Goal: Contribute content: Contribute content

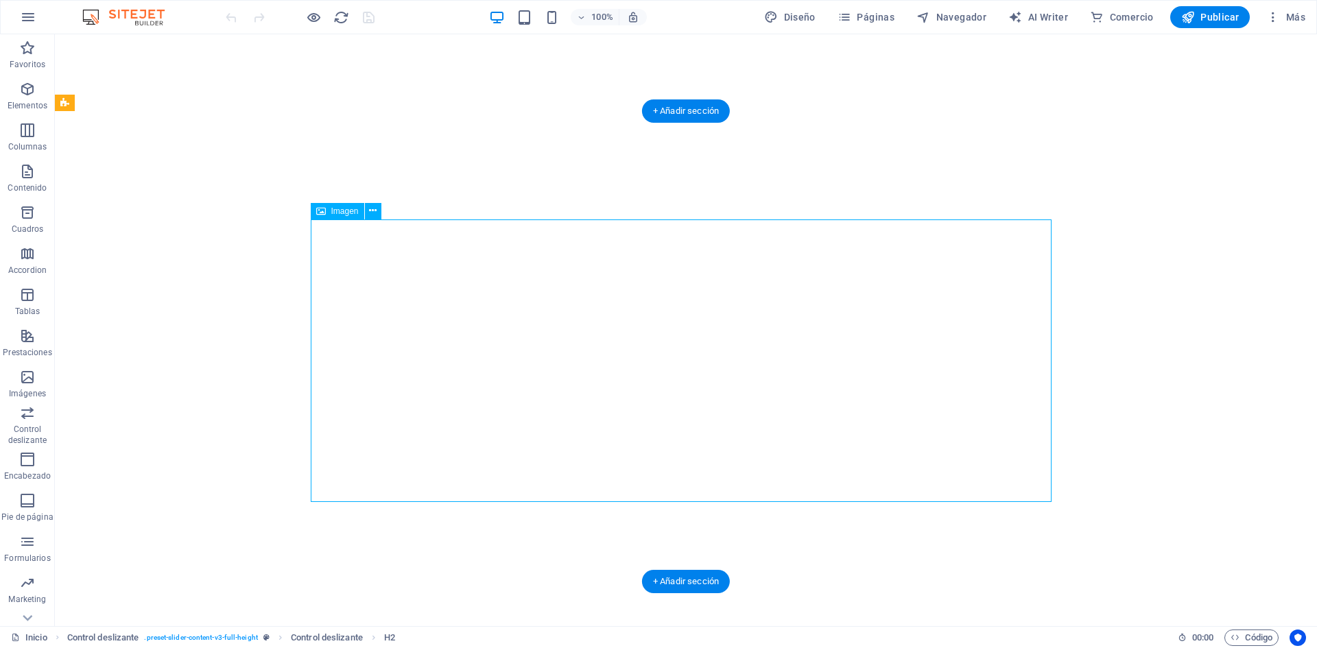
select select "34"
select select
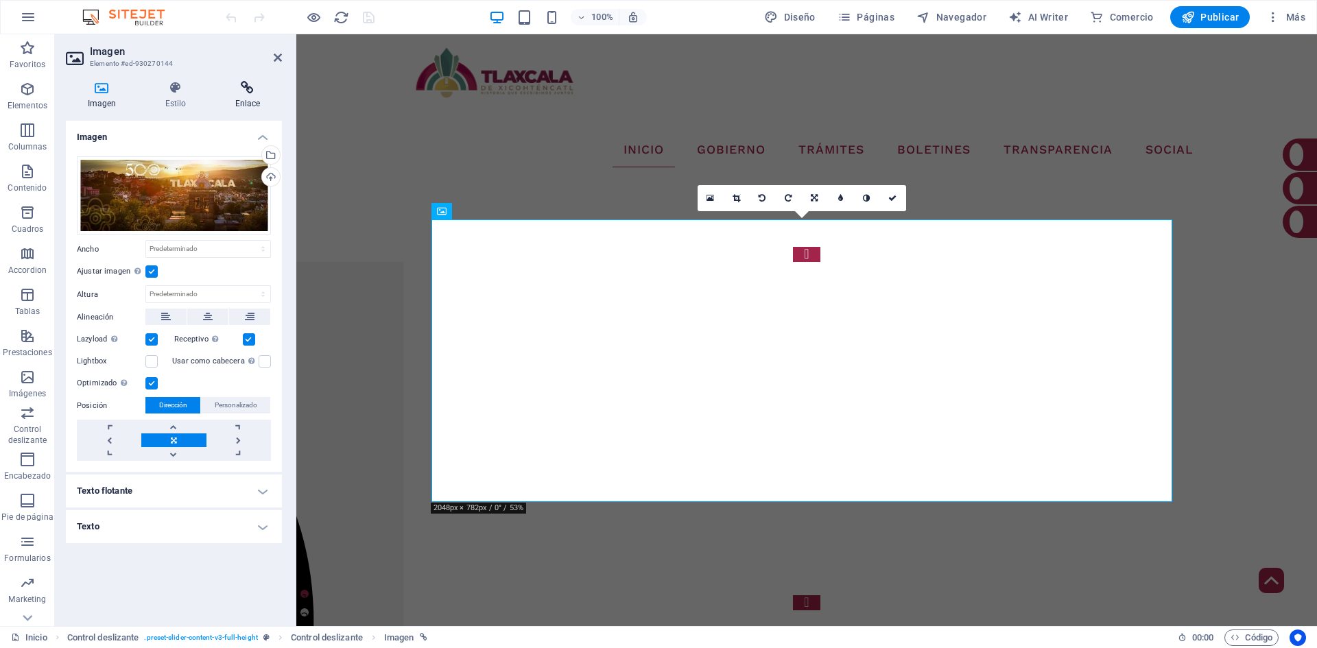
click at [231, 86] on icon at bounding box center [247, 88] width 69 height 14
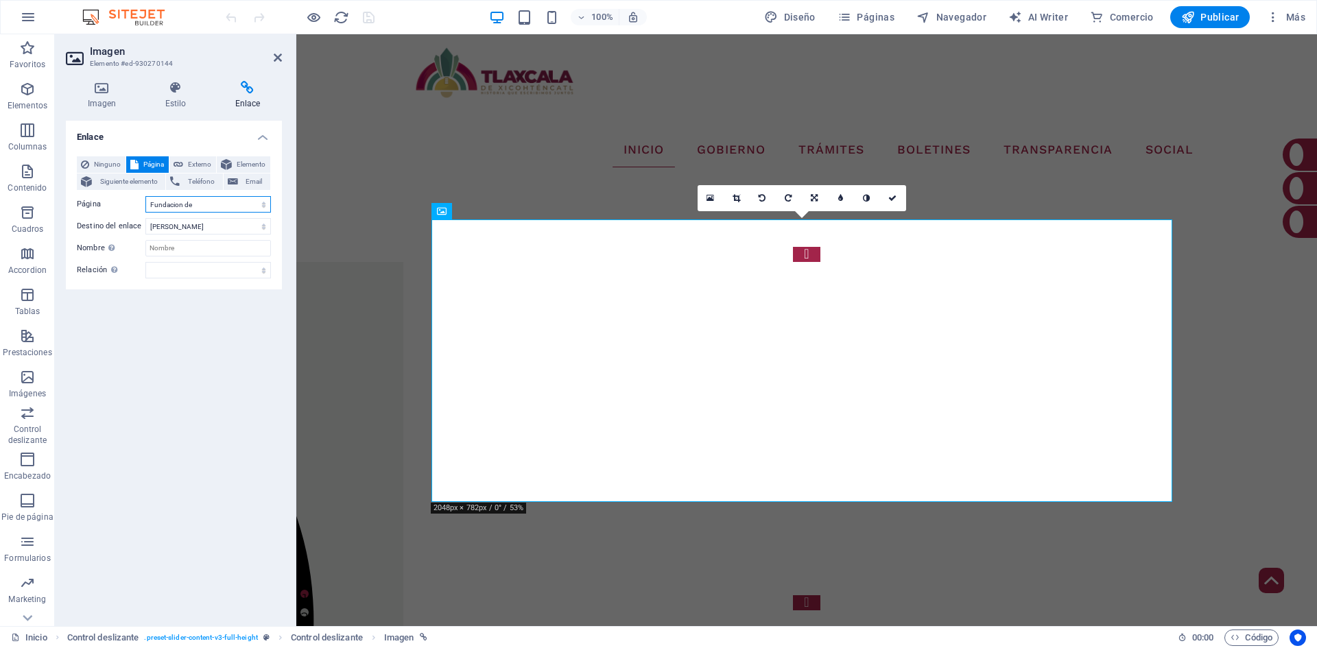
click at [235, 204] on select "Inicio Tramites-Tesoreria Noticias Tu Gobierno Contacto Transparencia SEVAC NOR…" at bounding box center [208, 204] width 126 height 16
click at [347, 178] on div "ÚLTIMAS NOTICIAS EN LA CAPITAL   500 AÑOS DE LA FUNDACIÓN DE [GEOGRAPHIC_DATA] …" at bounding box center [806, 428] width 1021 height 501
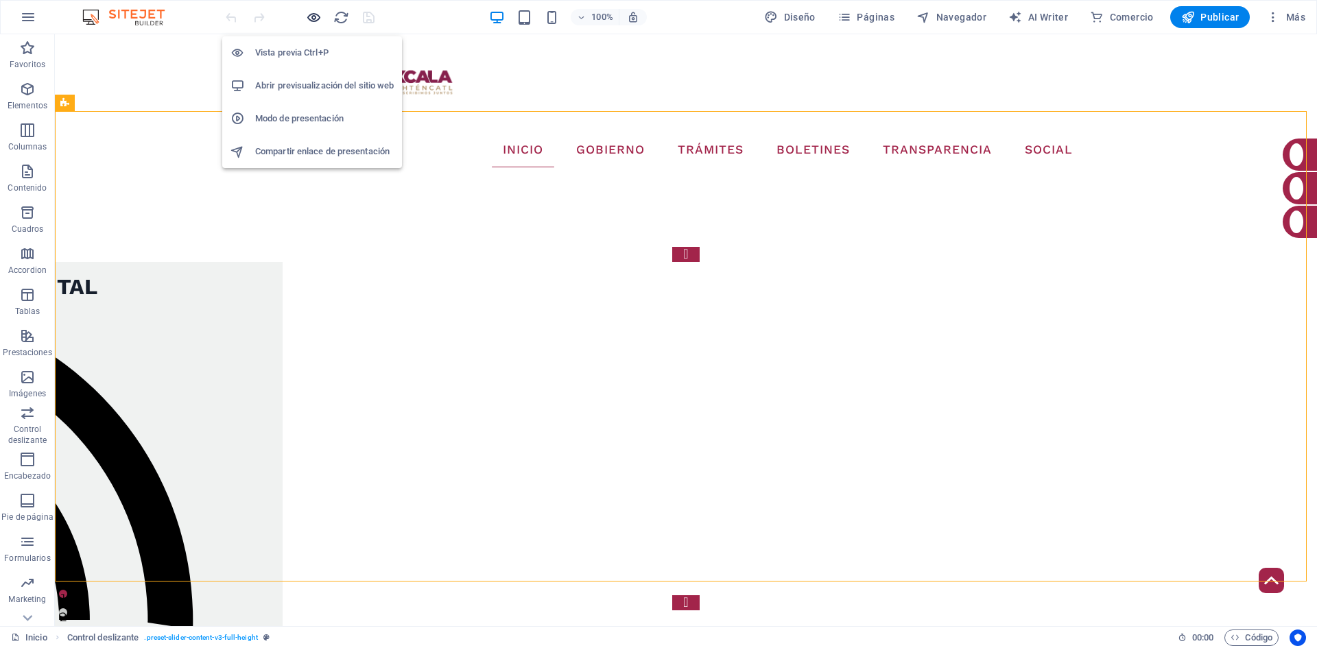
click at [309, 13] on icon "button" at bounding box center [314, 18] width 16 height 16
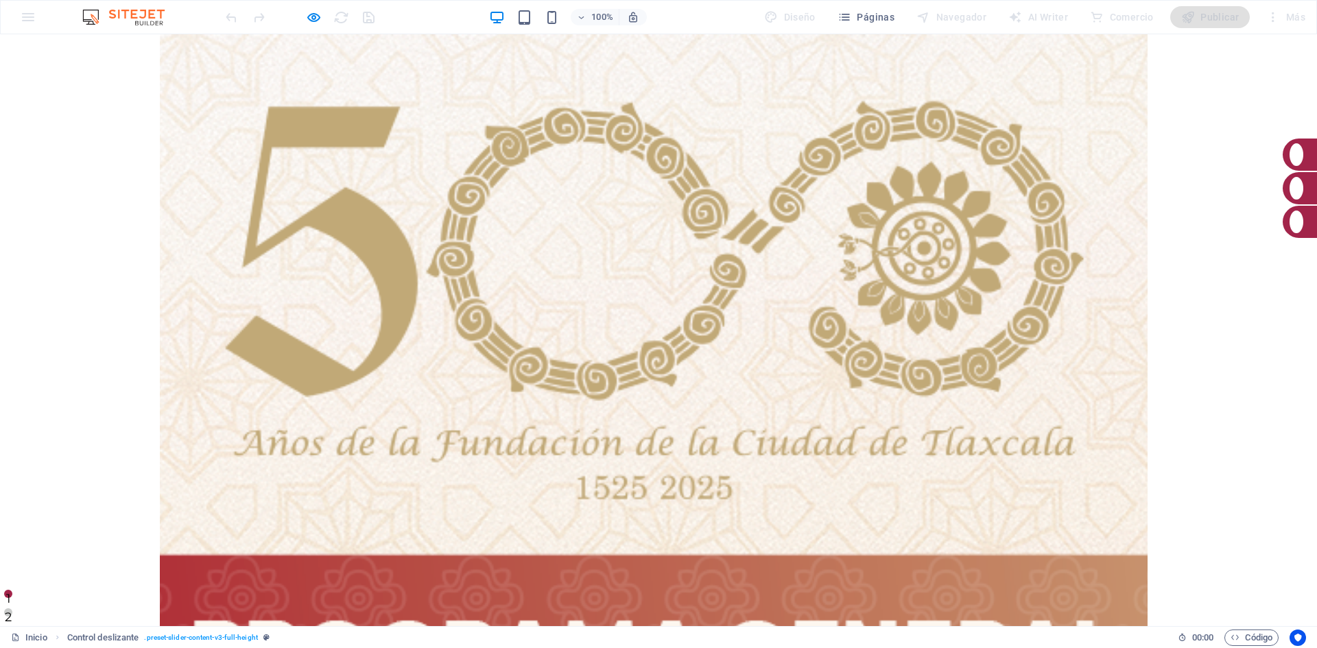
click at [583, 305] on div at bounding box center [654, 386] width 988 height 705
click at [709, 453] on link "clic aquí" at bounding box center [653, 472] width 111 height 38
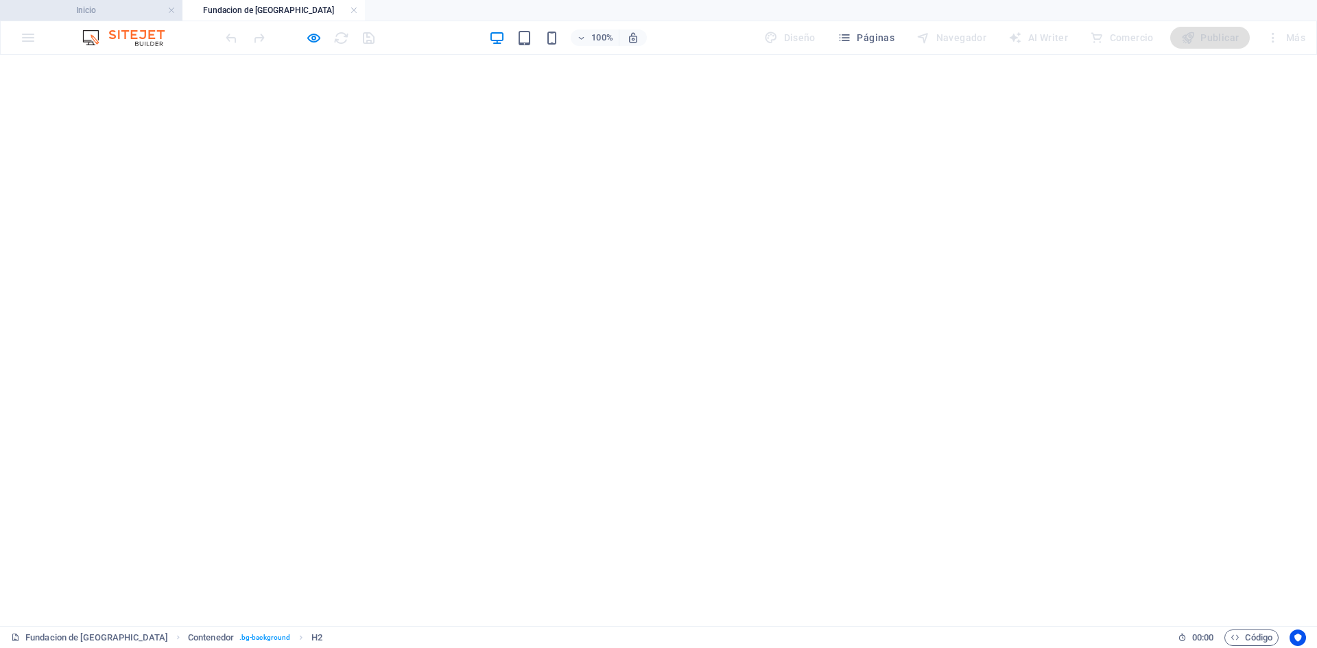
click at [64, 13] on h4 "Inicio" at bounding box center [91, 10] width 183 height 15
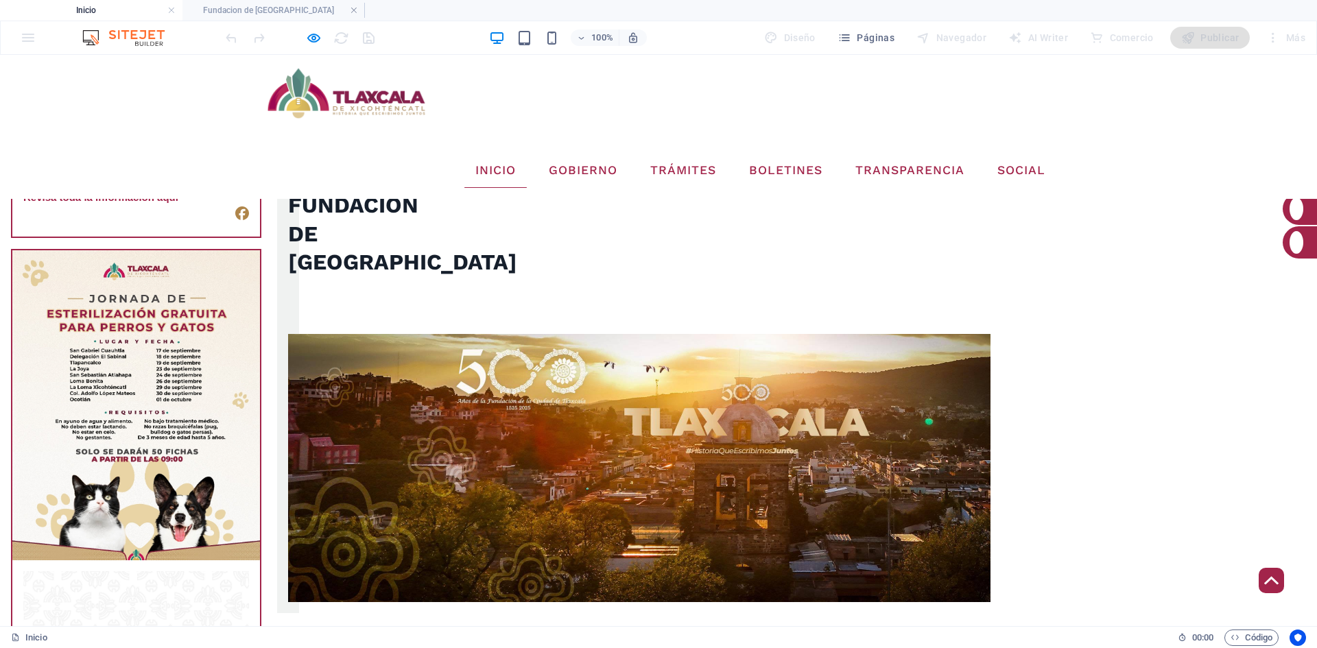
scroll to position [1982, 0]
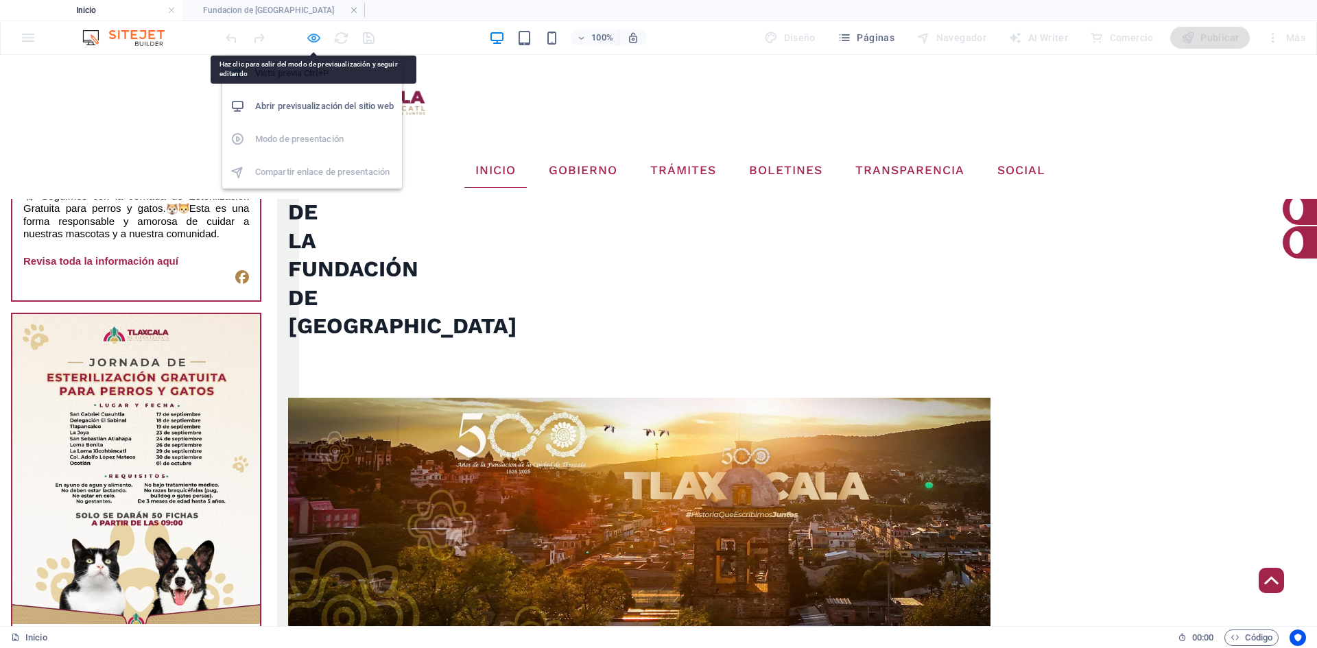
click at [315, 39] on icon "button" at bounding box center [314, 38] width 16 height 16
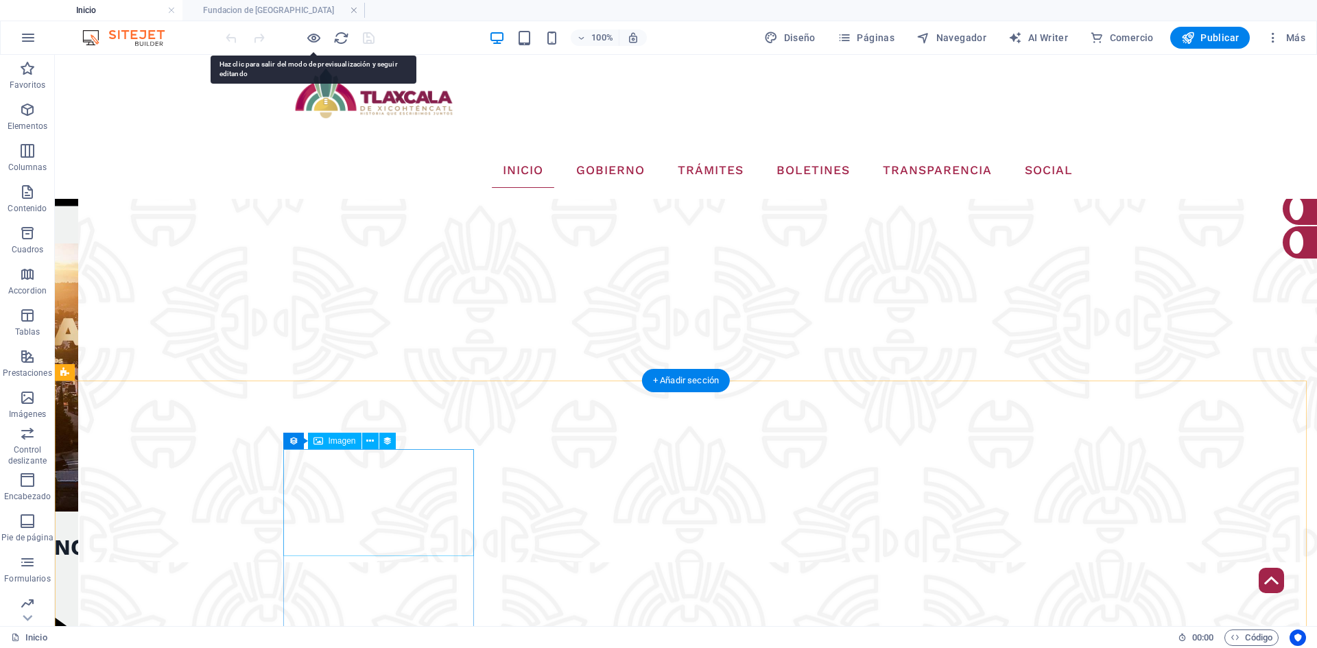
scroll to position [2499, 0]
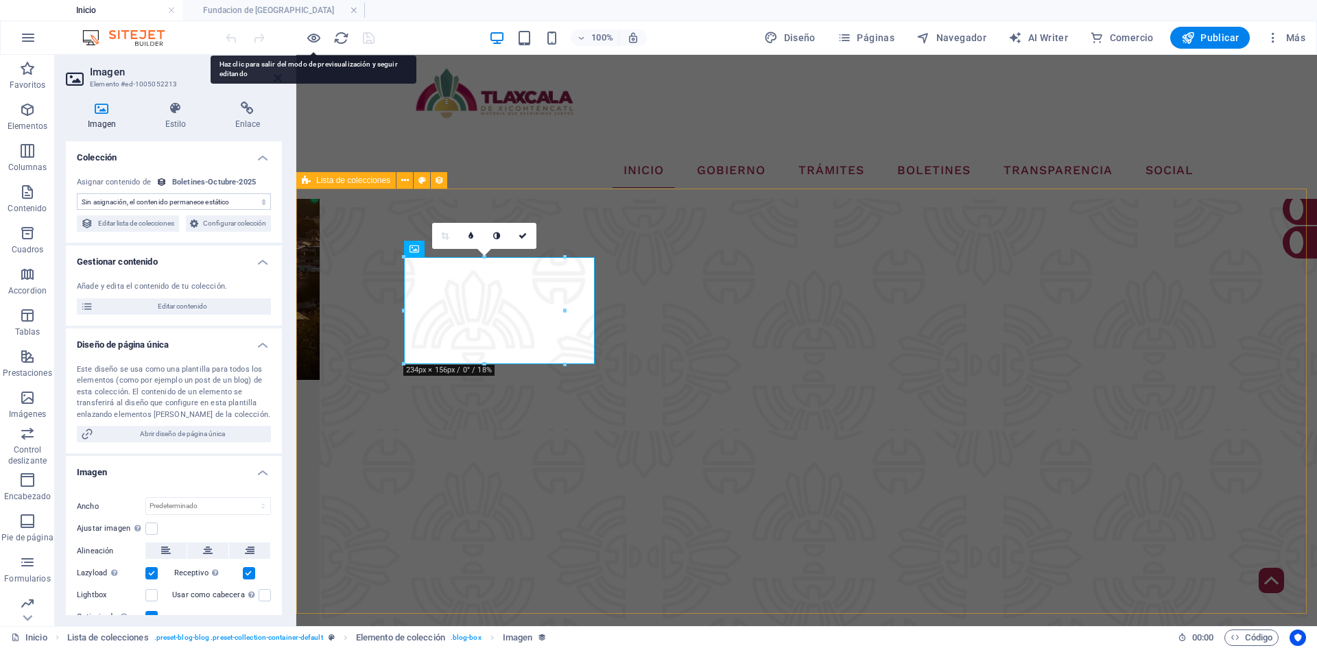
select select "image"
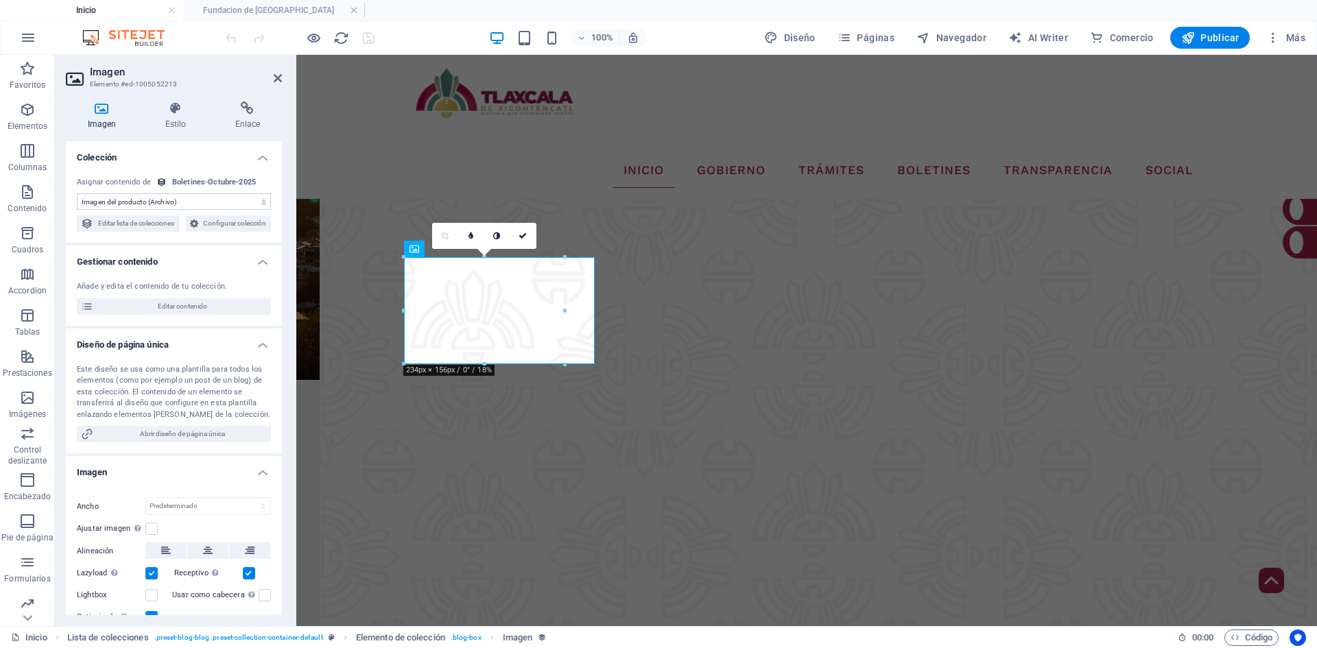
scroll to position [206, 0]
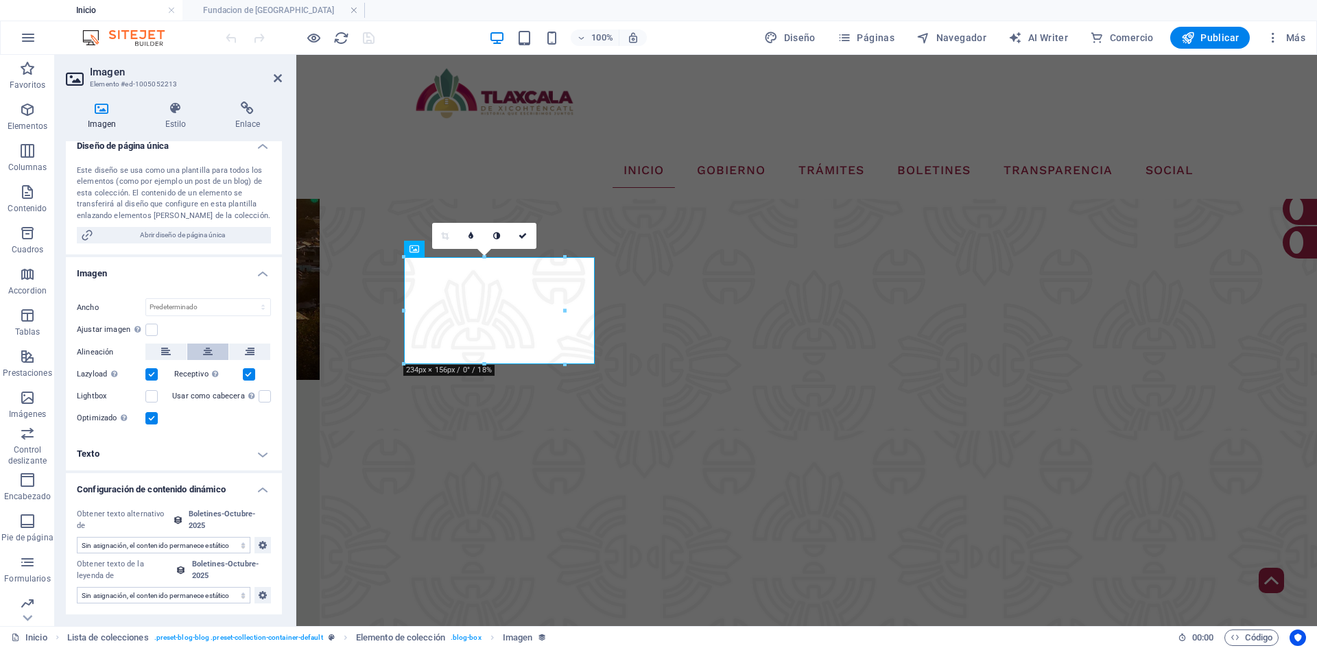
click at [212, 360] on button at bounding box center [207, 352] width 41 height 16
click at [158, 338] on div "Ajustar imagen Ajustar imagen automáticamente a un ancho y alto fijo" at bounding box center [174, 330] width 194 height 16
click at [151, 336] on label at bounding box center [151, 330] width 12 height 12
click at [0, 0] on input "Ajustar imagen Ajustar imagen automáticamente a un ancho y alto fijo" at bounding box center [0, 0] width 0 height 0
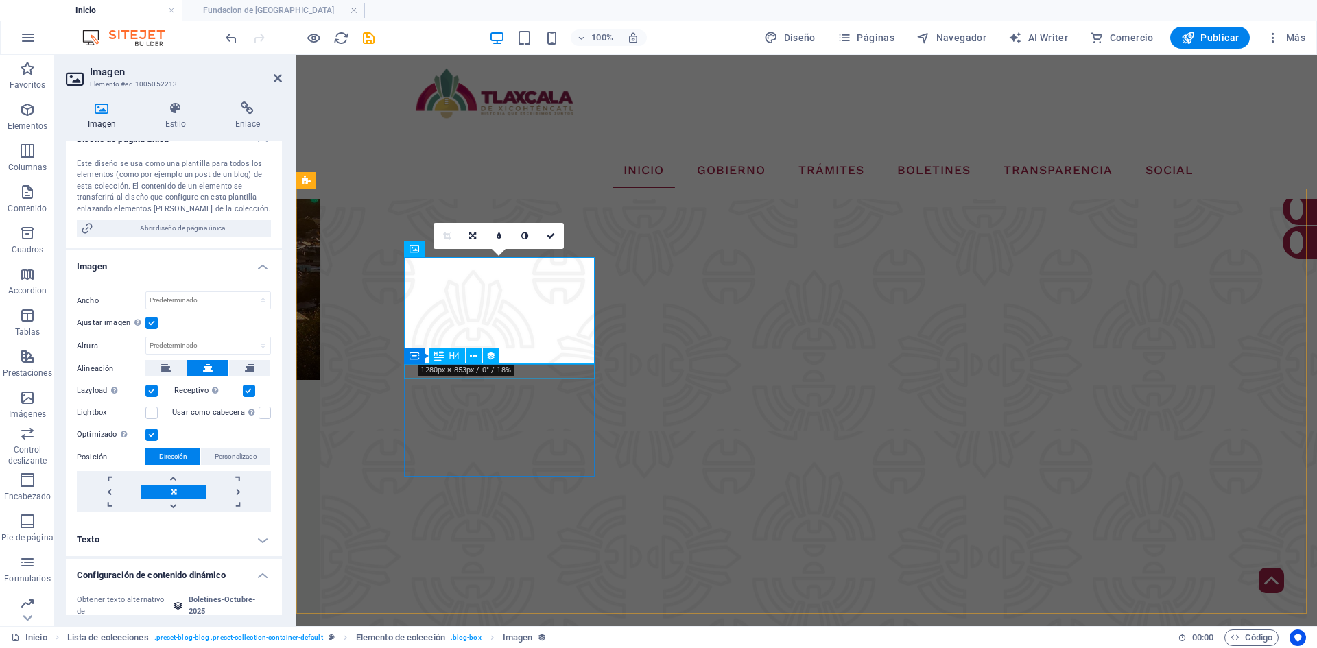
scroll to position [0, 0]
click at [154, 329] on label at bounding box center [151, 323] width 12 height 12
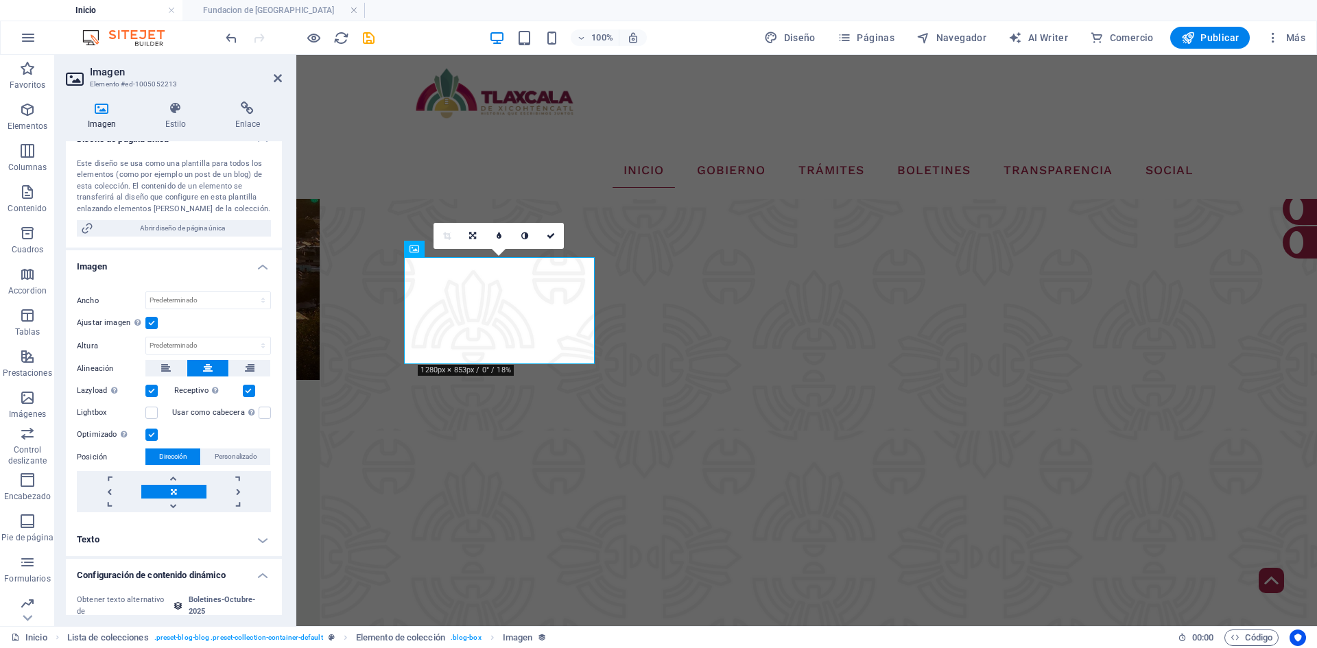
click at [0, 0] on input "Ajustar imagen Ajustar imagen automáticamente a un ancho y alto fijo" at bounding box center [0, 0] width 0 height 0
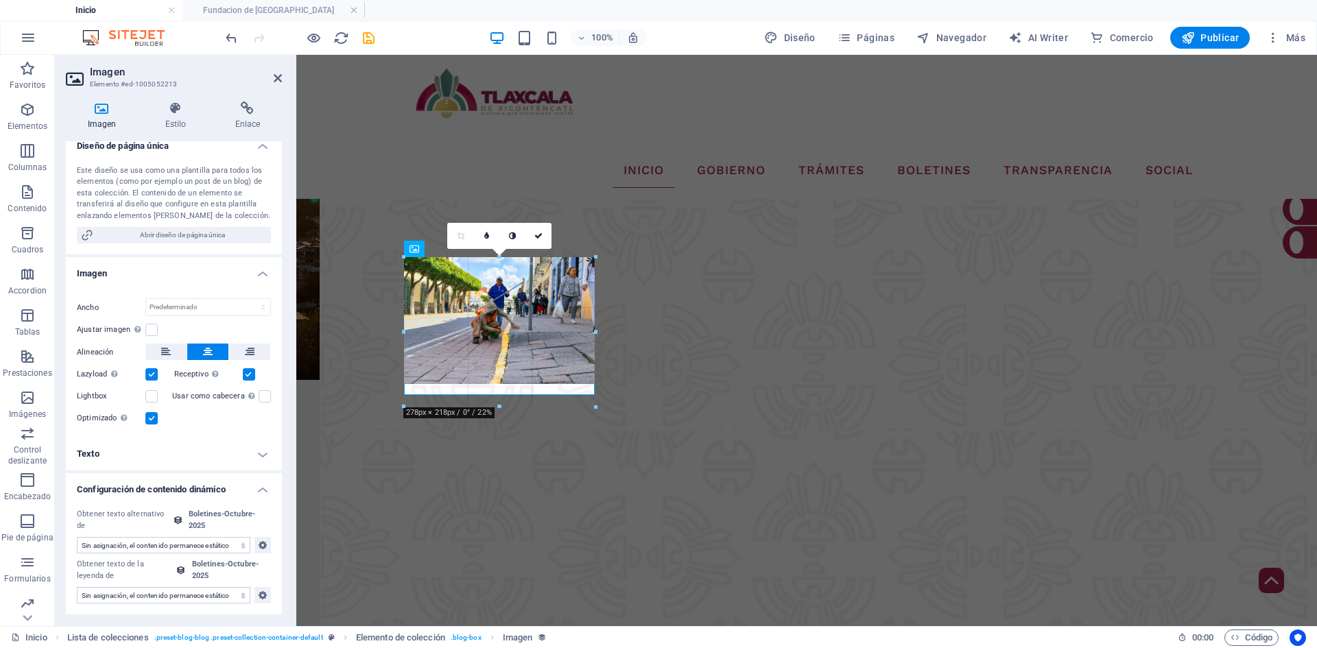
drag, startPoint x: 578, startPoint y: 365, endPoint x: 310, endPoint y: 355, distance: 268.5
type input "278"
select select "px"
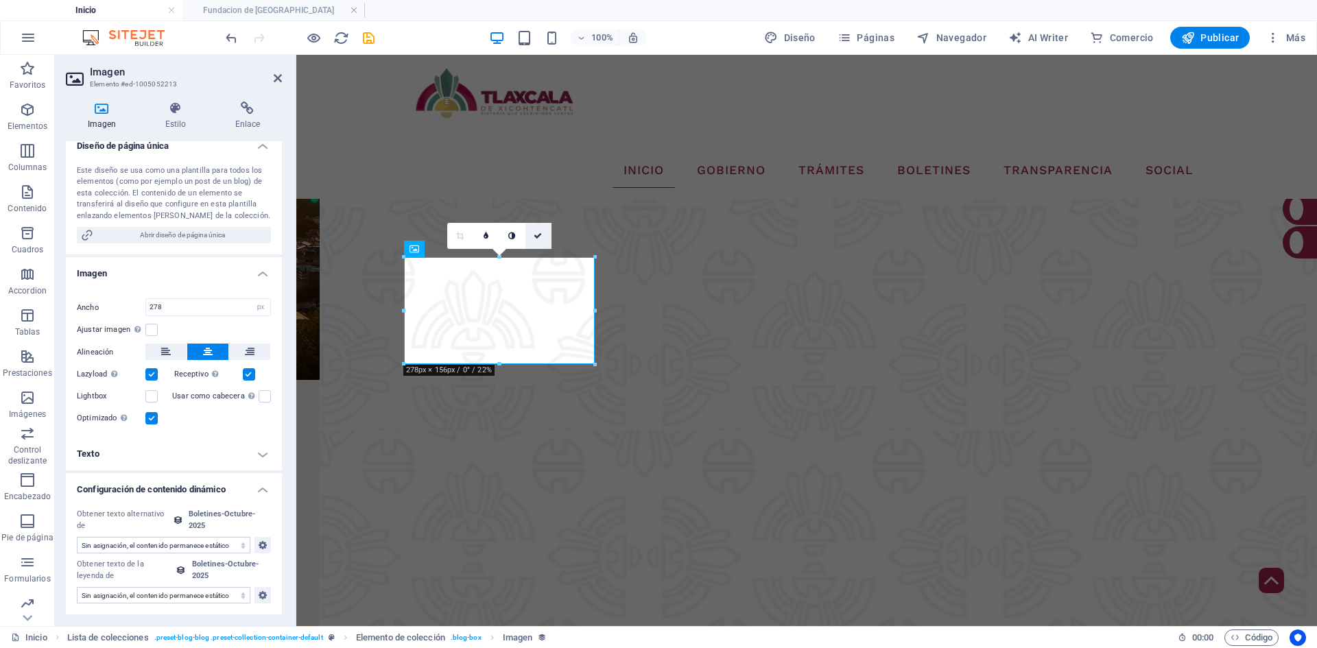
click at [538, 235] on icon at bounding box center [538, 236] width 8 height 8
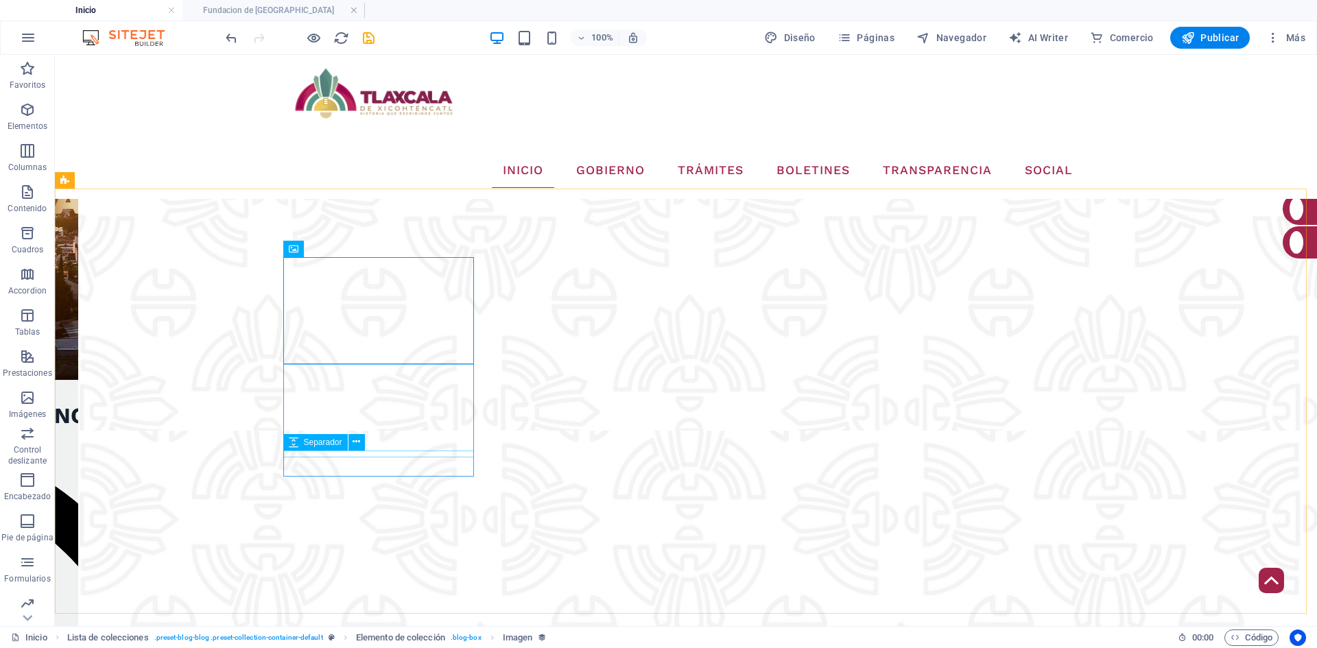
click at [351, 451] on div "Separador" at bounding box center [328, 442] width 91 height 17
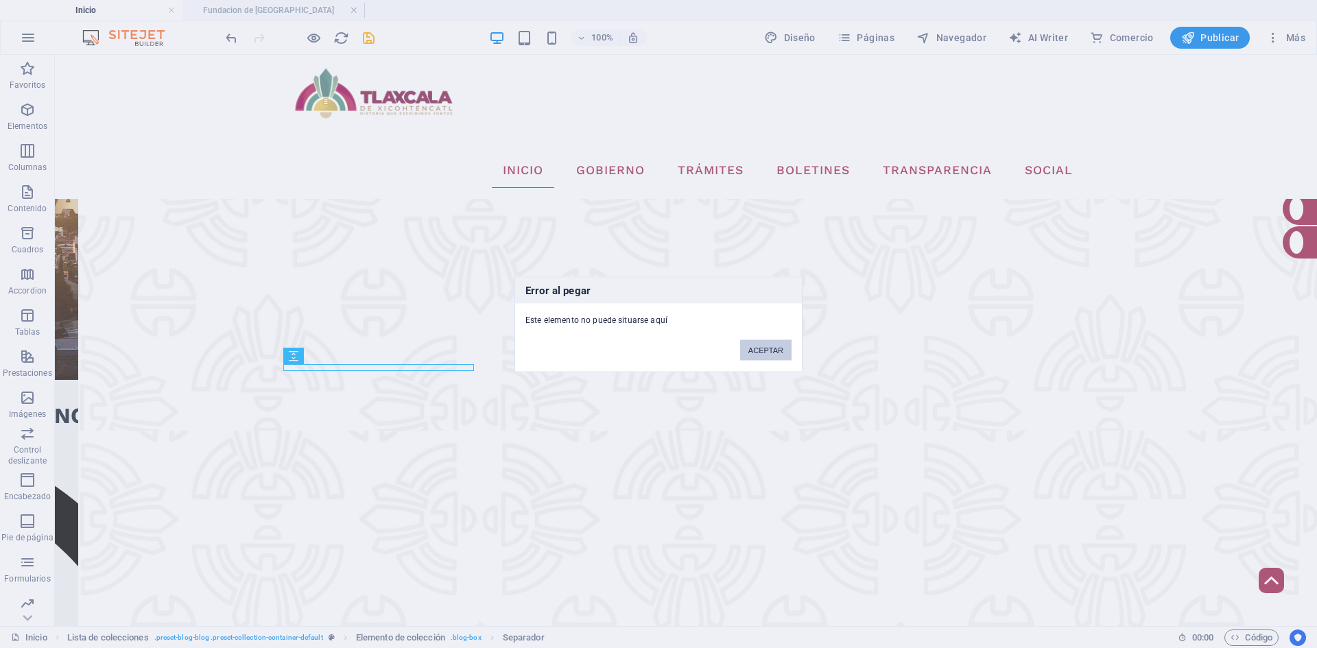
click at [766, 359] on button "ACEPTAR" at bounding box center [765, 350] width 51 height 21
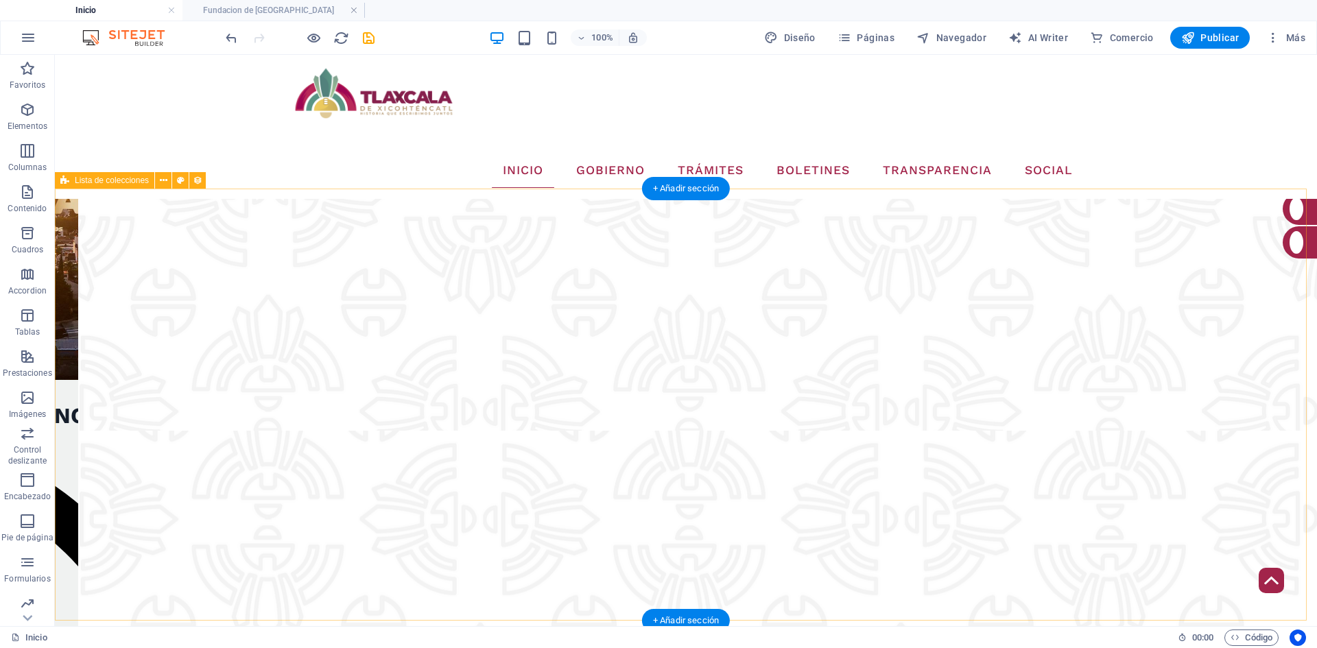
select select "68dea3b2527db34b01023148"
select select "createdAt_DESC"
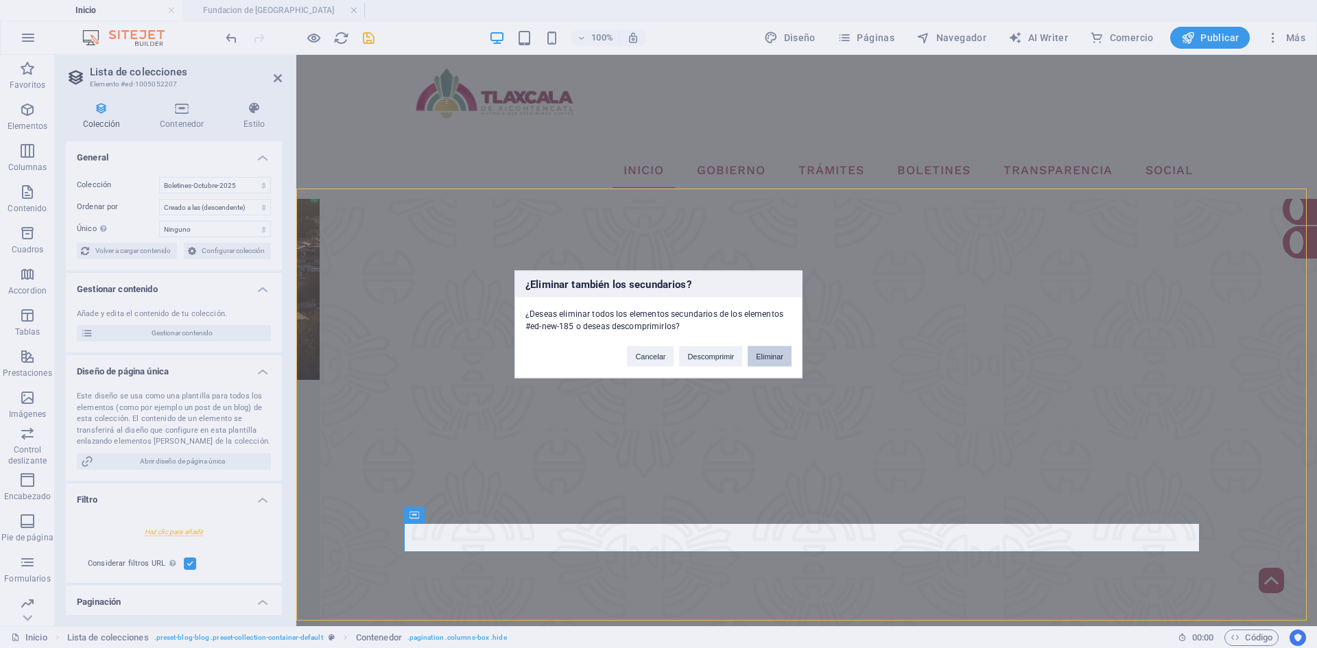
click at [777, 361] on button "Eliminar" at bounding box center [770, 356] width 44 height 21
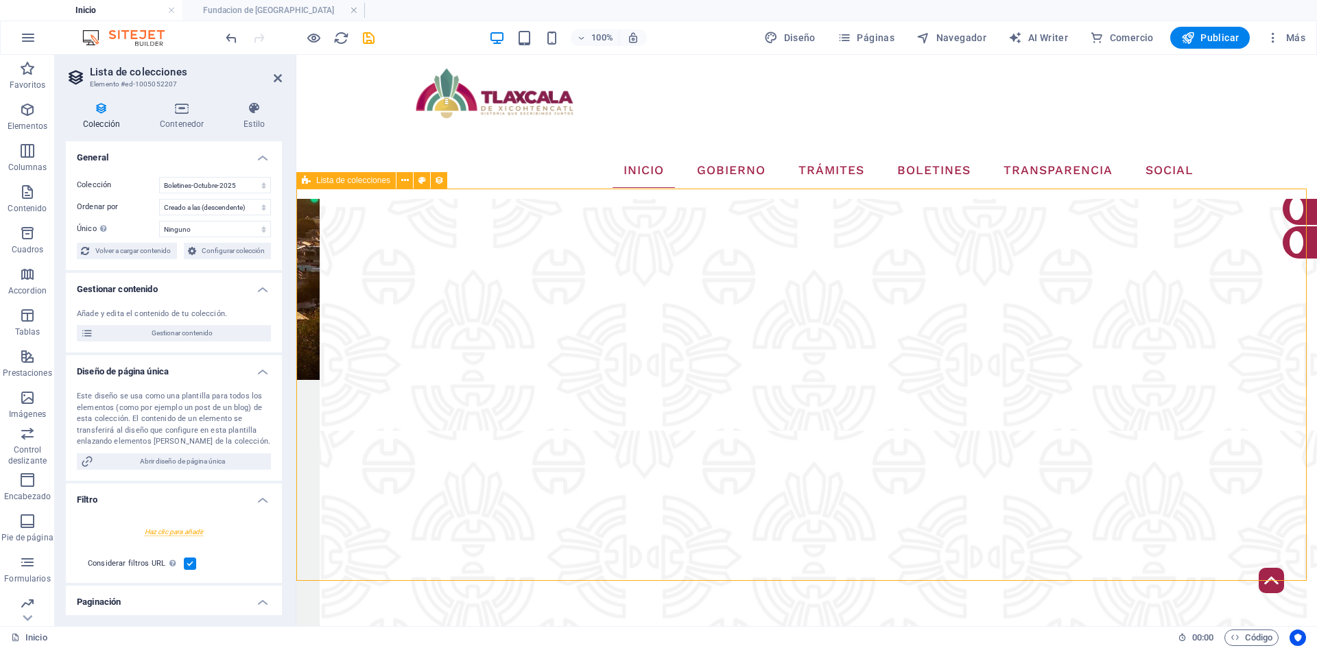
click at [162, 104] on icon at bounding box center [182, 109] width 78 height 14
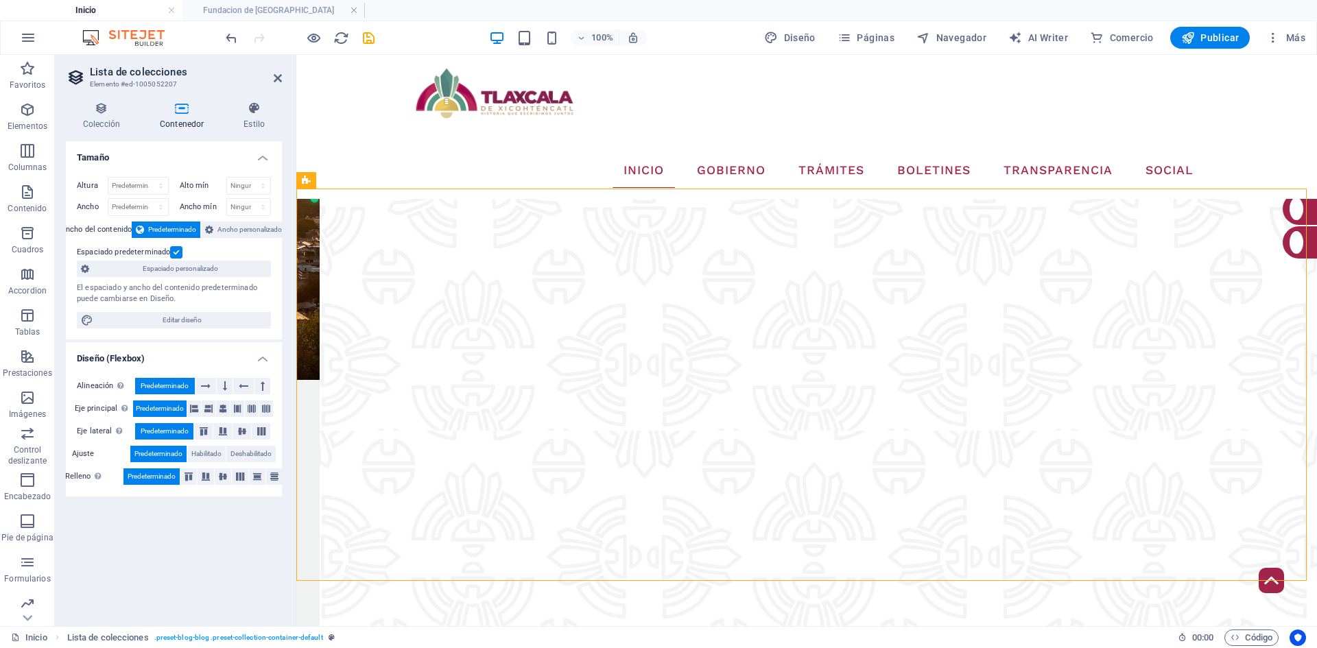
click at [174, 253] on label at bounding box center [176, 252] width 12 height 12
click at [0, 0] on input "Espaciado predeterminado" at bounding box center [0, 0] width 0 height 0
click at [274, 79] on icon at bounding box center [278, 78] width 8 height 11
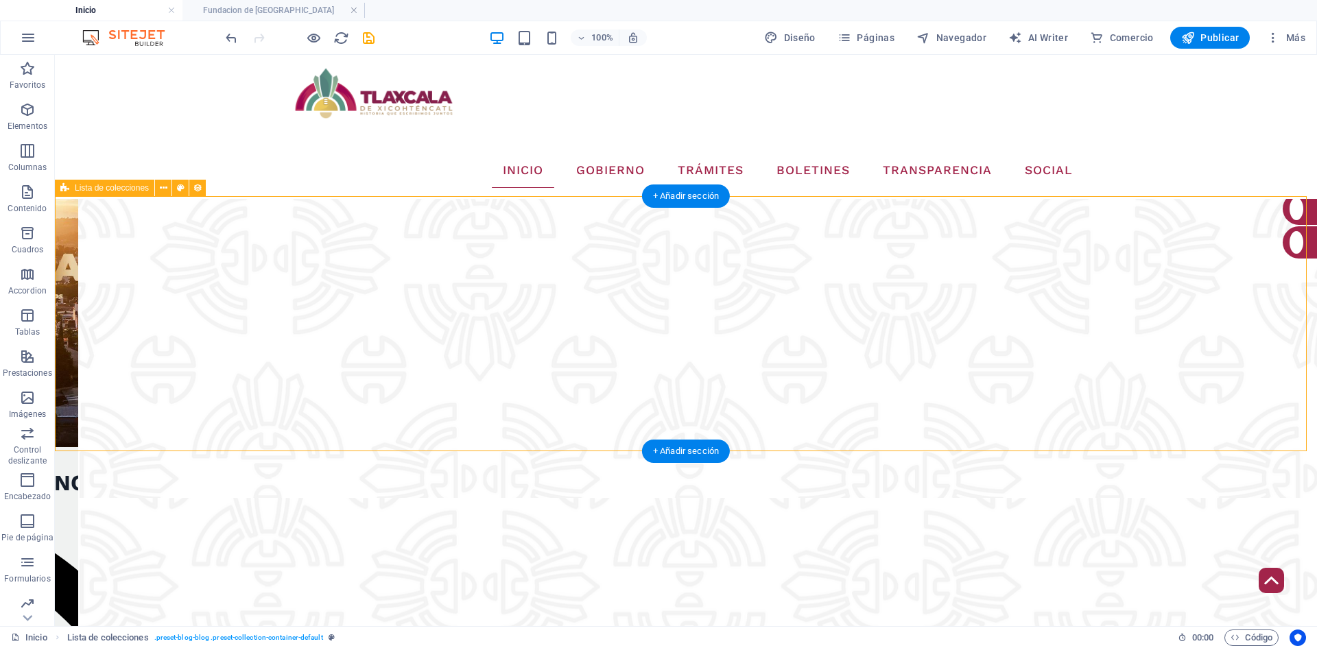
scroll to position [2430, 0]
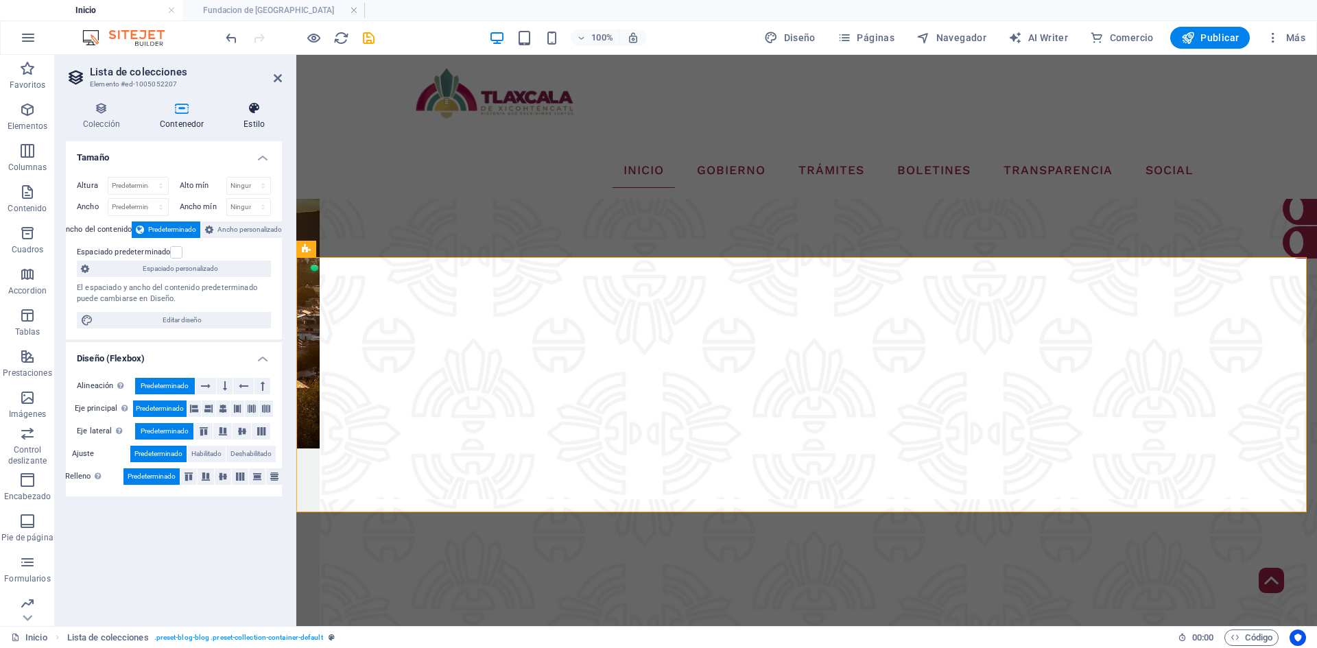
click at [261, 109] on icon at bounding box center [254, 109] width 56 height 14
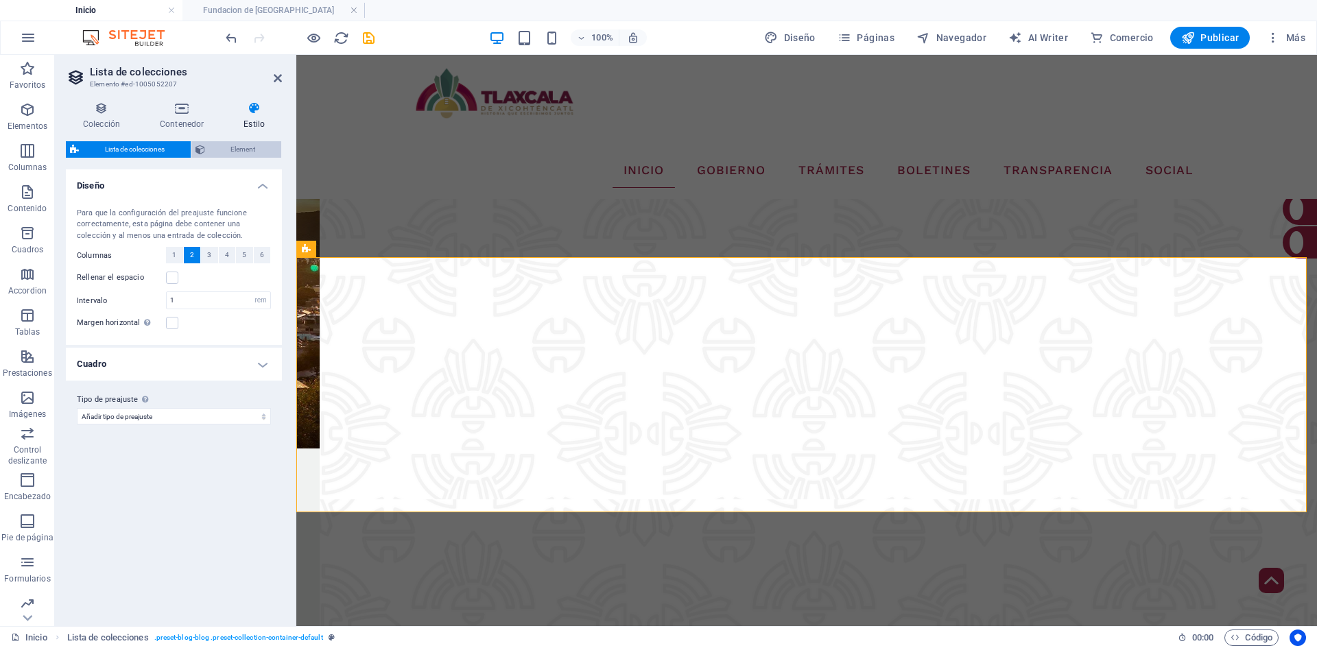
click at [253, 152] on span "Element" at bounding box center [243, 149] width 69 height 16
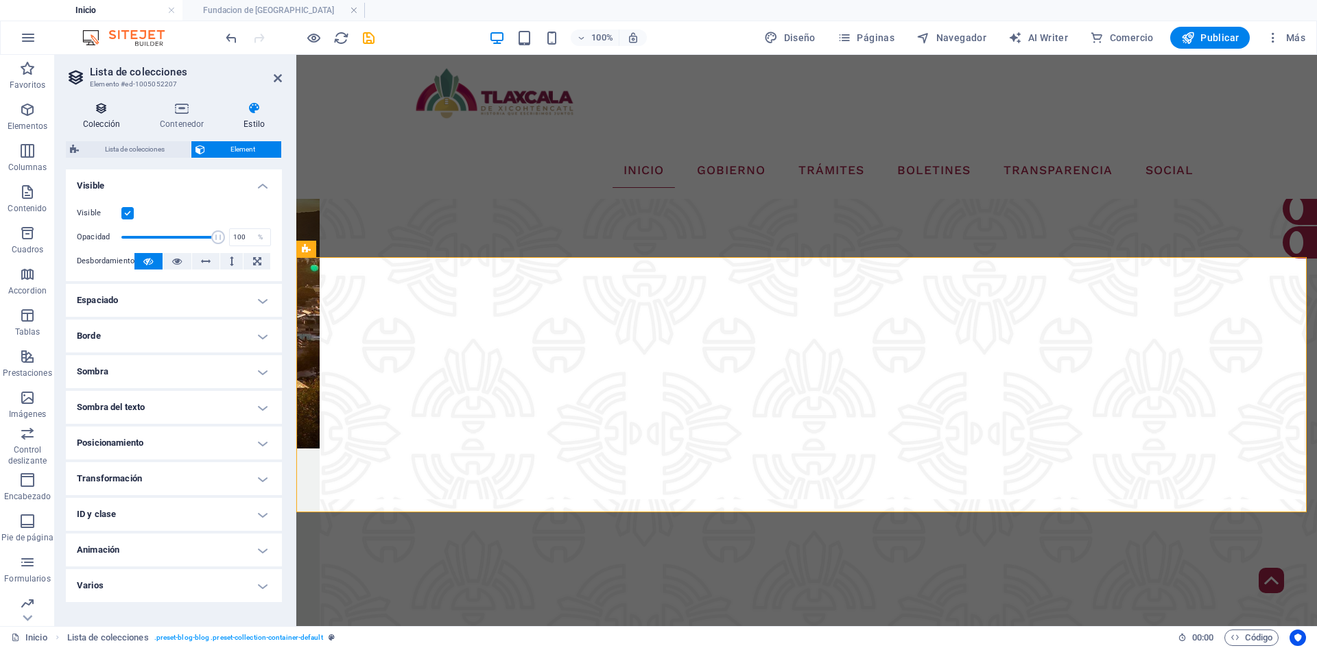
click at [103, 106] on icon at bounding box center [101, 109] width 71 height 14
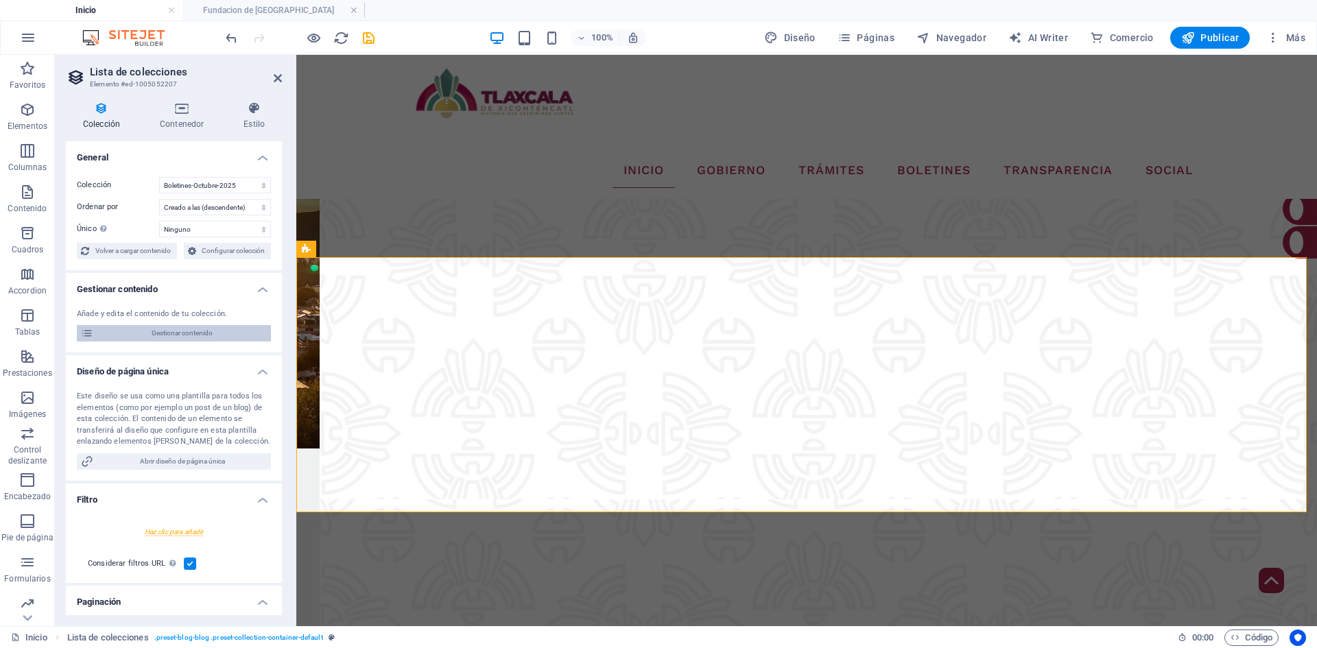
click at [193, 326] on span "Gestionar contenido" at bounding box center [181, 333] width 169 height 16
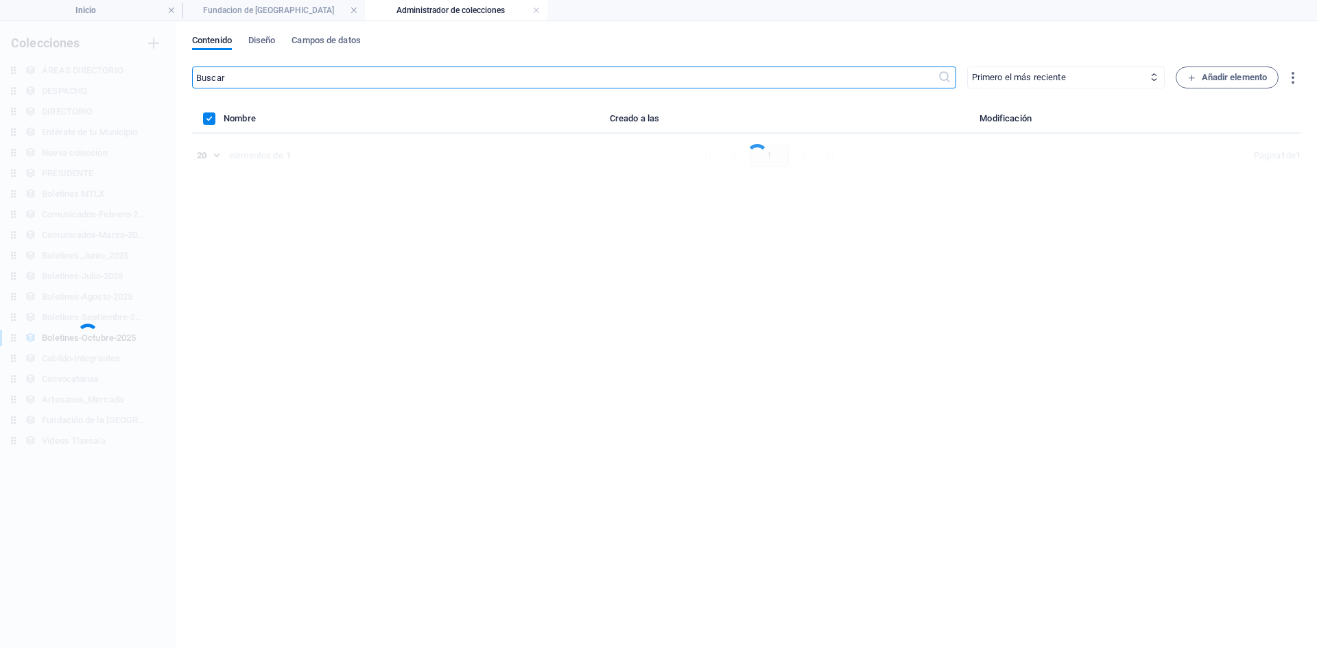
scroll to position [0, 0]
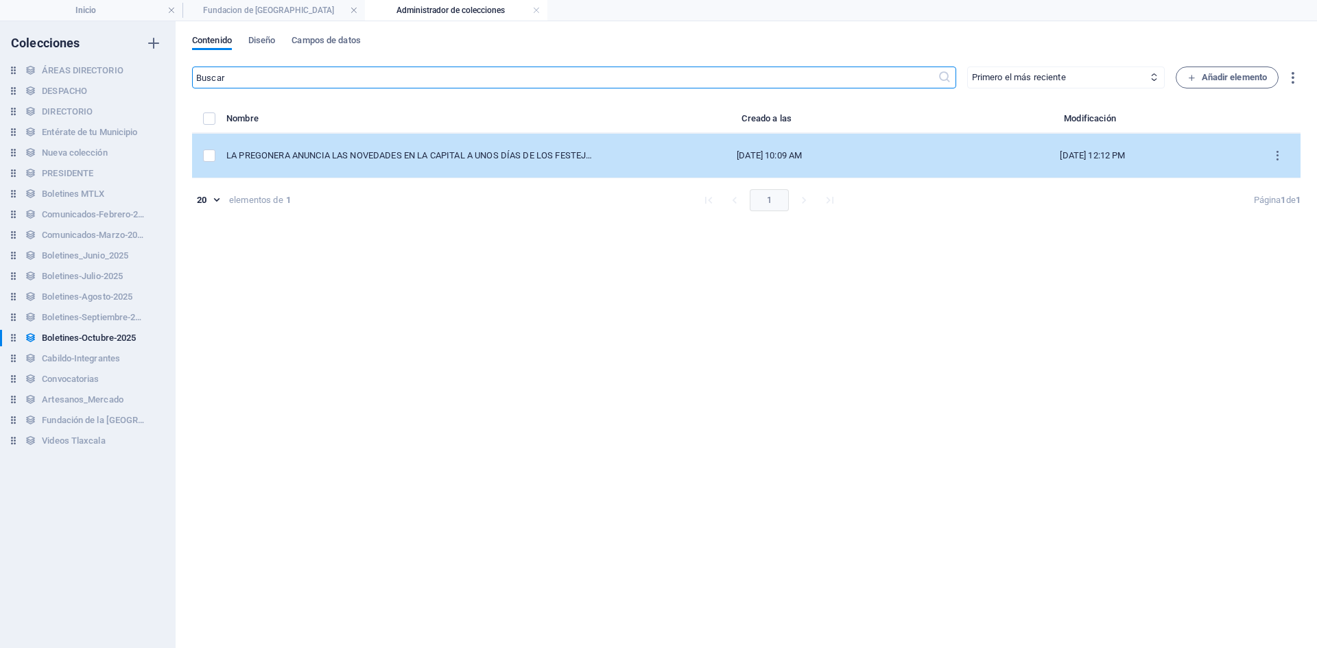
click at [395, 163] on td "LA PREGONERA ANUNCIA LAS NOVEDADES EN LA CAPITAL A UNOS DÍAS DE LOS FESTEJOS PO…" at bounding box center [416, 156] width 381 height 45
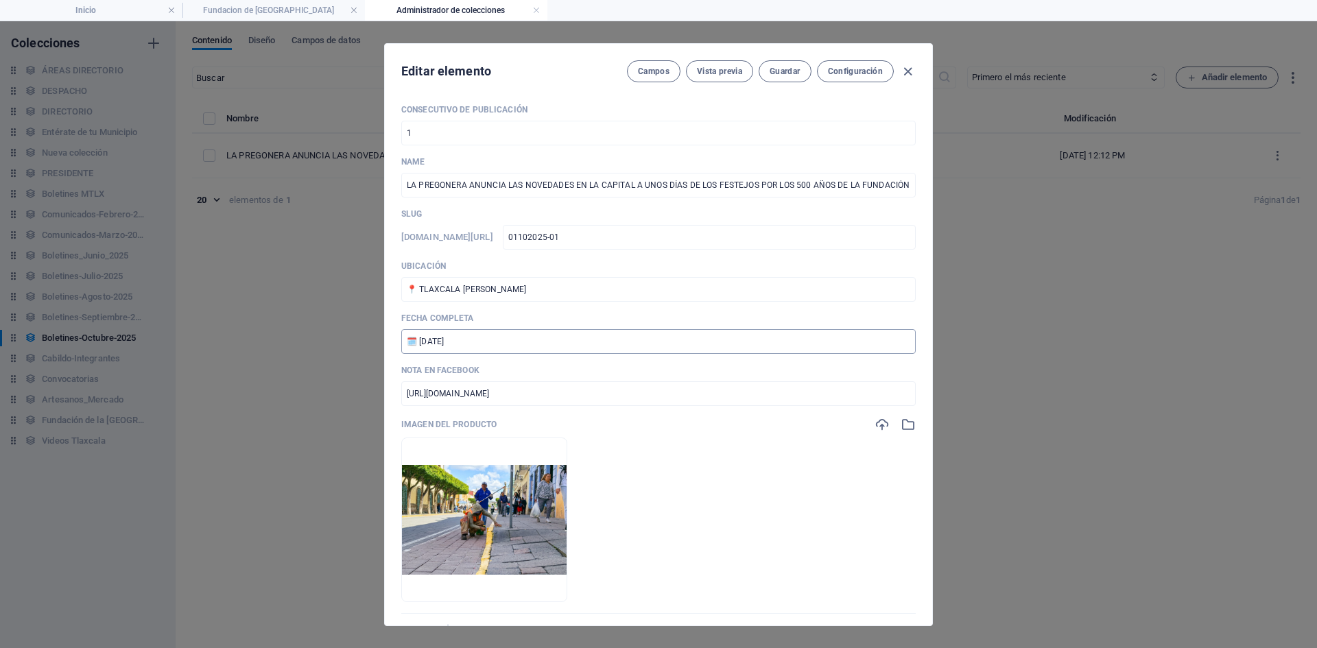
drag, startPoint x: 493, startPoint y: 343, endPoint x: 506, endPoint y: 339, distance: 13.7
click at [493, 343] on input "🗓️ [DATE]" at bounding box center [658, 341] width 515 height 25
type input "🗓️ [DATE]"
click at [786, 71] on span "Guardar" at bounding box center [785, 71] width 30 height 11
click at [904, 71] on icon "button" at bounding box center [908, 72] width 16 height 16
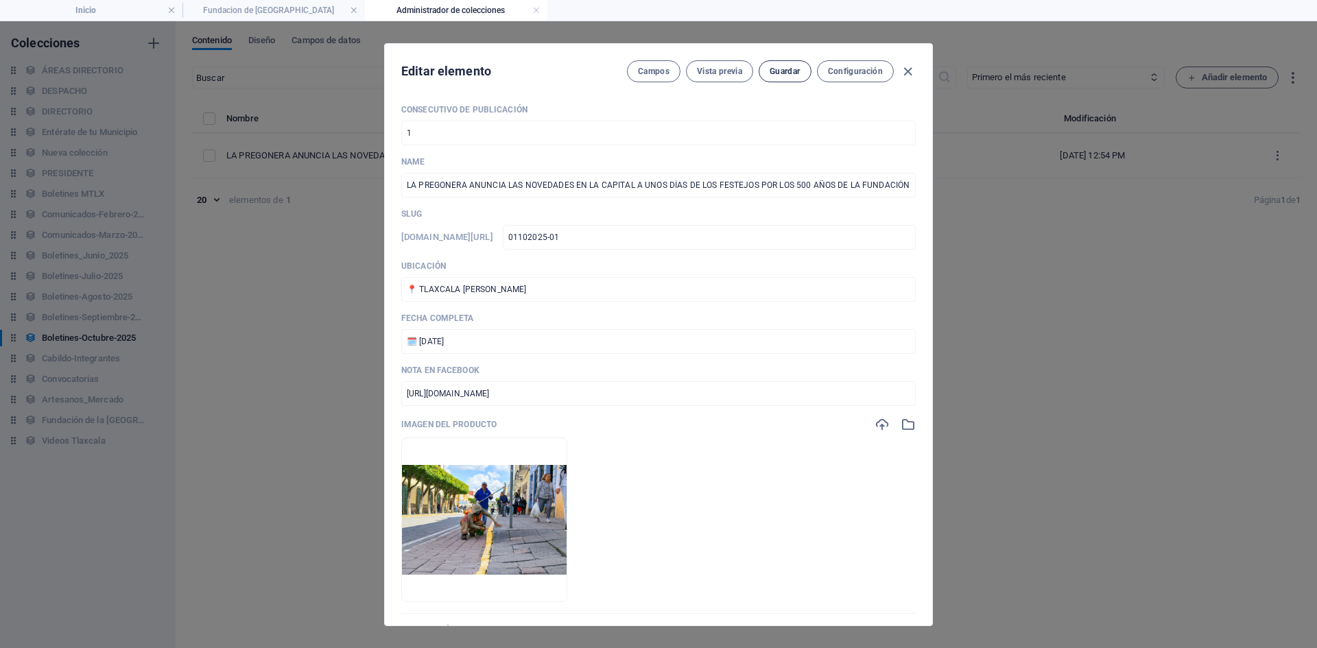
type input "01102025-01"
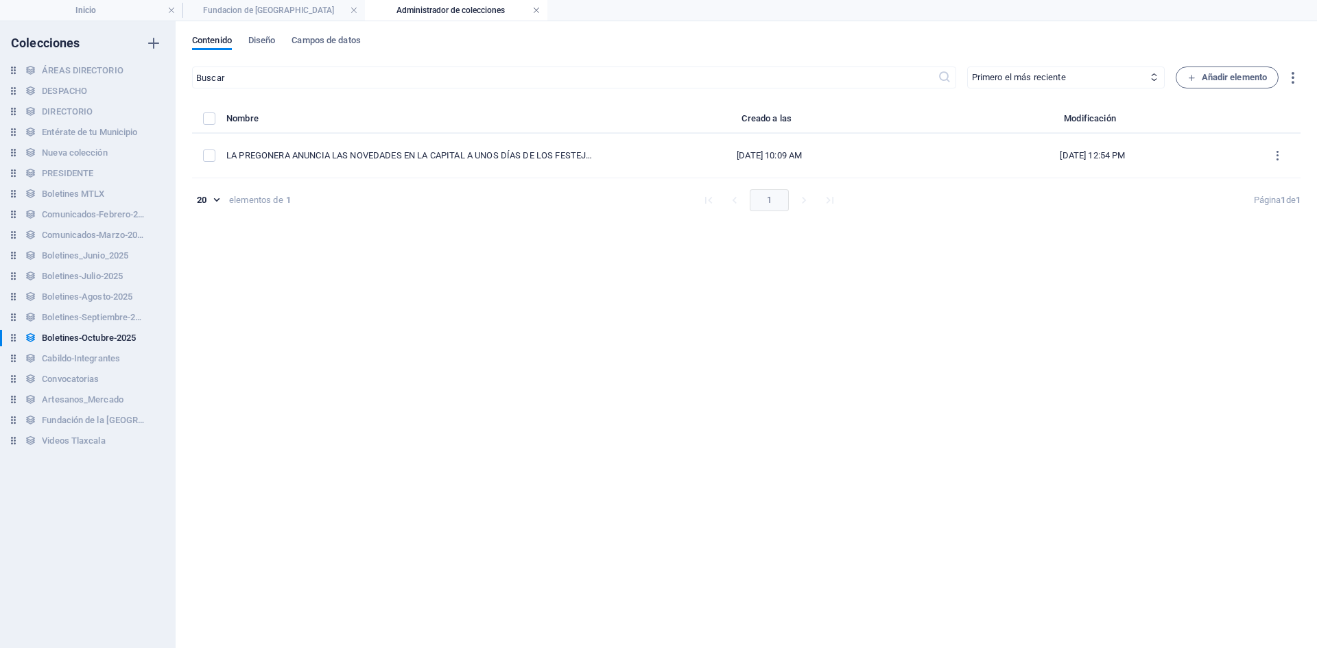
click at [535, 8] on link at bounding box center [536, 10] width 8 height 13
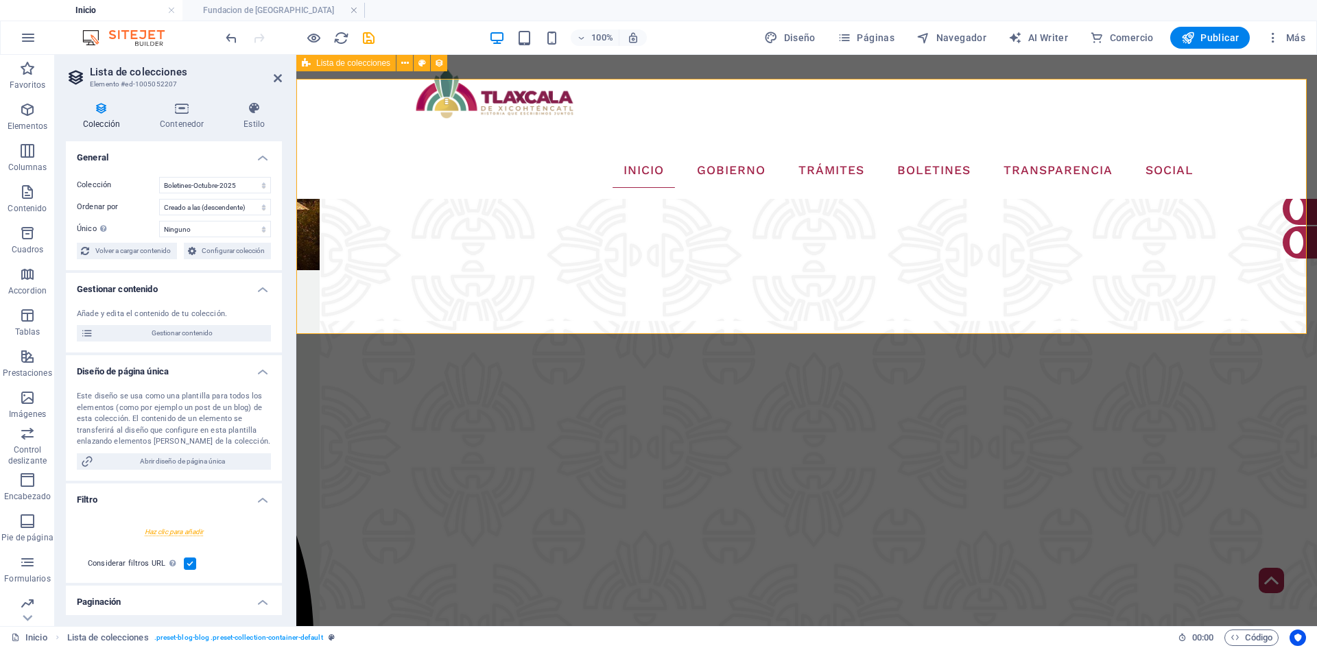
scroll to position [2605, 0]
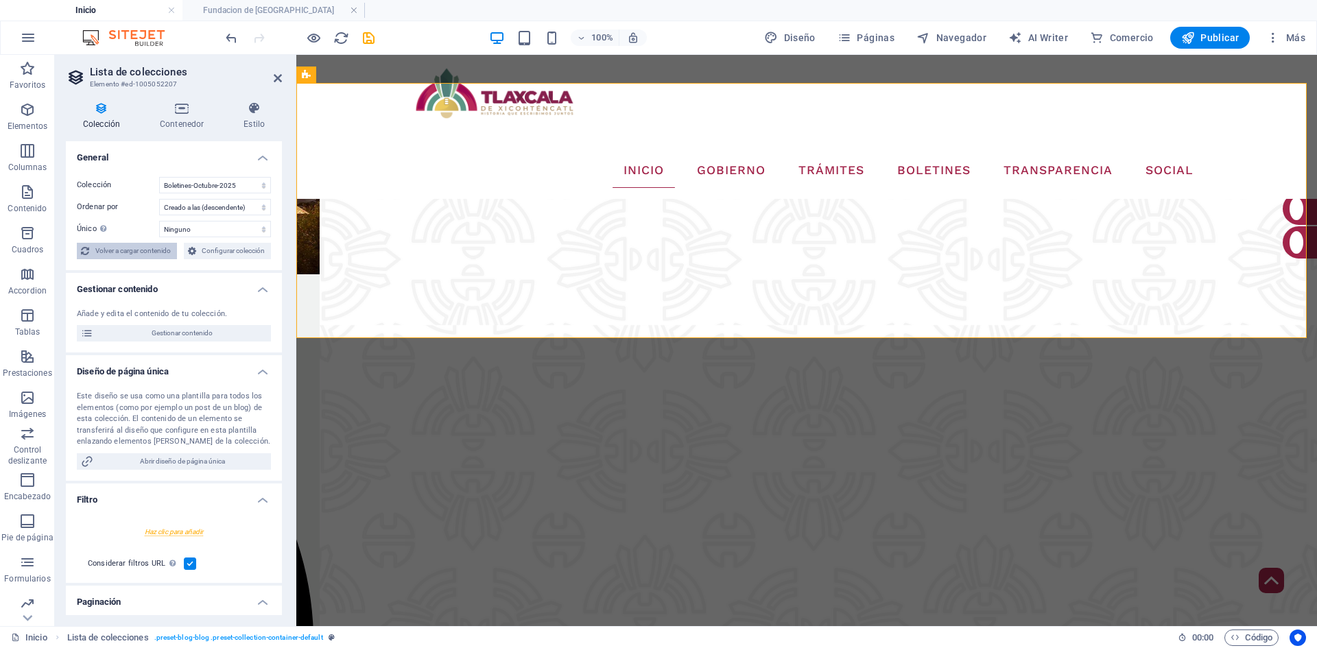
click at [135, 252] on span "Volver a cargar contenido" at bounding box center [133, 251] width 80 height 16
select select "68dea3b2527db34b01023148"
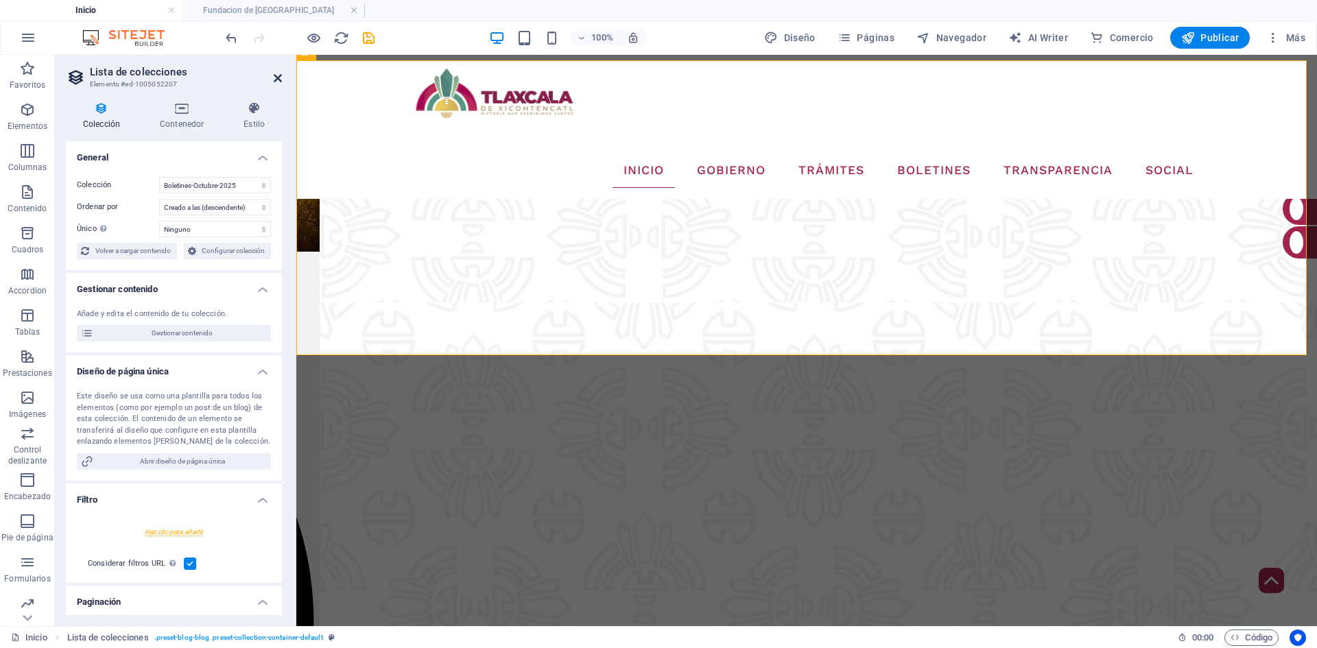
click at [277, 78] on icon at bounding box center [278, 78] width 8 height 11
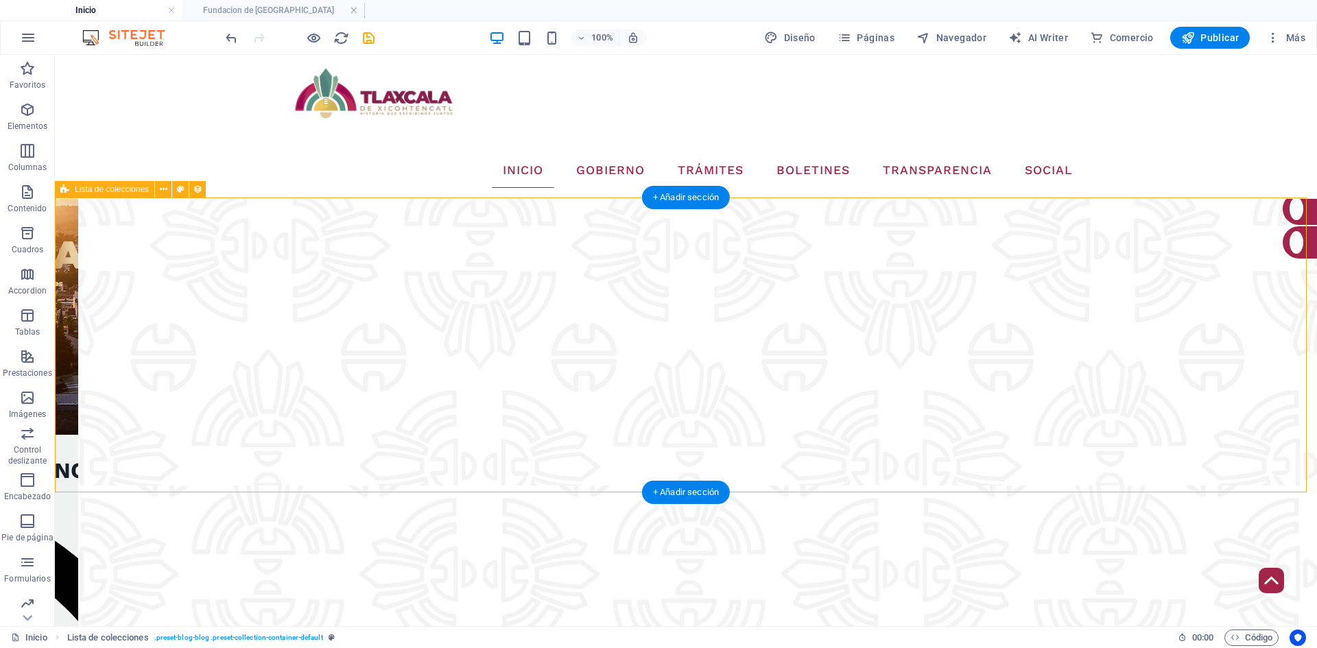
scroll to position [2421, 0]
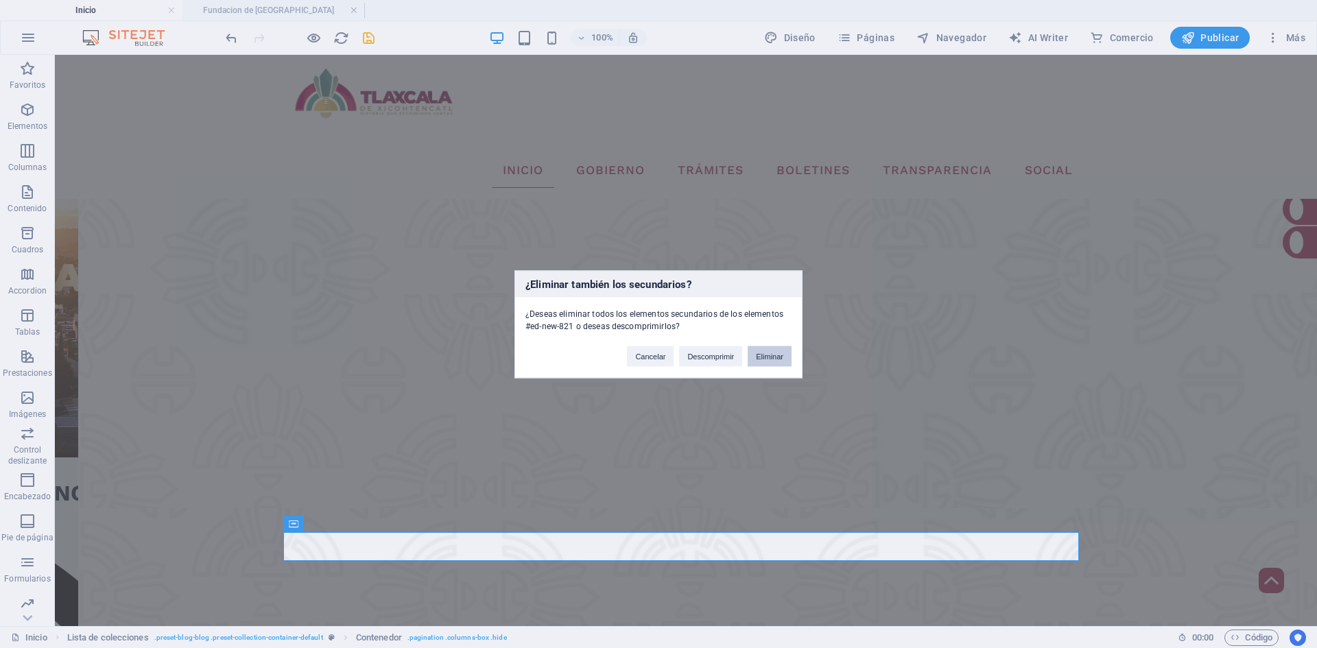
click at [758, 350] on button "Eliminar" at bounding box center [770, 356] width 44 height 21
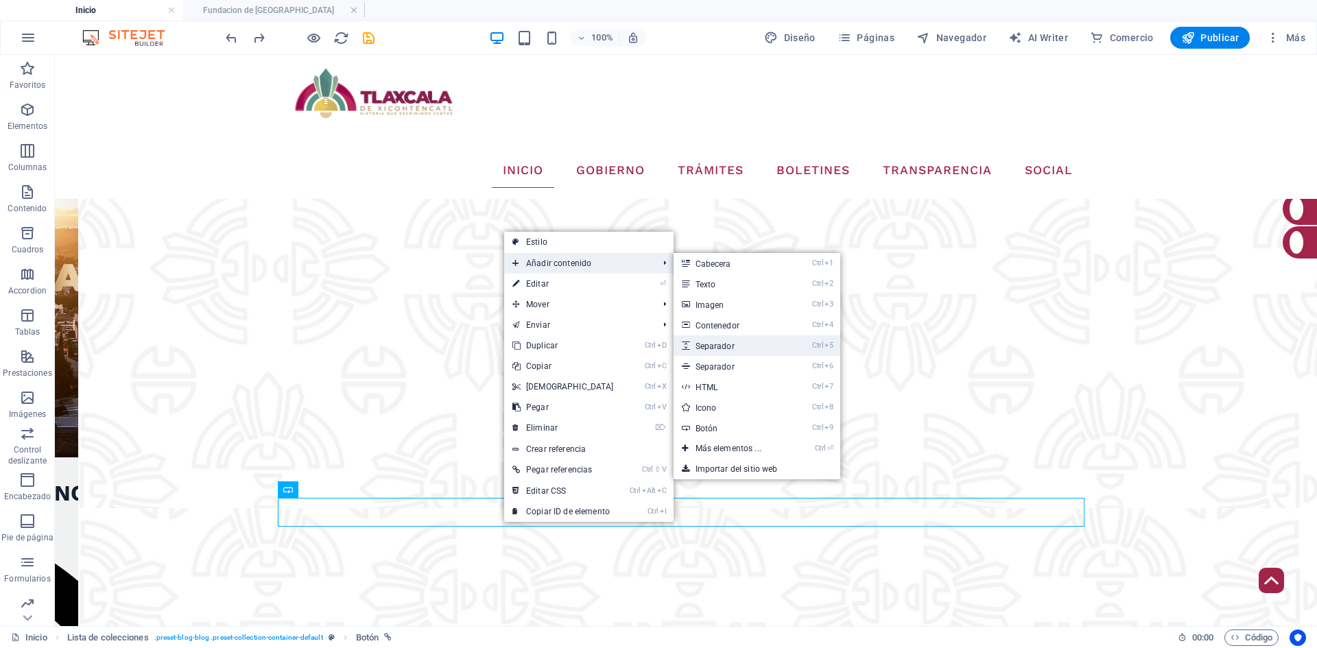
click at [715, 349] on link "Ctrl 5 Separador" at bounding box center [731, 346] width 115 height 21
select select "px"
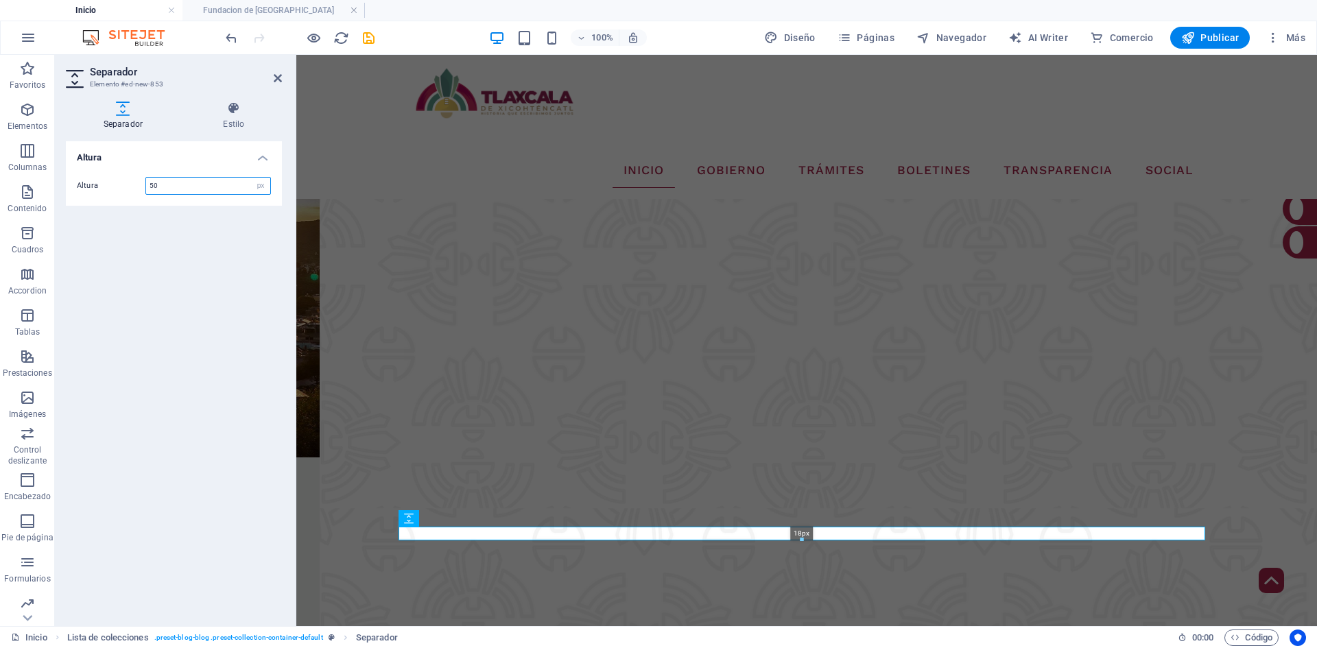
drag, startPoint x: 804, startPoint y: 561, endPoint x: 508, endPoint y: 490, distance: 304.2
click at [806, 541] on div at bounding box center [802, 540] width 806 height 5
type input "18"
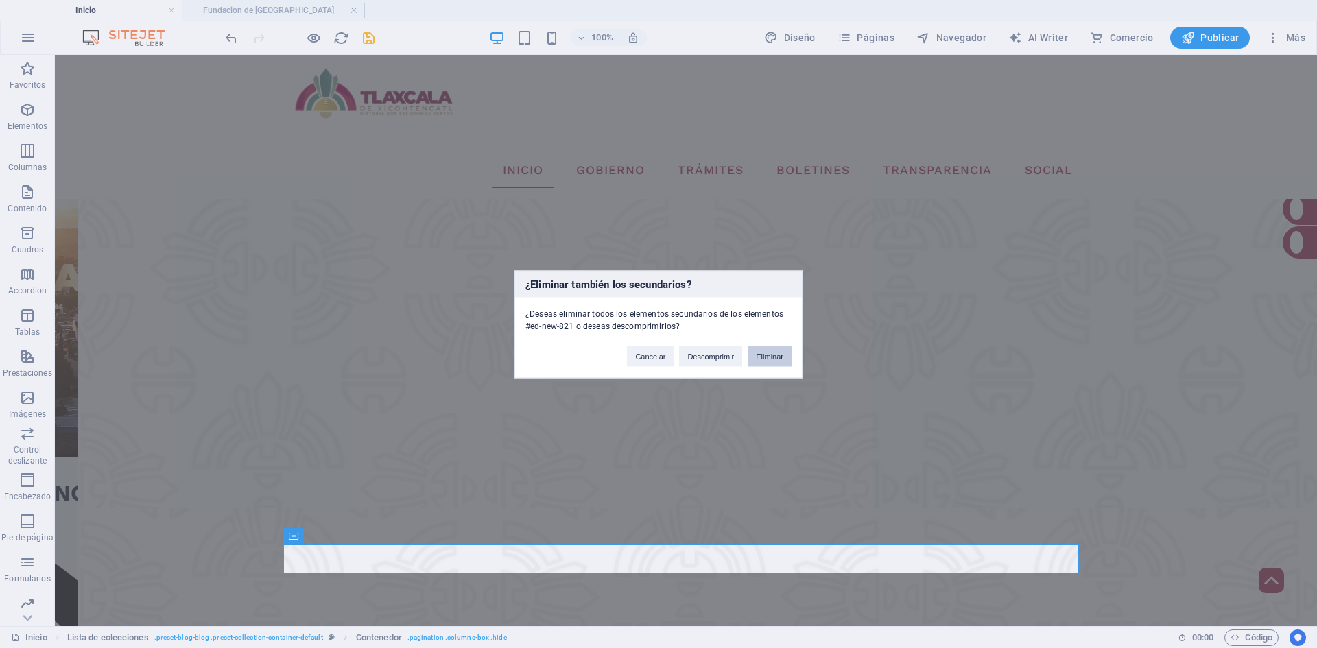
click at [786, 360] on button "Eliminar" at bounding box center [770, 356] width 44 height 21
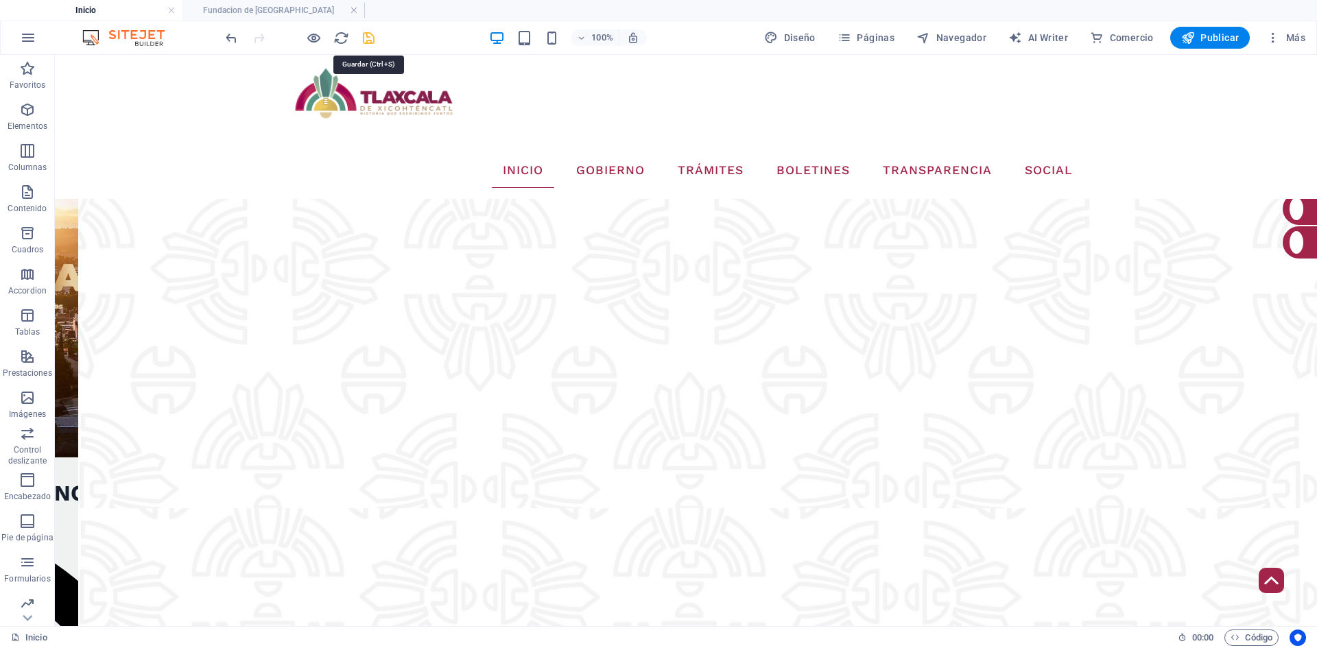
click at [368, 34] on icon "save" at bounding box center [369, 38] width 16 height 16
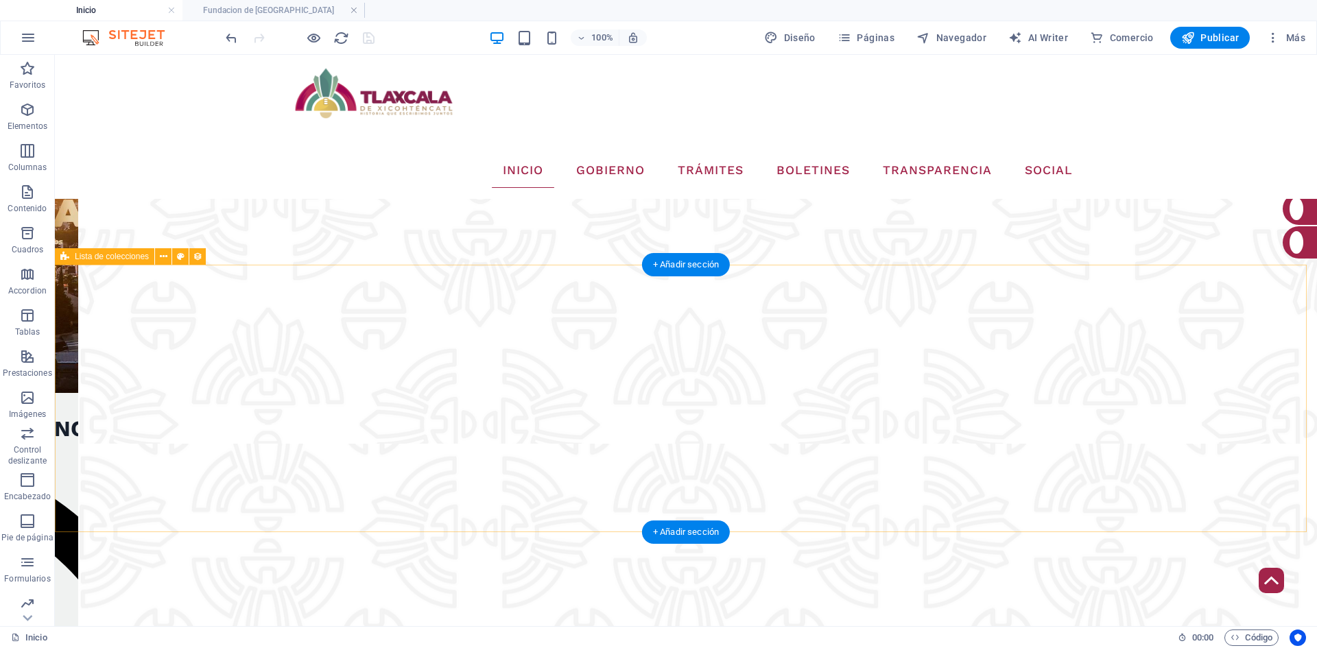
scroll to position [2559, 0]
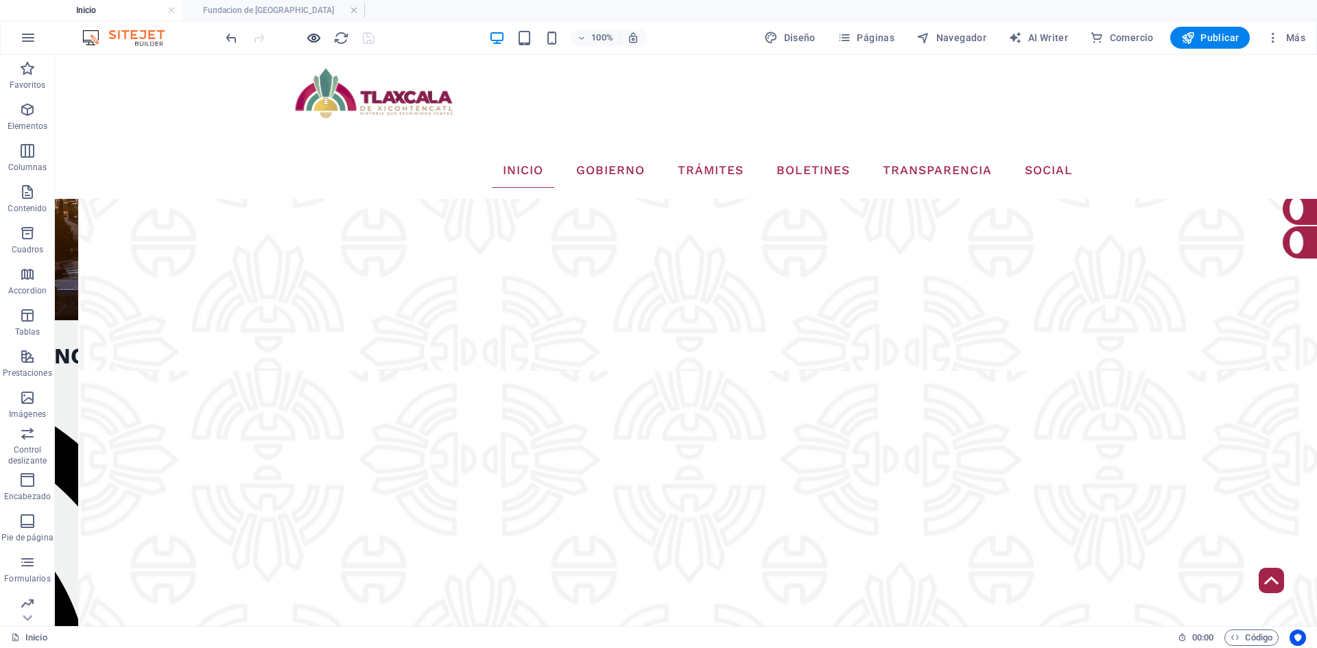
click at [309, 33] on icon "button" at bounding box center [314, 38] width 16 height 16
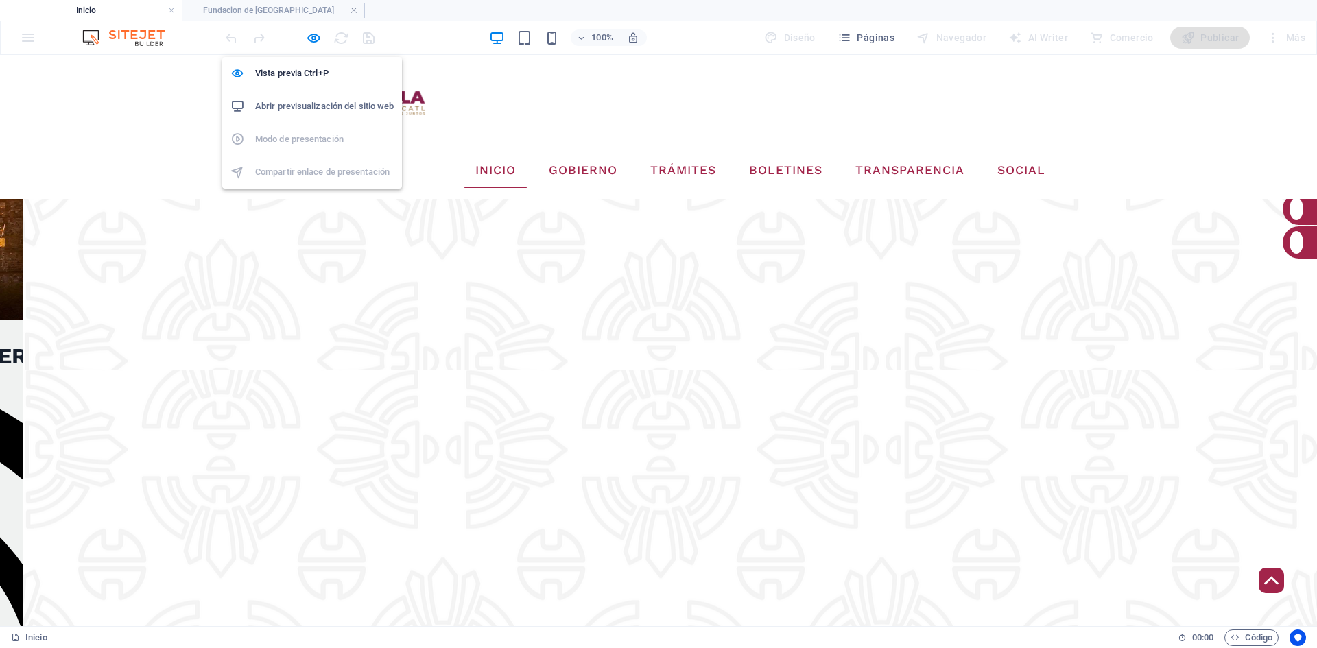
scroll to position [2414, 0]
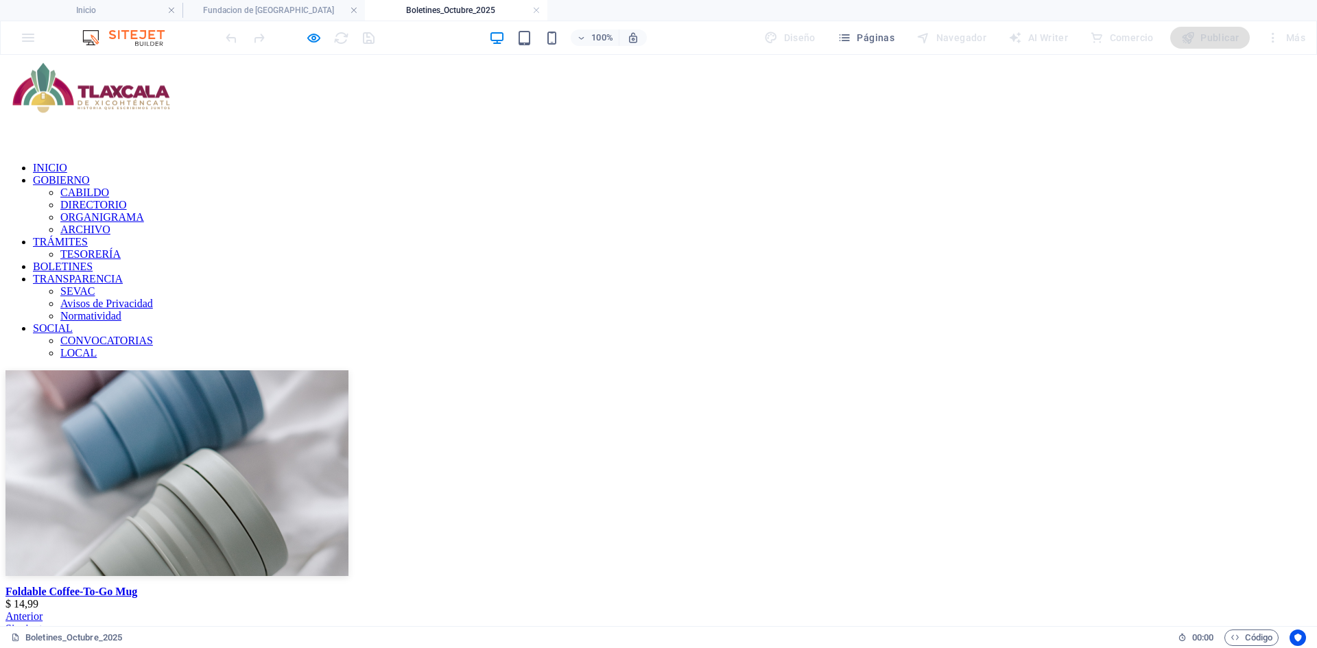
scroll to position [0, 0]
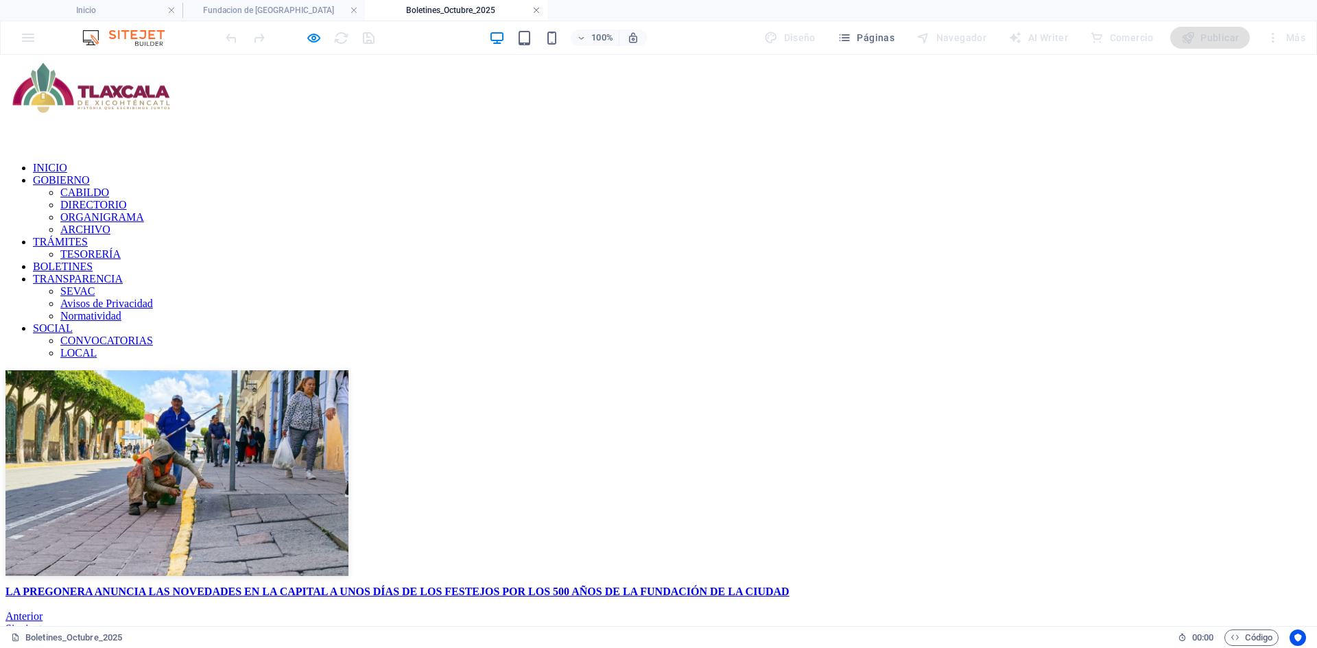
click at [535, 10] on link at bounding box center [536, 10] width 8 height 13
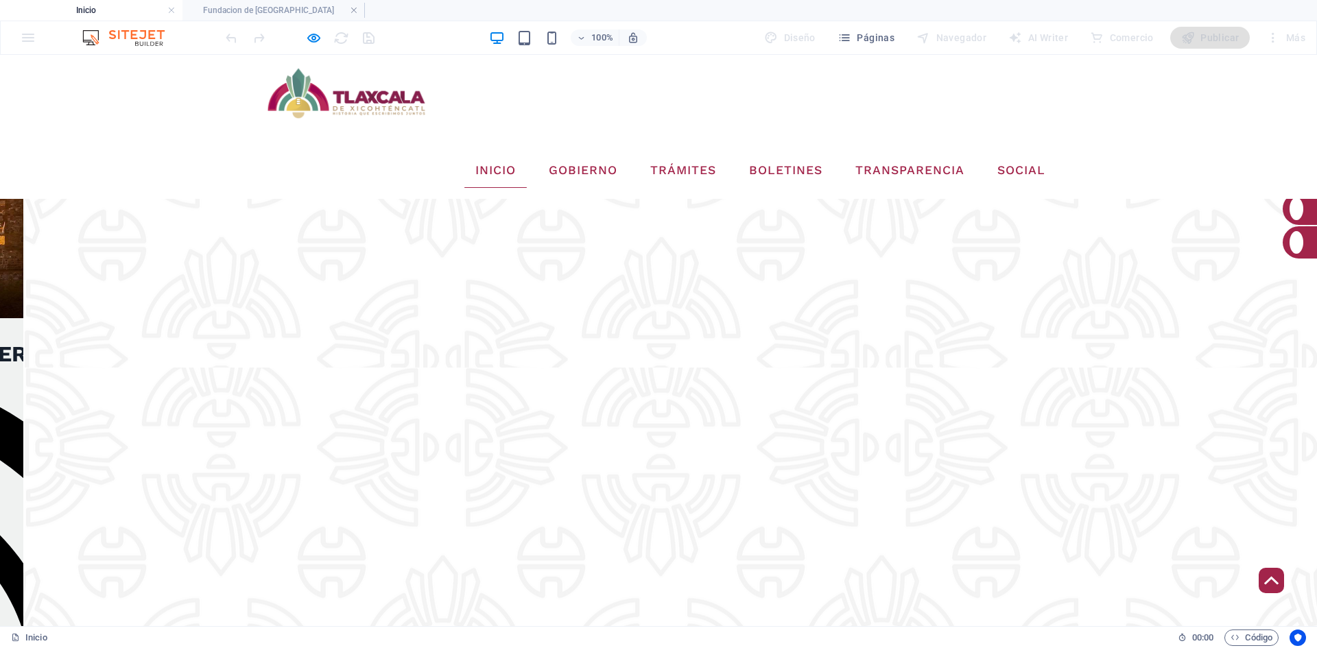
scroll to position [2511, 0]
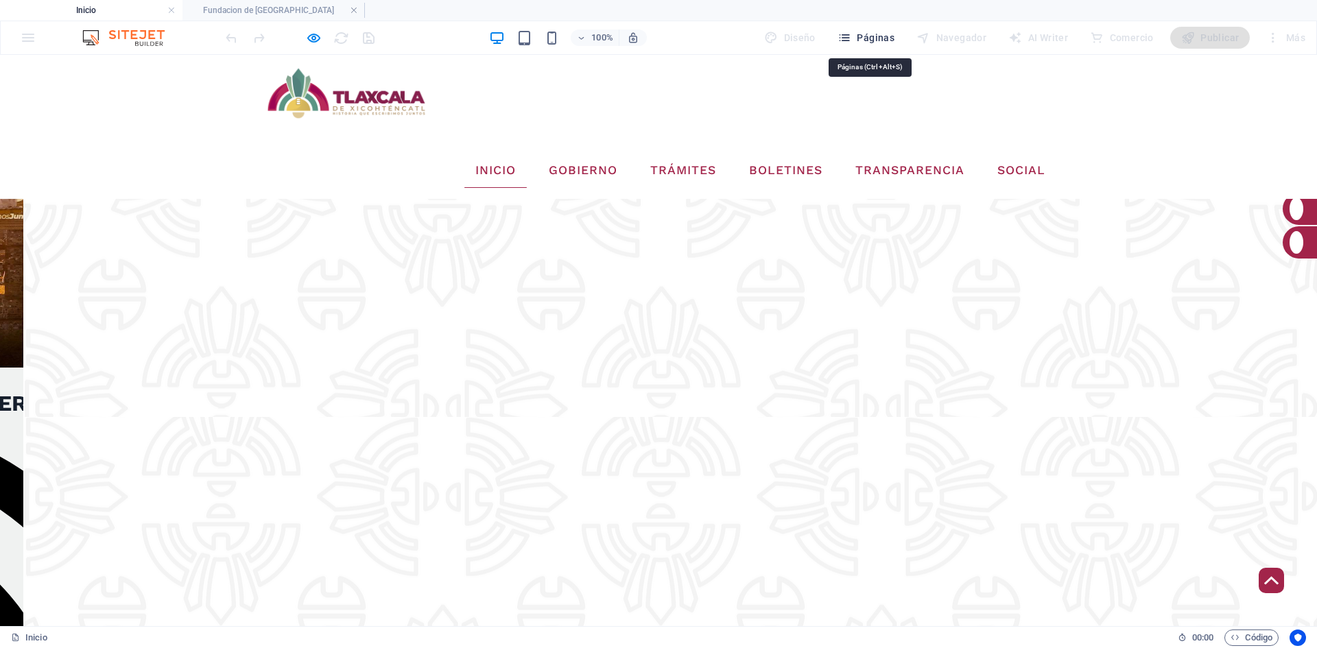
click at [882, 38] on span "Páginas" at bounding box center [866, 38] width 57 height 14
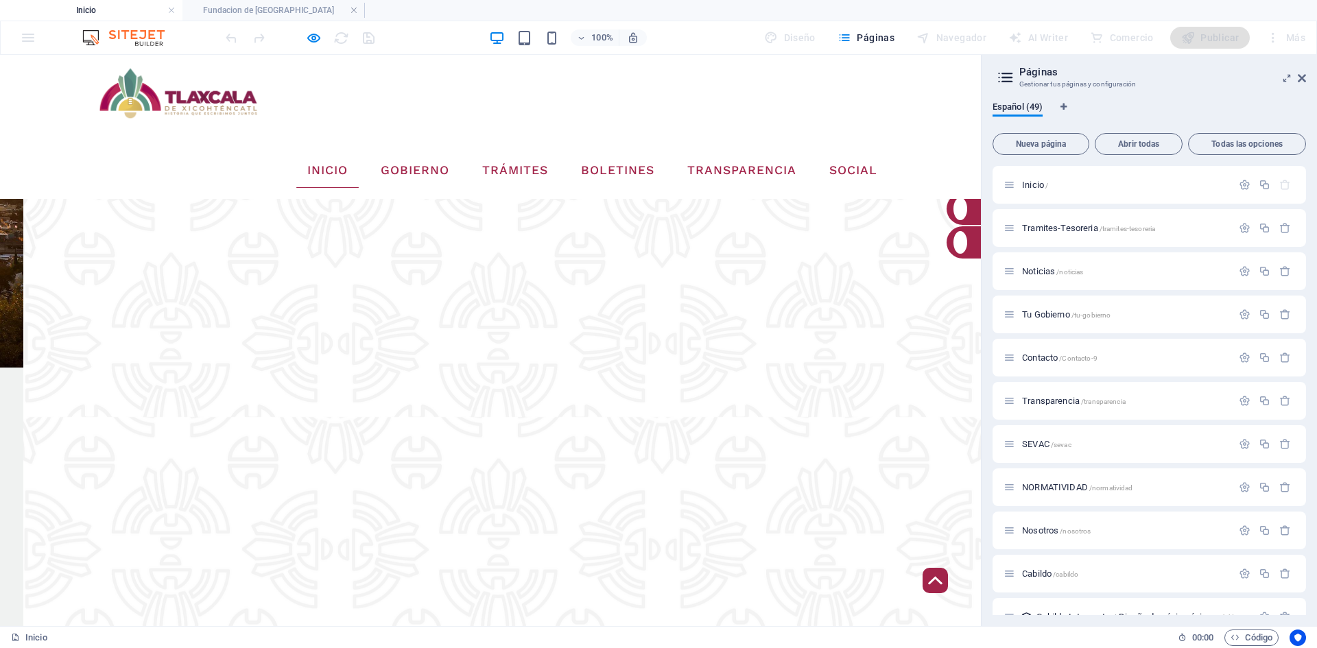
scroll to position [343, 0]
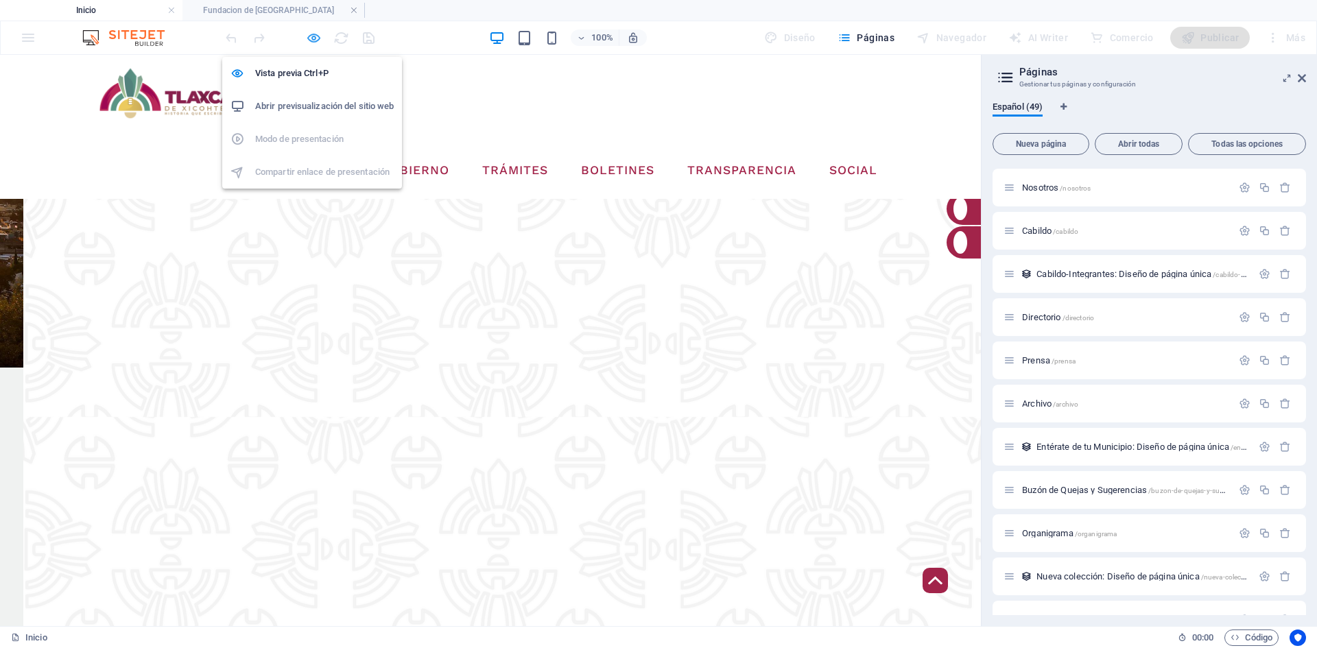
click at [320, 40] on icon "button" at bounding box center [314, 38] width 16 height 16
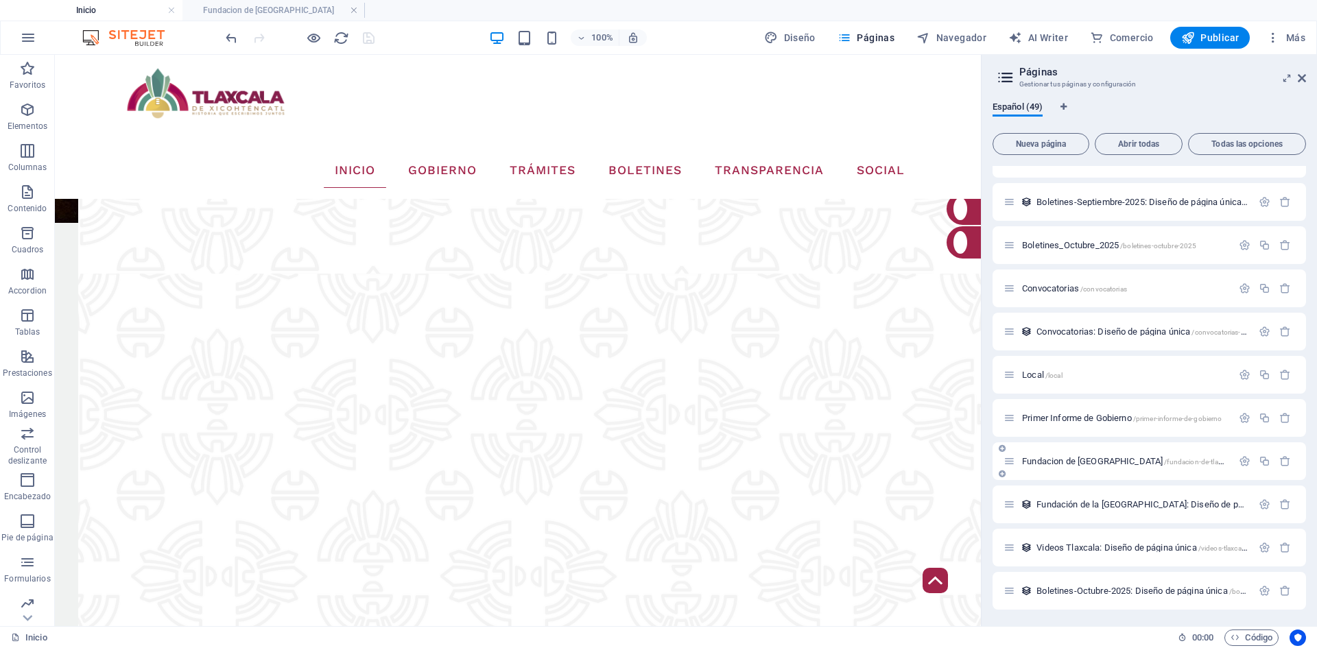
scroll to position [1600, 0]
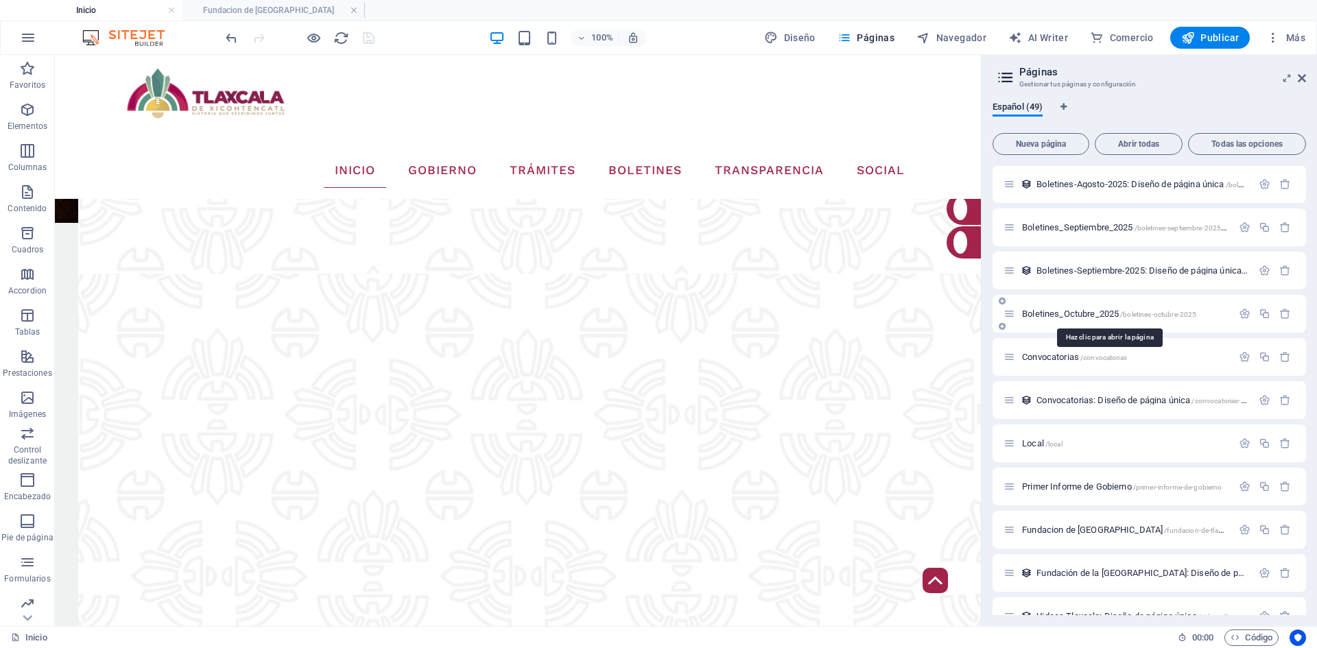
click at [1067, 311] on span "Boletines_Octubre_2025 /boletines-octubre-2025" at bounding box center [1109, 314] width 174 height 10
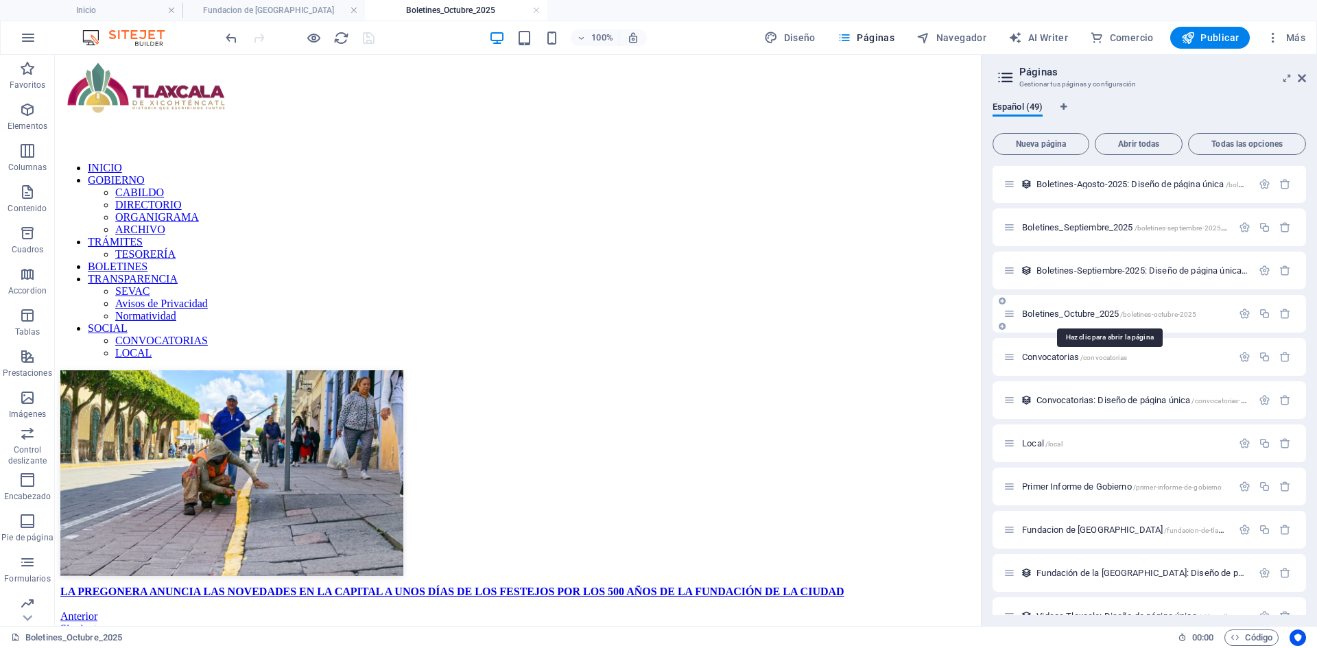
scroll to position [0, 0]
click at [1306, 76] on aside "Páginas Gestionar tus páginas y configuración Español (49) Nueva página Abrir t…" at bounding box center [1149, 341] width 336 height 572
drag, startPoint x: 1304, startPoint y: 76, endPoint x: 852, endPoint y: 226, distance: 476.3
click at [1304, 76] on icon at bounding box center [1302, 78] width 8 height 11
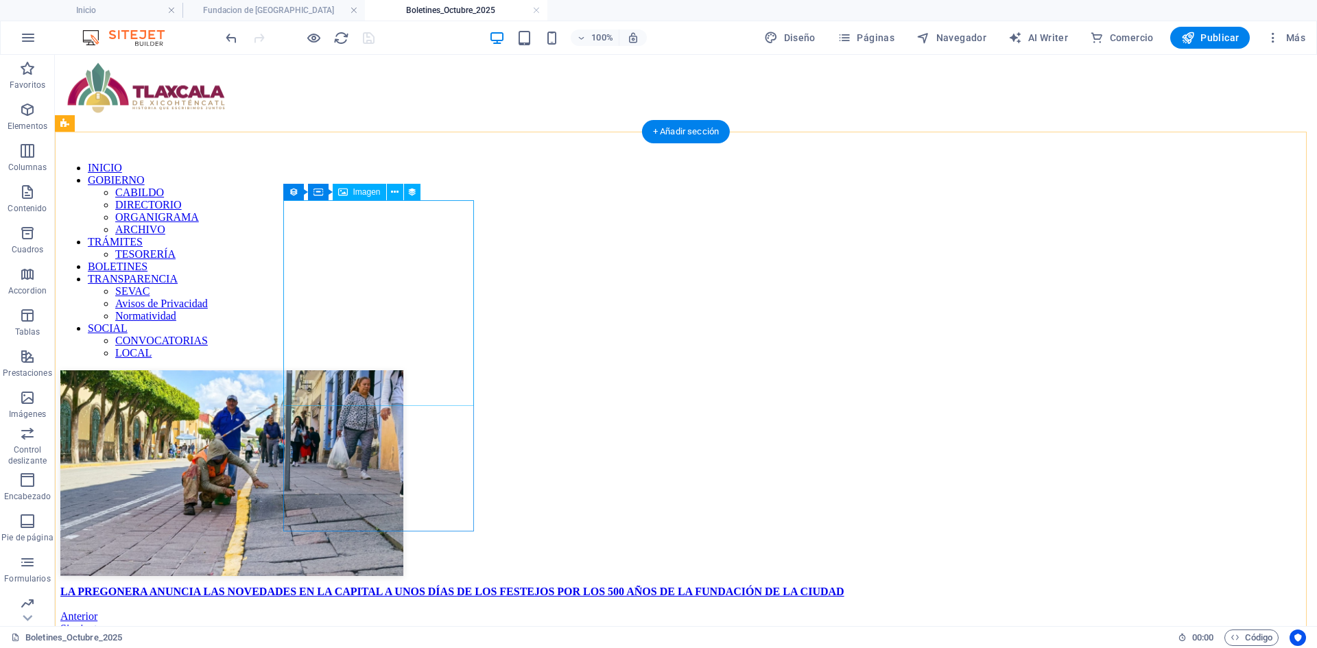
click at [408, 375] on figure at bounding box center [686, 475] width 1252 height 209
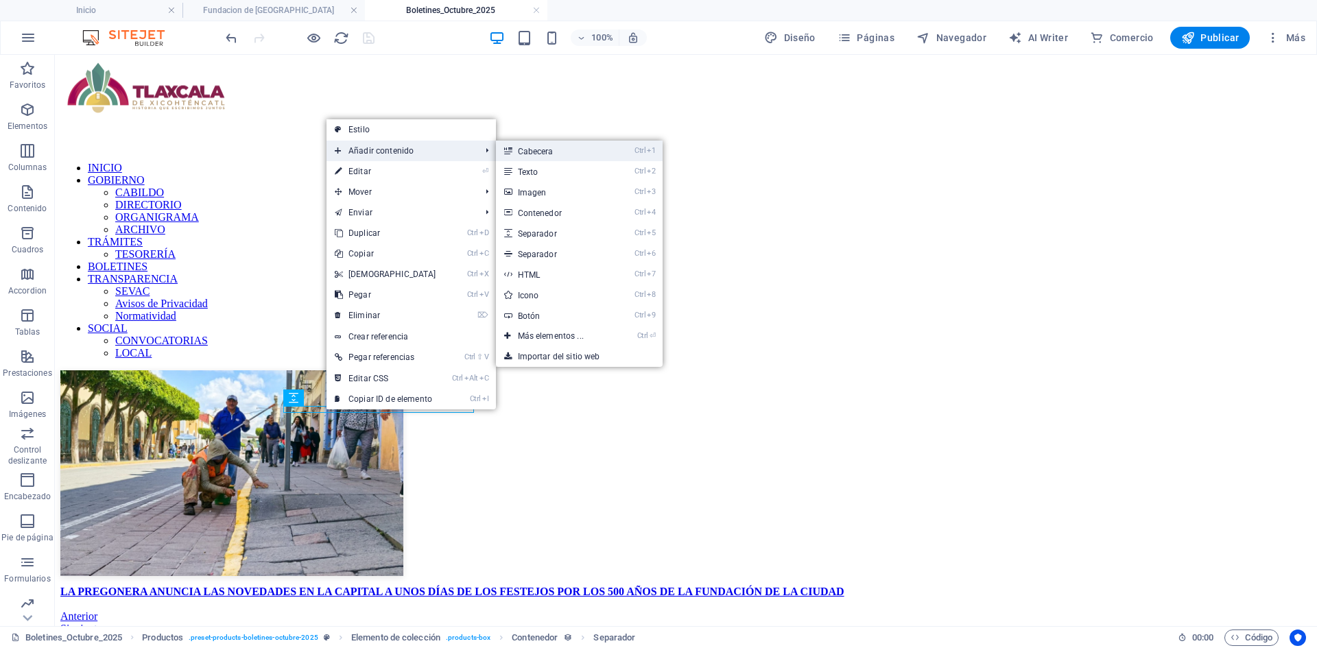
click at [561, 153] on link "Ctrl 1 Cabecera" at bounding box center [553, 151] width 115 height 21
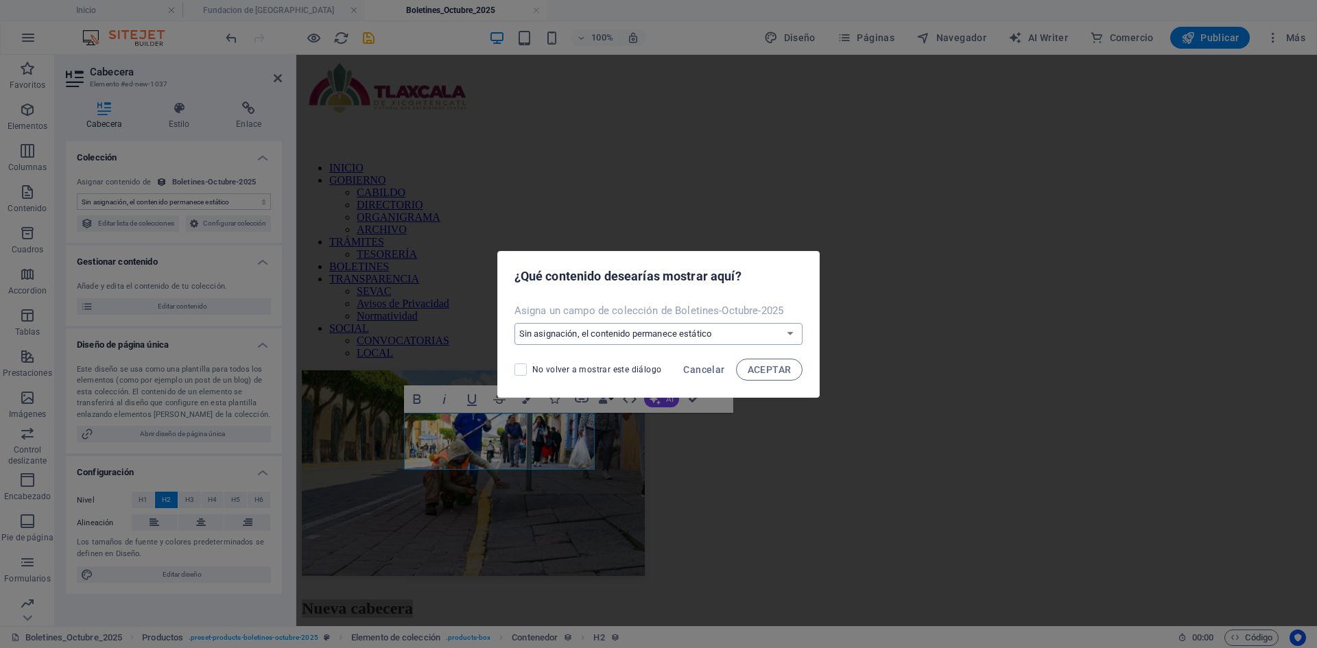
click at [705, 338] on select "Sin asignación, el contenido permanece estático Crear un campo nuevo Creado a l…" at bounding box center [659, 334] width 289 height 22
select select "fecha-completa"
click at [515, 323] on select "Sin asignación, el contenido permanece estático Crear un campo nuevo Creado a l…" at bounding box center [659, 334] width 289 height 22
click at [764, 373] on span "ACEPTAR" at bounding box center [770, 369] width 44 height 11
select select "fecha-completa"
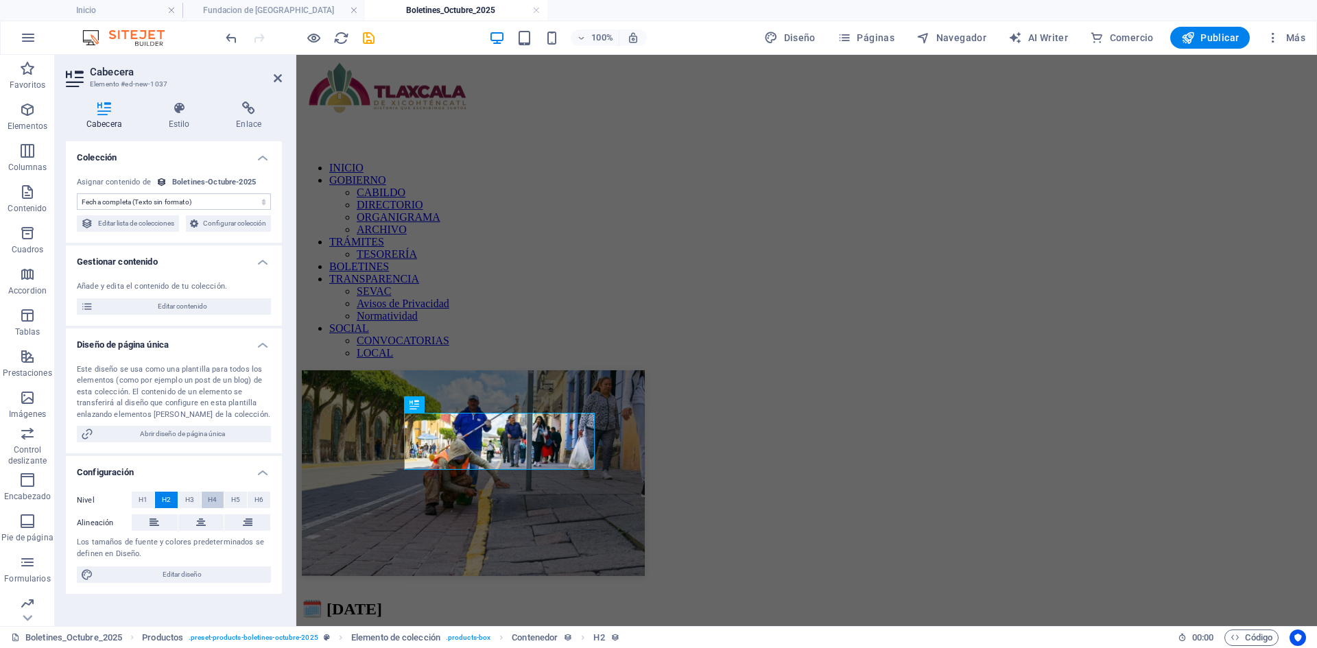
click at [215, 508] on span "H4" at bounding box center [212, 500] width 9 height 16
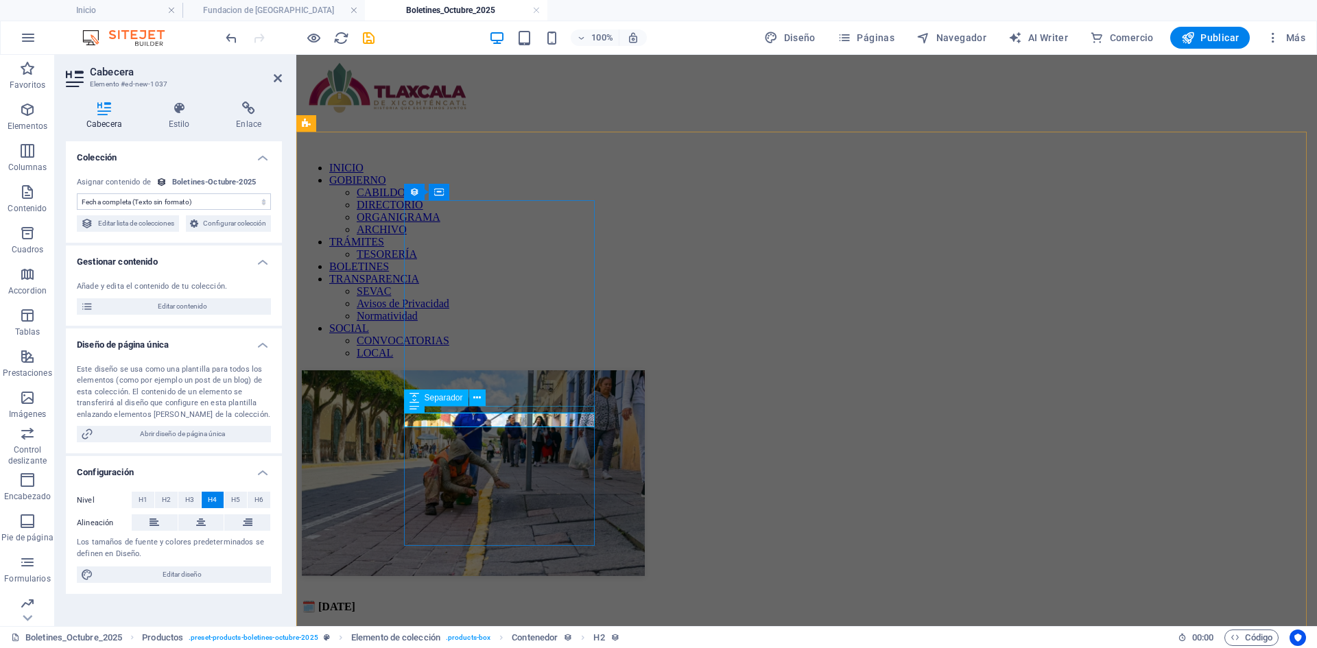
click at [567, 579] on div at bounding box center [807, 582] width 1010 height 7
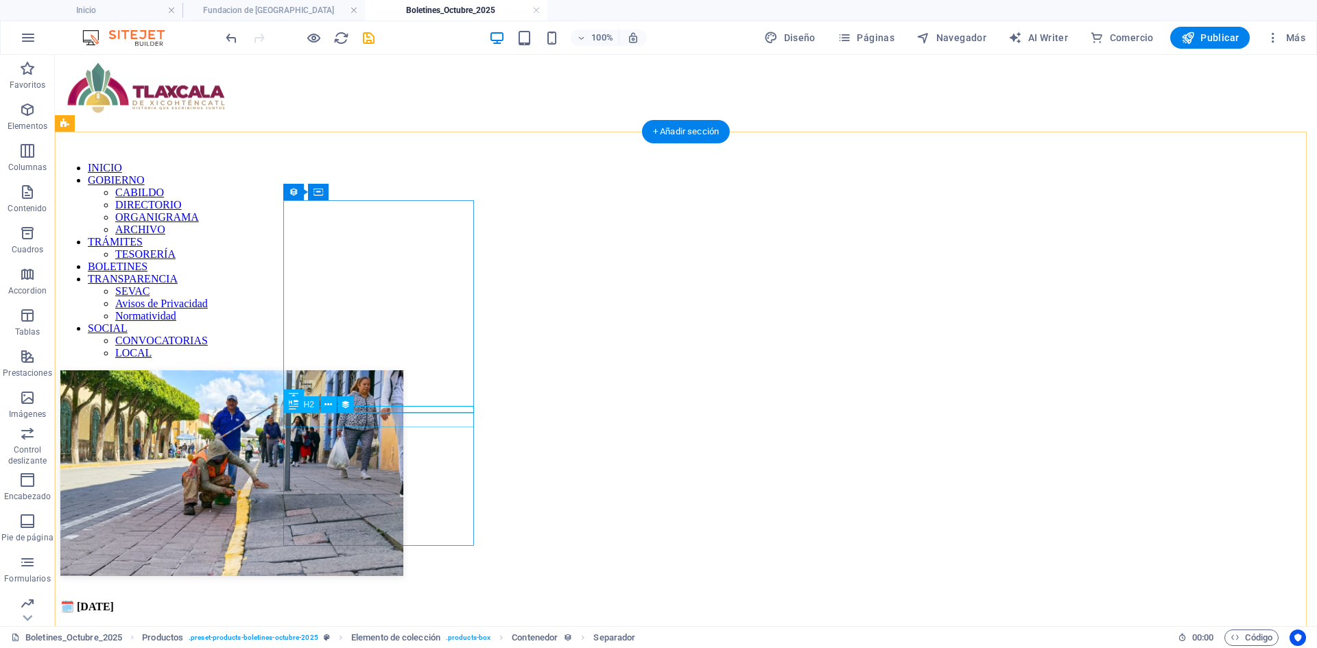
click at [434, 600] on div "🗓️ [DATE]" at bounding box center [686, 606] width 1252 height 13
click at [389, 635] on div "LA PREGONERA ANUNCIA LAS NOVEDADES EN LA CAPITAL A UNOS DÍAS DE LOS FESTEJOS PO…" at bounding box center [686, 641] width 1252 height 12
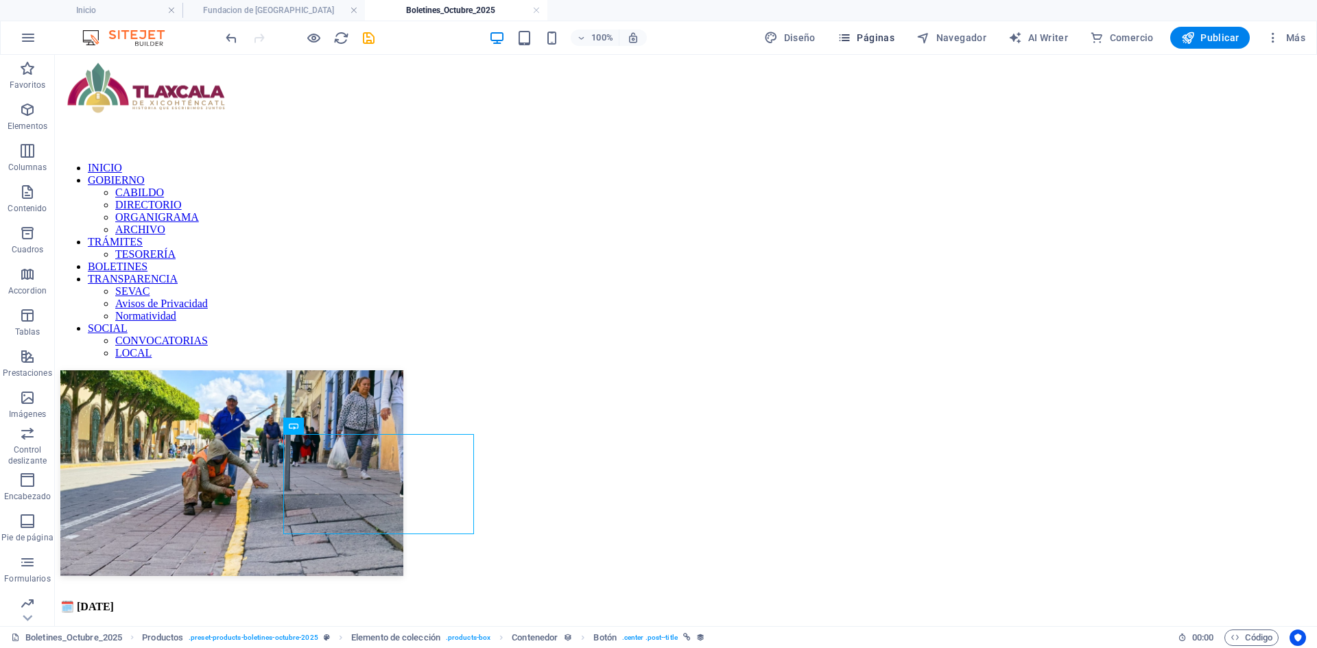
click at [860, 29] on button "Páginas" at bounding box center [866, 38] width 68 height 22
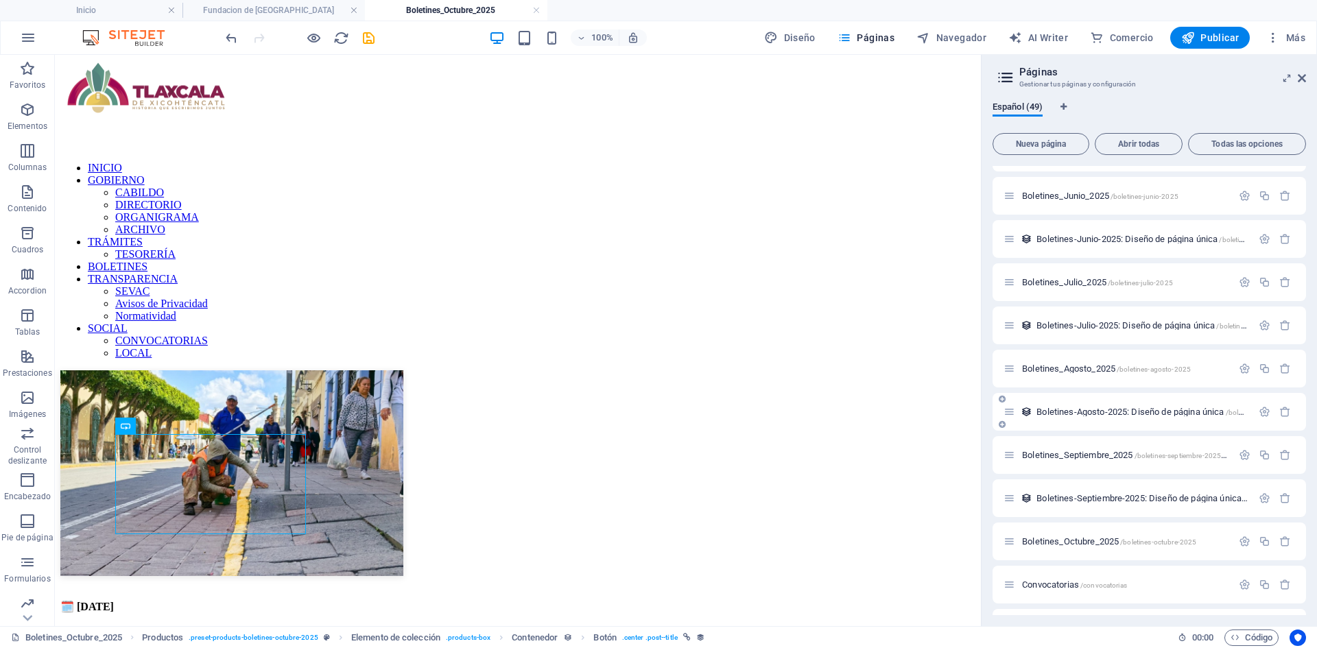
scroll to position [1441, 0]
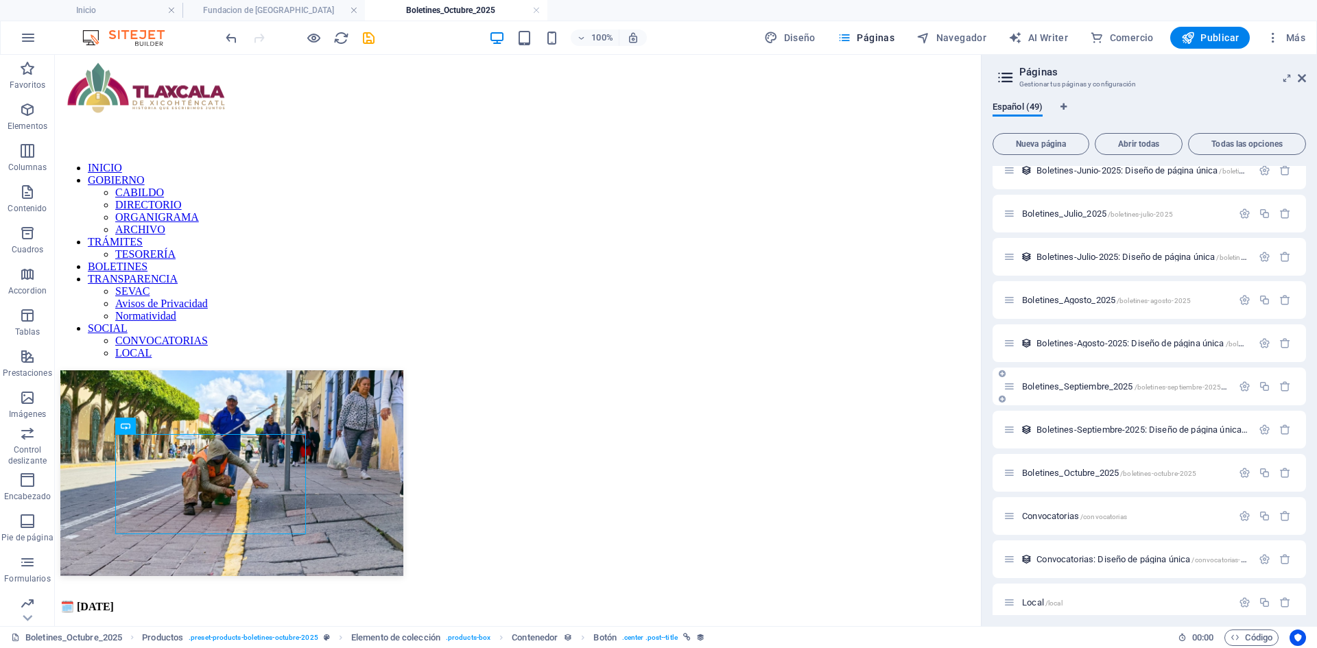
click at [1095, 381] on div "Boletines_Septiembre_2025 /boletines-septiembre-2025-46" at bounding box center [1118, 387] width 228 height 16
click at [1090, 391] on div "Boletines_Septiembre_2025 /boletines-septiembre-2025-46" at bounding box center [1118, 387] width 228 height 16
click at [1081, 388] on span "Boletines_Septiembre_2025 /boletines-septiembre-2025-46" at bounding box center [1127, 386] width 210 height 10
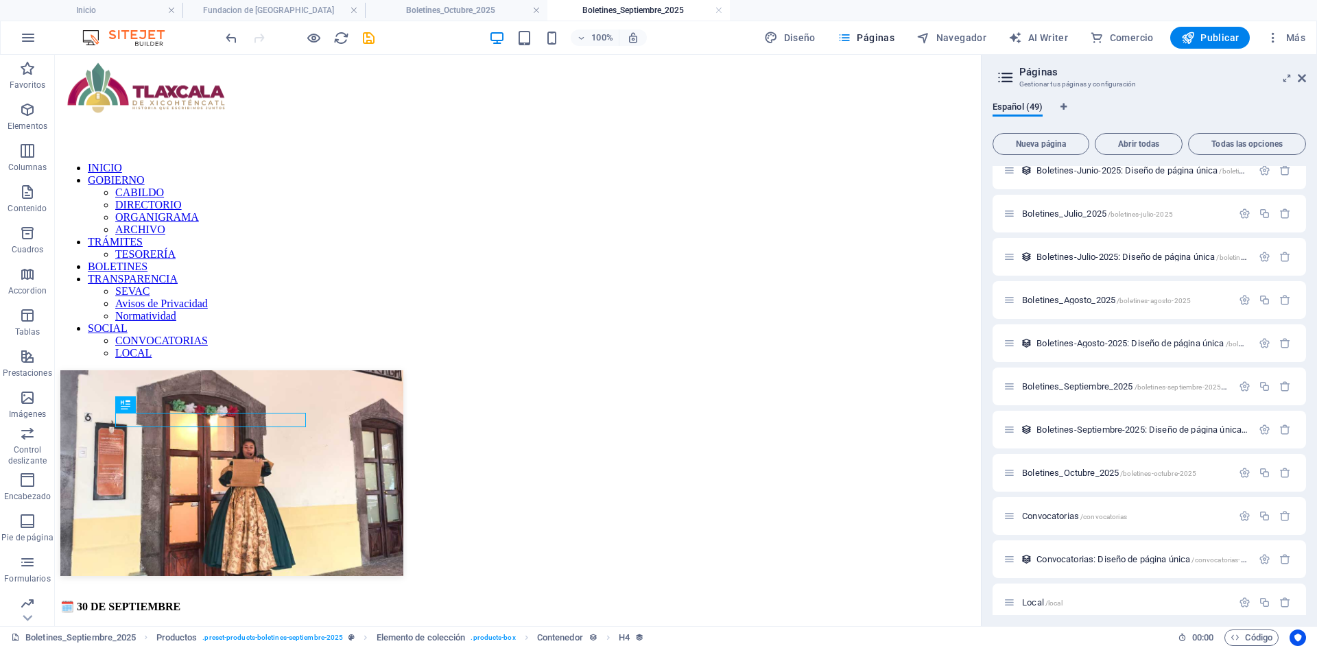
scroll to position [0, 0]
click at [1303, 81] on icon at bounding box center [1302, 78] width 8 height 11
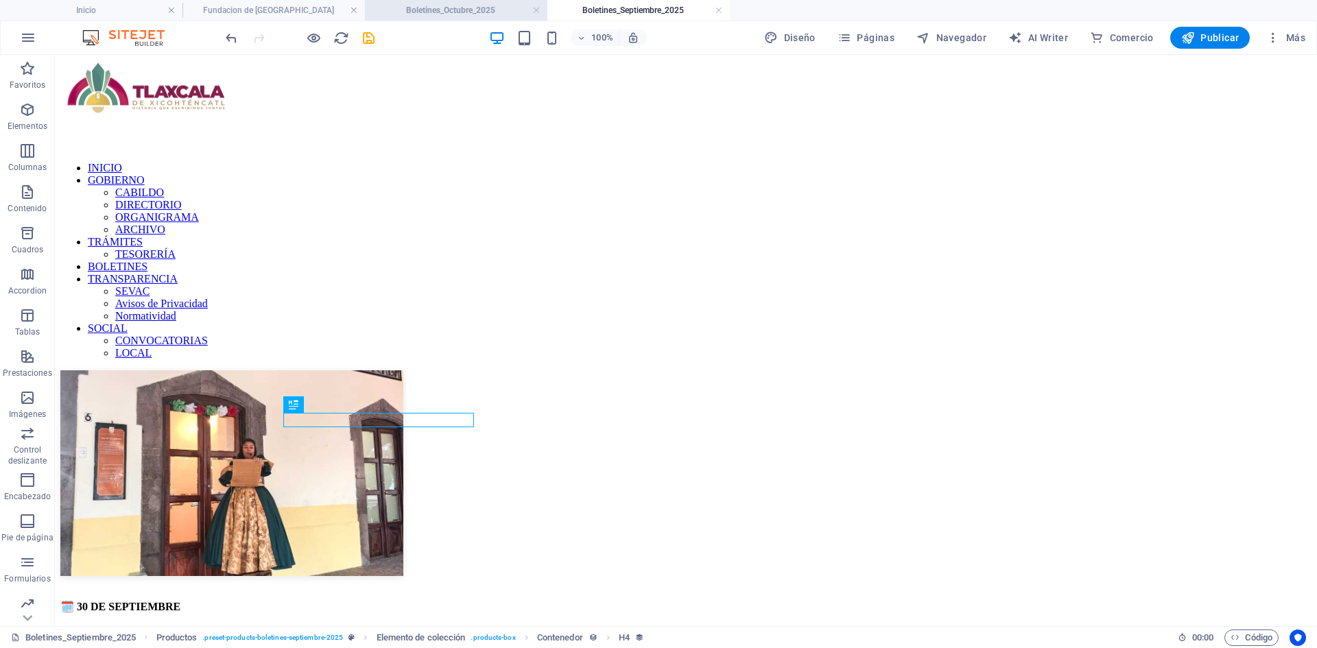
click at [459, 10] on h4 "Boletines_Octubre_2025" at bounding box center [456, 10] width 183 height 15
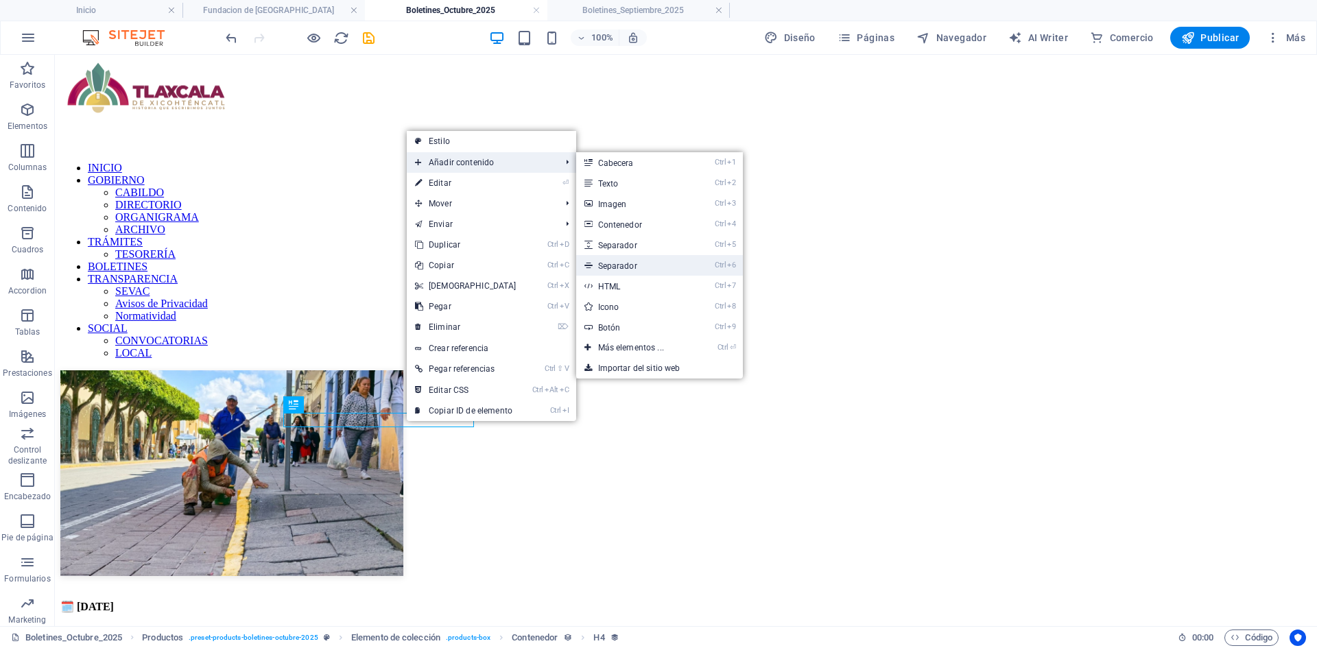
drag, startPoint x: 602, startPoint y: 265, endPoint x: 277, endPoint y: 269, distance: 325.9
click at [602, 265] on link "Ctrl 6 Separador" at bounding box center [633, 265] width 115 height 21
select select "%"
select select "px"
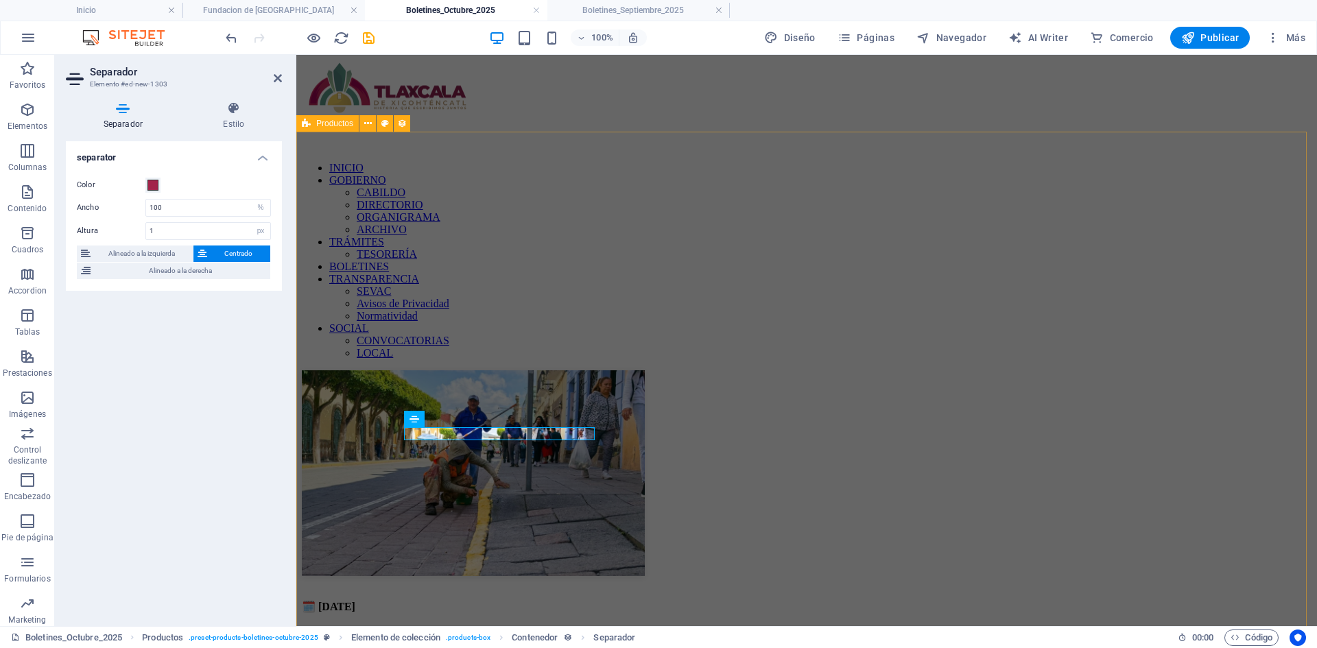
click at [638, 455] on div "🗓️ [DATE] LA PREGONERA ANUNCIA LAS NOVEDADES EN LA CAPITAL A UNOS DÍAS DE LOS F…" at bounding box center [807, 532] width 1010 height 322
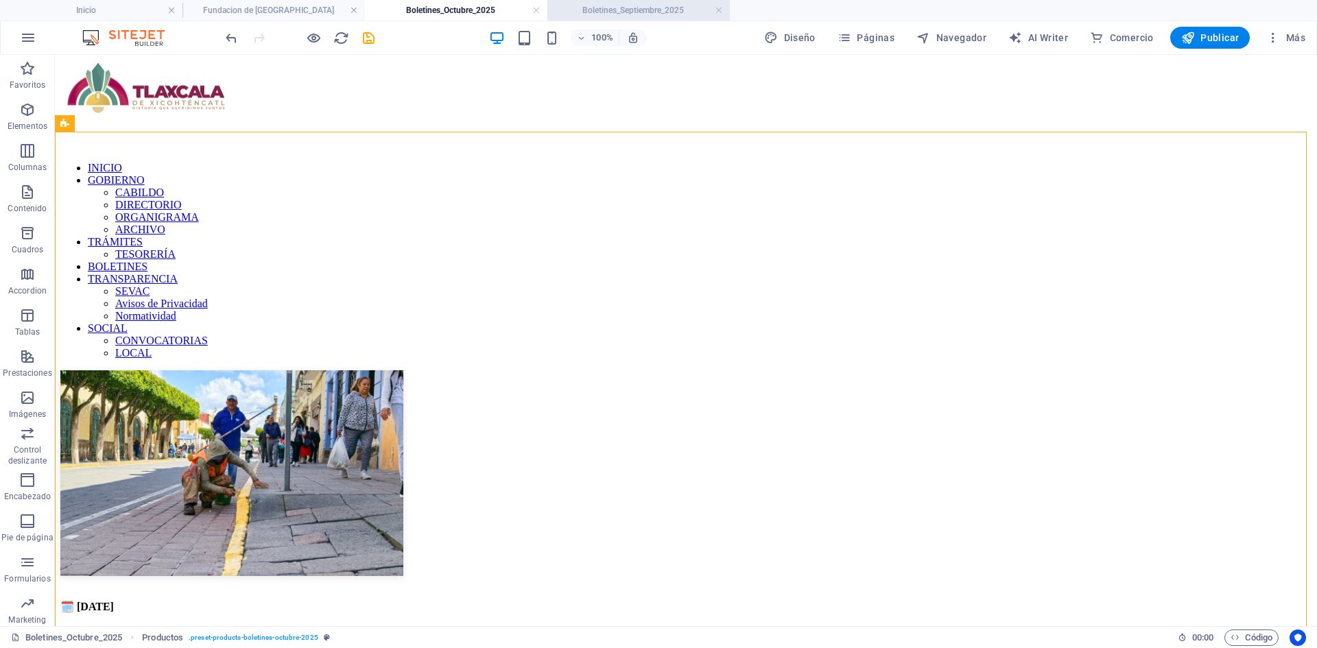
click at [616, 2] on li "Boletines_Septiembre_2025" at bounding box center [639, 10] width 183 height 21
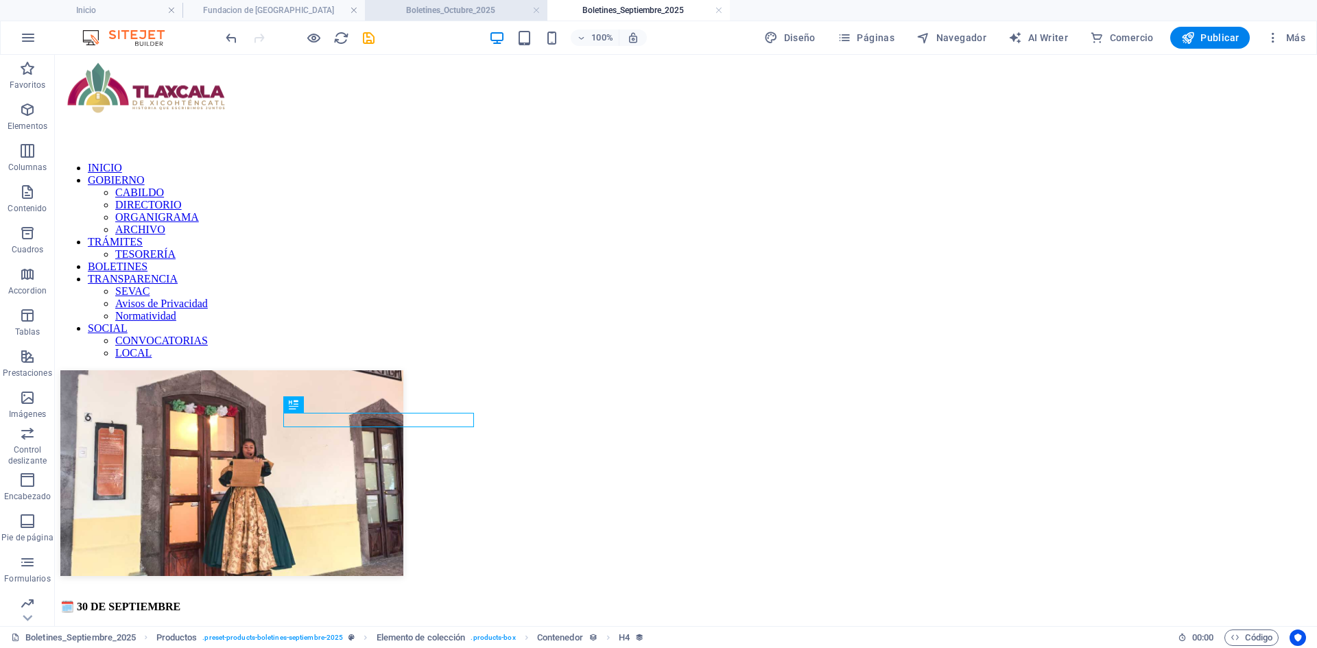
drag, startPoint x: 459, startPoint y: 5, endPoint x: 337, endPoint y: 270, distance: 291.7
click at [459, 5] on h4 "Boletines_Octubre_2025" at bounding box center [456, 10] width 183 height 15
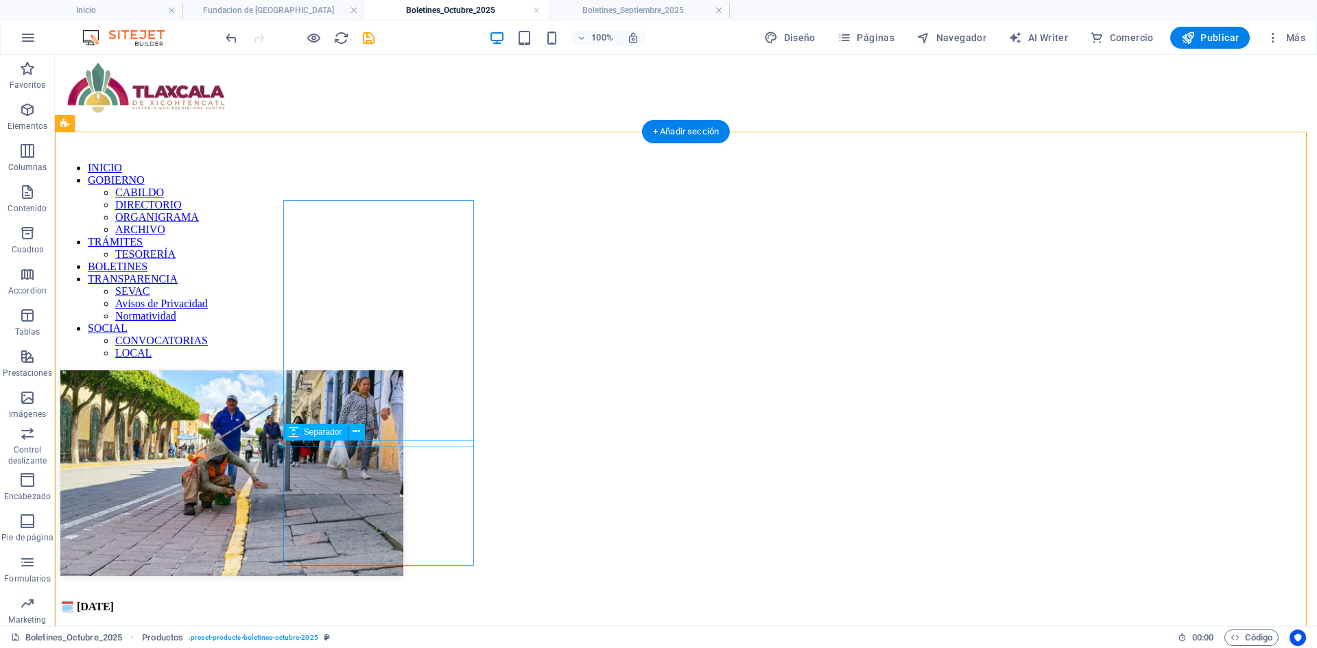
click at [384, 636] on div at bounding box center [686, 639] width 1252 height 7
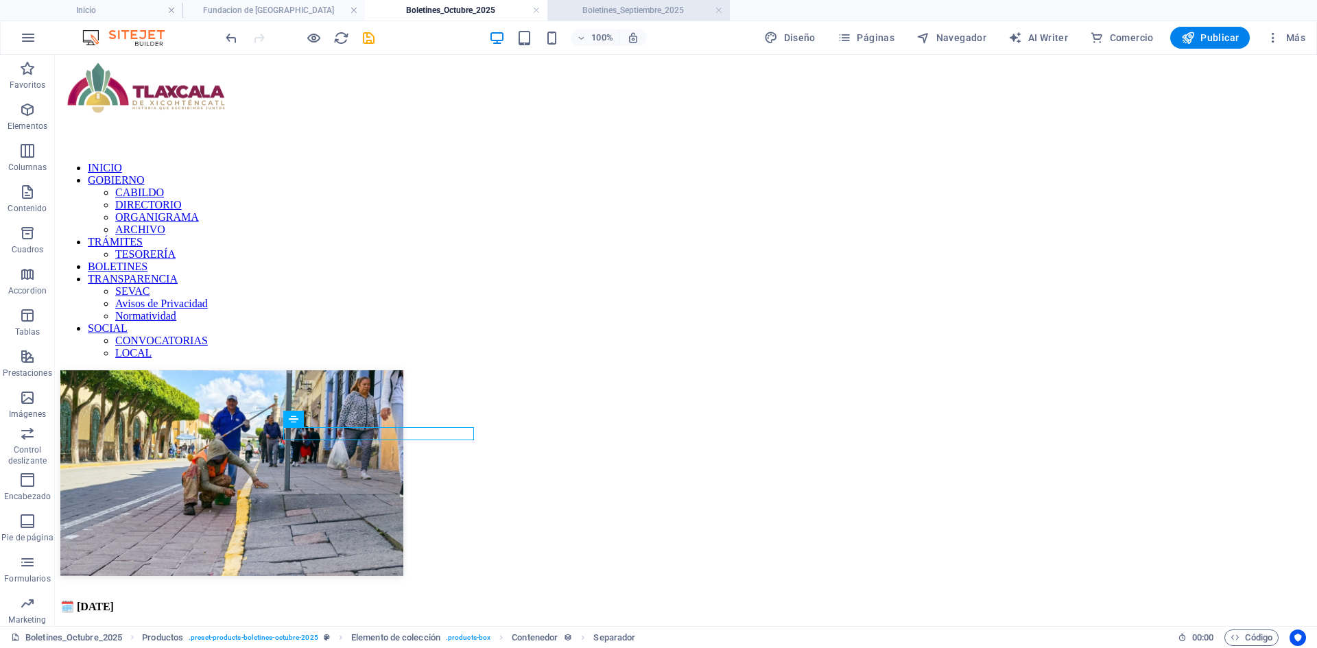
click at [606, 11] on h4 "Boletines_Septiembre_2025" at bounding box center [639, 10] width 183 height 15
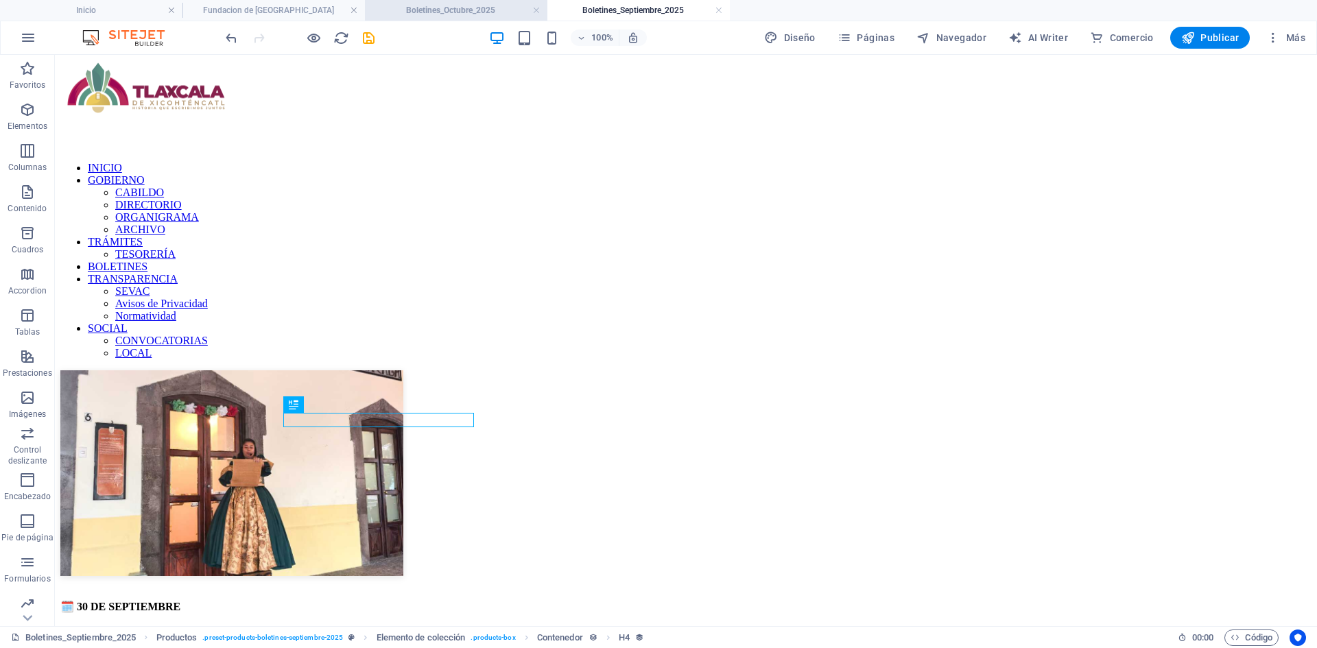
click at [451, 10] on h4 "Boletines_Octubre_2025" at bounding box center [456, 10] width 183 height 15
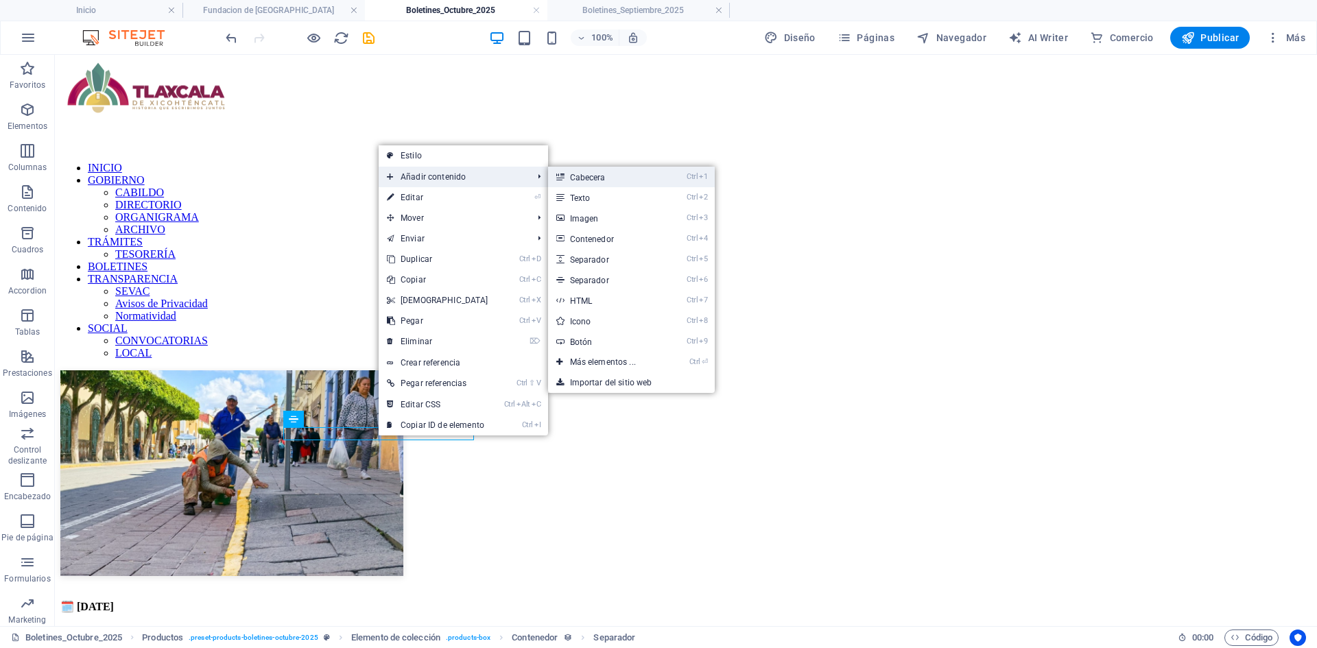
click at [586, 183] on link "Ctrl 1 Cabecera" at bounding box center [605, 177] width 115 height 21
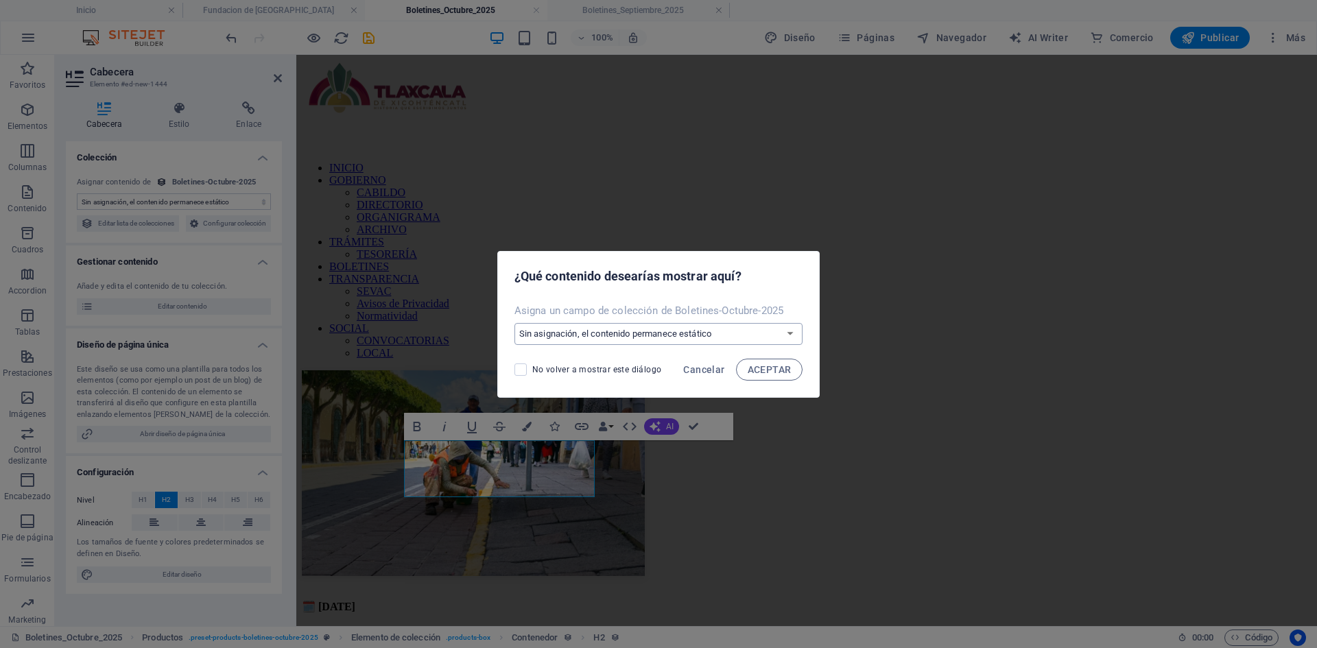
click at [611, 339] on select "Sin asignación, el contenido permanece estático Crear un campo nuevo Creado a l…" at bounding box center [659, 334] width 289 height 22
select select "name"
click at [515, 323] on select "Sin asignación, el contenido permanece estático Crear un campo nuevo Creado a l…" at bounding box center [659, 334] width 289 height 22
click at [766, 368] on span "ACEPTAR" at bounding box center [770, 369] width 44 height 11
select select "name"
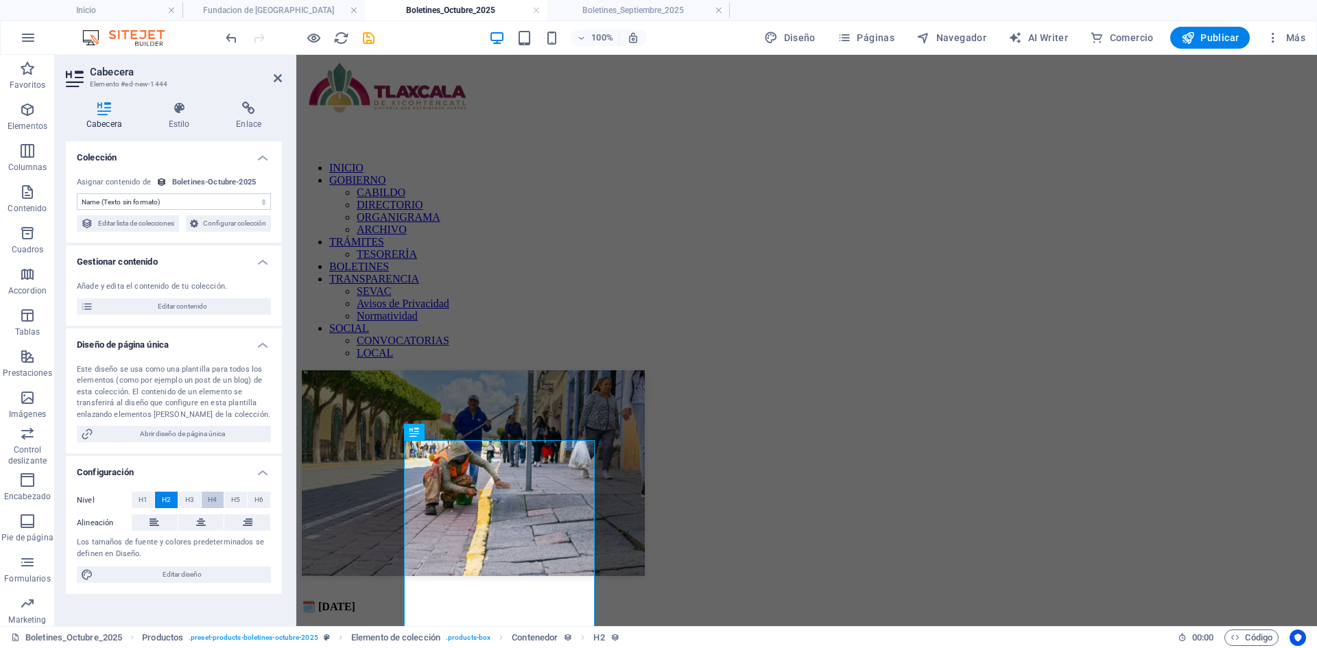
click at [207, 508] on button "H4" at bounding box center [213, 500] width 23 height 16
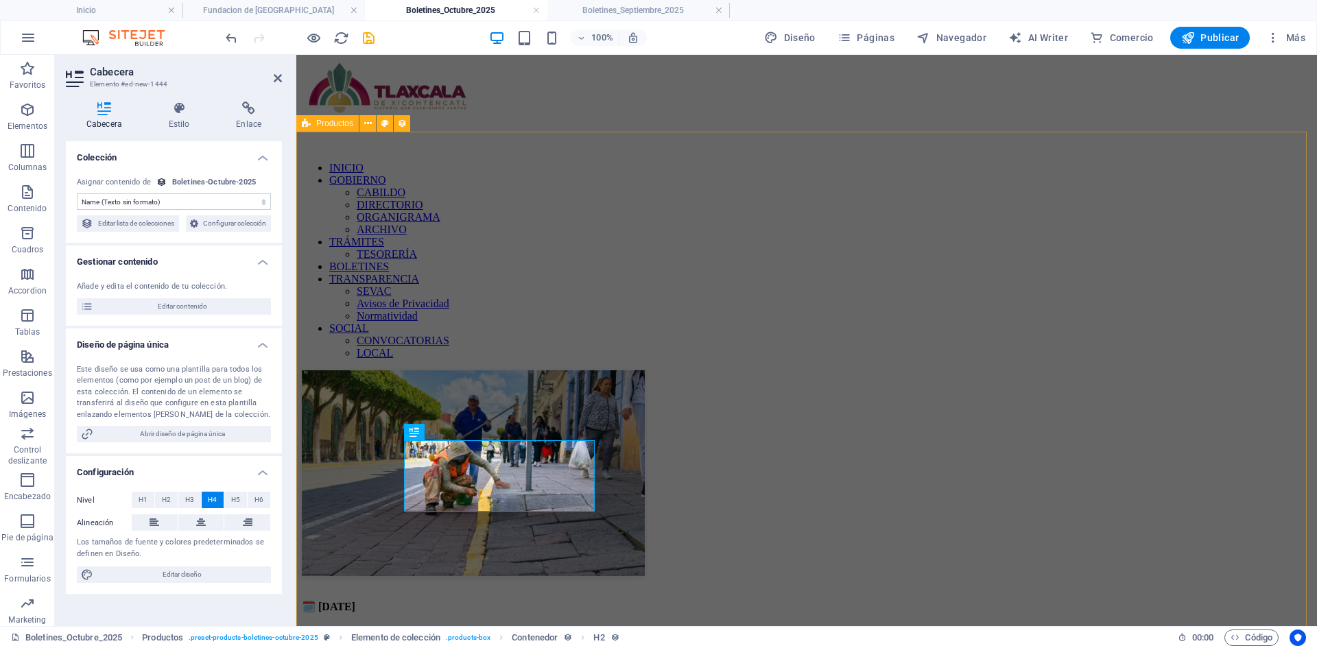
click at [633, 486] on div "🗓️ [DATE] LA PREGONERA ANUNCIA LAS NOVEDADES EN LA CAPITAL A UNOS DÍAS DE LOS F…" at bounding box center [807, 546] width 1010 height 351
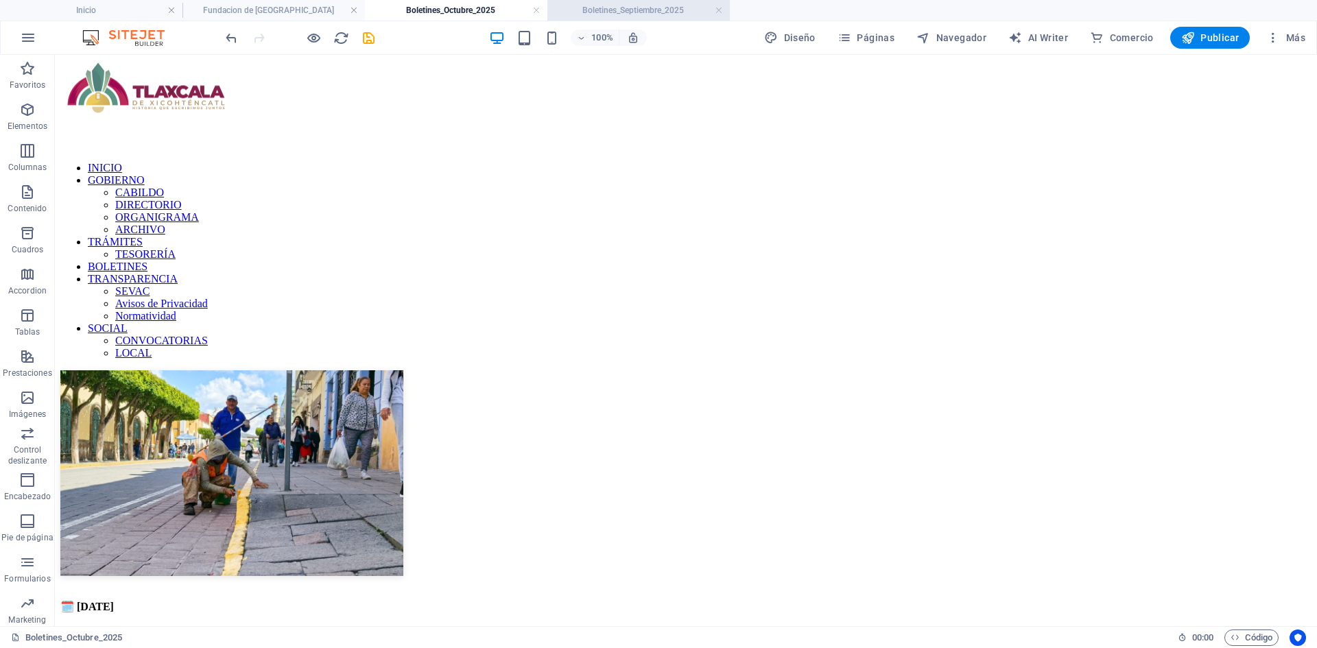
click at [604, 10] on h4 "Boletines_Septiembre_2025" at bounding box center [639, 10] width 183 height 15
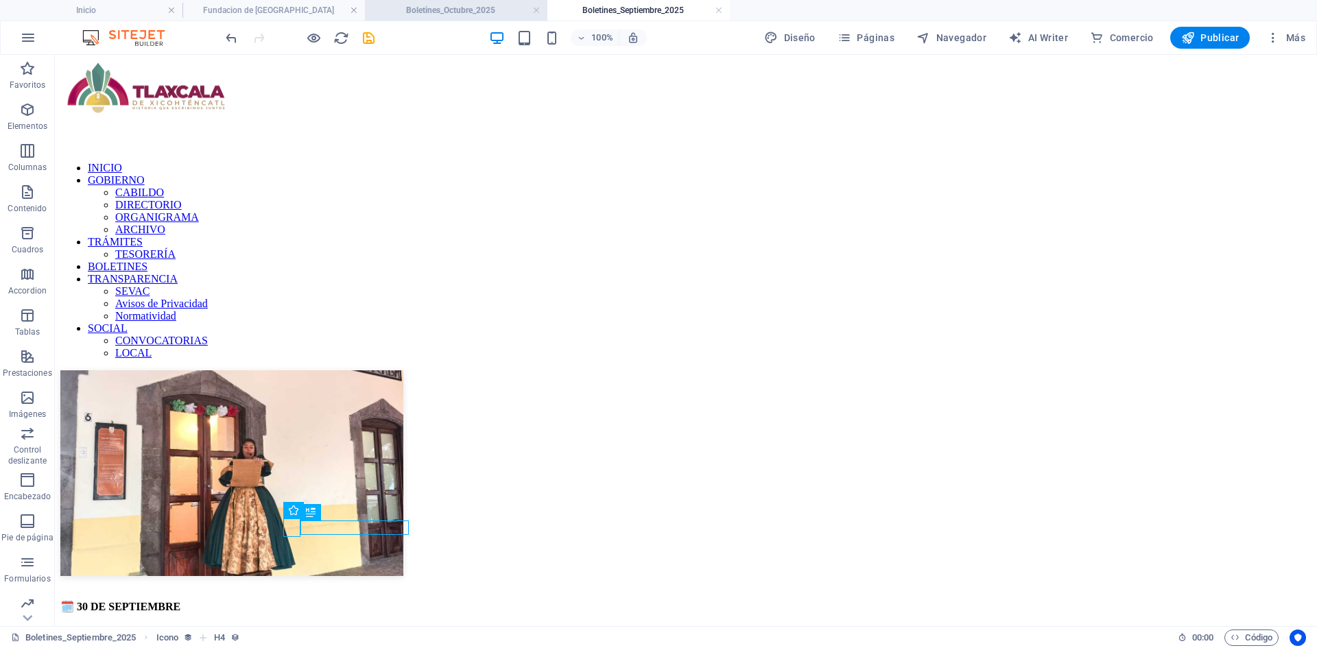
drag, startPoint x: 456, startPoint y: 6, endPoint x: 384, endPoint y: 267, distance: 270.5
click at [456, 6] on h4 "Boletines_Octubre_2025" at bounding box center [456, 10] width 183 height 15
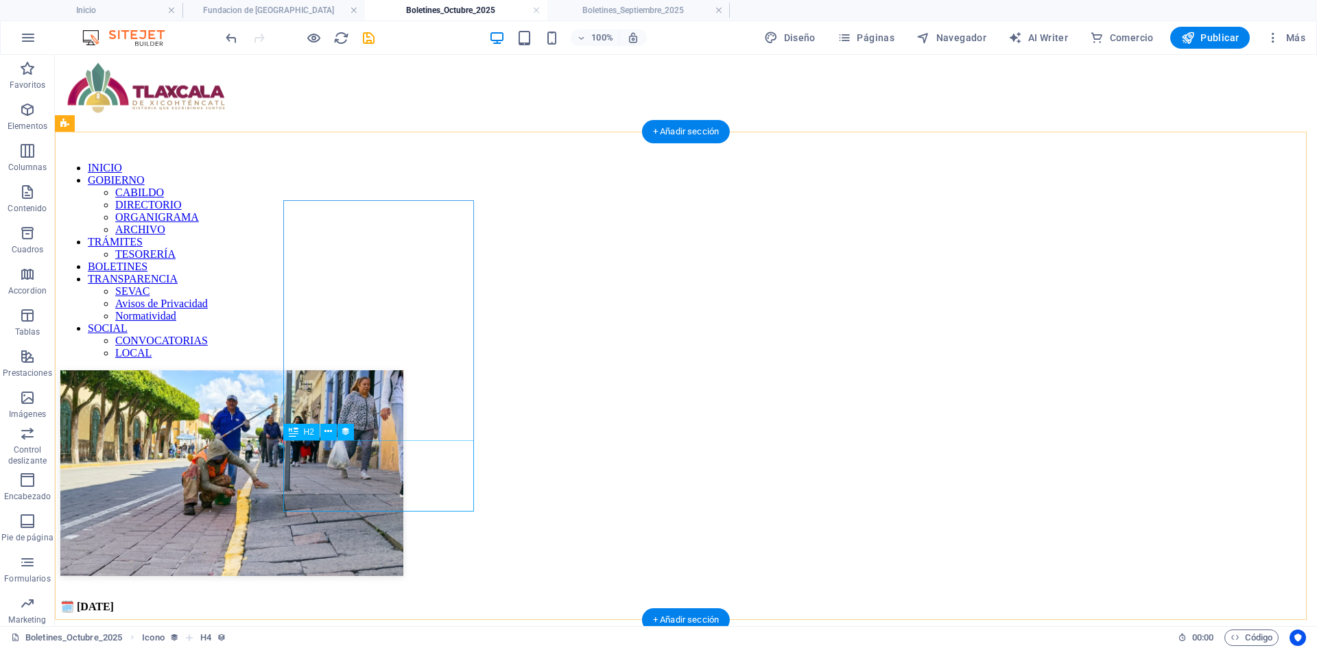
click at [368, 645] on div "LA PREGONERA ANUNCIA LAS NOVEDADES EN LA CAPITAL A UNOS DÍAS DE LOS FESTEJOS PO…" at bounding box center [686, 651] width 1252 height 12
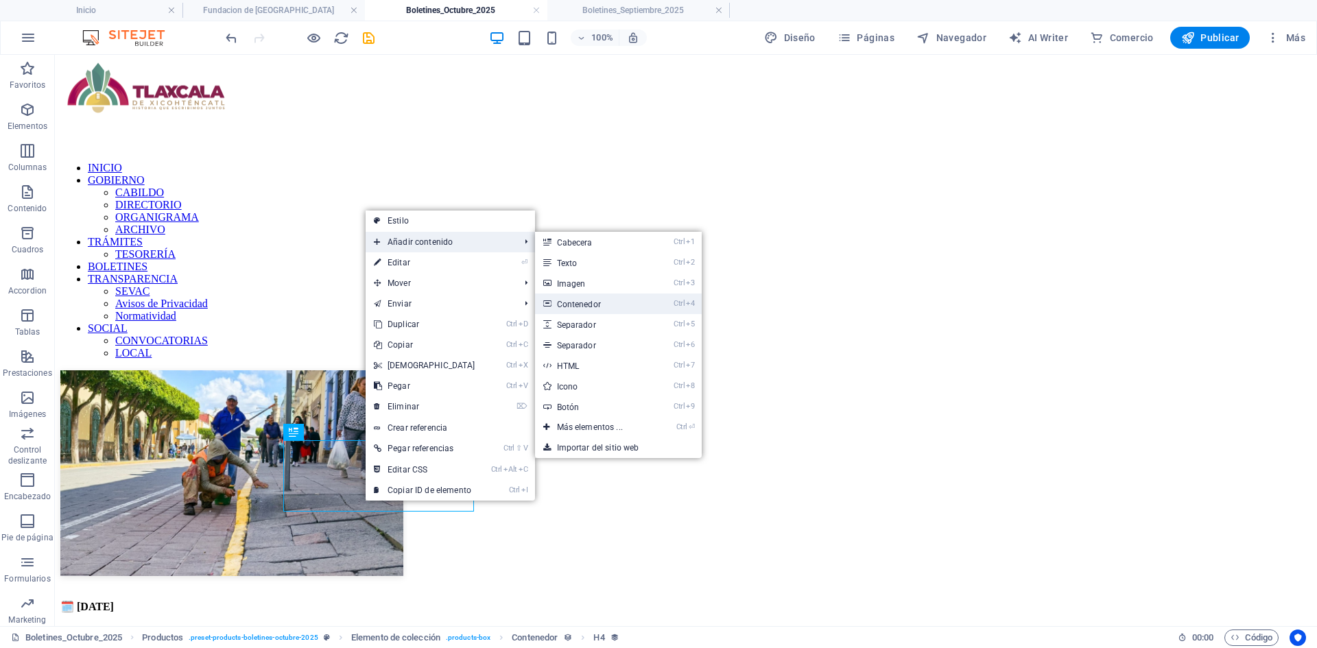
click at [567, 302] on link "Ctrl 4 Contenedor" at bounding box center [592, 304] width 115 height 21
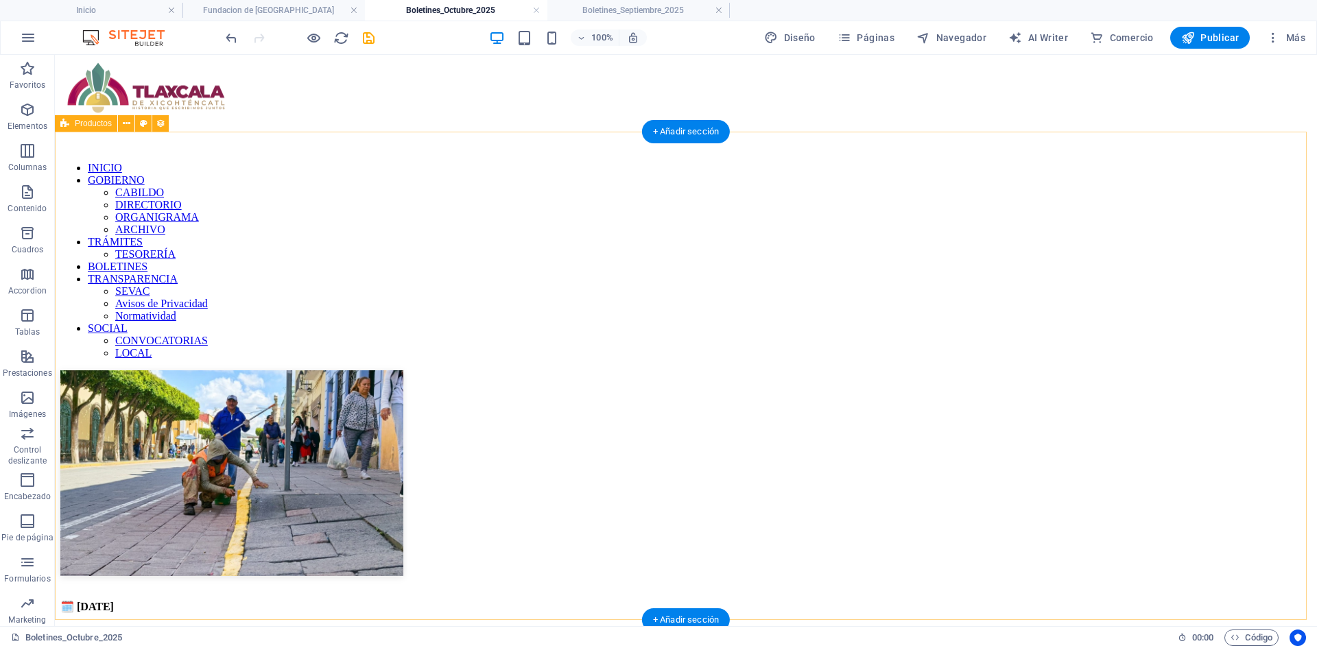
click at [395, 513] on div "🗓️ [DATE] LA PREGONERA ANUNCIA LAS NOVEDADES EN LA CAPITAL A UNOS DÍAS DE LOS F…" at bounding box center [686, 534] width 1252 height 326
click at [338, 645] on div "LA PREGONERA ANUNCIA LAS NOVEDADES EN LA CAPITAL A UNOS DÍAS DE LOS FESTEJOS PO…" at bounding box center [686, 651] width 1252 height 12
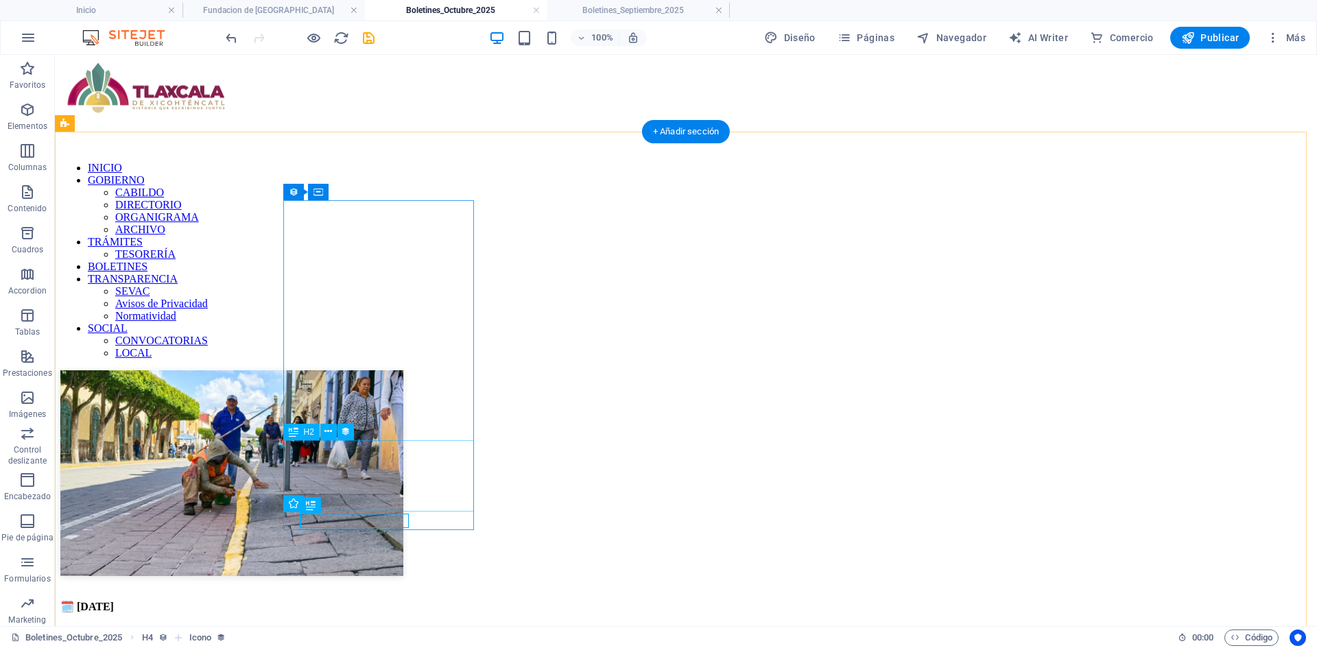
click at [368, 645] on div "LA PREGONERA ANUNCIA LAS NOVEDADES EN LA CAPITAL A UNOS DÍAS DE LOS FESTEJOS PO…" at bounding box center [686, 651] width 1252 height 12
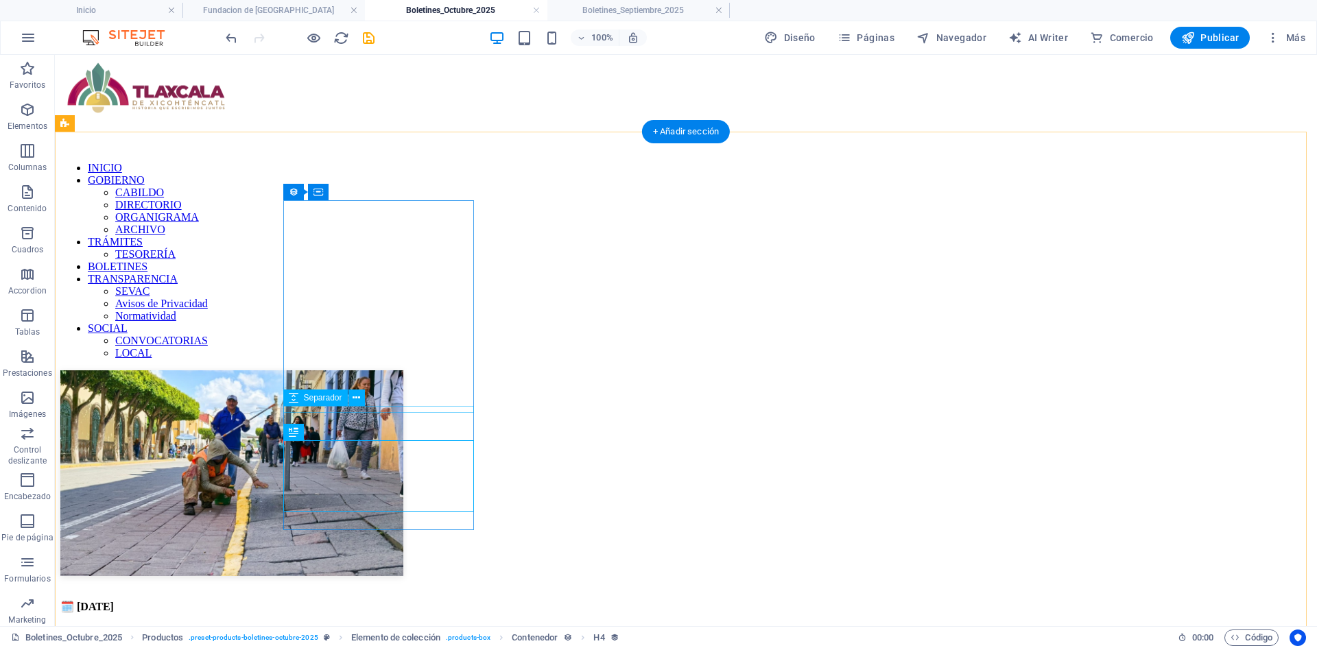
click at [434, 579] on div at bounding box center [686, 582] width 1252 height 7
click at [338, 645] on div "LA PREGONERA ANUNCIA LAS NOVEDADES EN LA CAPITAL A UNOS DÍAS DE LOS FESTEJOS PO…" at bounding box center [686, 651] width 1252 height 12
click at [537, 517] on div "🗓️ [DATE] LA PREGONERA ANUNCIA LAS NOVEDADES EN LA CAPITAL A UNOS DÍAS DE LOS F…" at bounding box center [686, 568] width 1252 height 395
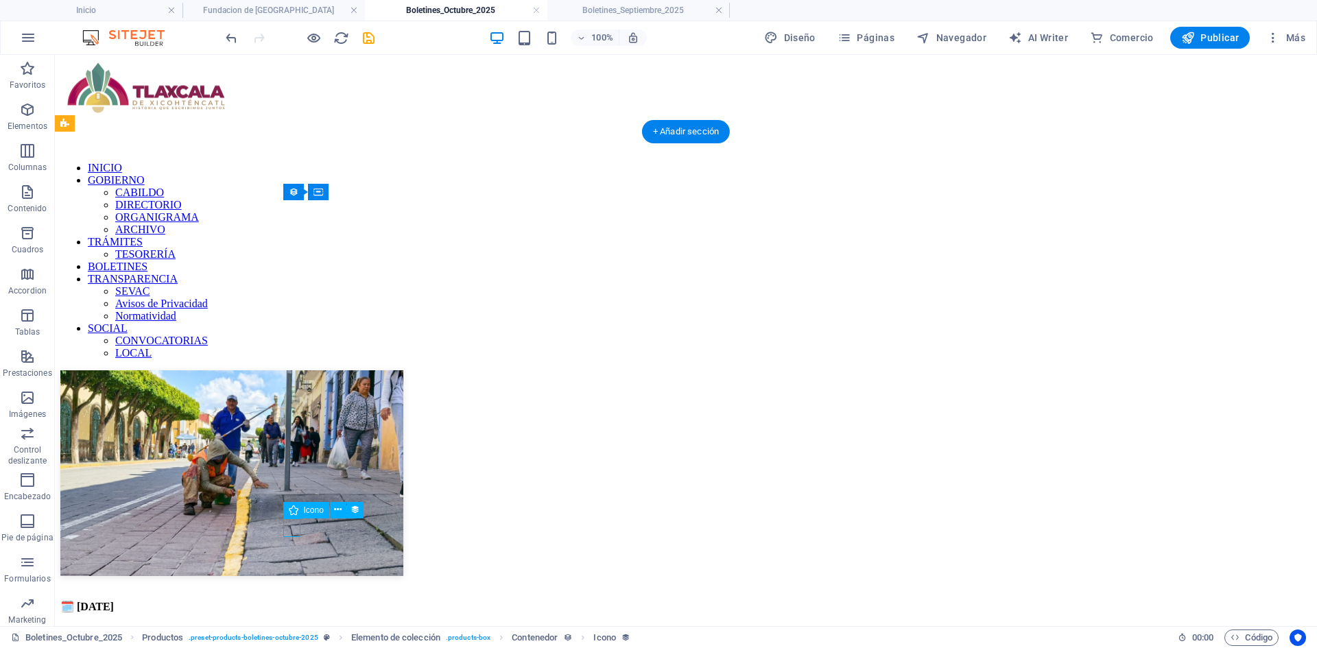
select select "xMidYMid"
select select "px"
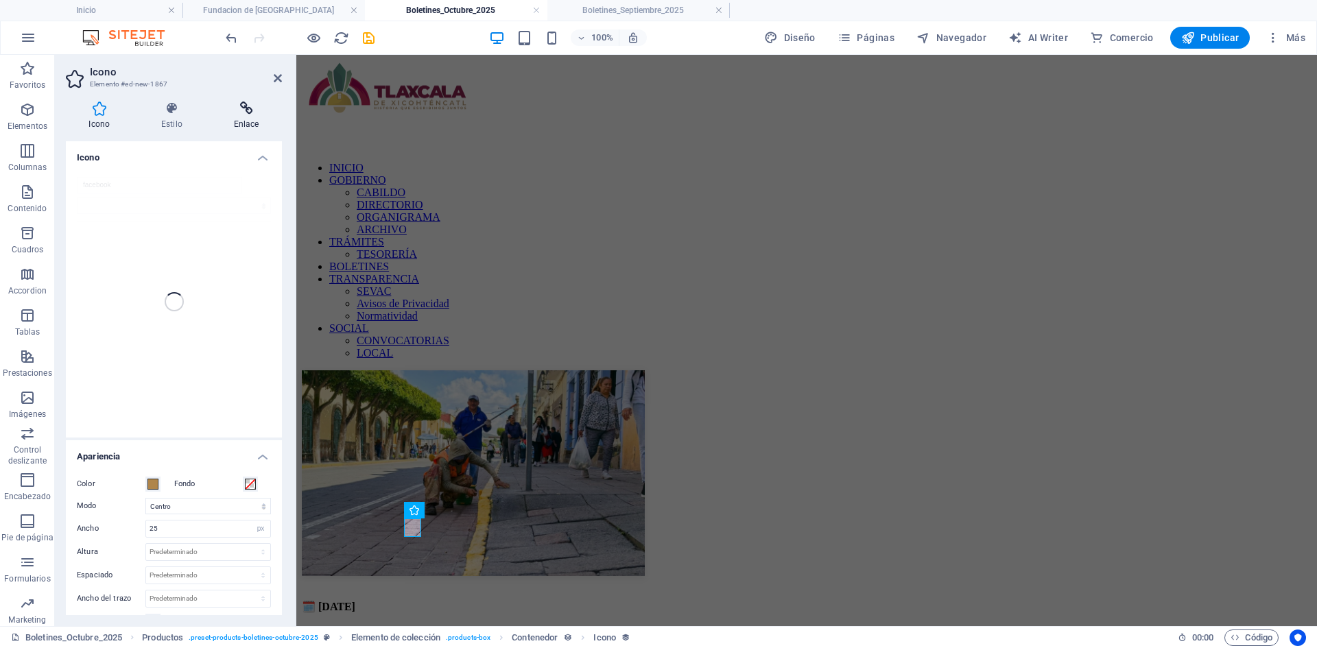
click at [266, 102] on icon at bounding box center [246, 109] width 71 height 14
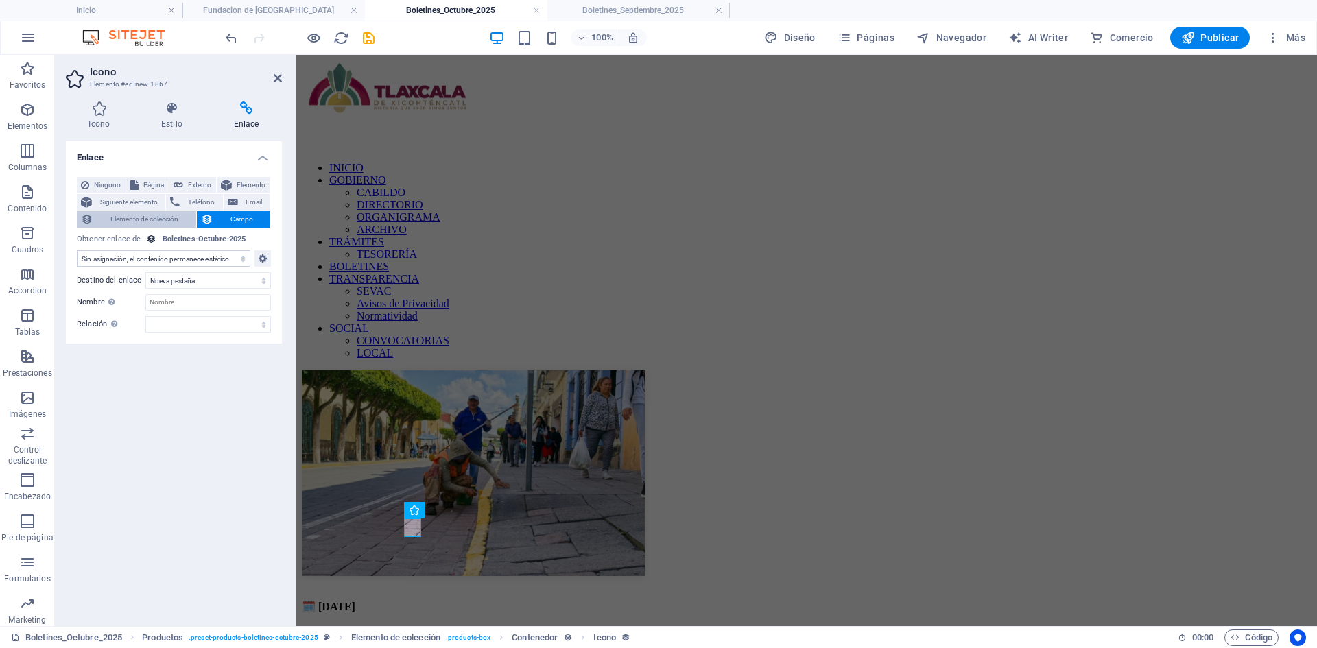
click at [158, 222] on span "Elemento de colección" at bounding box center [144, 219] width 95 height 16
select select
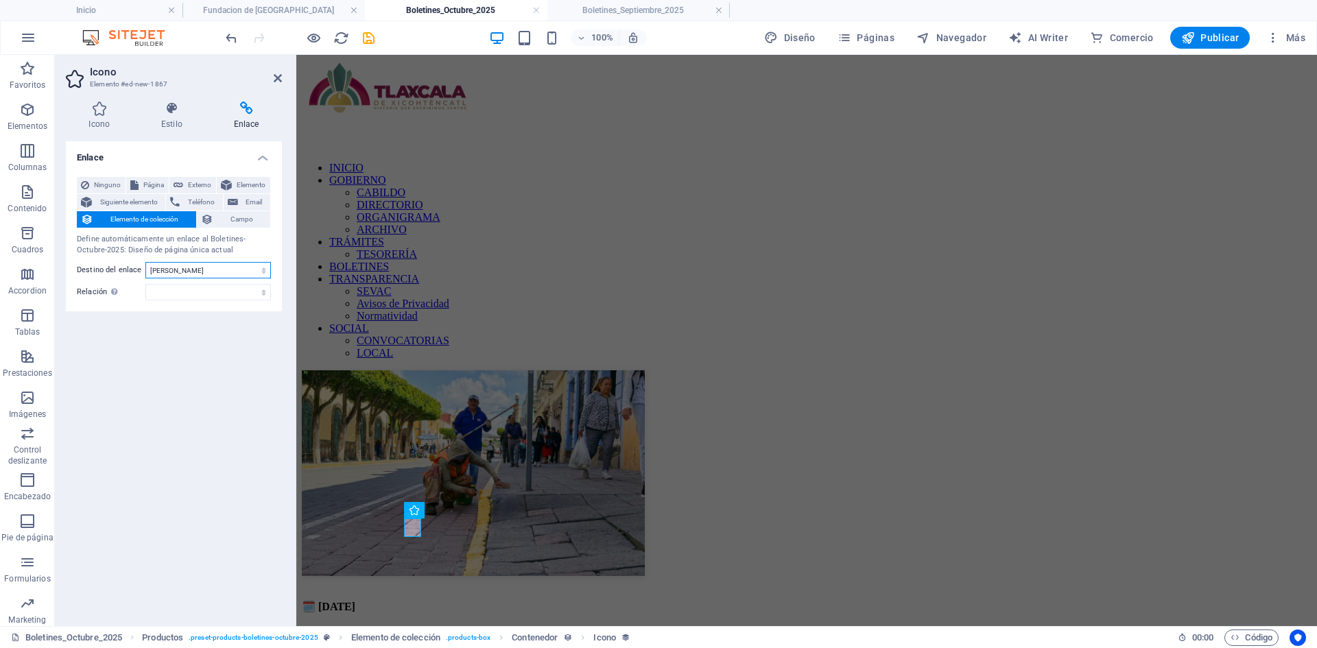
click at [200, 268] on select "Nueva pestaña Misma pestaña Superposición" at bounding box center [208, 270] width 126 height 16
click at [233, 216] on span "Campo" at bounding box center [242, 219] width 49 height 16
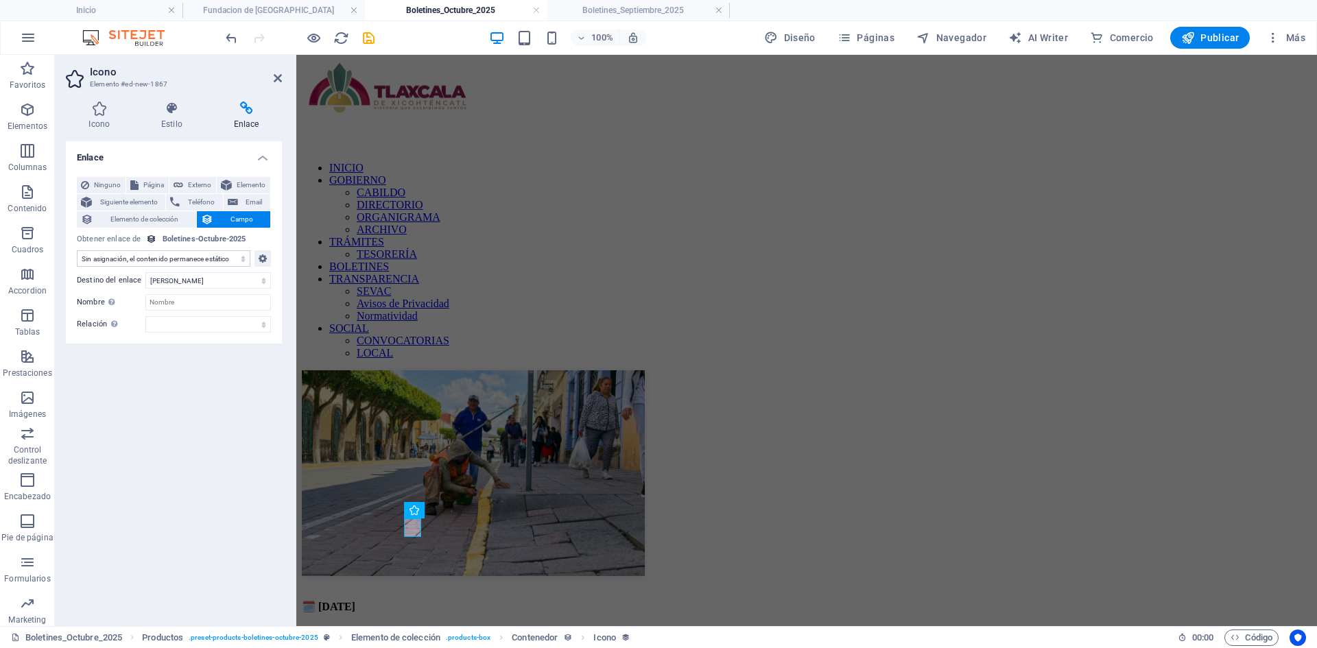
click at [204, 262] on select "Sin asignación, el contenido permanece estático Creado a las (Fecha) Actualizad…" at bounding box center [164, 258] width 174 height 16
select select "nota-en-facebook"
click at [77, 250] on select "Sin asignación, el contenido permanece estático Creado a las (Fecha) Actualizad…" at bounding box center [164, 258] width 174 height 16
click at [255, 277] on select "Nueva pestaña Misma pestaña Superposición" at bounding box center [208, 280] width 126 height 16
select select "blank"
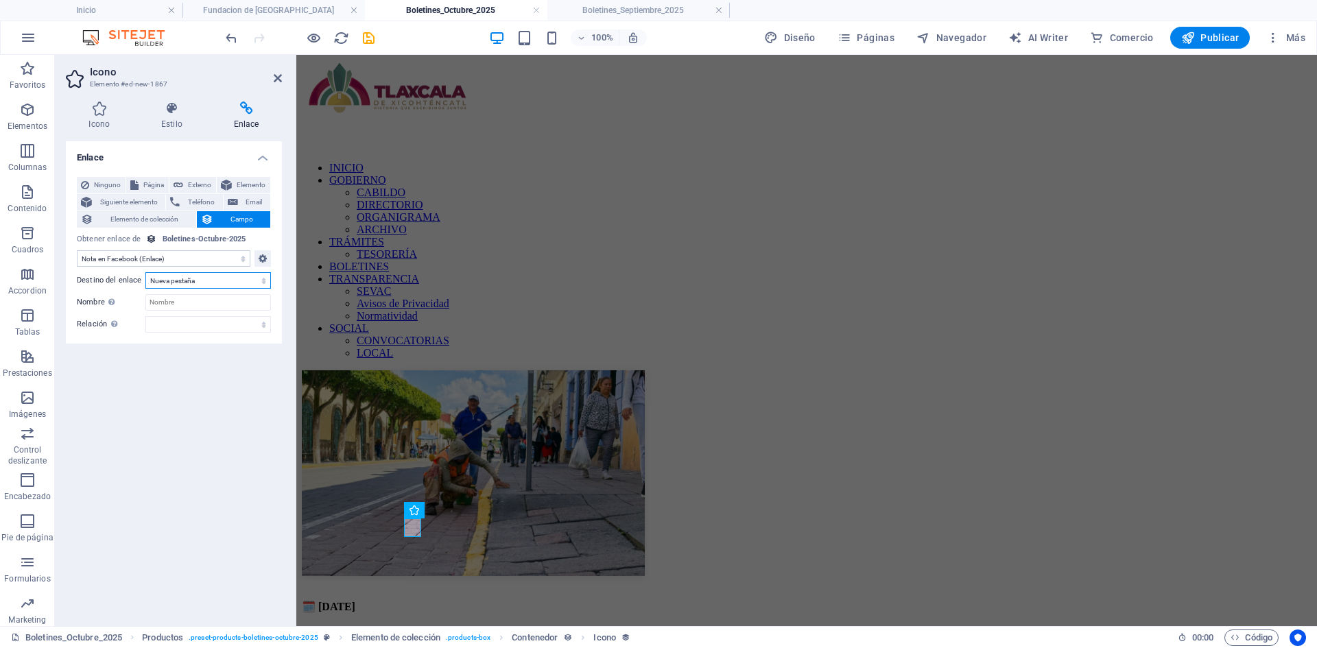
click at [145, 272] on select "Nueva pestaña Misma pestaña Superposición" at bounding box center [208, 280] width 126 height 16
click at [372, 39] on icon "save" at bounding box center [369, 38] width 16 height 16
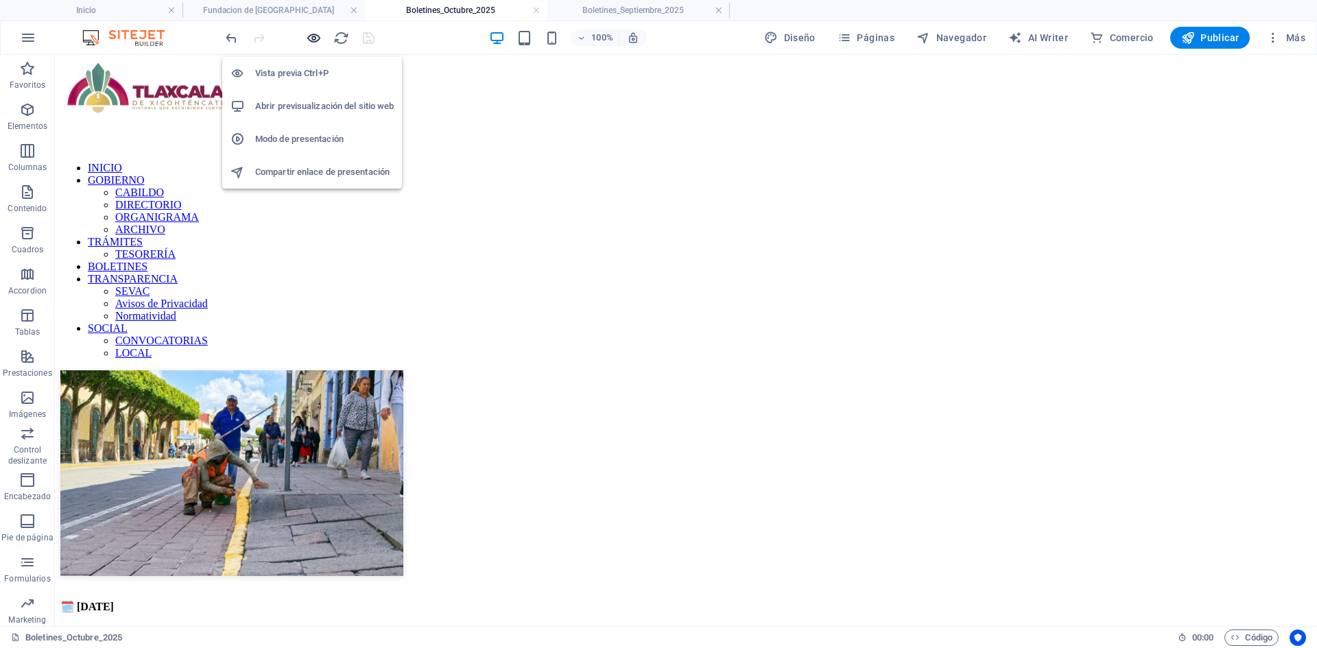
click at [314, 40] on icon "button" at bounding box center [314, 38] width 16 height 16
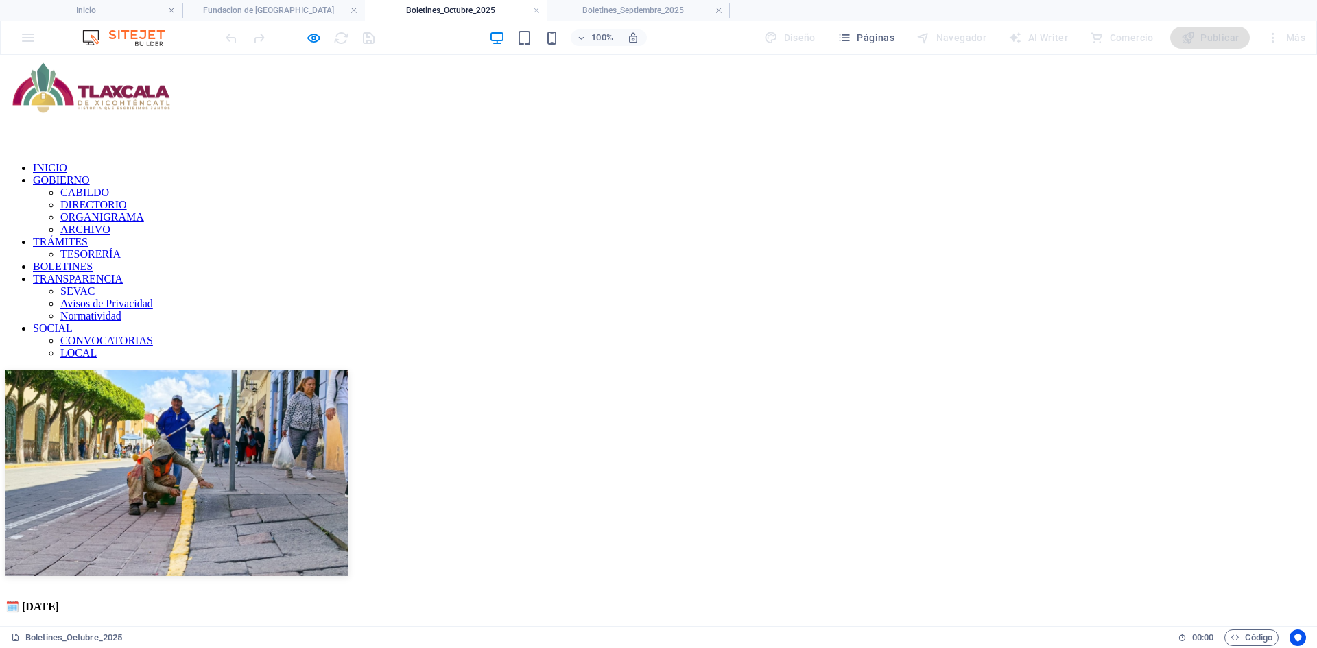
click at [316, 42] on icon "button" at bounding box center [314, 38] width 16 height 16
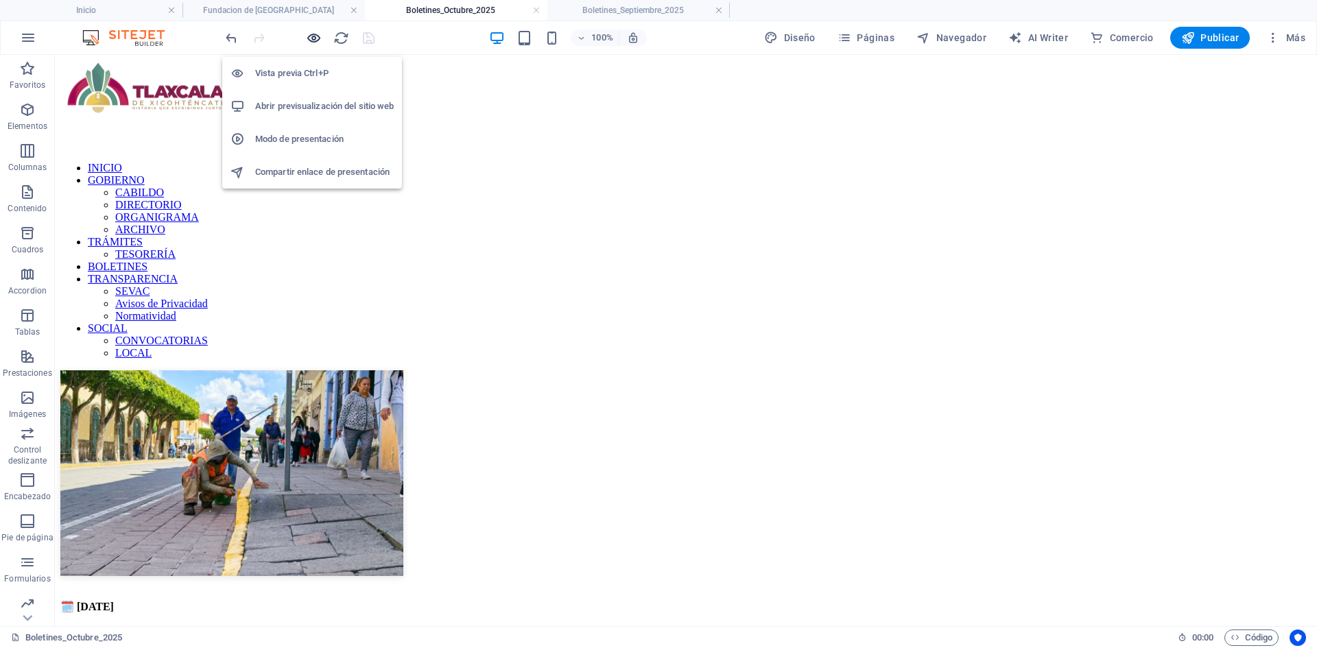
click at [316, 42] on icon "button" at bounding box center [314, 38] width 16 height 16
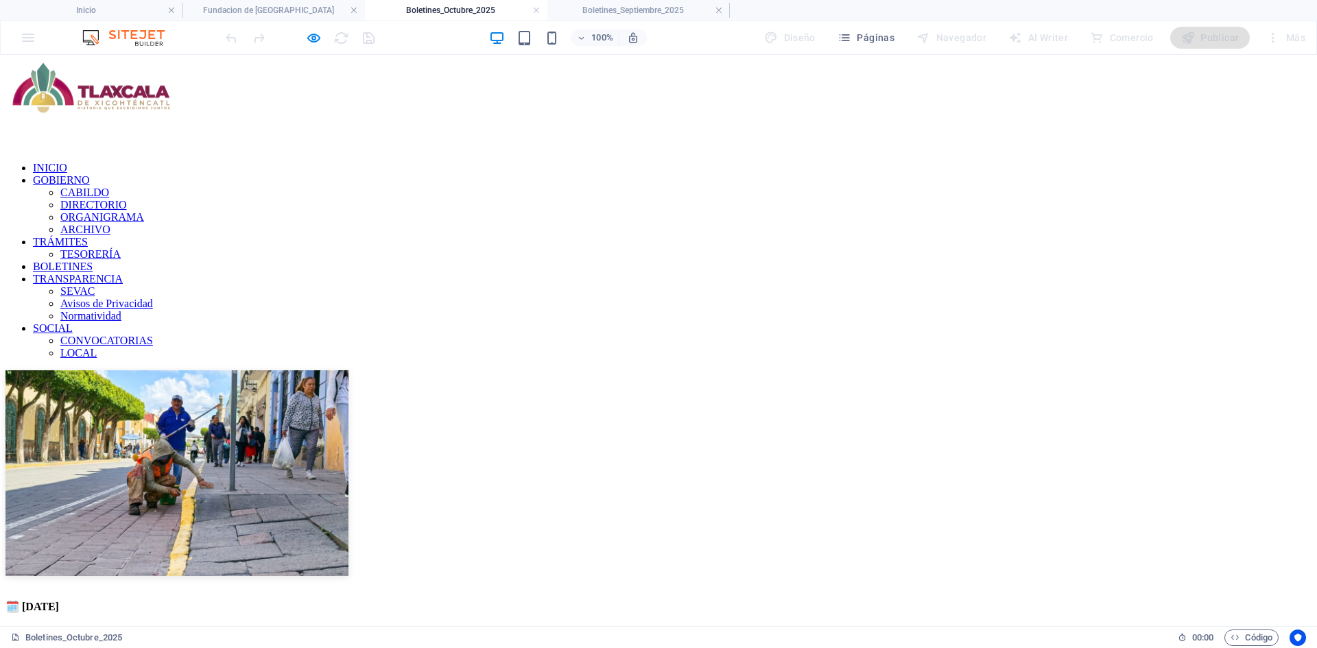
click at [313, 38] on icon "button" at bounding box center [314, 38] width 16 height 16
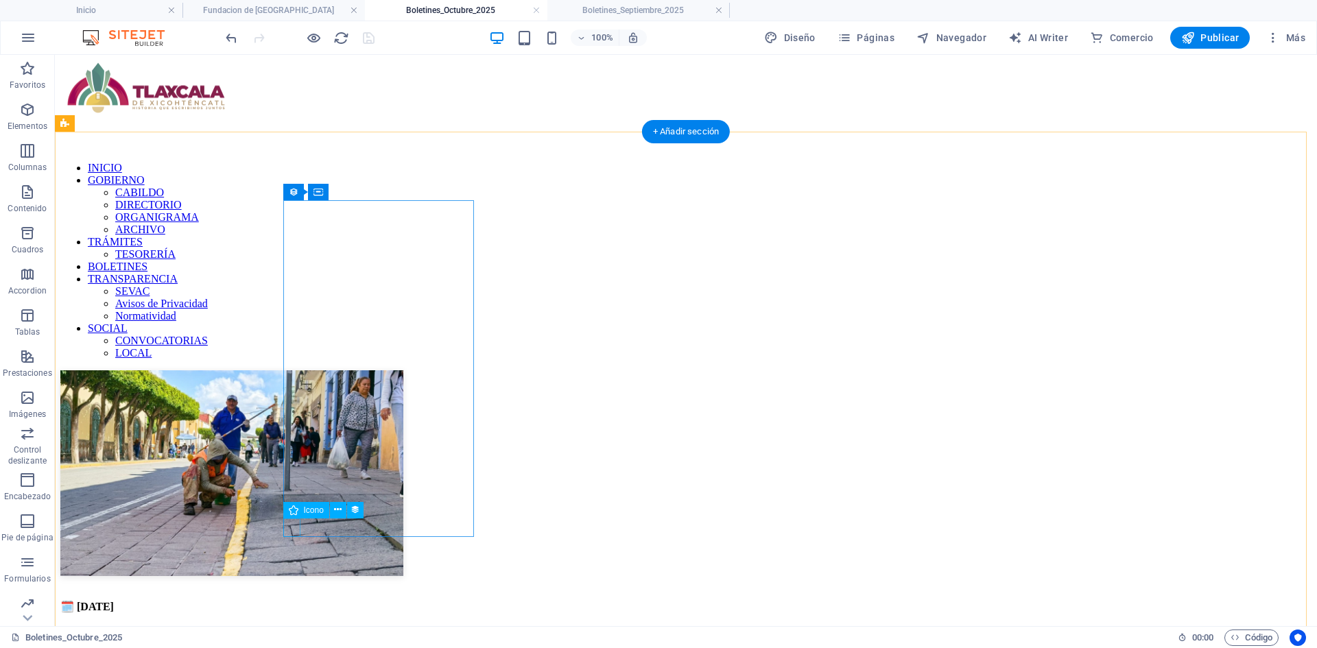
select select "nota-en-facebook"
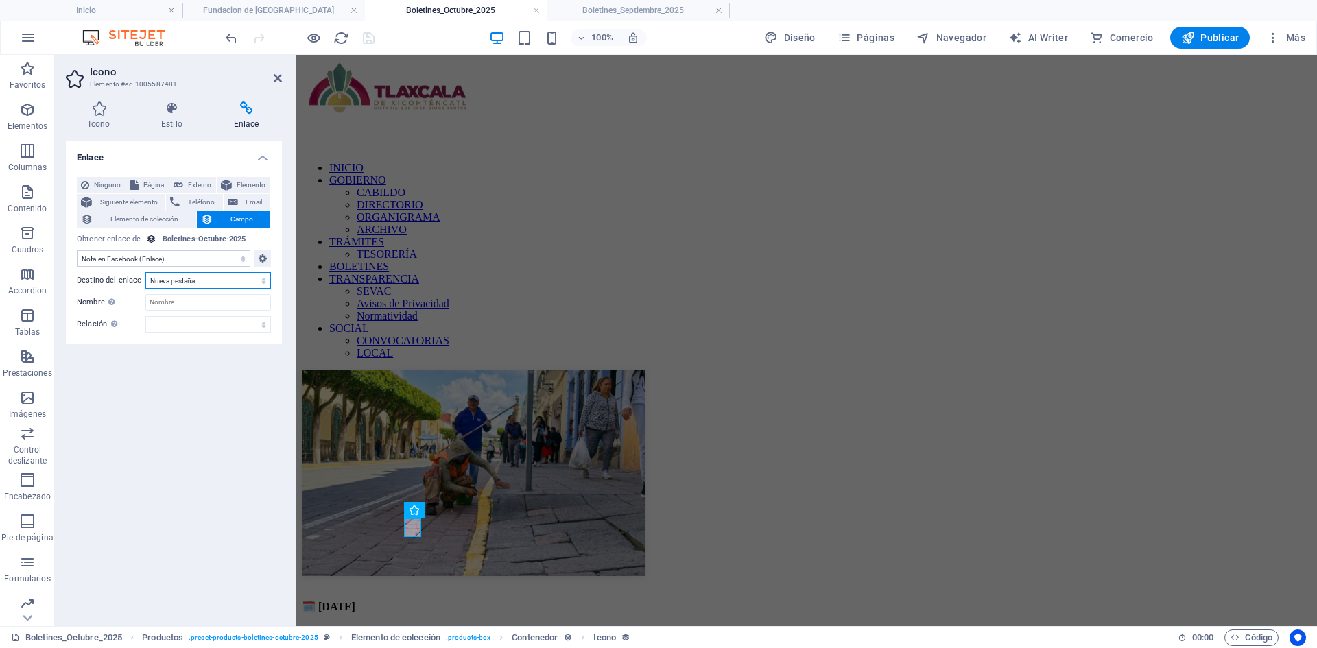
click at [247, 281] on select "Nueva pestaña Misma pestaña Superposición" at bounding box center [208, 280] width 126 height 16
click at [247, 280] on select "Nueva pestaña Misma pestaña Superposición" at bounding box center [208, 280] width 126 height 16
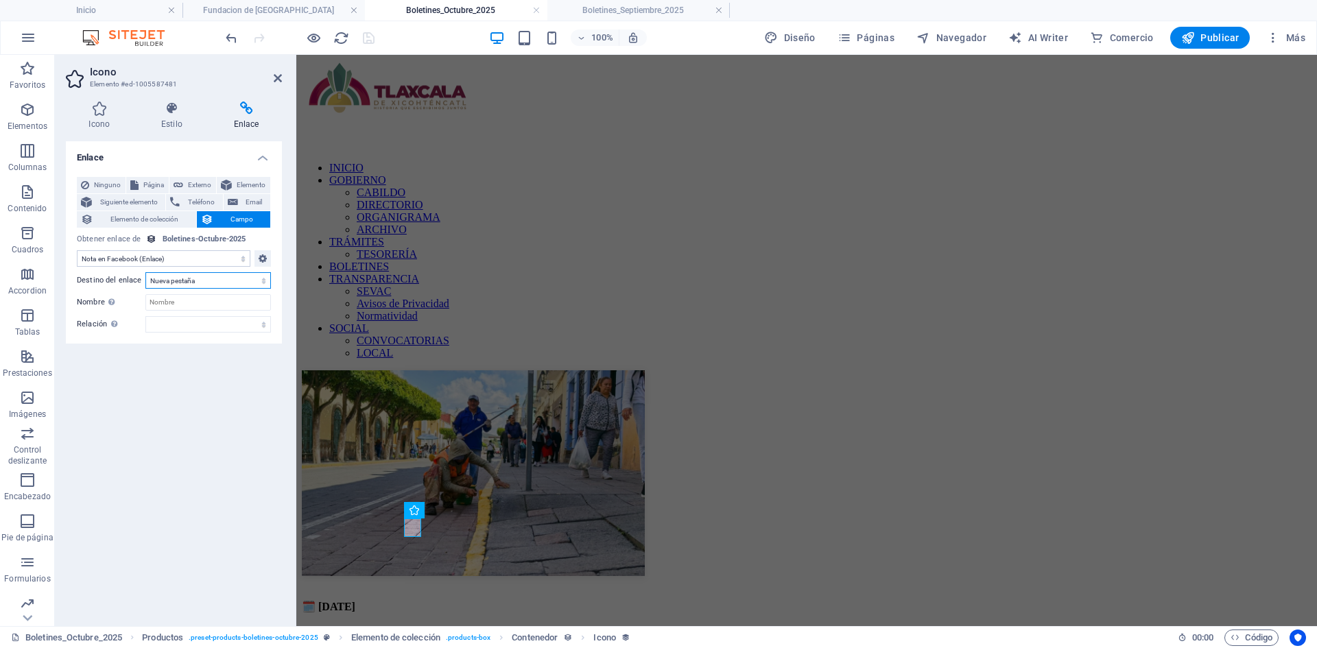
select select
click at [145, 272] on select "Nueva pestaña Misma pestaña Superposición" at bounding box center [208, 280] width 126 height 16
click at [368, 37] on icon "save" at bounding box center [369, 38] width 16 height 16
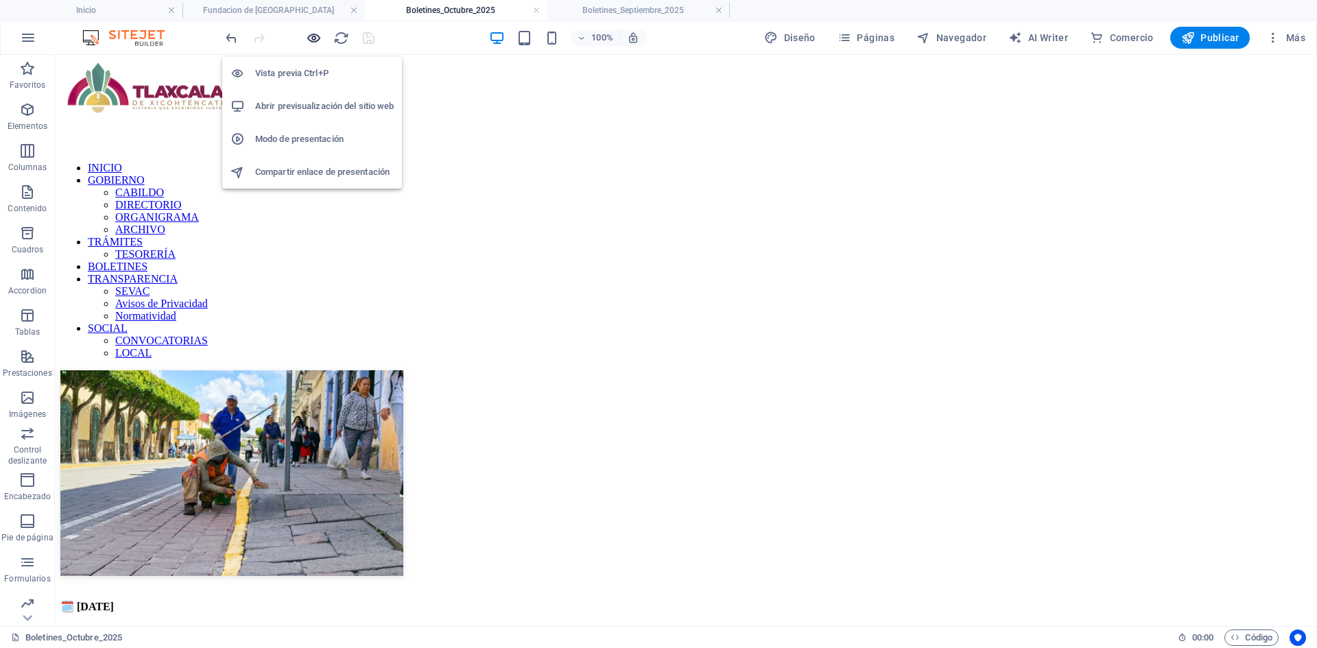
click at [316, 36] on icon "button" at bounding box center [314, 38] width 16 height 16
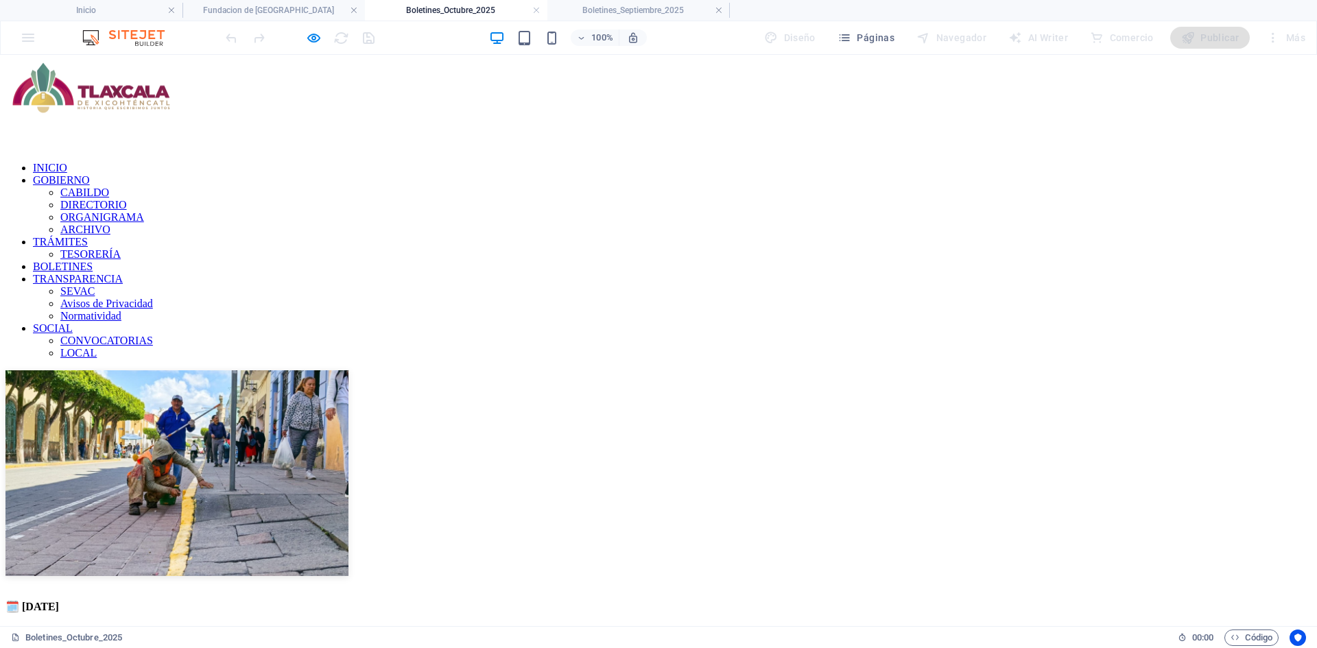
click at [311, 40] on icon "button" at bounding box center [314, 38] width 16 height 16
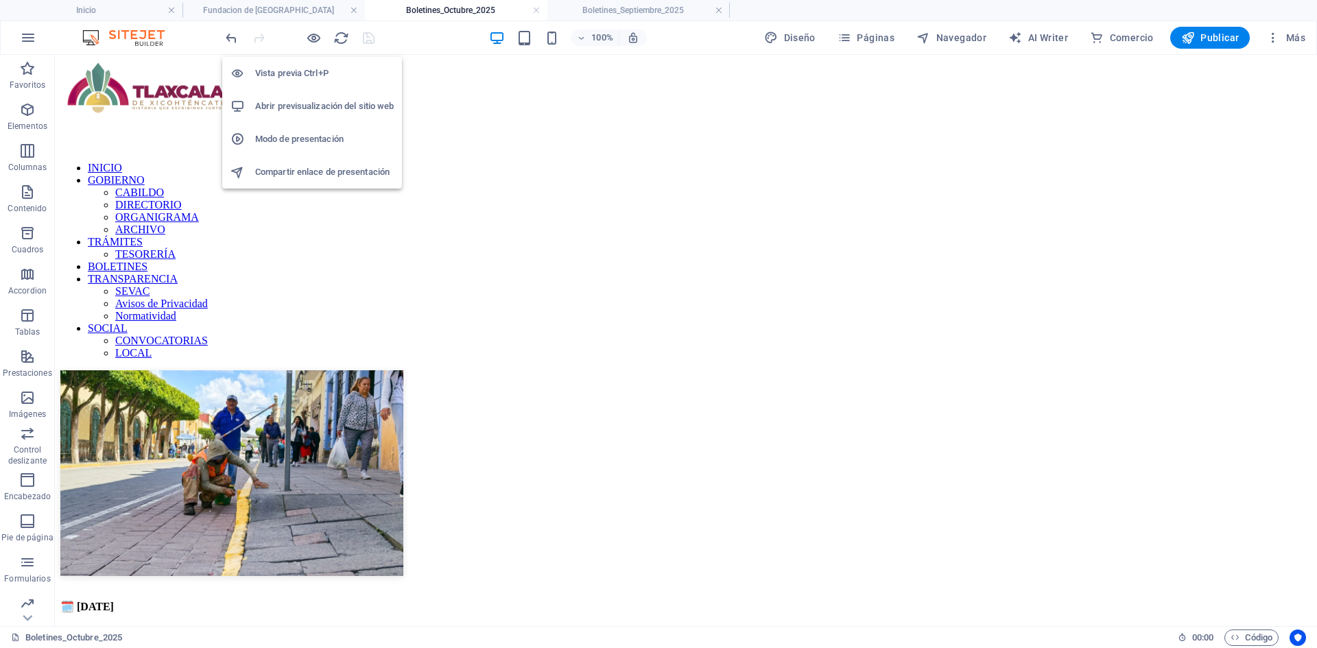
click at [308, 111] on h6 "Abrir previsualización del sitio web" at bounding box center [324, 106] width 139 height 16
click at [449, 11] on h4 "Boletines_Octubre_2025" at bounding box center [456, 10] width 183 height 15
click at [312, 36] on icon "button" at bounding box center [314, 38] width 16 height 16
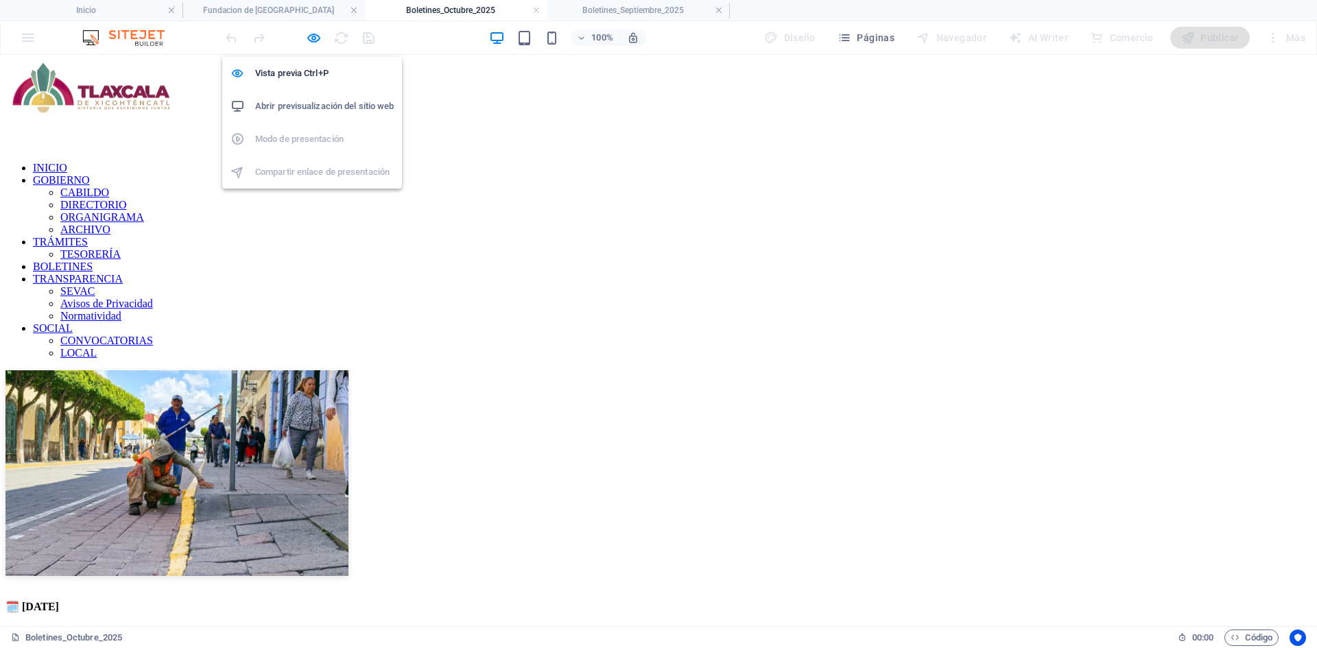
click at [320, 100] on h6 "Abrir previsualización del sitio web" at bounding box center [324, 106] width 139 height 16
click at [307, 38] on icon "button" at bounding box center [314, 38] width 16 height 16
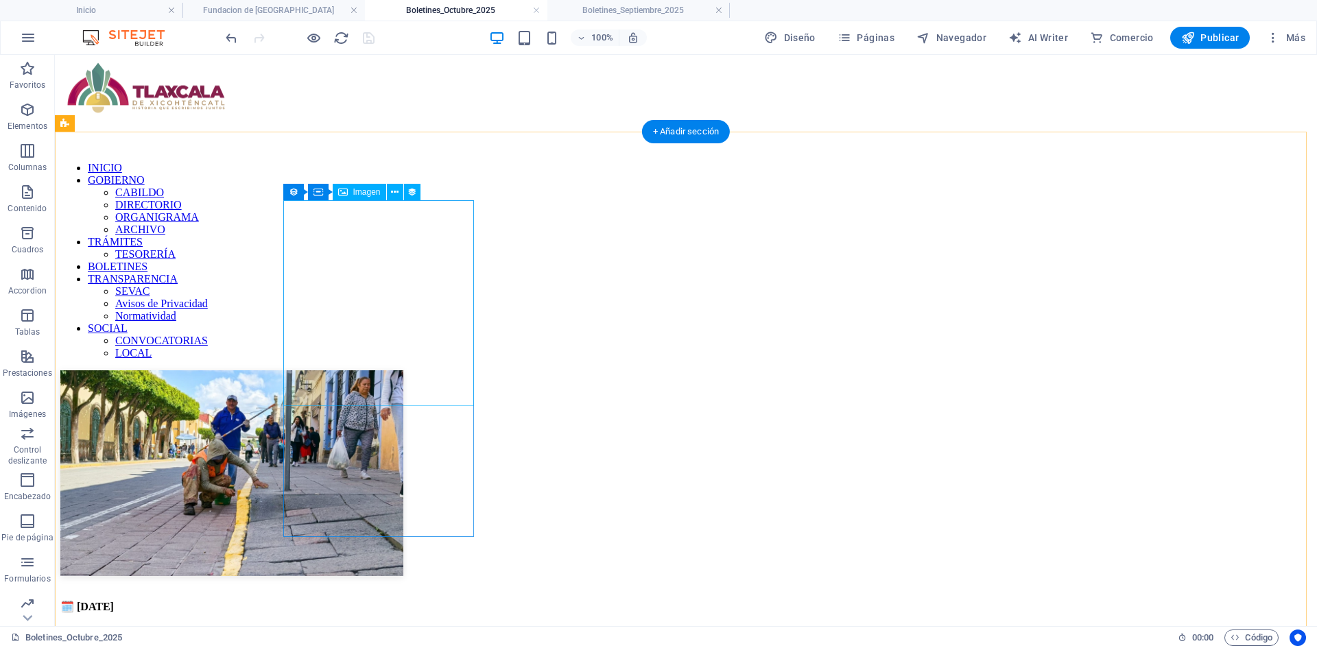
click at [156, 371] on div "🗓️ [DATE] LA PREGONERA ANUNCIA LAS NOVEDADES EN LA CAPITAL A UNOS DÍAS DE LOS F…" at bounding box center [686, 568] width 1252 height 395
select select "68dea3b2527db34b01023148"
select select "createdAt_DESC"
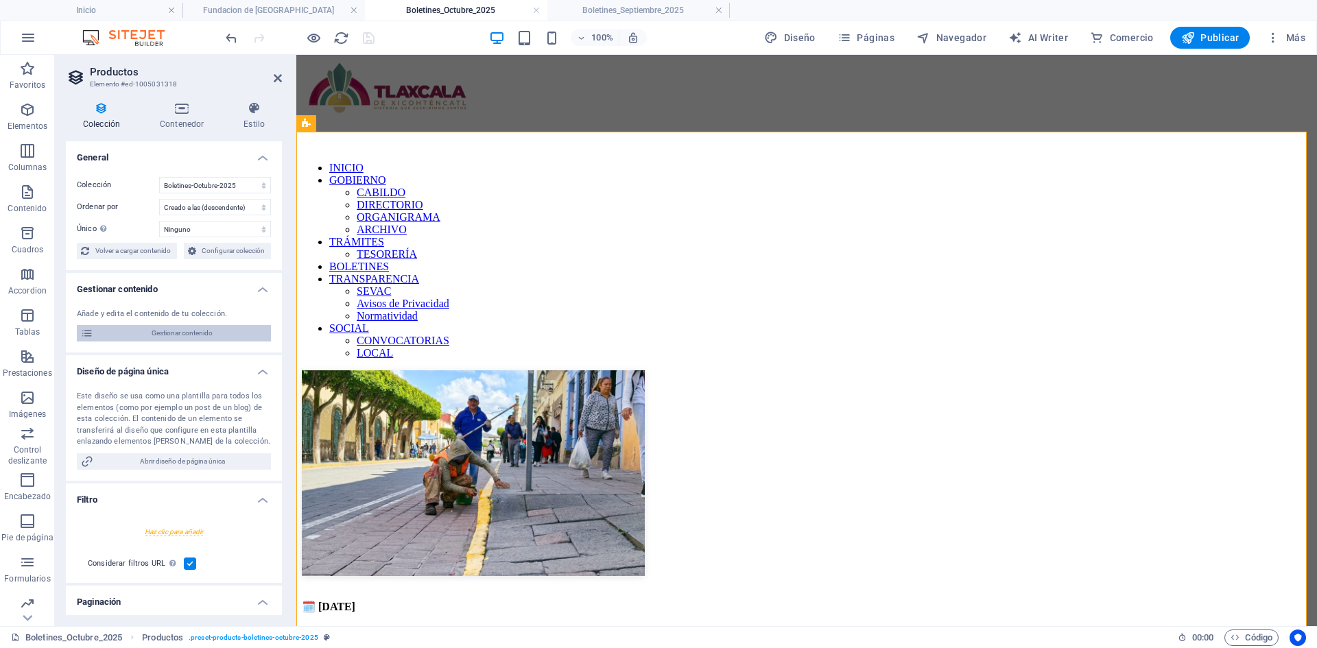
click at [195, 333] on span "Gestionar contenido" at bounding box center [181, 333] width 169 height 16
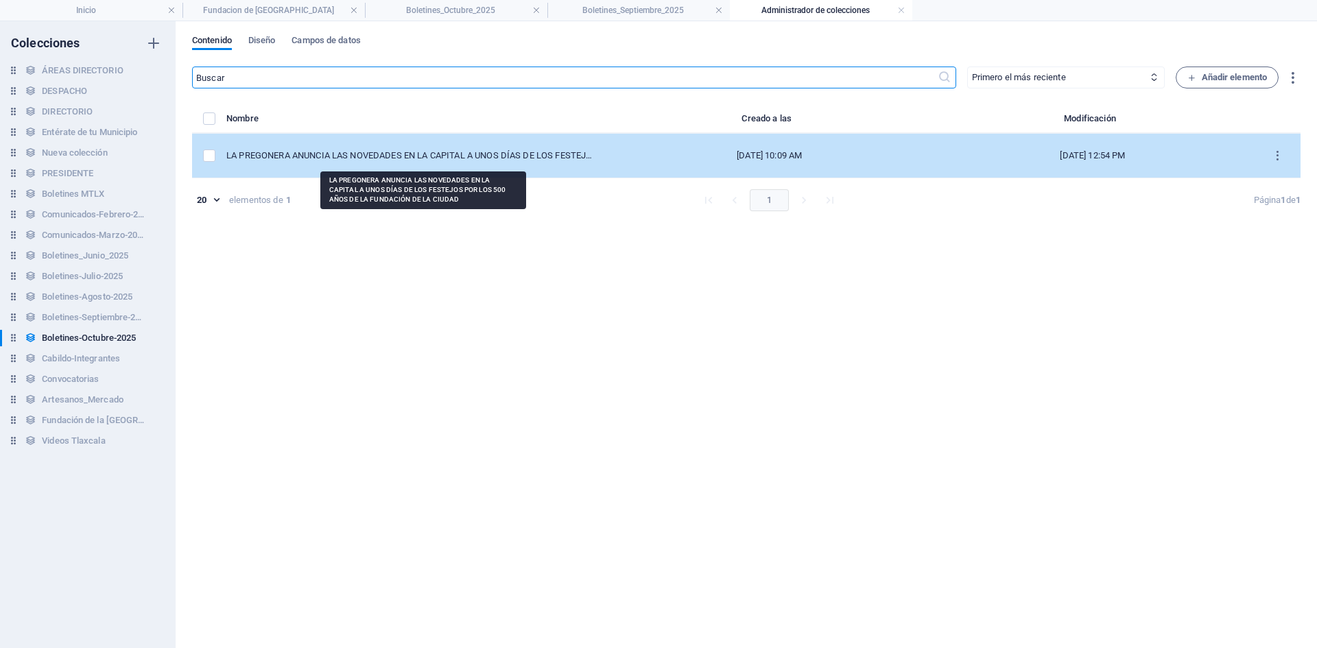
click at [537, 156] on div "LA PREGONERA ANUNCIA LAS NOVEDADES EN LA CAPITAL A UNOS DÍAS DE LOS FESTEJOS PO…" at bounding box center [411, 156] width 371 height 12
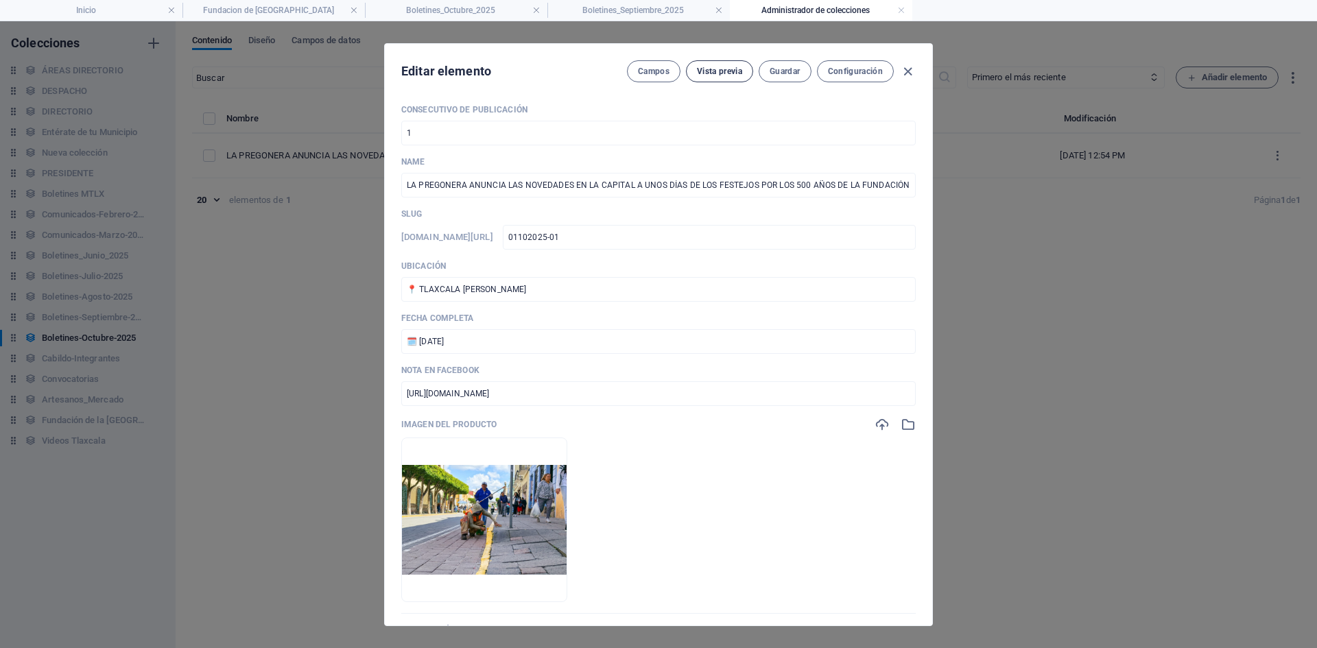
click at [719, 69] on span "Vista previa" at bounding box center [719, 71] width 45 height 11
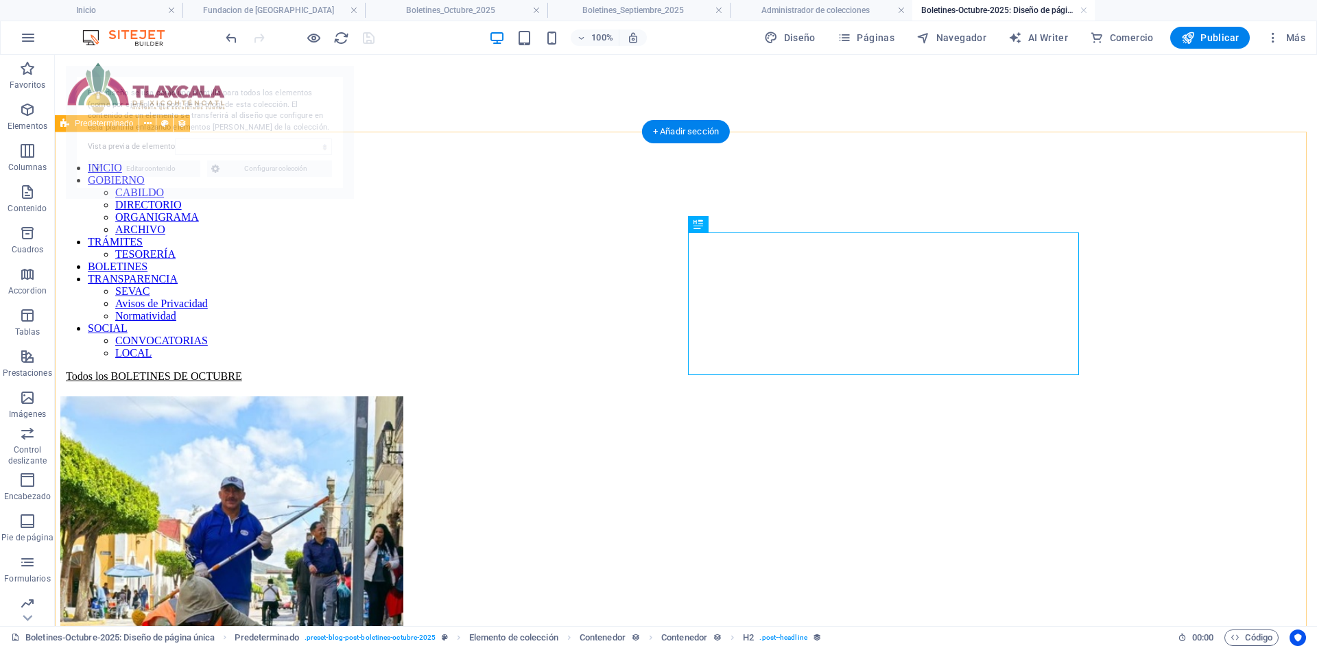
select select "68dea3b491d664eb6005b8af"
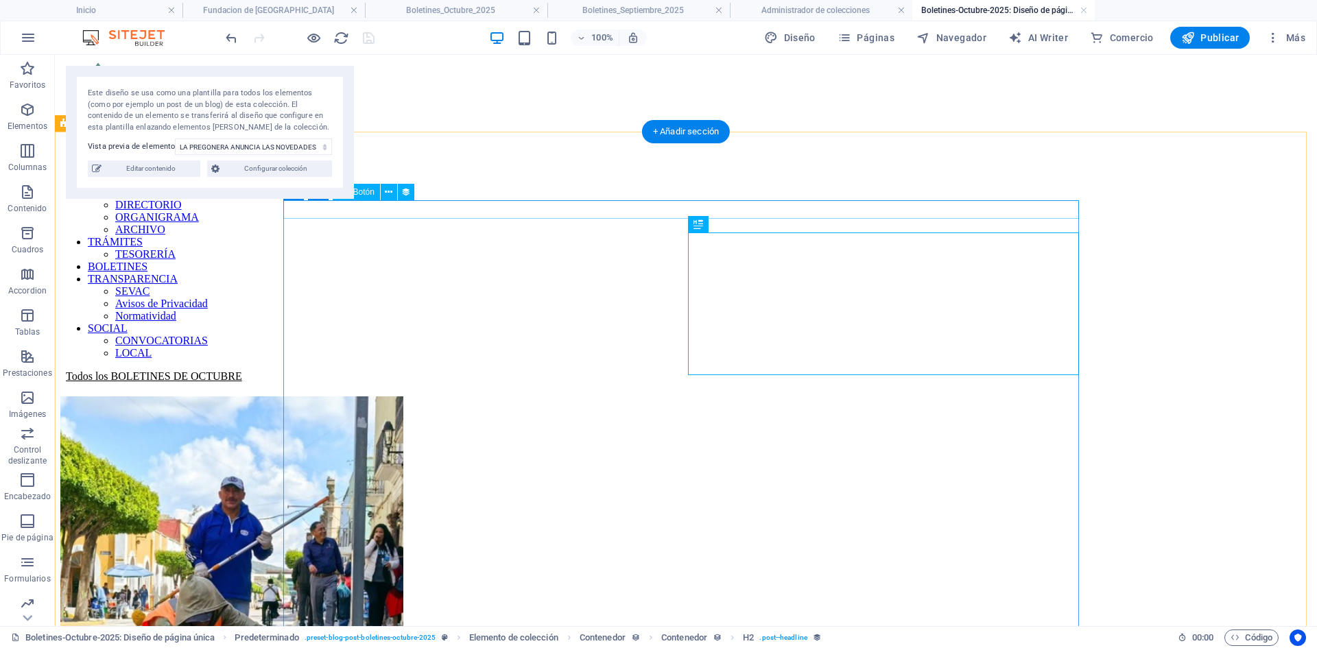
click at [430, 371] on div "Todos los BOLETINES DE OCTUBRE" at bounding box center [686, 377] width 1252 height 12
select select
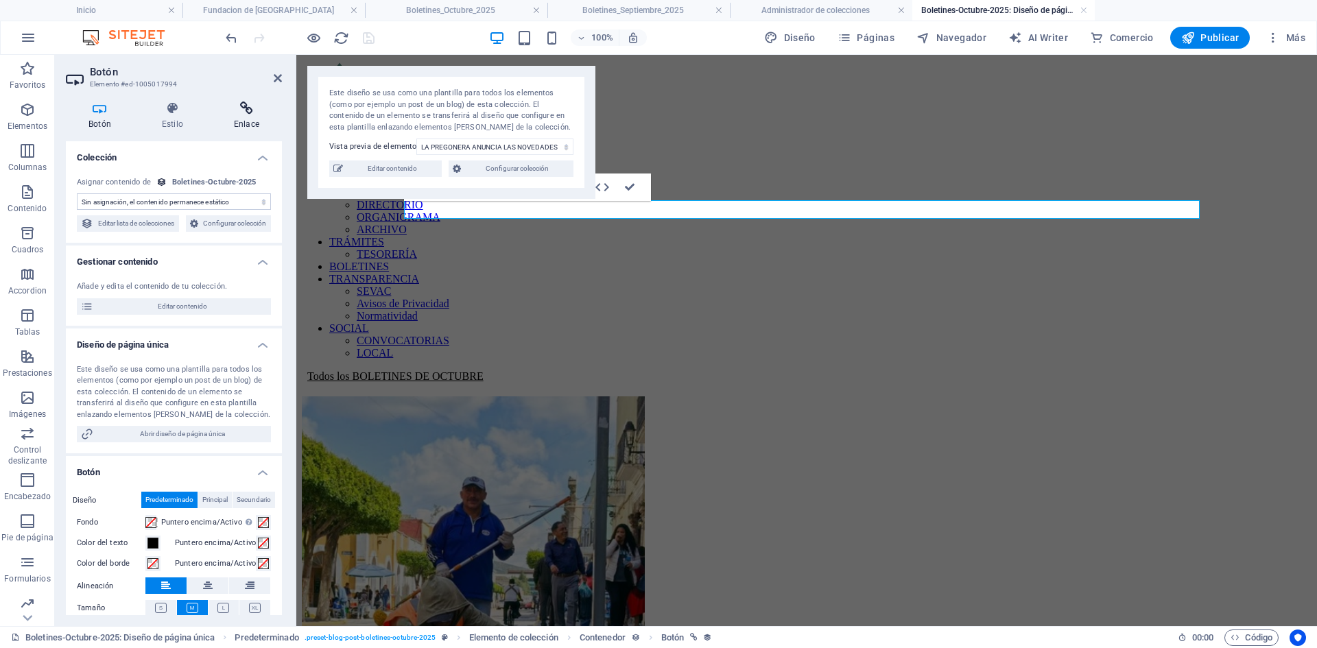
click at [253, 109] on icon at bounding box center [246, 109] width 71 height 14
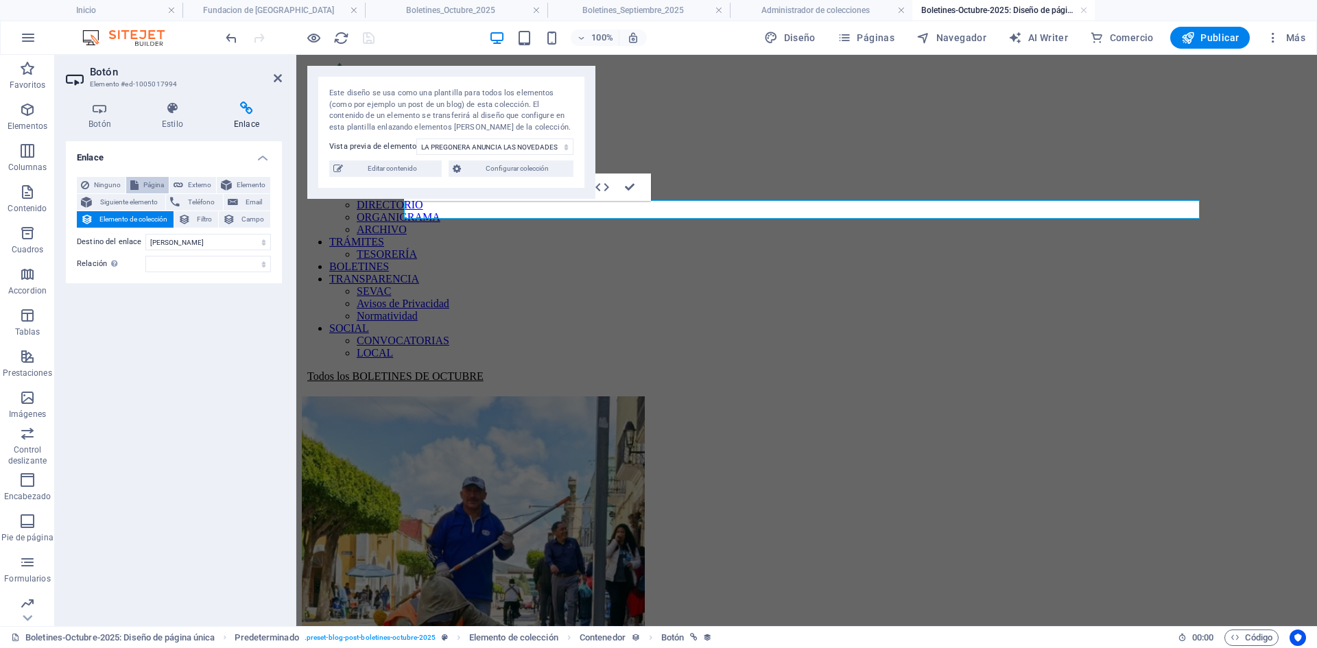
click at [143, 186] on span "Página" at bounding box center [154, 185] width 22 height 16
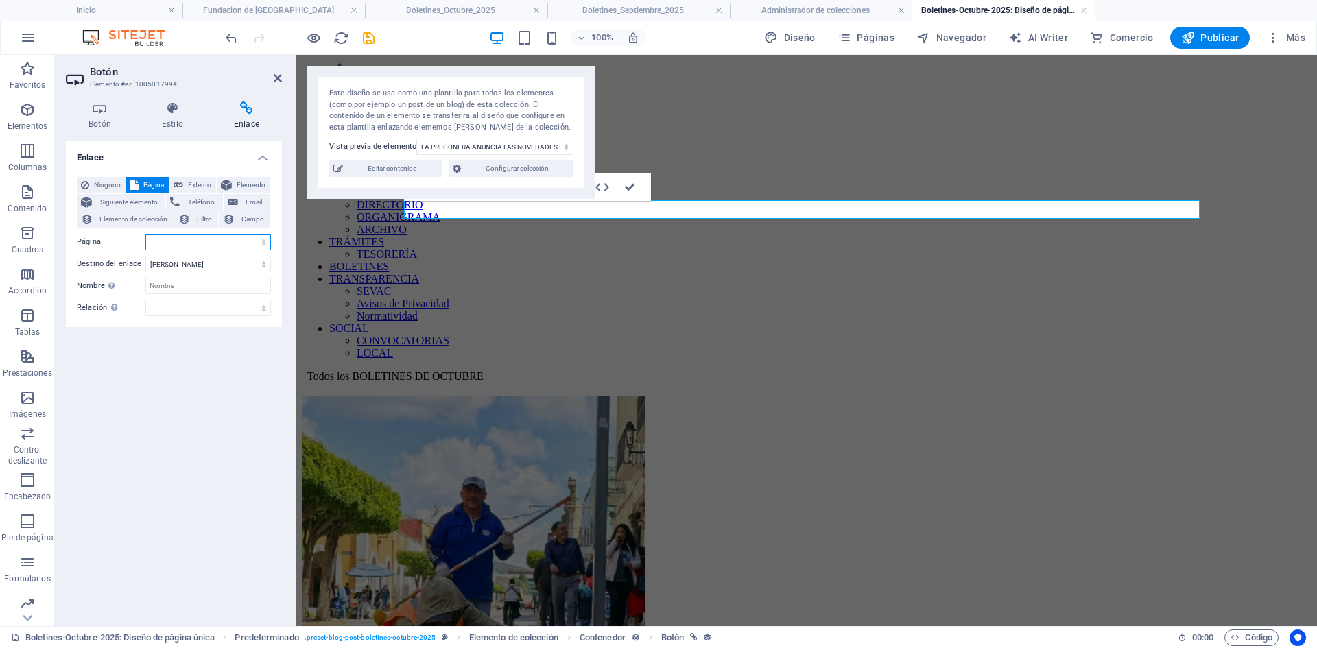
click at [257, 240] on select "Inicio Tramites-Tesoreria Noticias Tu Gobierno Contacto Transparencia SEVAC NOR…" at bounding box center [208, 242] width 126 height 16
select select "30"
click at [145, 234] on select "Inicio Tramites-Tesoreria Noticias Tu Gobierno Contacto Transparencia SEVAC NOR…" at bounding box center [208, 242] width 126 height 16
click at [377, 43] on div "100% Diseño Páginas Navegador AI Writer Comercio Publicar Más" at bounding box center [767, 38] width 1088 height 22
click at [370, 41] on icon "save" at bounding box center [369, 38] width 16 height 16
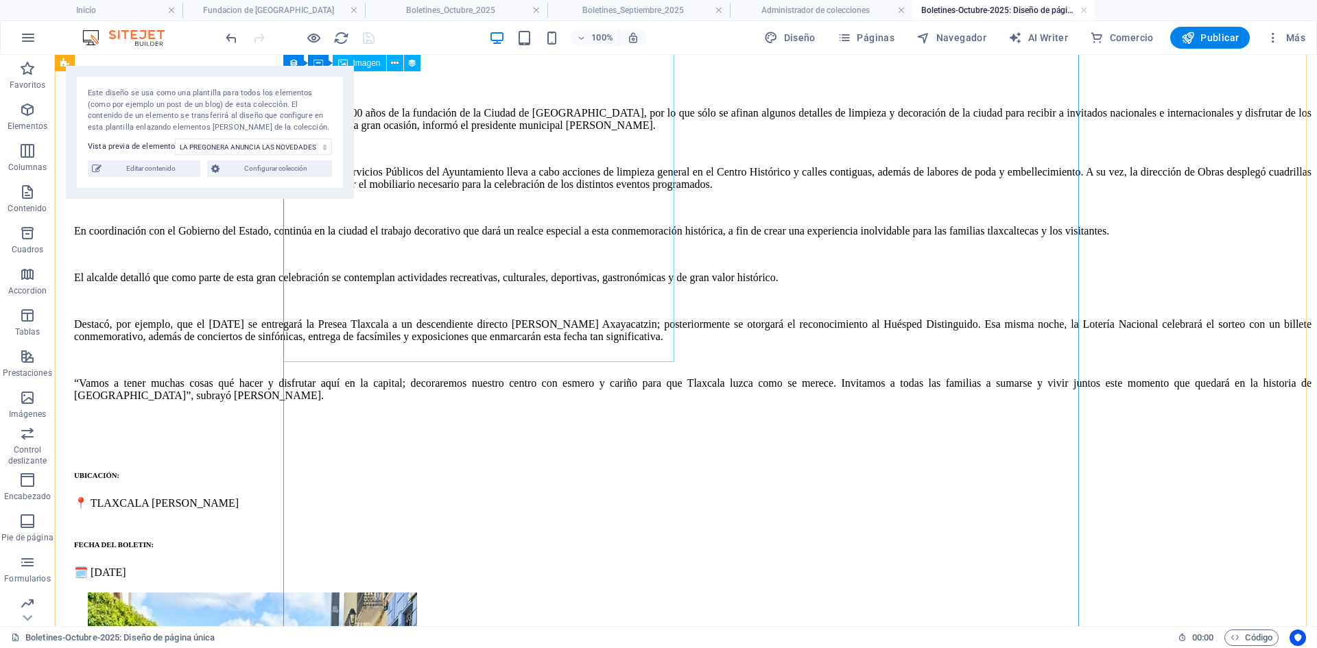
scroll to position [892, 0]
click at [795, 412] on div at bounding box center [693, 419] width 1238 height 14
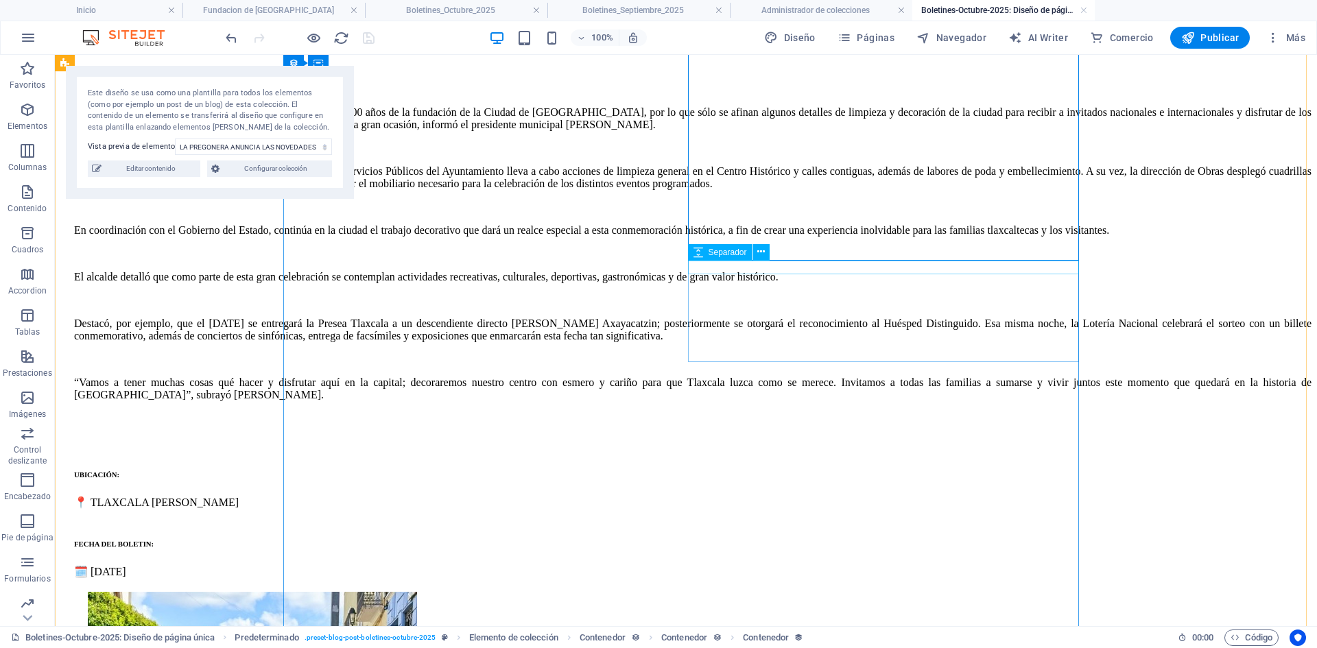
click at [735, 440] on div at bounding box center [693, 447] width 1238 height 14
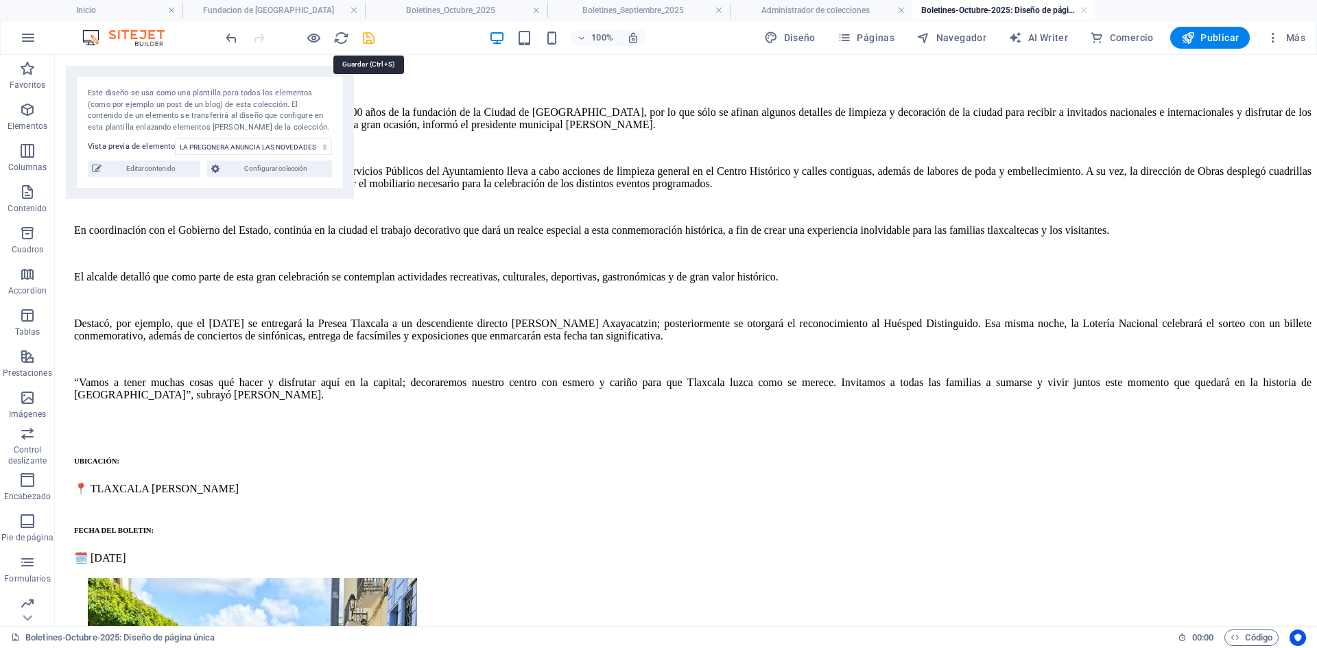
click at [365, 40] on icon "save" at bounding box center [369, 38] width 16 height 16
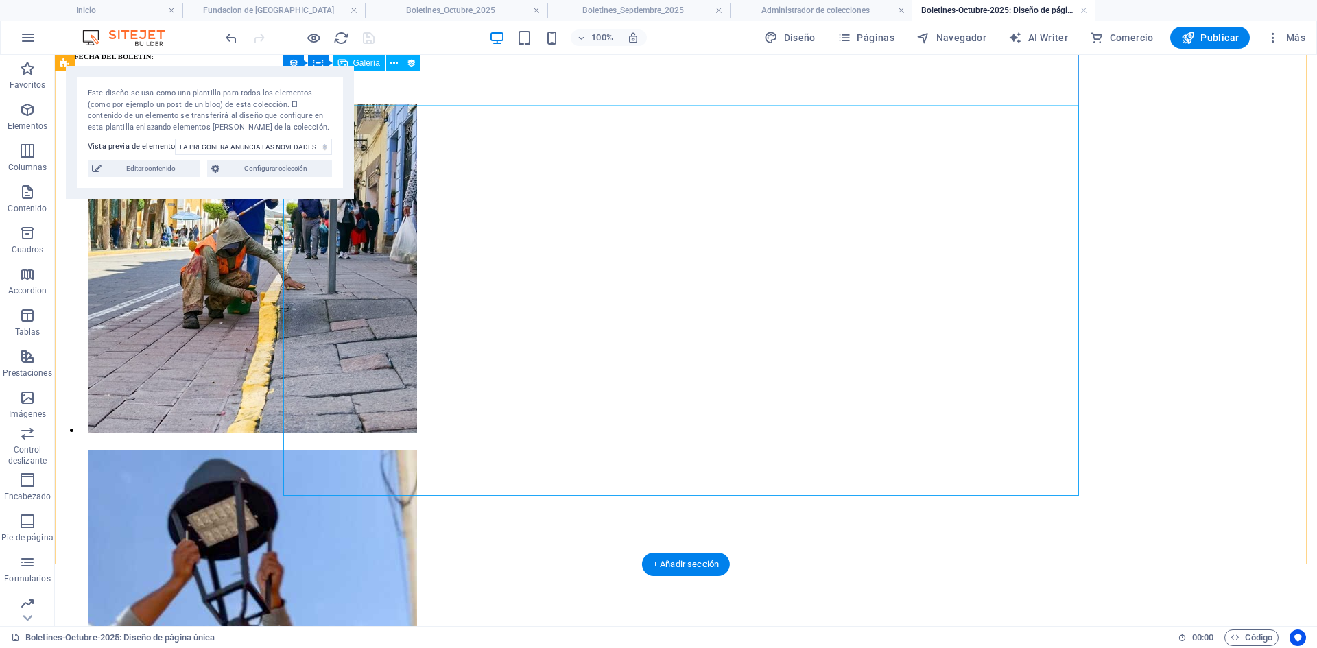
scroll to position [886, 0]
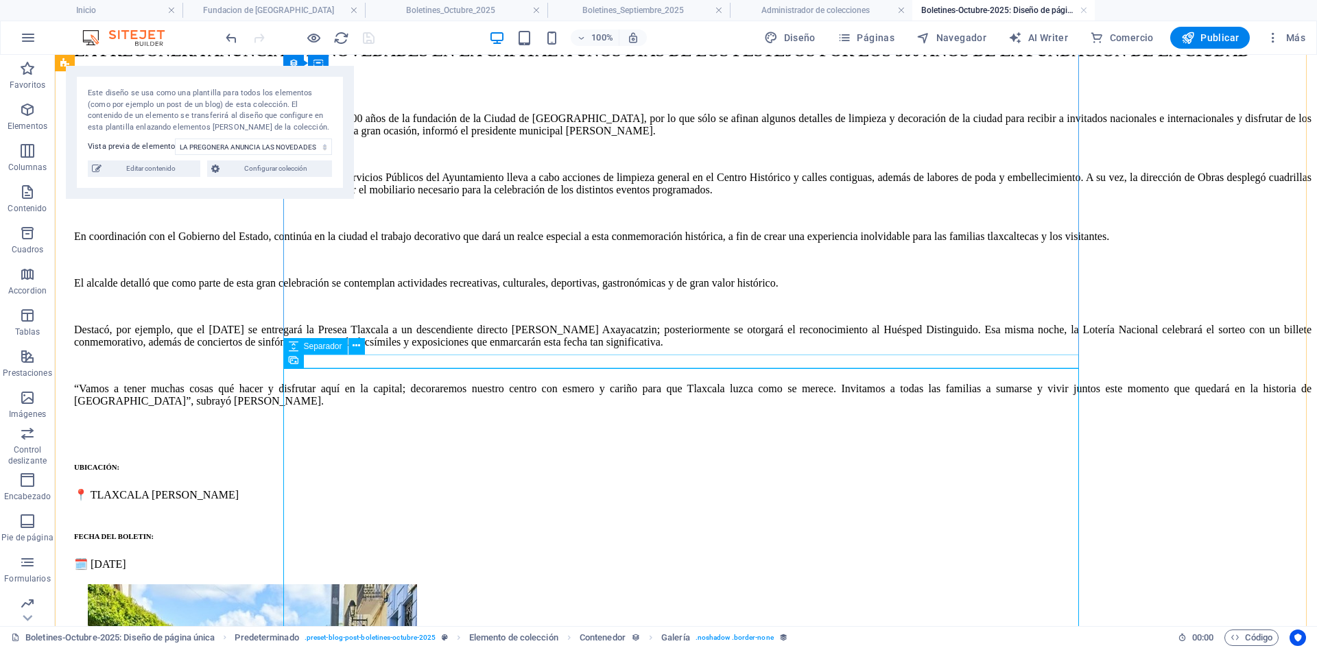
click at [684, 571] on div at bounding box center [686, 578] width 1252 height 14
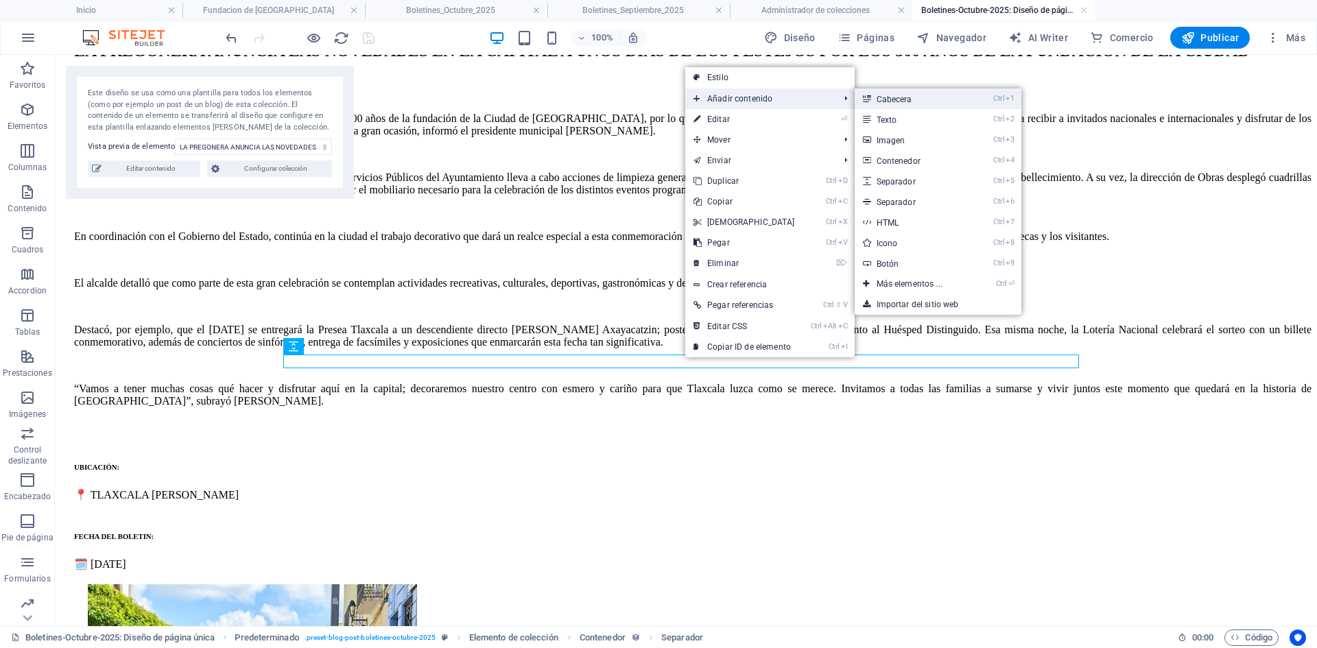
click at [866, 99] on icon at bounding box center [866, 99] width 7 height 21
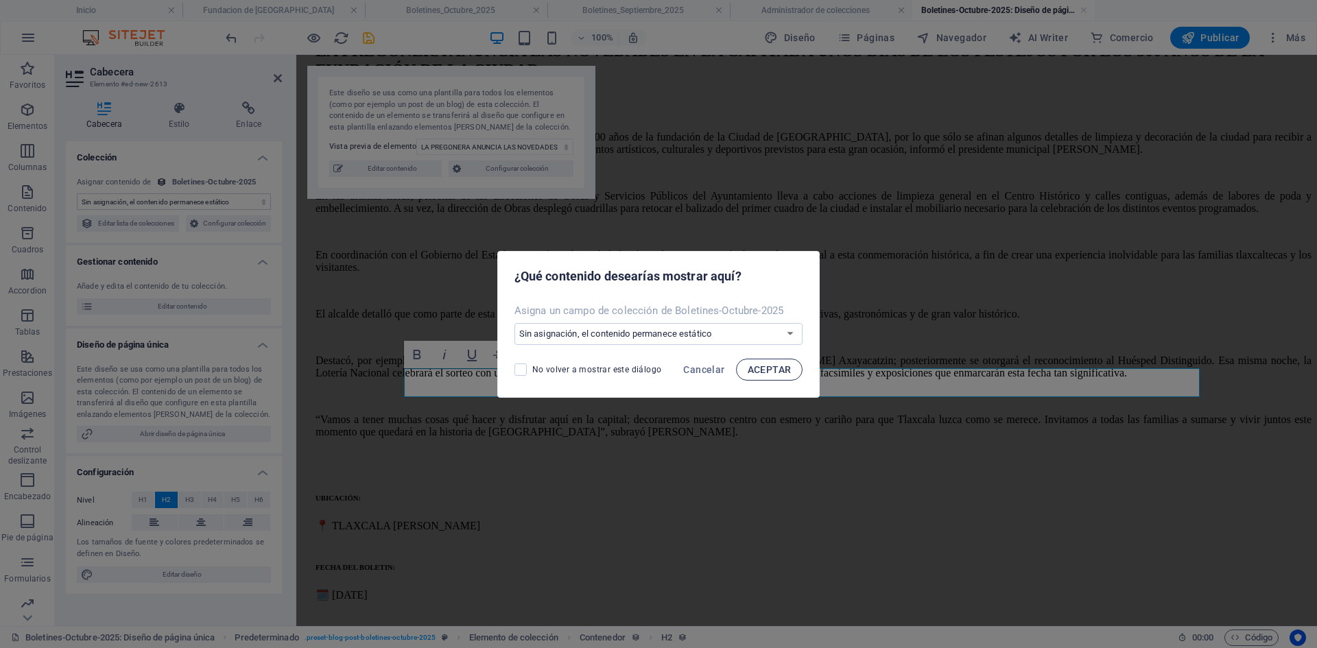
click at [758, 372] on span "ACEPTAR" at bounding box center [770, 369] width 44 height 11
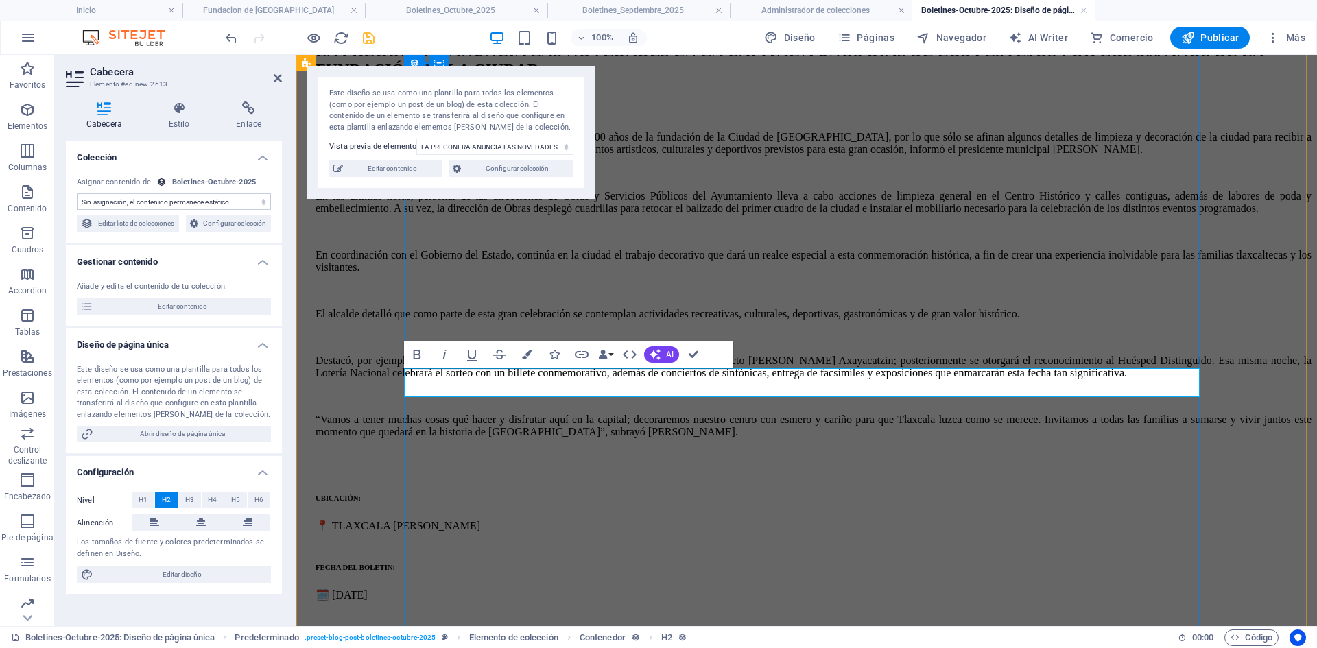
click at [637, 629] on h2 "Nueva cabecera" at bounding box center [807, 638] width 1010 height 19
click at [198, 531] on icon at bounding box center [201, 523] width 10 height 16
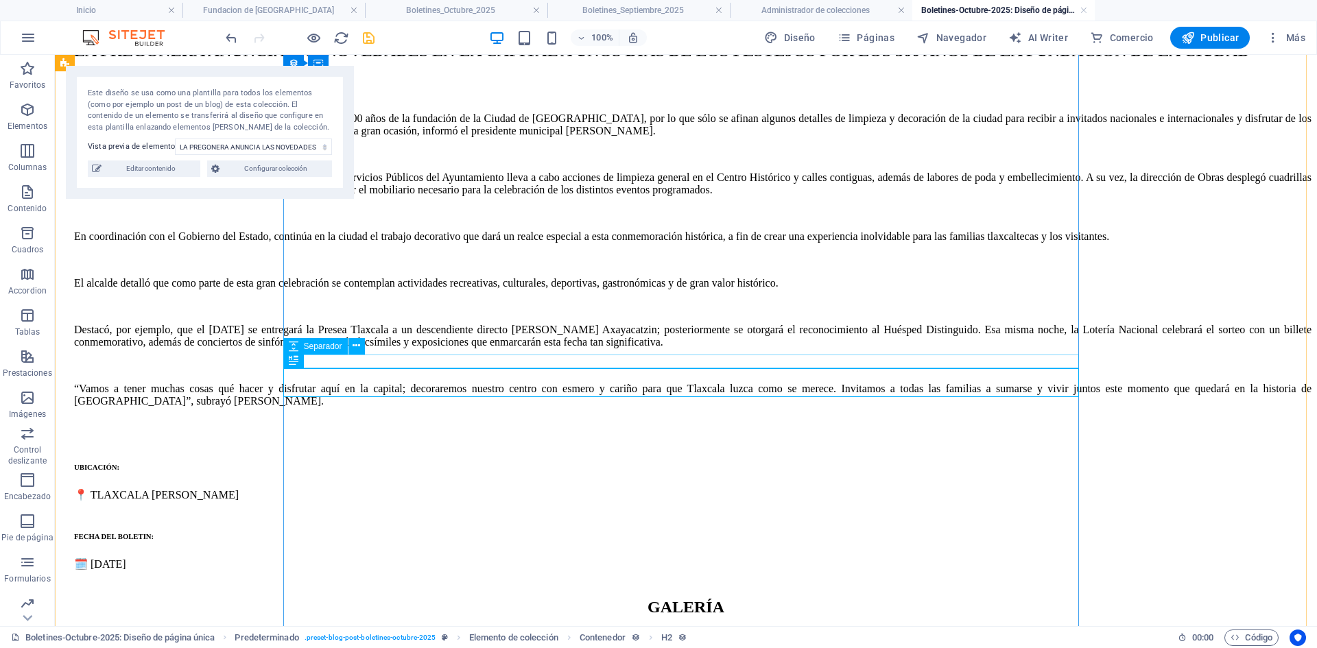
click at [693, 571] on div at bounding box center [686, 578] width 1252 height 14
click at [729, 571] on div at bounding box center [686, 578] width 1252 height 14
select select "px"
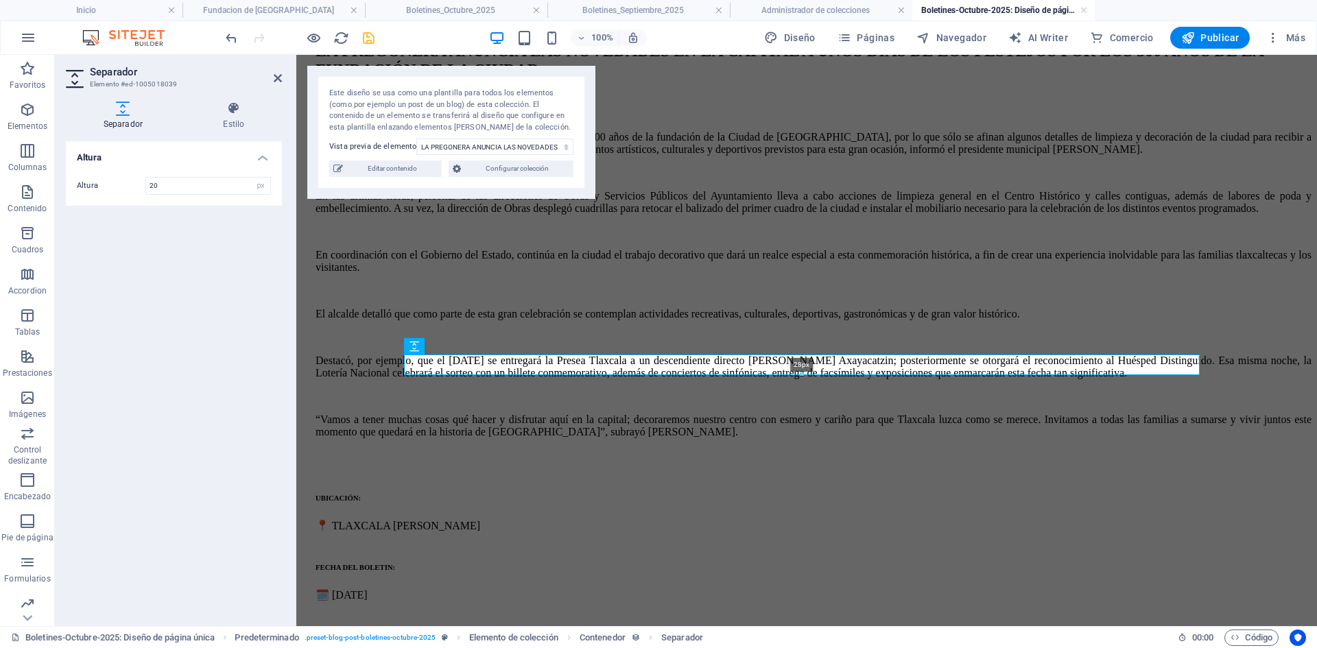
click at [799, 373] on div at bounding box center [802, 375] width 795 height 5
type input "28"
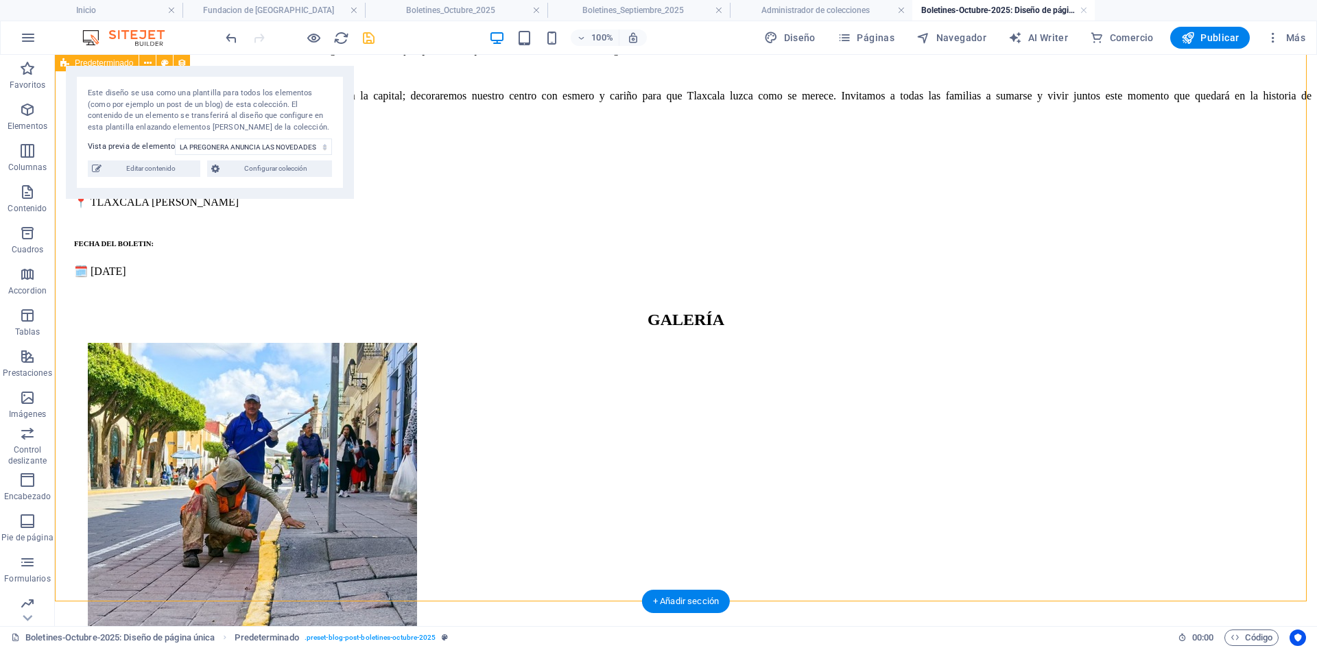
scroll to position [1042, 0]
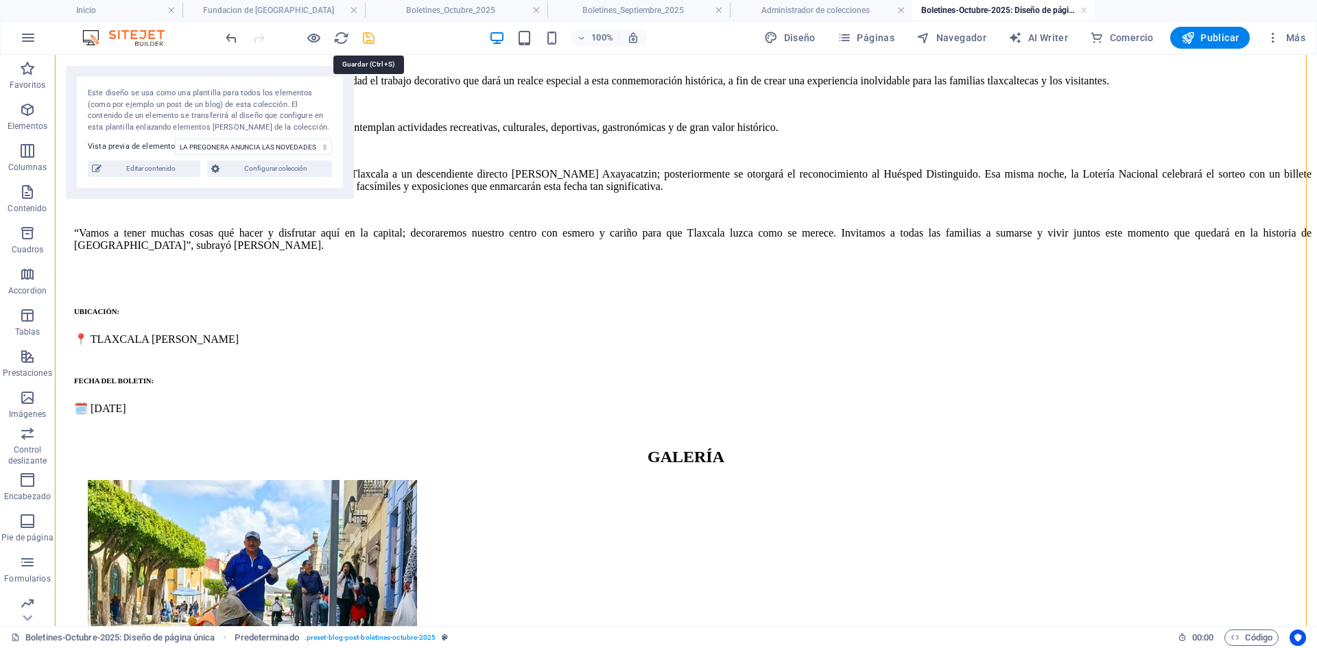
click at [370, 40] on icon "save" at bounding box center [369, 38] width 16 height 16
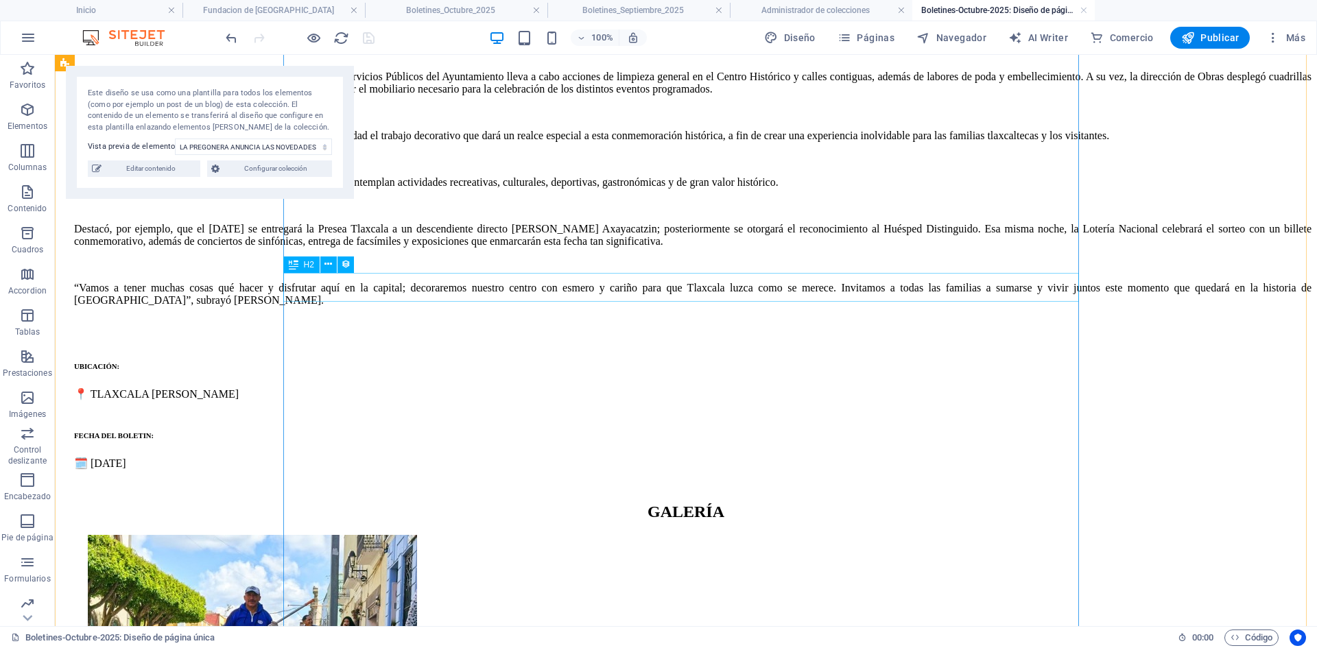
scroll to position [973, 0]
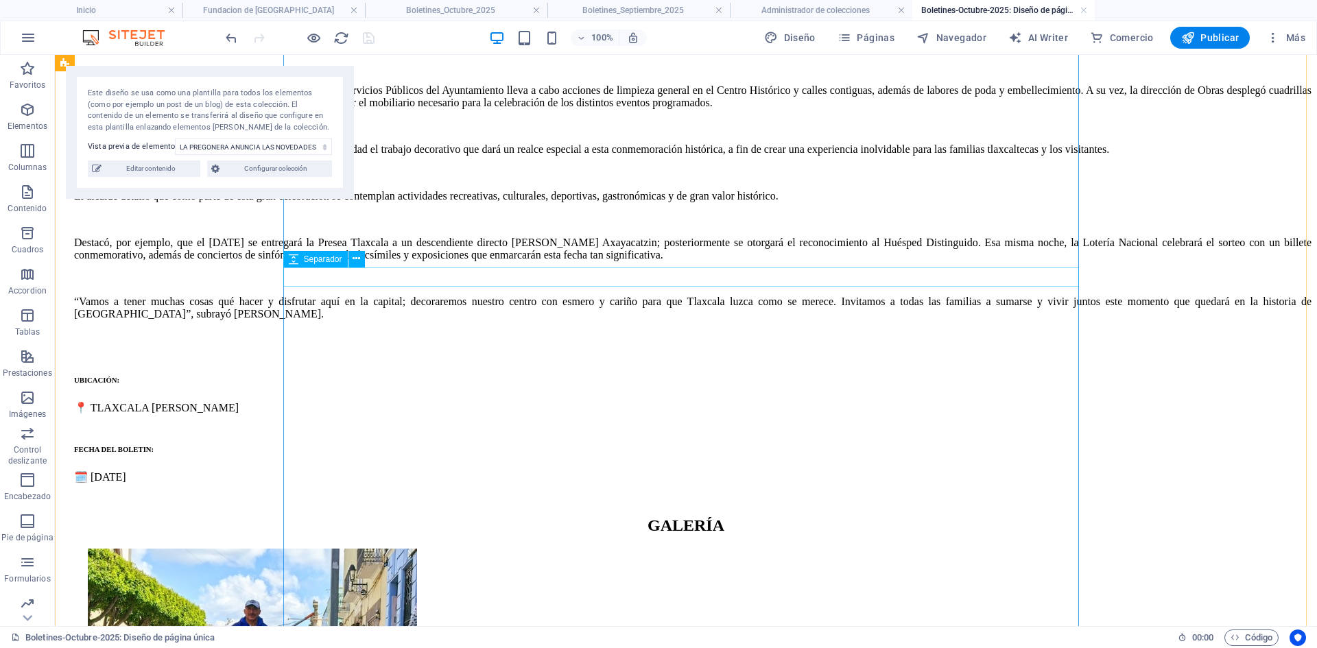
click at [711, 484] on div at bounding box center [686, 493] width 1252 height 19
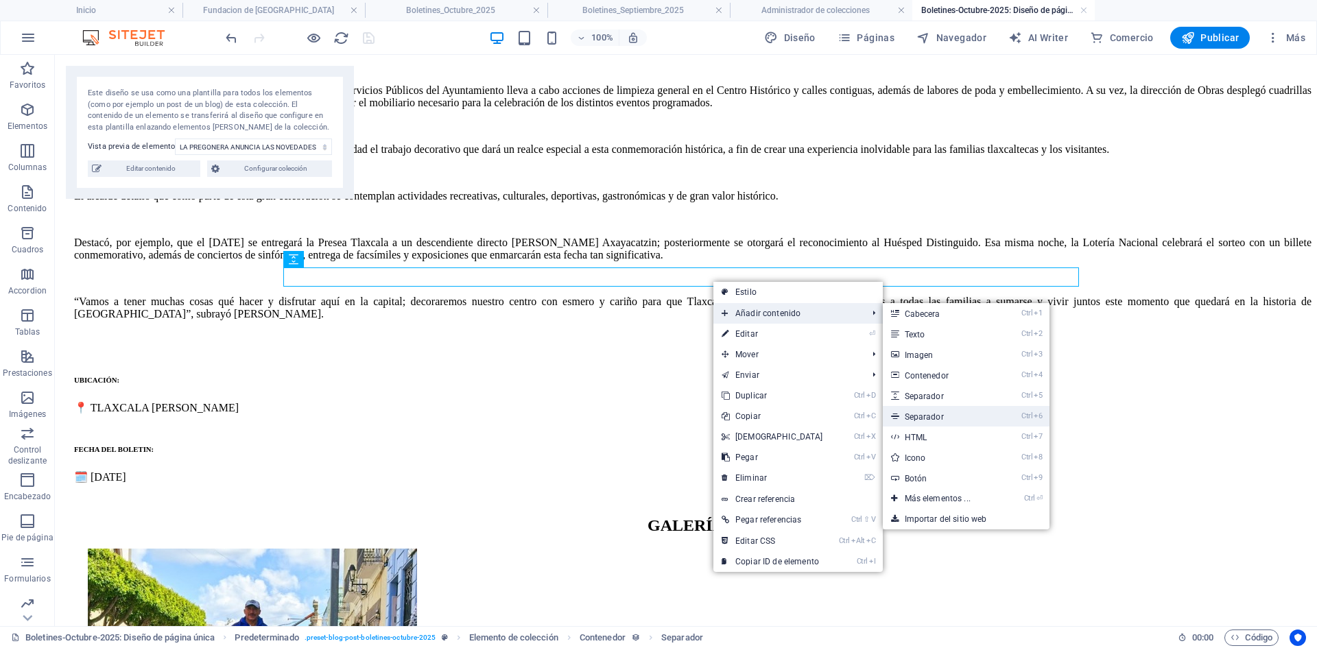
click at [928, 417] on link "Ctrl 6 Separador" at bounding box center [940, 416] width 115 height 21
select select "%"
select select "px"
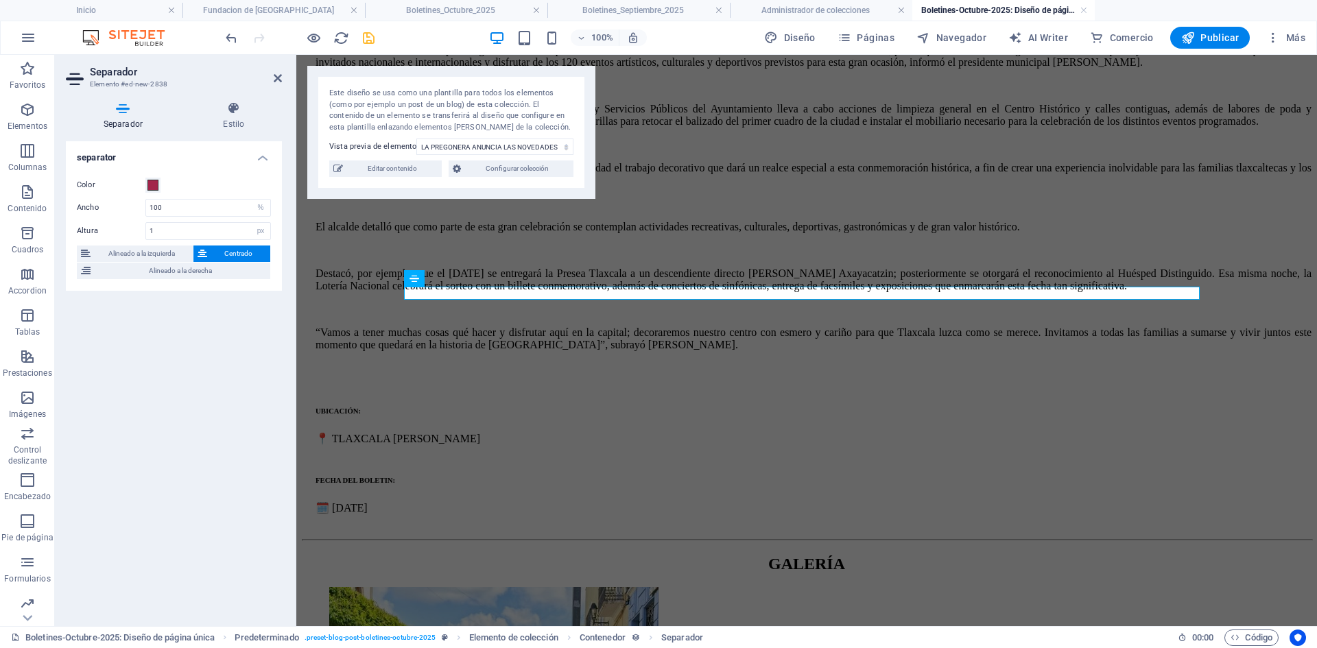
click at [272, 80] on header "Separador Elemento #ed-new-2838" at bounding box center [174, 73] width 216 height 36
drag, startPoint x: 277, startPoint y: 78, endPoint x: 309, endPoint y: 5, distance: 79.6
click at [277, 78] on icon at bounding box center [278, 78] width 8 height 11
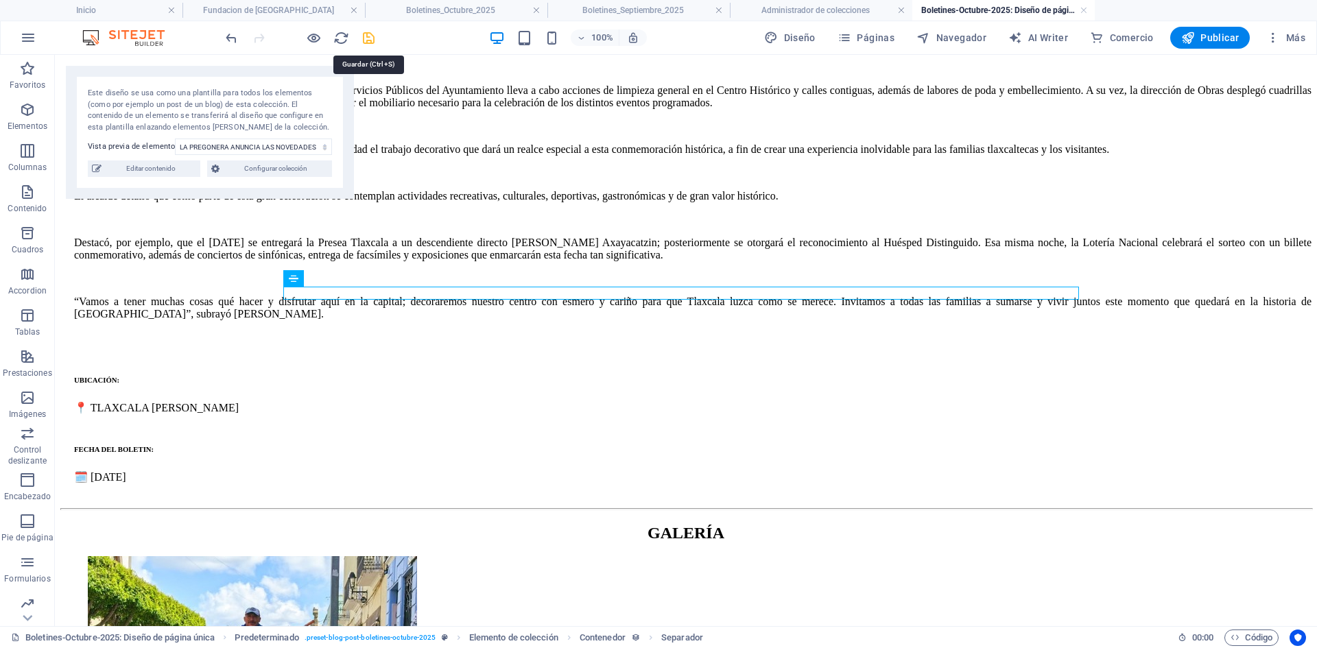
click at [371, 40] on icon "save" at bounding box center [369, 38] width 16 height 16
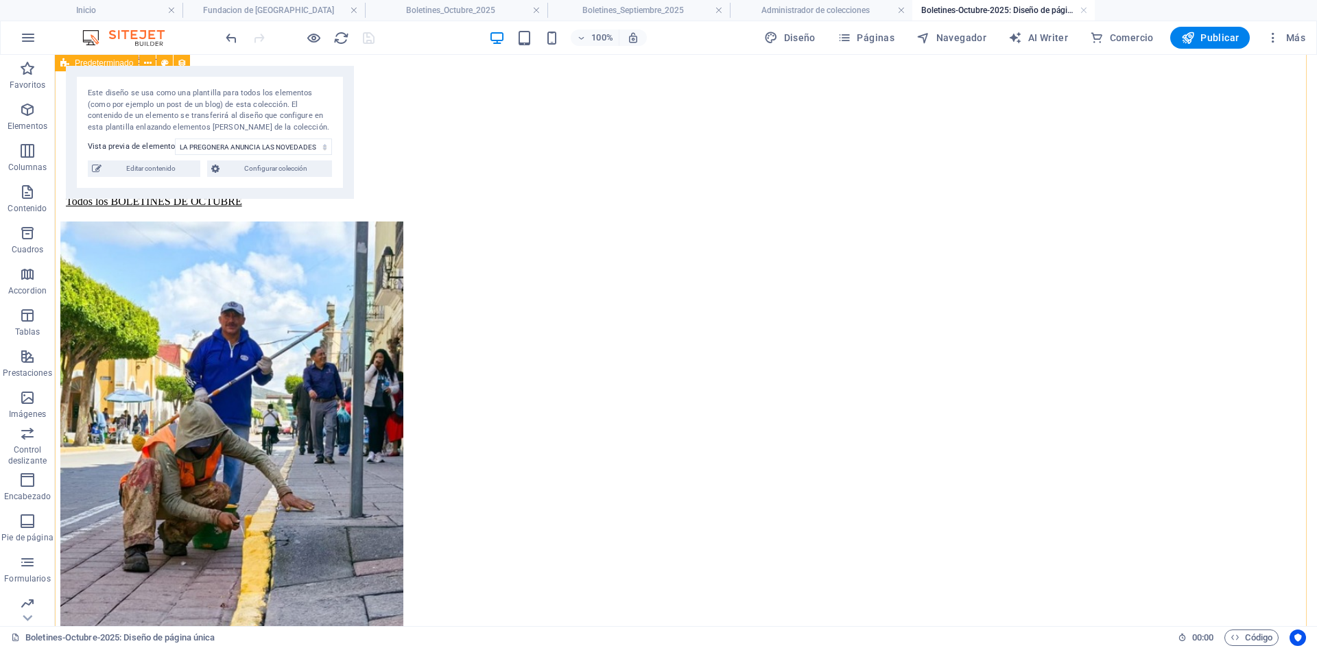
scroll to position [0, 0]
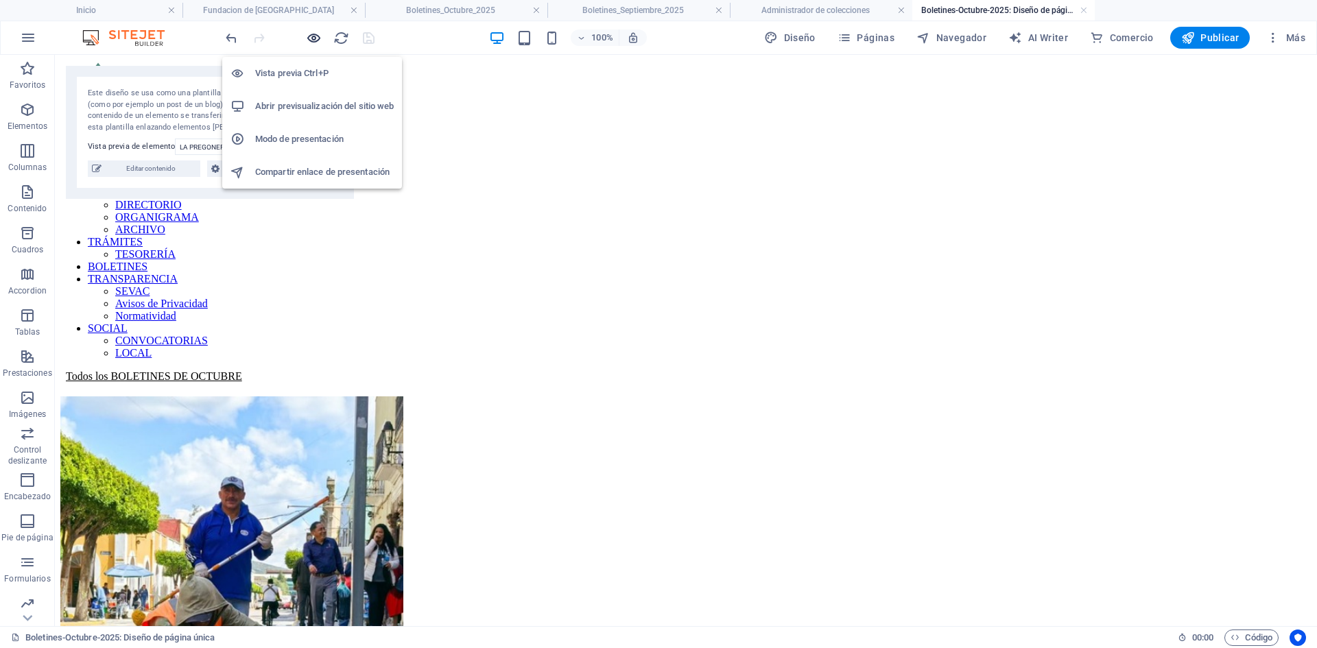
click at [320, 32] on icon "button" at bounding box center [314, 38] width 16 height 16
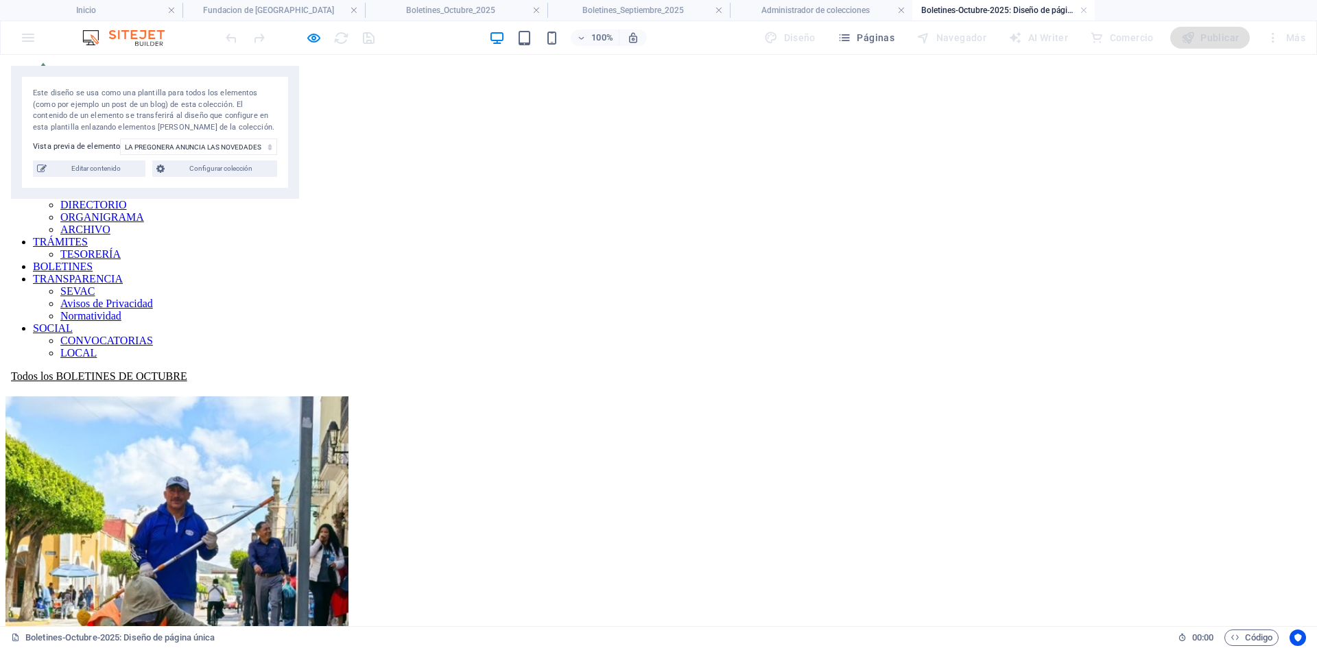
click at [11, 371] on icon at bounding box center [11, 377] width 0 height 12
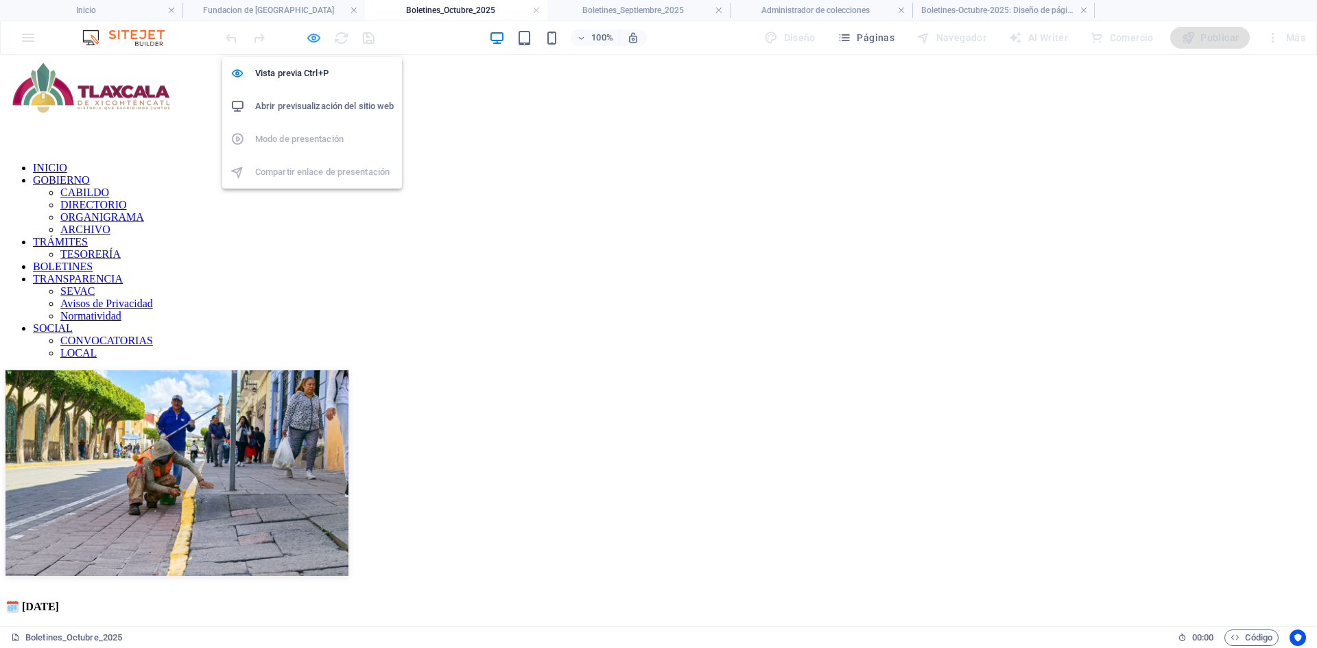
click at [315, 39] on icon "button" at bounding box center [314, 38] width 16 height 16
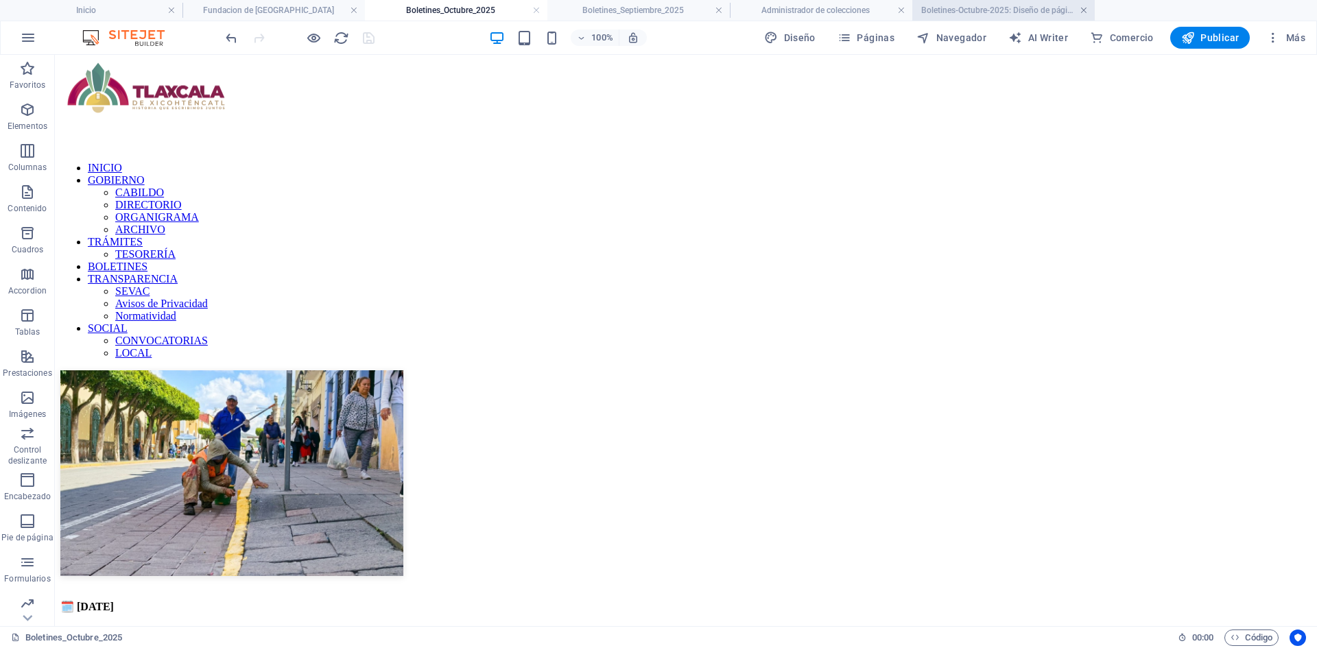
click at [1081, 6] on link at bounding box center [1084, 10] width 8 height 13
click at [900, 8] on link at bounding box center [901, 10] width 8 height 13
click at [643, 3] on h4 "Boletines_Septiembre_2025" at bounding box center [639, 10] width 183 height 15
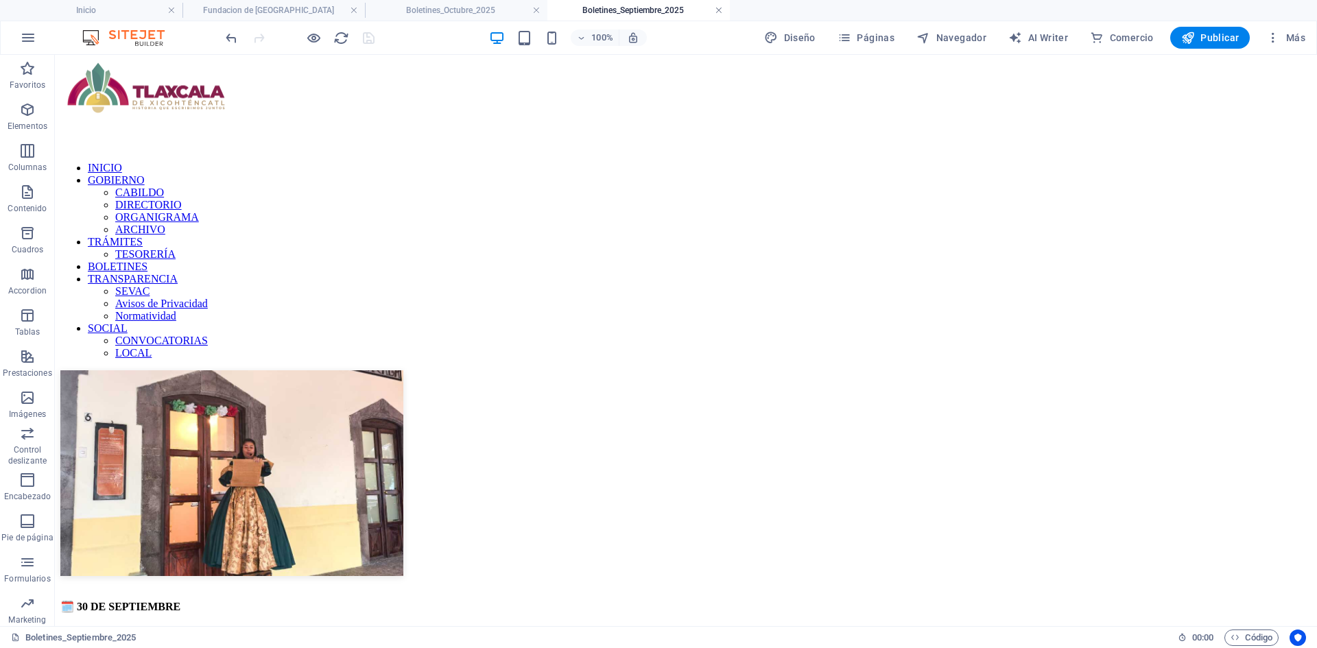
click at [720, 11] on link at bounding box center [719, 10] width 8 height 13
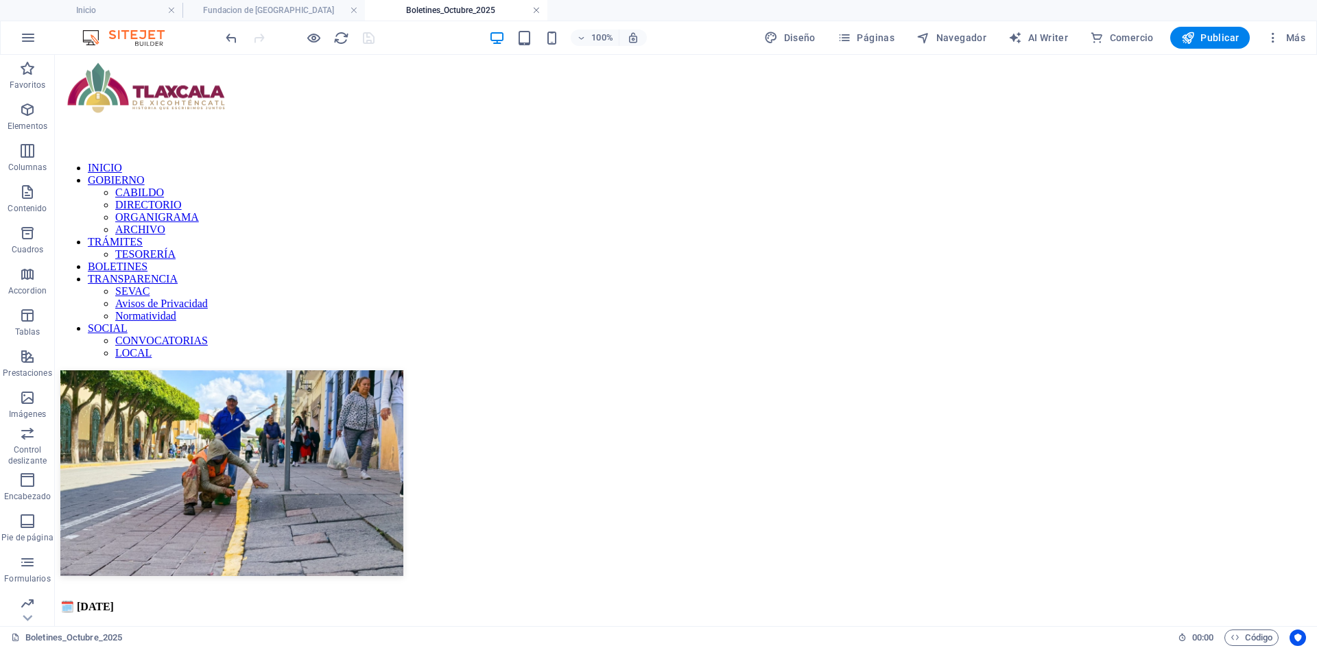
click at [538, 10] on link at bounding box center [536, 10] width 8 height 13
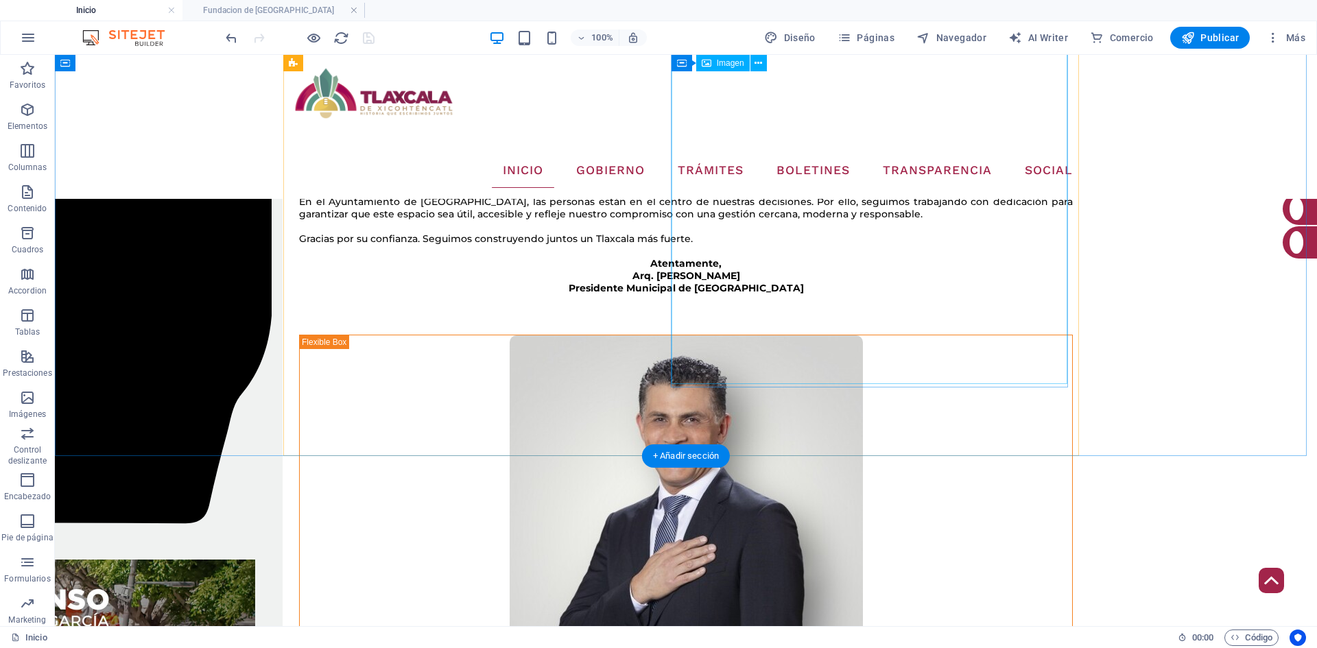
scroll to position [678, 0]
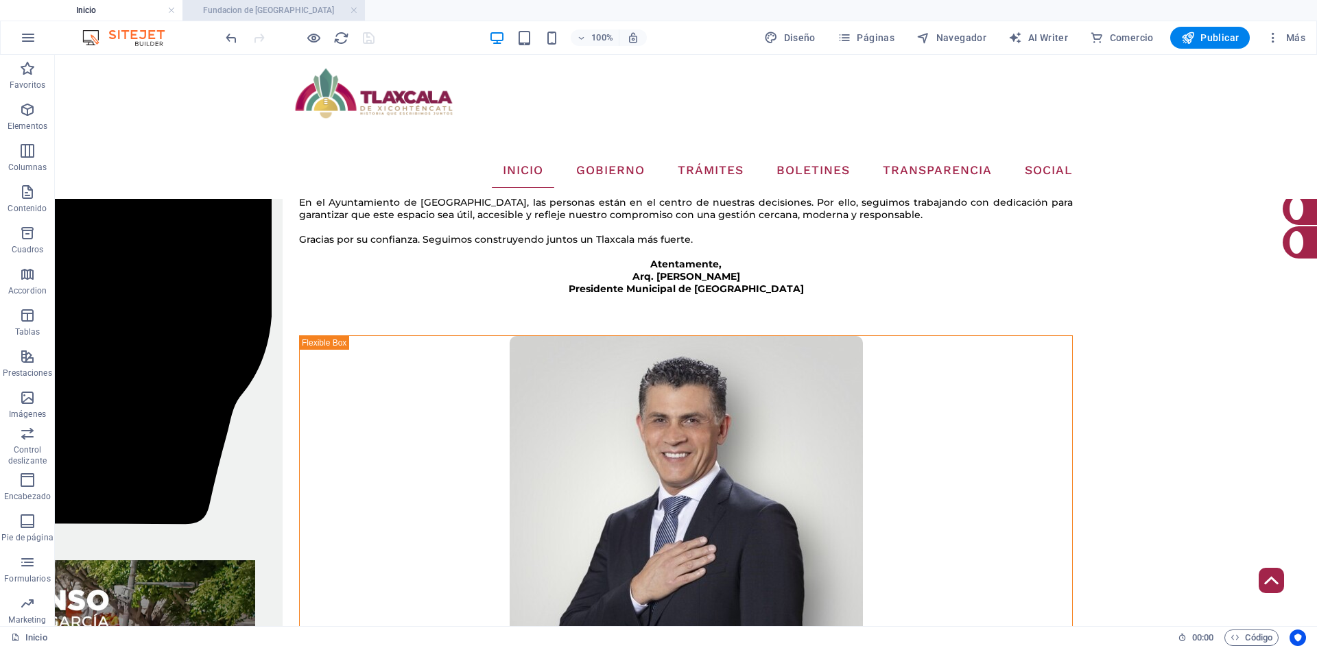
click at [320, 14] on h4 "Fundacion de [GEOGRAPHIC_DATA]" at bounding box center [274, 10] width 183 height 15
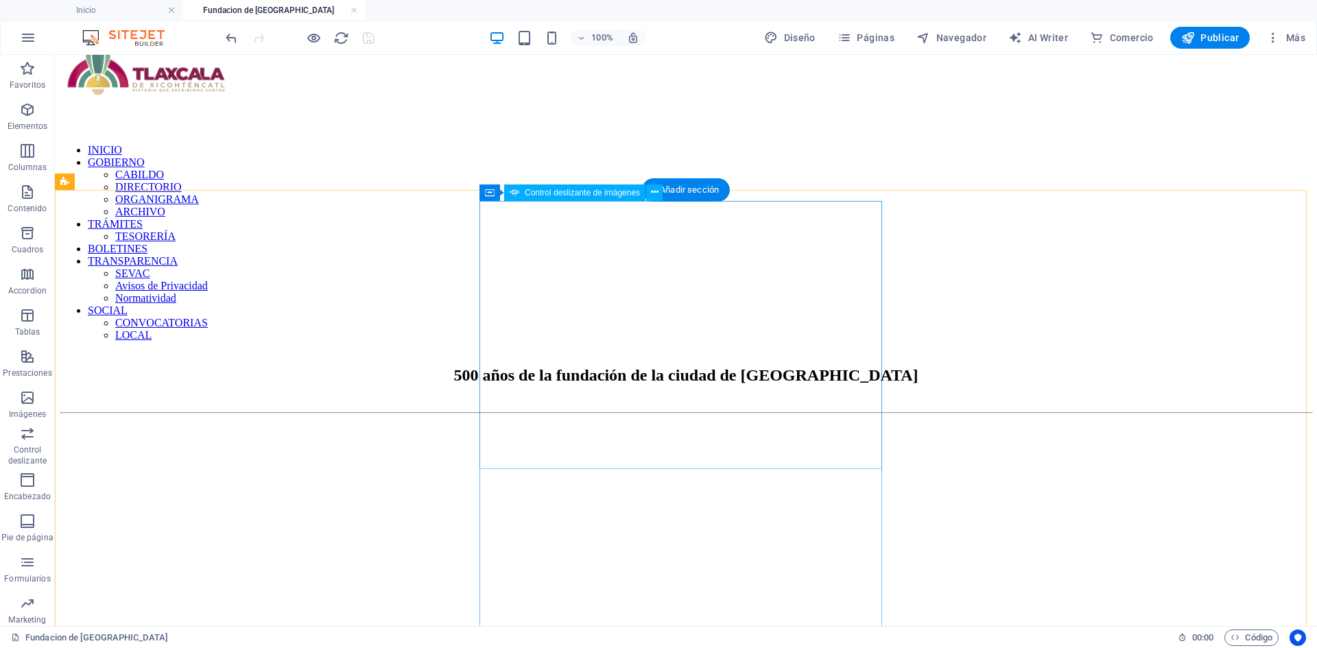
scroll to position [0, 0]
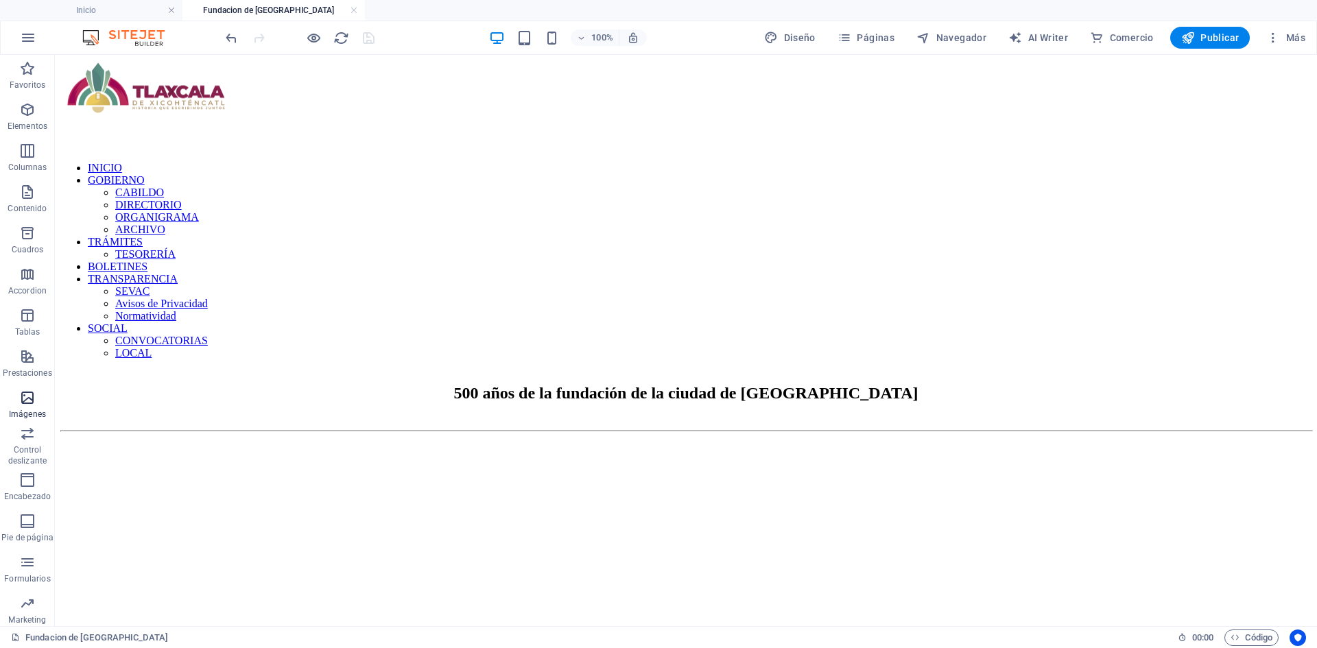
click at [21, 384] on button "Imágenes" at bounding box center [27, 404] width 55 height 41
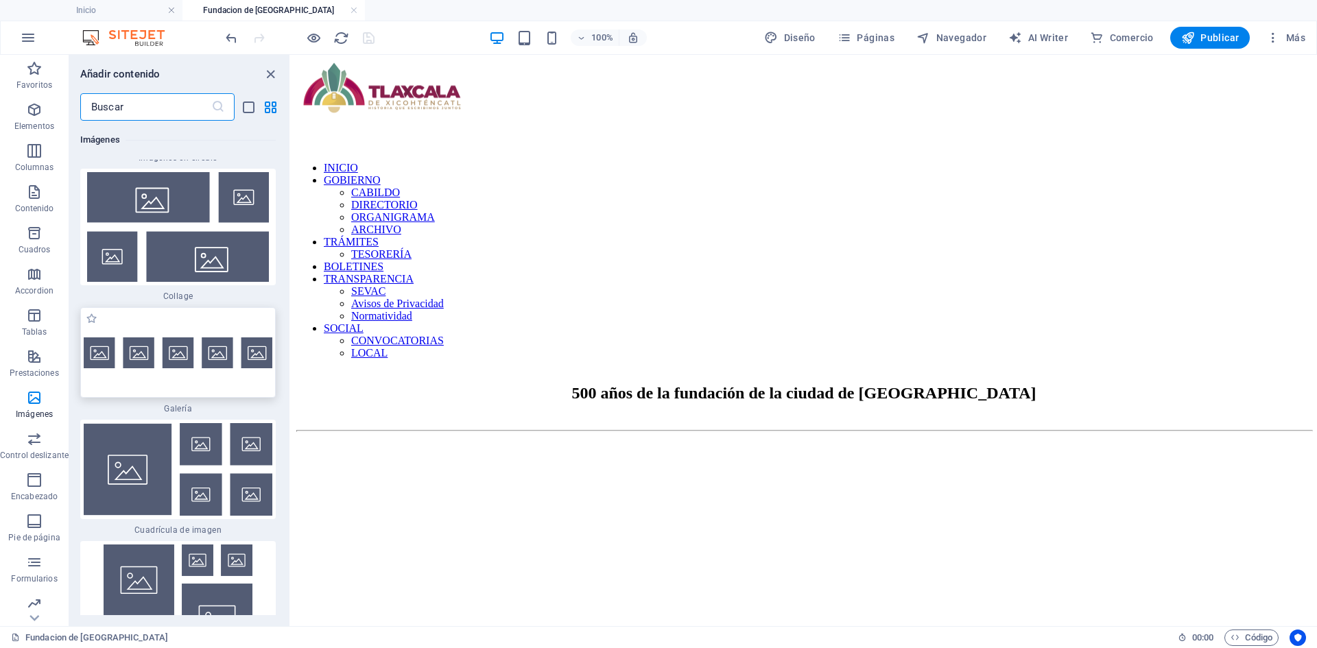
scroll to position [14137, 0]
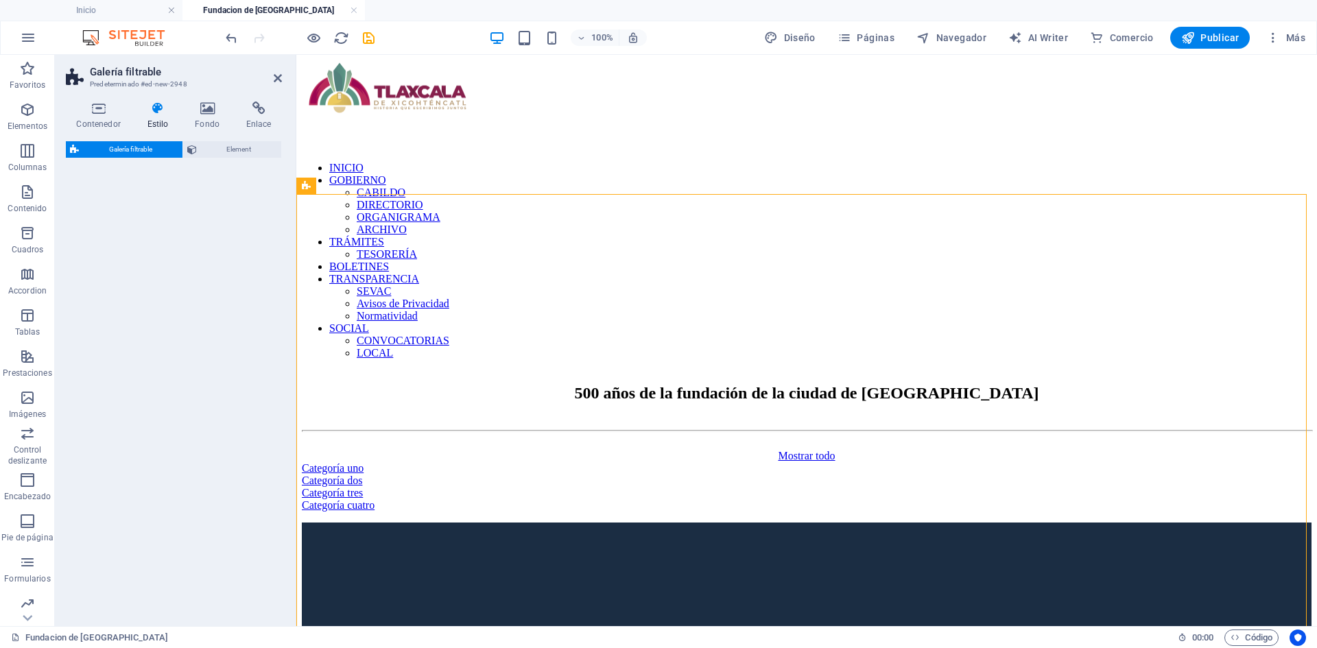
select select "rem"
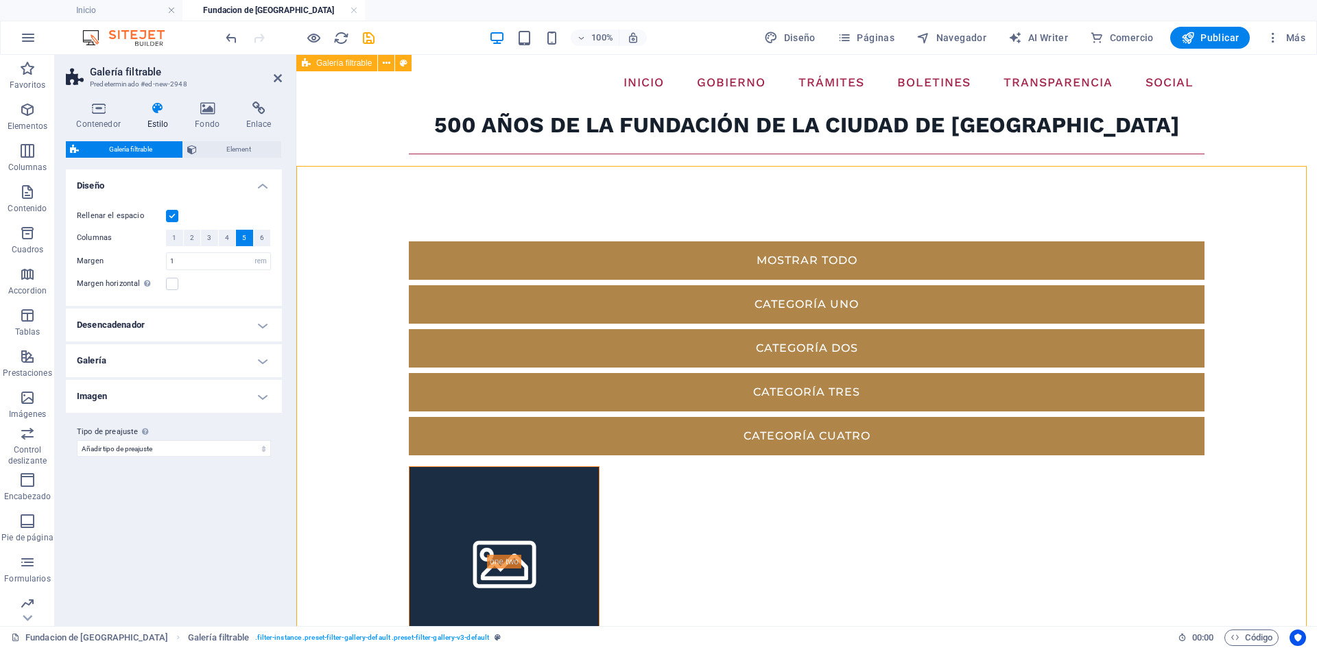
scroll to position [0, 0]
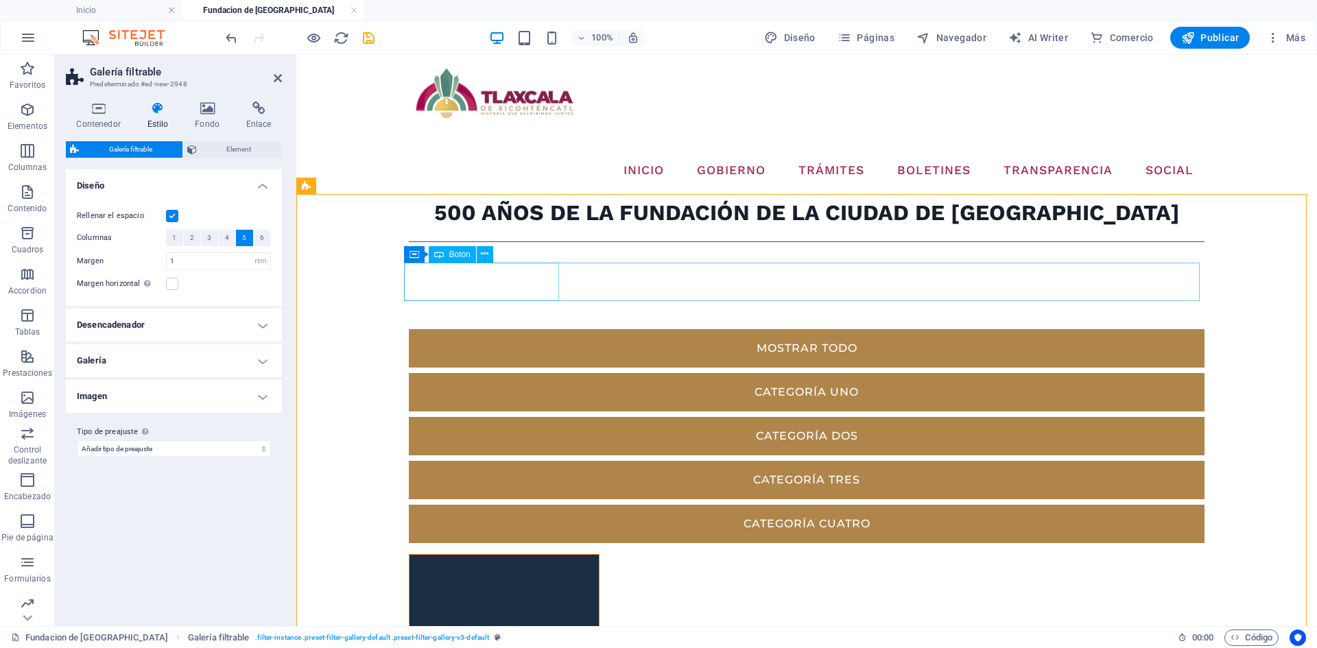
click at [504, 329] on div "Mostrar todo" at bounding box center [807, 348] width 796 height 38
click at [625, 373] on div "Categoría uno" at bounding box center [807, 392] width 796 height 38
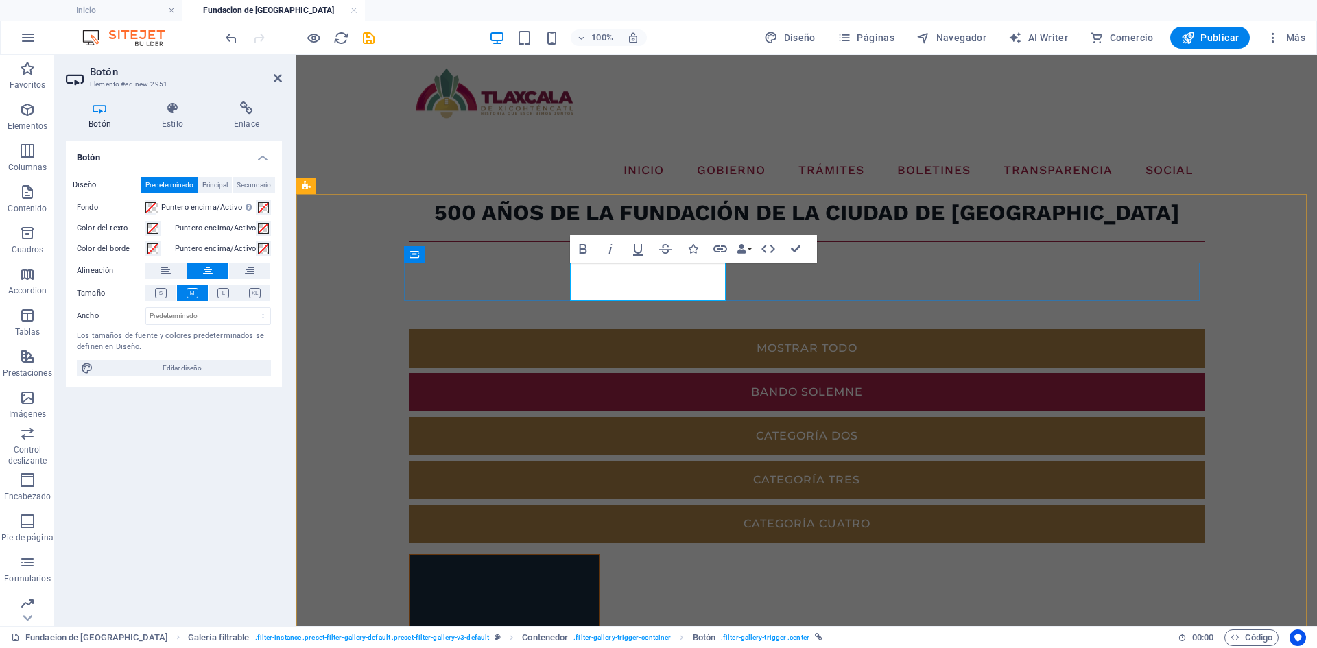
scroll to position [0, 8]
click at [592, 373] on link "BANDO SOLEMNE" at bounding box center [807, 392] width 796 height 38
click at [690, 373] on link "PRESENTACIÓPN DEBANDO SOLEMNE" at bounding box center [807, 392] width 796 height 38
click at [600, 373] on link "PRESENTACIÓN DEBANDO SOLEMNE" at bounding box center [807, 392] width 796 height 38
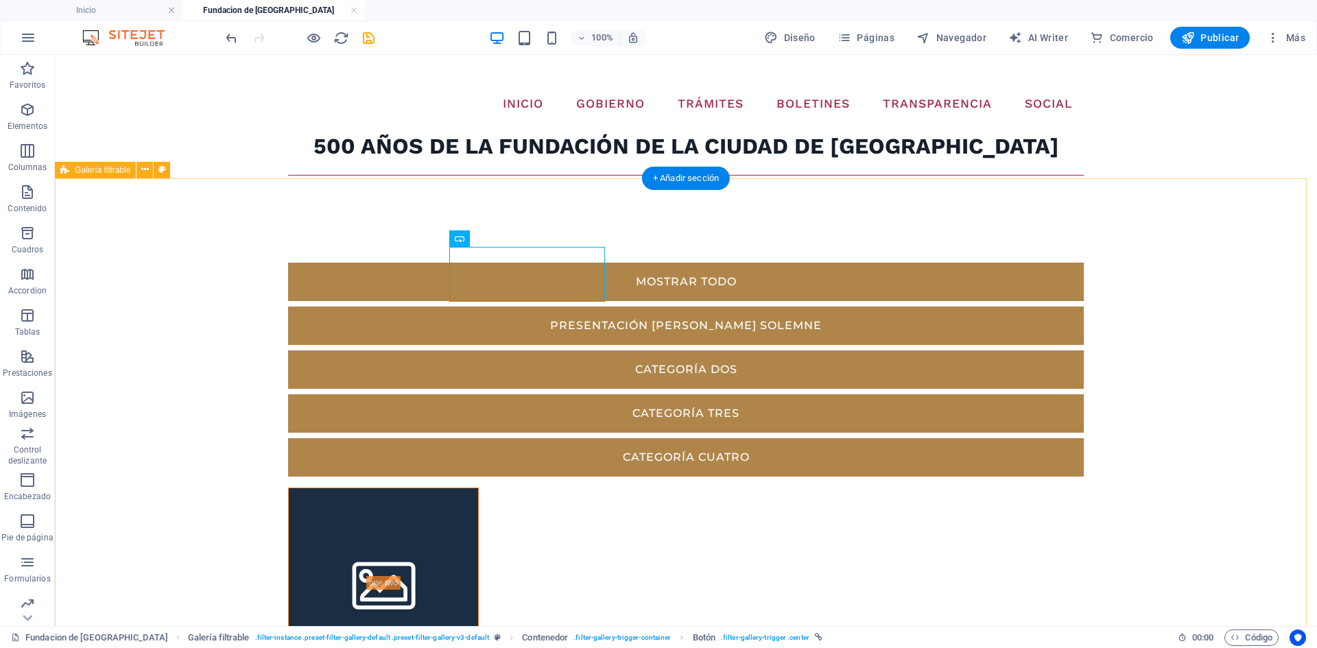
scroll to position [0, 0]
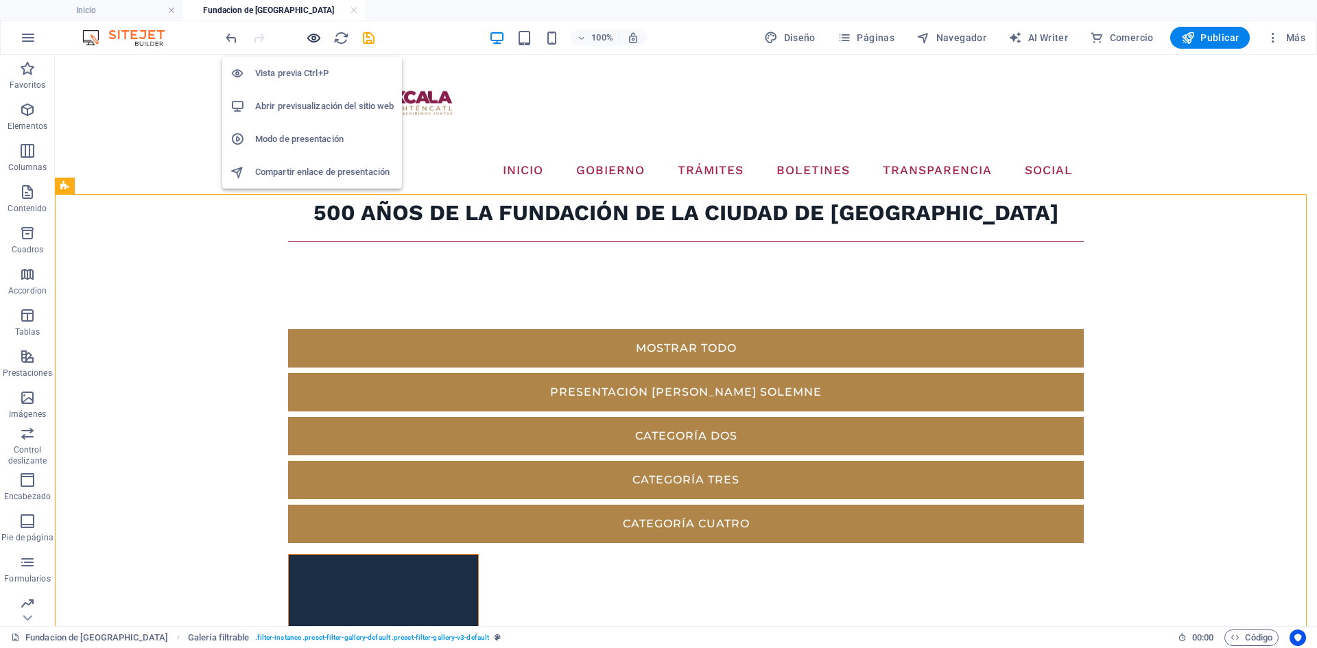
click at [317, 34] on icon "button" at bounding box center [314, 38] width 16 height 16
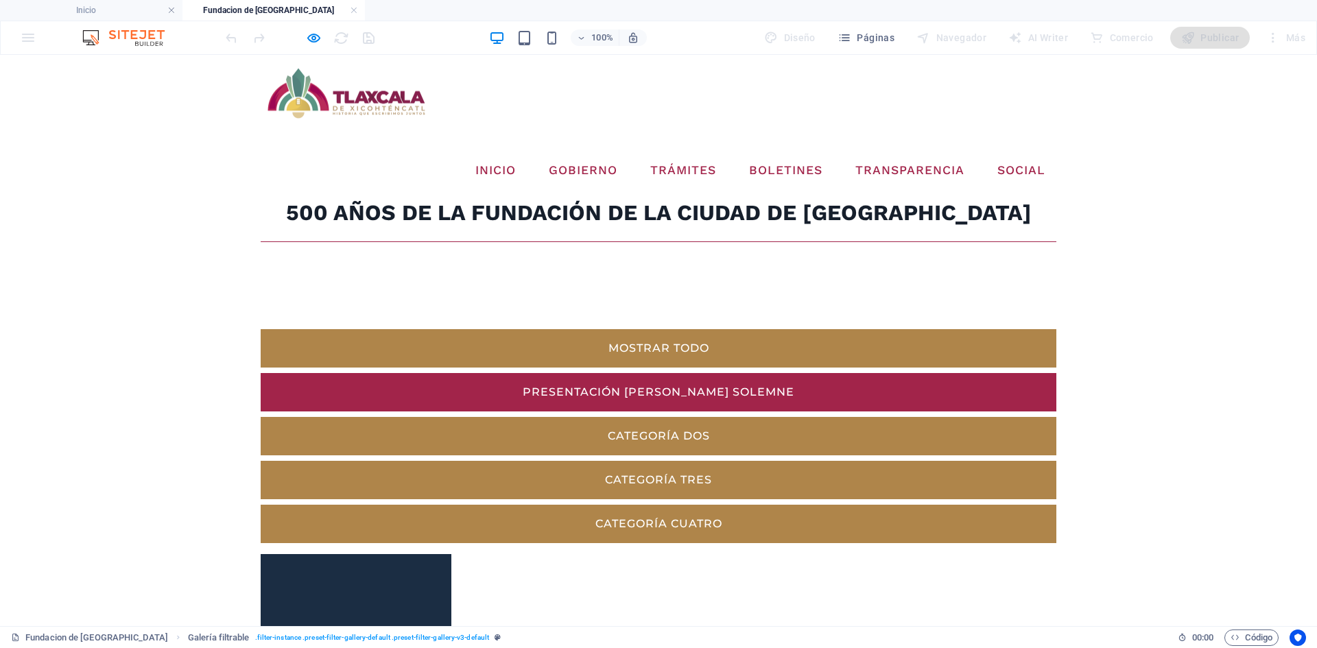
click at [513, 373] on link "PRESENTACIÓN [PERSON_NAME] SOLEMNE" at bounding box center [659, 392] width 796 height 38
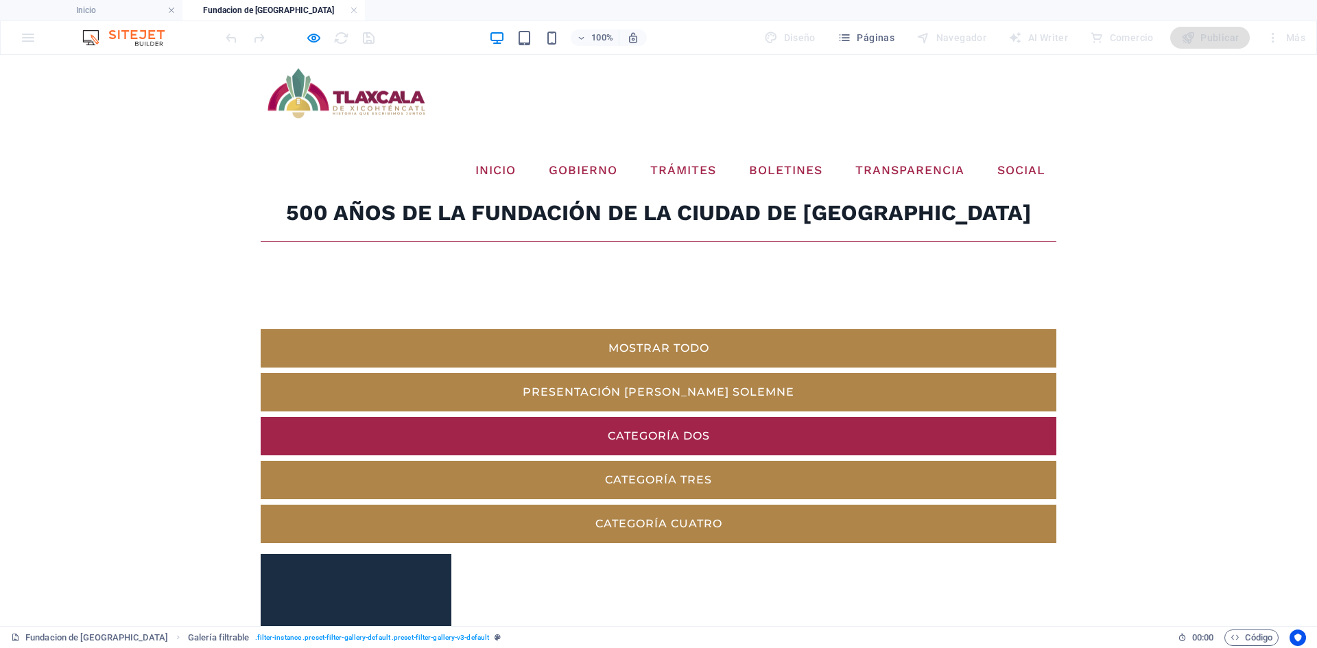
click at [605, 417] on link "Categoría dos" at bounding box center [659, 436] width 796 height 38
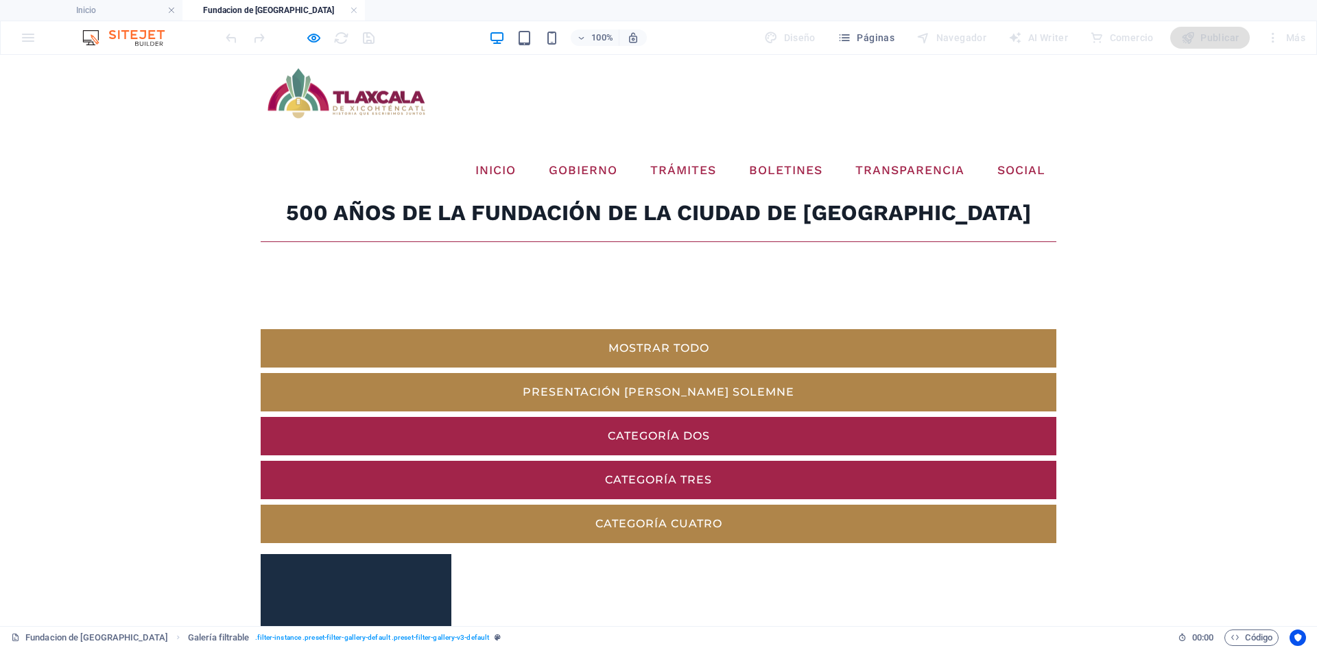
click at [777, 461] on link "Categoría tres" at bounding box center [659, 480] width 796 height 38
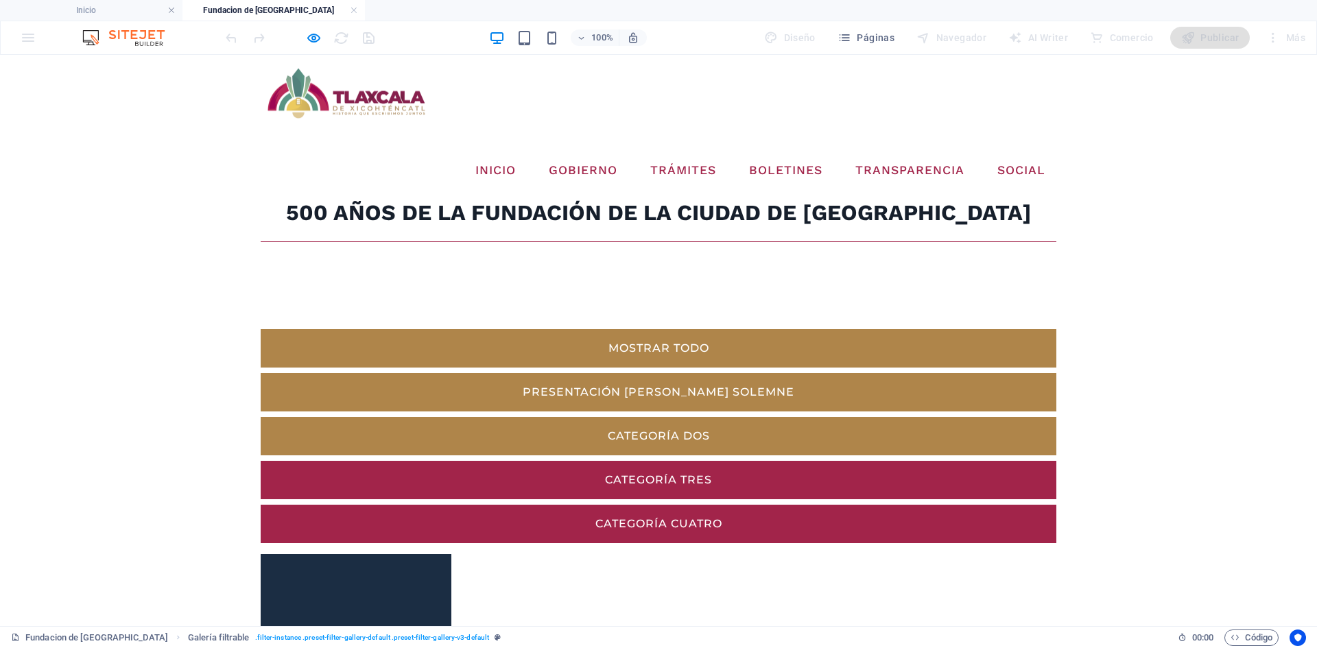
click at [967, 505] on link "Categoría cuatro" at bounding box center [659, 524] width 796 height 38
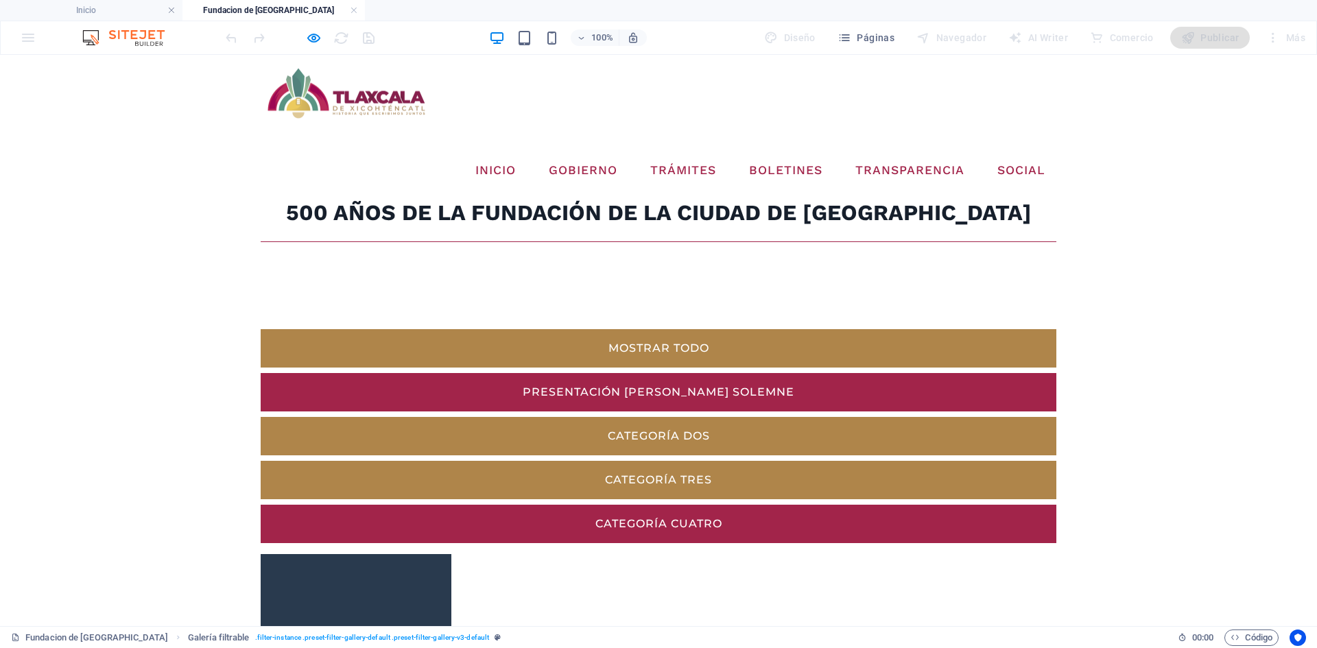
click at [526, 373] on link "PRESENTACIÓN [PERSON_NAME] SOLEMNE" at bounding box center [659, 392] width 796 height 38
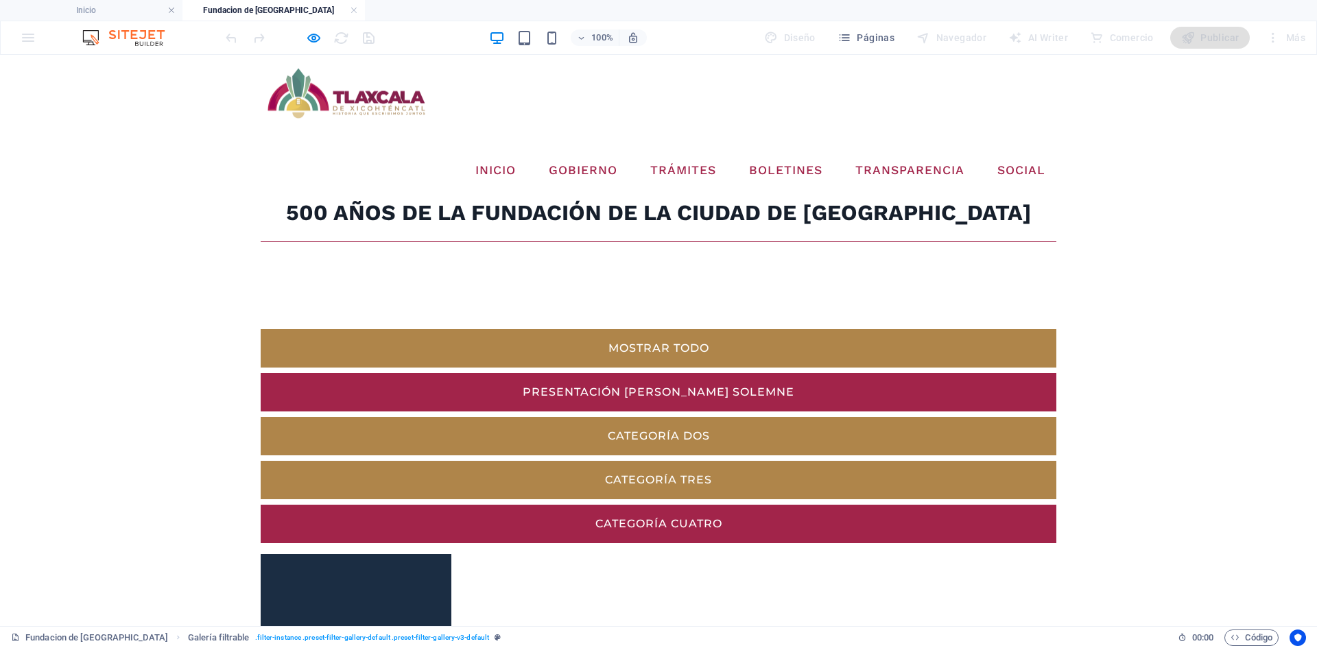
click at [550, 373] on link "PRESENTACIÓN [PERSON_NAME] SOLEMNE" at bounding box center [659, 392] width 796 height 38
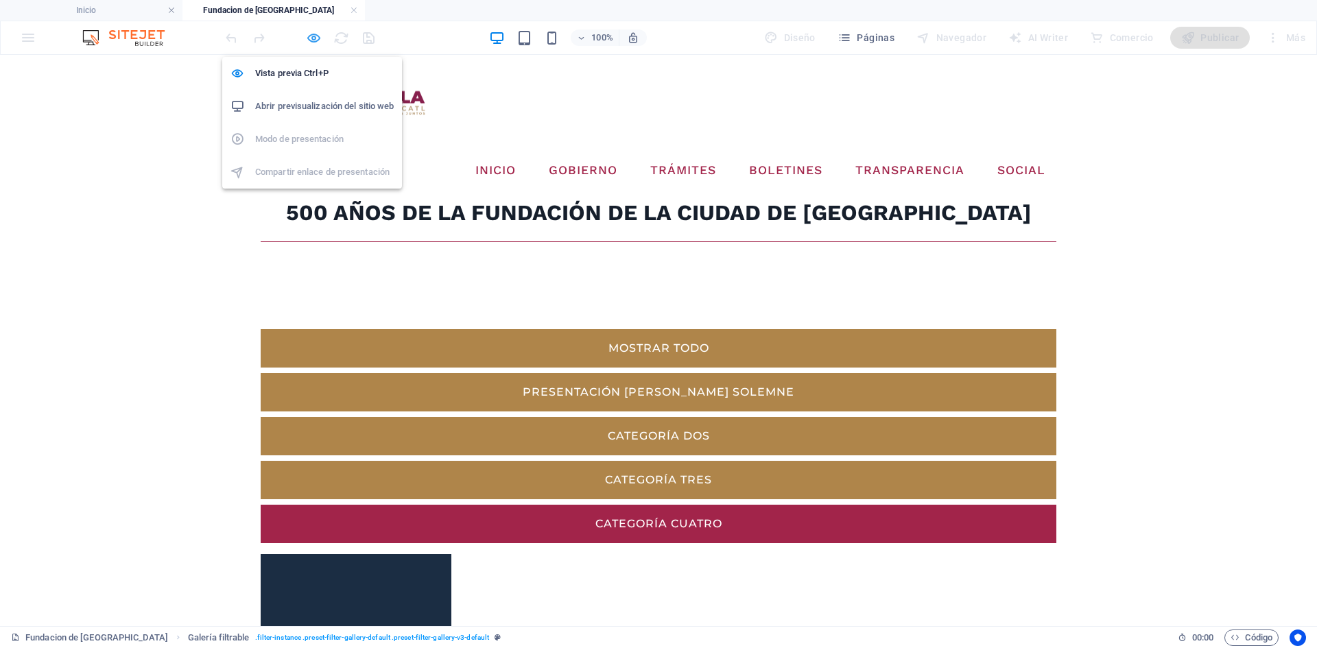
click at [313, 37] on icon "button" at bounding box center [314, 38] width 16 height 16
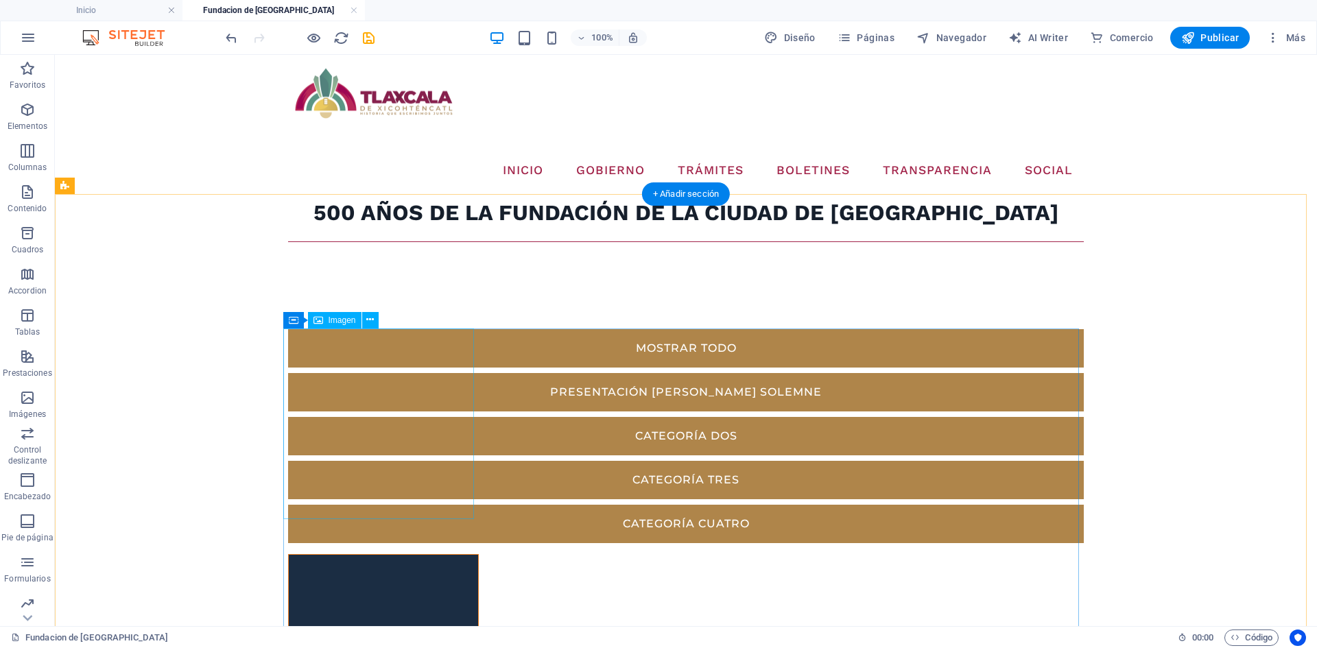
click at [386, 554] on figure at bounding box center [383, 649] width 191 height 191
select select "%"
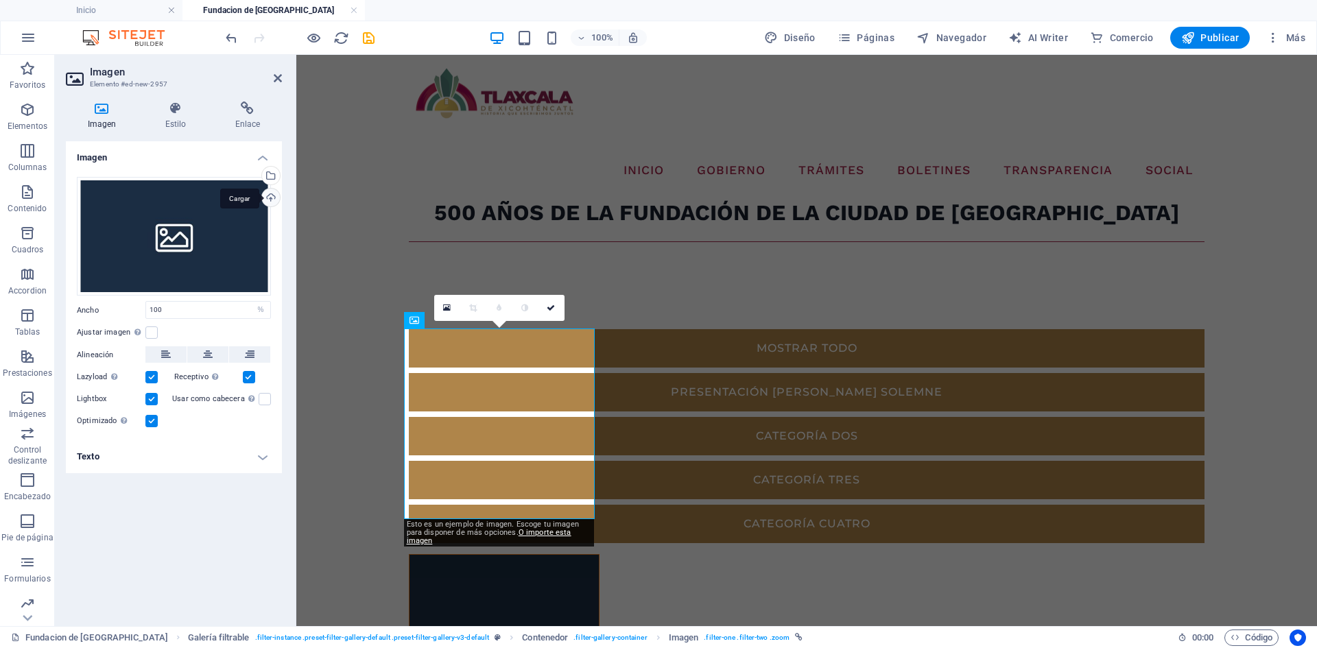
click at [267, 197] on div "Cargar" at bounding box center [269, 199] width 21 height 21
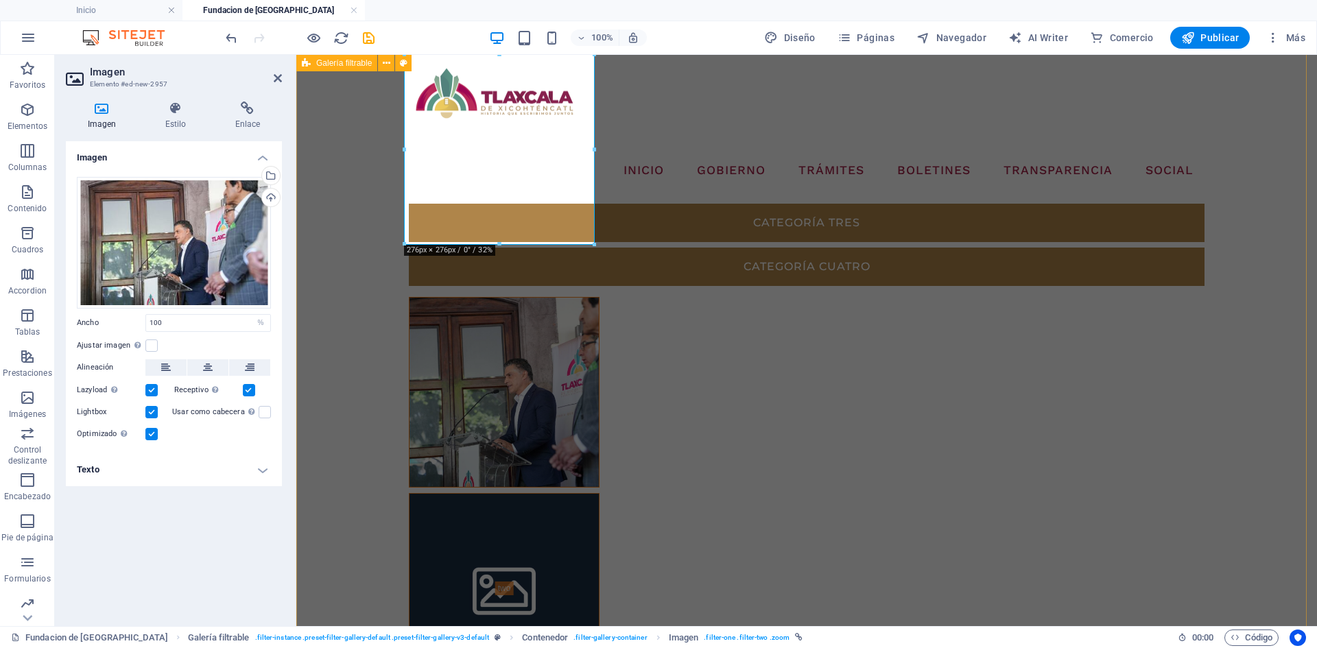
scroll to position [137, 0]
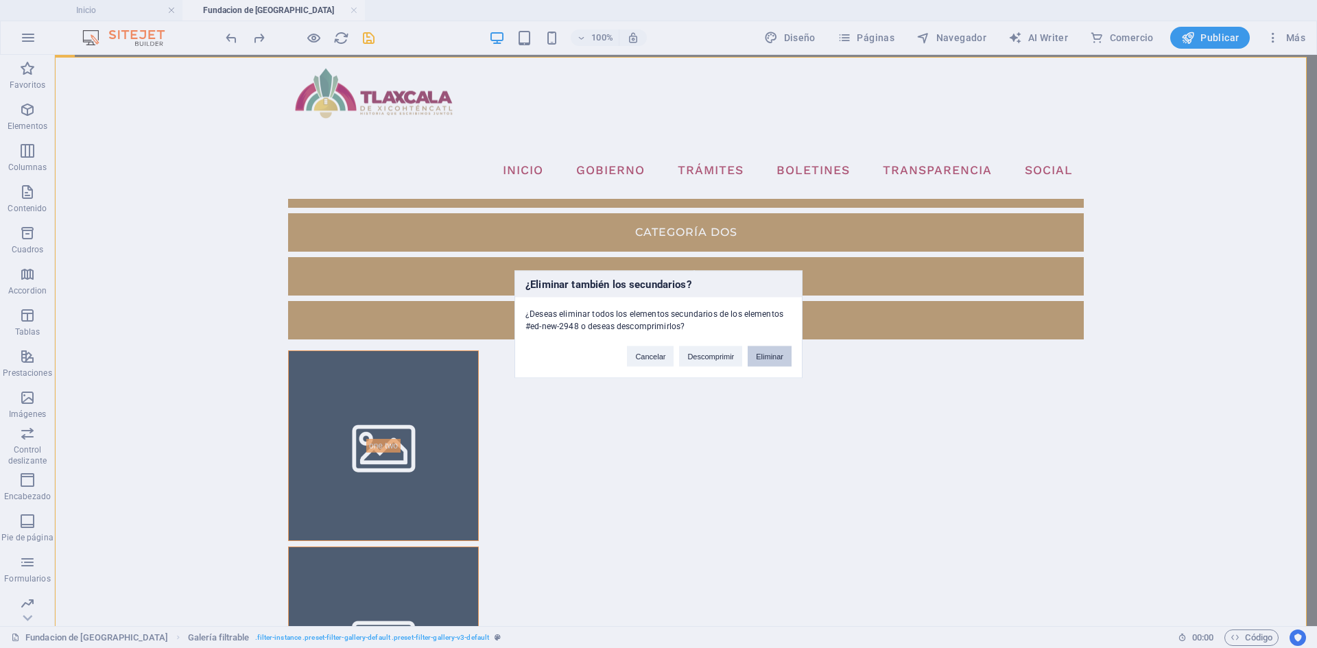
click at [784, 356] on button "Eliminar" at bounding box center [770, 356] width 44 height 21
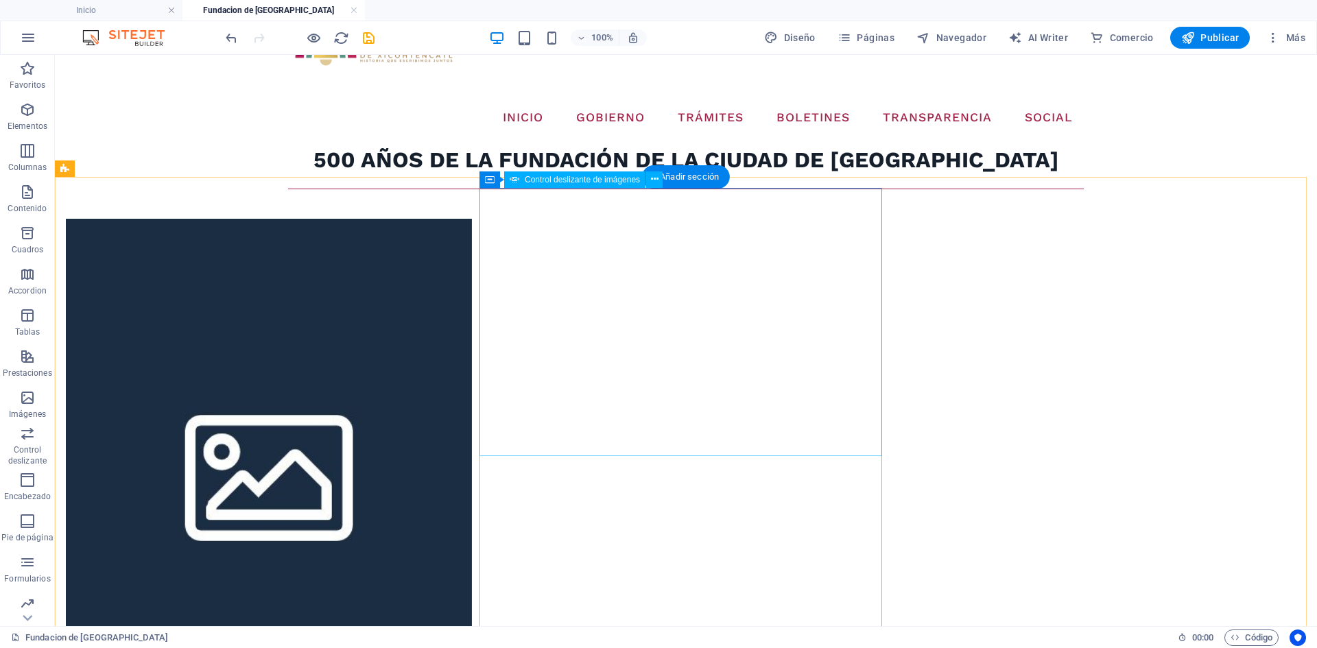
scroll to position [0, 0]
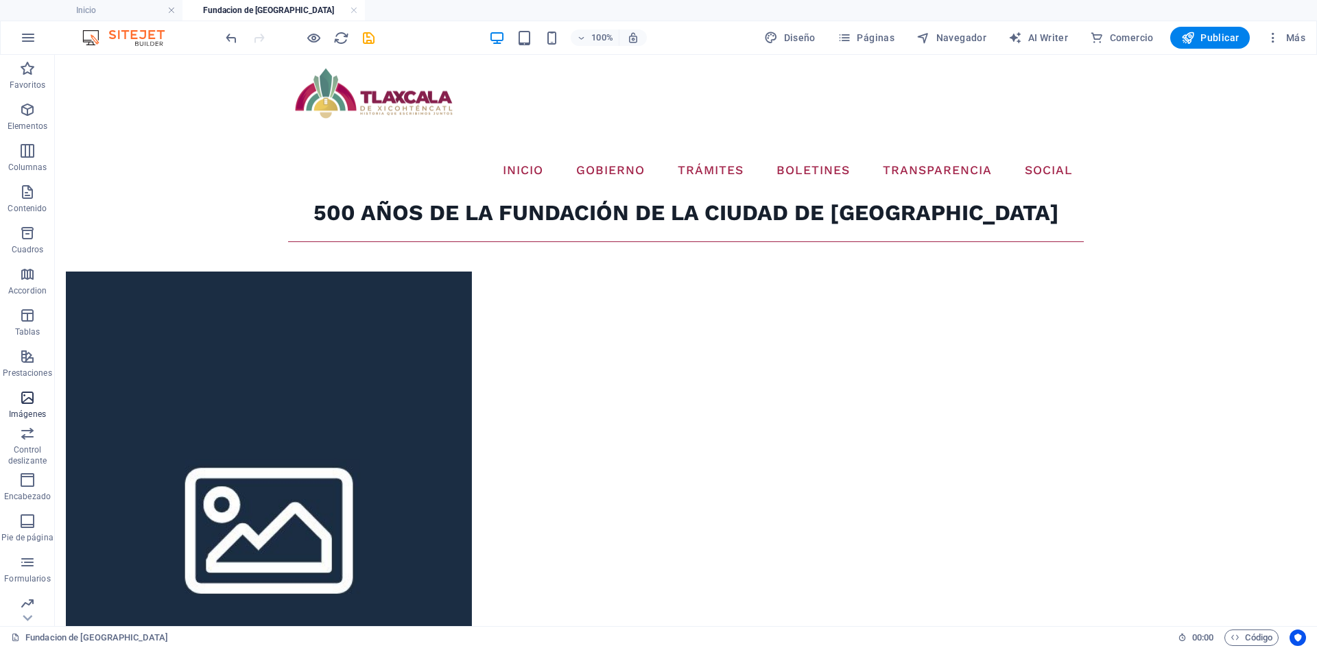
click at [33, 399] on icon "button" at bounding box center [27, 398] width 16 height 16
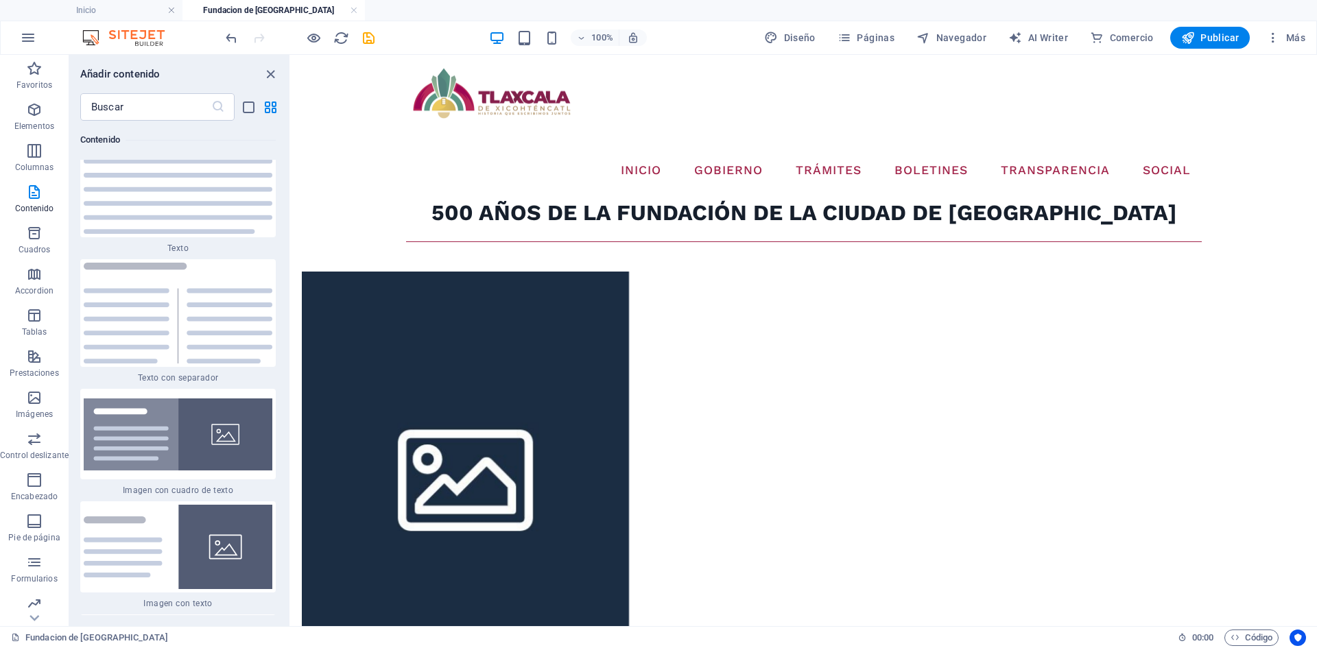
scroll to position [4778, 0]
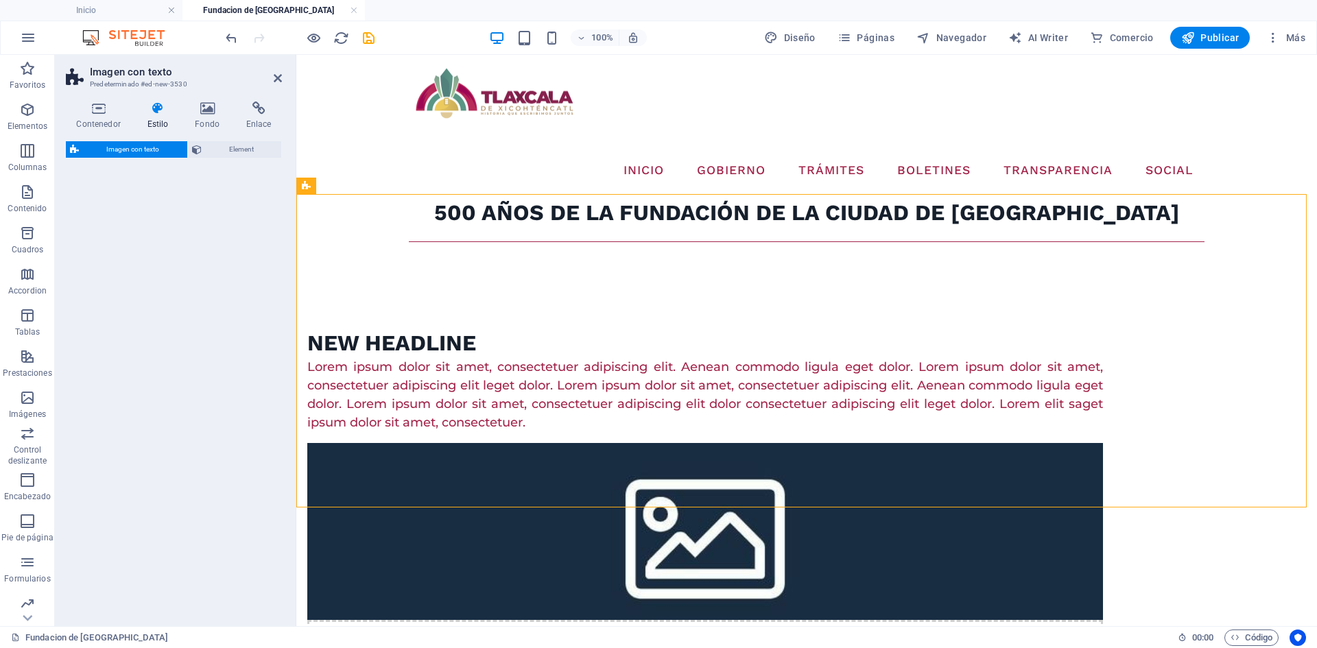
select select "rem"
select select "px"
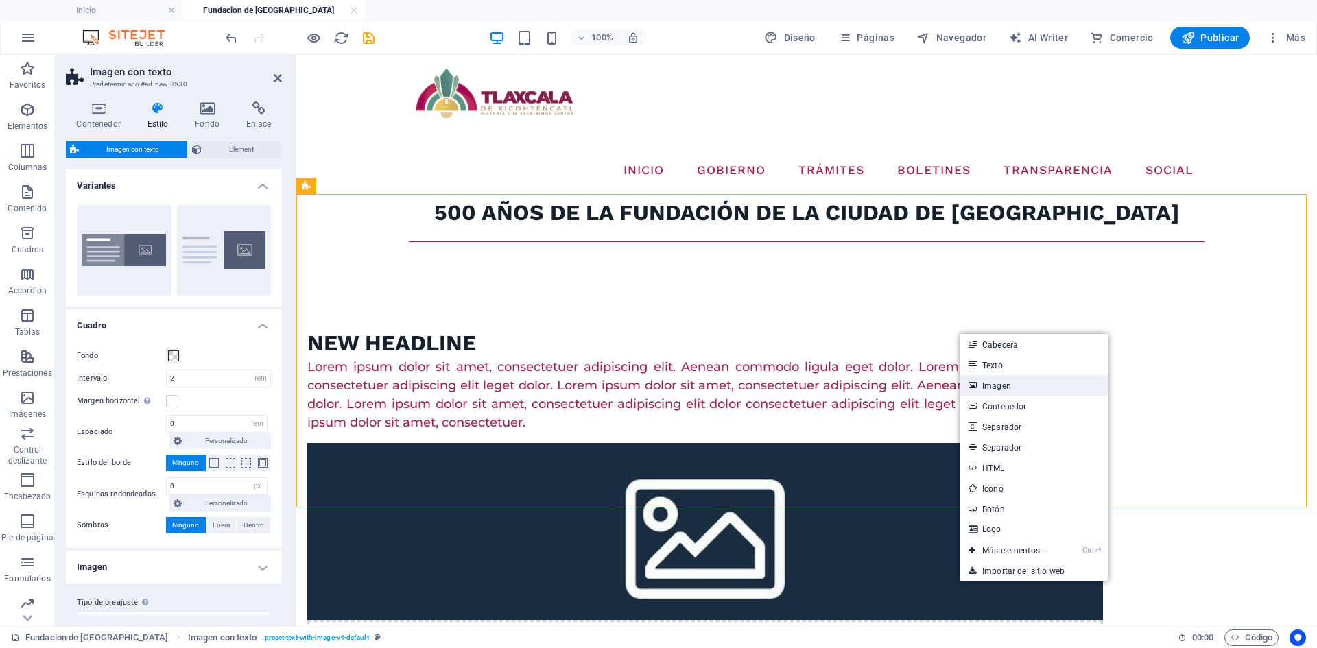
click at [1014, 389] on link "Imagen" at bounding box center [1035, 385] width 148 height 21
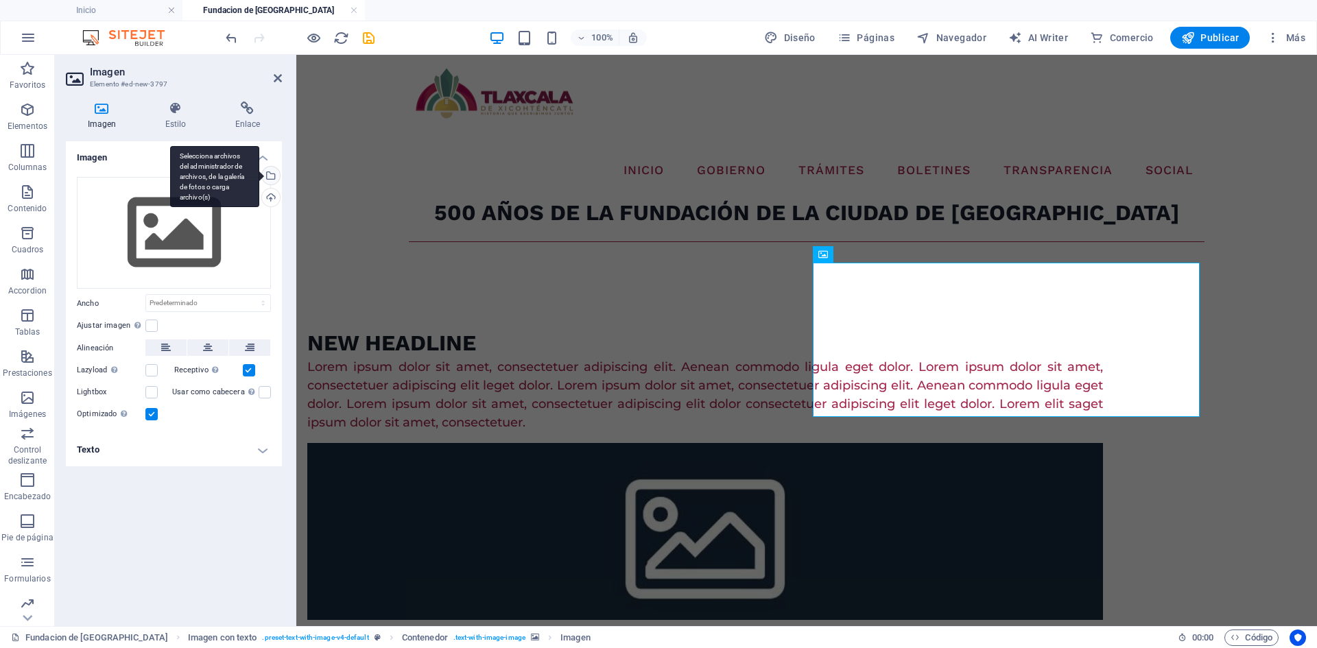
click at [272, 171] on div "Selecciona archivos del administrador de archivos, de la galería de fotos o car…" at bounding box center [269, 177] width 21 height 21
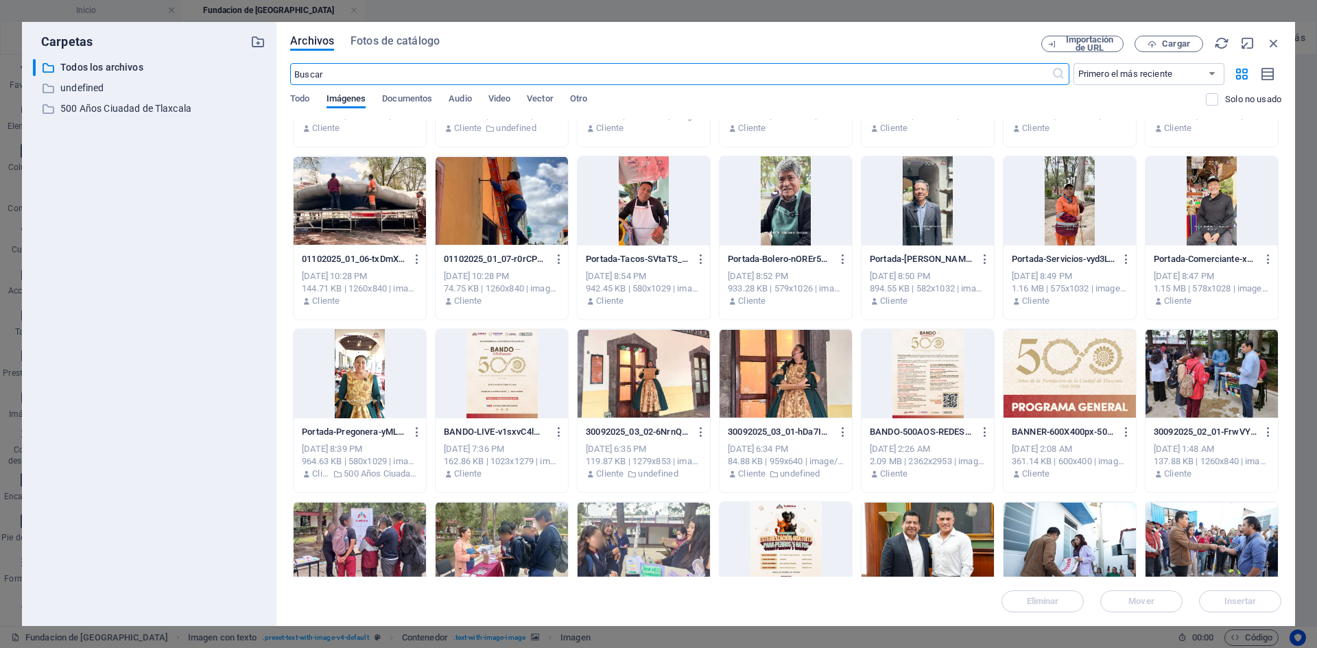
scroll to position [137, 0]
click at [902, 395] on div at bounding box center [928, 373] width 132 height 89
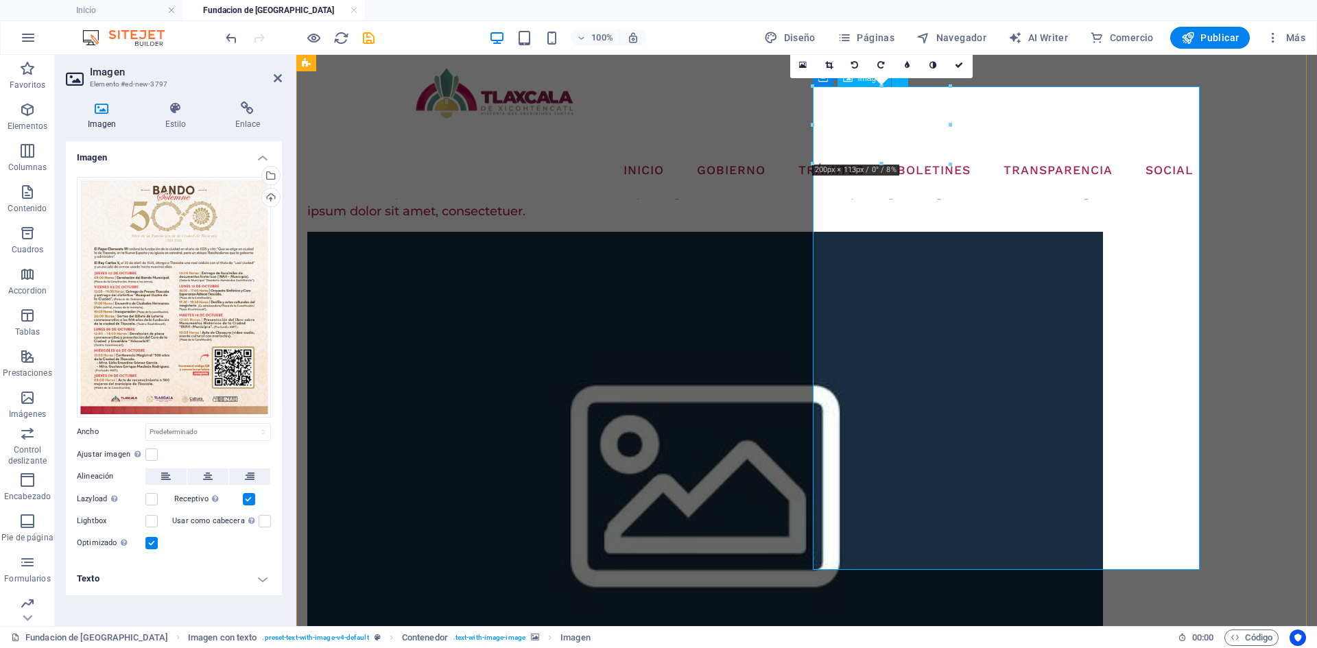
scroll to position [69, 0]
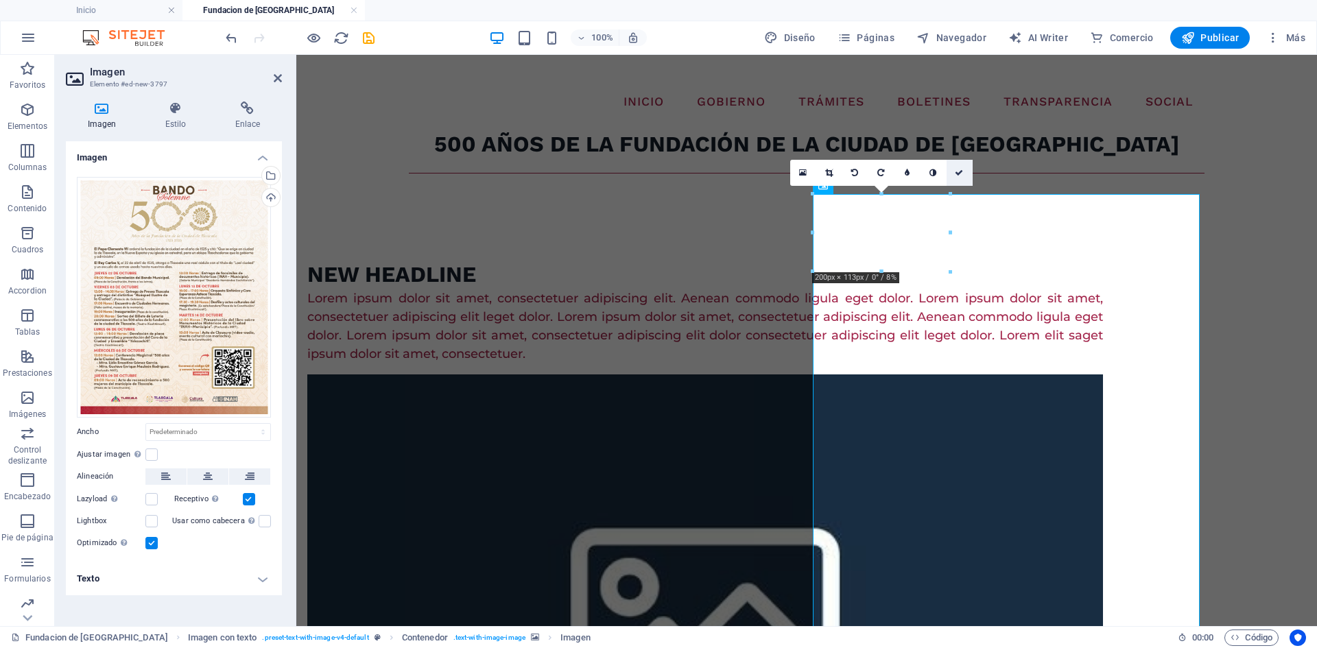
drag, startPoint x: 957, startPoint y: 169, endPoint x: 902, endPoint y: 116, distance: 76.7
click at [957, 169] on icon at bounding box center [959, 173] width 8 height 8
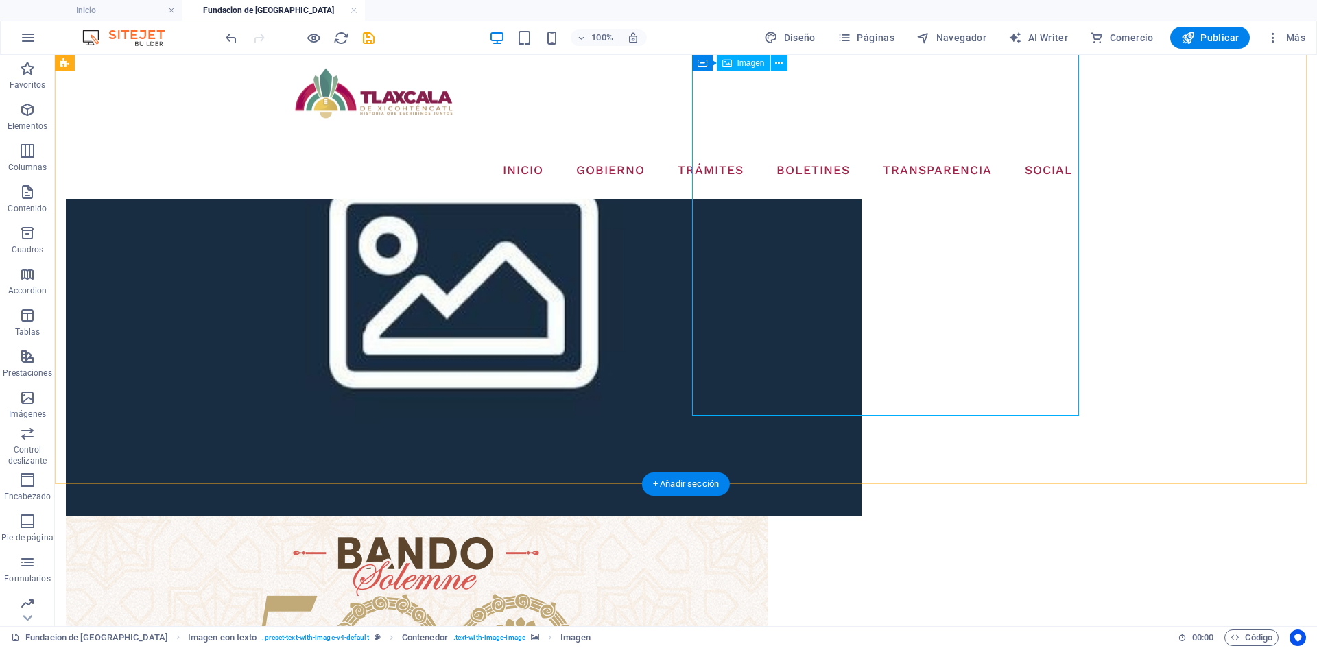
scroll to position [137, 0]
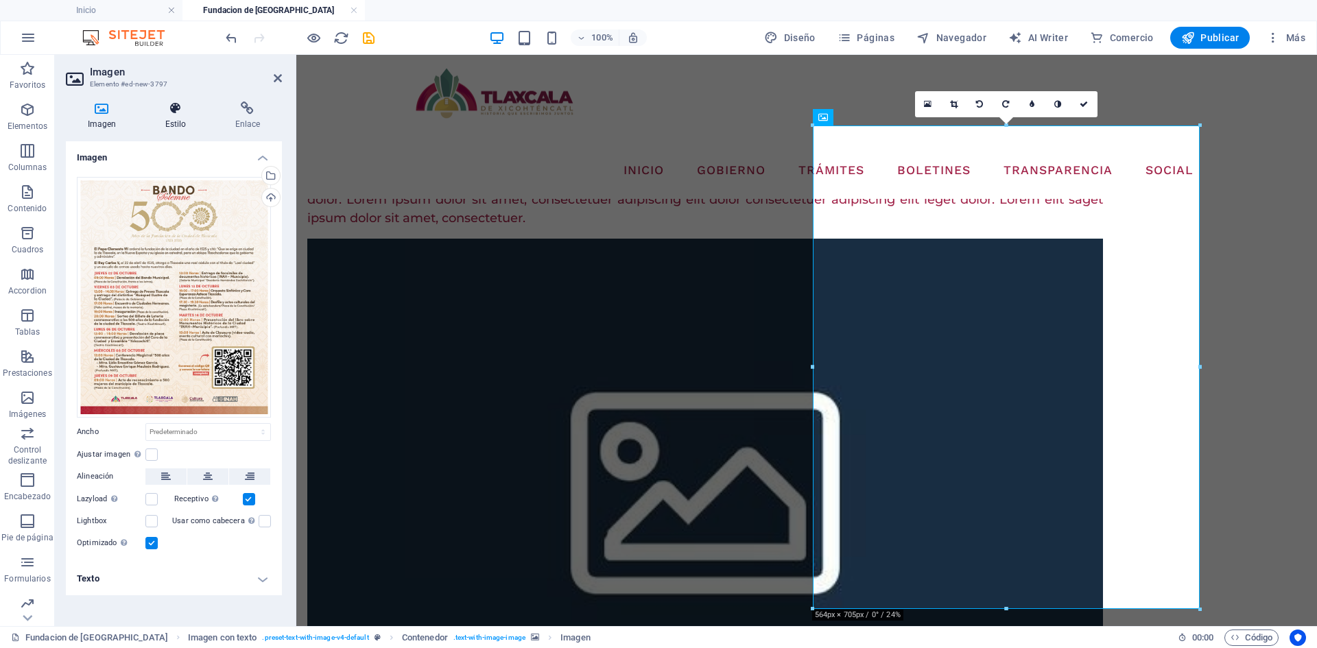
click at [176, 102] on icon at bounding box center [175, 109] width 64 height 14
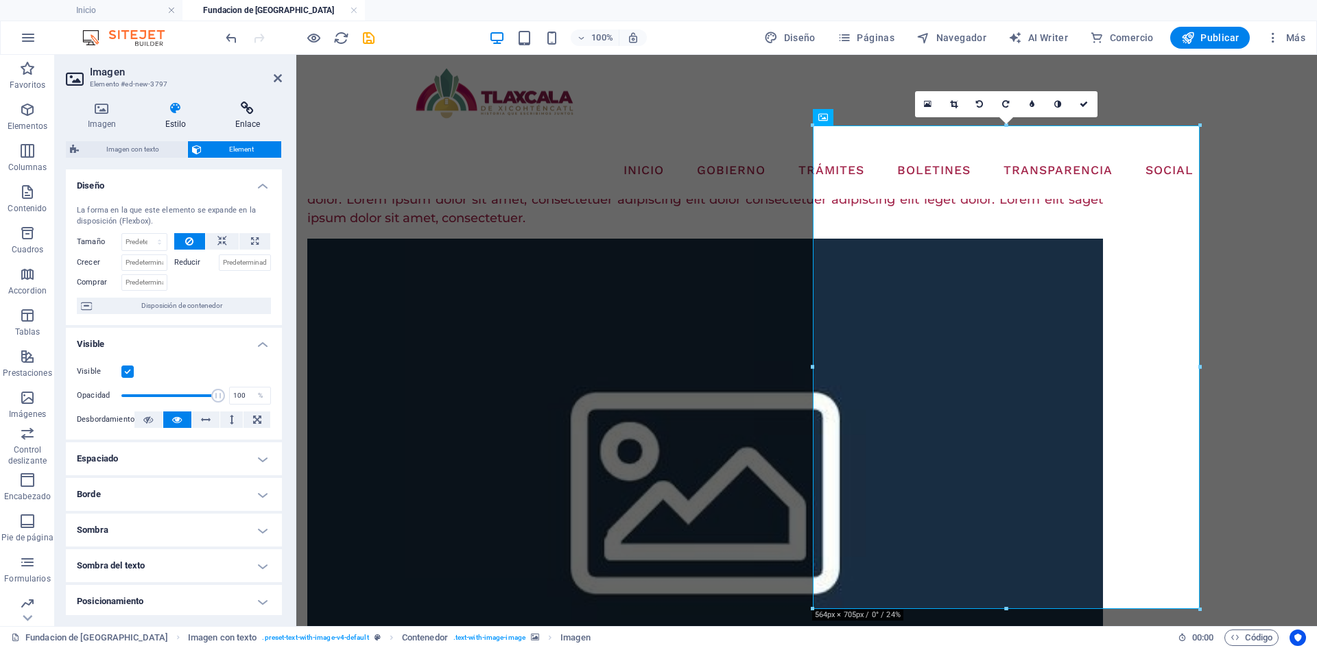
click at [236, 110] on icon at bounding box center [247, 109] width 69 height 14
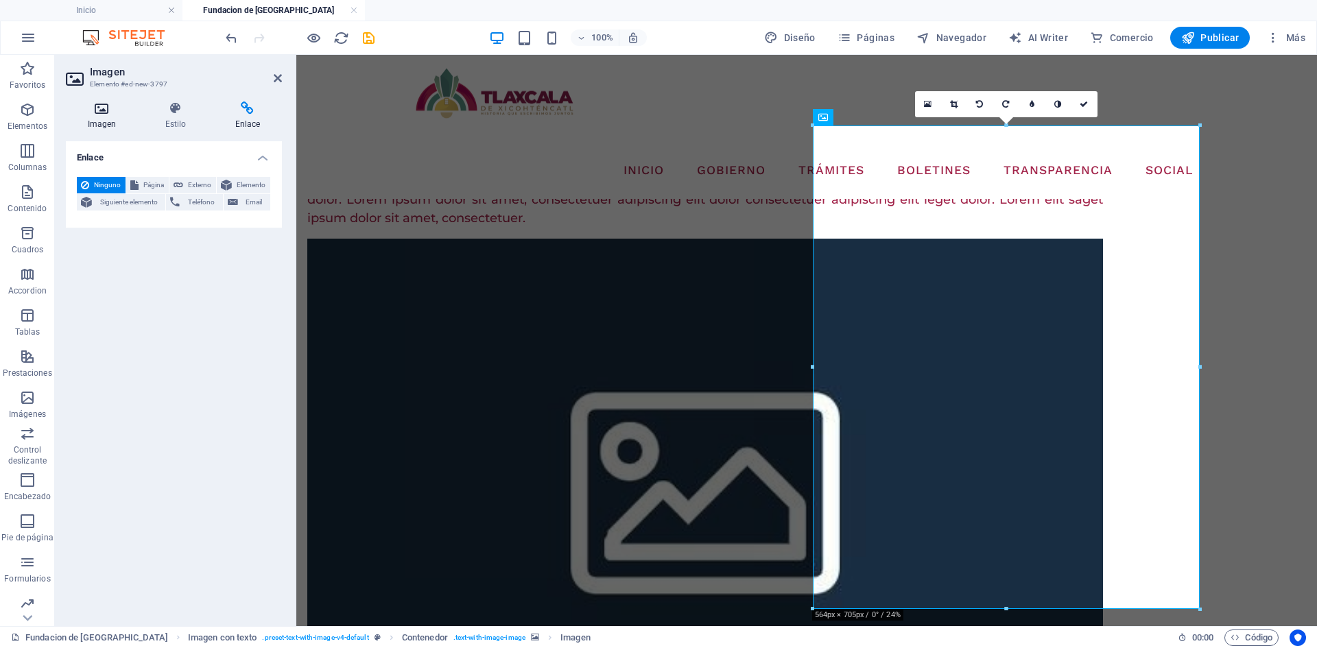
click at [93, 116] on h4 "Imagen" at bounding box center [105, 116] width 78 height 29
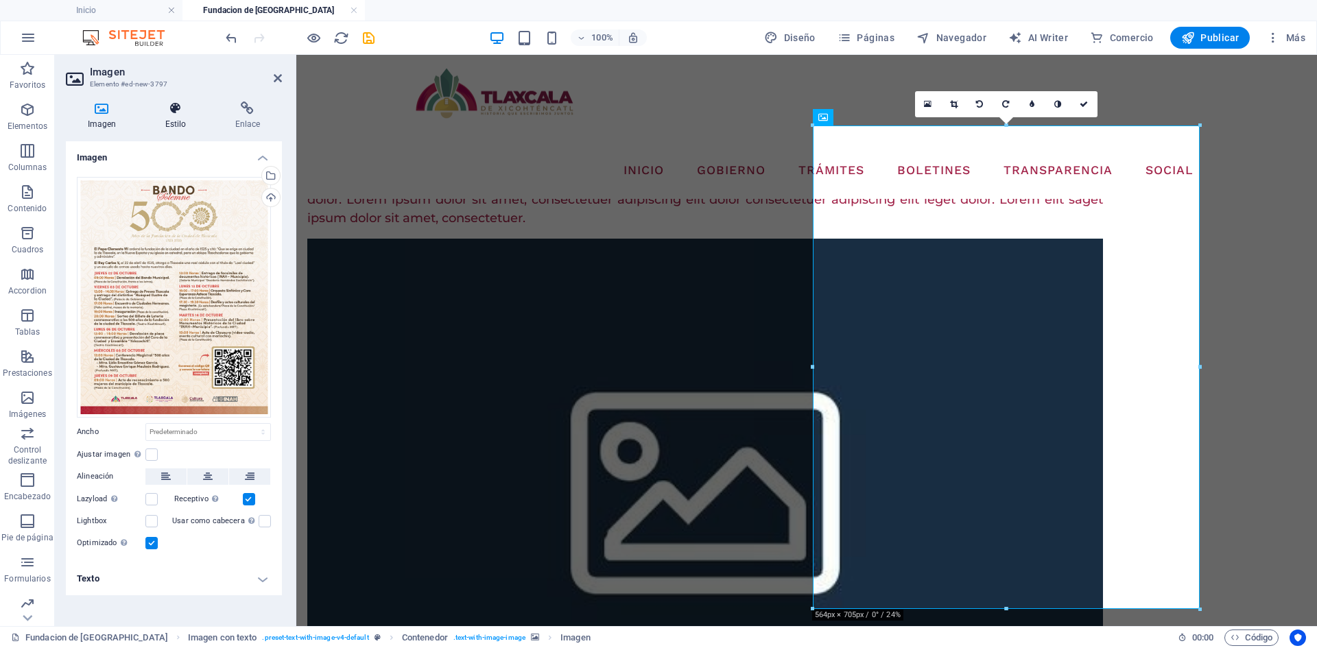
click at [180, 108] on icon at bounding box center [175, 109] width 64 height 14
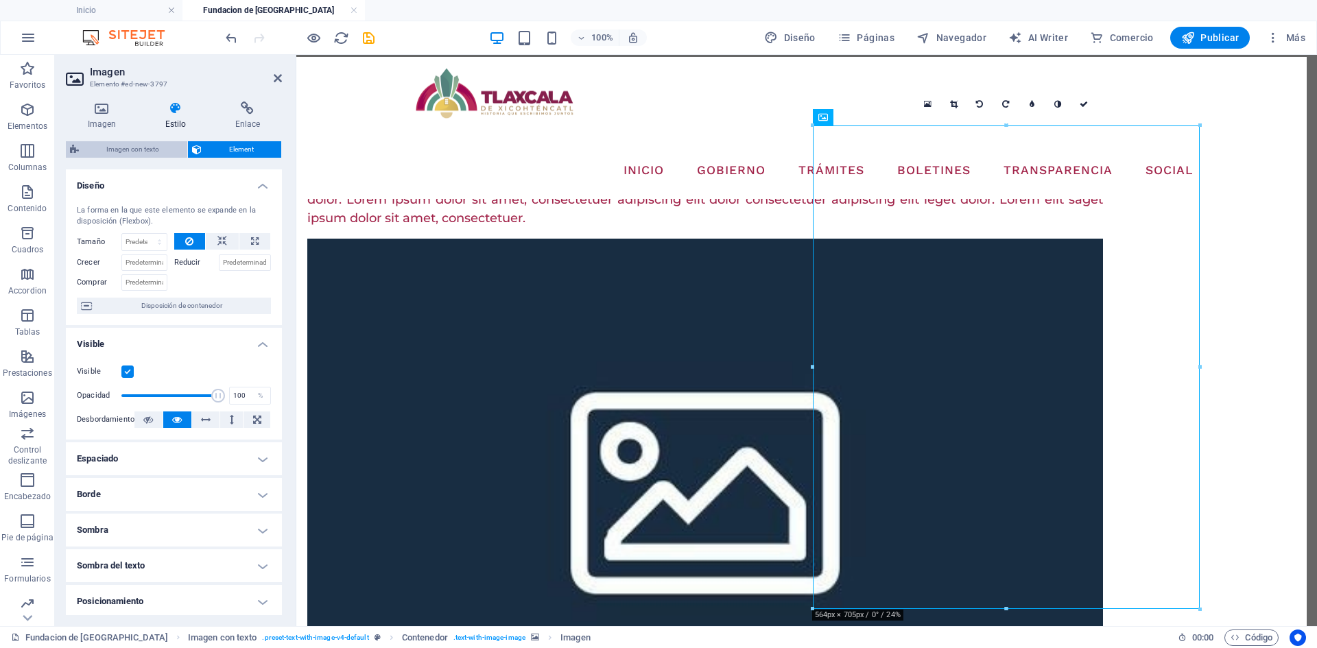
click at [130, 147] on span "Imagen con texto" at bounding box center [133, 149] width 100 height 16
select select "rem"
select select "px"
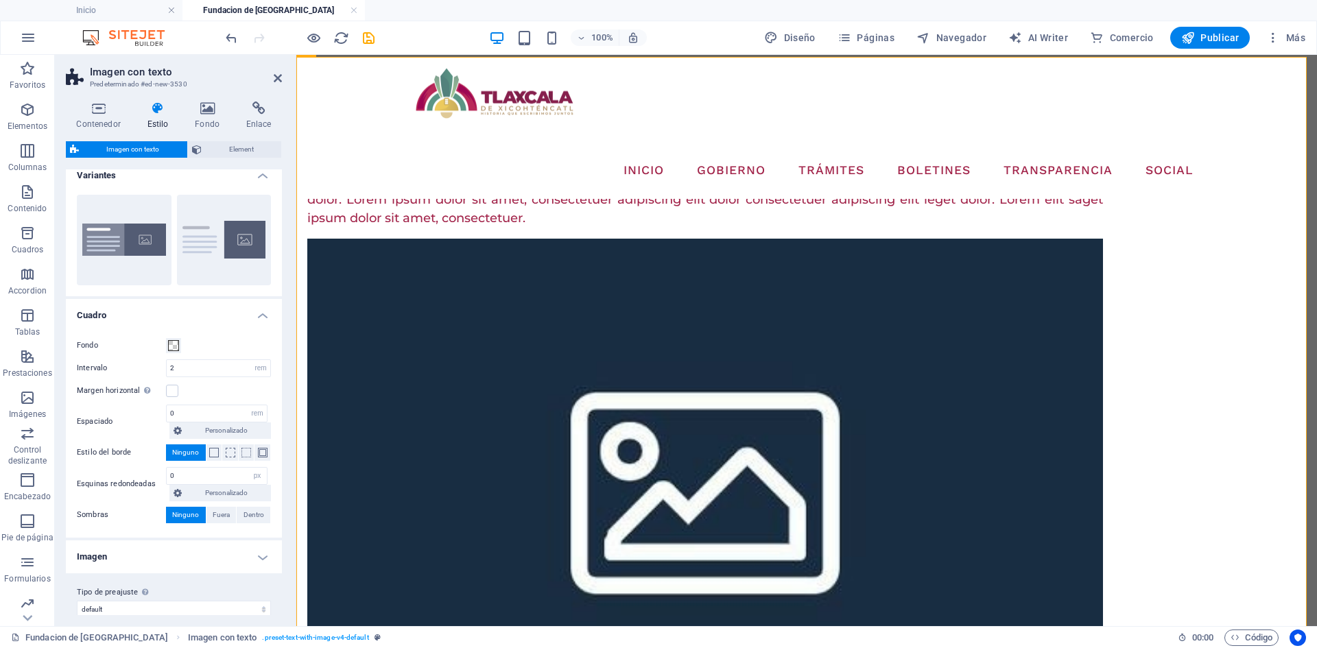
scroll to position [0, 0]
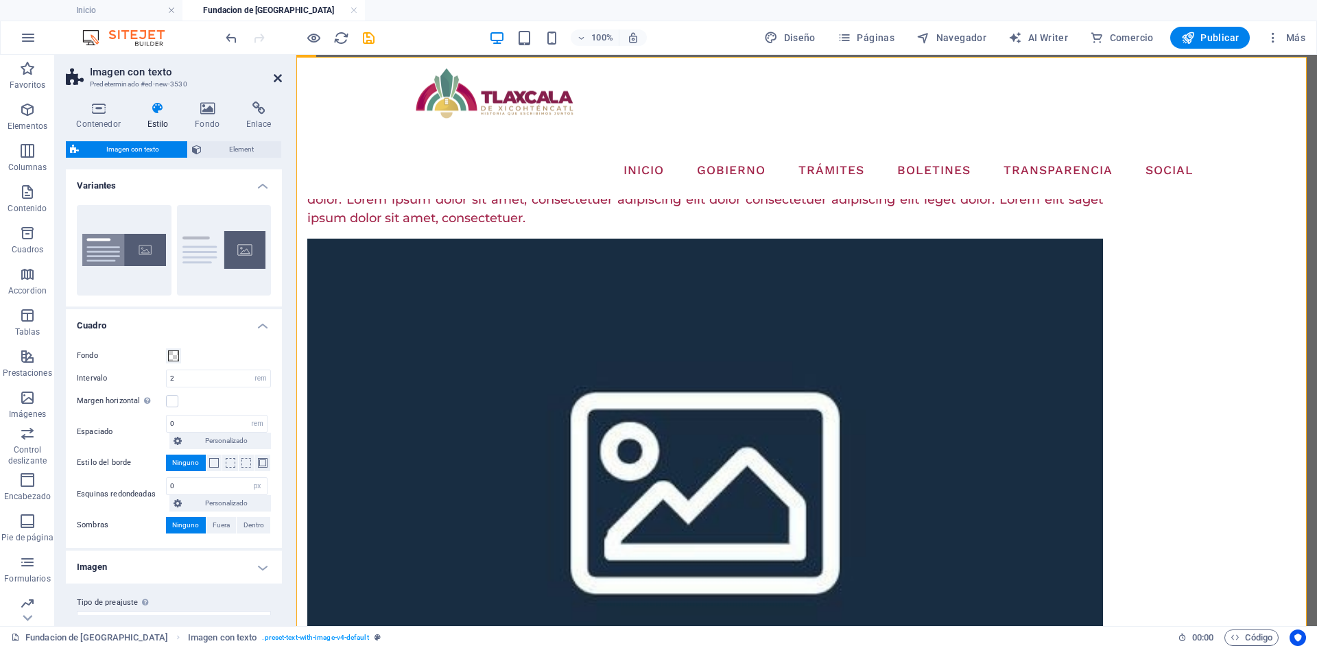
click at [276, 79] on icon at bounding box center [278, 78] width 8 height 11
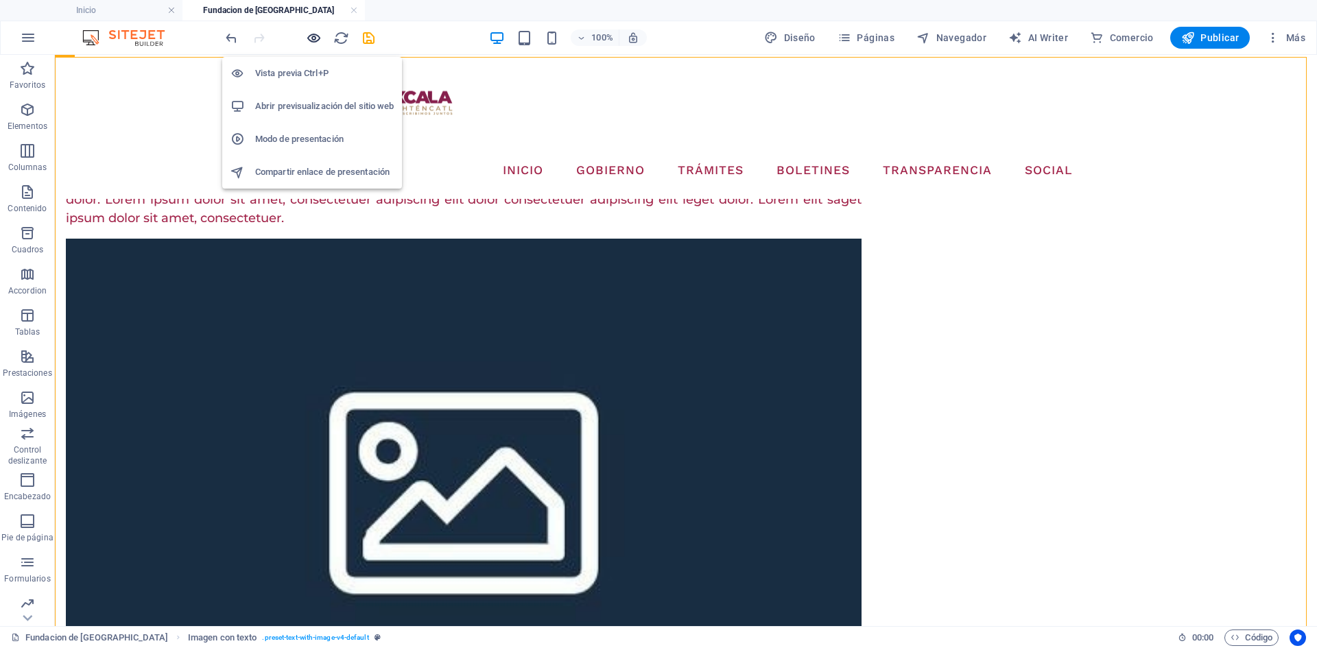
click at [309, 38] on icon "button" at bounding box center [314, 38] width 16 height 16
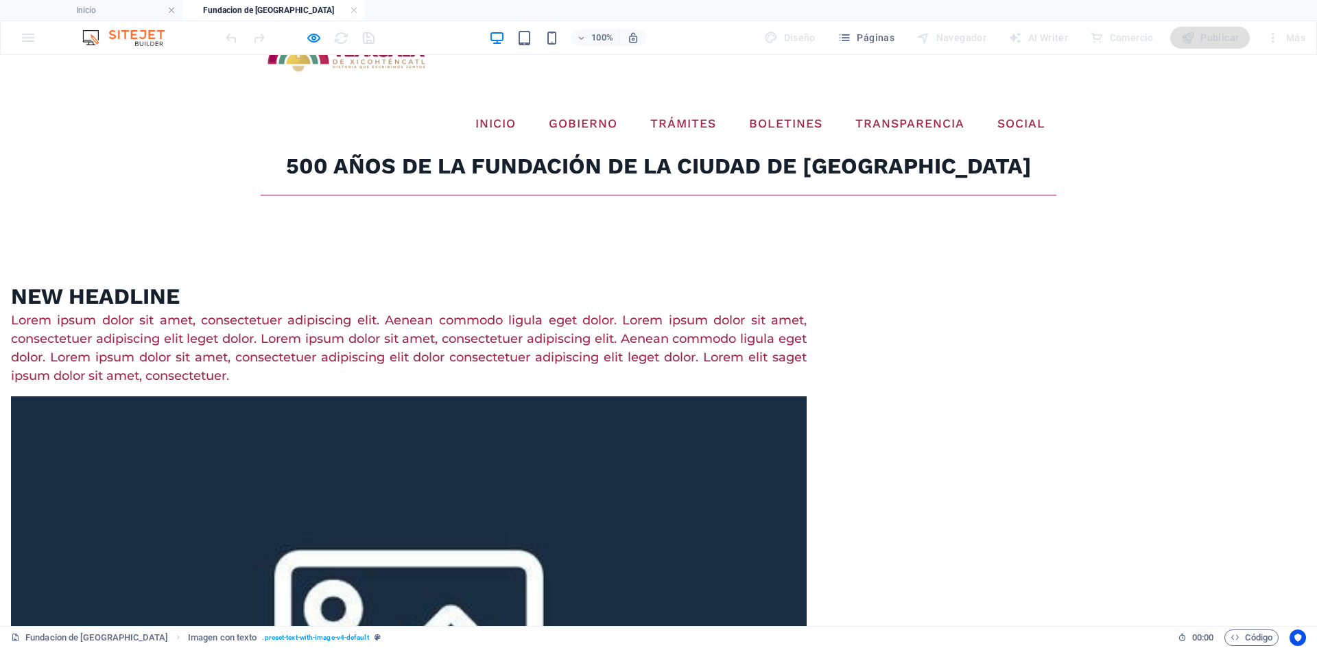
scroll to position [69, 0]
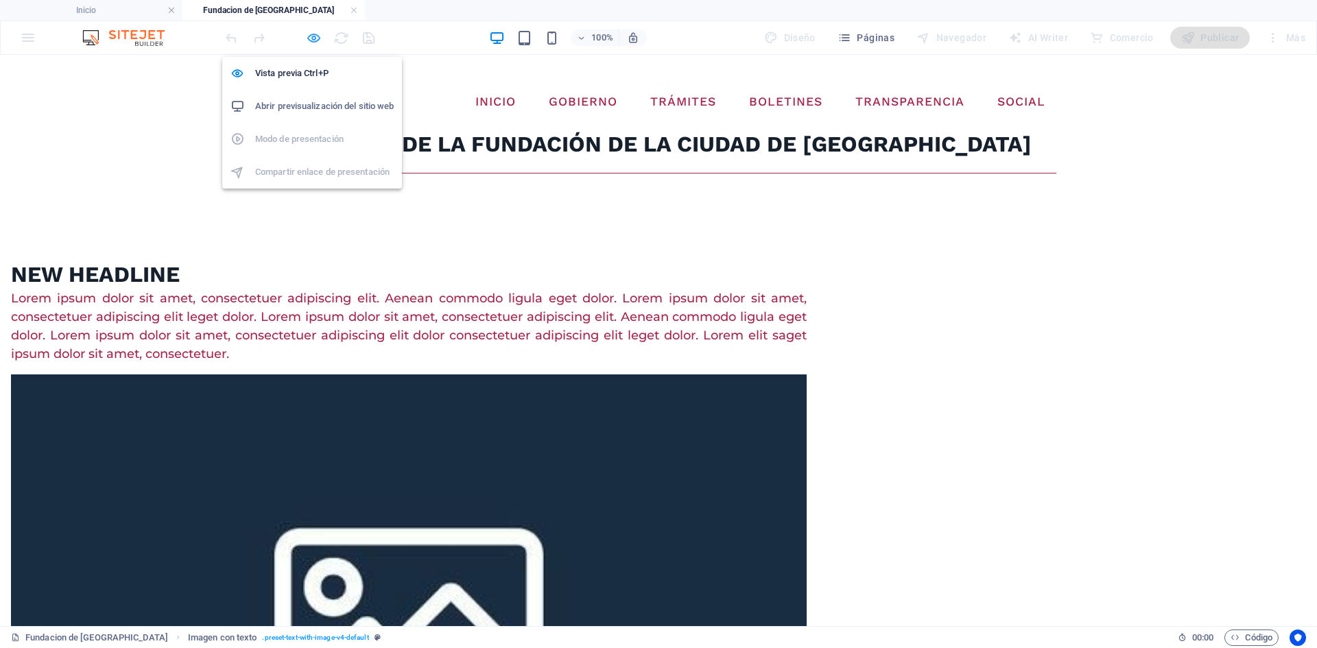
click at [314, 41] on icon "button" at bounding box center [314, 38] width 16 height 16
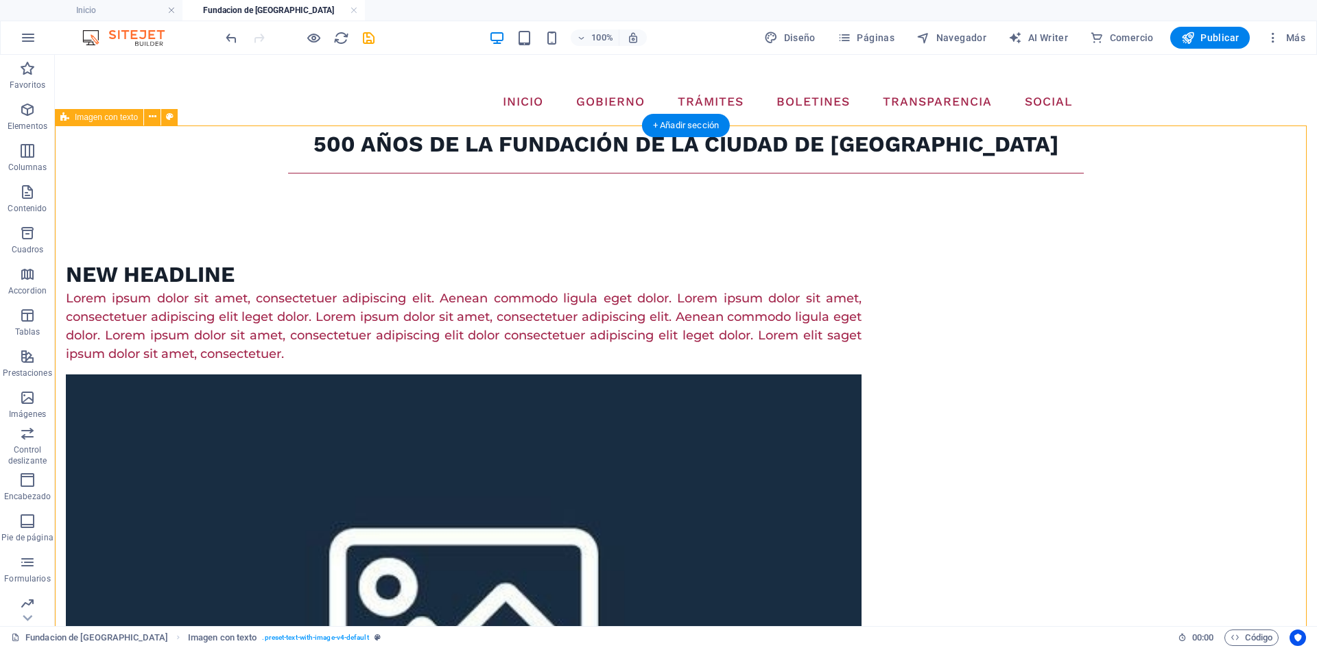
select select "rem"
select select "px"
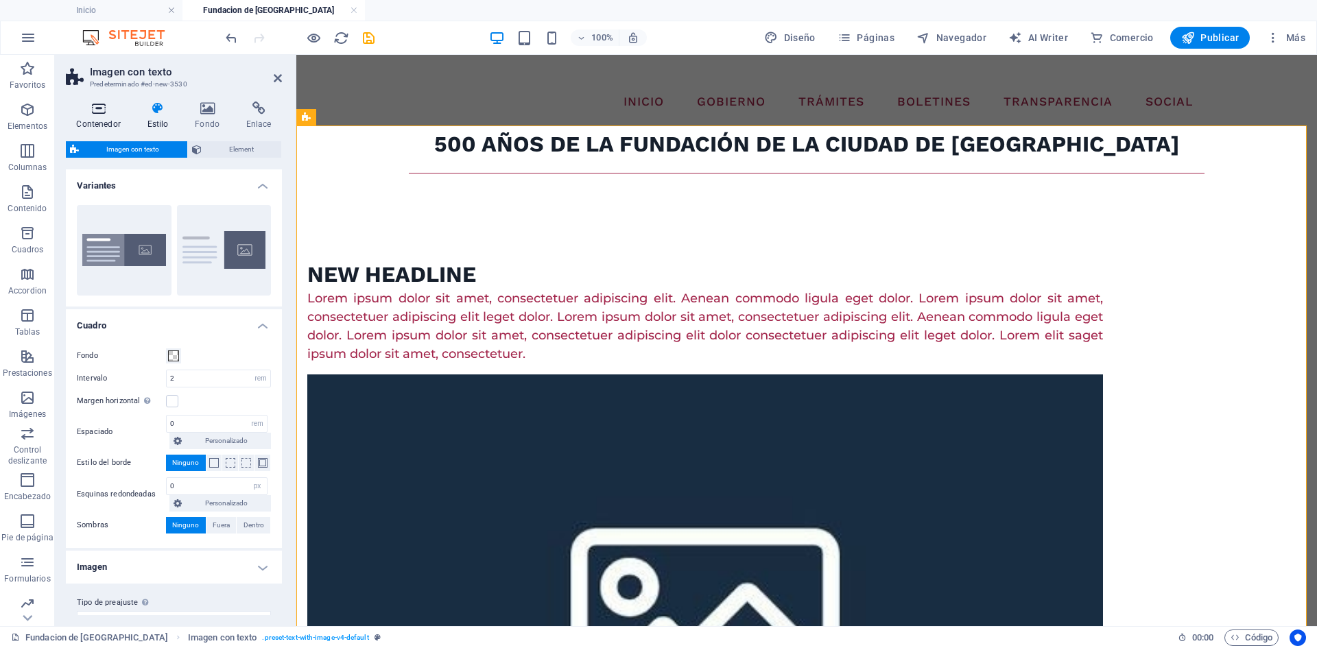
click at [108, 116] on h4 "Contenedor" at bounding box center [101, 116] width 71 height 29
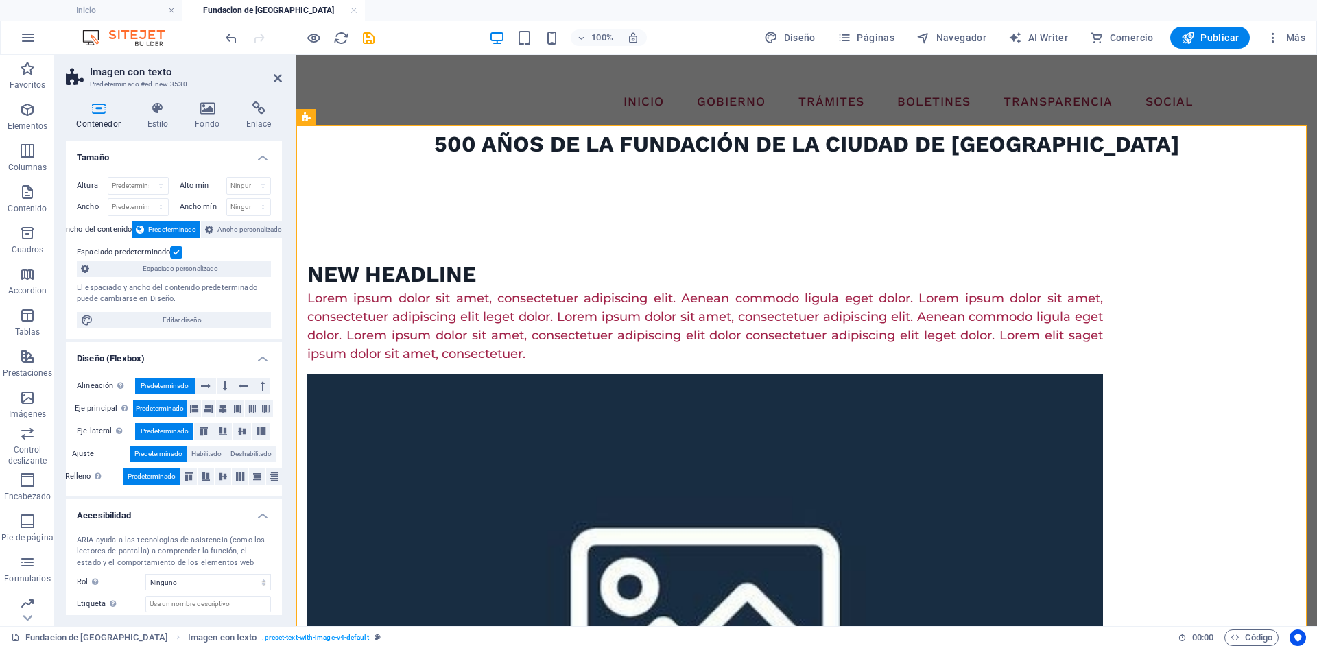
click at [170, 249] on label at bounding box center [176, 252] width 12 height 12
click at [0, 0] on input "Espaciado predeterminado" at bounding box center [0, 0] width 0 height 0
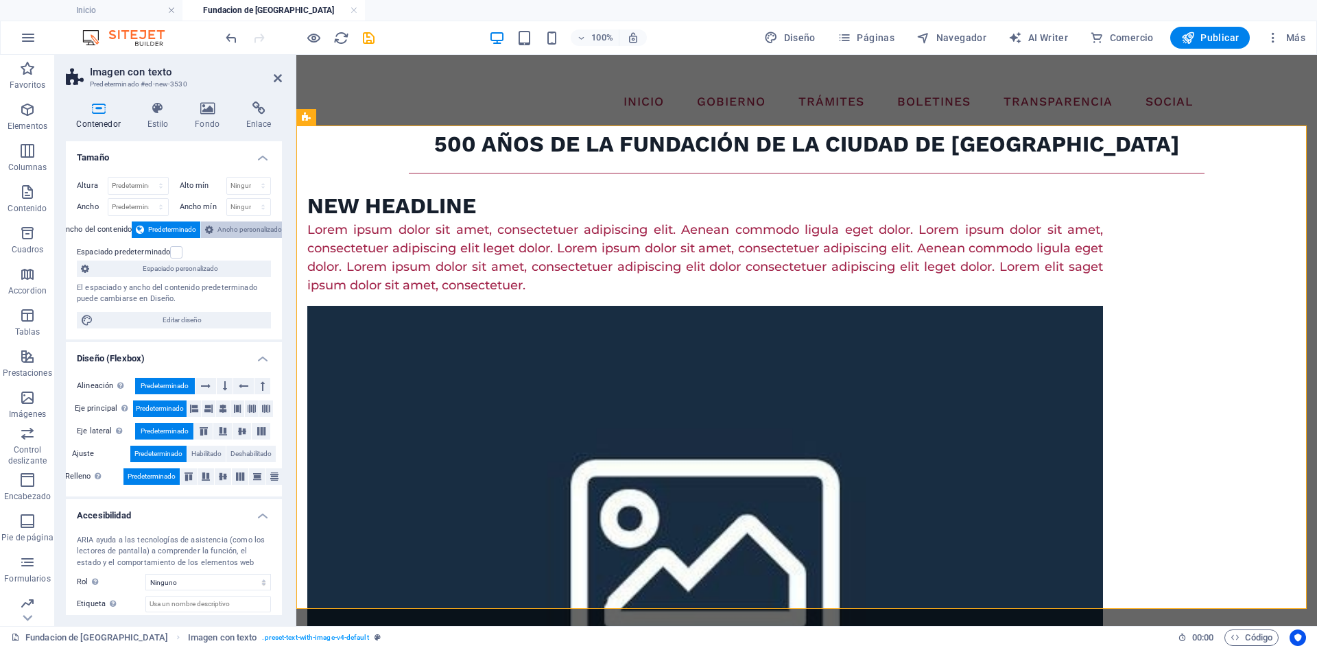
click at [226, 226] on span "Ancho personalizado" at bounding box center [250, 230] width 64 height 16
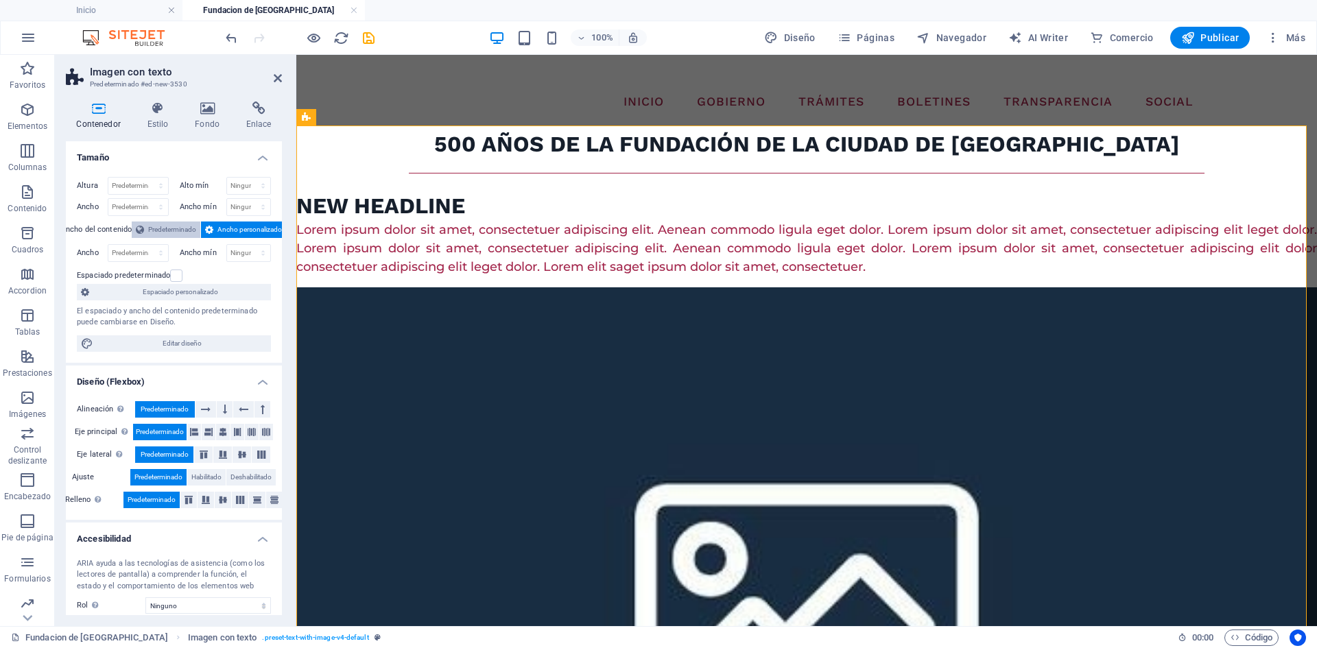
click at [168, 228] on span "Predeterminado" at bounding box center [172, 230] width 48 height 16
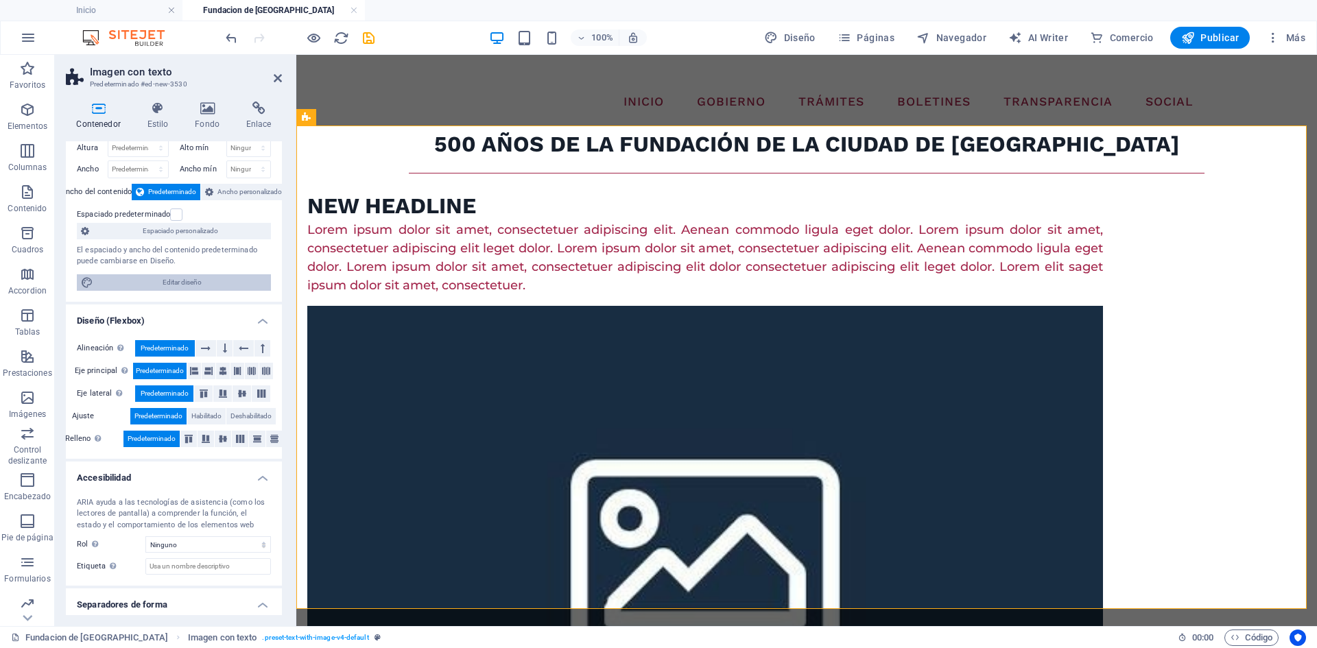
scroll to position [5, 0]
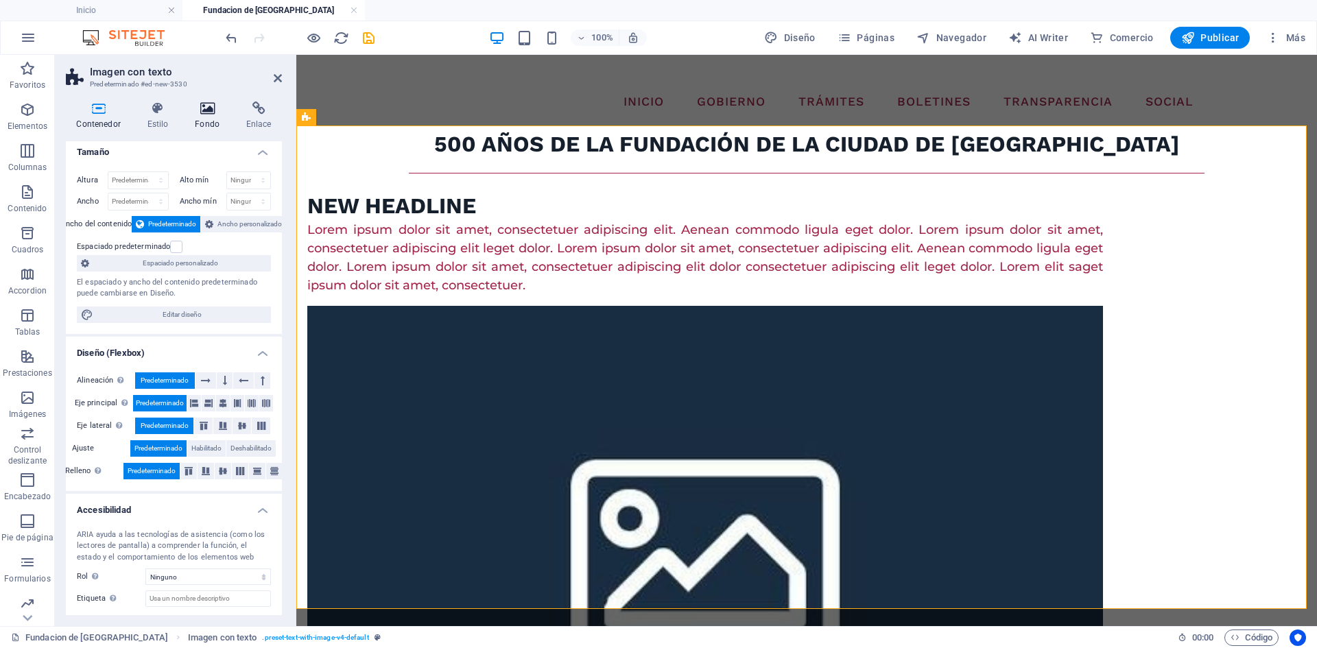
click at [198, 118] on h4 "Fondo" at bounding box center [210, 116] width 51 height 29
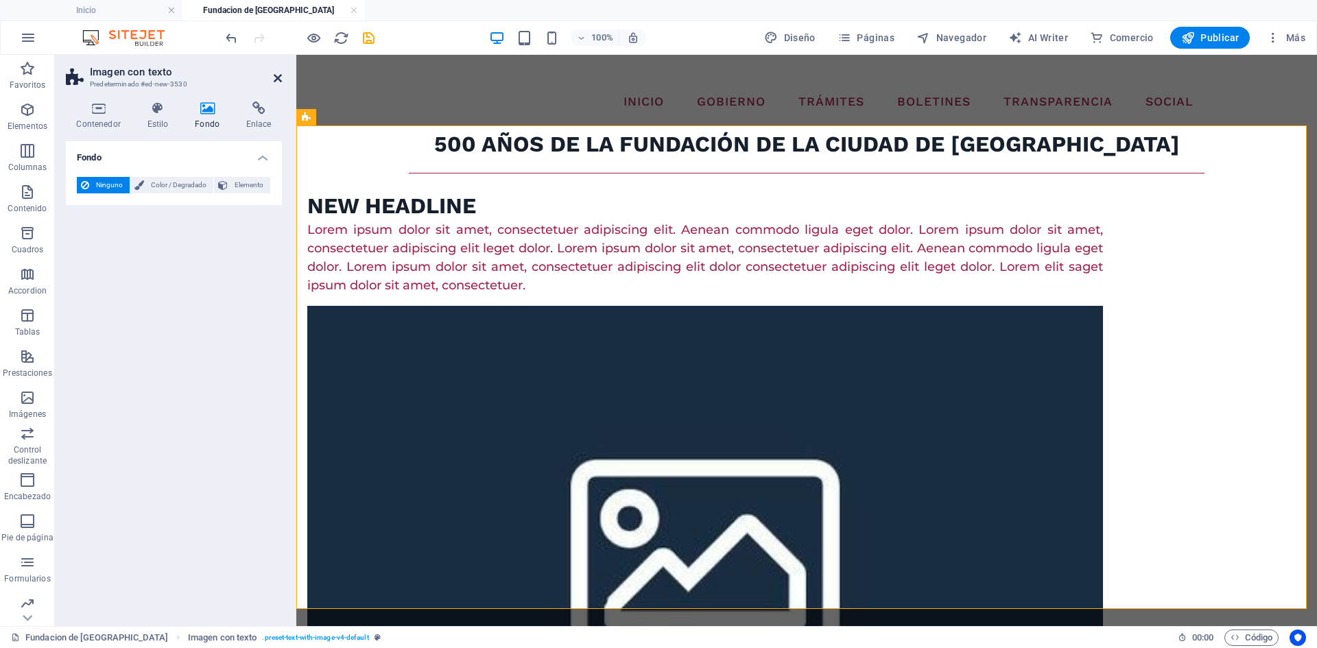
click at [277, 77] on icon at bounding box center [278, 78] width 8 height 11
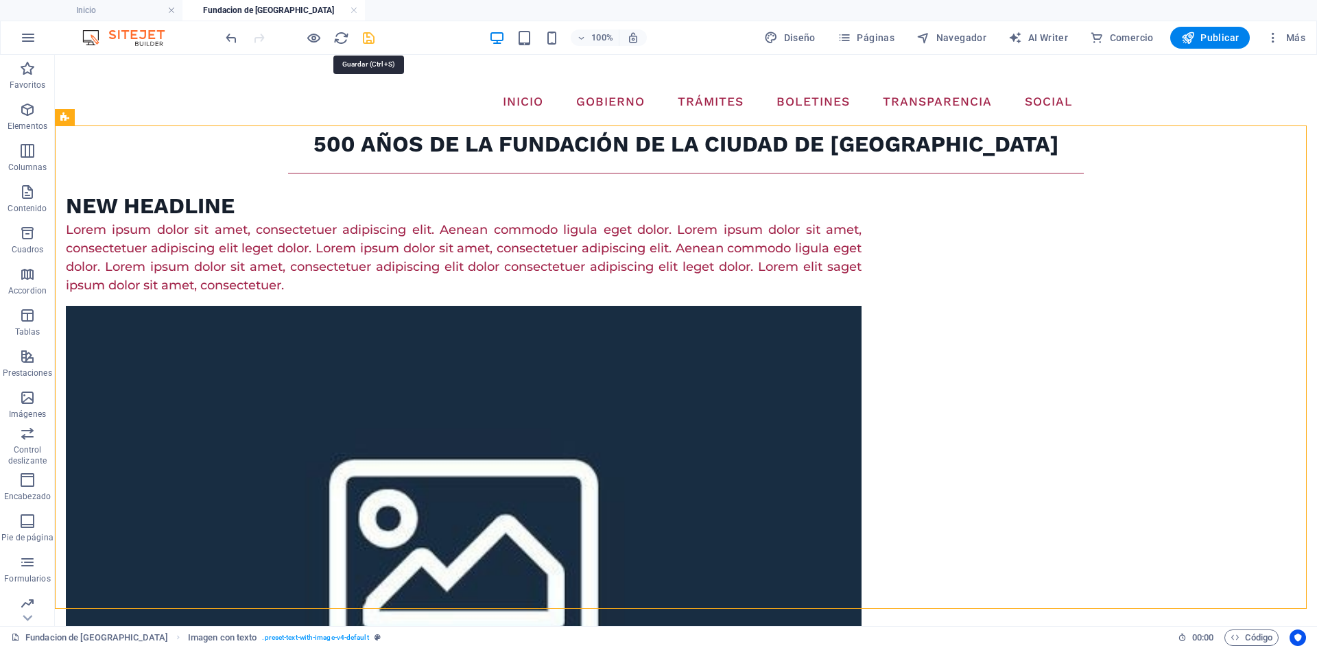
click at [364, 38] on icon "save" at bounding box center [369, 38] width 16 height 16
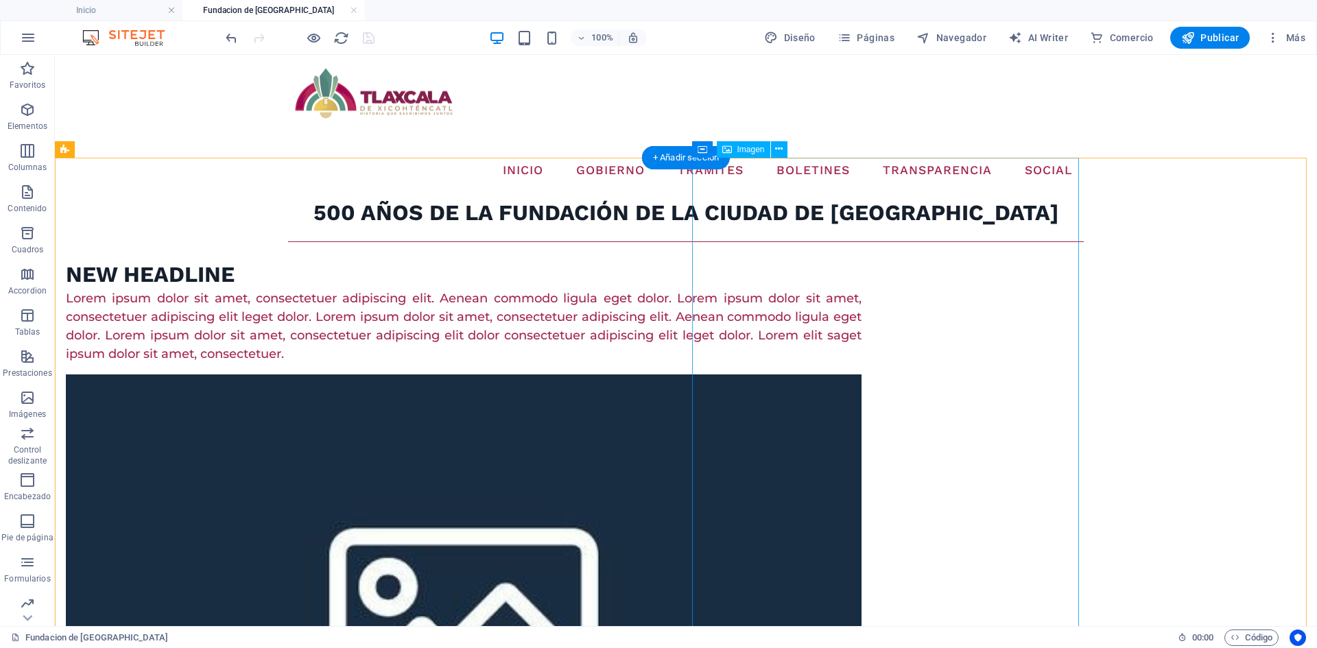
scroll to position [69, 0]
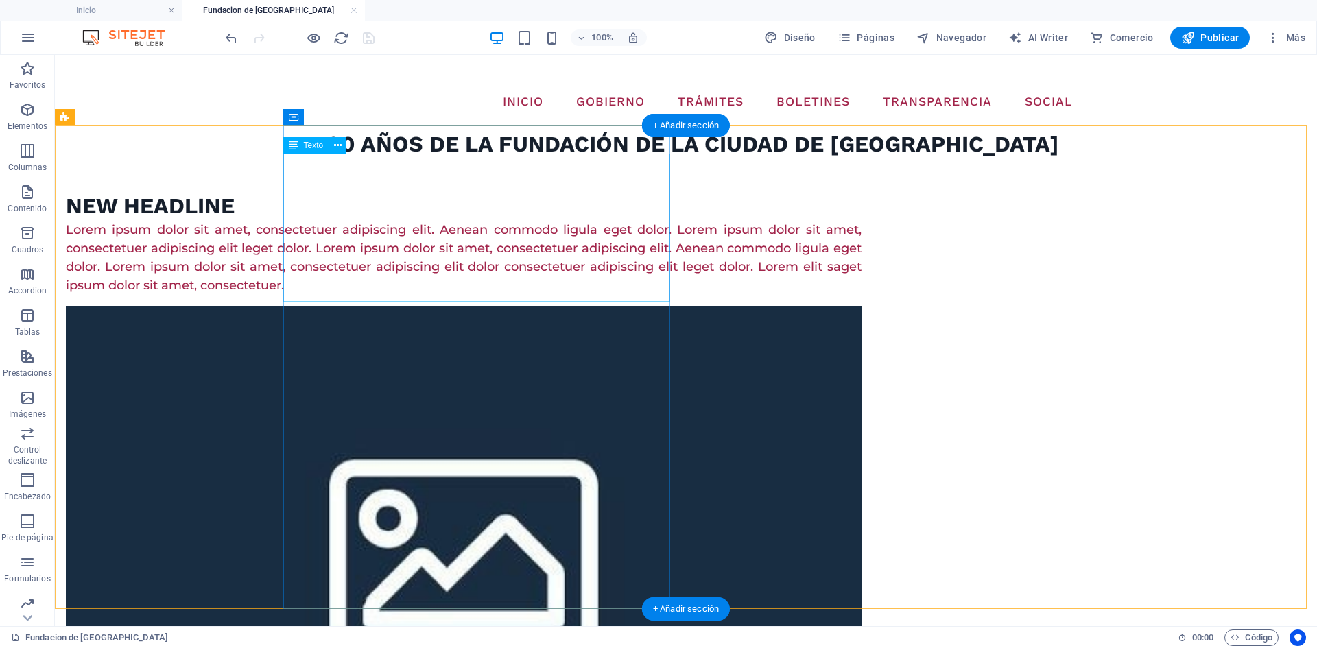
click at [390, 236] on div "Lorem ipsum dolor sit amet, consectetuer adipiscing elit. Aenean commodo ligula…" at bounding box center [464, 258] width 796 height 74
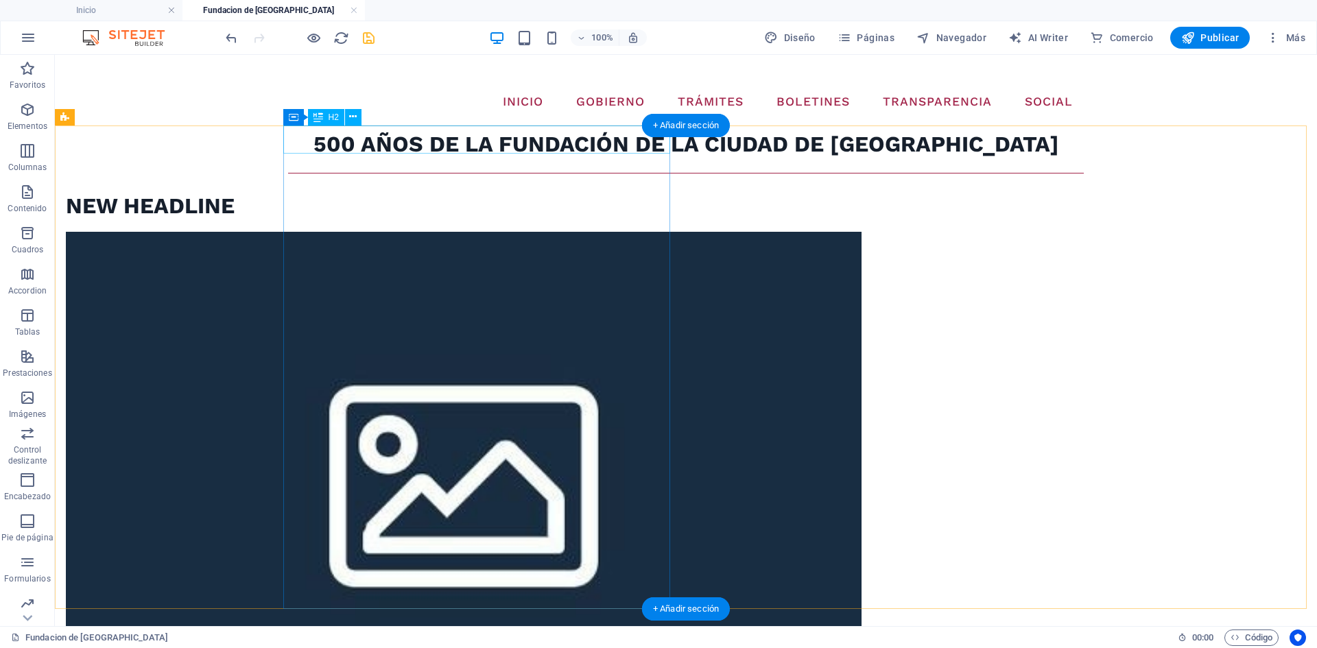
click at [398, 192] on div "New headline" at bounding box center [464, 206] width 796 height 29
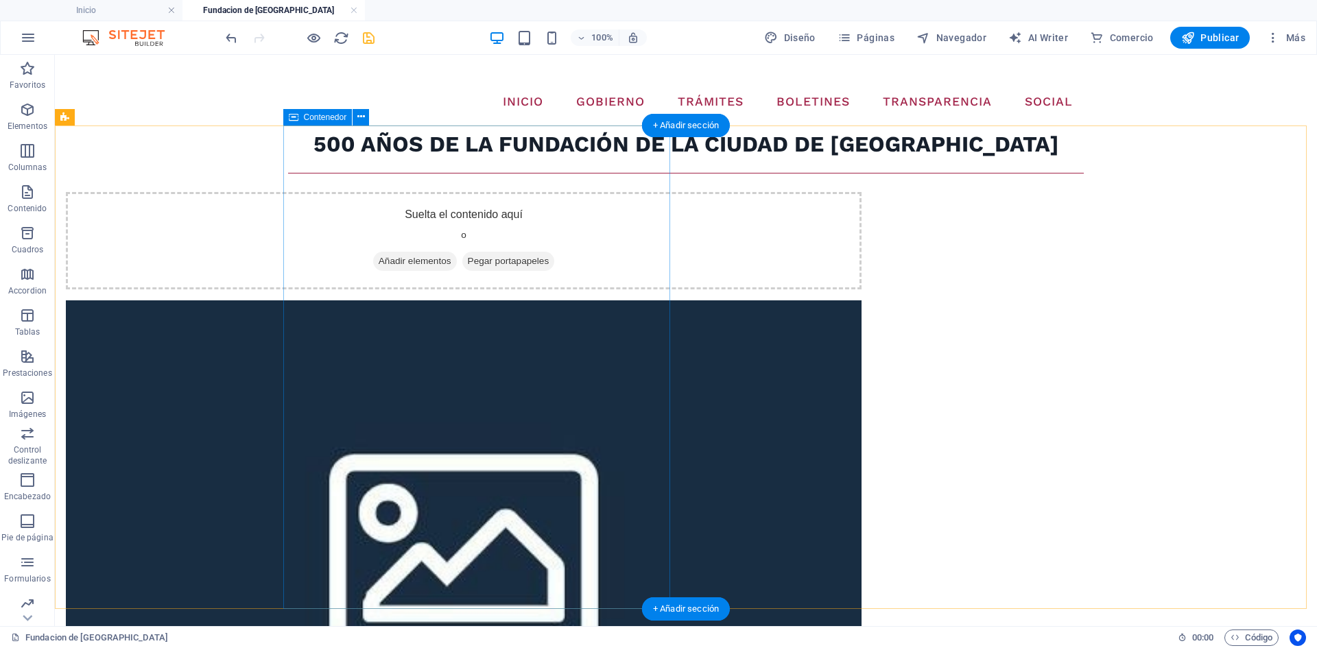
click at [413, 252] on span "Añadir elementos" at bounding box center [415, 261] width 84 height 19
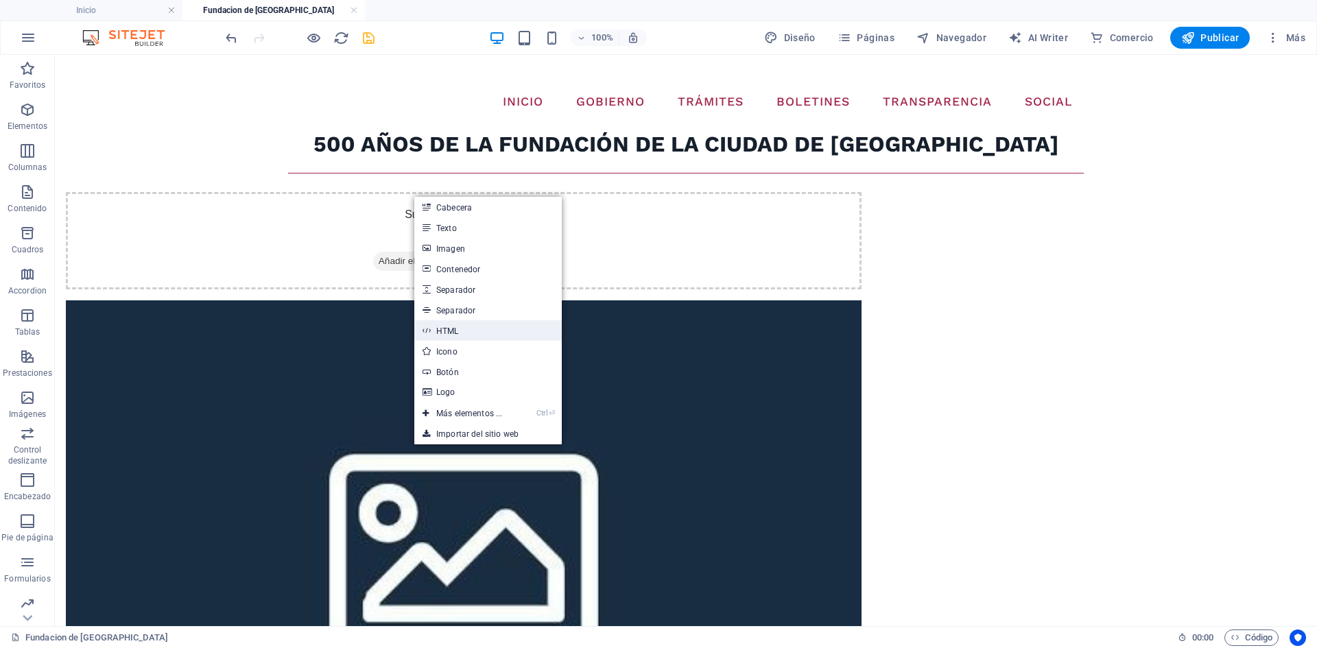
click at [462, 335] on link "HTML" at bounding box center [488, 330] width 148 height 21
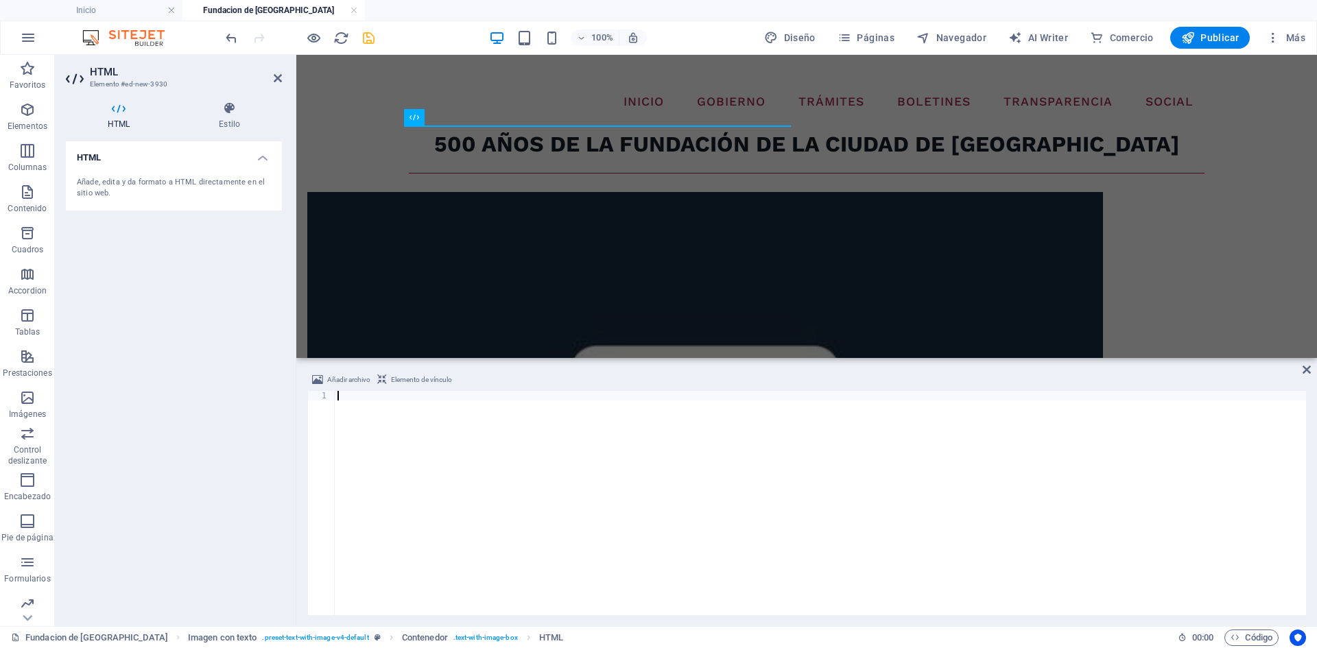
click at [542, 404] on div at bounding box center [821, 513] width 972 height 244
paste textarea
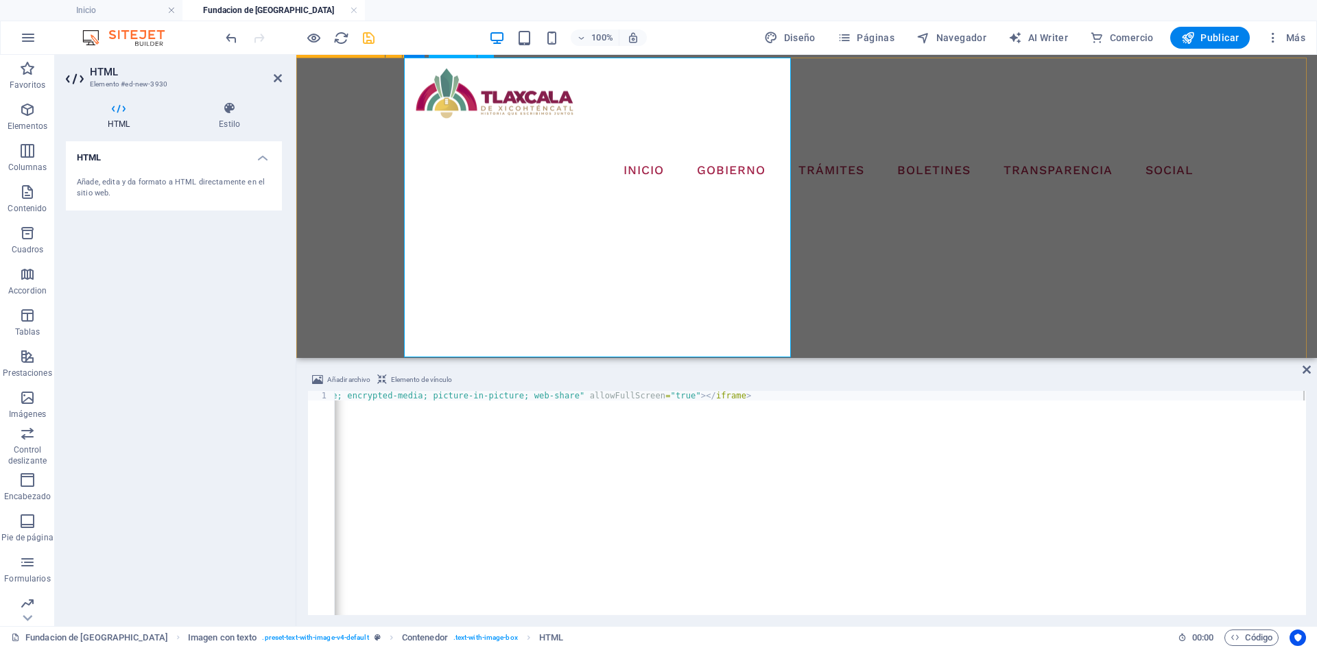
scroll to position [137, 0]
click at [1303, 368] on icon at bounding box center [1307, 369] width 8 height 11
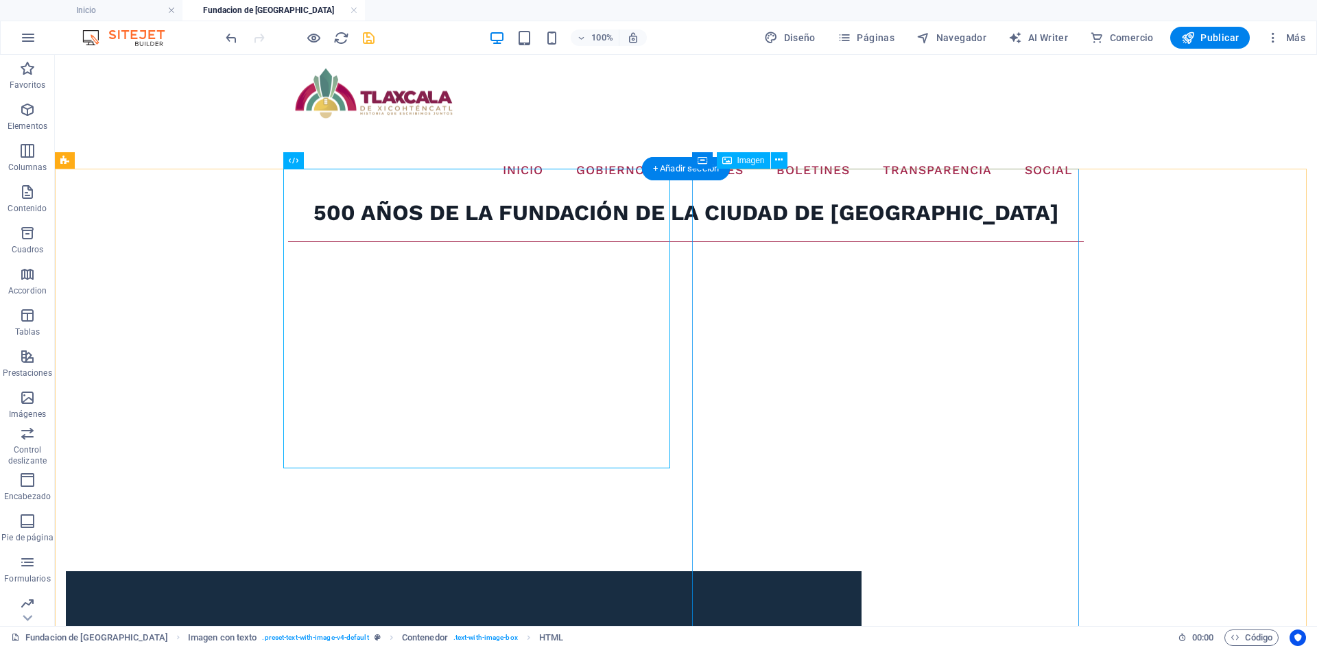
scroll to position [69, 0]
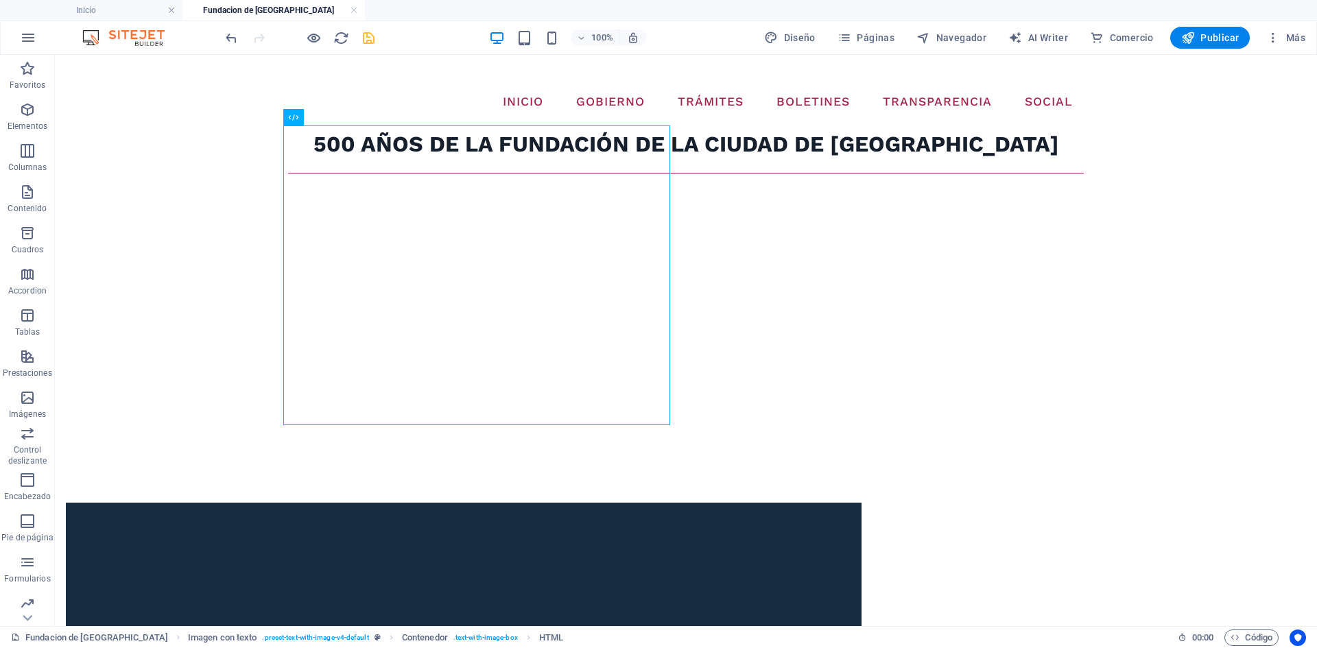
click at [362, 42] on icon "save" at bounding box center [369, 38] width 16 height 16
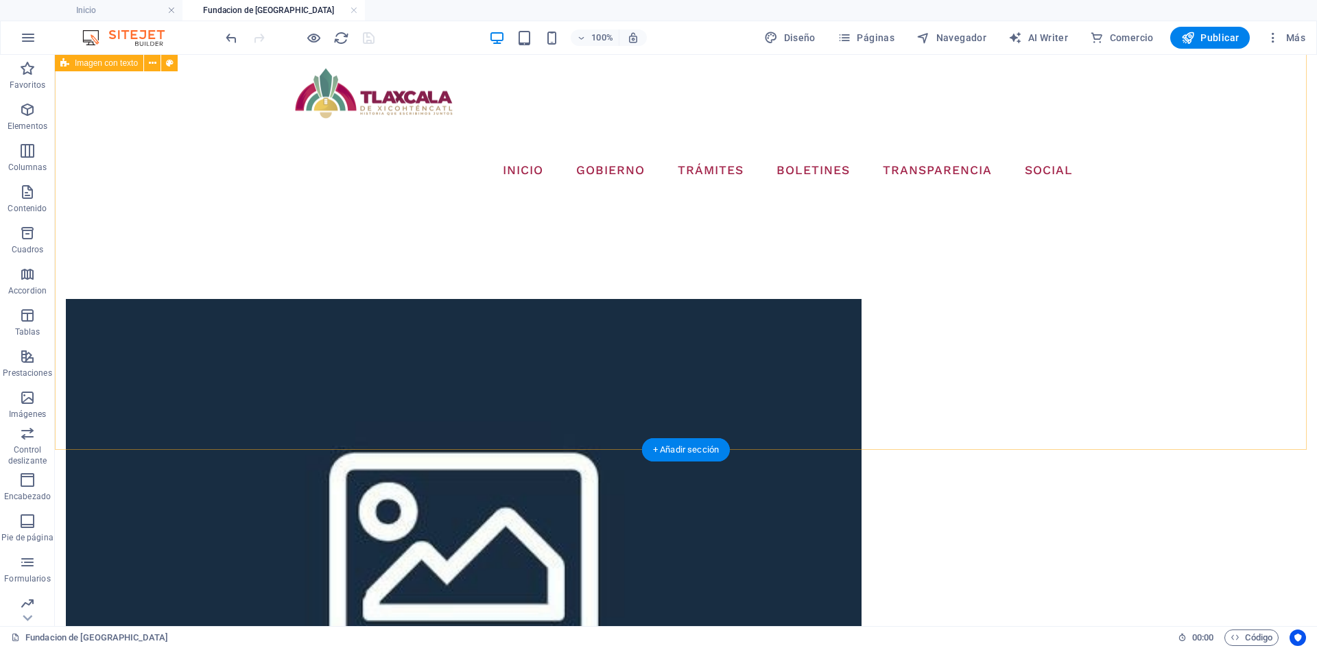
scroll to position [412, 0]
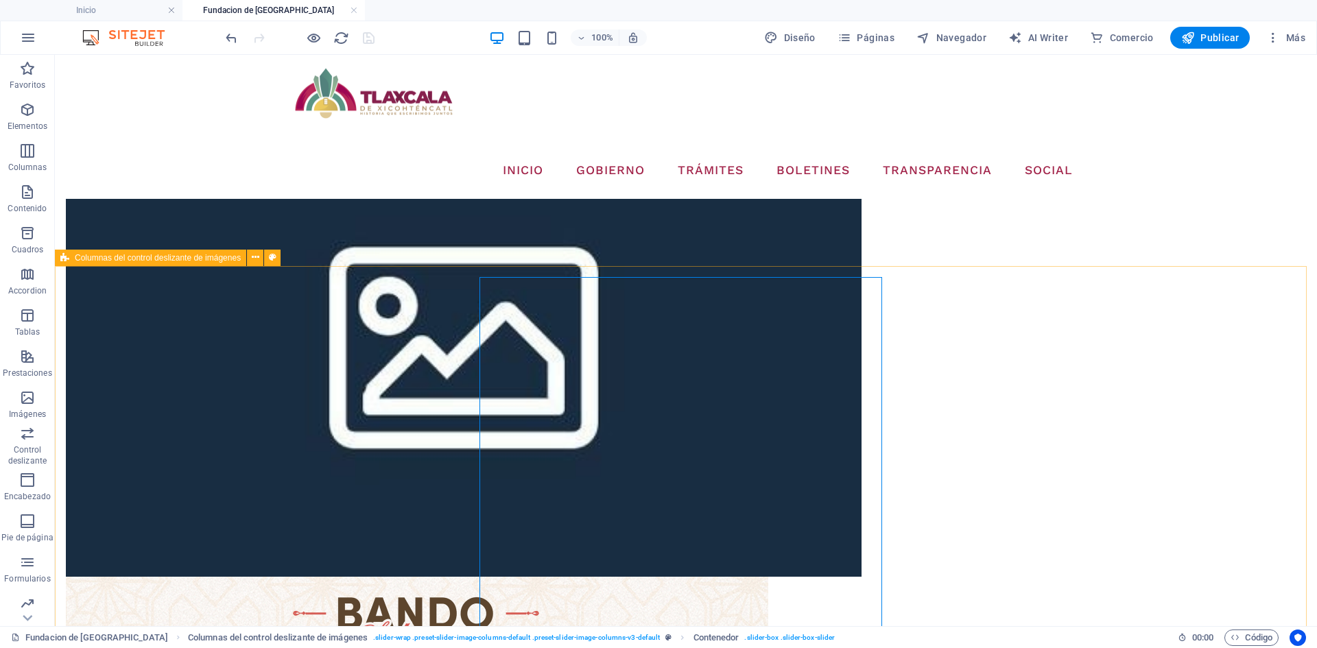
click at [61, 257] on icon at bounding box center [64, 258] width 9 height 16
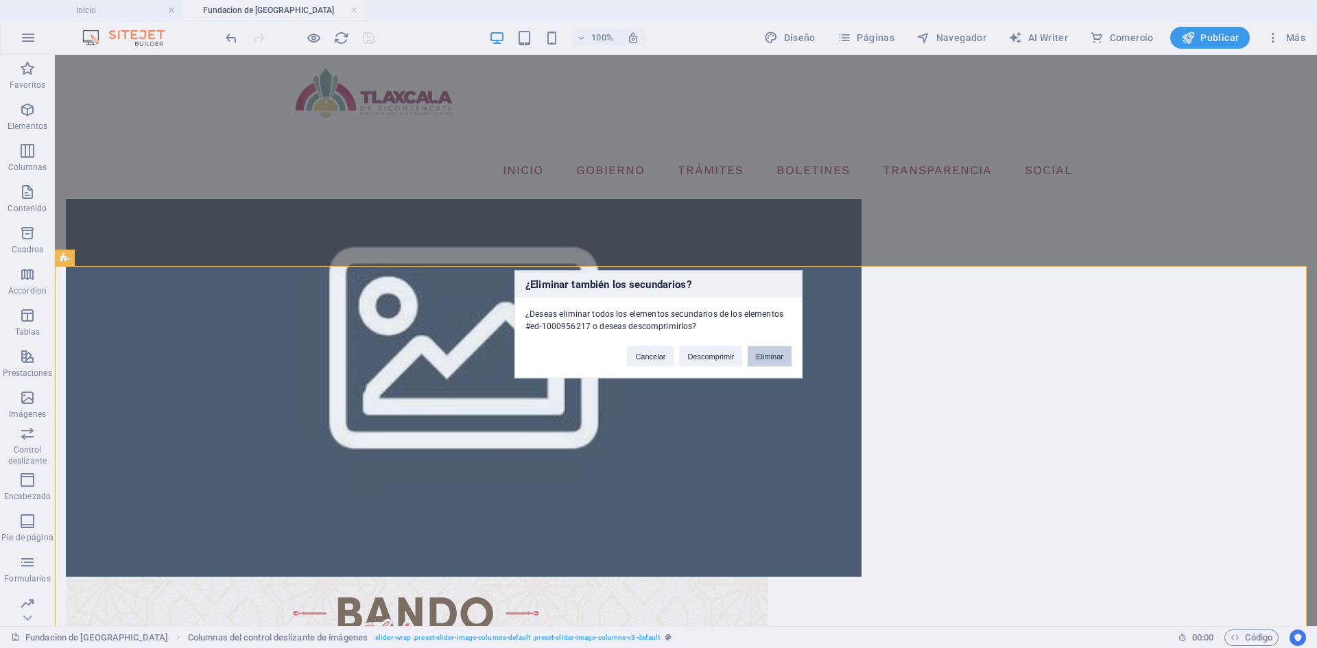
drag, startPoint x: 768, startPoint y: 351, endPoint x: 705, endPoint y: 299, distance: 81.9
click at [768, 351] on button "Eliminar" at bounding box center [770, 356] width 44 height 21
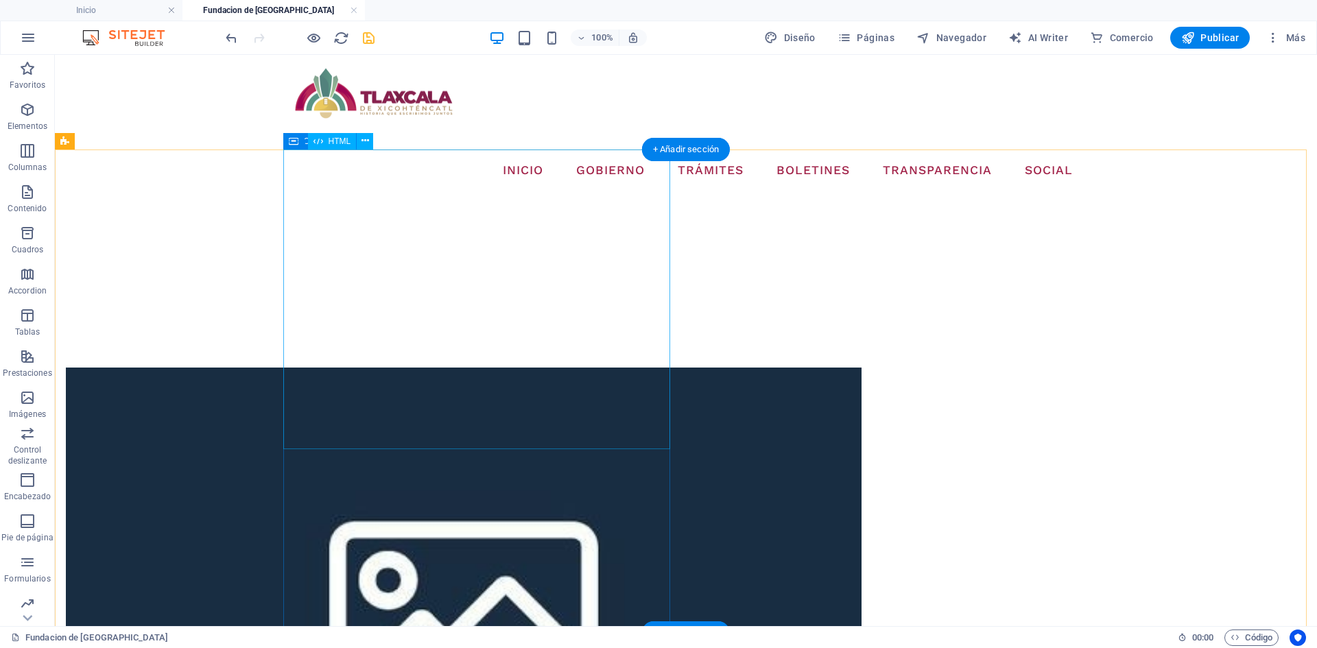
scroll to position [0, 0]
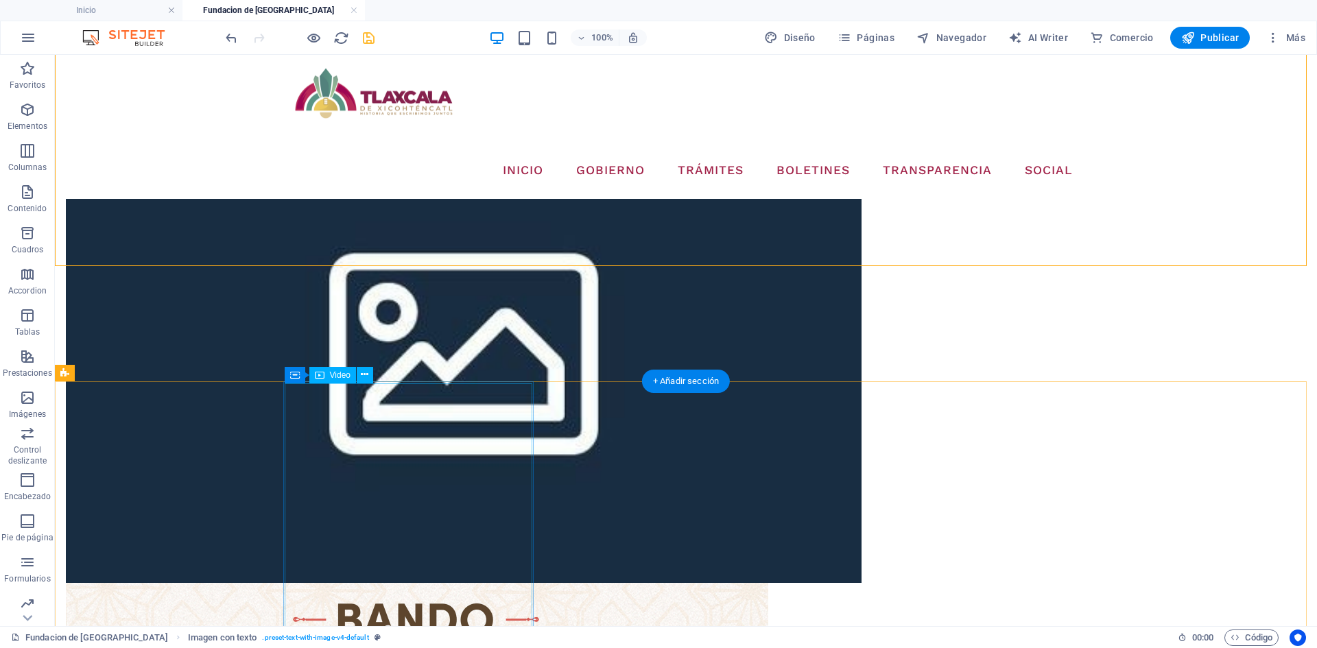
scroll to position [412, 0]
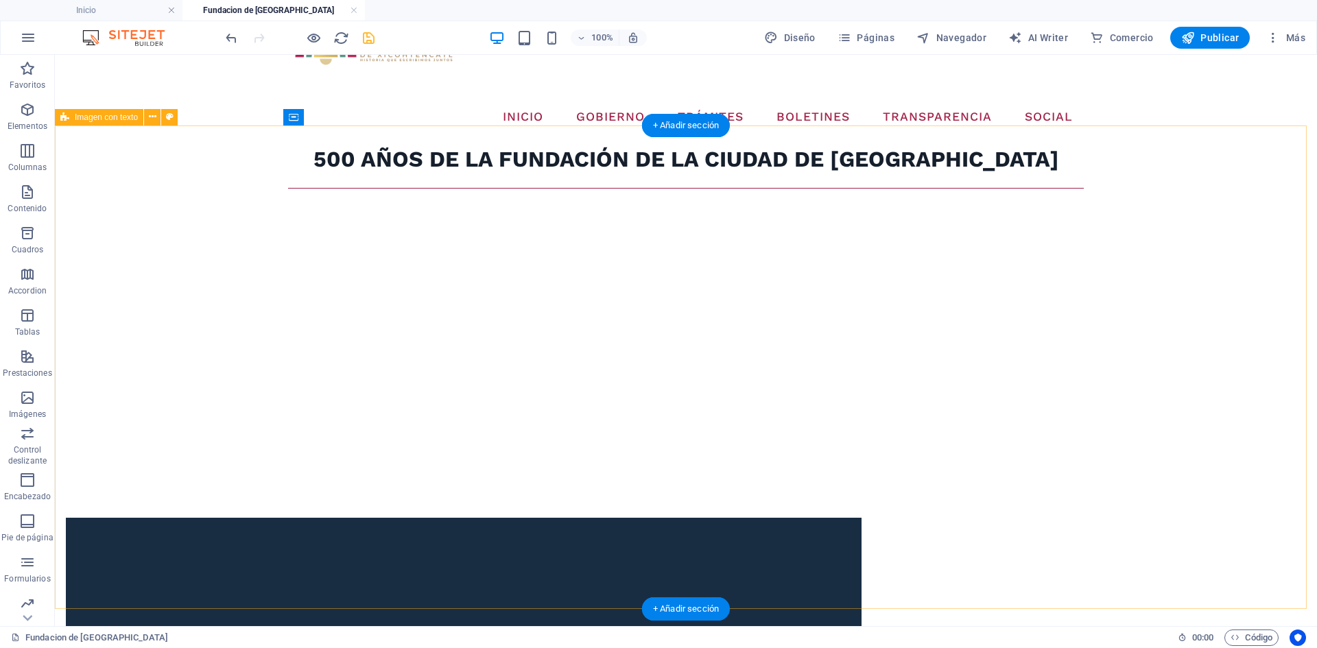
scroll to position [69, 0]
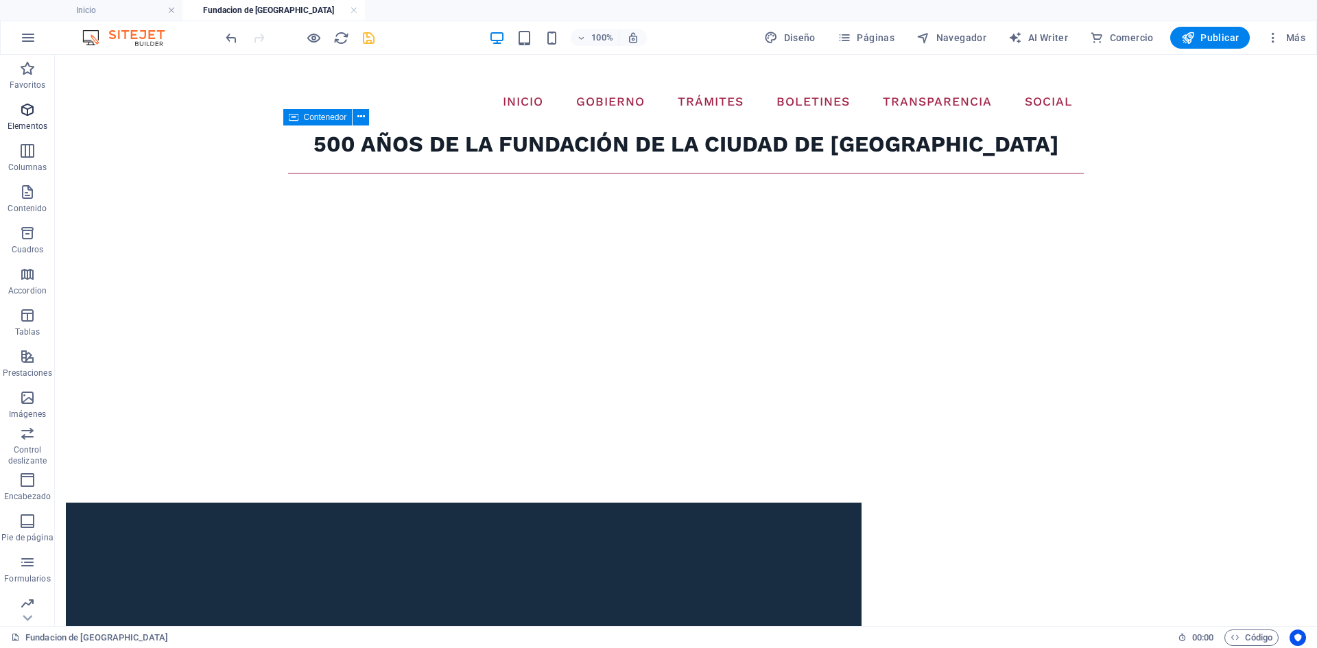
click at [27, 116] on icon "button" at bounding box center [27, 110] width 16 height 16
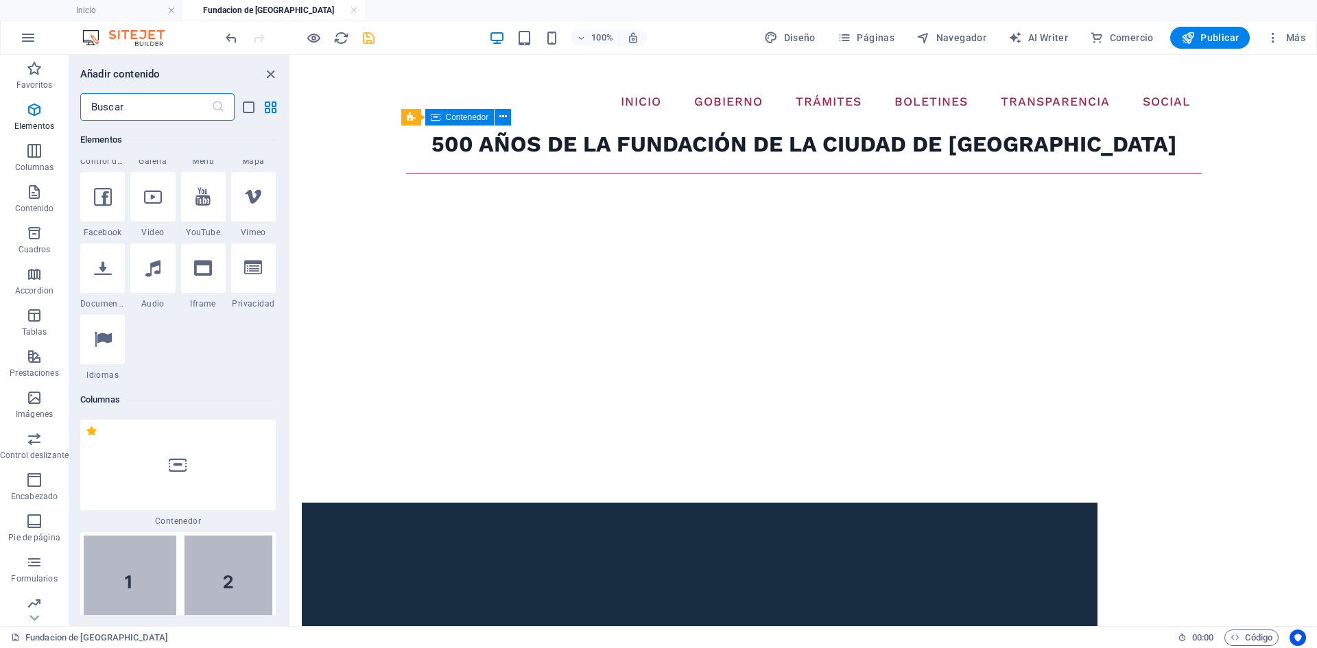
scroll to position [533, 0]
click at [34, 199] on icon "button" at bounding box center [34, 192] width 16 height 16
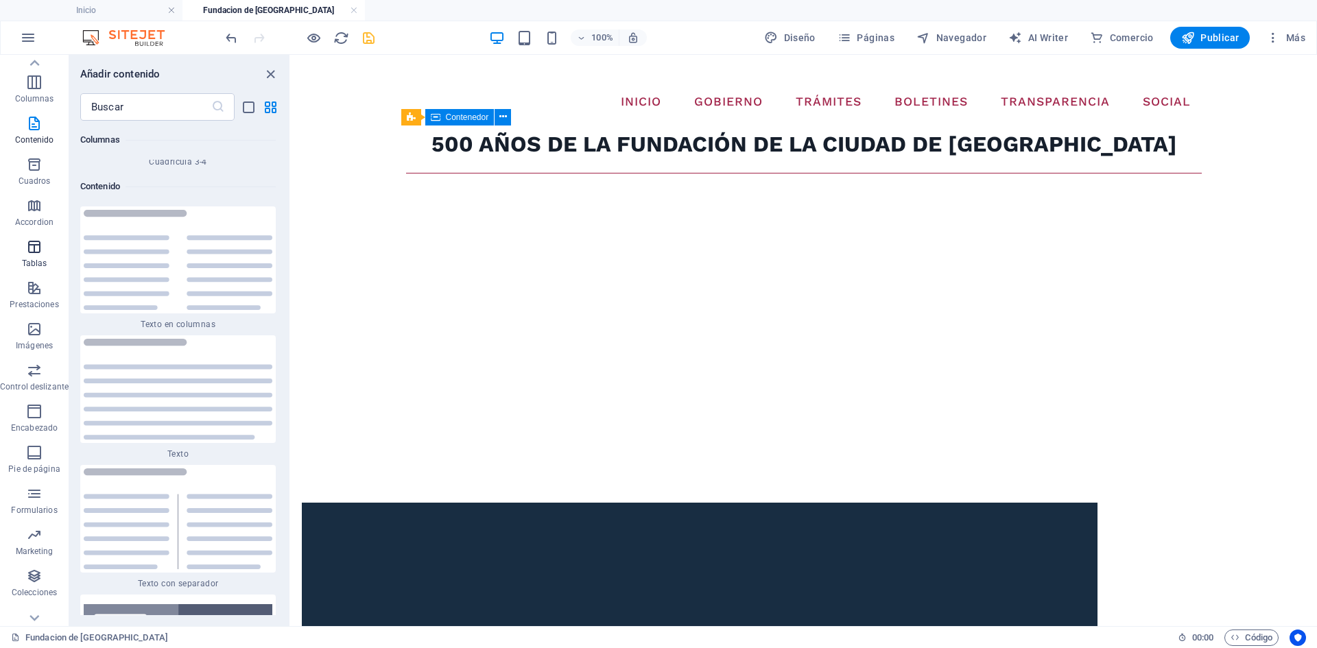
scroll to position [0, 0]
click at [39, 118] on span "Elementos" at bounding box center [34, 118] width 69 height 33
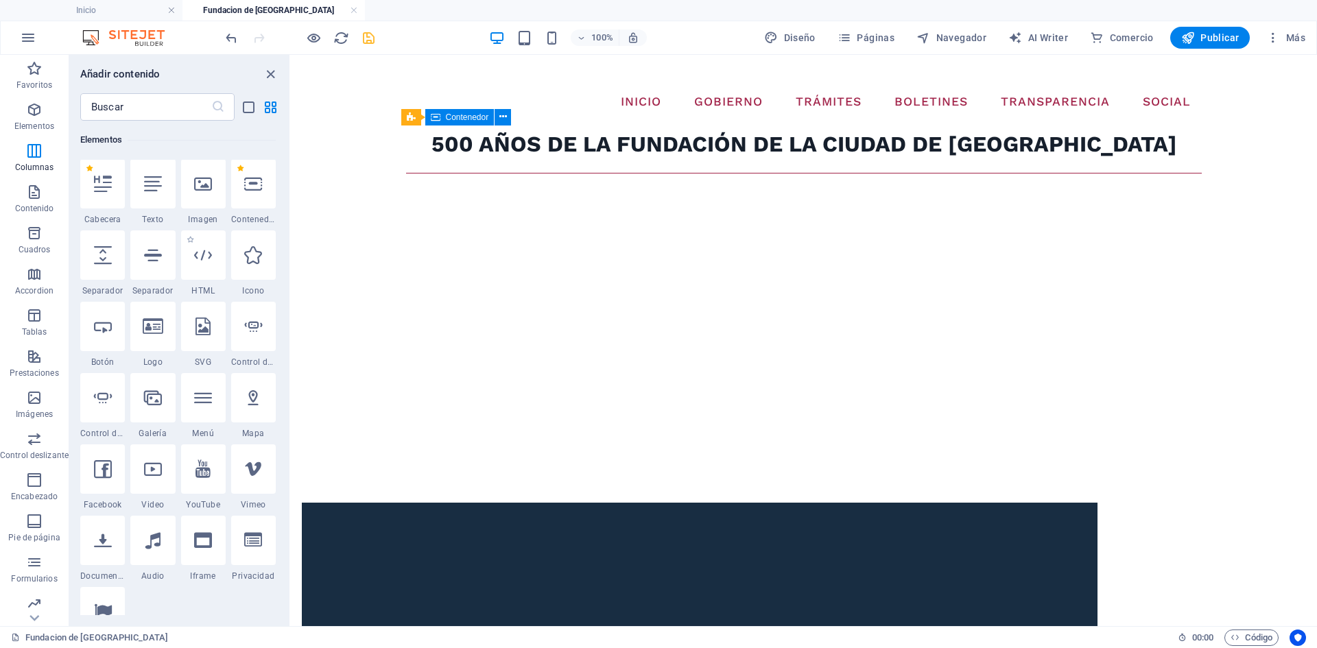
scroll to position [259, 0]
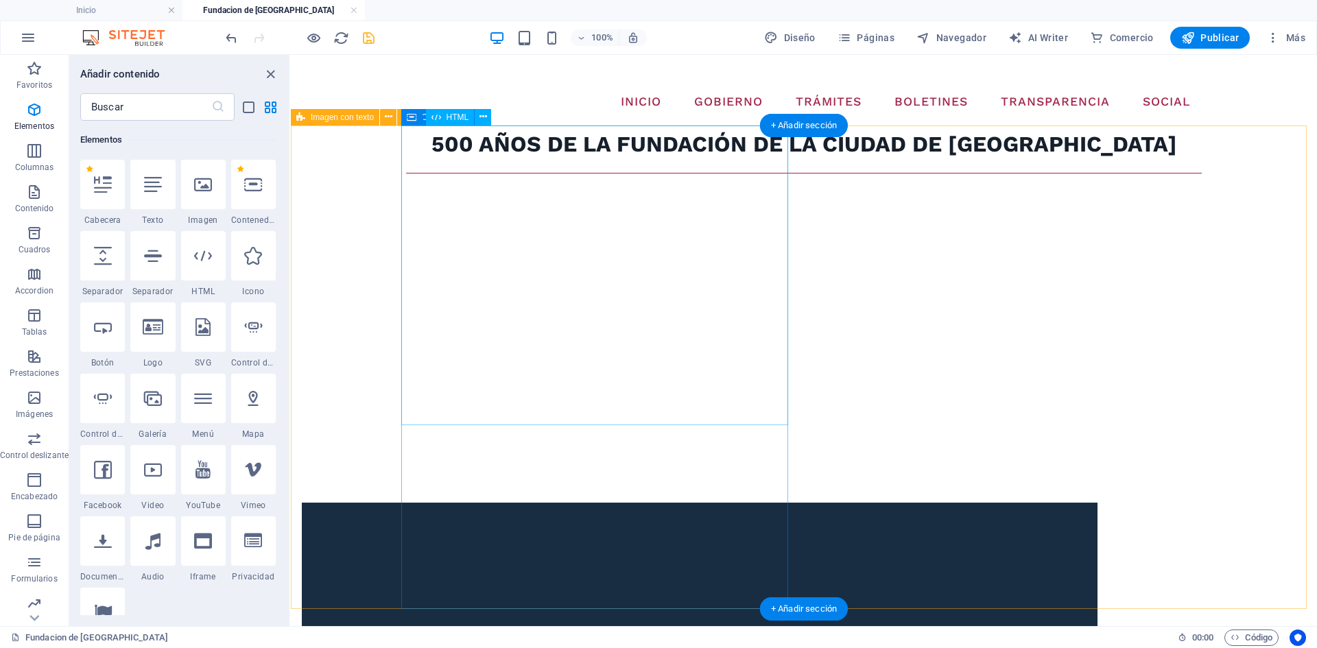
click at [539, 410] on div at bounding box center [700, 342] width 796 height 300
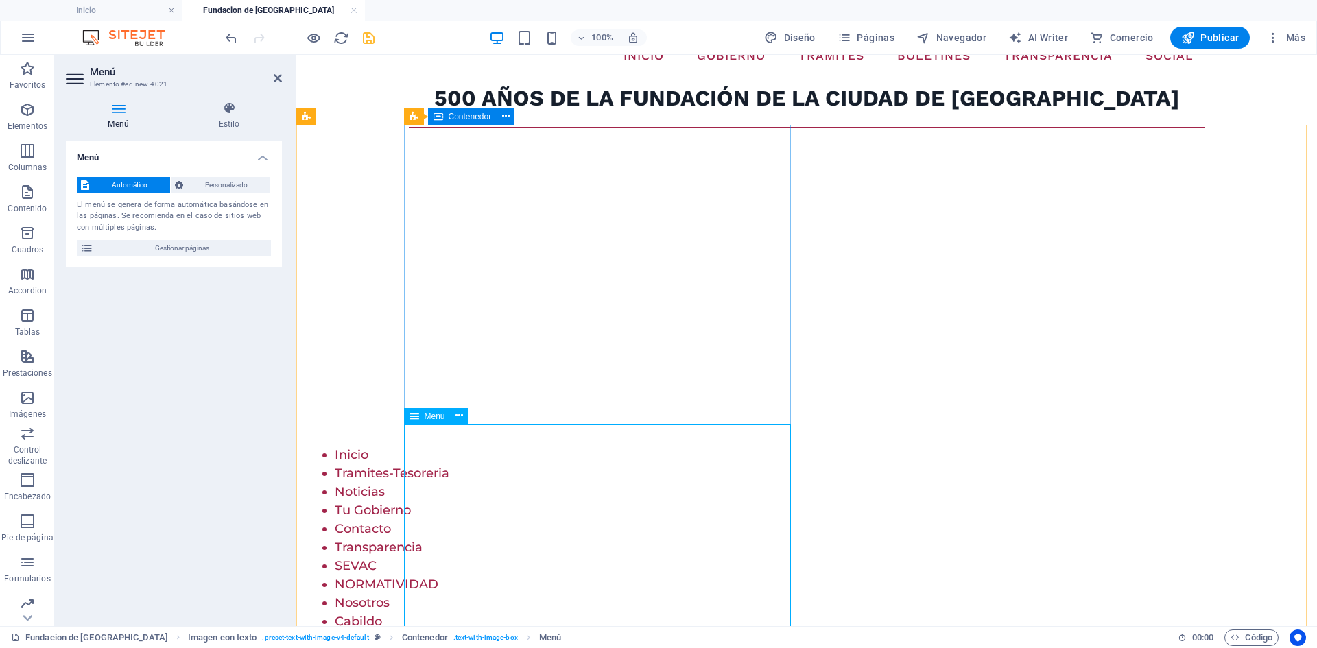
scroll to position [137, 0]
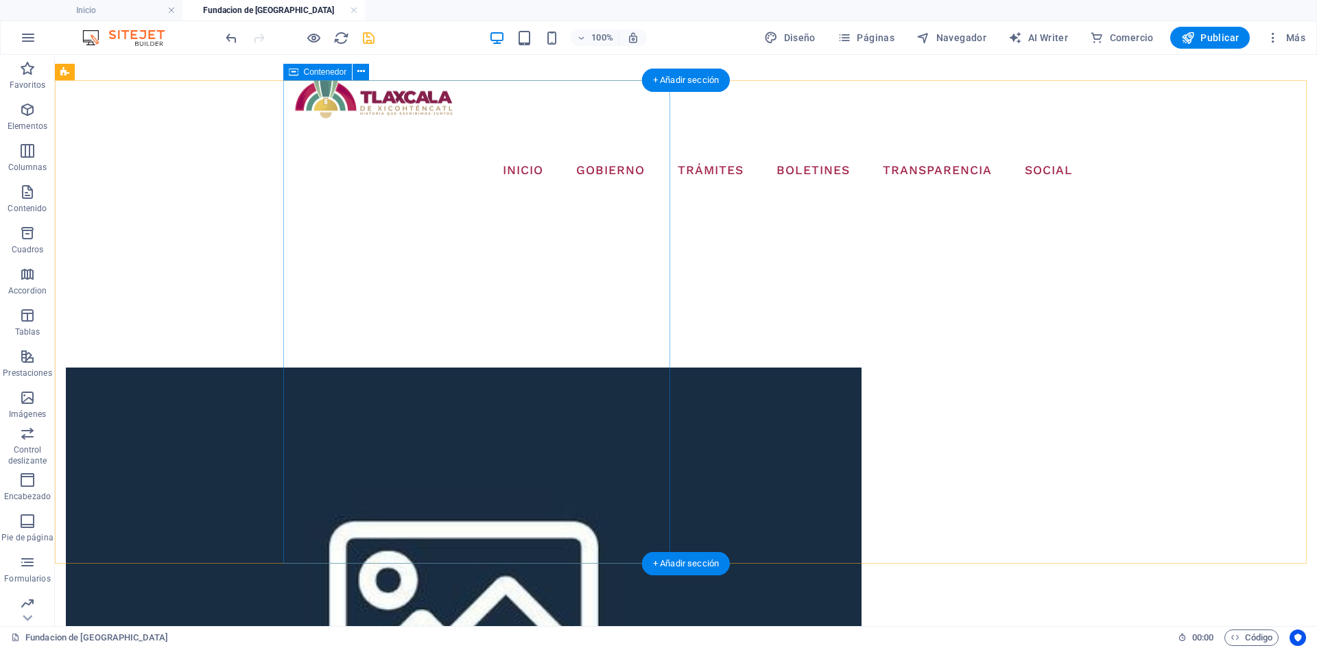
scroll to position [0, 0]
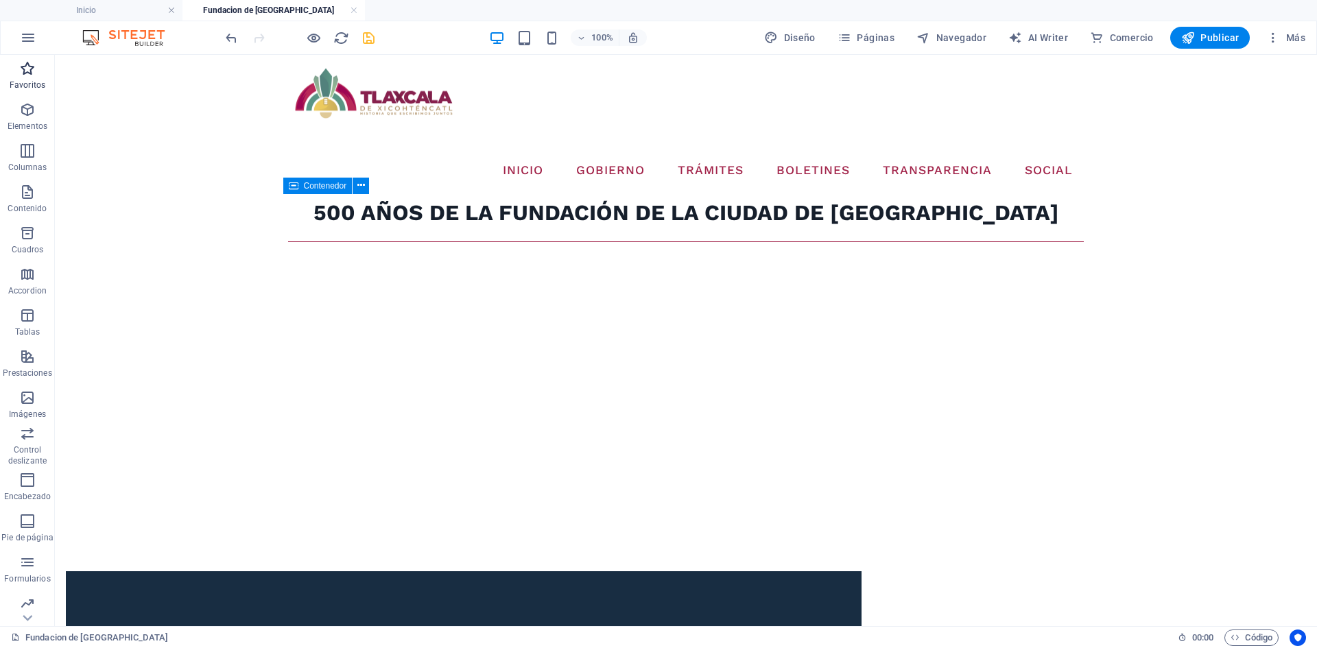
click at [17, 77] on span "Favoritos" at bounding box center [27, 76] width 55 height 33
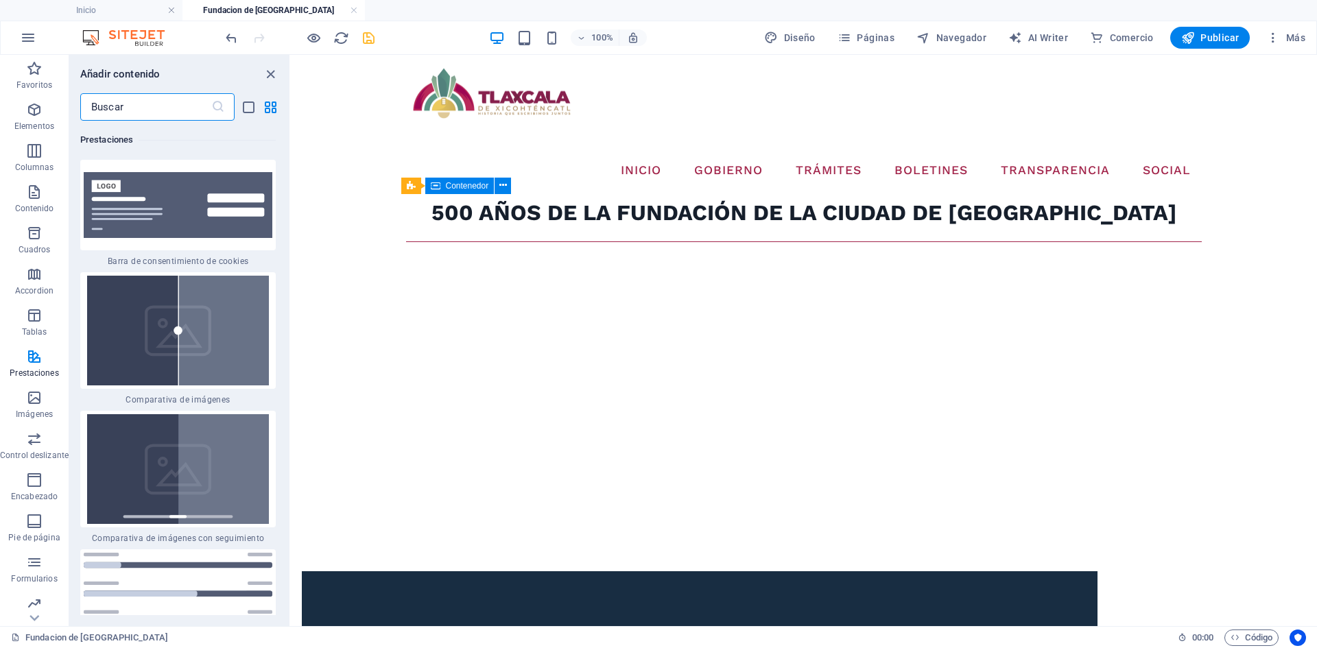
scroll to position [11321, 0]
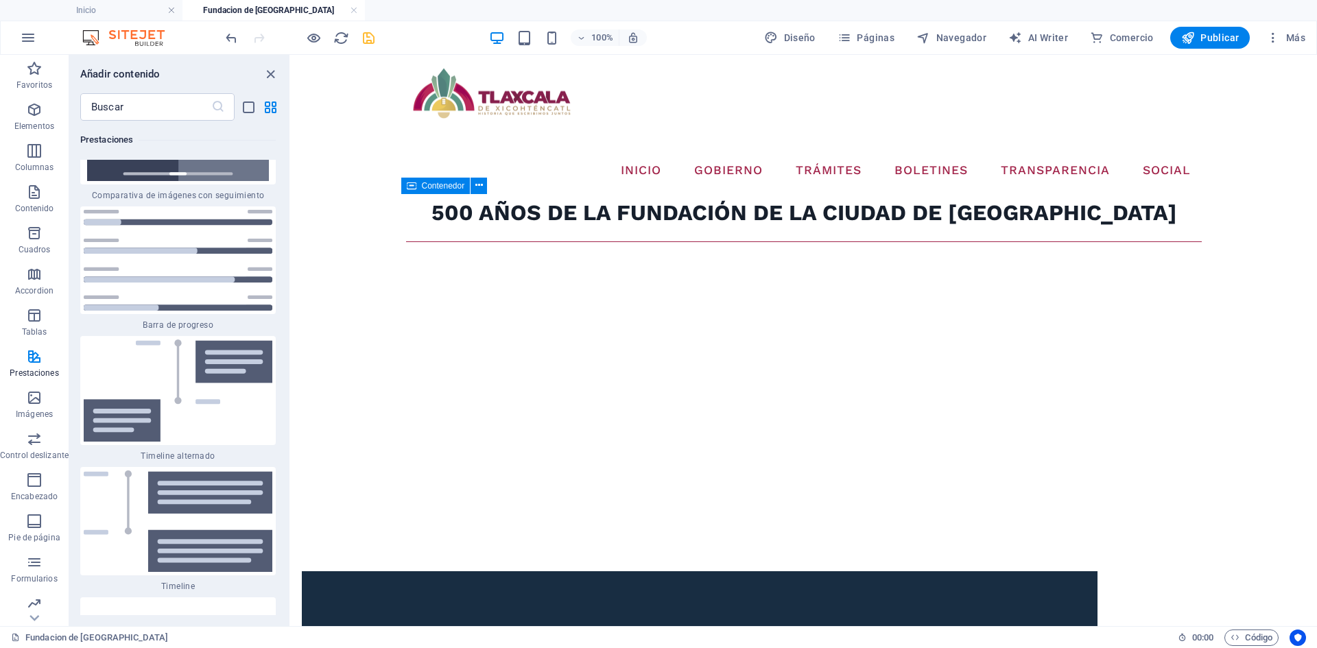
drag, startPoint x: 286, startPoint y: 329, endPoint x: 287, endPoint y: 347, distance: 18.5
click at [287, 347] on div "Favoritos 1 Star Cabecera 1 Star Contenedor Elementos 1 Star Cabecera 1 Star Te…" at bounding box center [179, 368] width 220 height 495
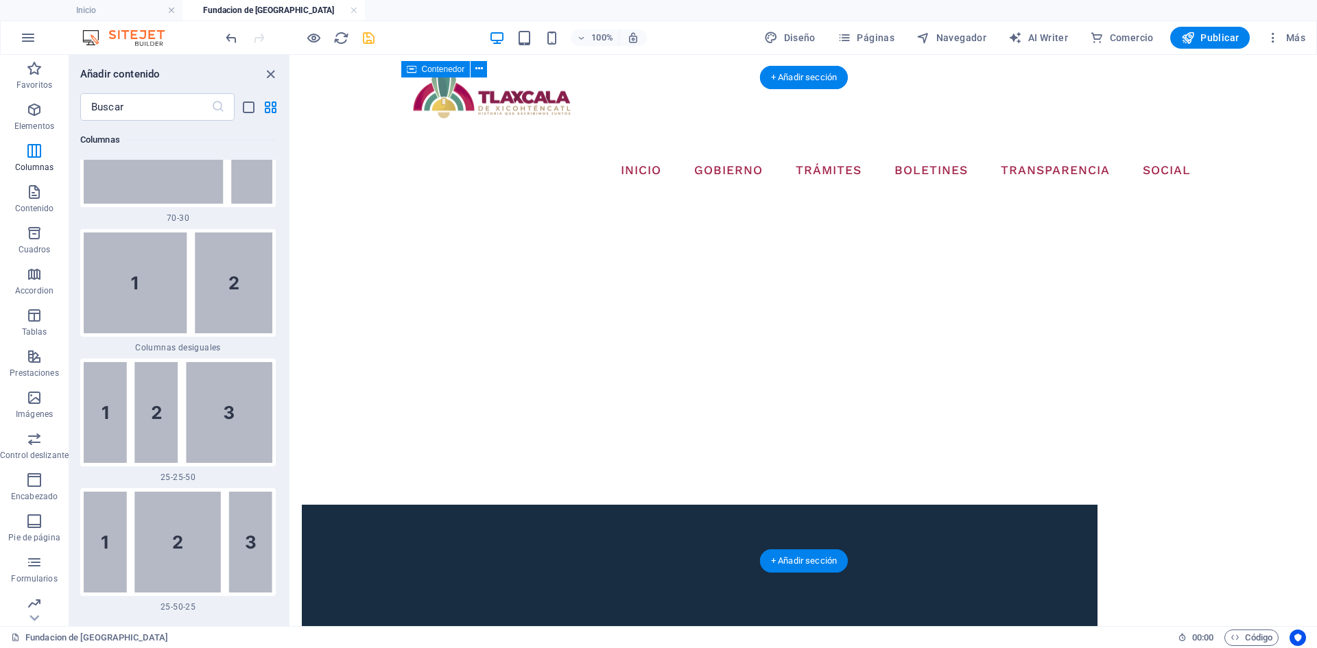
scroll to position [206, 0]
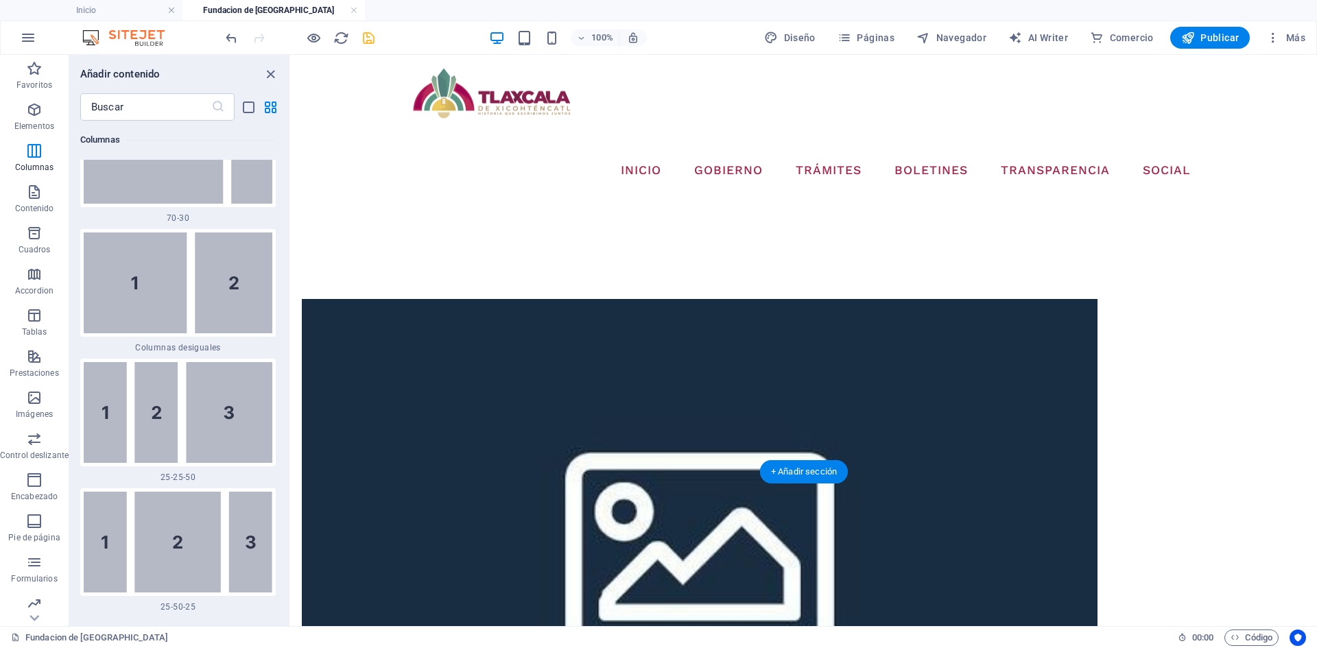
click at [467, 280] on div at bounding box center [700, 138] width 796 height 300
click at [538, 281] on div at bounding box center [700, 138] width 796 height 300
click at [551, 259] on div at bounding box center [700, 138] width 796 height 300
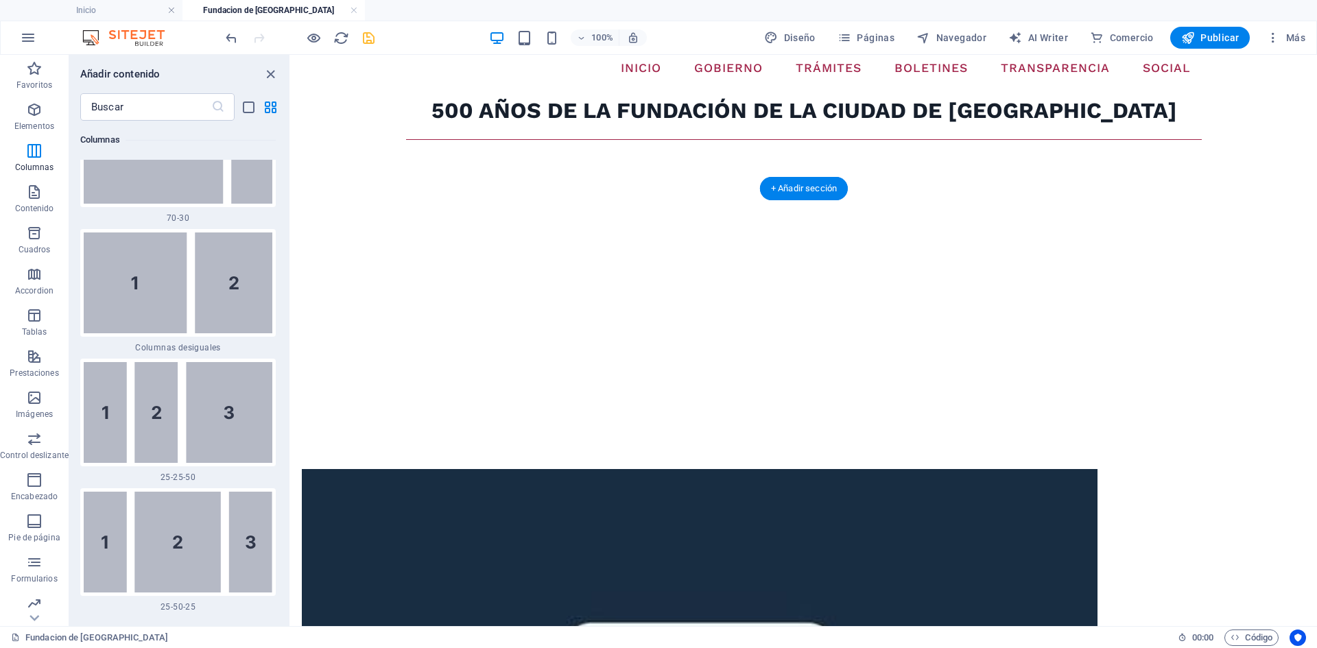
scroll to position [0, 0]
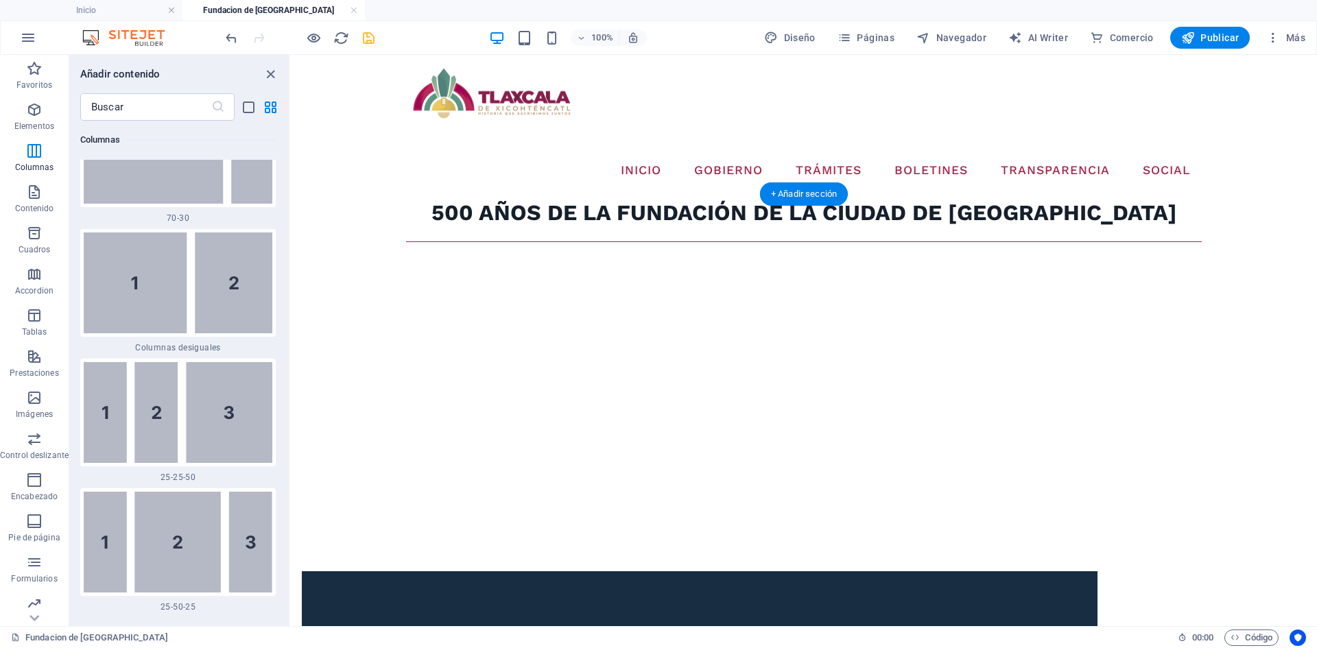
click at [453, 261] on div at bounding box center [700, 411] width 796 height 300
click at [558, 472] on div at bounding box center [700, 411] width 796 height 300
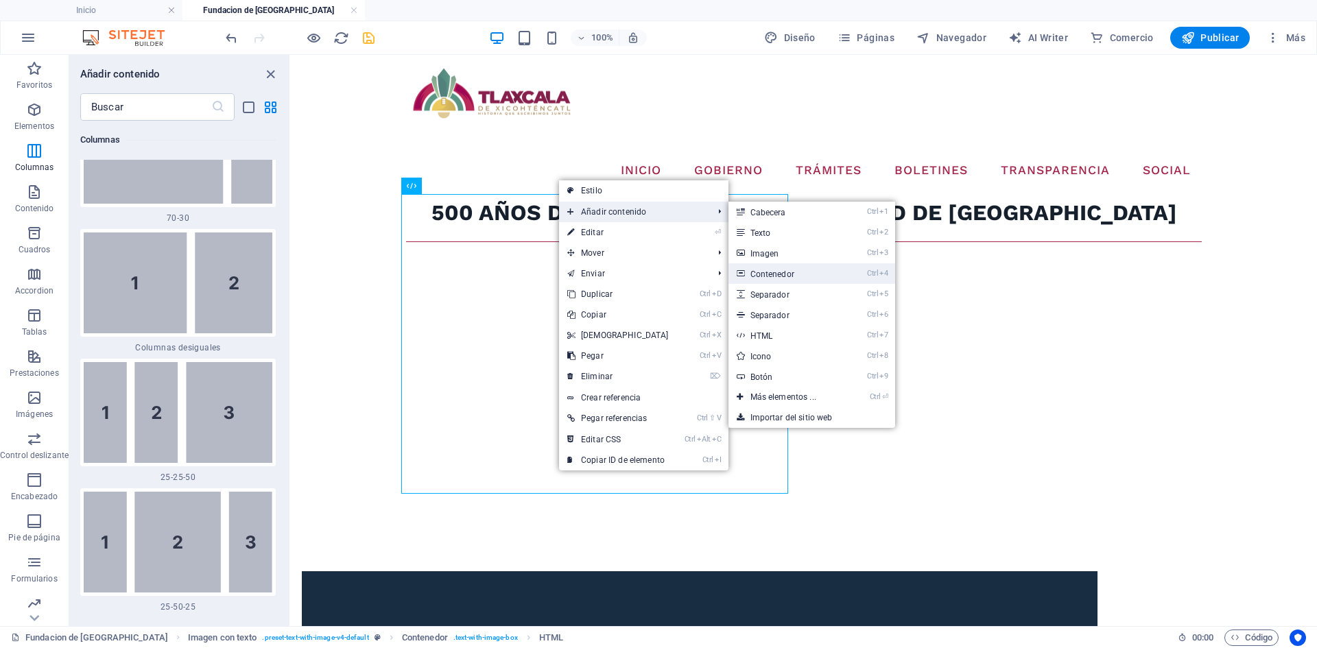
click at [779, 276] on link "Ctrl 4 Contenedor" at bounding box center [786, 273] width 115 height 21
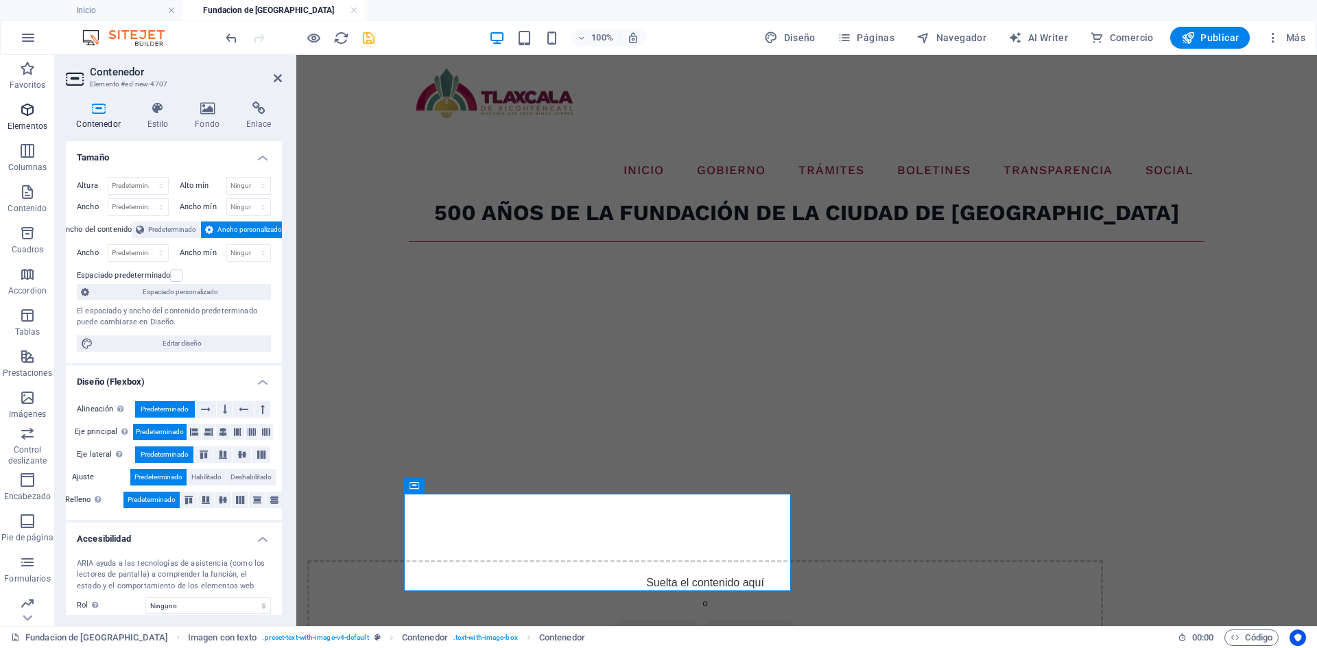
click at [32, 109] on icon "button" at bounding box center [27, 110] width 16 height 16
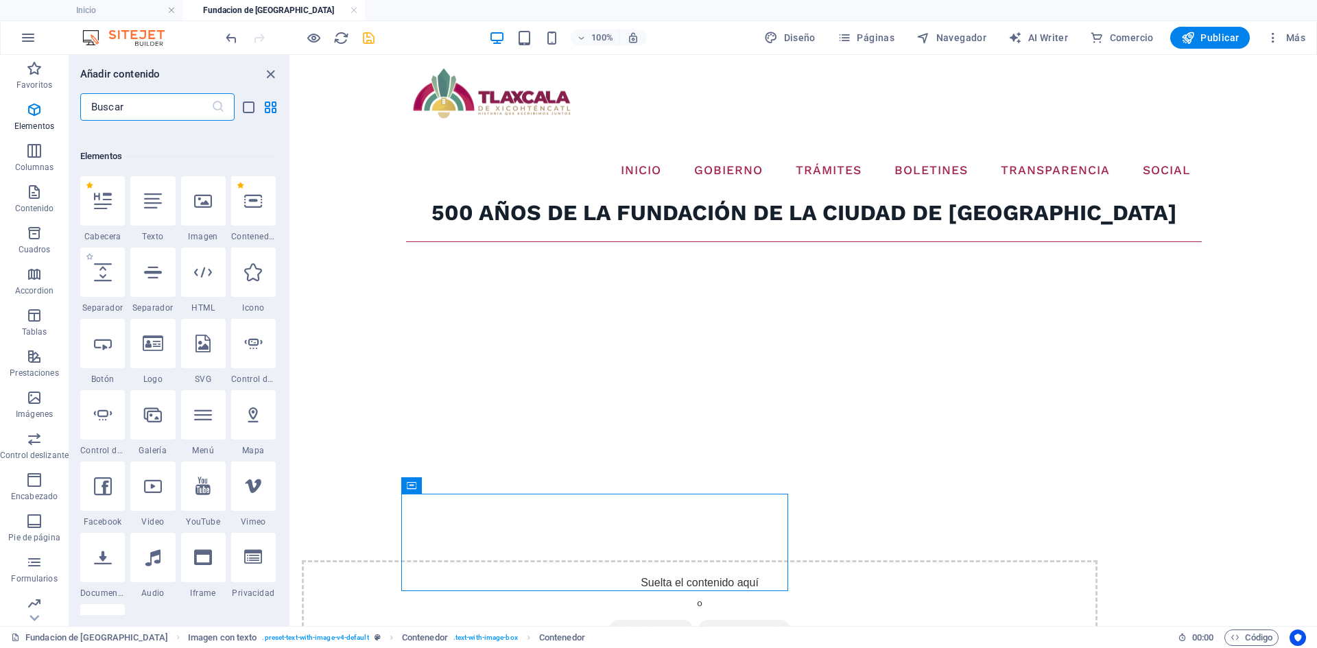
scroll to position [259, 0]
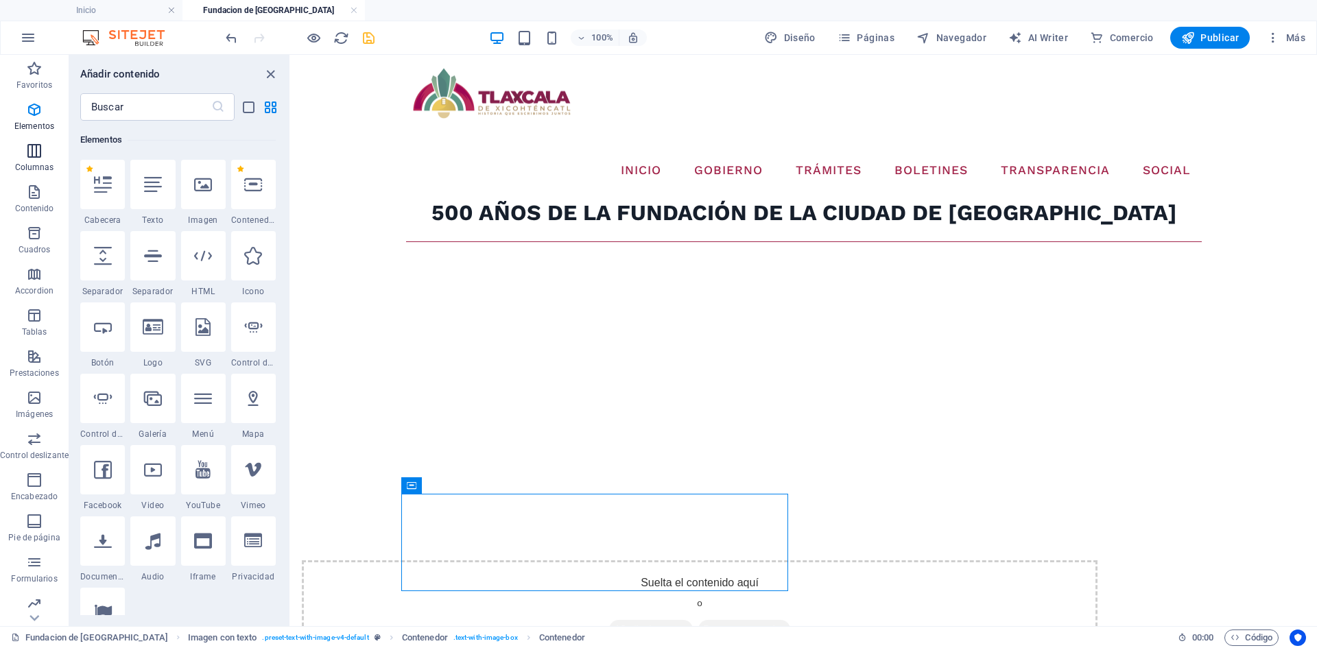
click at [38, 163] on p "Columnas" at bounding box center [34, 167] width 39 height 11
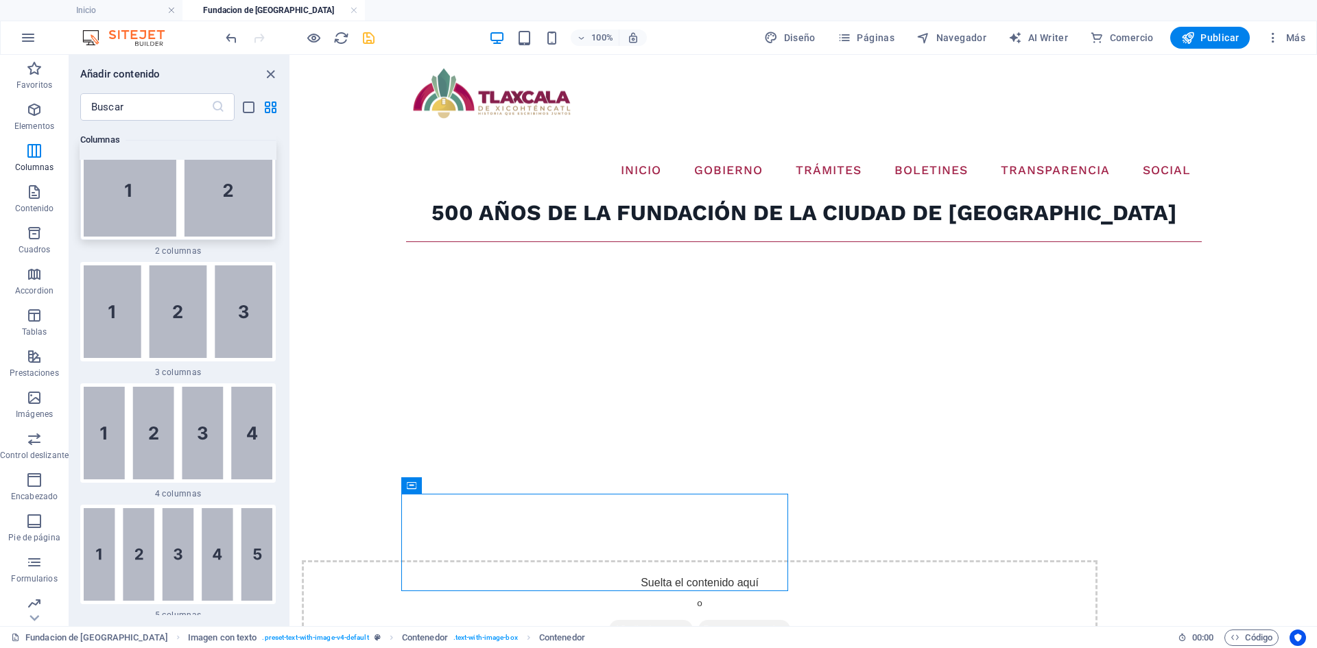
scroll to position [929, 0]
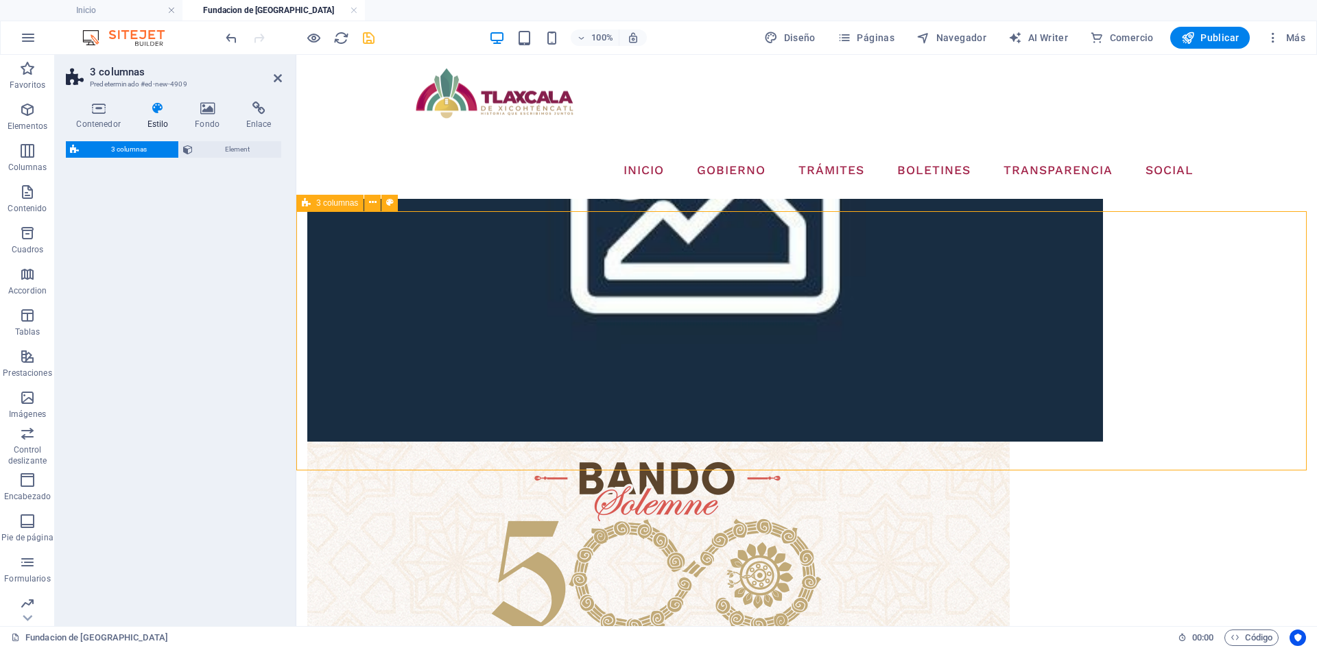
select select "rem"
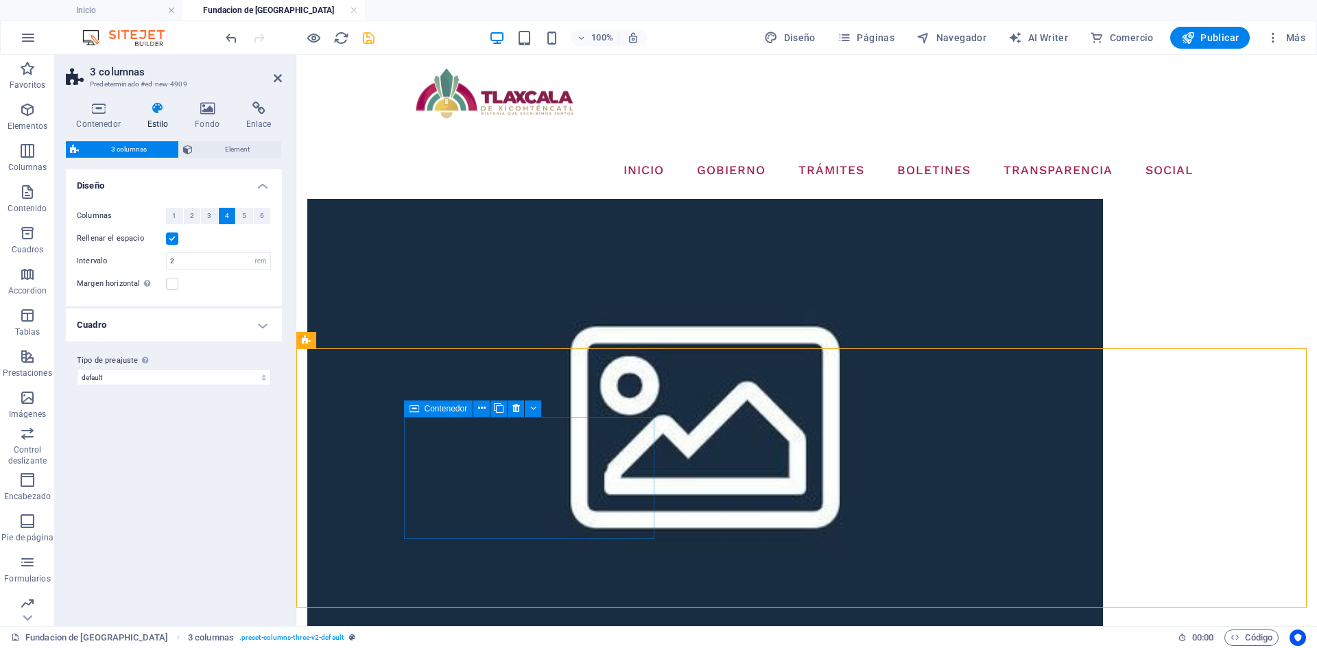
scroll to position [329, 0]
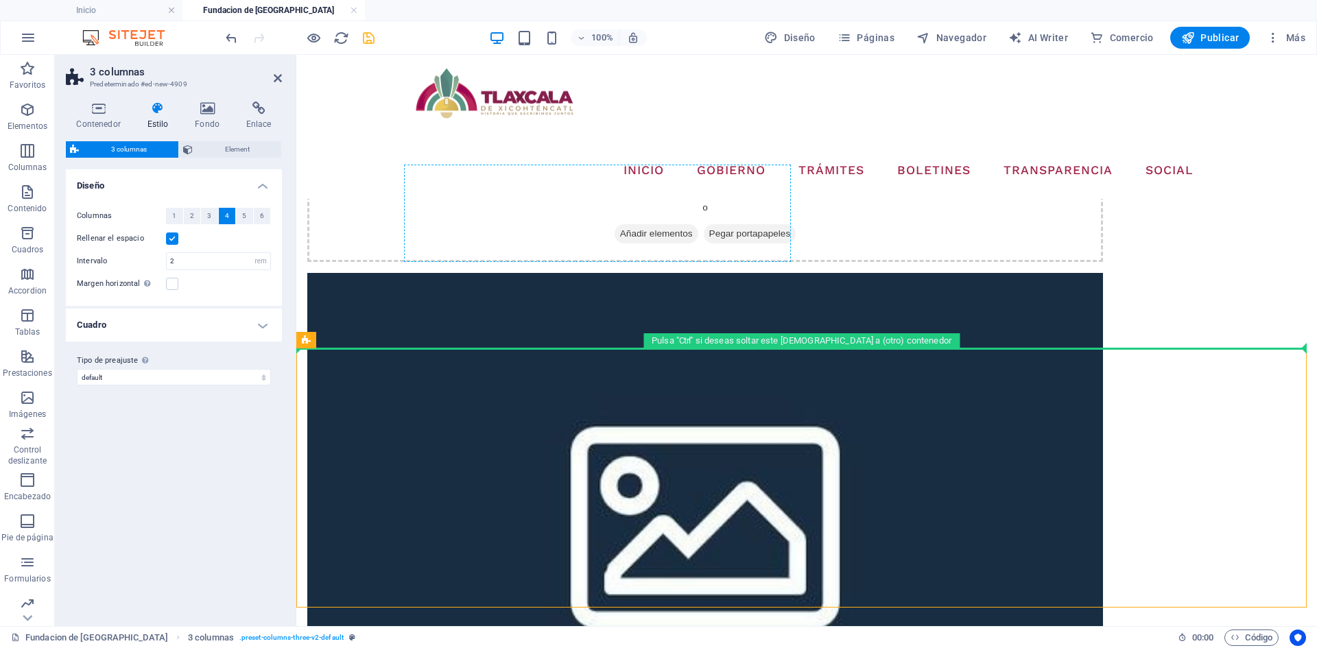
drag, startPoint x: 607, startPoint y: 396, endPoint x: 476, endPoint y: 209, distance: 228.0
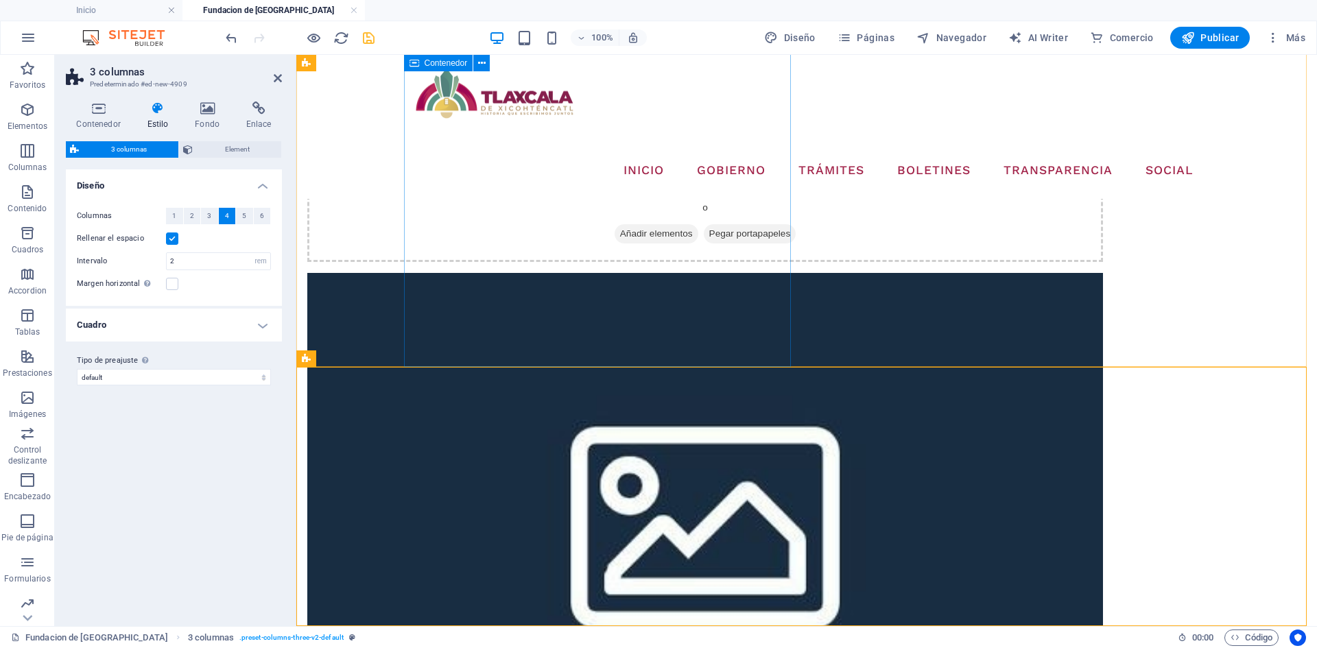
scroll to position [192, 0]
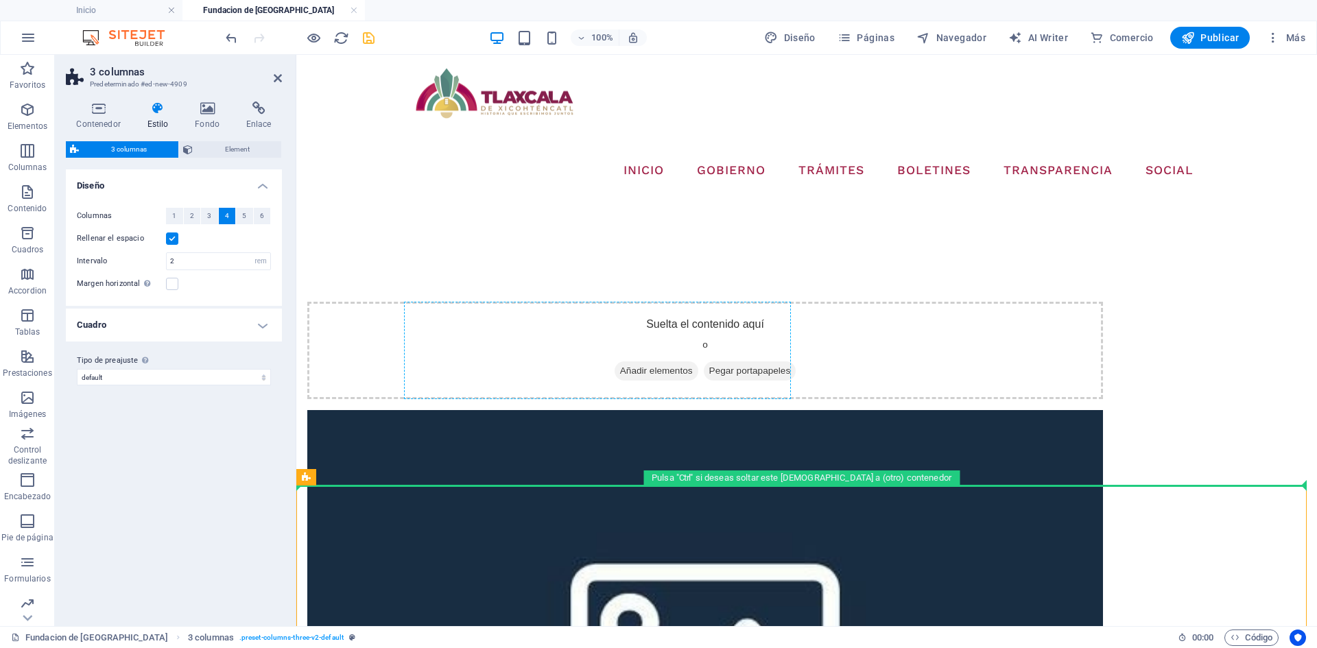
drag, startPoint x: 606, startPoint y: 535, endPoint x: 465, endPoint y: 341, distance: 239.8
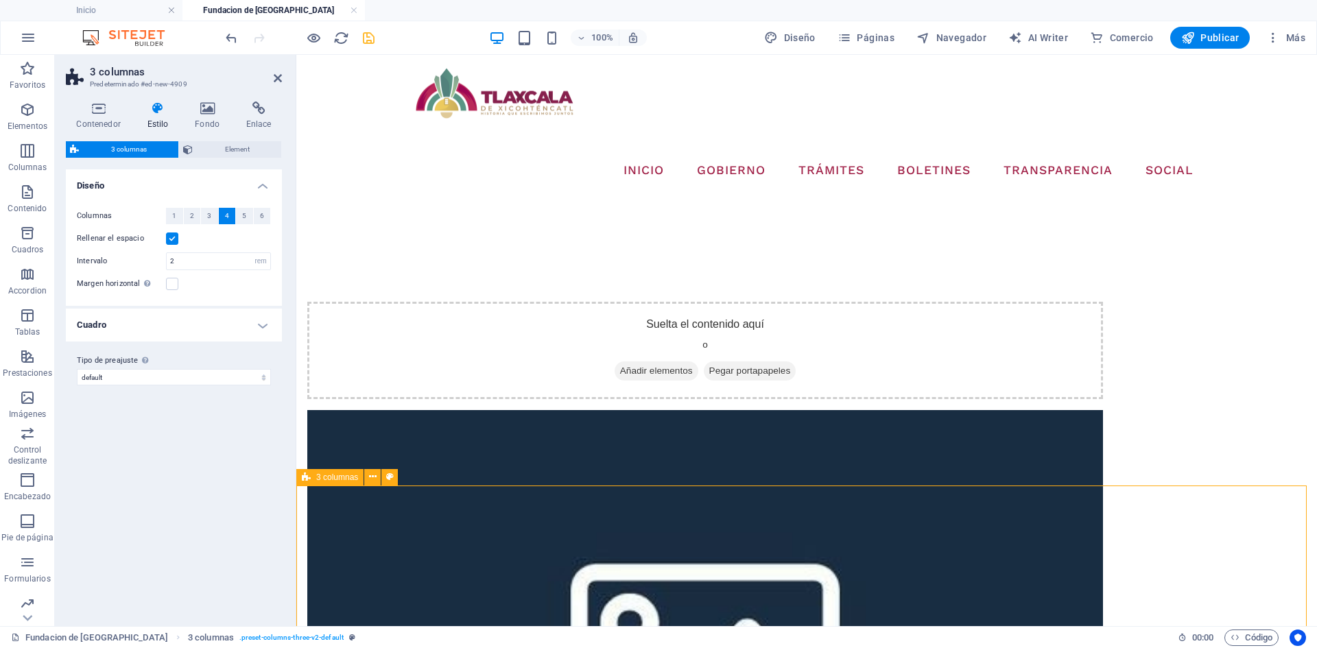
click at [326, 480] on span "3 columnas" at bounding box center [337, 477] width 42 height 8
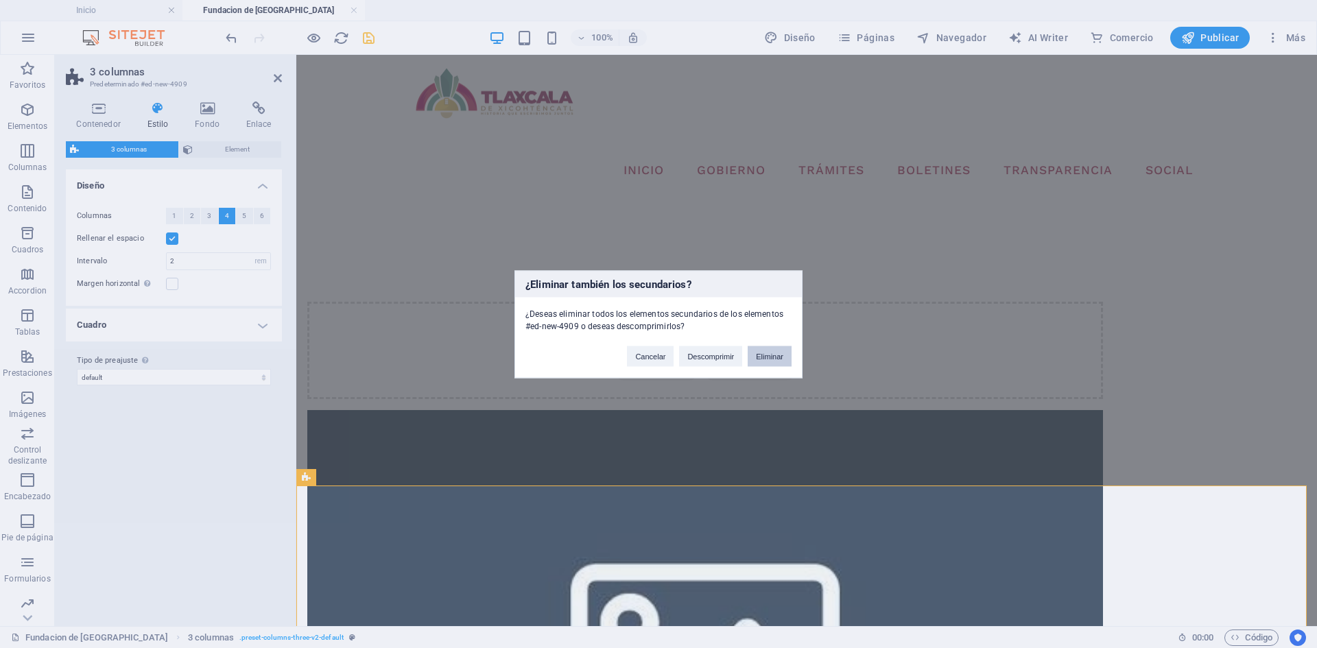
click at [780, 354] on button "Eliminar" at bounding box center [770, 356] width 44 height 21
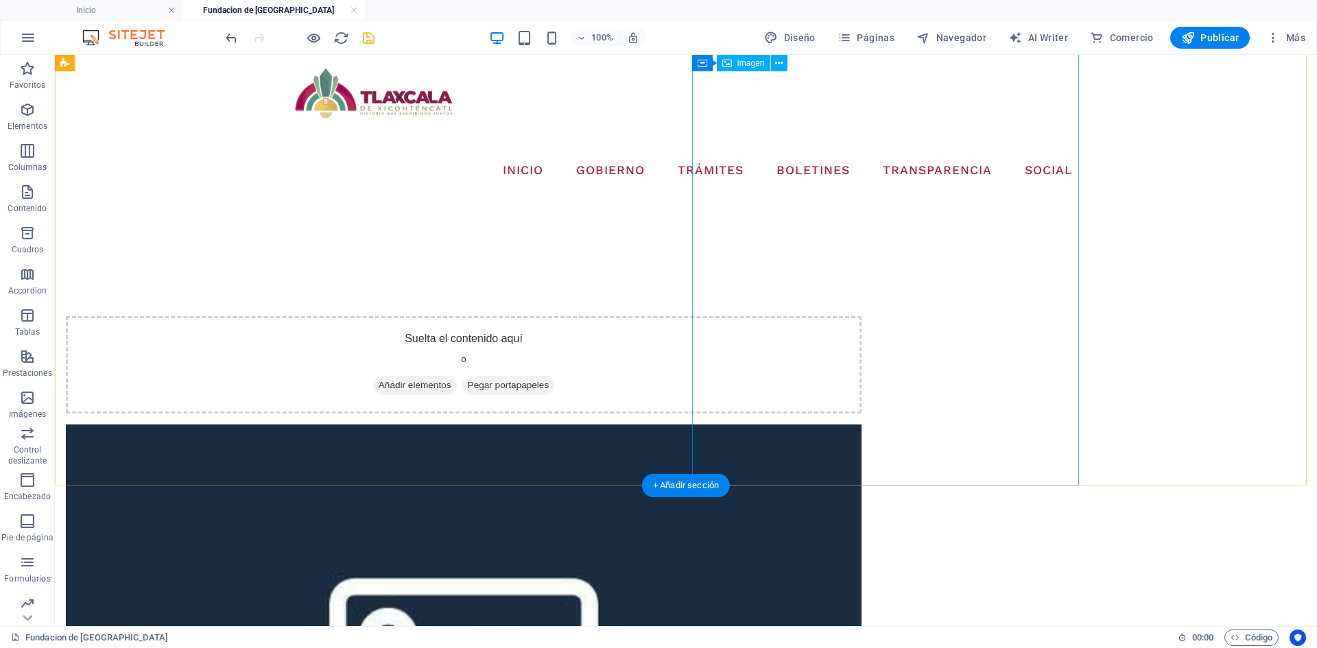
scroll to position [0, 0]
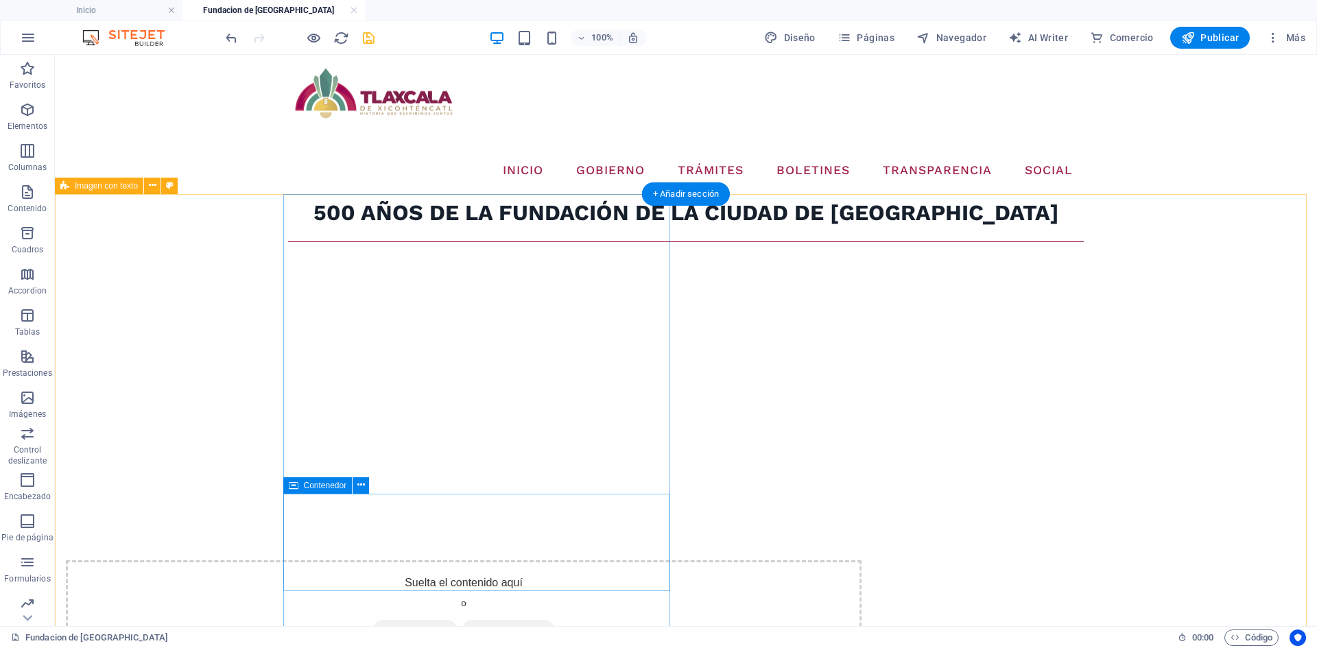
click at [548, 561] on div "Suelta el contenido aquí o Añadir elementos Pegar portapapeles" at bounding box center [464, 609] width 796 height 97
click at [423, 620] on span "Añadir elementos" at bounding box center [415, 629] width 84 height 19
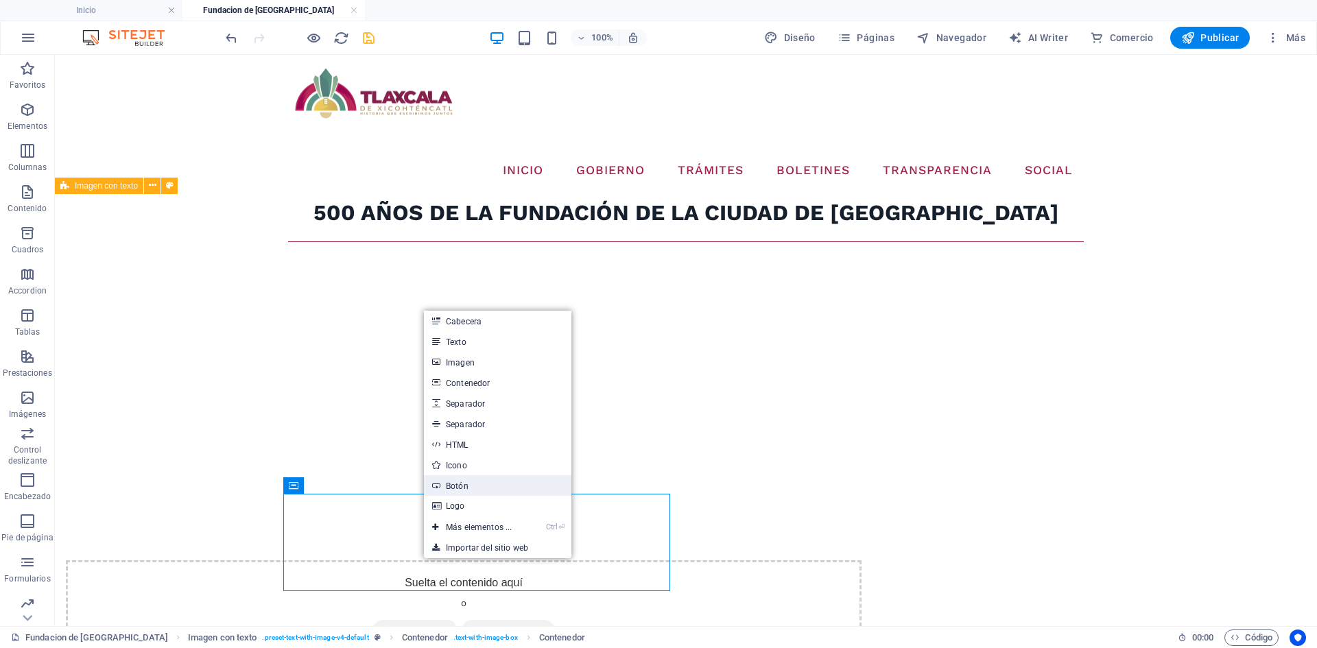
click at [467, 491] on link "Botón" at bounding box center [498, 486] width 148 height 21
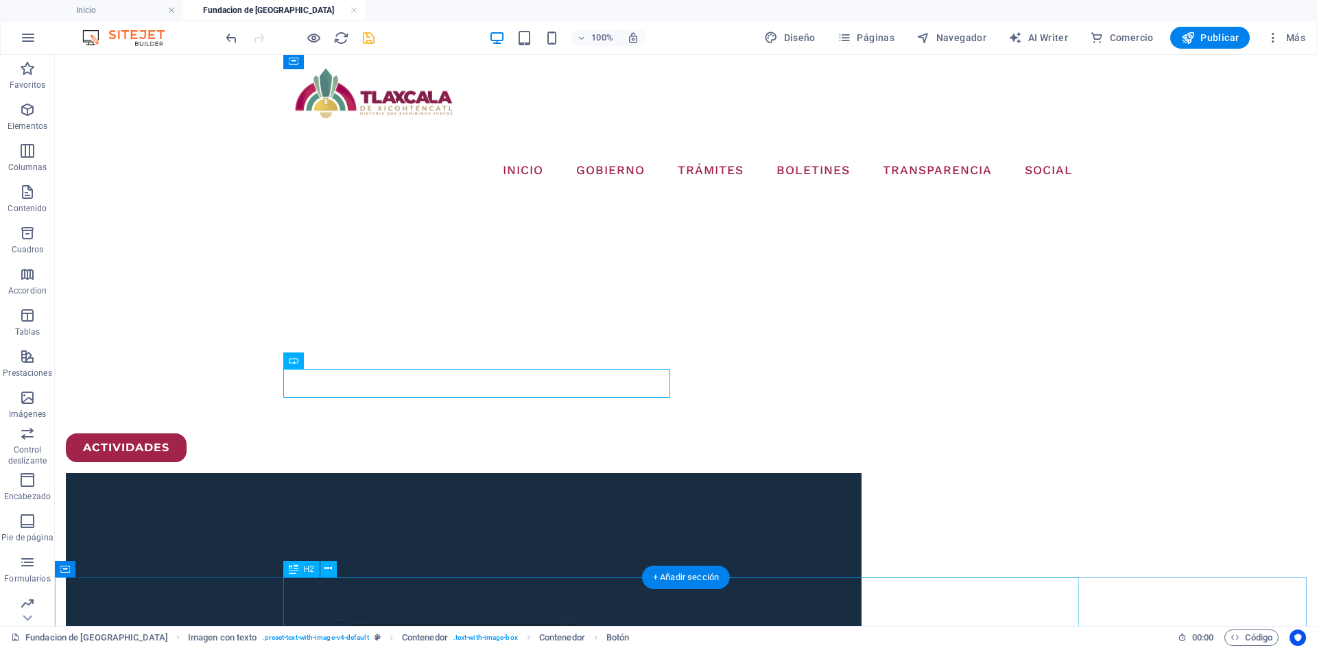
scroll to position [137, 0]
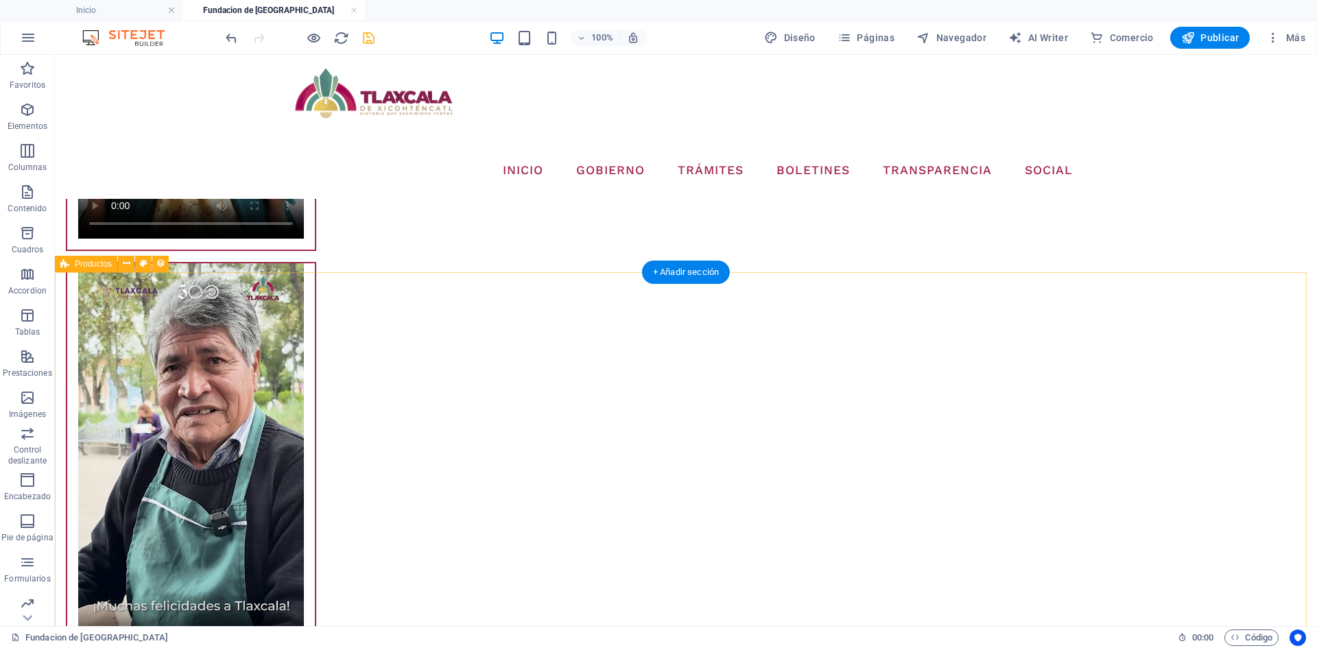
scroll to position [2127, 0]
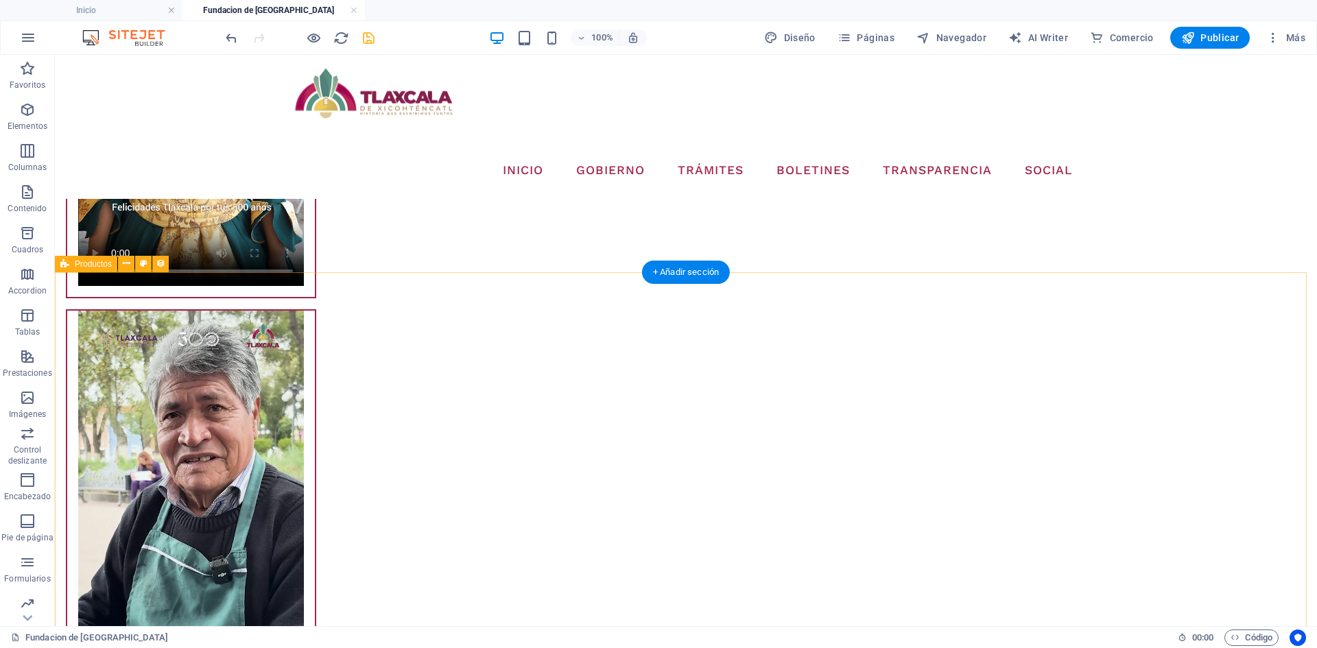
select select "68dd6577184da6c3070023a0"
select select "createdAt_DESC"
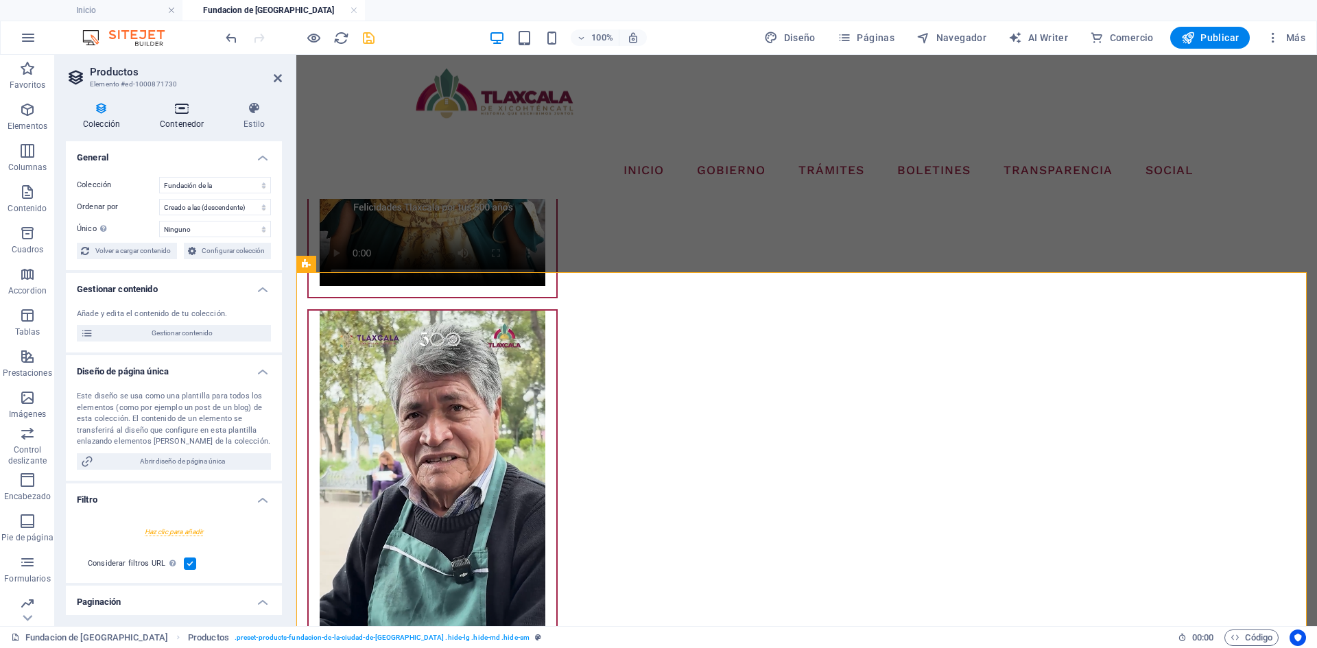
click at [189, 121] on h4 "Contenedor" at bounding box center [185, 116] width 84 height 29
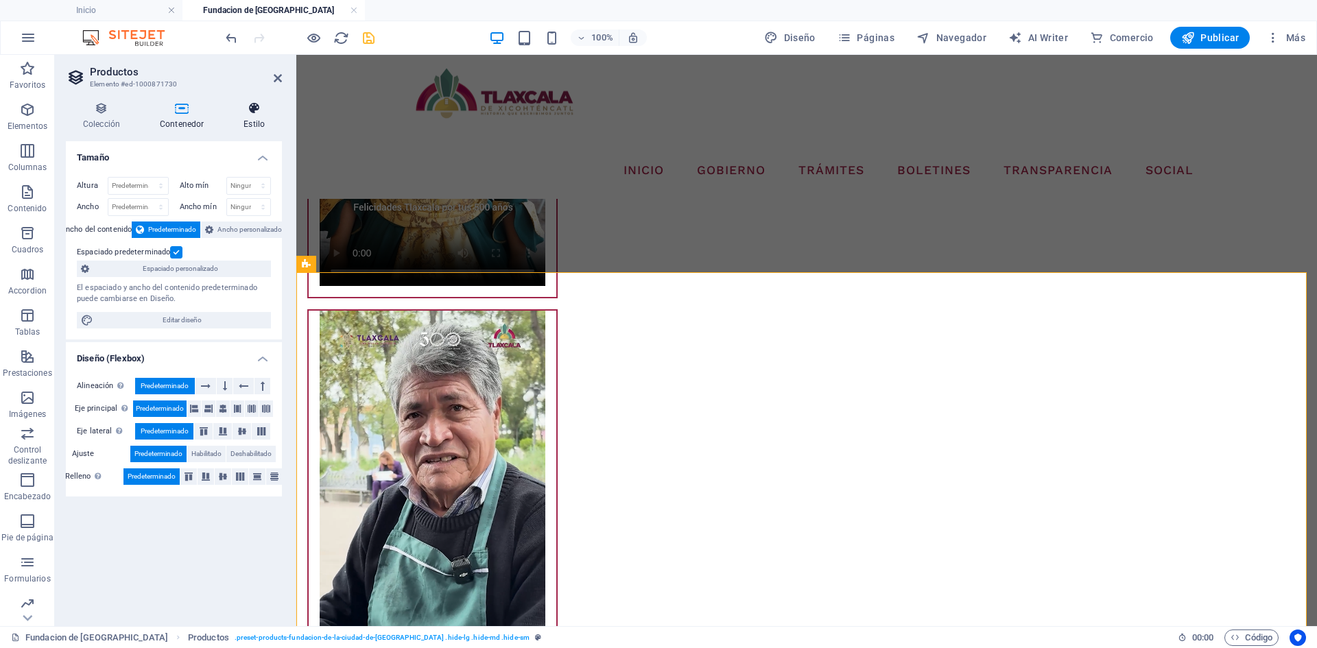
click at [262, 119] on h4 "Estilo" at bounding box center [254, 116] width 56 height 29
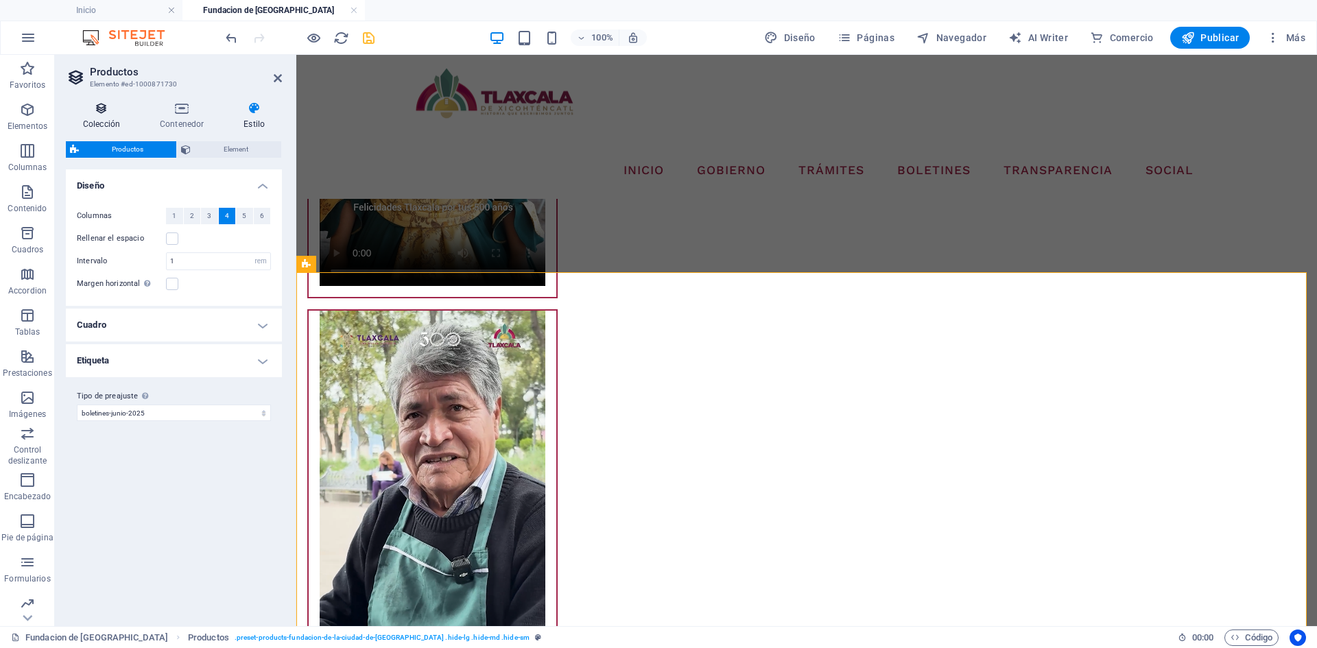
click at [104, 113] on icon at bounding box center [101, 109] width 71 height 14
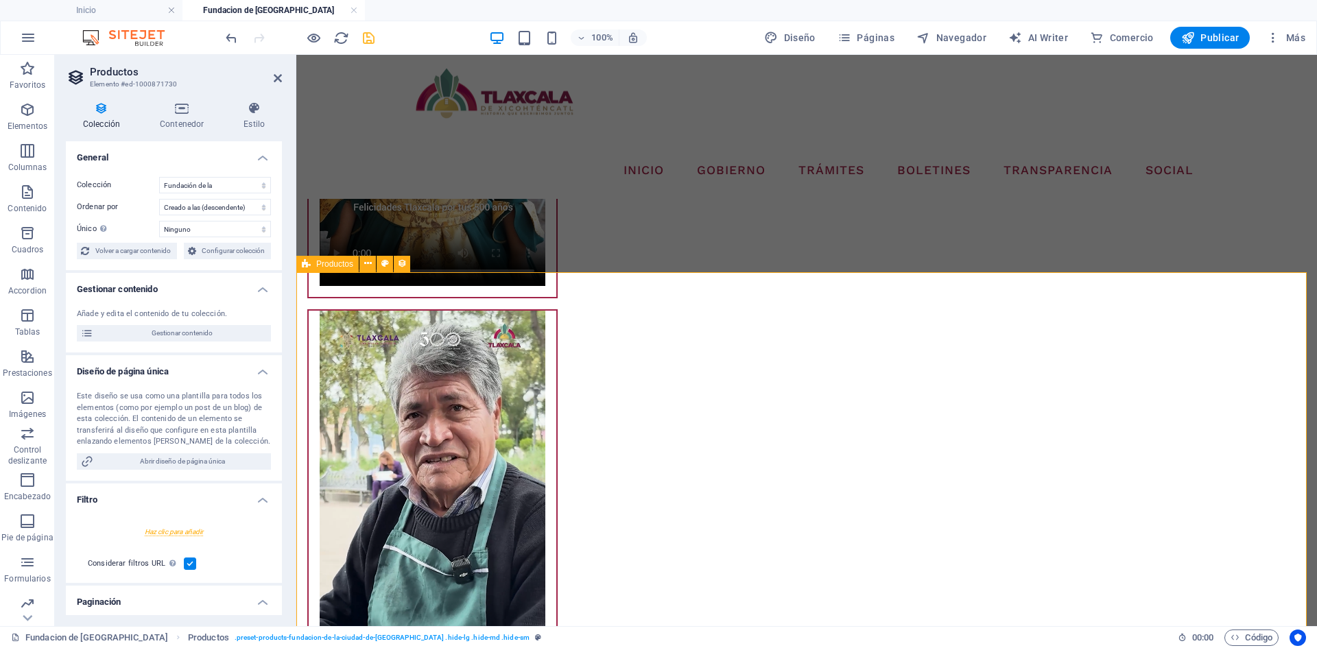
click at [333, 260] on span "Productos" at bounding box center [334, 264] width 37 height 8
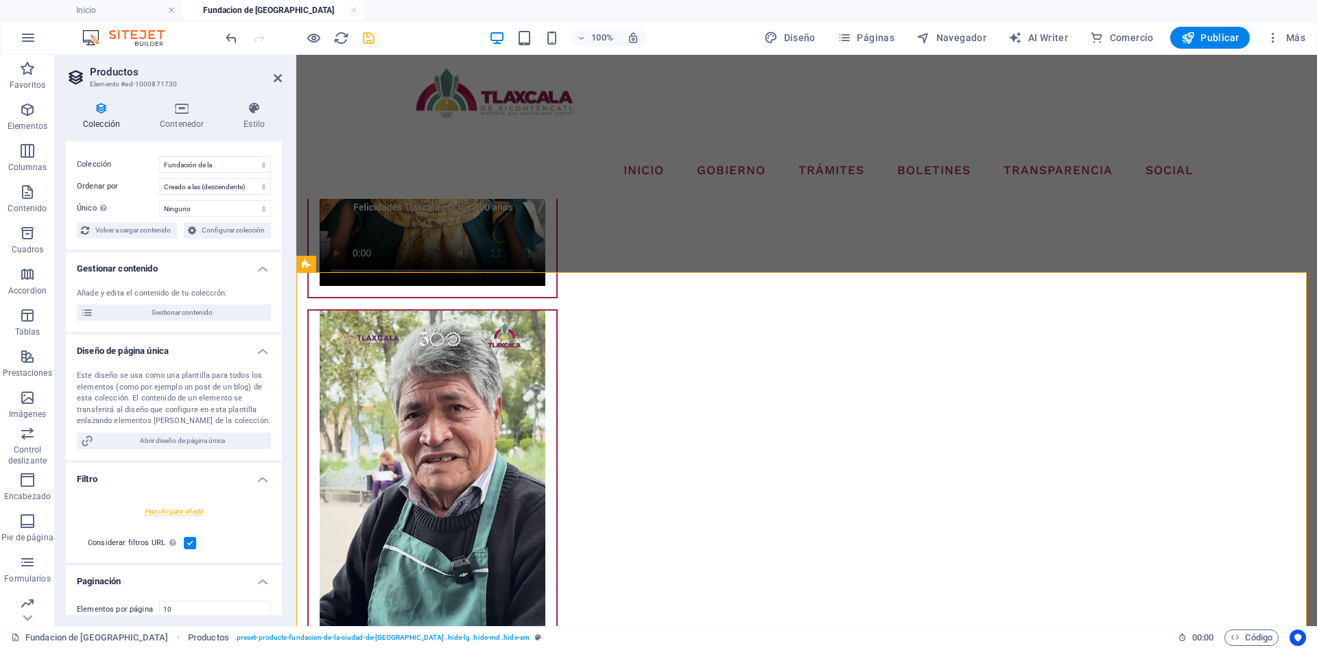
scroll to position [0, 0]
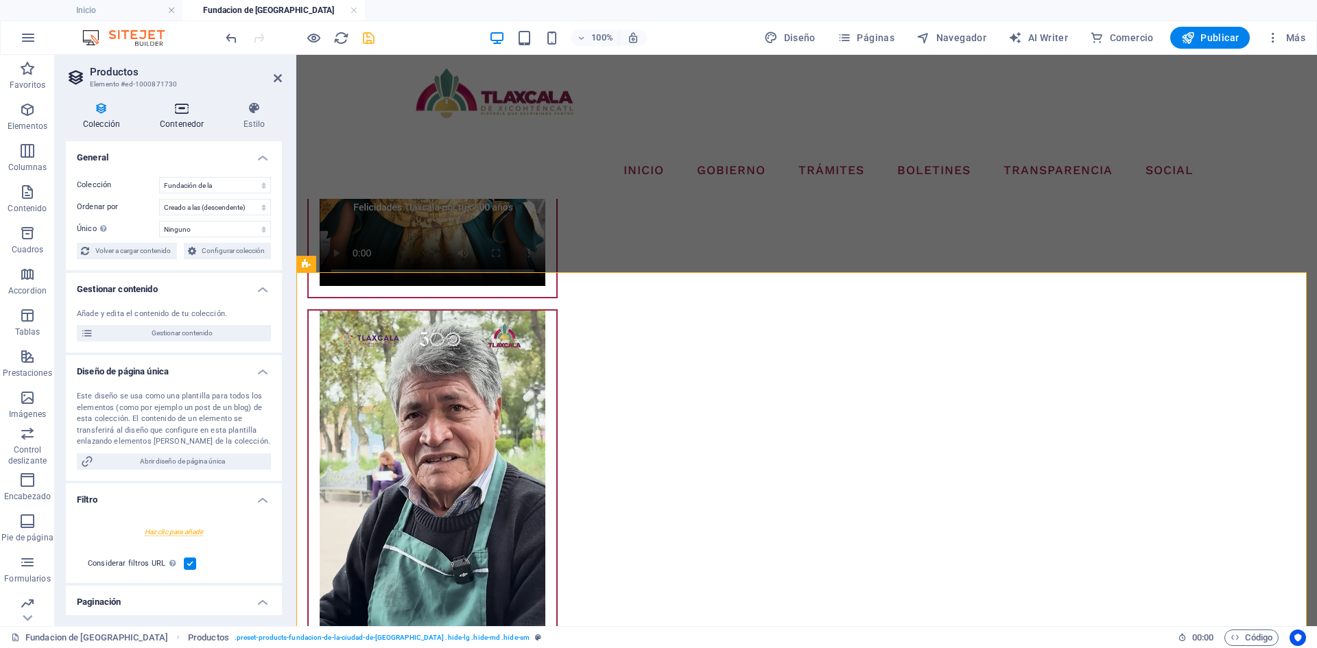
click at [194, 110] on icon at bounding box center [182, 109] width 78 height 14
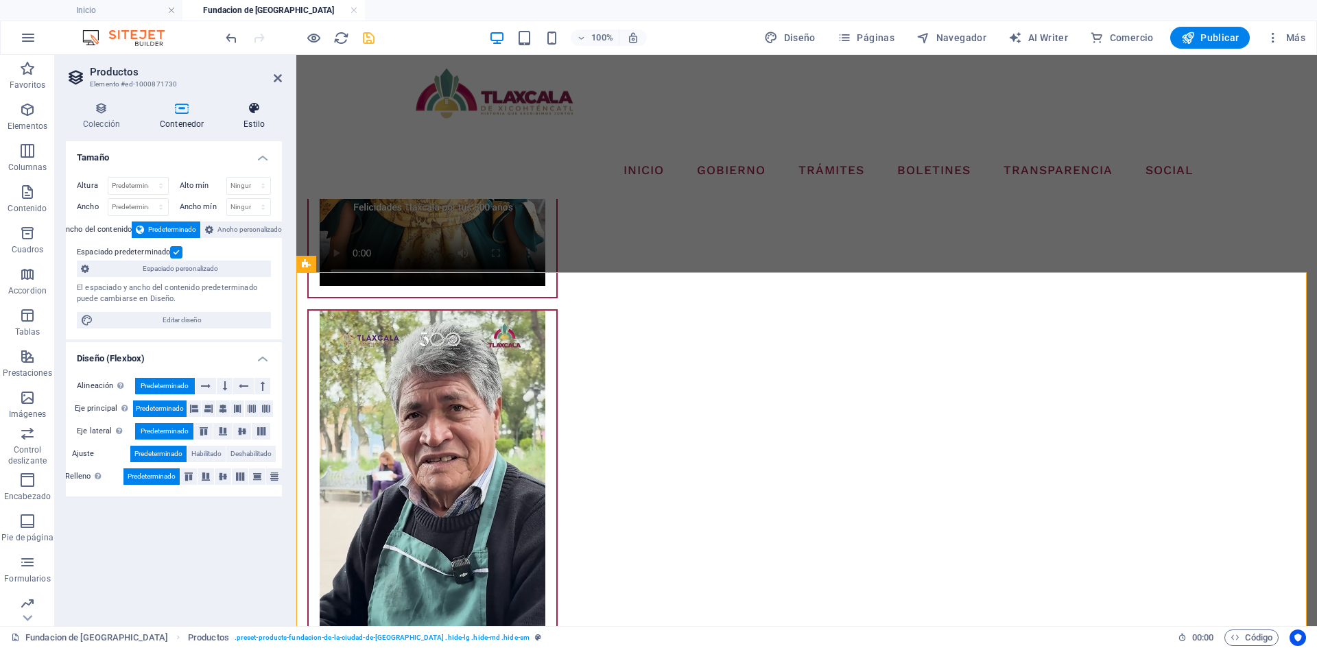
click at [267, 106] on icon at bounding box center [254, 109] width 56 height 14
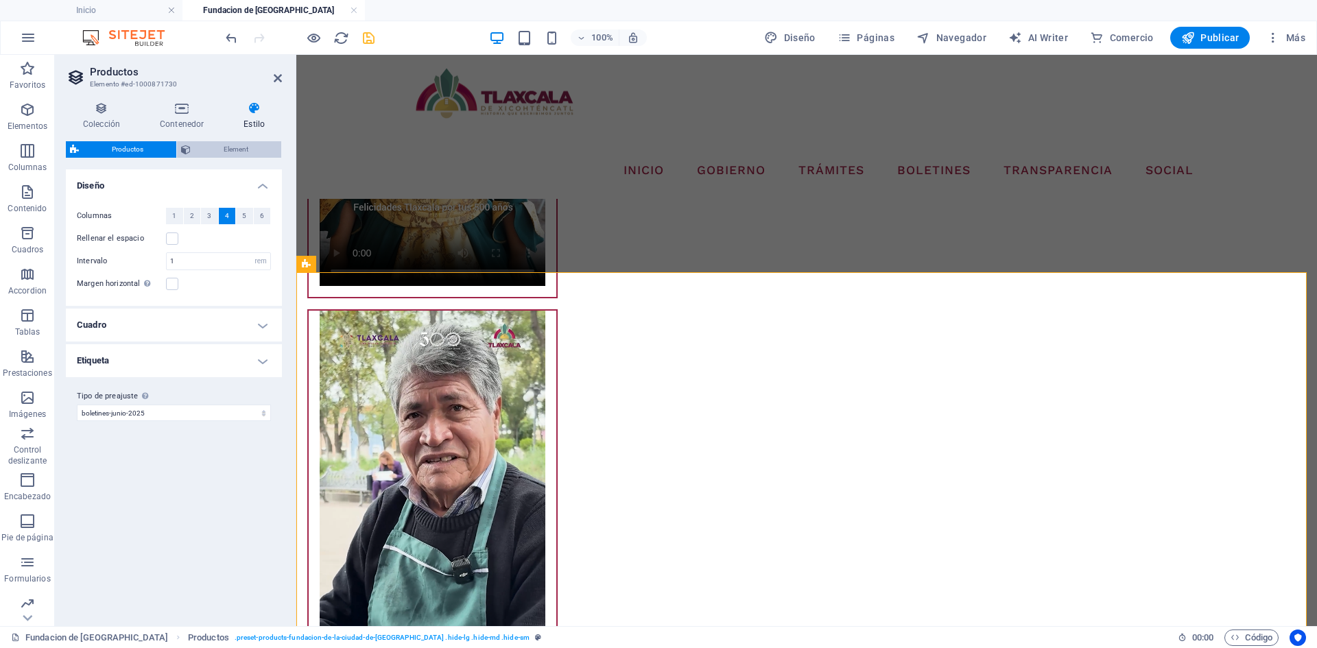
click at [242, 150] on span "Element" at bounding box center [236, 149] width 82 height 16
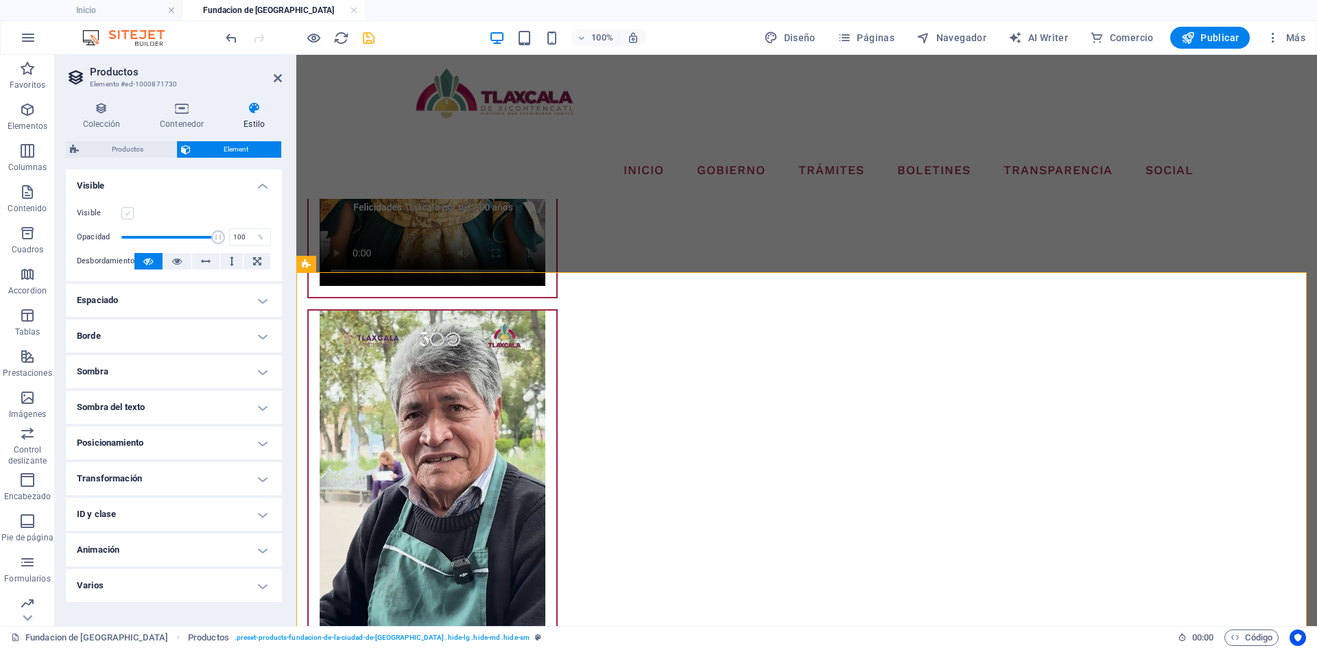
click at [132, 214] on label at bounding box center [127, 213] width 12 height 12
click at [0, 0] on input "Visible" at bounding box center [0, 0] width 0 height 0
click at [277, 82] on icon at bounding box center [278, 78] width 8 height 11
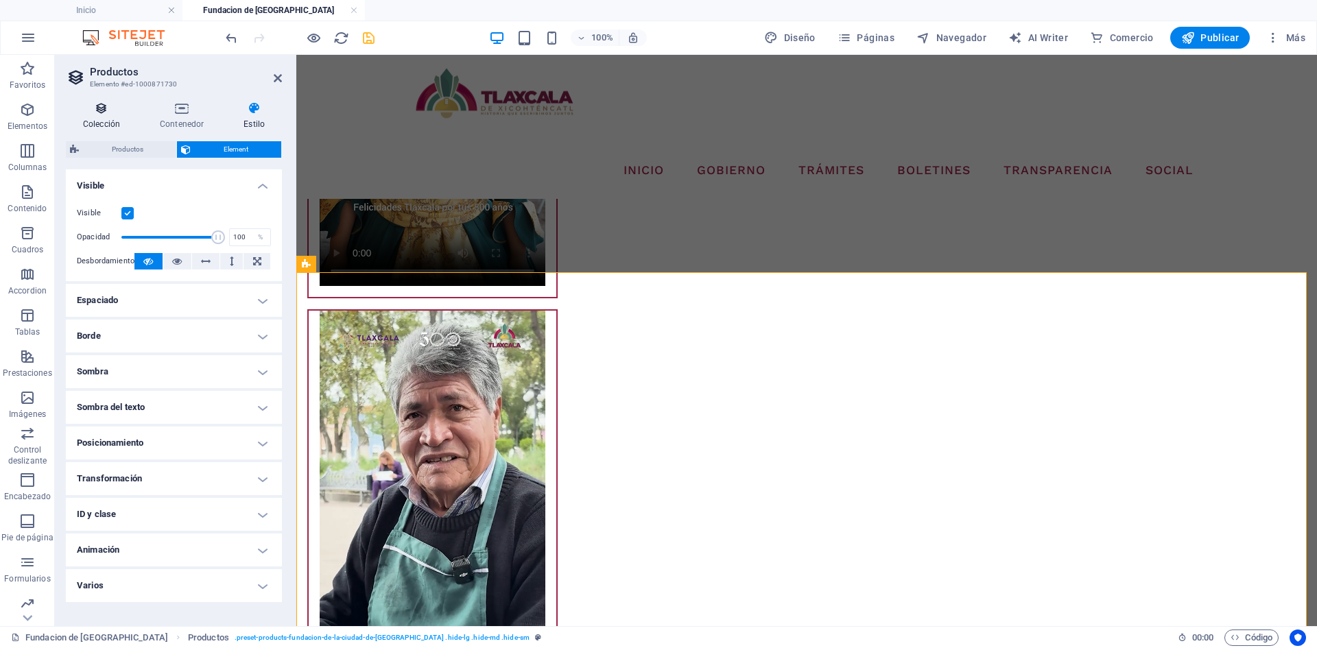
click at [112, 124] on h4 "Colección" at bounding box center [104, 116] width 77 height 29
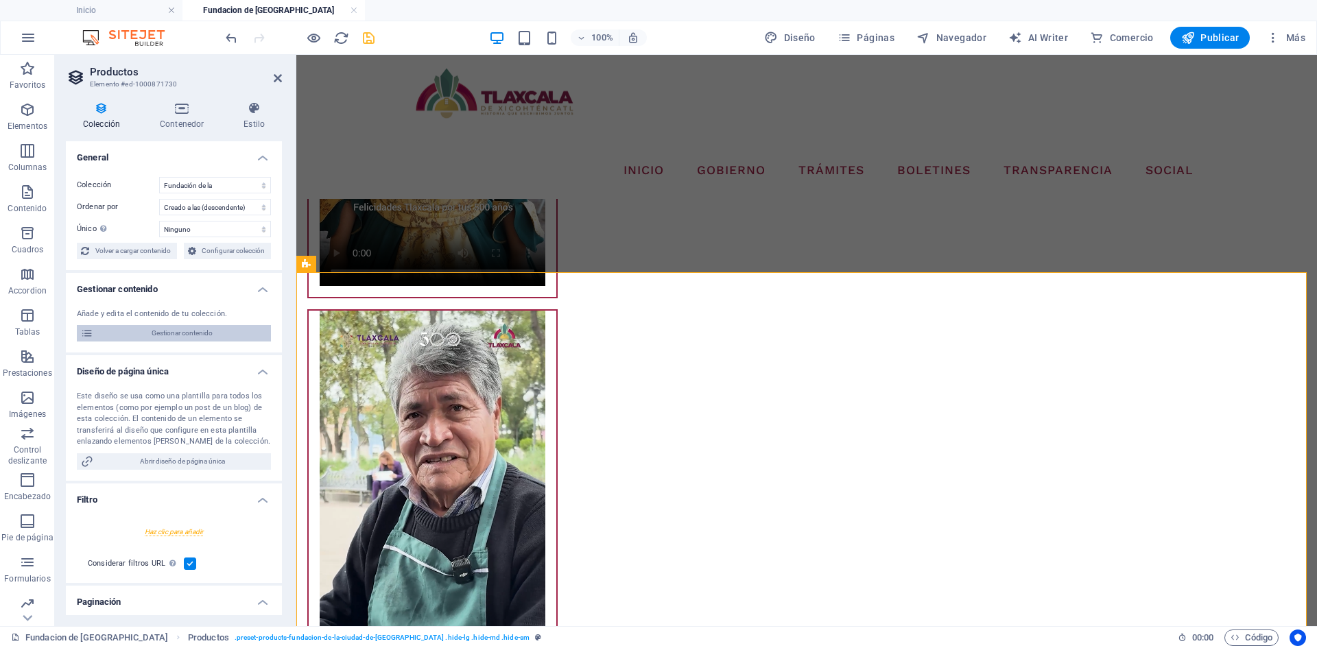
click at [179, 332] on span "Gestionar contenido" at bounding box center [181, 333] width 169 height 16
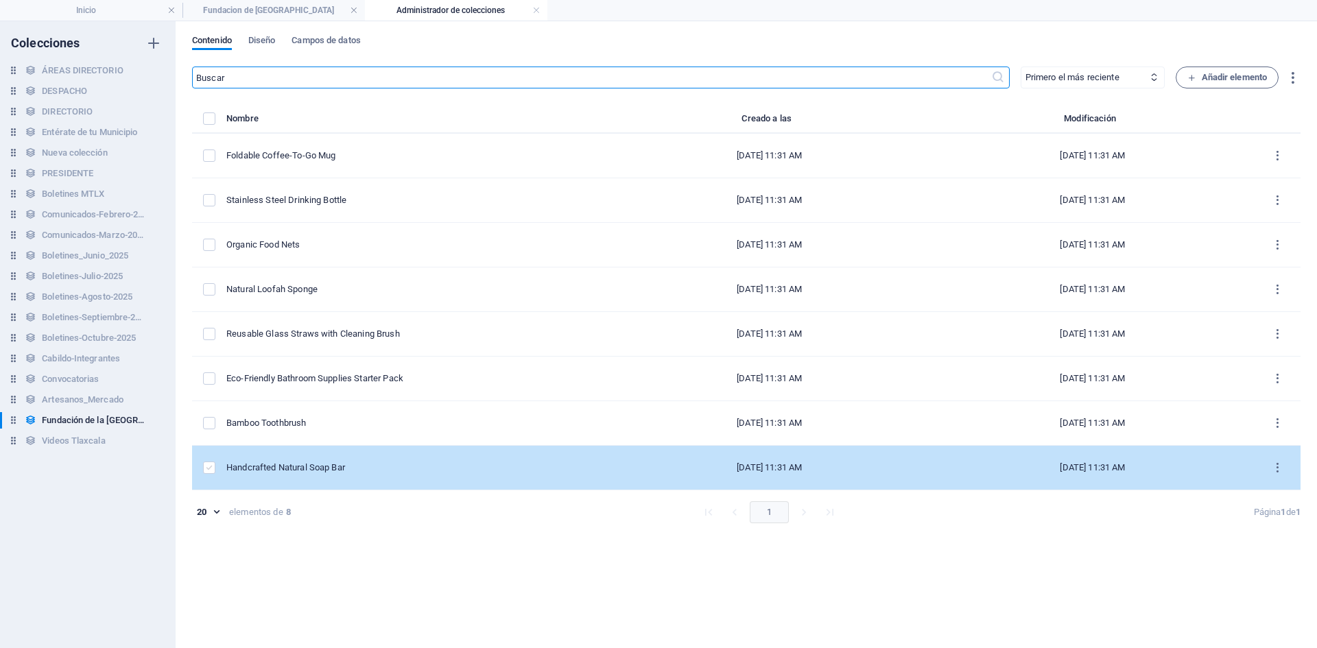
click at [207, 471] on label "items list" at bounding box center [209, 468] width 12 height 12
click at [0, 0] on input "items list" at bounding box center [0, 0] width 0 height 0
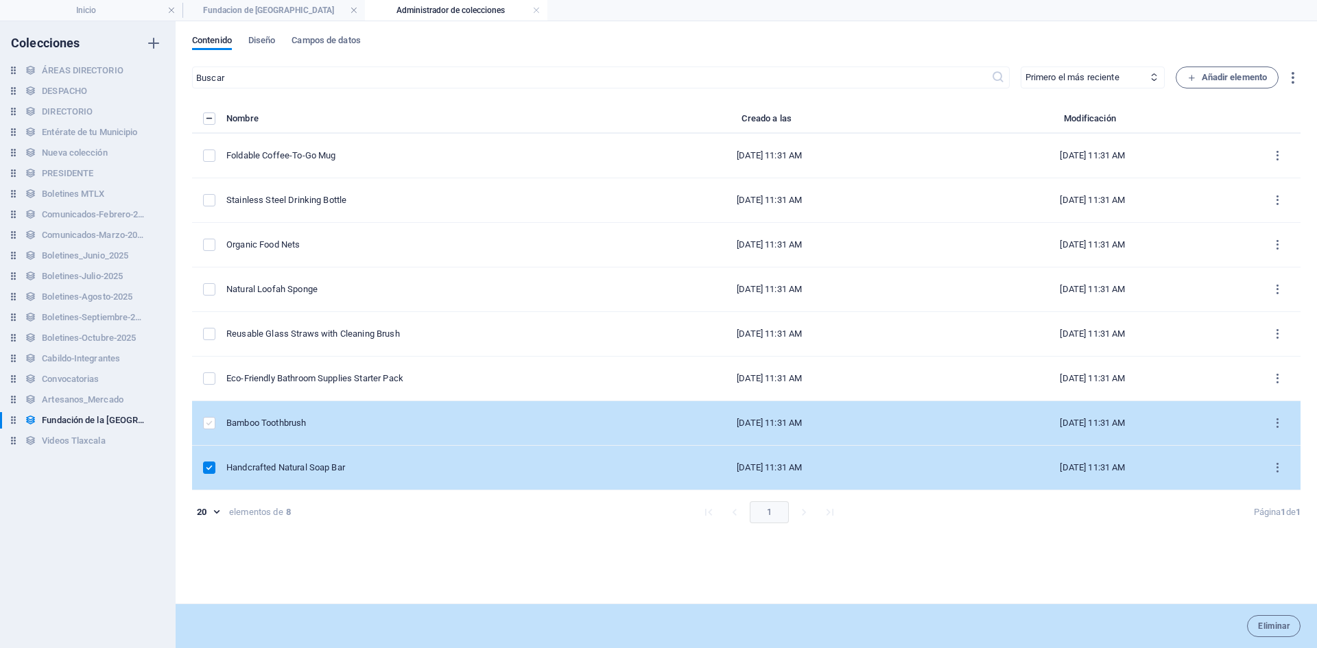
click at [213, 420] on label "items list" at bounding box center [209, 423] width 12 height 12
click at [0, 0] on input "items list" at bounding box center [0, 0] width 0 height 0
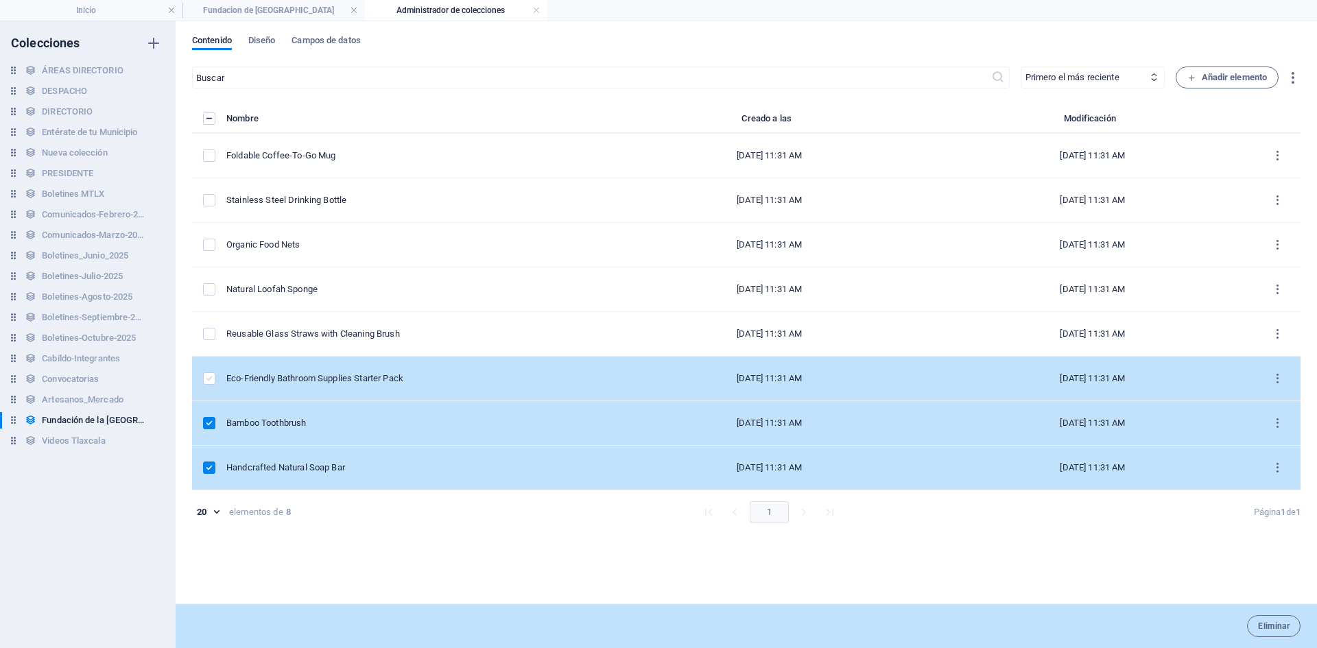
click at [213, 379] on label "items list" at bounding box center [209, 379] width 12 height 12
click at [0, 0] on input "items list" at bounding box center [0, 0] width 0 height 0
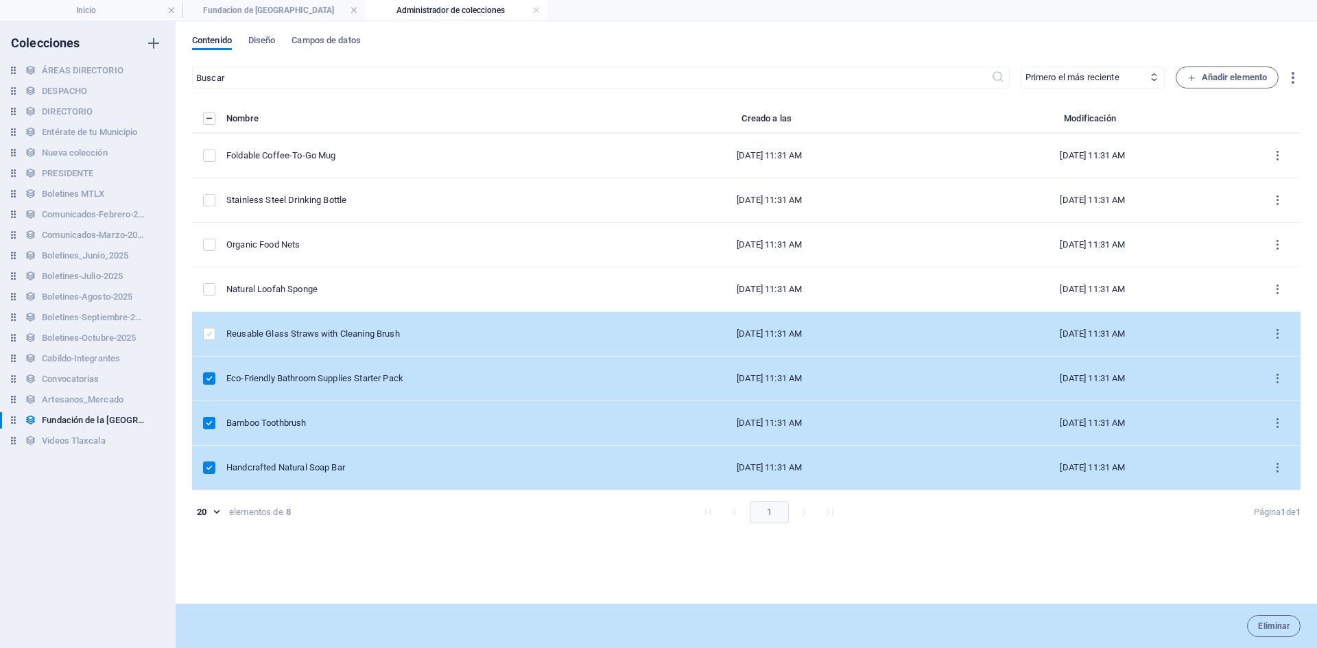
click at [205, 331] on label "items list" at bounding box center [209, 334] width 12 height 12
click at [0, 0] on input "items list" at bounding box center [0, 0] width 0 height 0
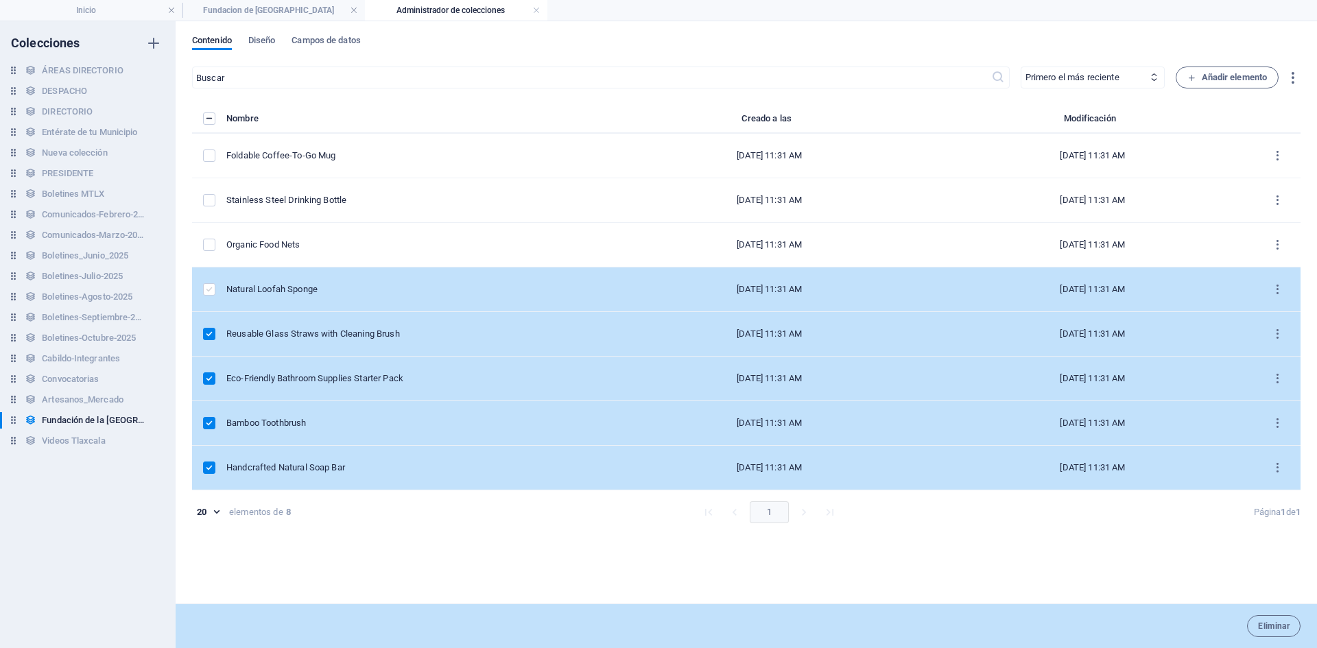
click at [205, 288] on label "items list" at bounding box center [209, 289] width 12 height 12
click at [0, 0] on input "items list" at bounding box center [0, 0] width 0 height 0
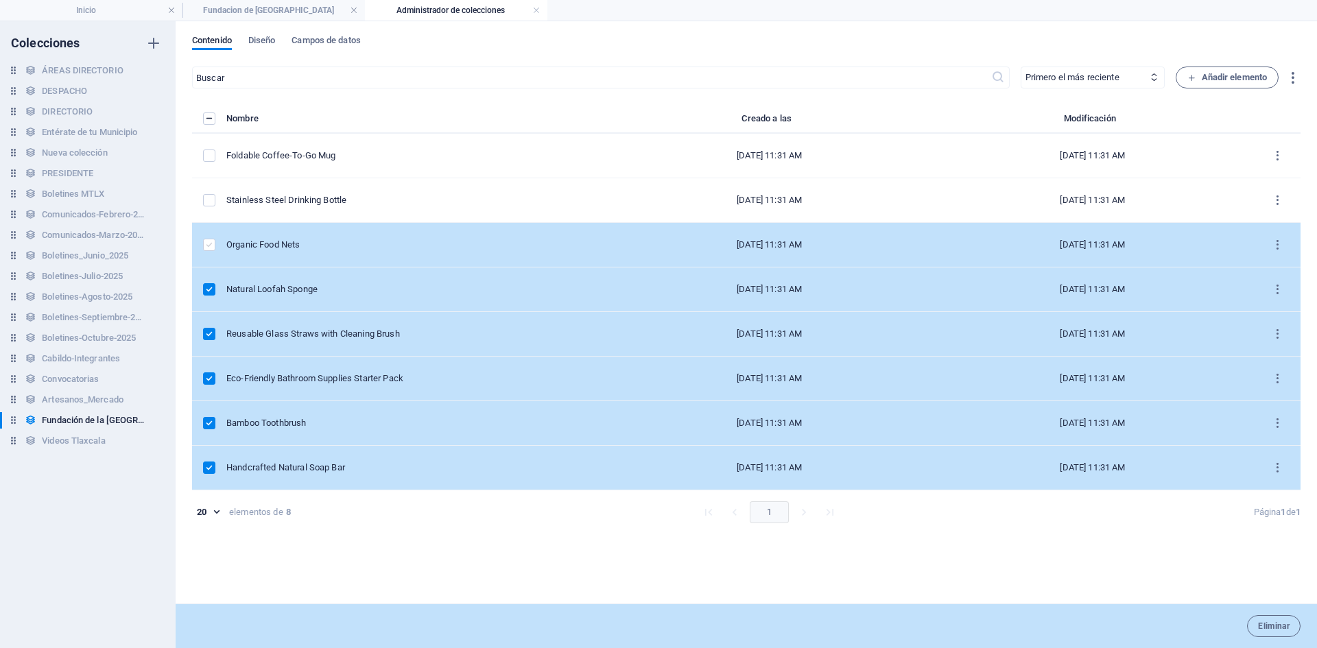
click at [209, 239] on label "items list" at bounding box center [209, 245] width 12 height 12
click at [0, 0] on input "items list" at bounding box center [0, 0] width 0 height 0
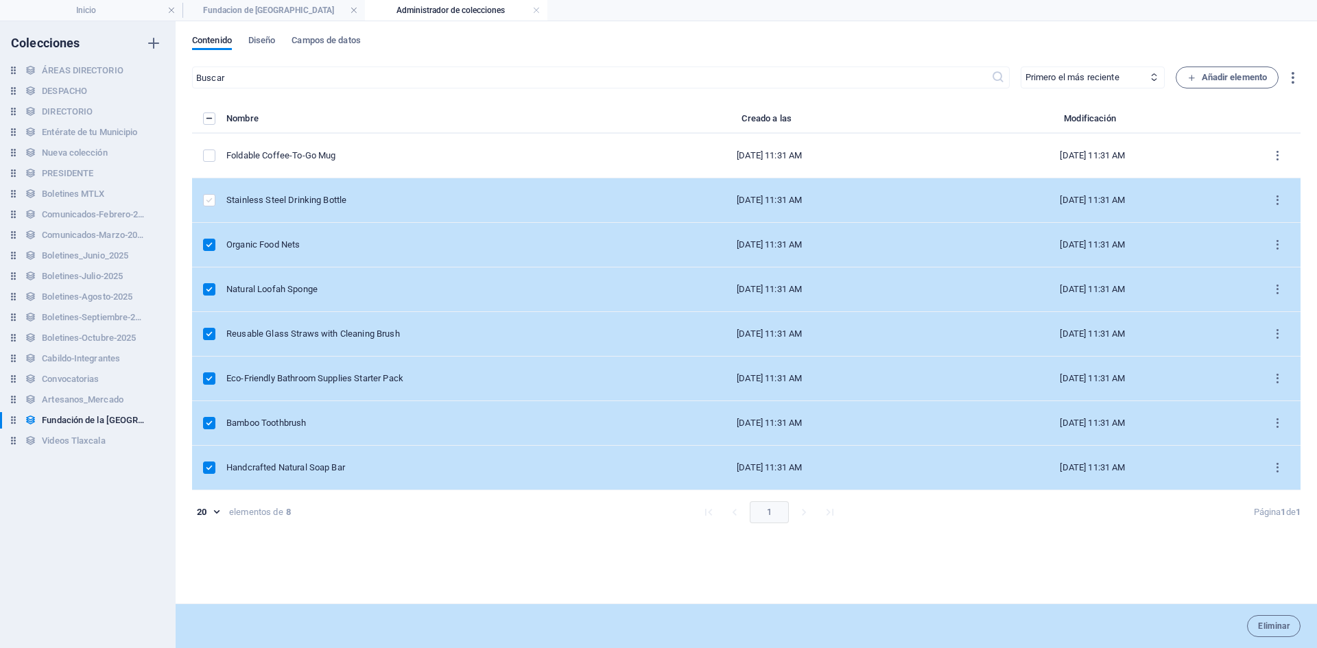
click at [210, 206] on label "items list" at bounding box center [209, 200] width 12 height 12
click at [0, 0] on input "items list" at bounding box center [0, 0] width 0 height 0
click at [1273, 624] on span "Eliminar" at bounding box center [1274, 626] width 32 height 8
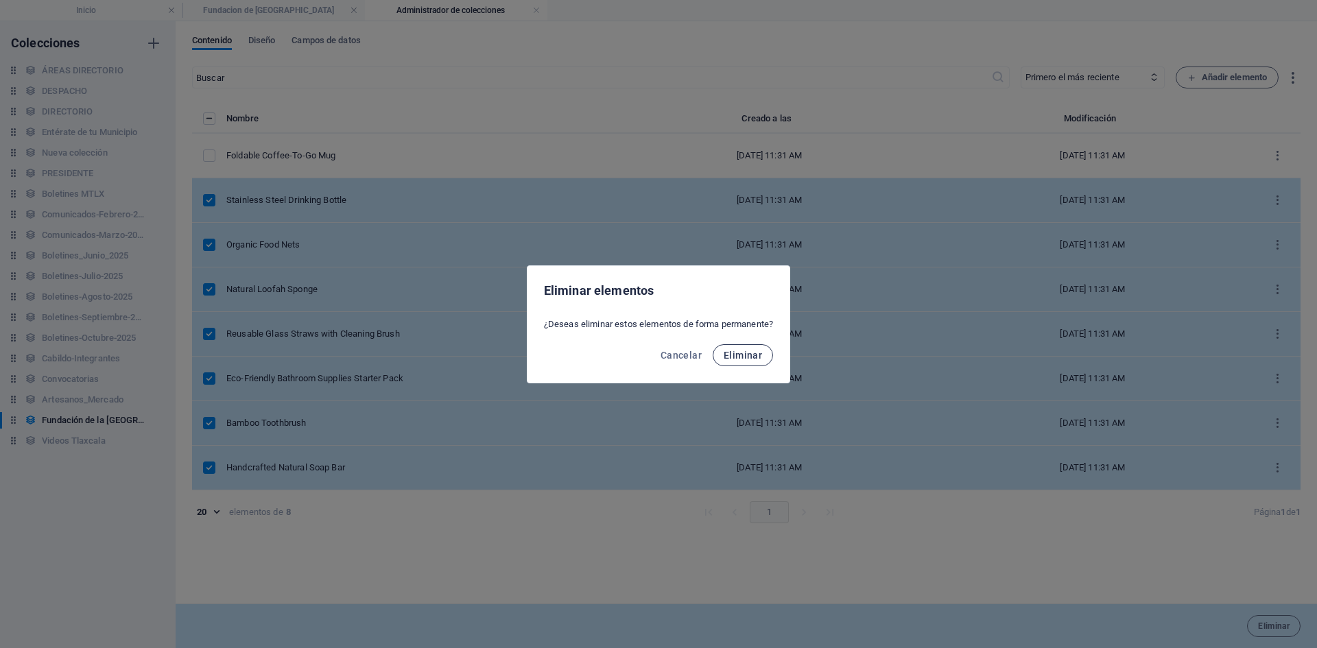
click at [752, 361] on button "Eliminar" at bounding box center [743, 355] width 60 height 22
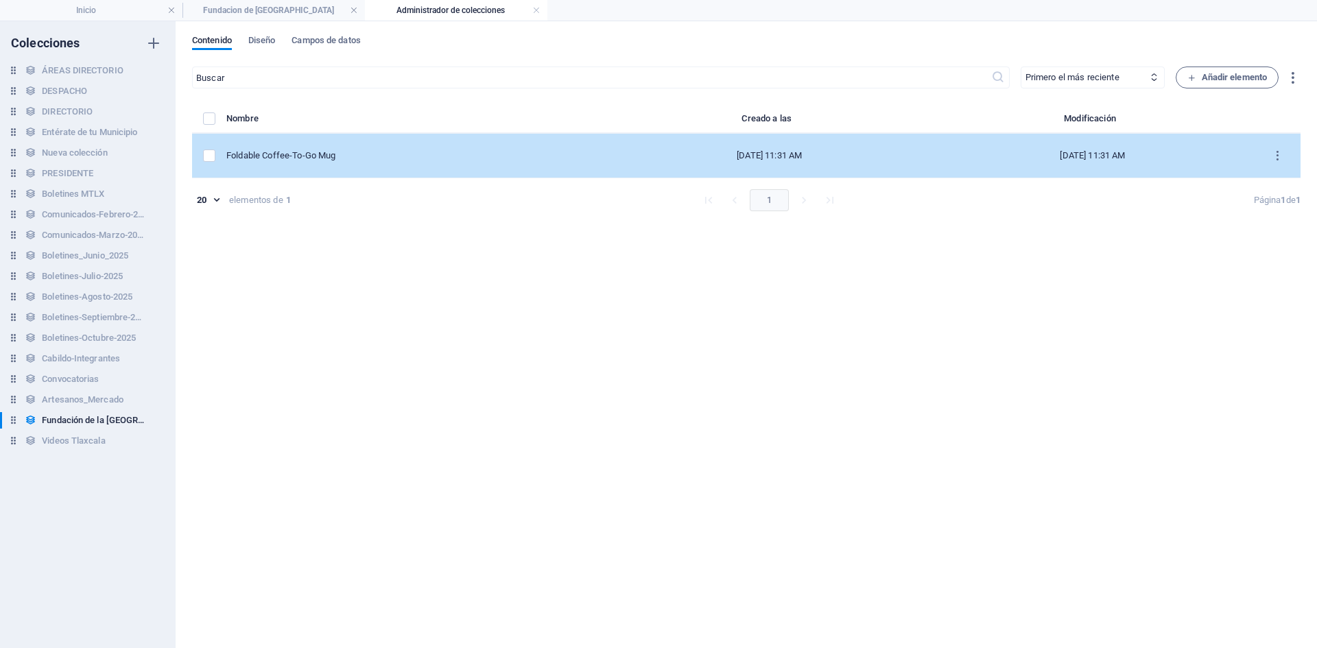
click at [361, 156] on div "Foldable Coffee-To-Go Mug" at bounding box center [411, 156] width 371 height 12
select select "Out of stock"
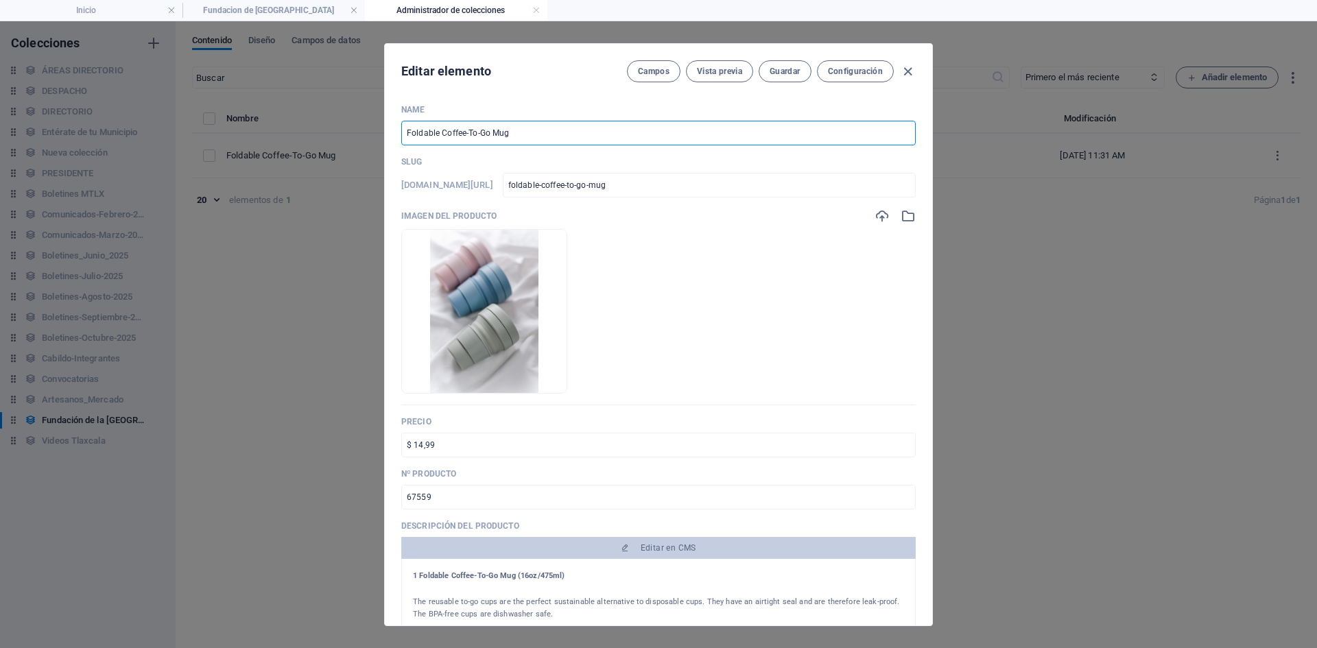
drag, startPoint x: 538, startPoint y: 128, endPoint x: 338, endPoint y: 130, distance: 200.4
click at [338, 130] on div "Editar elemento Campos Vista previa Guardar Configuración Name Foldable Coffee-…" at bounding box center [658, 334] width 1317 height 627
paste input "PRESENTA ALCALDE [PERSON_NAME] SOLEMNE CON ACTIVIDADES PARA CONMEMORAR 500 AÑOS…"
type input "PRESENTA ALCALDE [PERSON_NAME] SOLEMNE CON ACTIVIDADES PARA CONMEMORAR 500 AÑOS…"
type input "presenta-alcalde-[PERSON_NAME]-bando-solemne-con-actividades-para-conmemorar-50…"
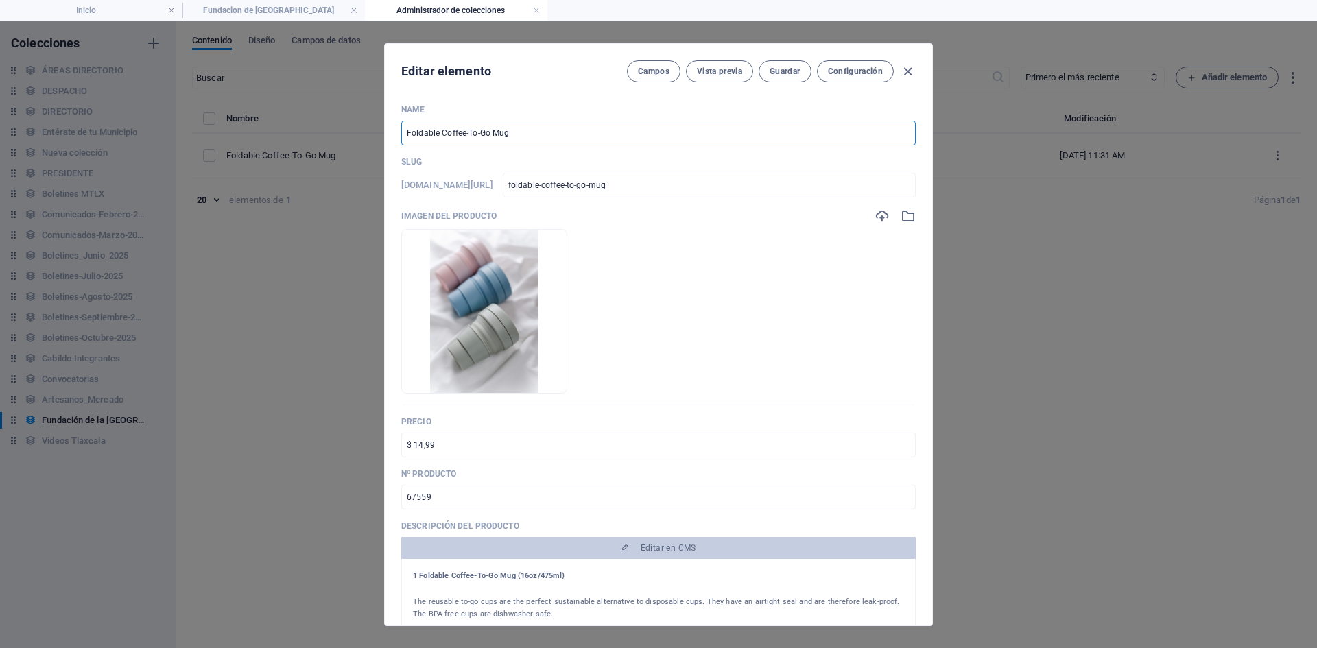
type input "presenta-alcalde-[PERSON_NAME]-bando-solemne-con-actividades-para-conmemorar-50…"
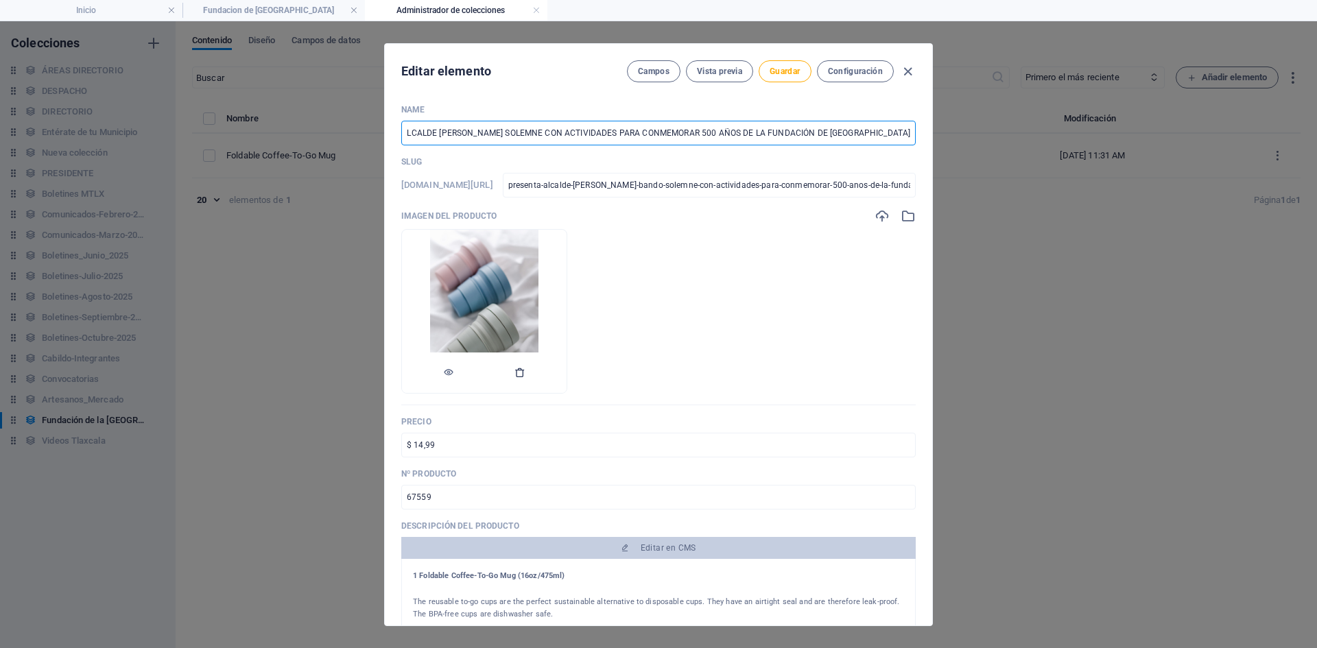
click at [526, 375] on icon "button" at bounding box center [520, 372] width 11 height 11
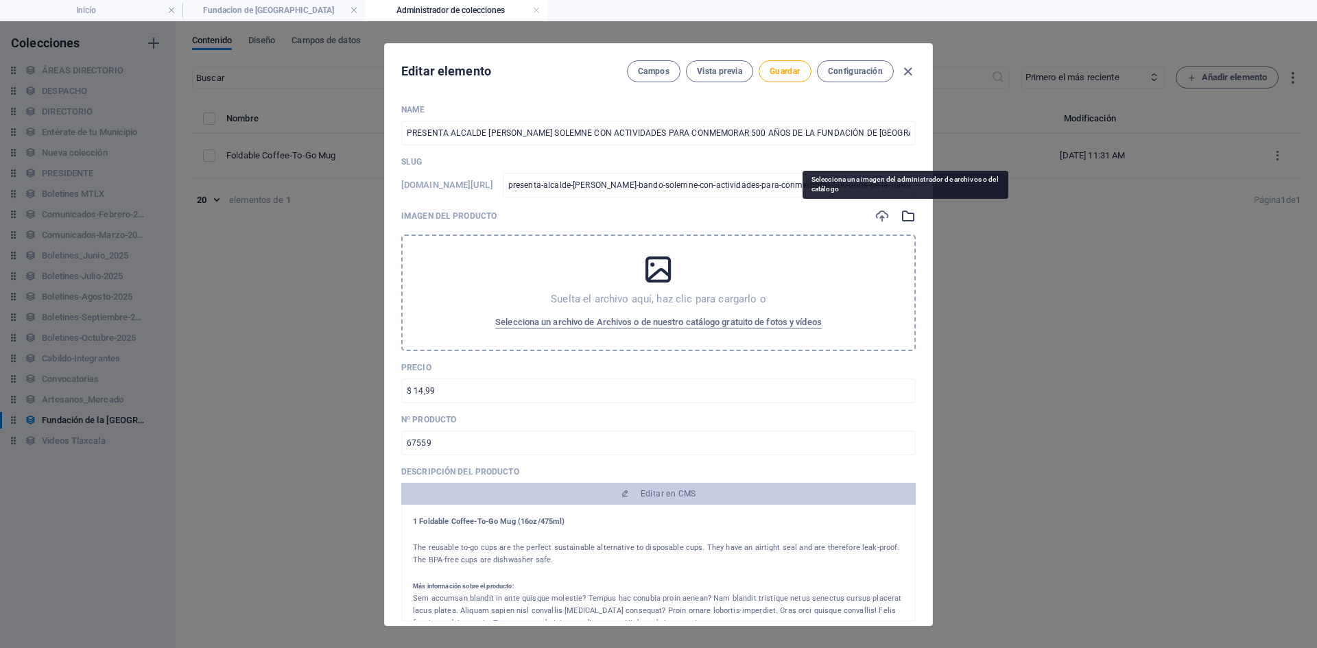
click at [906, 215] on icon "button" at bounding box center [908, 216] width 15 height 15
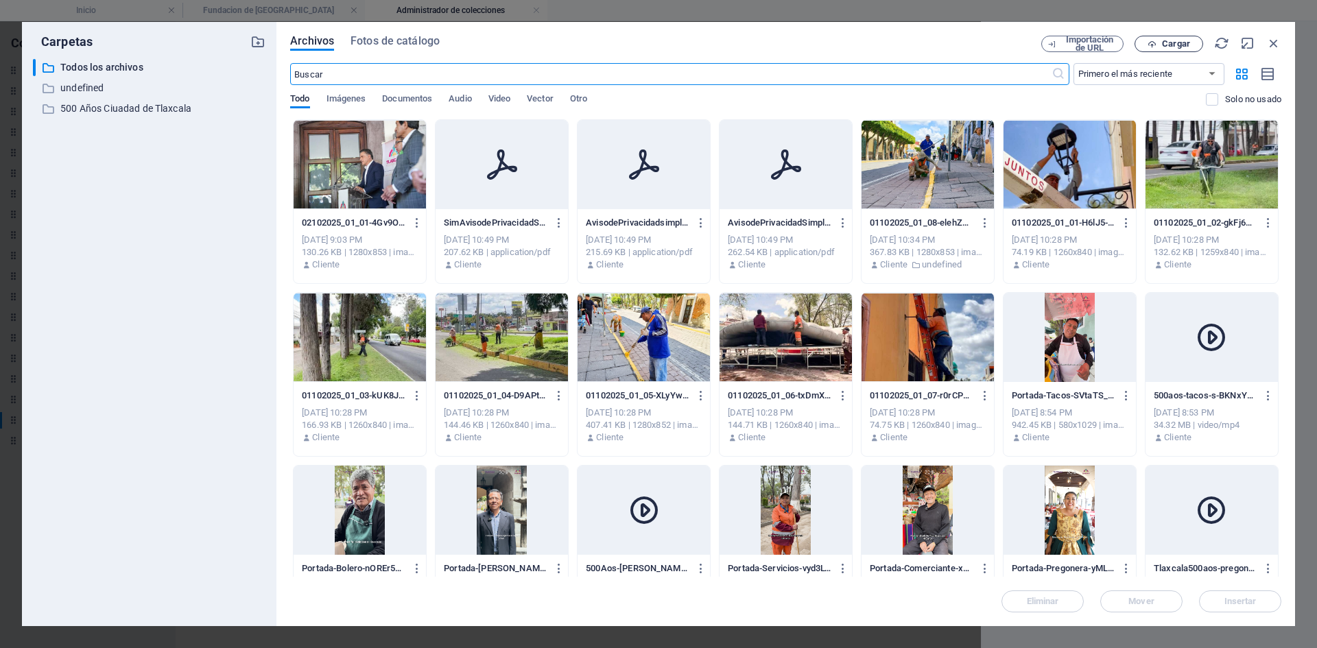
click at [1173, 42] on span "Cargar" at bounding box center [1176, 44] width 28 height 8
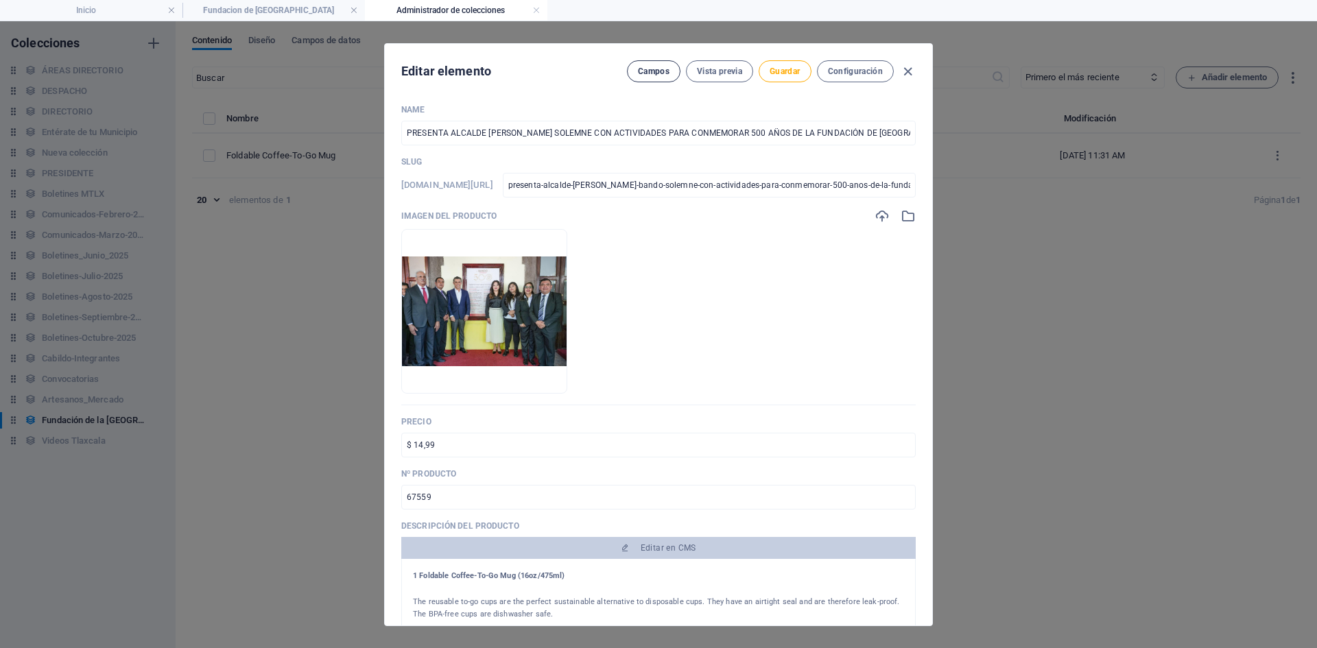
click at [653, 73] on span "Campos" at bounding box center [654, 71] width 32 height 11
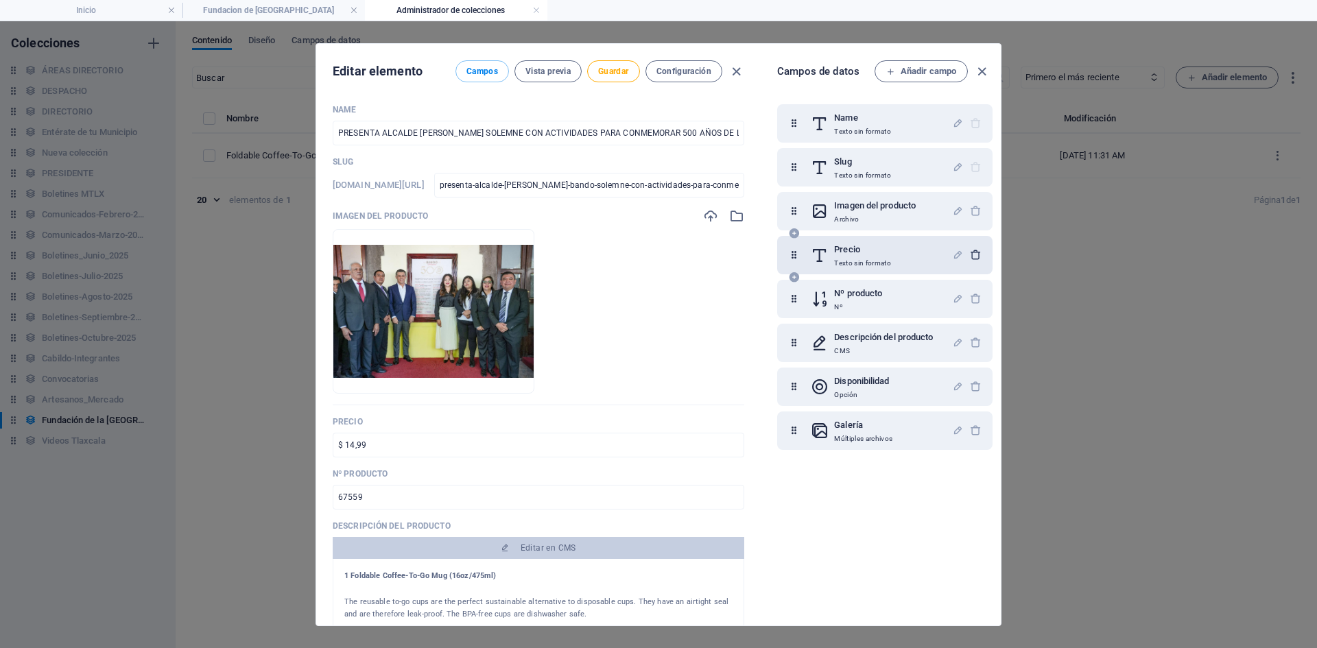
click at [972, 255] on icon "button" at bounding box center [976, 255] width 12 height 12
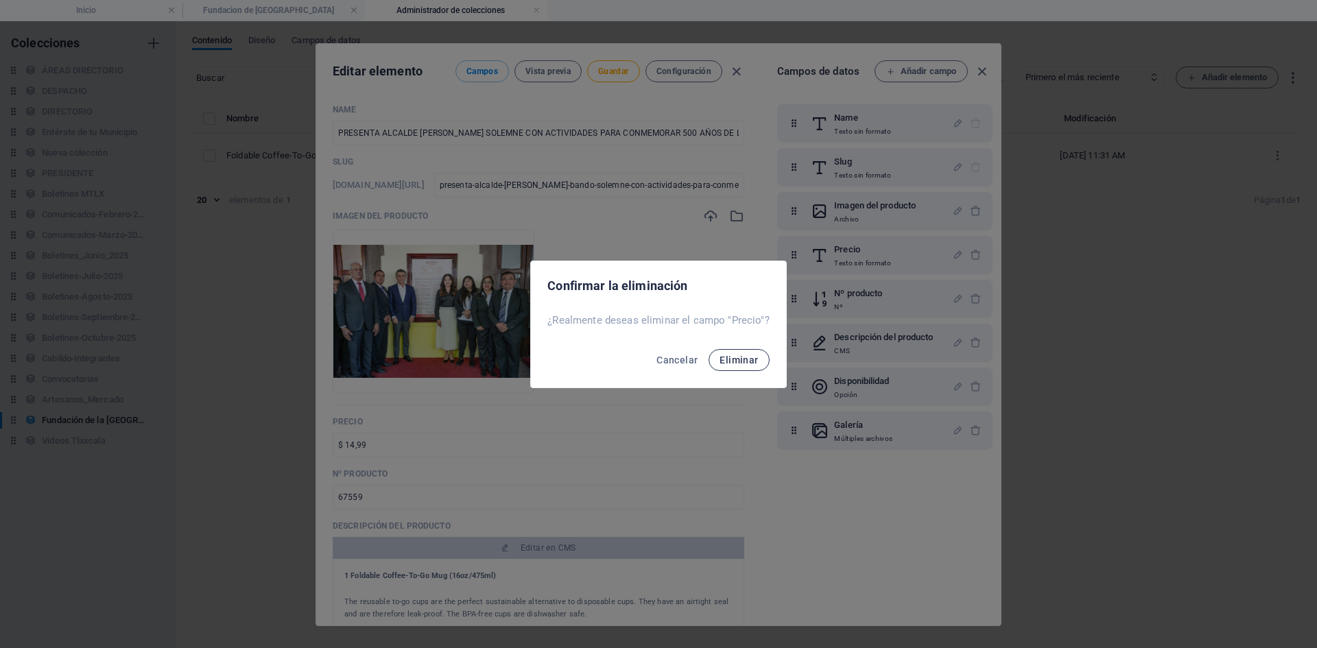
click at [752, 362] on span "Eliminar" at bounding box center [739, 360] width 38 height 11
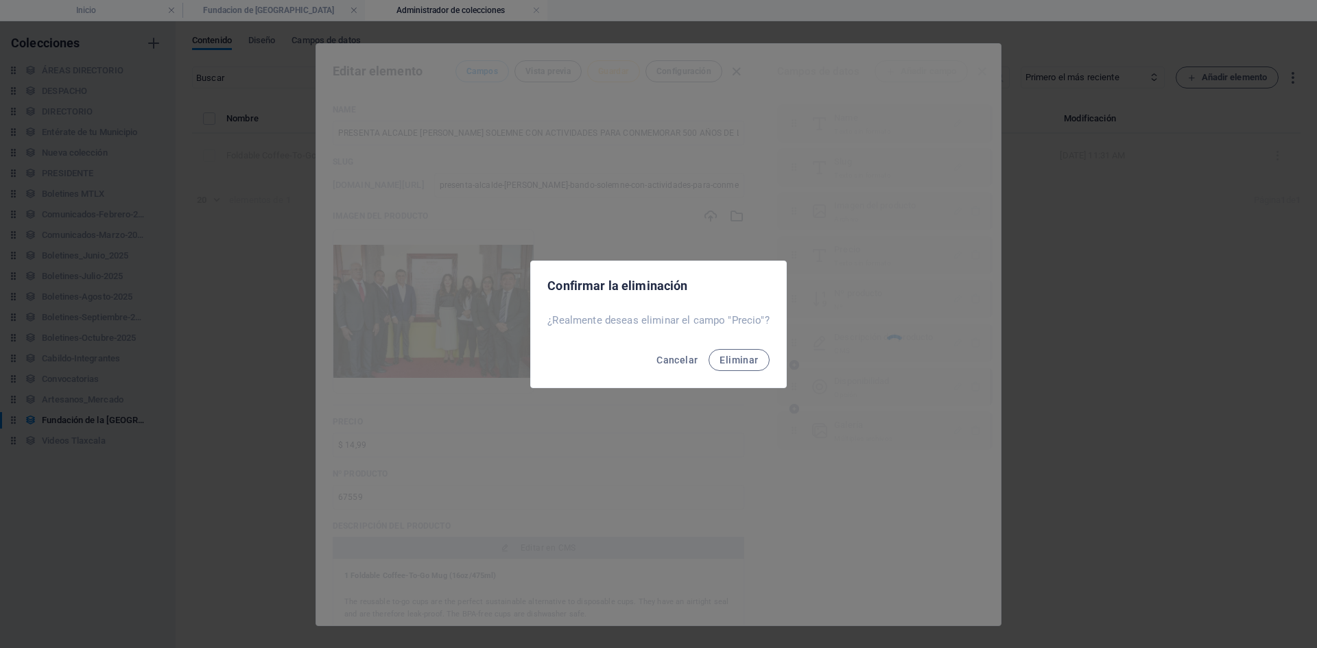
type input "Foldable Coffee-To-Go Mug"
type input "foldable-coffee-to-go-mug"
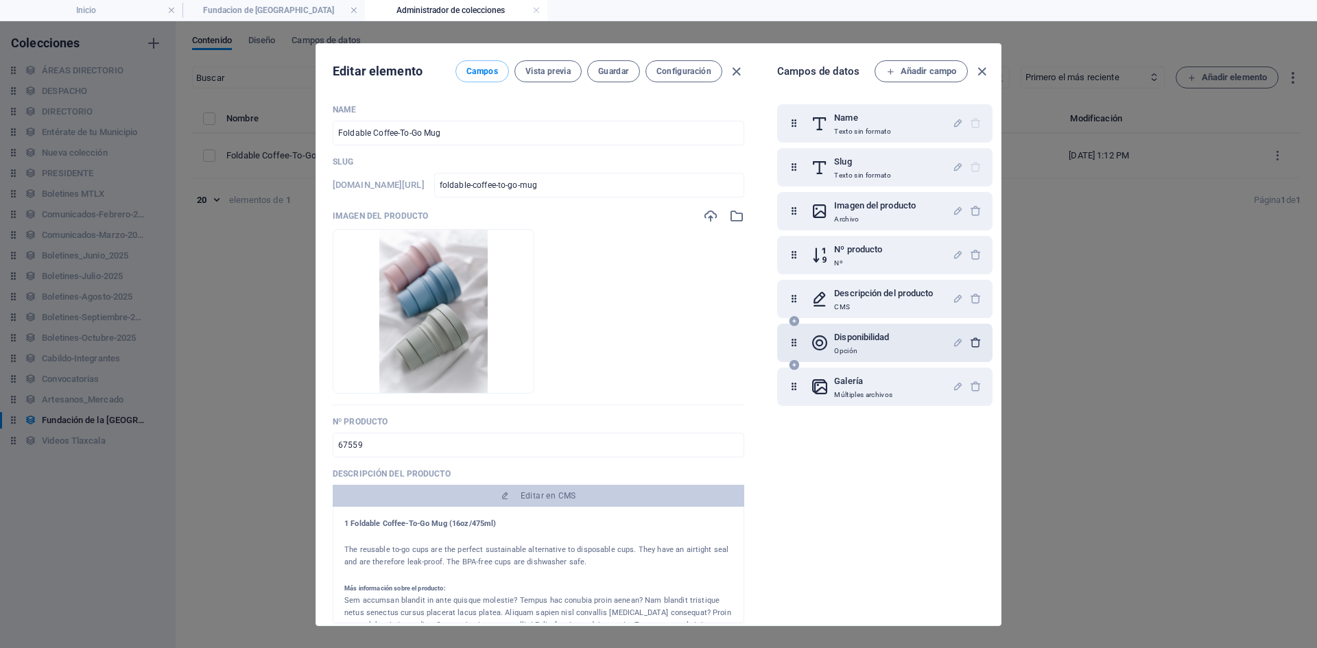
click at [976, 345] on icon "button" at bounding box center [976, 343] width 12 height 12
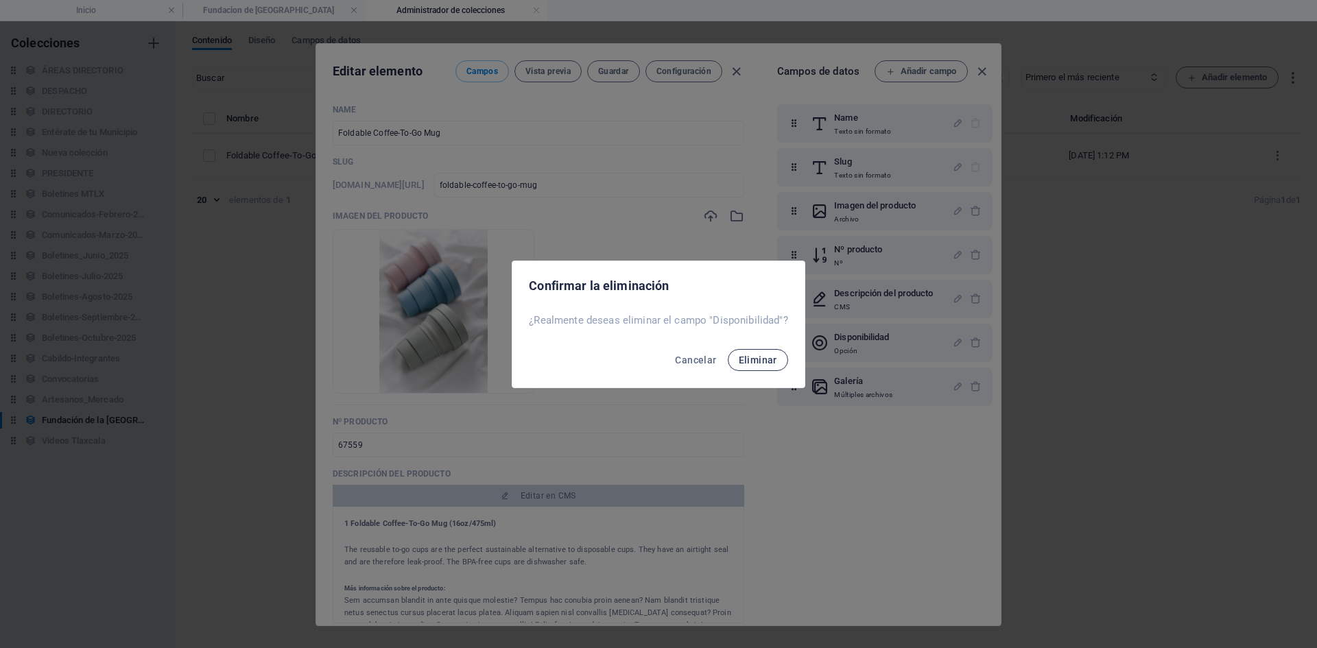
click at [760, 357] on span "Eliminar" at bounding box center [758, 360] width 38 height 11
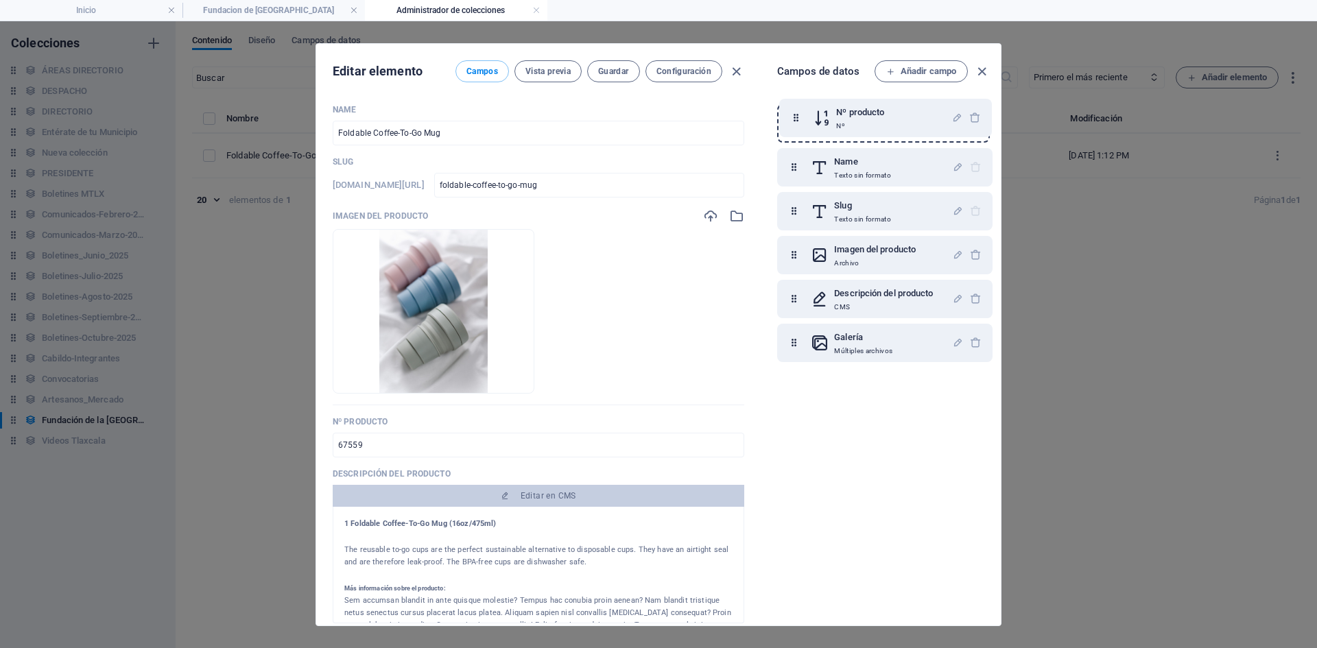
drag, startPoint x: 791, startPoint y: 257, endPoint x: 795, endPoint y: 113, distance: 143.4
click at [795, 113] on div "Name Texto sin formato Slug Texto sin formato Imagen del producto Archivo Nº pr…" at bounding box center [884, 233] width 215 height 258
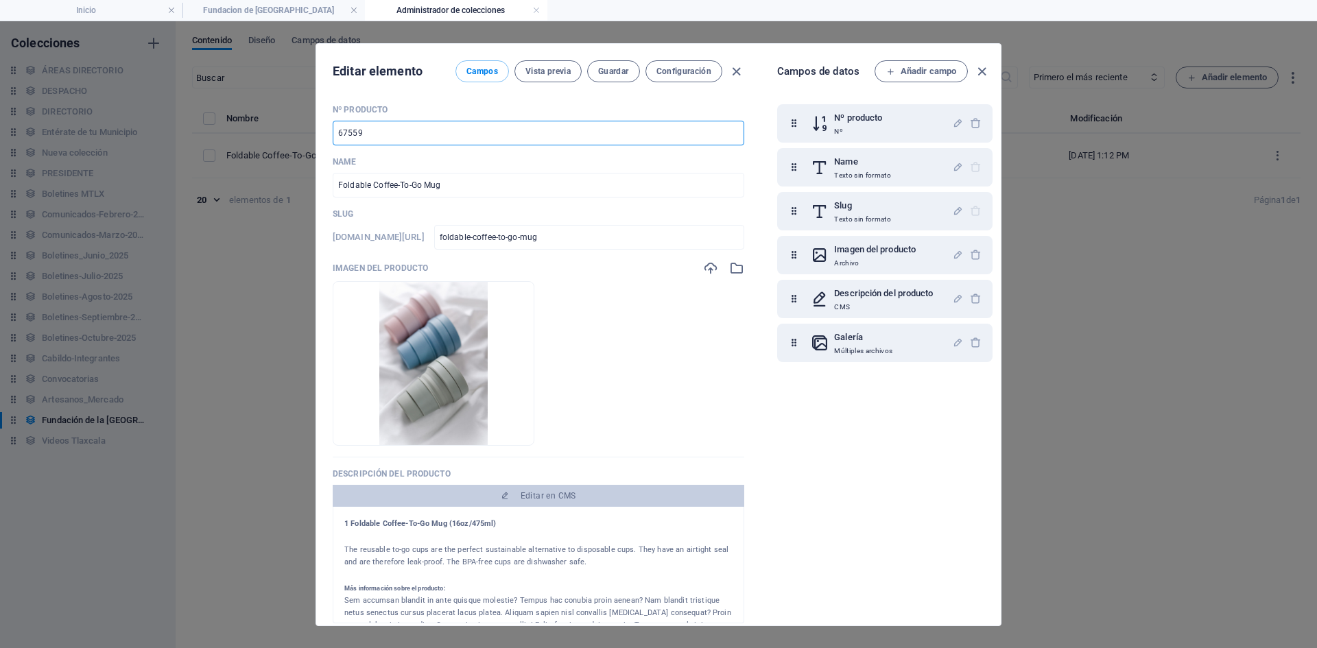
drag, startPoint x: 434, startPoint y: 134, endPoint x: 285, endPoint y: 125, distance: 149.2
click at [285, 125] on div "Editar elemento Campos Vista previa Guardar Configuración Nº producto 67559 ​ N…" at bounding box center [658, 334] width 1317 height 627
type input "0"
type input "01"
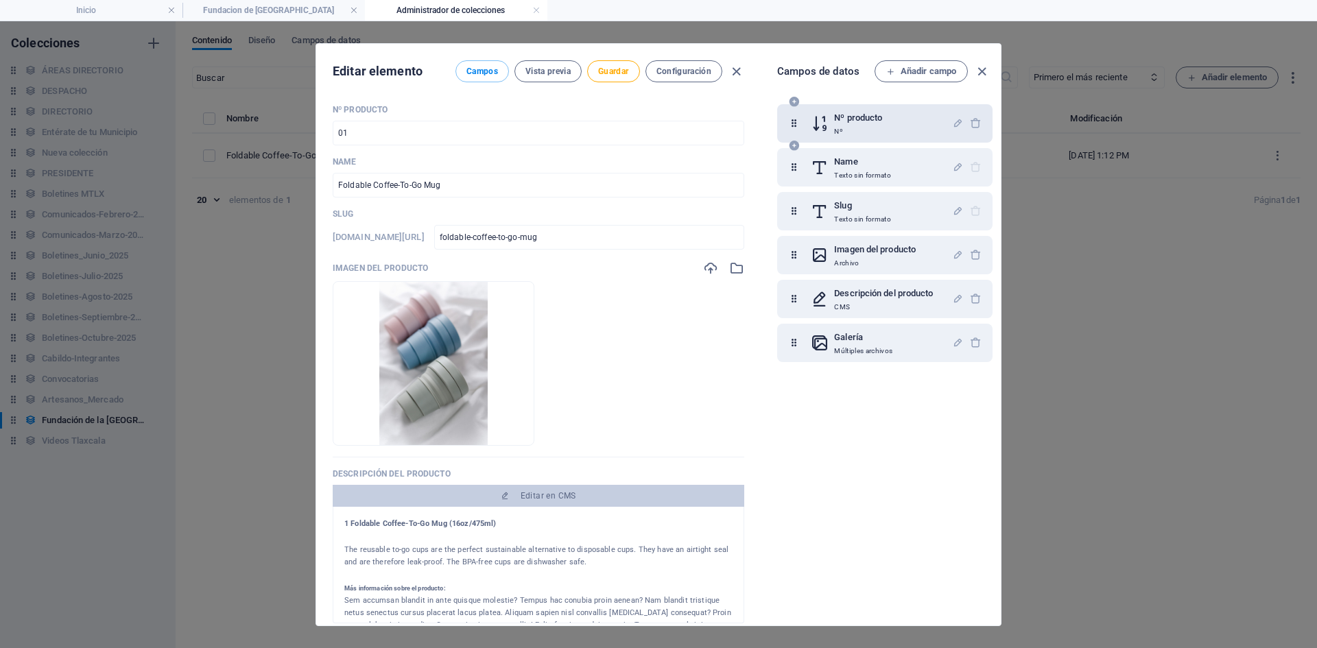
click at [906, 119] on div "Nº producto Nº" at bounding box center [881, 123] width 141 height 27
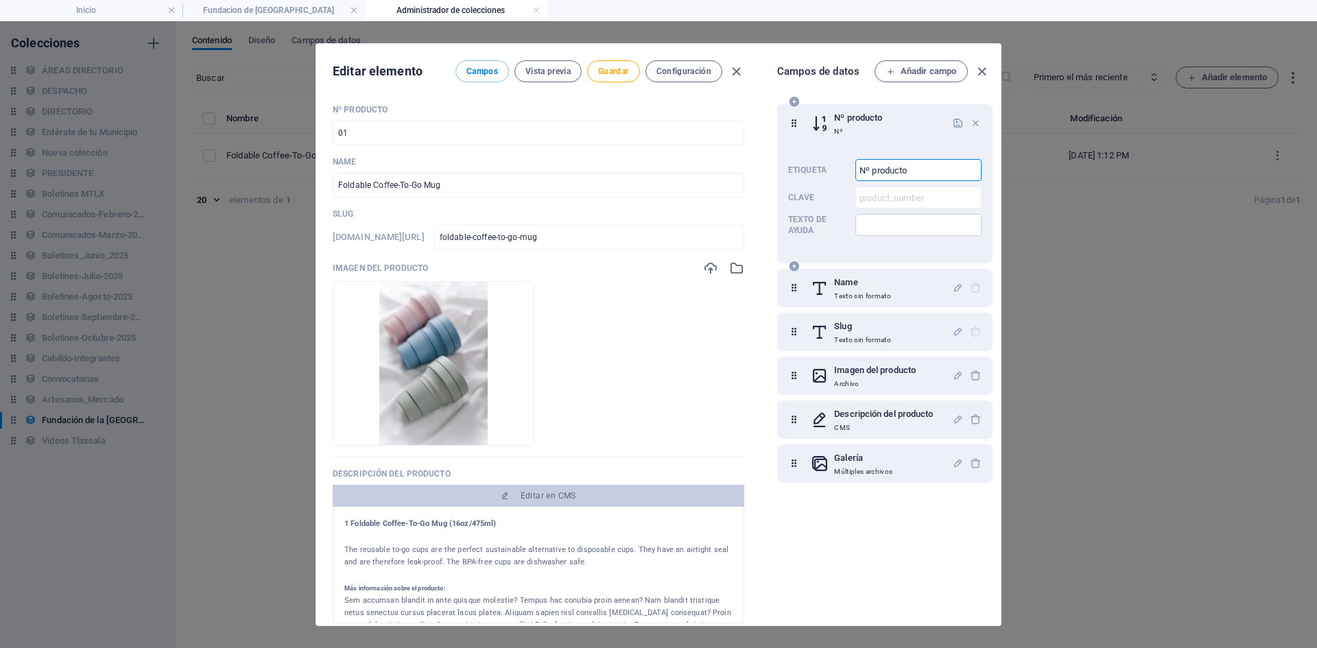
drag, startPoint x: 915, startPoint y: 172, endPoint x: 832, endPoint y: 172, distance: 83.7
click at [832, 172] on div "Etiqueta Nº producto ​ Clave product_number ​ Texto de ayuda ​" at bounding box center [884, 198] width 193 height 88
type input "Consecutivo de Publicación"
click at [954, 123] on icon "button" at bounding box center [958, 123] width 12 height 12
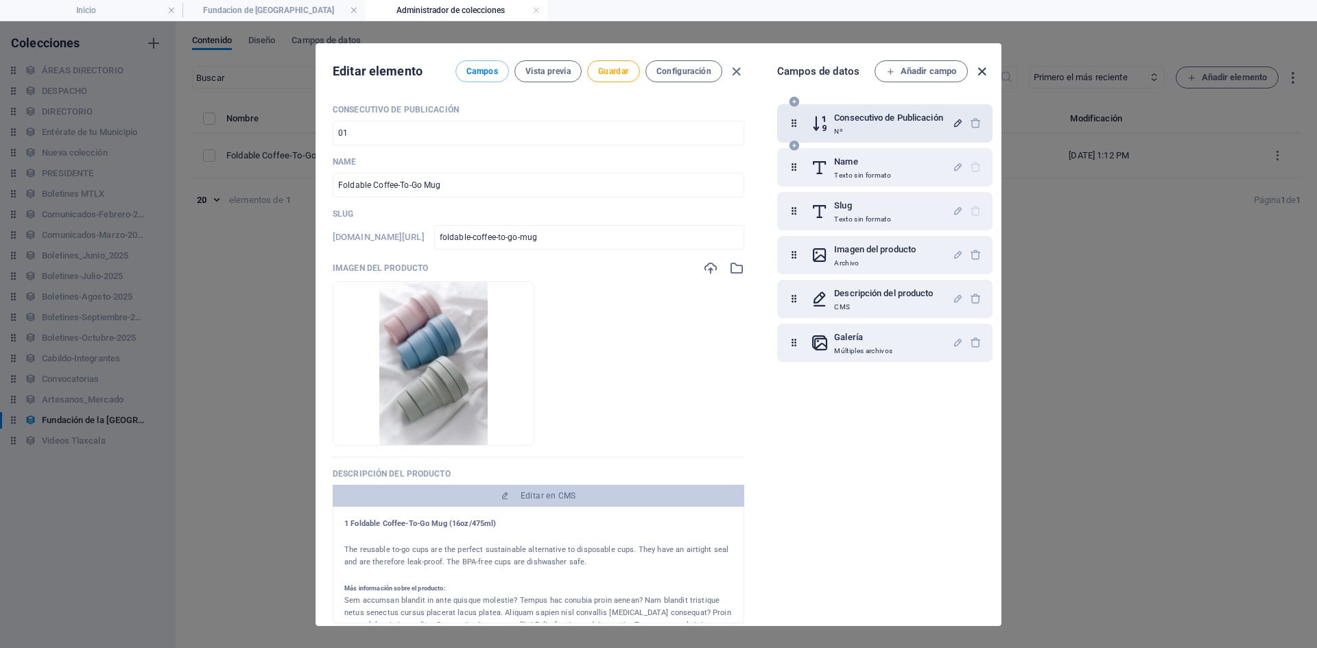
click at [978, 74] on icon "button" at bounding box center [982, 72] width 16 height 16
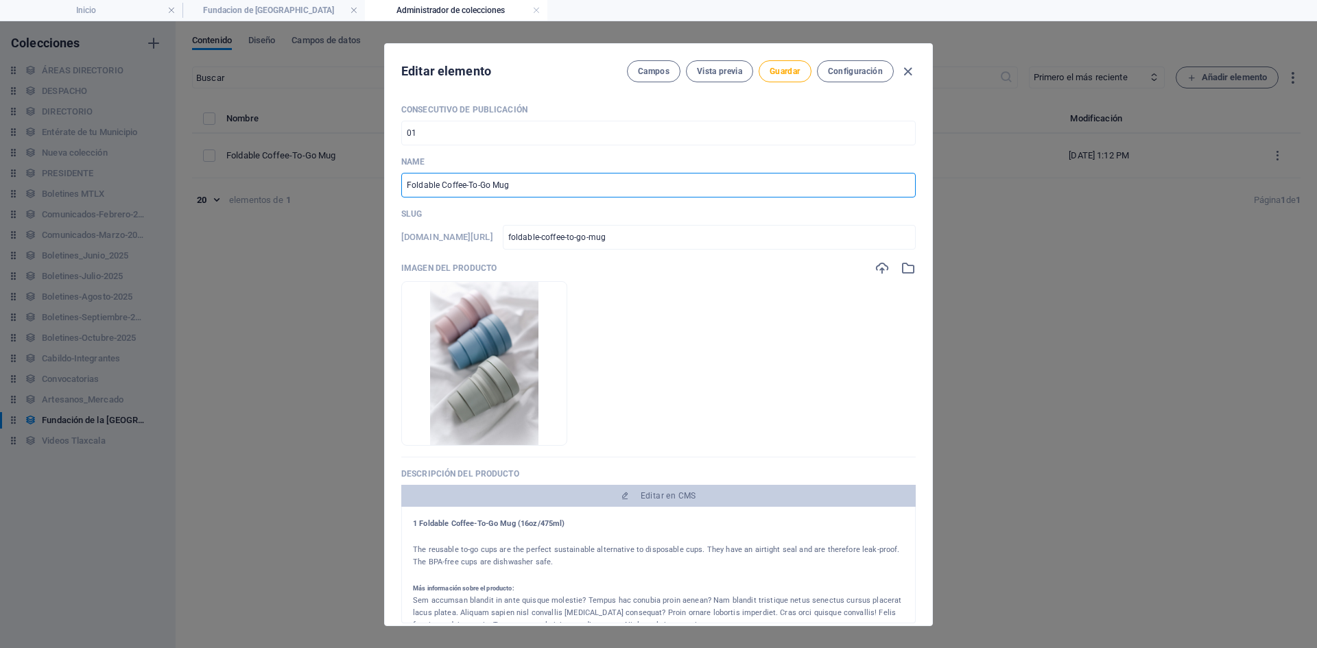
drag, startPoint x: 615, startPoint y: 191, endPoint x: 279, endPoint y: 174, distance: 336.6
click at [279, 174] on div "Editar elemento Campos Vista previa Guardar Configuración Consecutivo de Public…" at bounding box center [658, 334] width 1317 height 627
paste input "PRESENTA ALCALDE [PERSON_NAME] SOLEMNE CON ACTIVIDADES PARA CONMEMORAR 500 AÑOS…"
type input "presenta-alcalde-[PERSON_NAME]-bando-solemne-con-actividades-para-conmemorar-50…"
type input "PRESENTA ALCALDE [PERSON_NAME] SOLEMNE CON ACTIVIDADES PARA CONMEMORAR 500 AÑOS…"
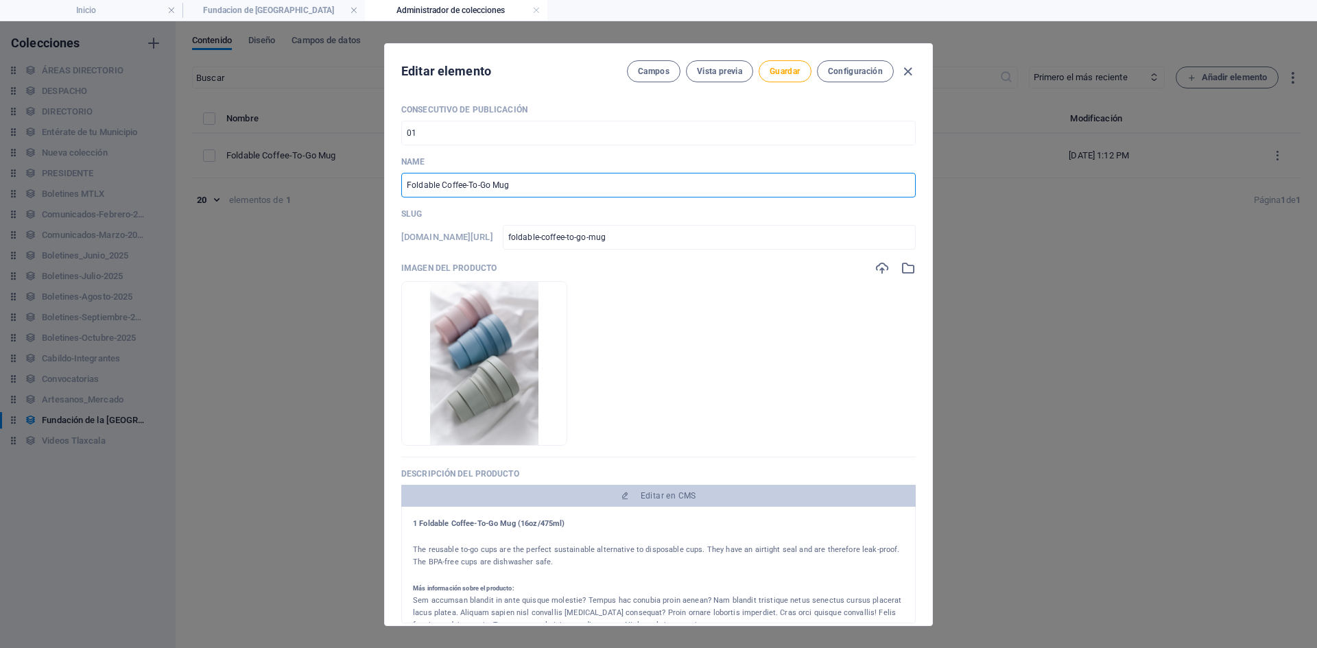
type input "presenta-alcalde-[PERSON_NAME]-bando-solemne-con-actividades-para-conmemorar-50…"
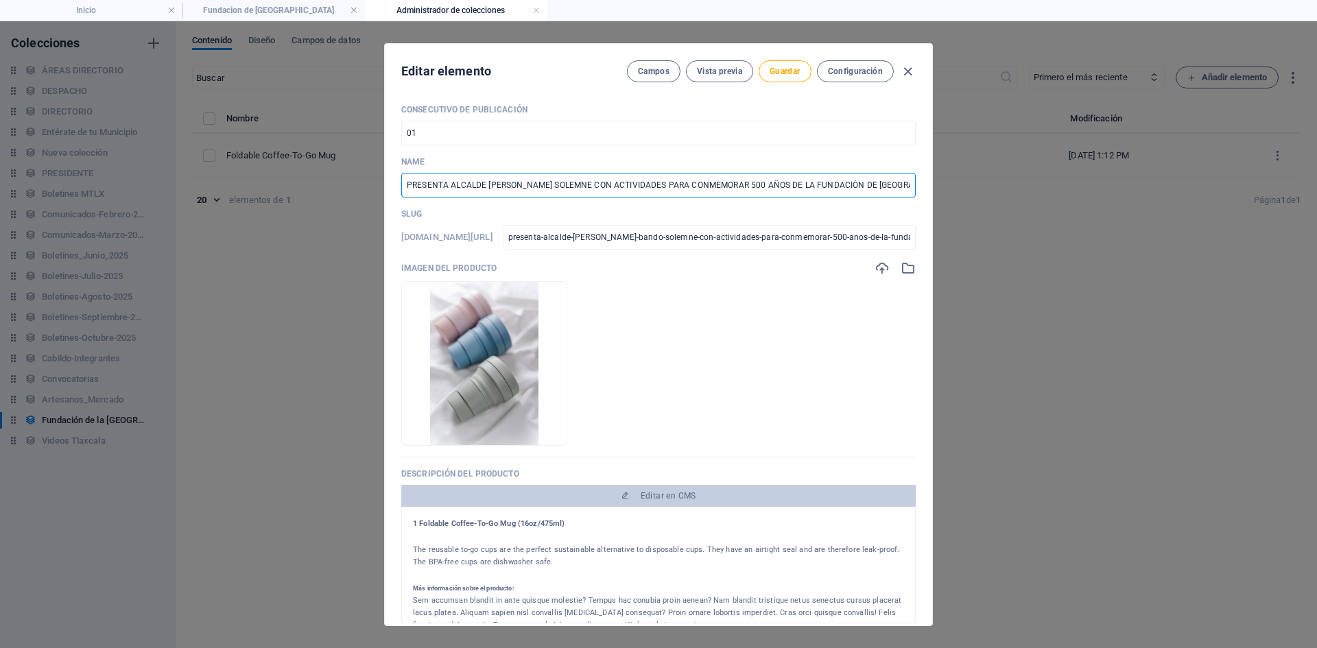
scroll to position [0, 84]
type input "PRESENTA ALCALDE [PERSON_NAME] SOLEMNE CON ACTIVIDADES PARA CONMEMORAR 500 AÑOS…"
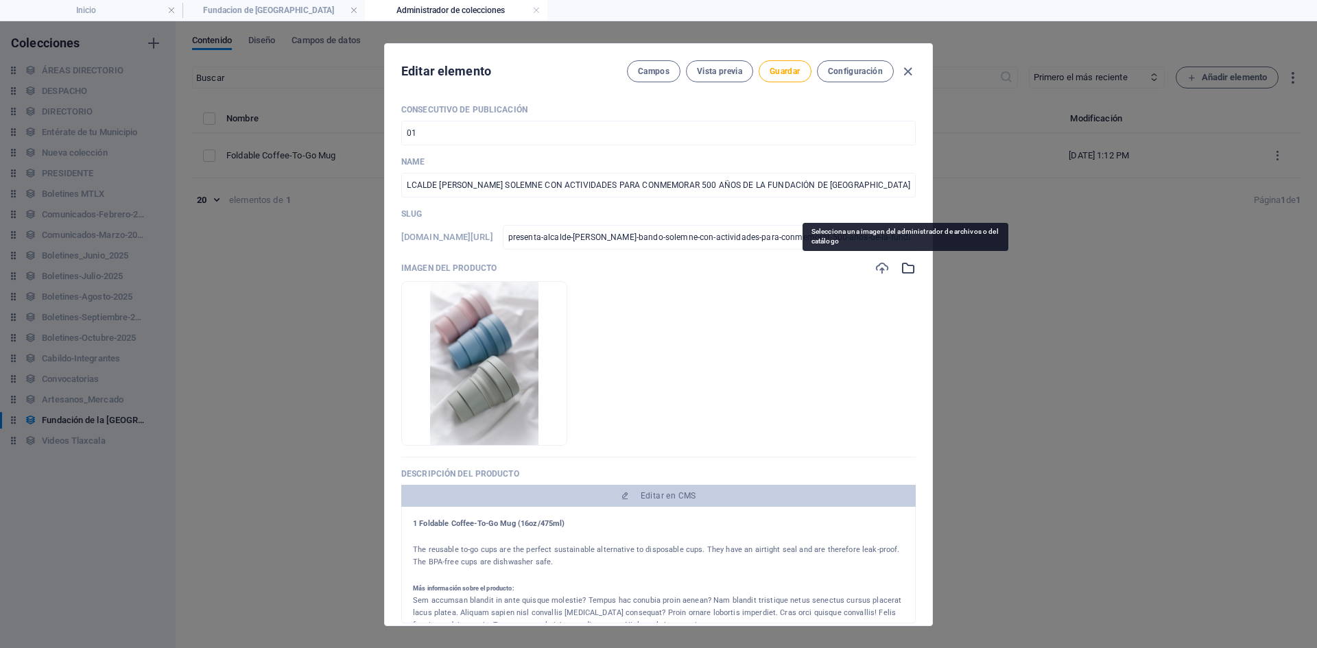
click at [901, 268] on icon "button" at bounding box center [908, 268] width 15 height 15
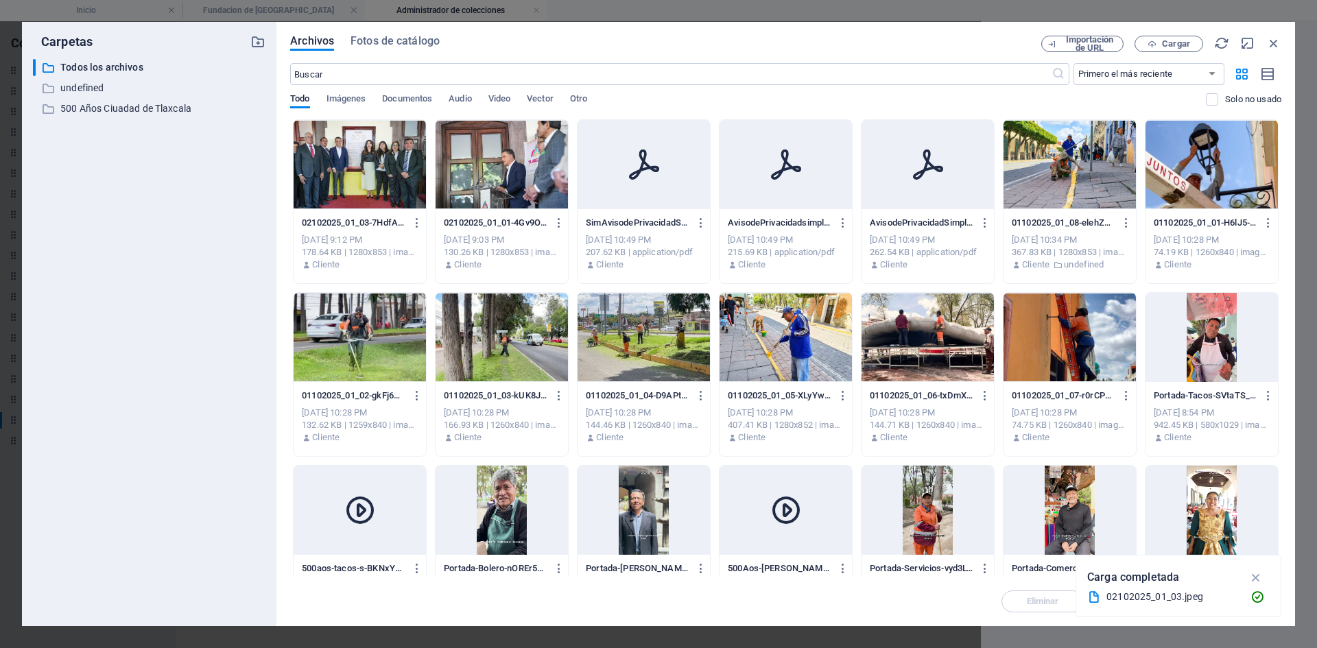
click at [363, 183] on div at bounding box center [360, 164] width 132 height 89
click at [360, 183] on div at bounding box center [360, 164] width 132 height 89
click at [383, 178] on div at bounding box center [360, 164] width 132 height 89
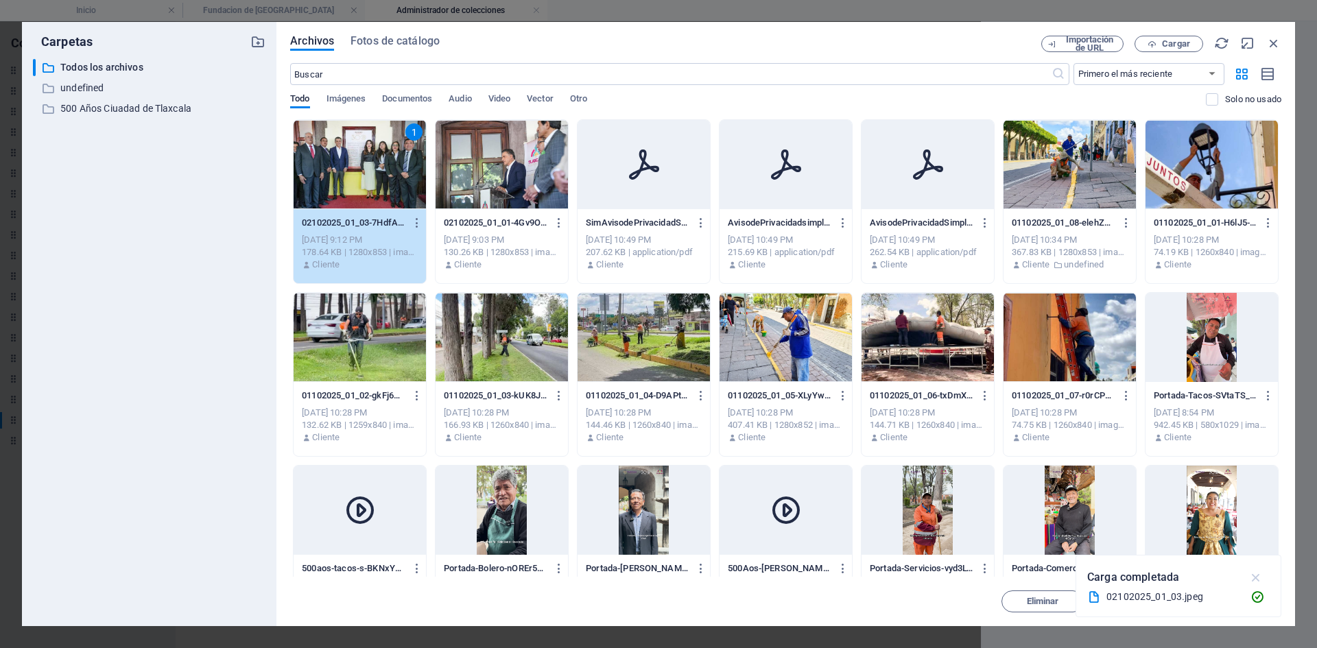
click at [1252, 578] on icon "button" at bounding box center [1257, 577] width 16 height 15
click at [1234, 598] on span "Insertar" at bounding box center [1241, 602] width 32 height 8
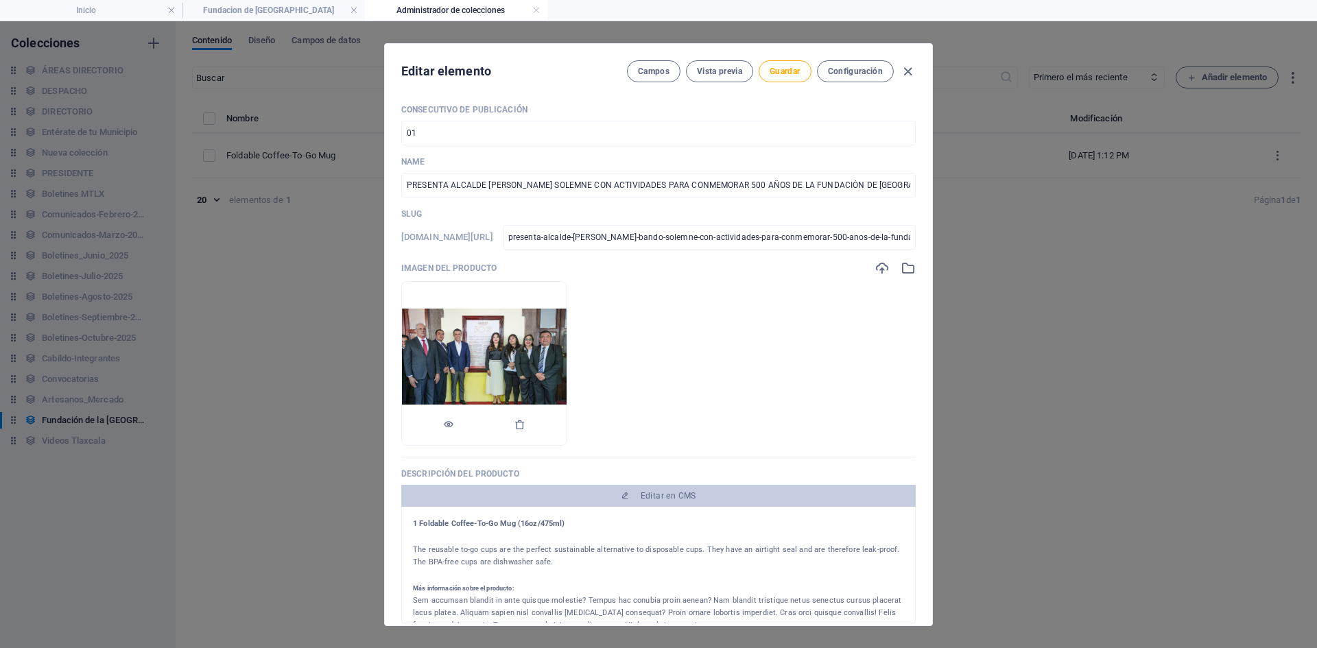
scroll to position [206, 0]
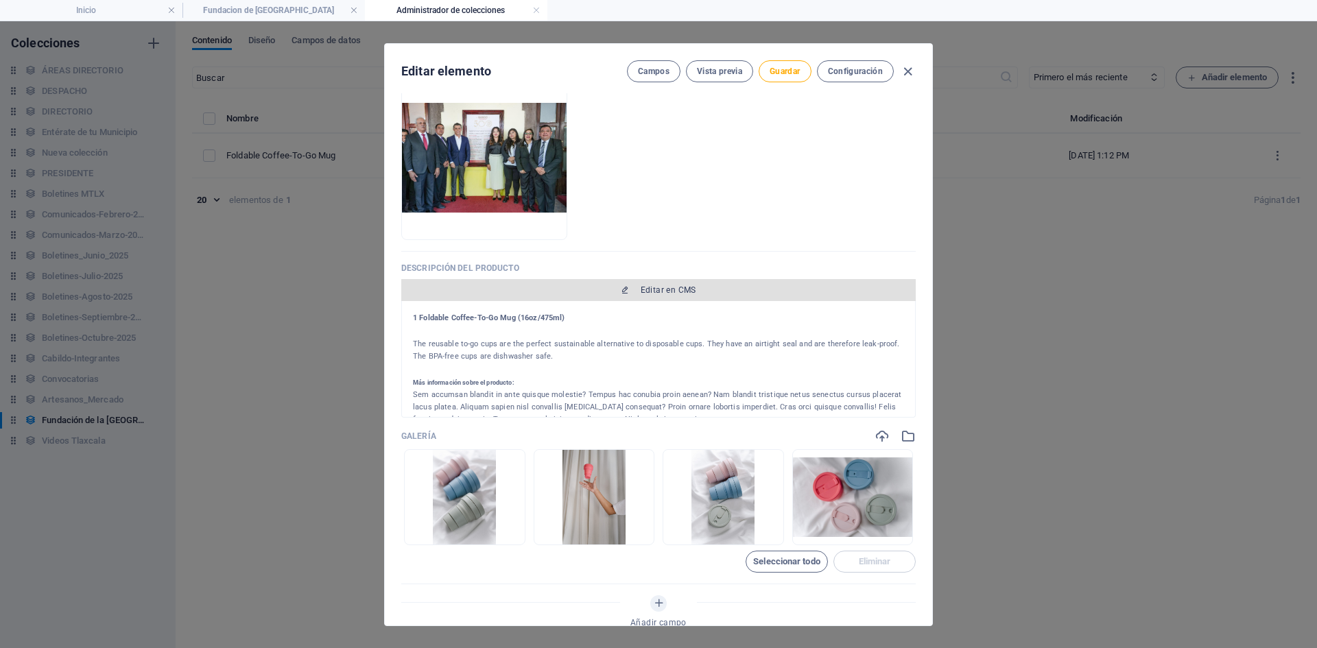
click at [644, 295] on span "Editar en CMS" at bounding box center [669, 290] width 56 height 11
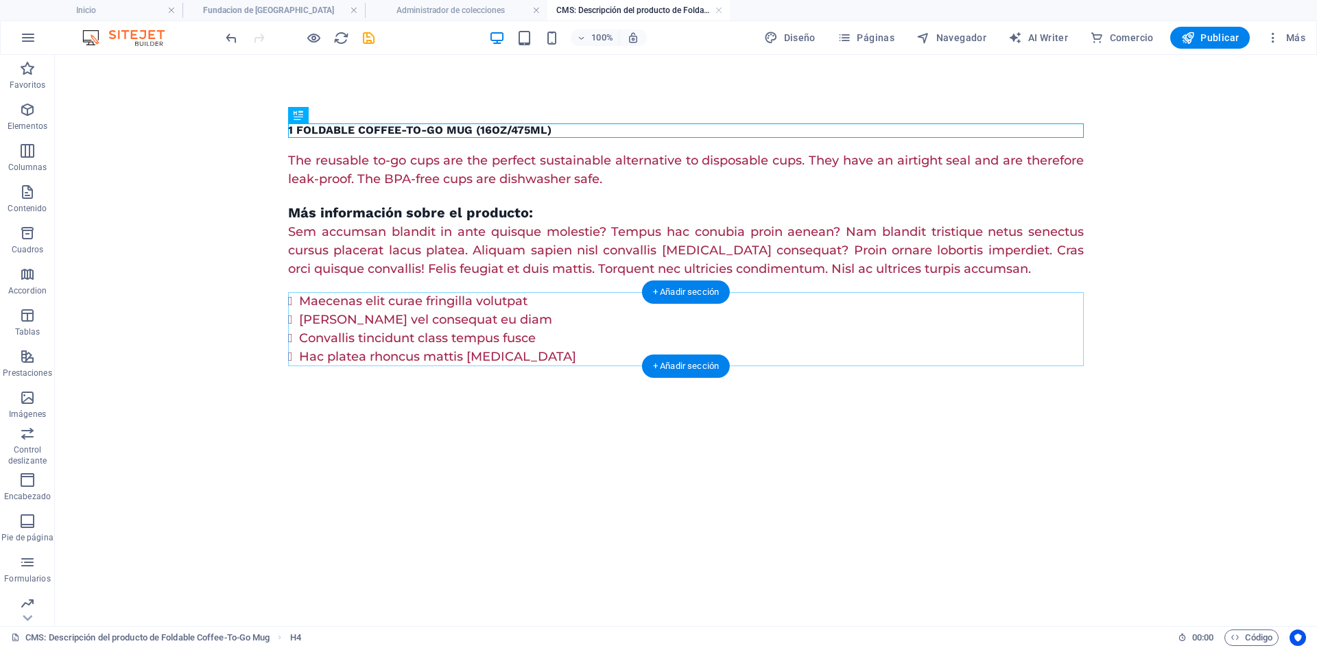
scroll to position [0, 0]
click at [601, 128] on div "1 Foldable Coffee-To-Go Mug (16oz/475ml)" at bounding box center [686, 131] width 796 height 14
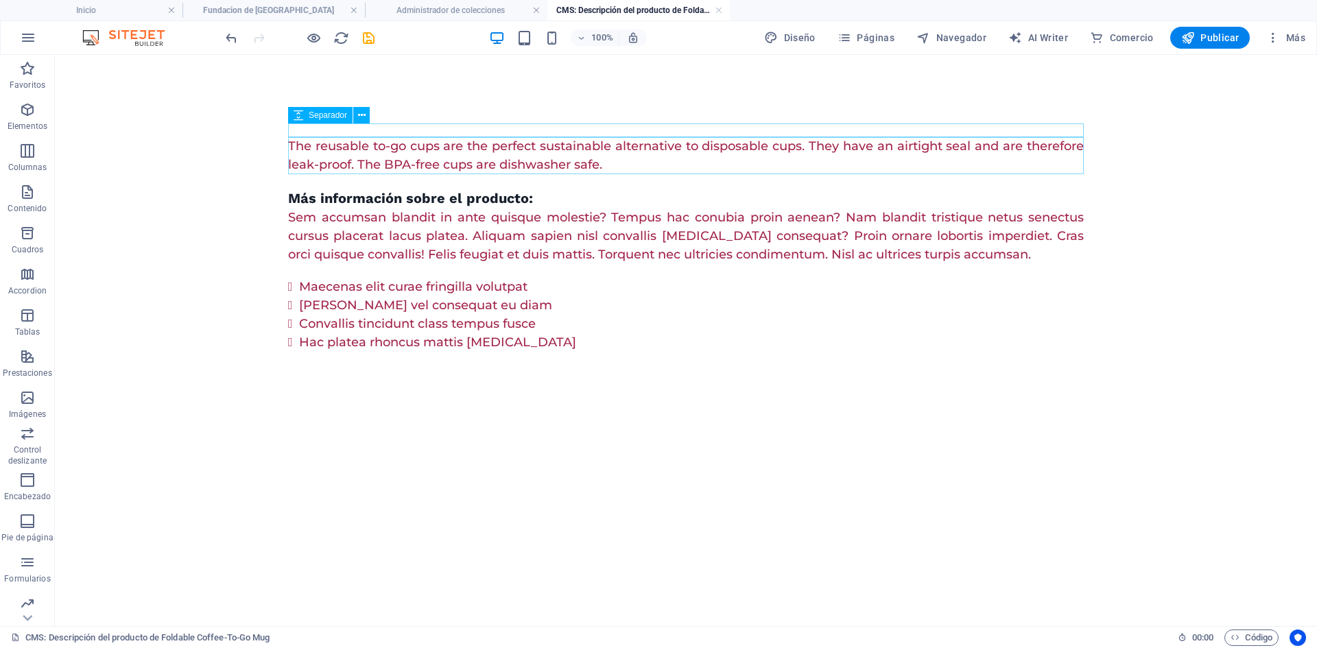
click at [578, 128] on div at bounding box center [686, 131] width 796 height 14
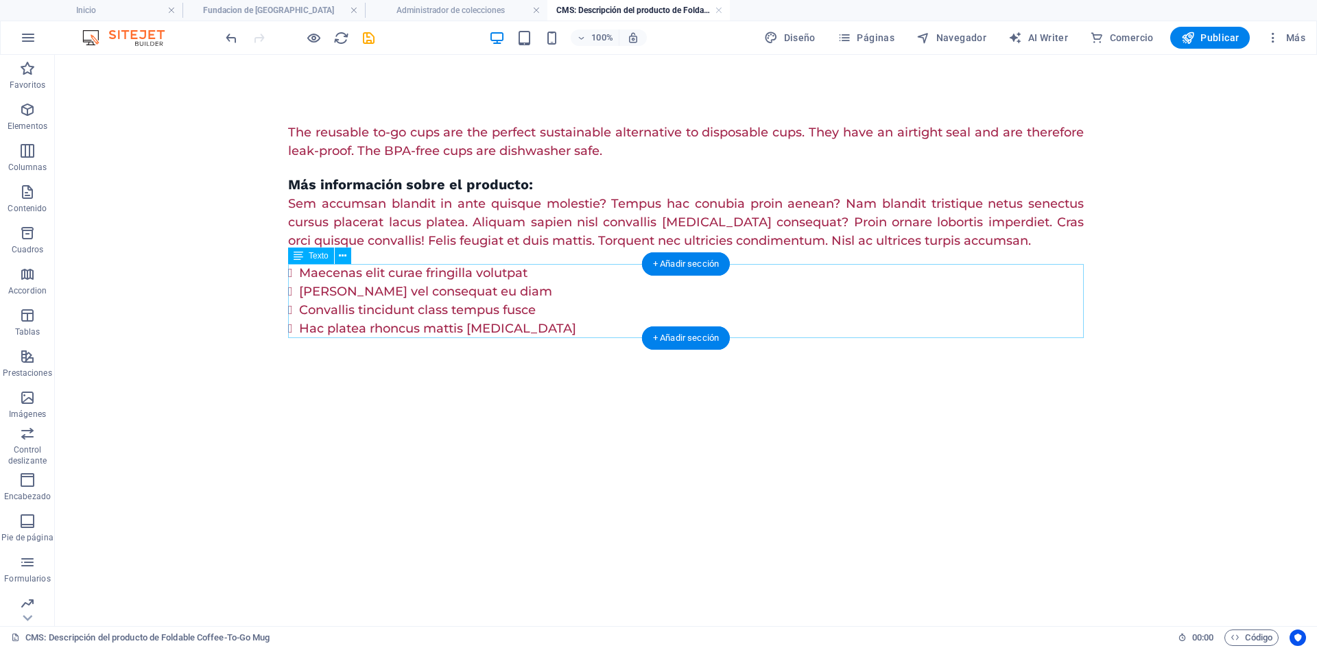
click at [505, 294] on div "Maecenas elit curae fringilla volutpat [PERSON_NAME] vel consequat eu diam Conv…" at bounding box center [686, 301] width 796 height 74
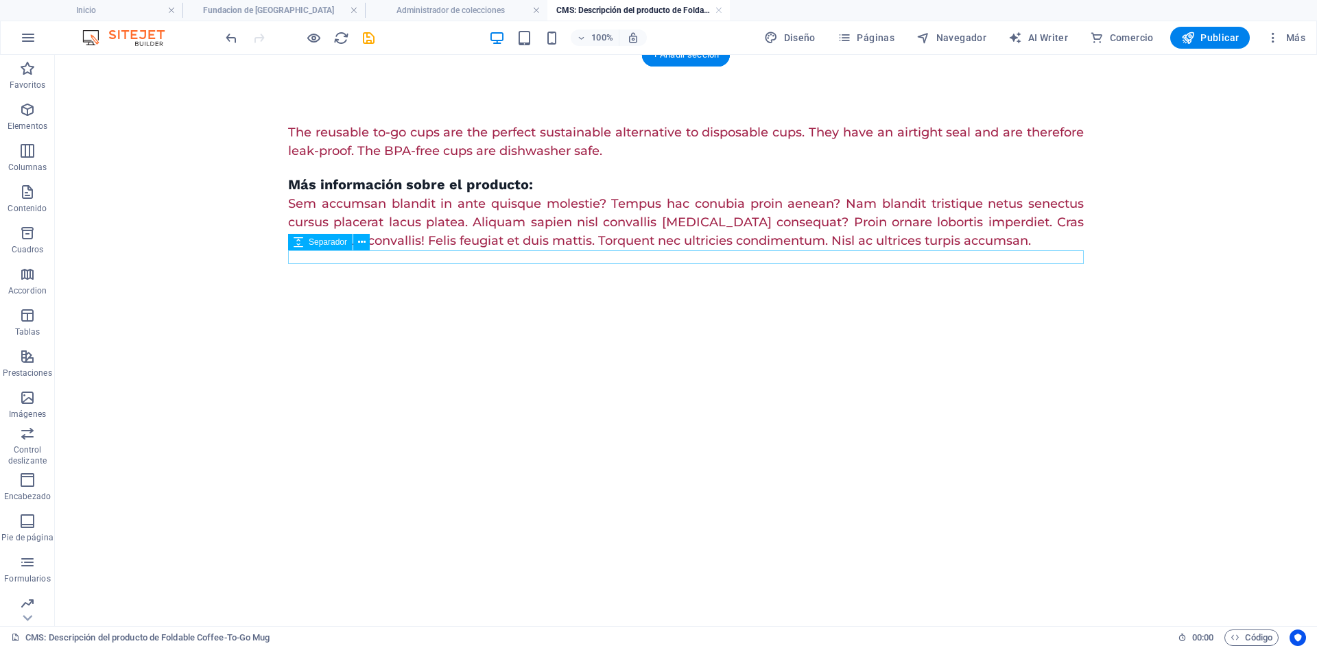
click at [513, 259] on div at bounding box center [686, 257] width 796 height 14
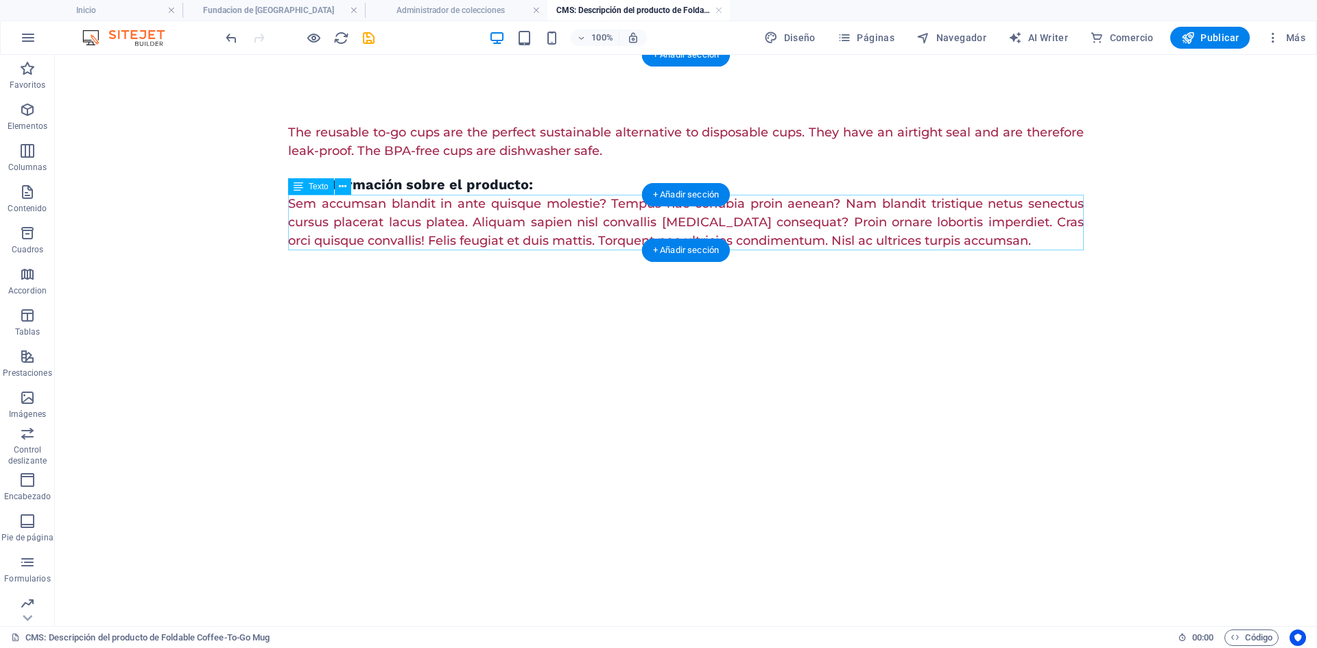
click at [530, 217] on div "Sem accumsan blandit in ante quisque molestie? Tempus hac conubia proin aenean?…" at bounding box center [686, 223] width 796 height 56
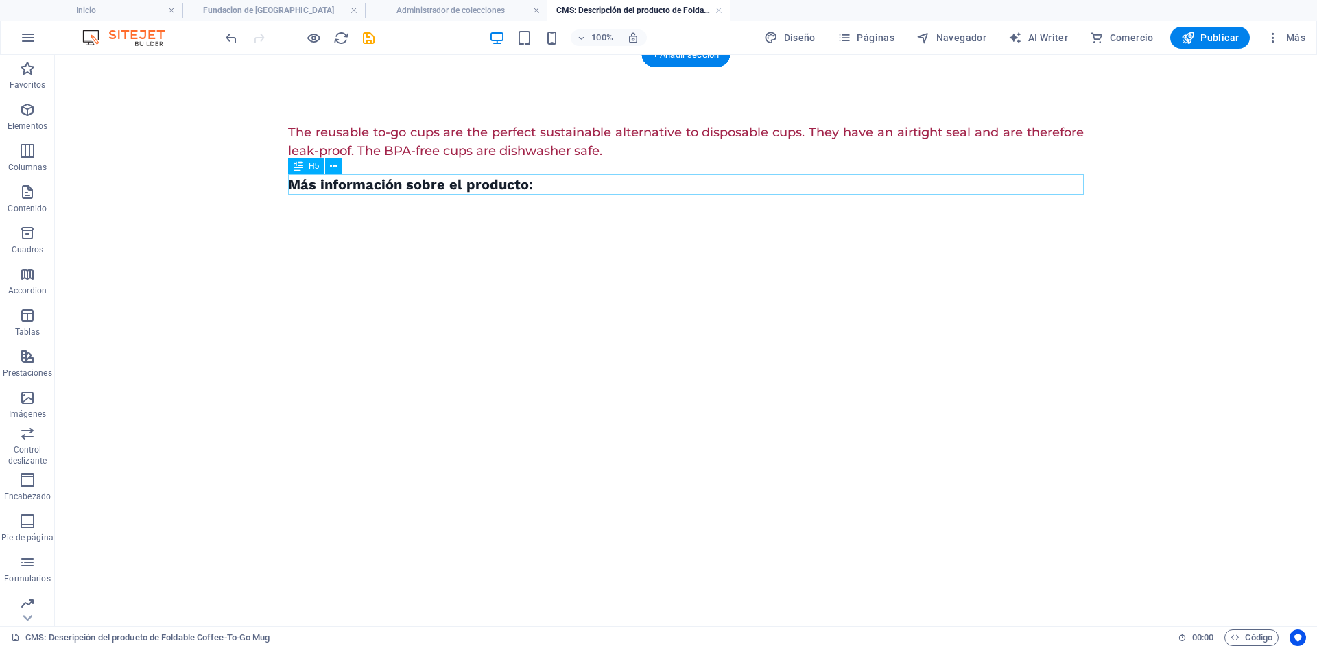
click at [539, 187] on div "Más información sobre el producto:" at bounding box center [686, 184] width 796 height 21
click at [543, 173] on div at bounding box center [686, 168] width 796 height 14
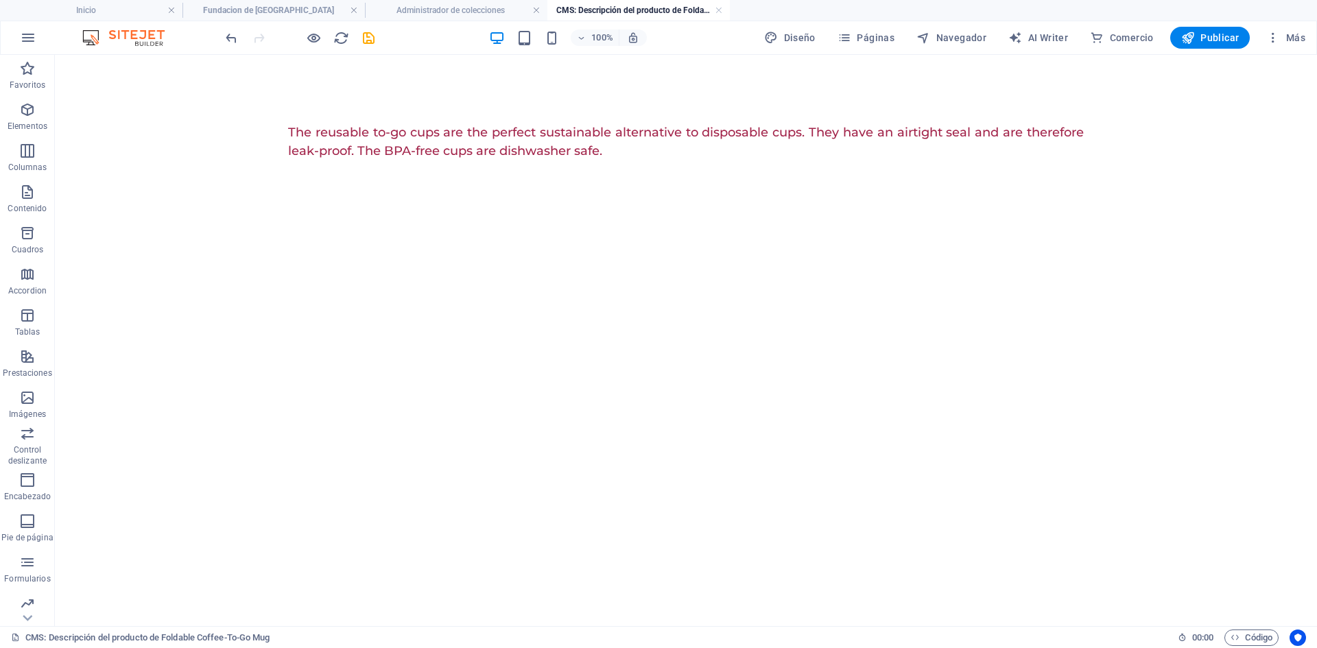
click at [550, 144] on div "The reusable to-go cups are the perfect sustainable alternative to disposable c…" at bounding box center [686, 142] width 796 height 37
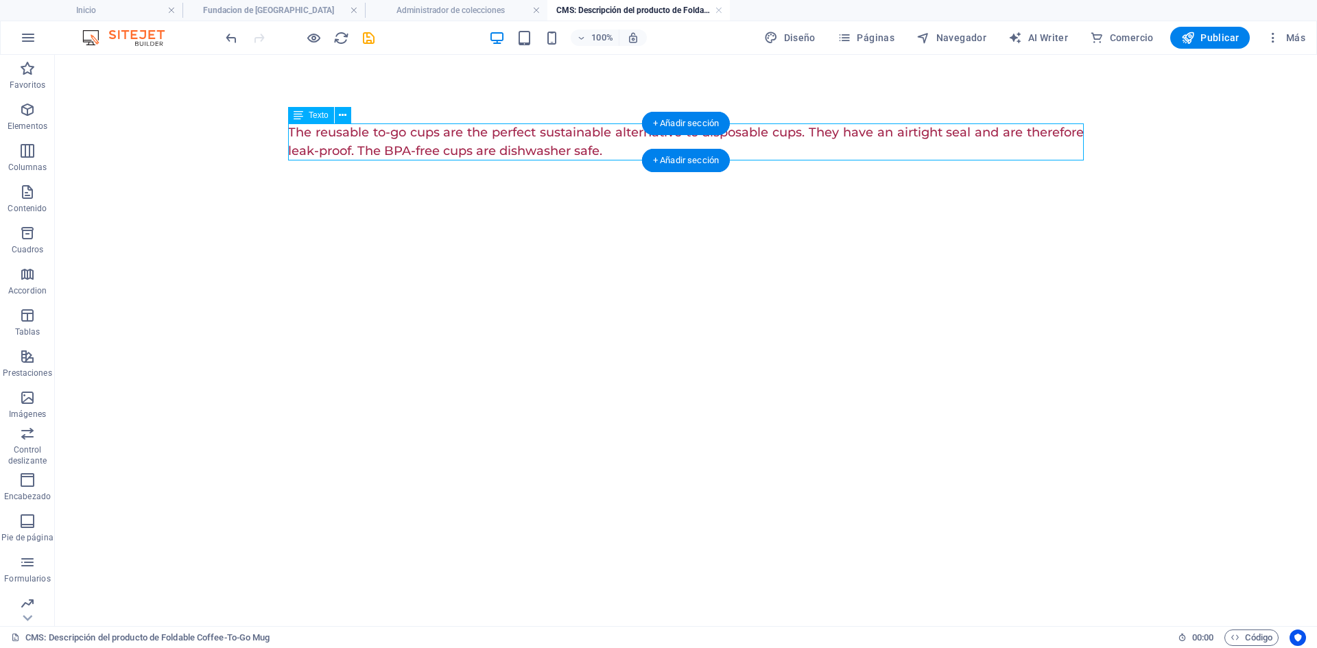
click at [550, 144] on div "The reusable to-go cups are the perfect sustainable alternative to disposable c…" at bounding box center [686, 142] width 796 height 37
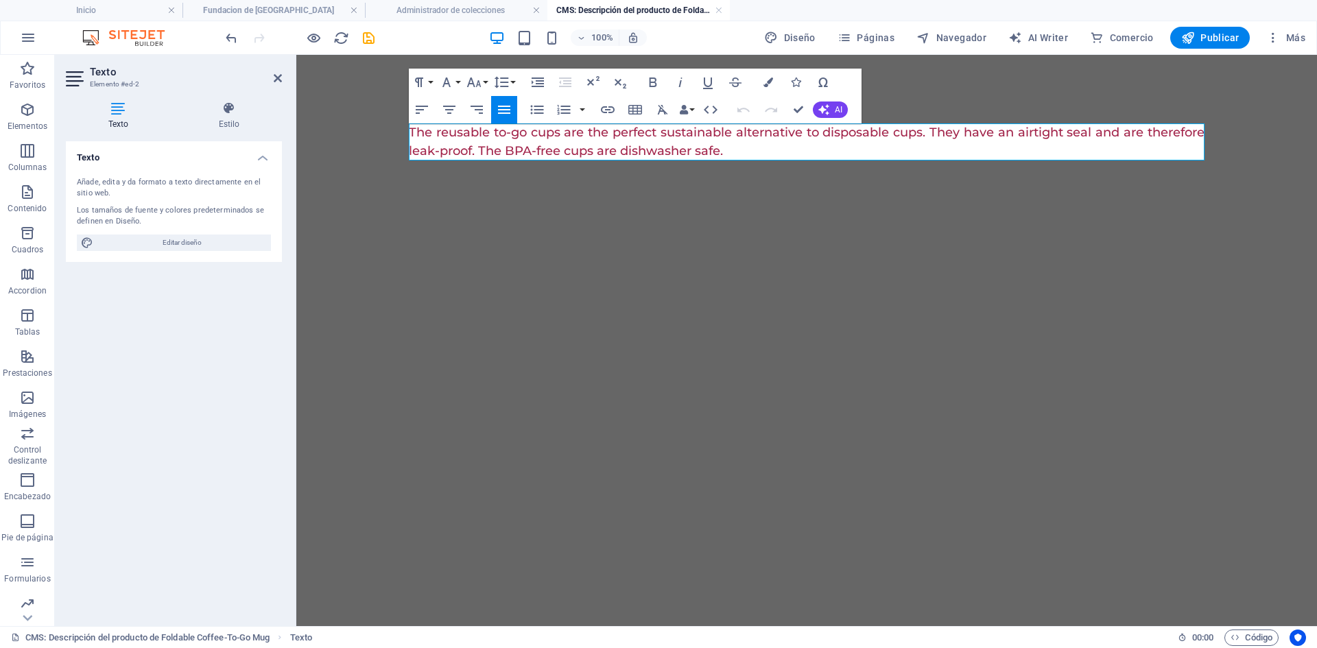
click at [611, 145] on p "The reusable to-go cups are the perfect sustainable alternative to disposable c…" at bounding box center [807, 142] width 796 height 37
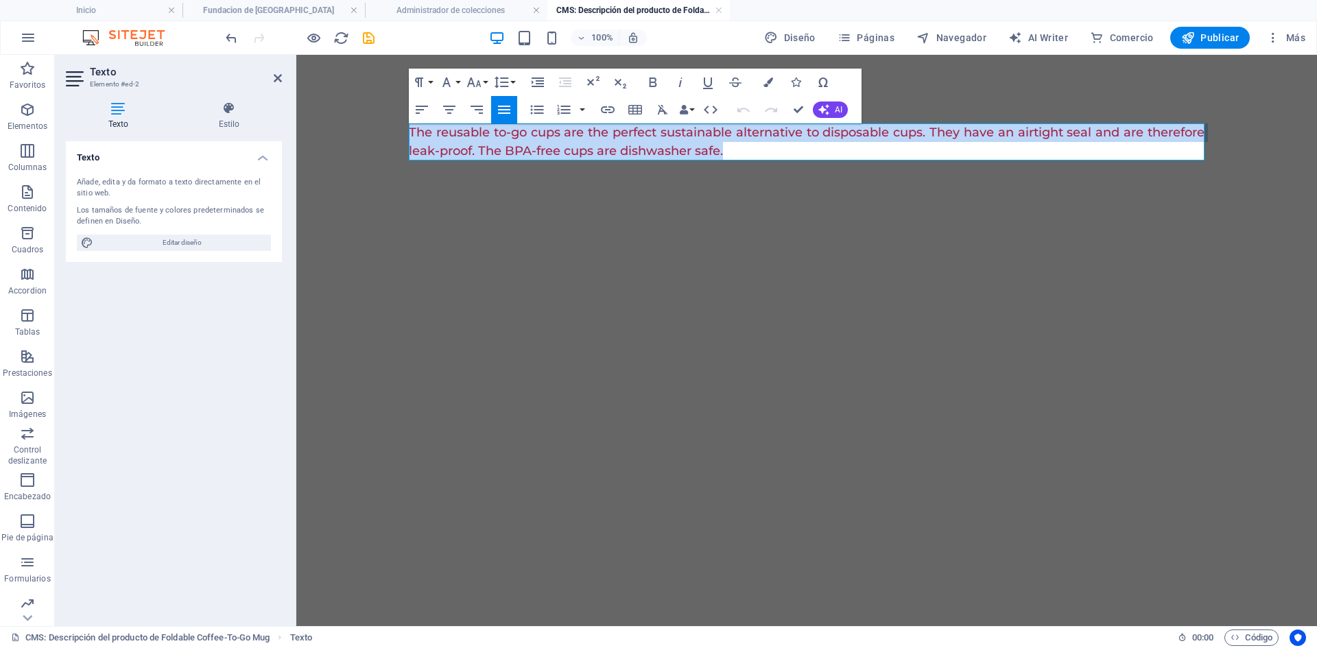
click at [611, 145] on p "The reusable to-go cups are the perfect sustainable alternative to disposable c…" at bounding box center [807, 142] width 796 height 37
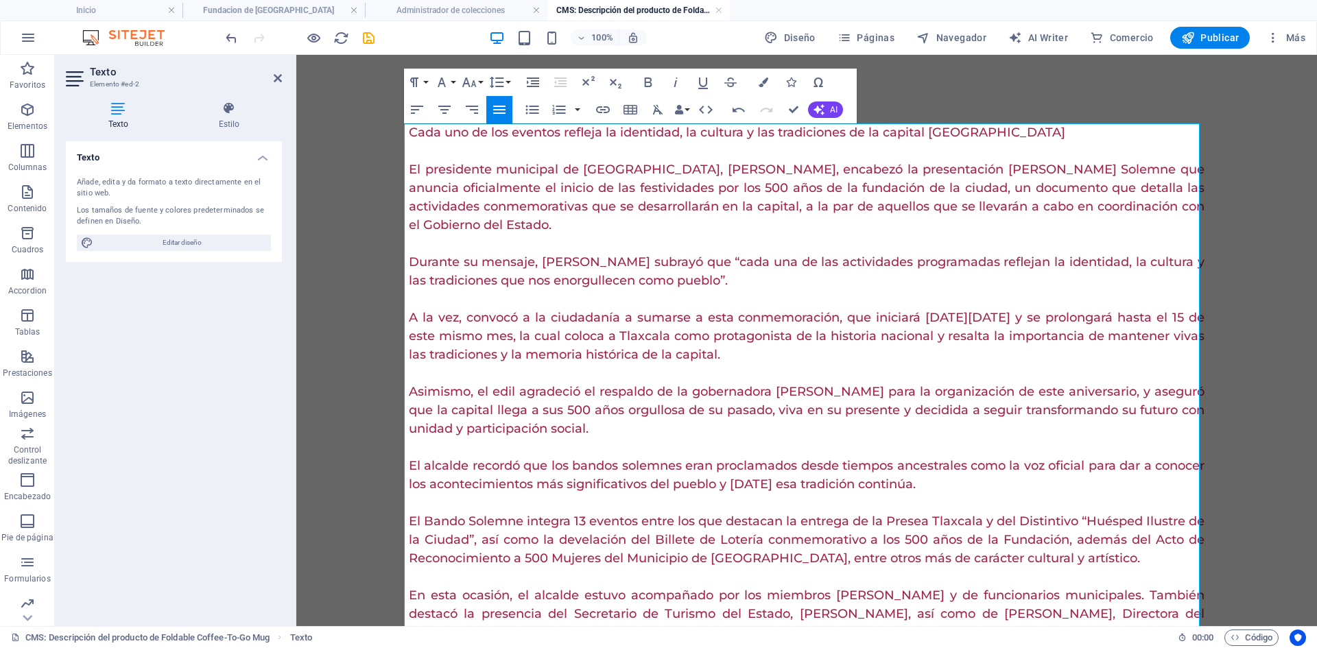
scroll to position [30641, 2]
click at [759, 78] on icon "button" at bounding box center [764, 83] width 10 height 10
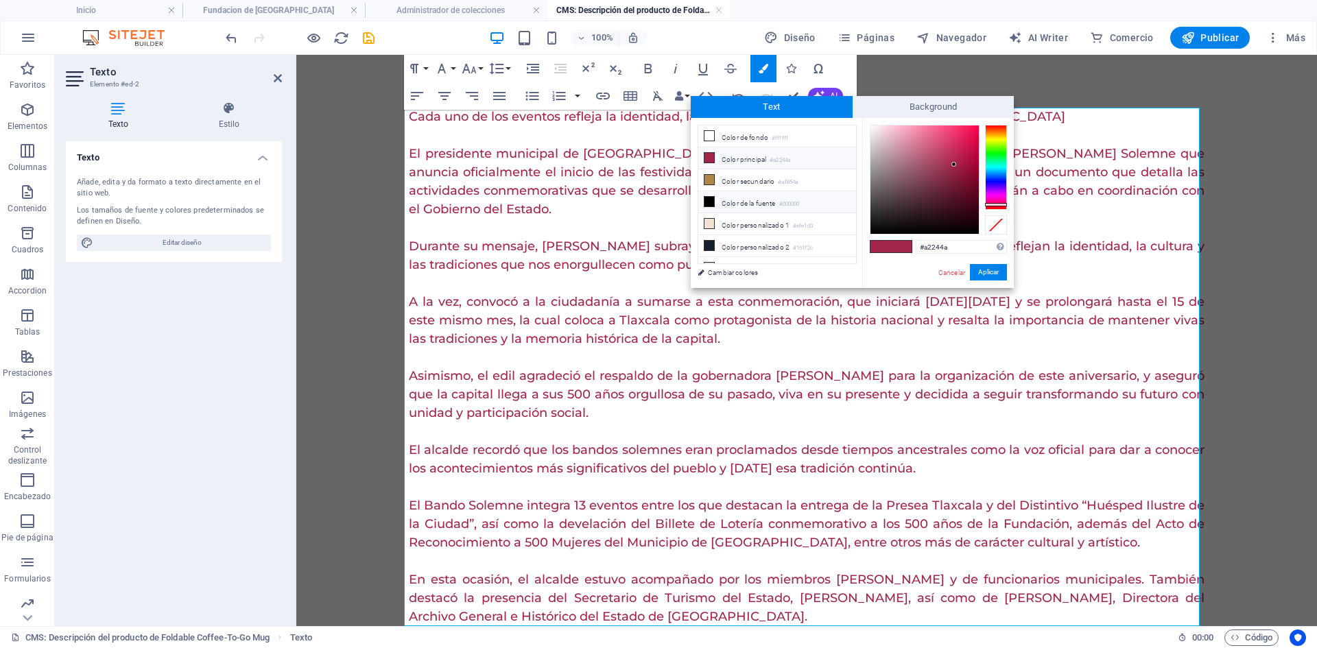
click at [717, 202] on li "Color de la fuente #000000" at bounding box center [777, 202] width 158 height 22
click at [660, 285] on p at bounding box center [807, 283] width 796 height 19
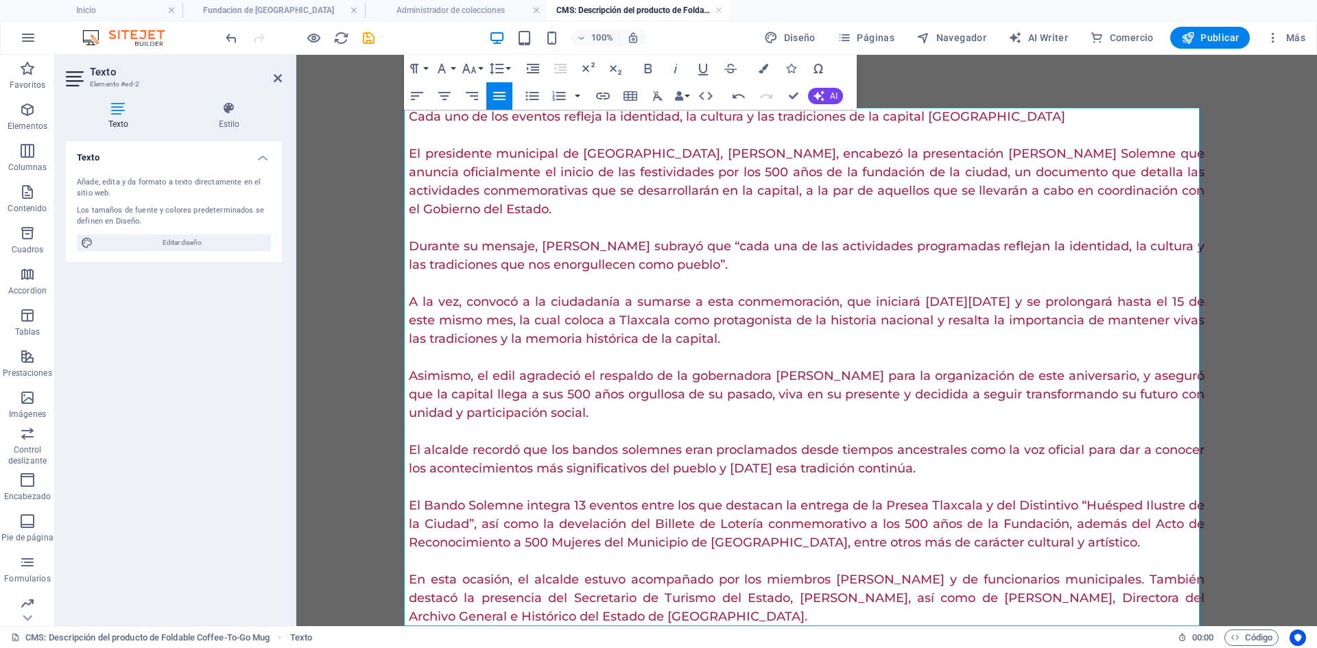
click at [600, 283] on p at bounding box center [807, 283] width 796 height 19
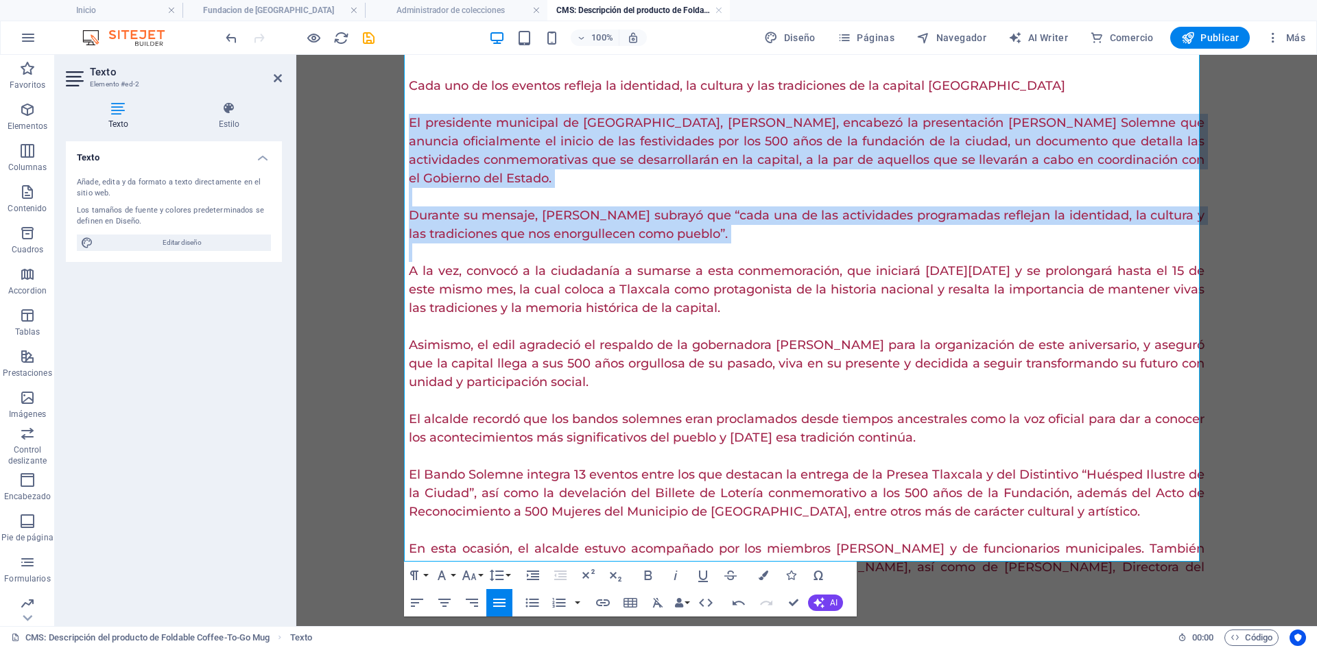
scroll to position [84, 0]
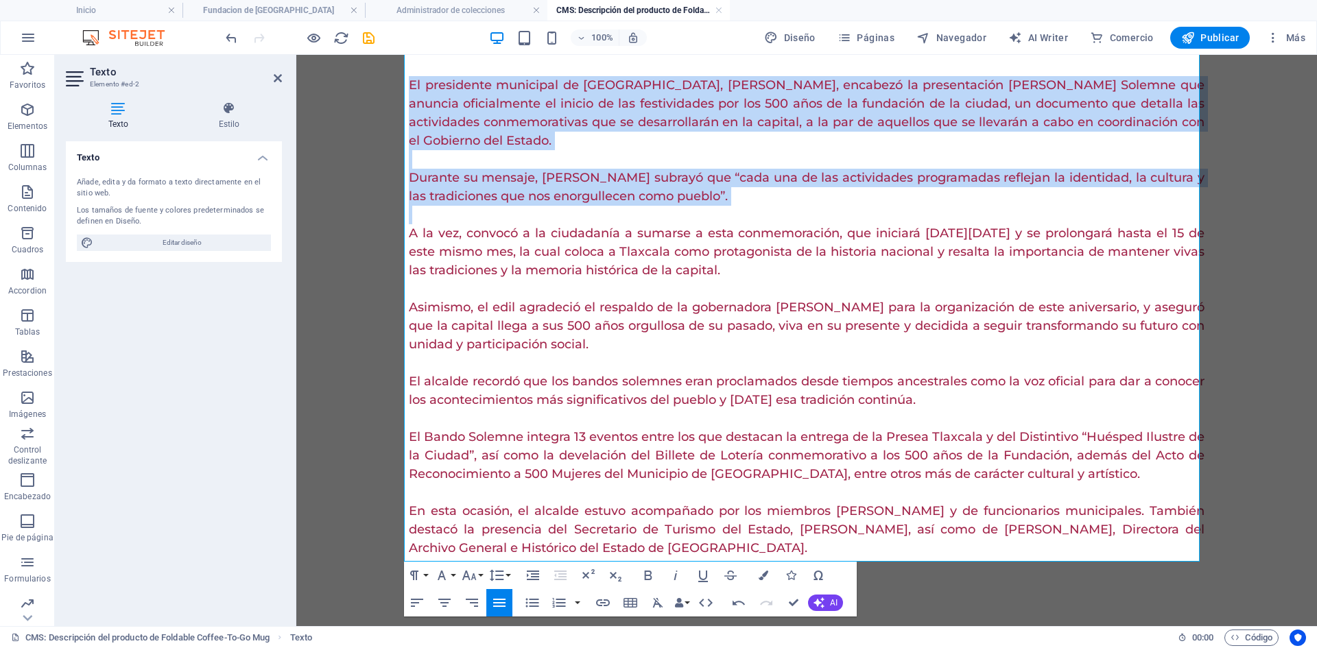
drag, startPoint x: 404, startPoint y: 169, endPoint x: 677, endPoint y: 221, distance: 277.9
click at [677, 221] on div "Cada uno de los eventos refleja la identidad, la cultura y las tradiciones de l…" at bounding box center [807, 298] width 796 height 519
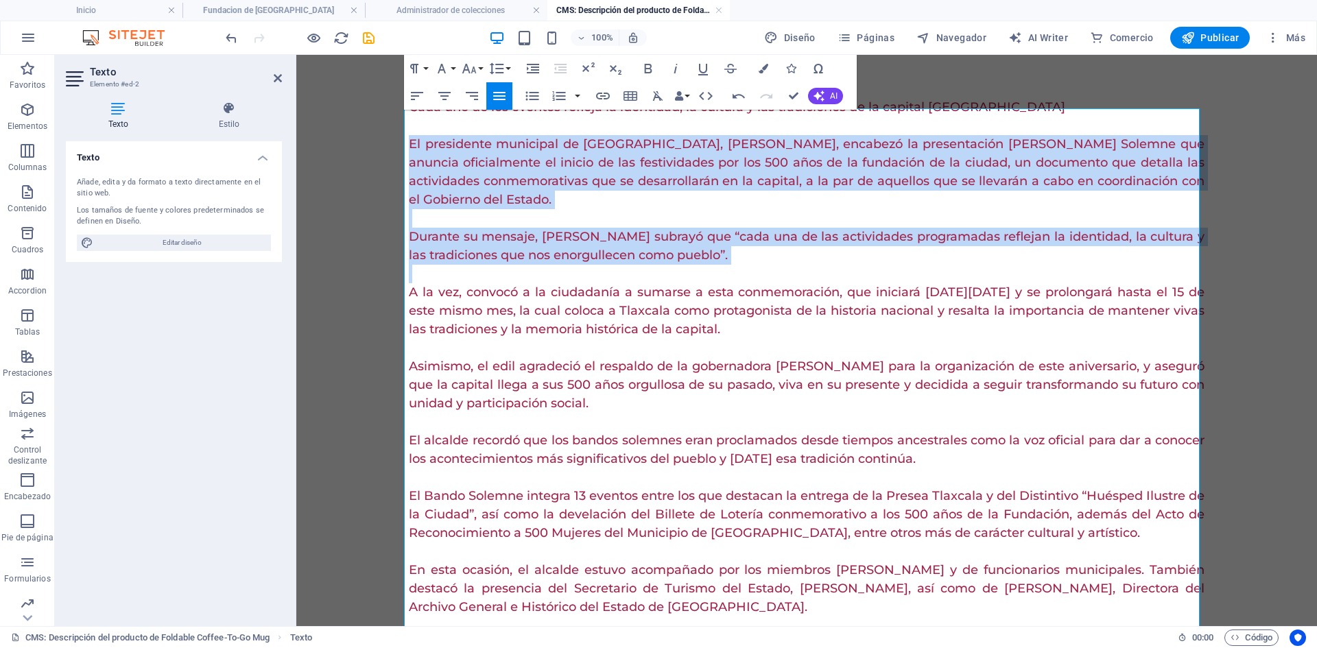
scroll to position [0, 0]
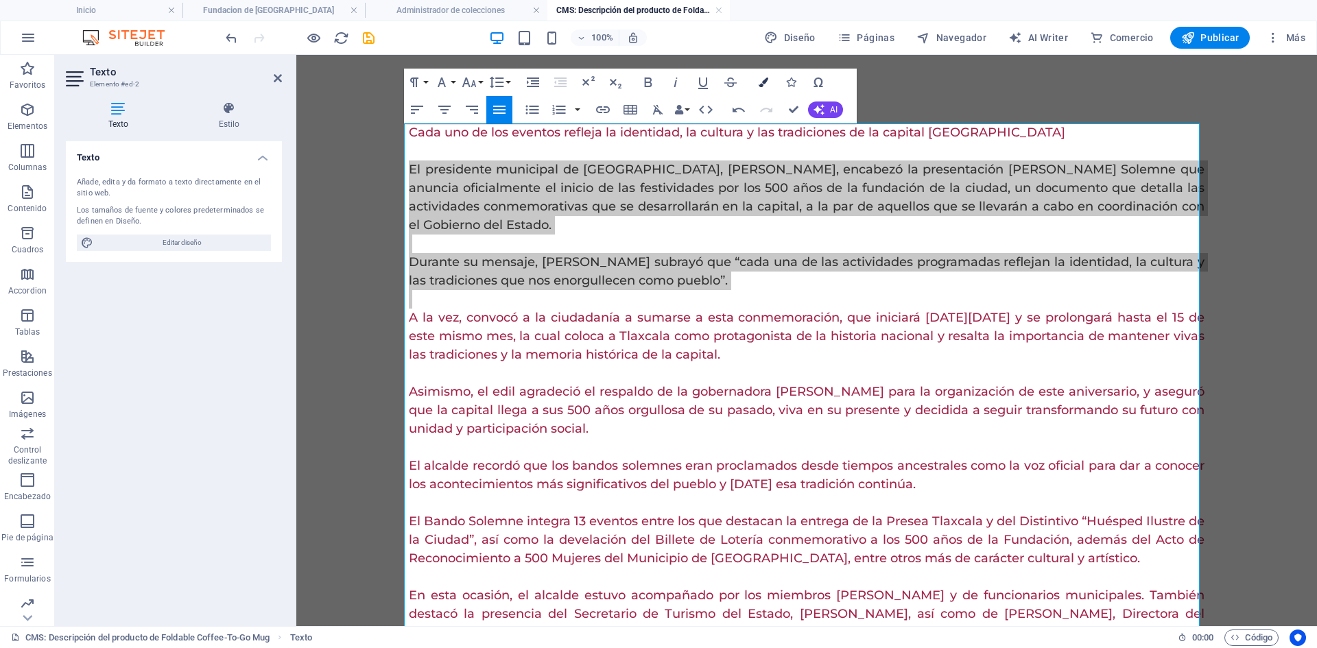
click at [764, 75] on button "Colors" at bounding box center [764, 82] width 26 height 27
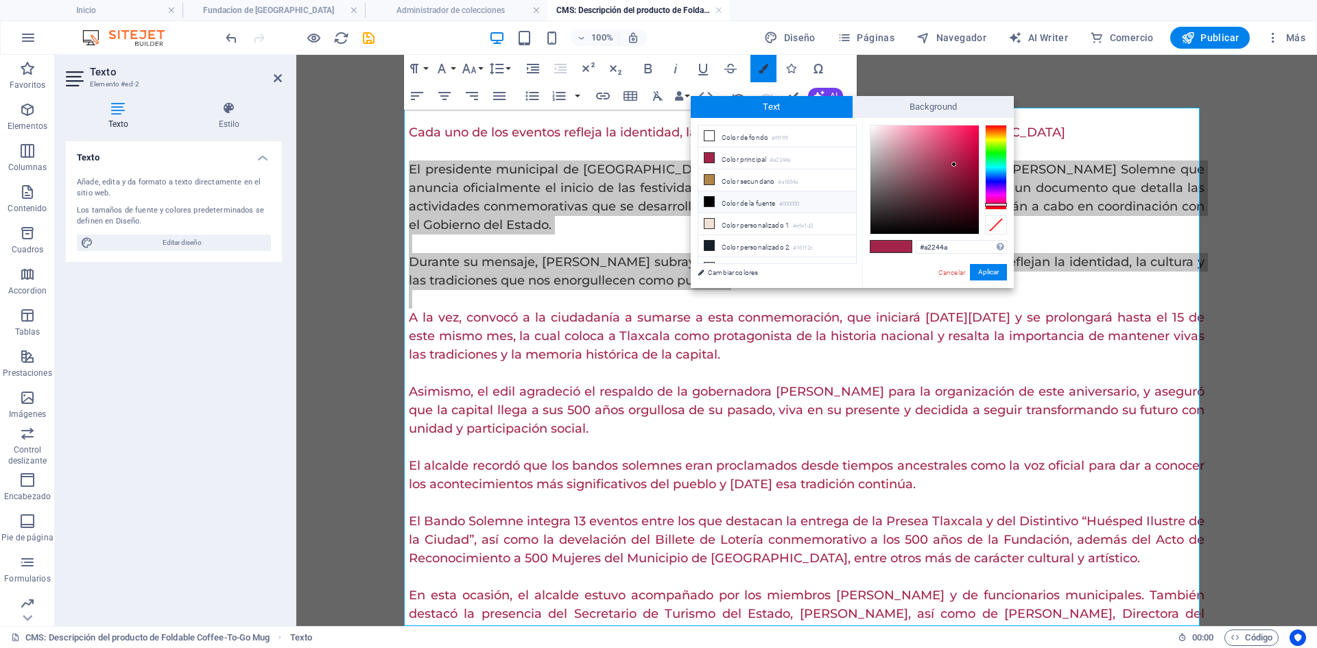
scroll to position [16, 0]
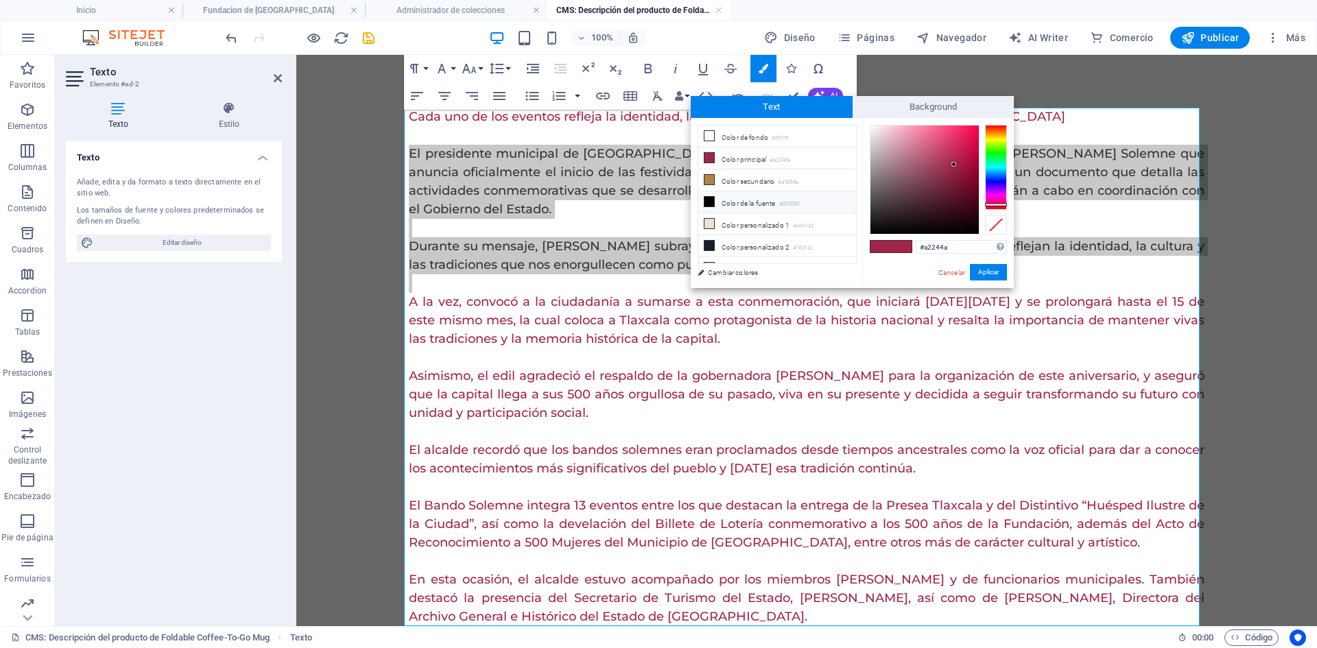
click at [707, 200] on icon at bounding box center [710, 202] width 10 height 10
type input "#000000"
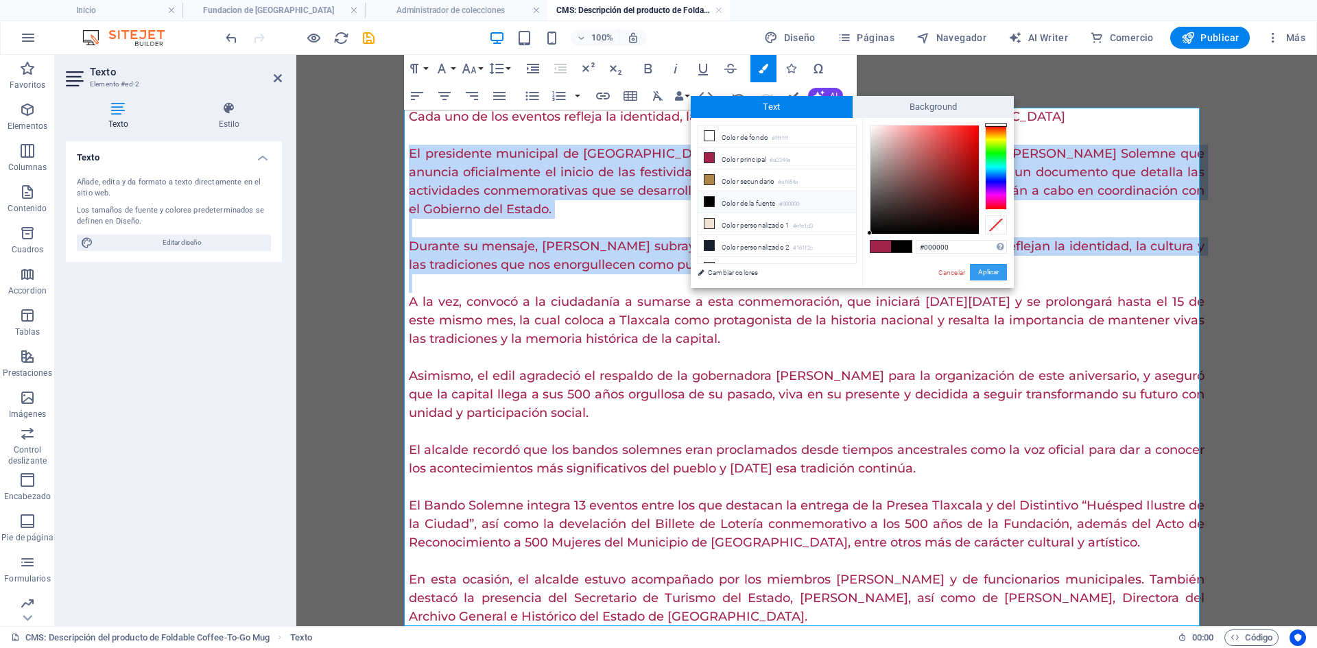
click at [978, 270] on button "Aplicar" at bounding box center [988, 272] width 37 height 16
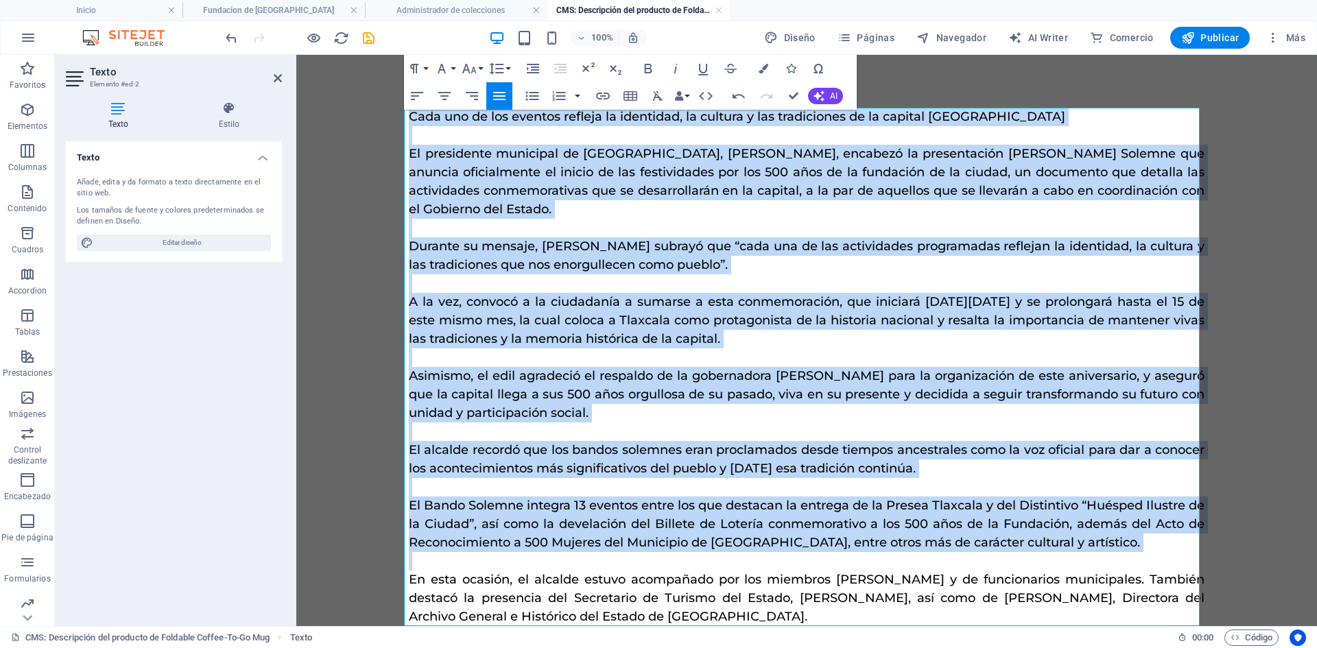
click at [633, 281] on p at bounding box center [807, 283] width 796 height 19
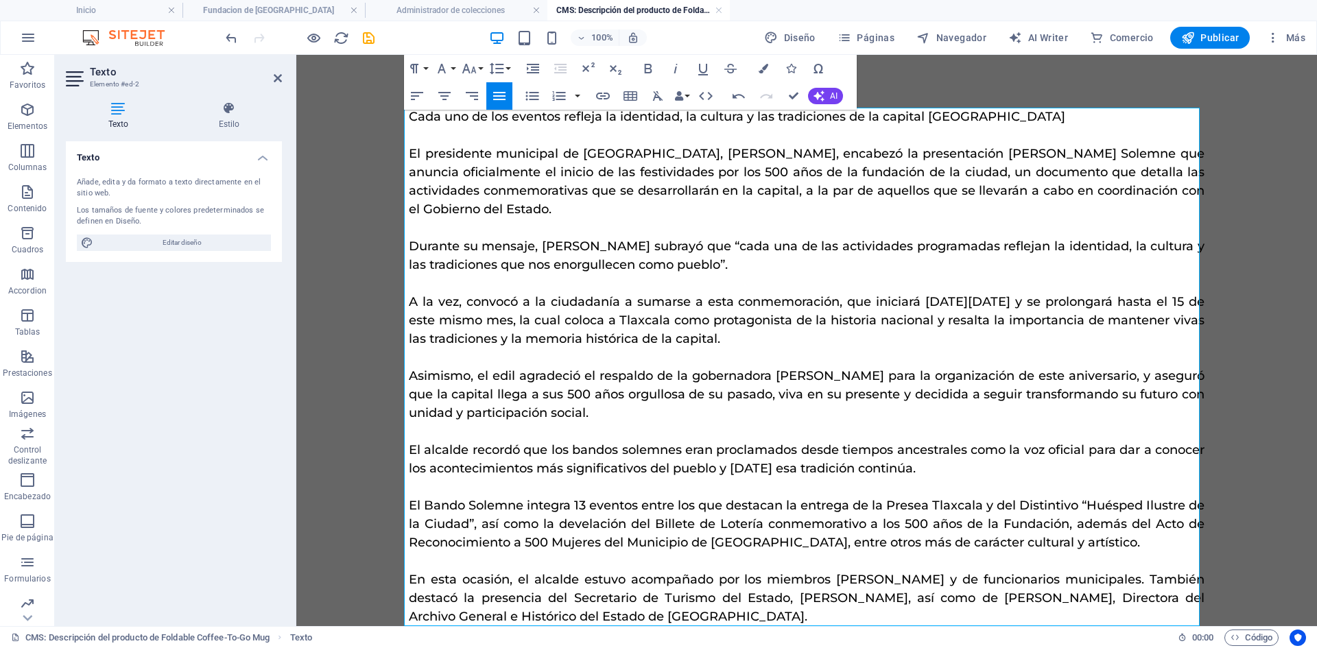
scroll to position [0, 0]
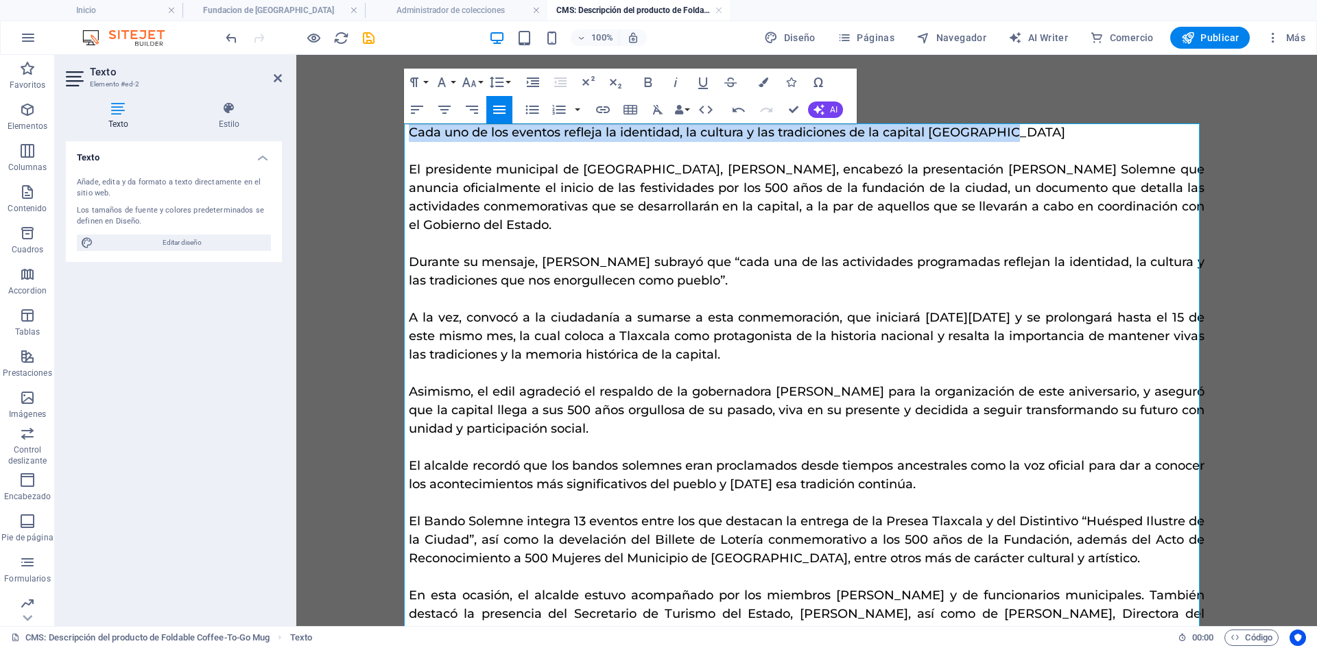
drag, startPoint x: 1011, startPoint y: 132, endPoint x: 401, endPoint y: 128, distance: 610.0
click at [401, 128] on div "Cada uno de los eventos refleja la identidad, la cultura y las tradiciones de l…" at bounding box center [807, 383] width 818 height 656
click at [674, 83] on icon "button" at bounding box center [676, 82] width 16 height 16
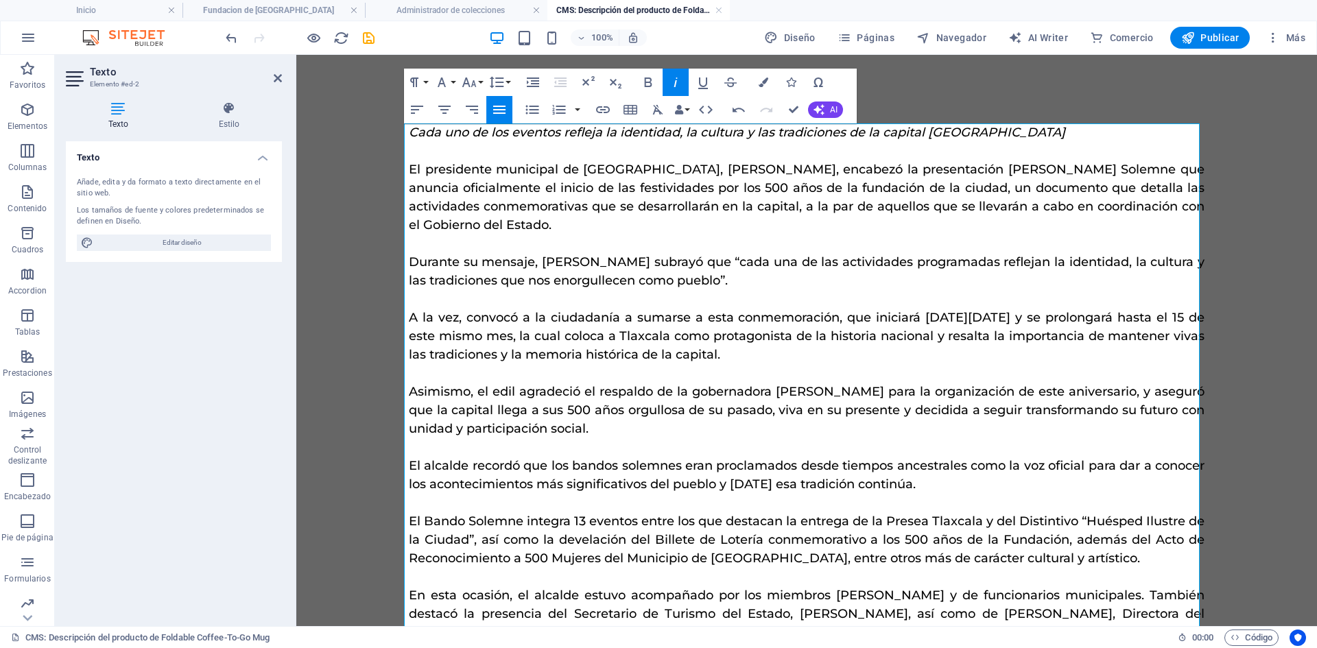
click at [1053, 143] on p at bounding box center [807, 151] width 796 height 19
click at [1041, 141] on p "Cada uno de los eventos refleja la identidad, la cultura y las tradiciones de l…" at bounding box center [807, 133] width 796 height 19
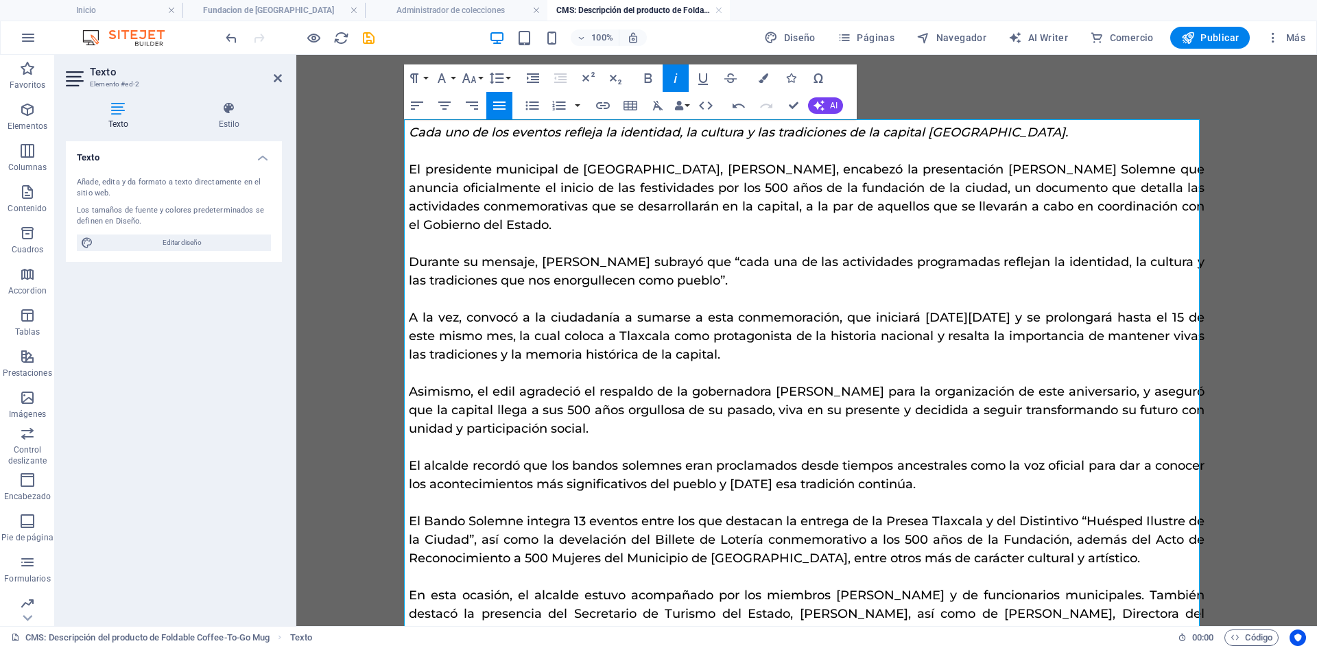
scroll to position [84, 0]
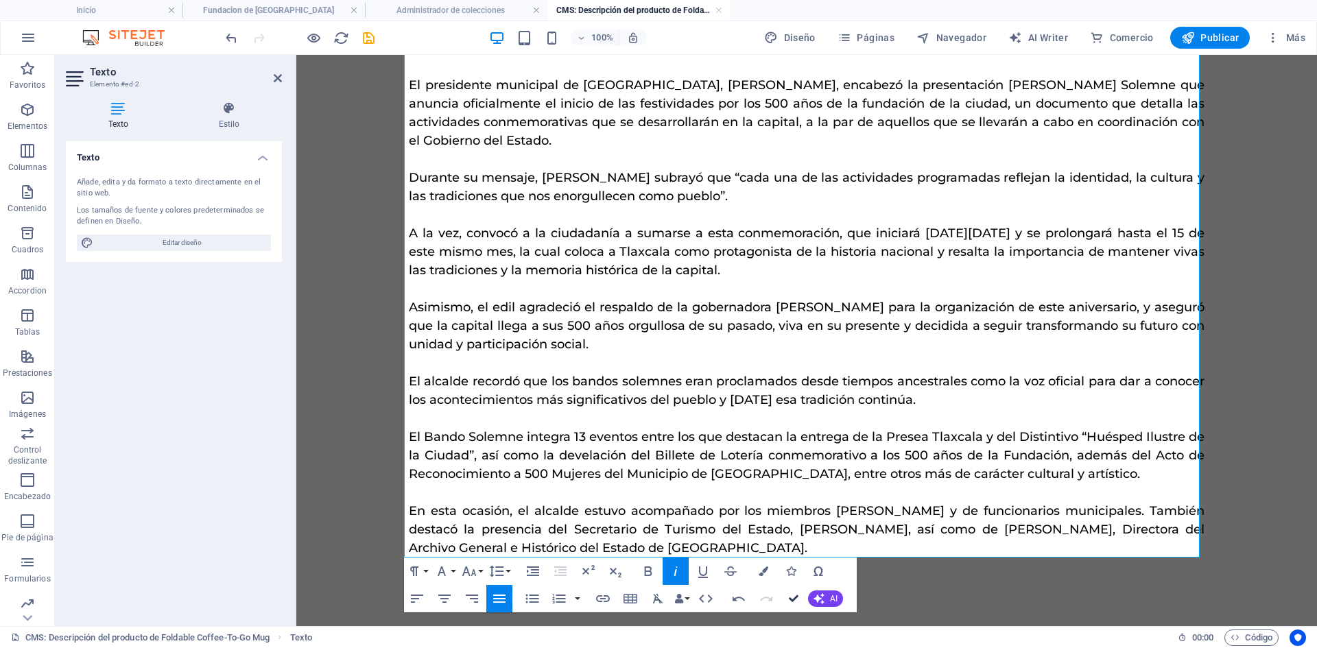
drag, startPoint x: 786, startPoint y: 595, endPoint x: 696, endPoint y: 474, distance: 151.0
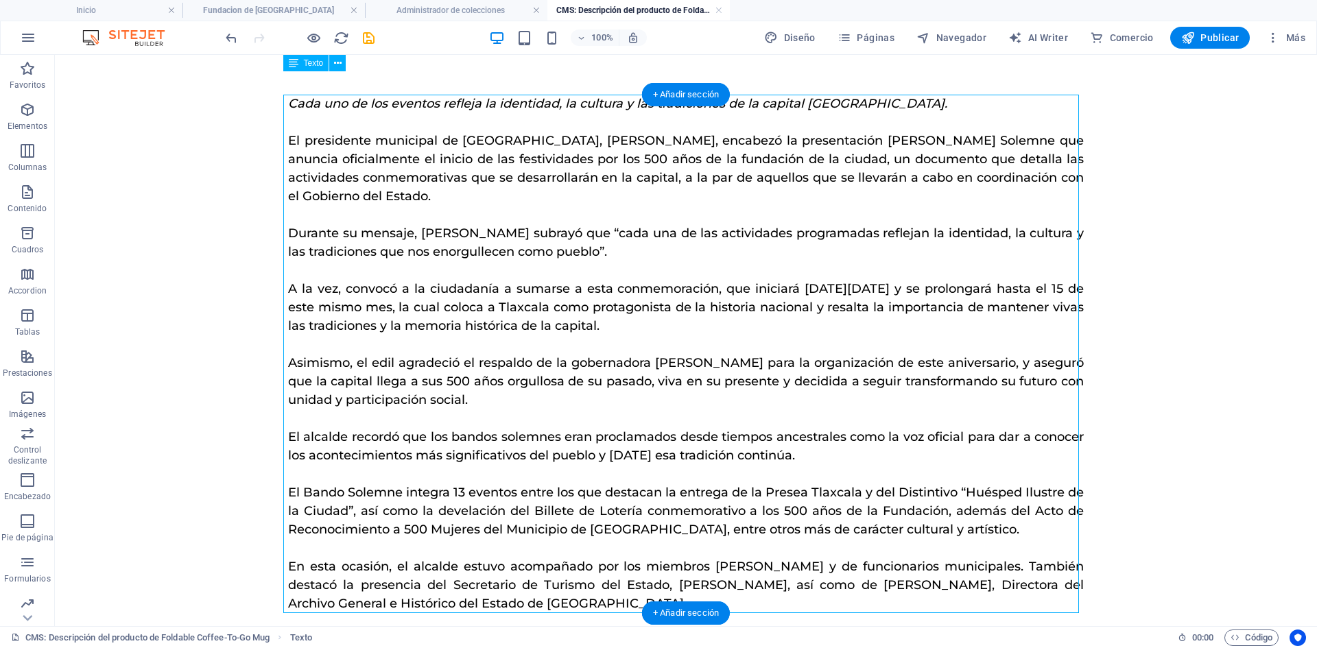
scroll to position [0, 0]
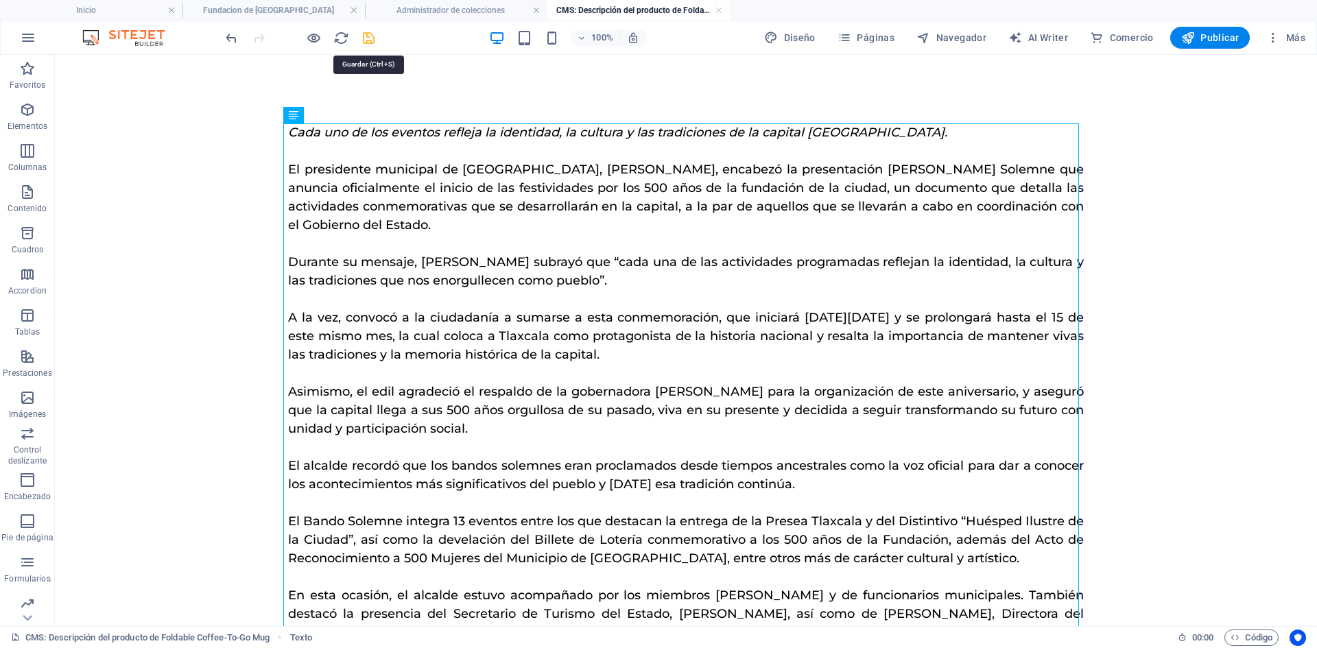
click at [368, 37] on icon "save" at bounding box center [369, 38] width 16 height 16
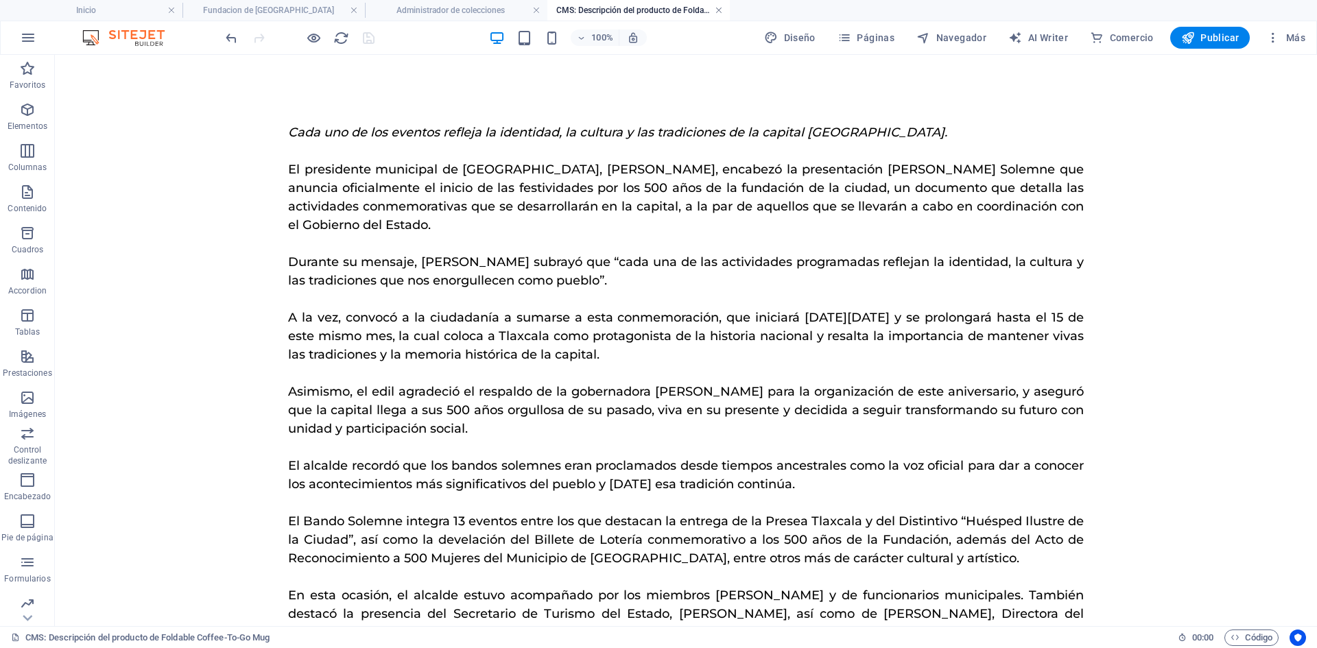
click at [720, 11] on link at bounding box center [719, 10] width 8 height 13
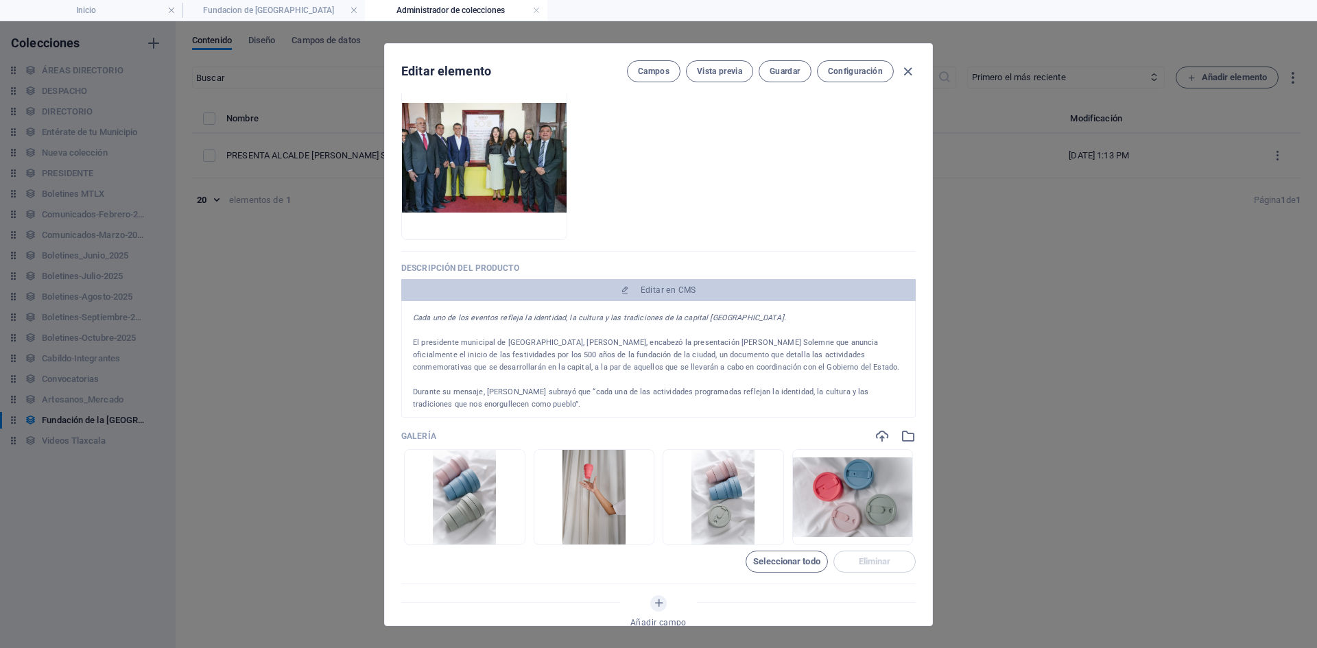
scroll to position [480, 0]
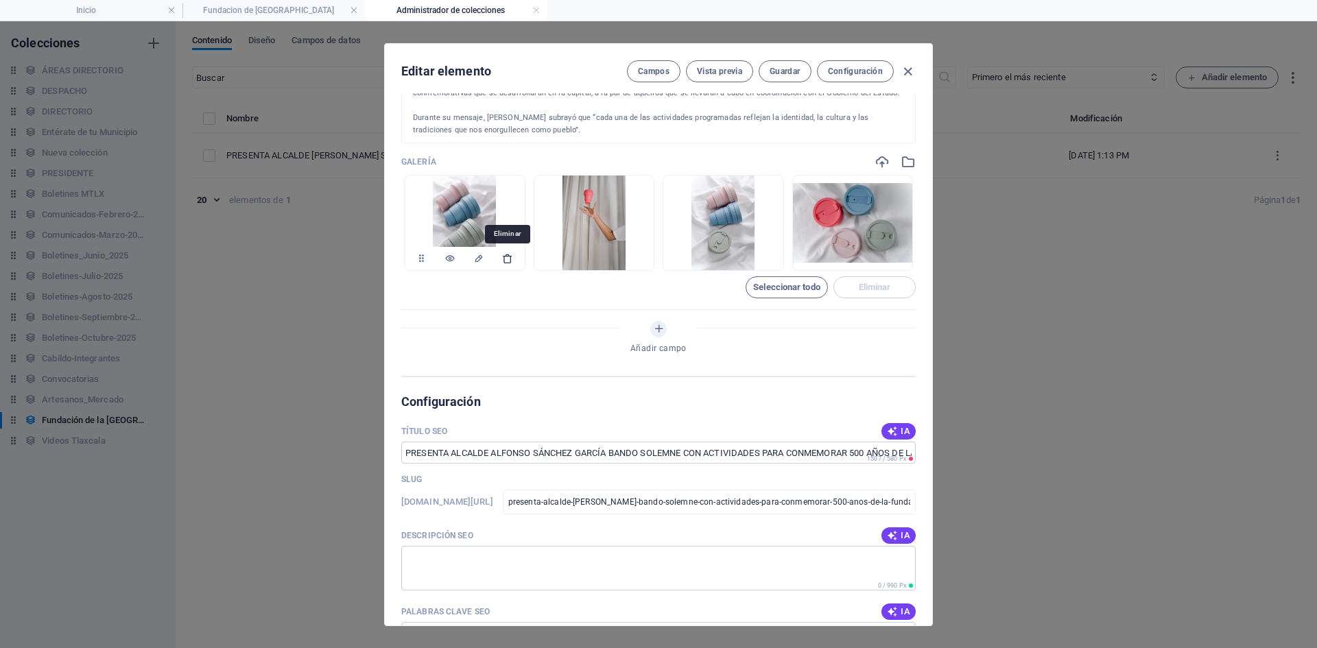
click at [512, 261] on icon "button" at bounding box center [507, 258] width 11 height 11
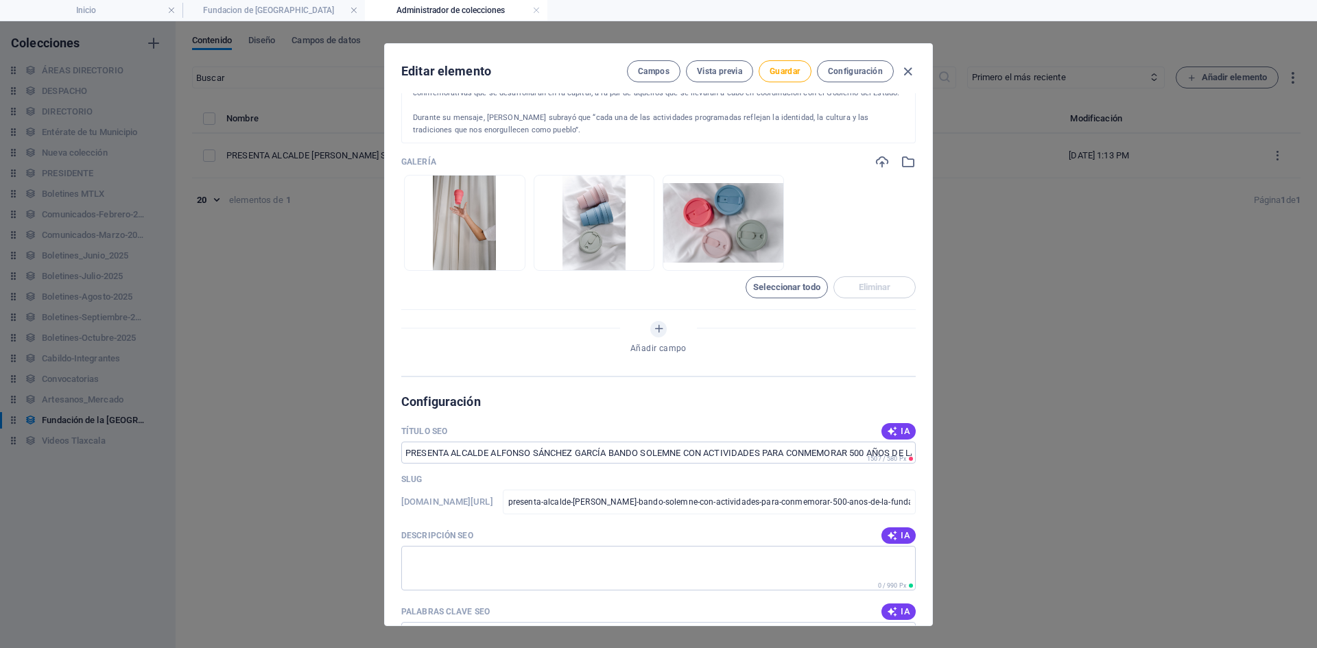
click at [512, 261] on icon "button" at bounding box center [507, 258] width 11 height 11
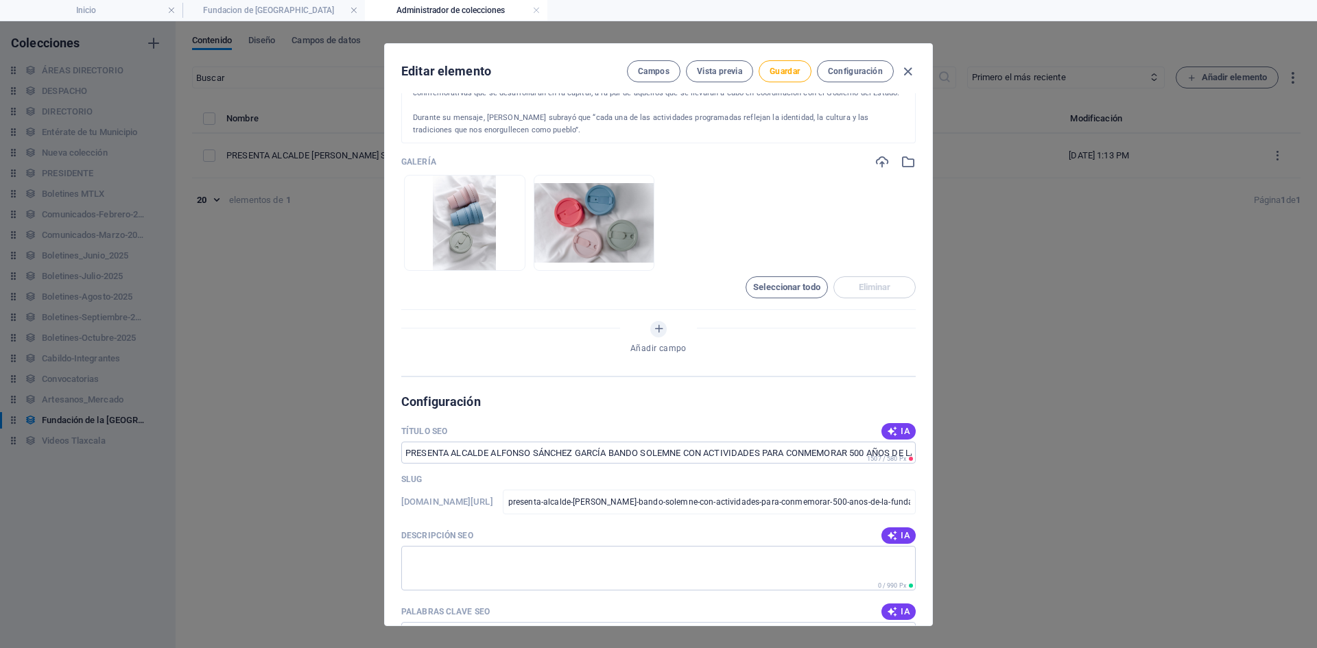
click at [512, 261] on icon "button" at bounding box center [507, 258] width 11 height 11
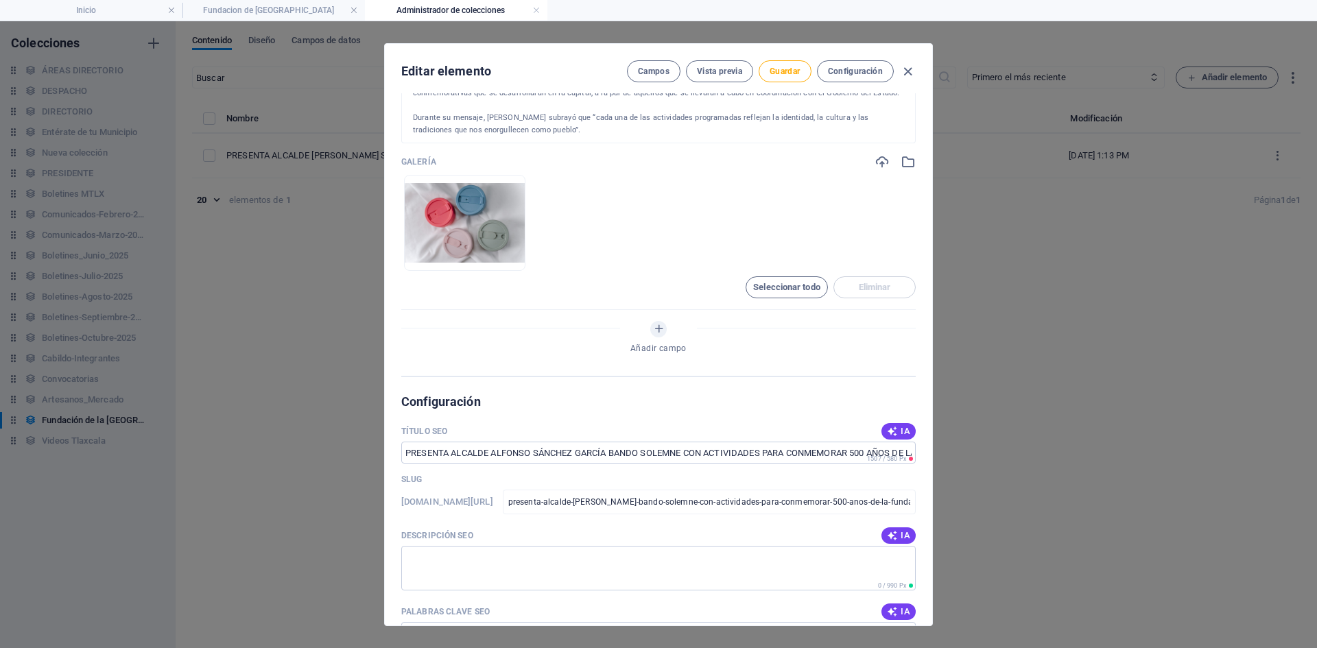
click at [512, 261] on icon "button" at bounding box center [507, 258] width 11 height 11
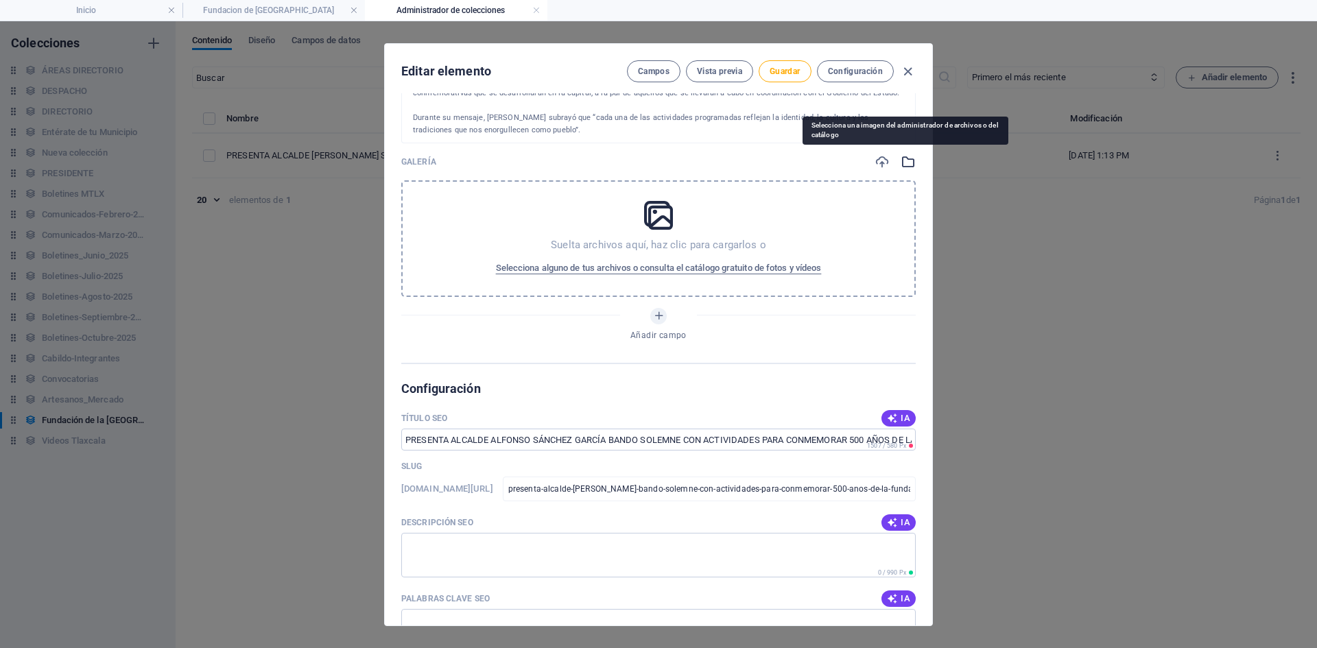
click at [904, 159] on icon "button" at bounding box center [908, 161] width 15 height 15
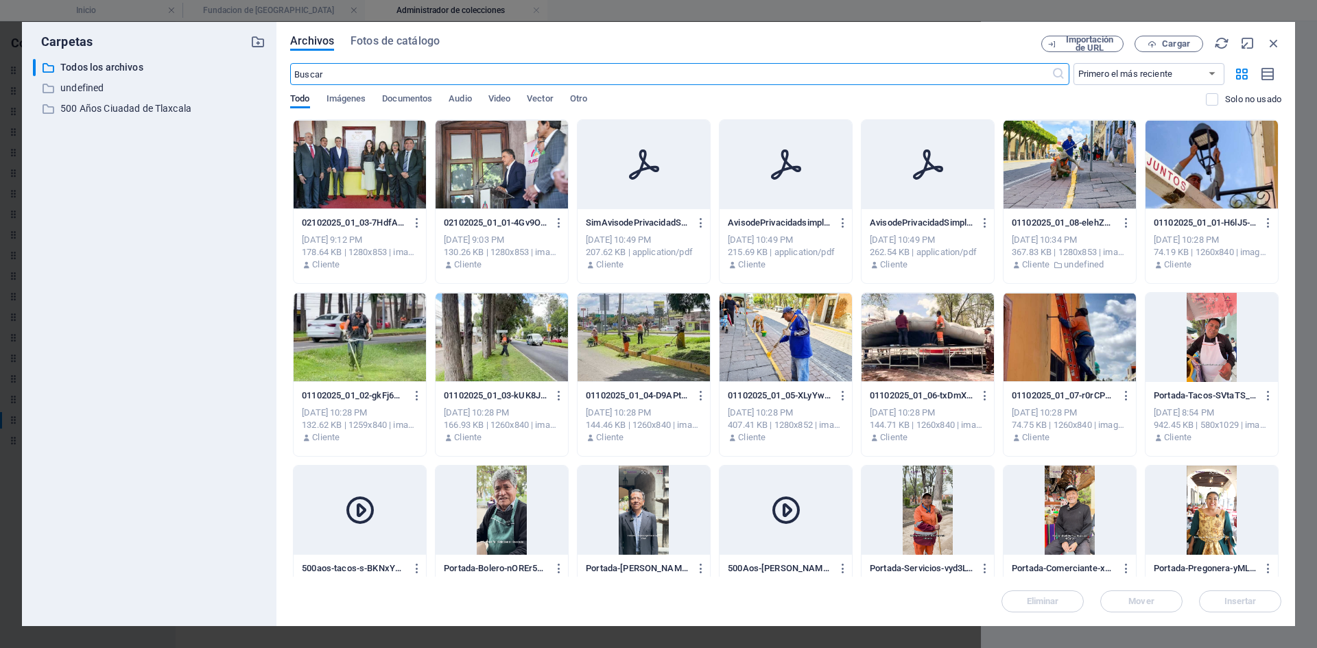
click at [529, 176] on div at bounding box center [502, 164] width 132 height 89
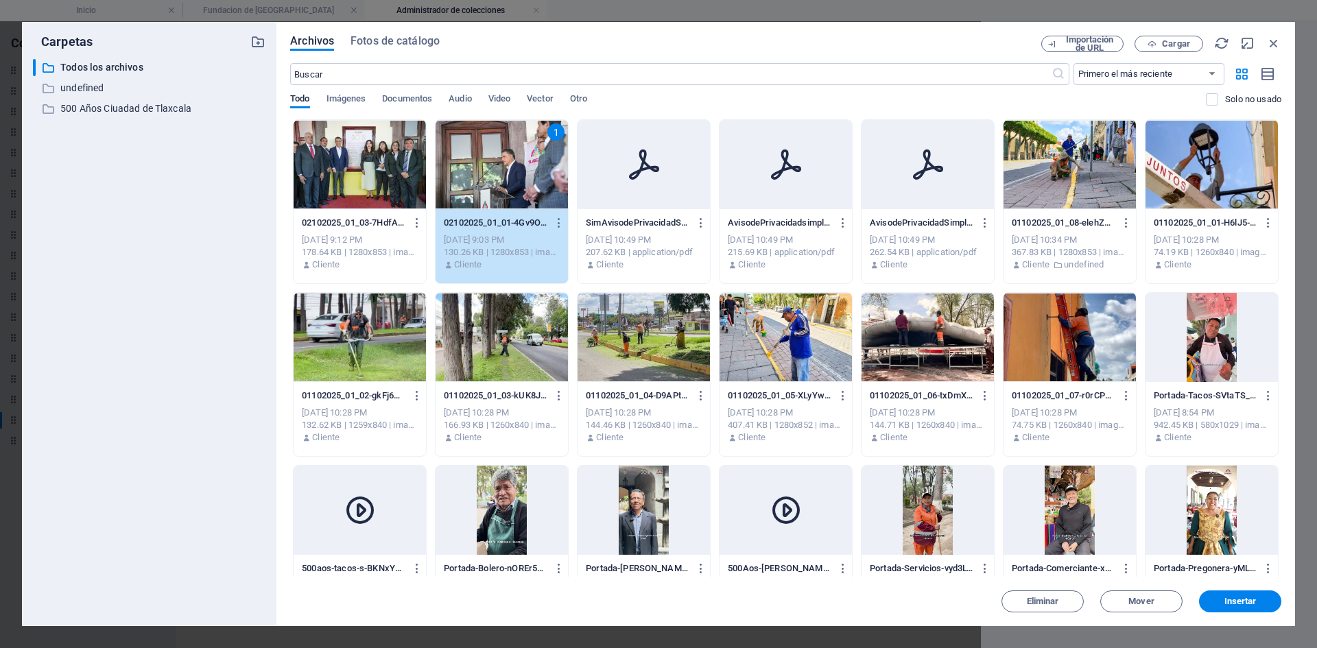
click at [379, 180] on div at bounding box center [360, 164] width 132 height 89
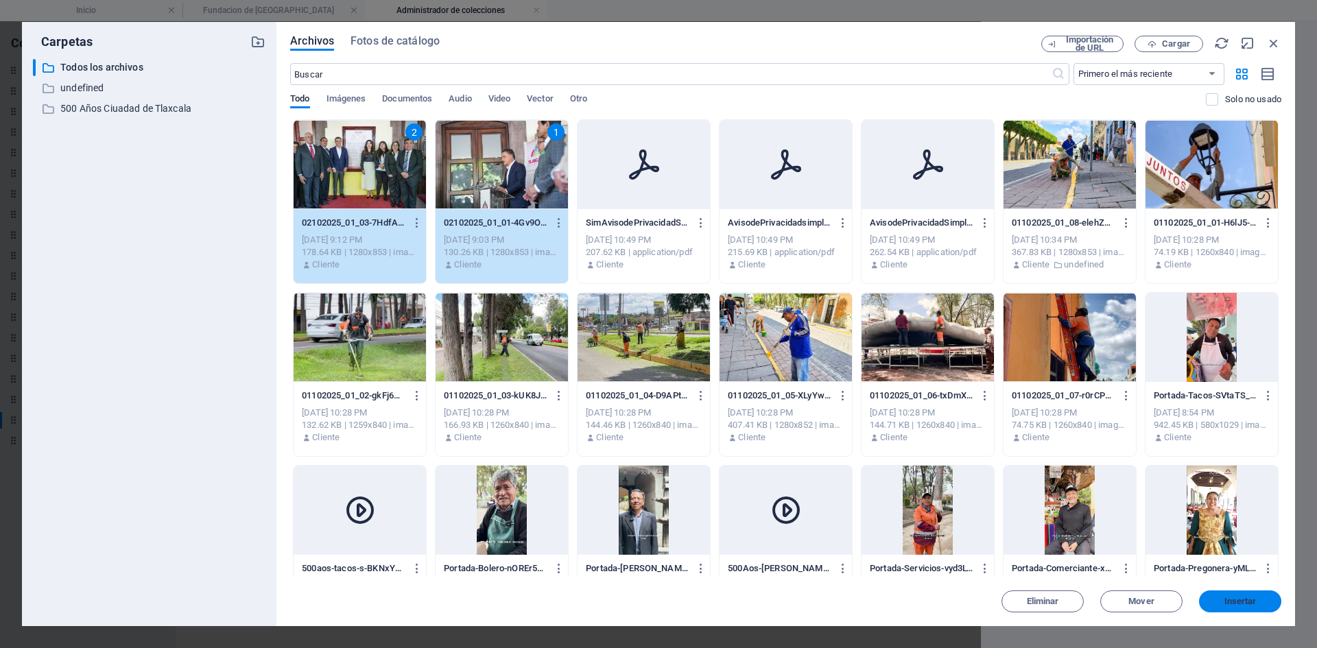
click at [1245, 598] on span "Insertar" at bounding box center [1241, 602] width 32 height 8
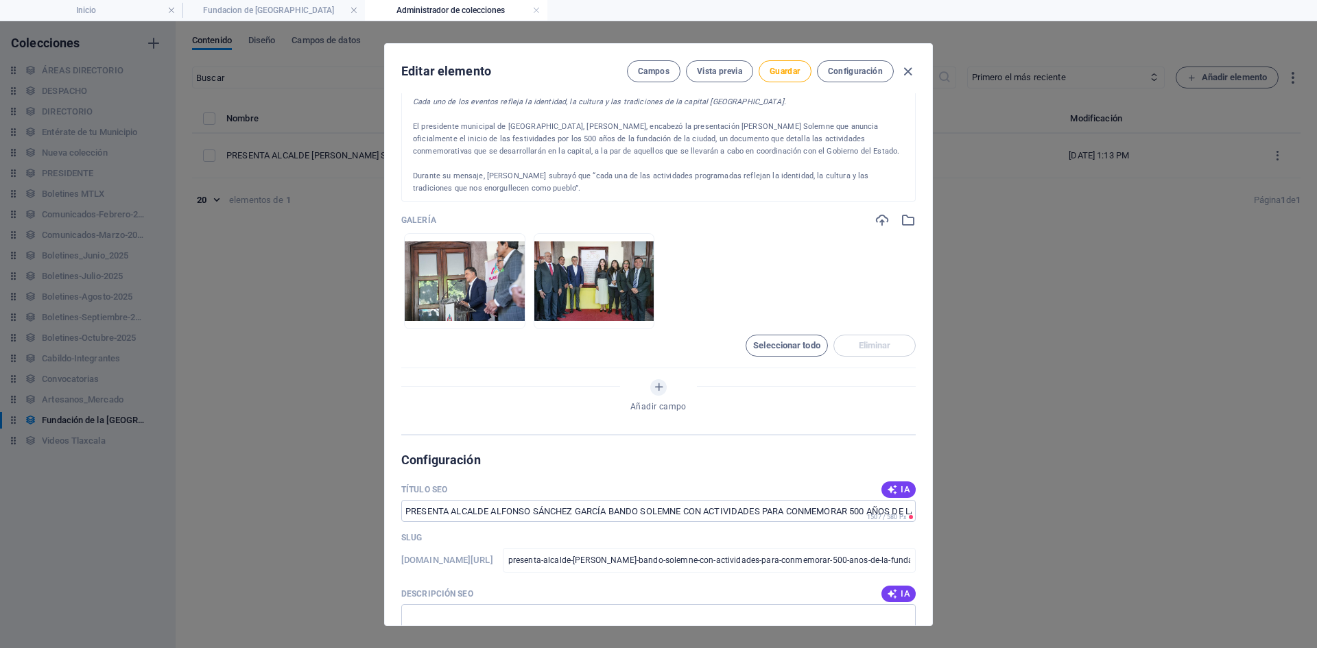
scroll to position [343, 0]
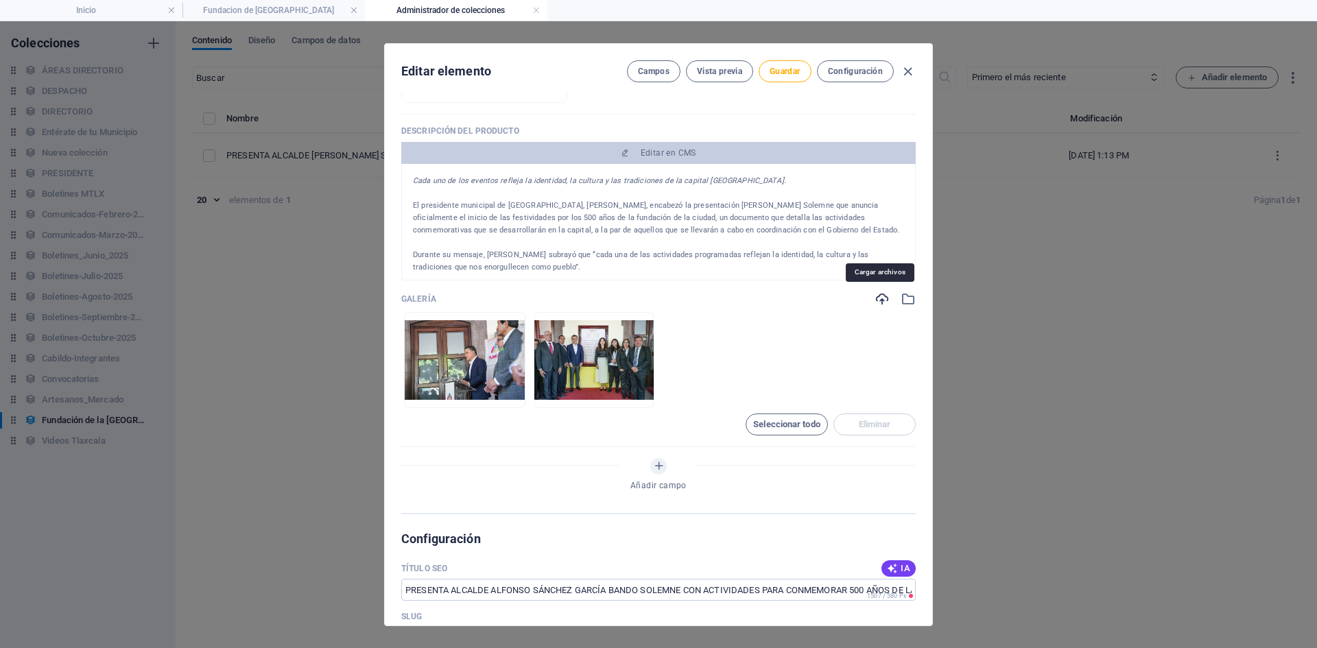
click at [879, 294] on icon "button" at bounding box center [882, 299] width 15 height 15
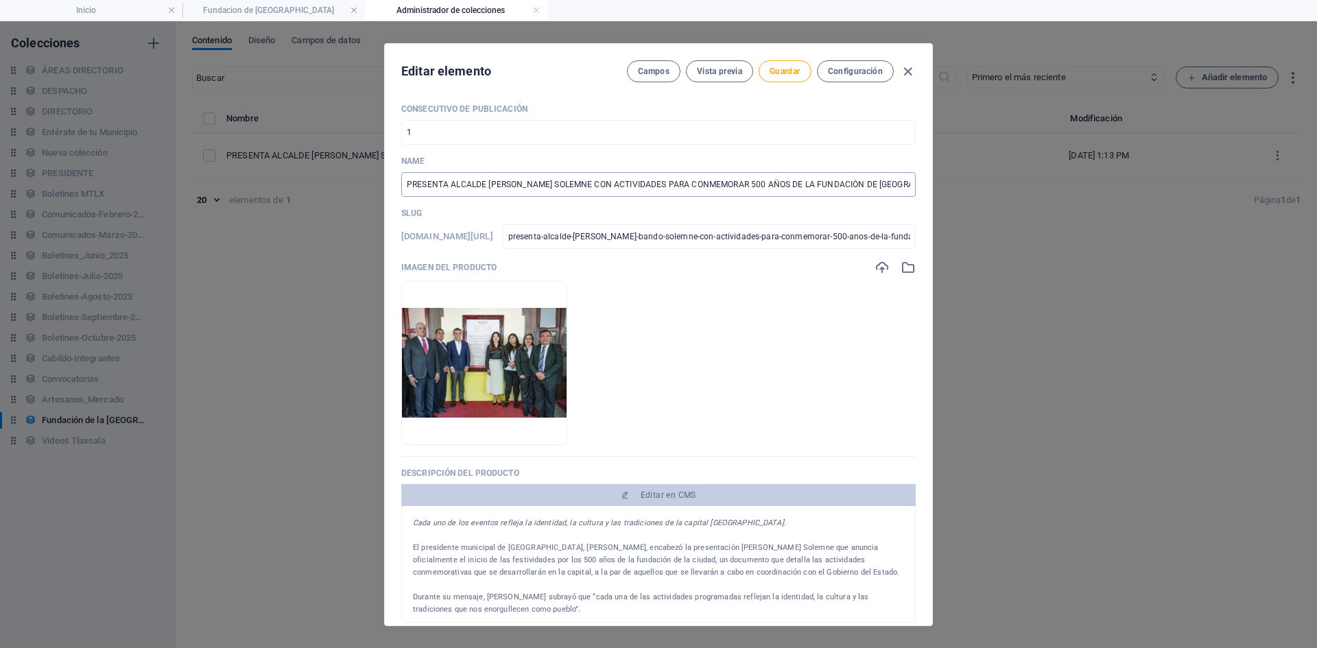
scroll to position [0, 0]
click at [709, 237] on input "presenta-alcalde-[PERSON_NAME]-bando-solemne-con-actividades-para-conmemorar-50…" at bounding box center [709, 237] width 413 height 25
type input "0"
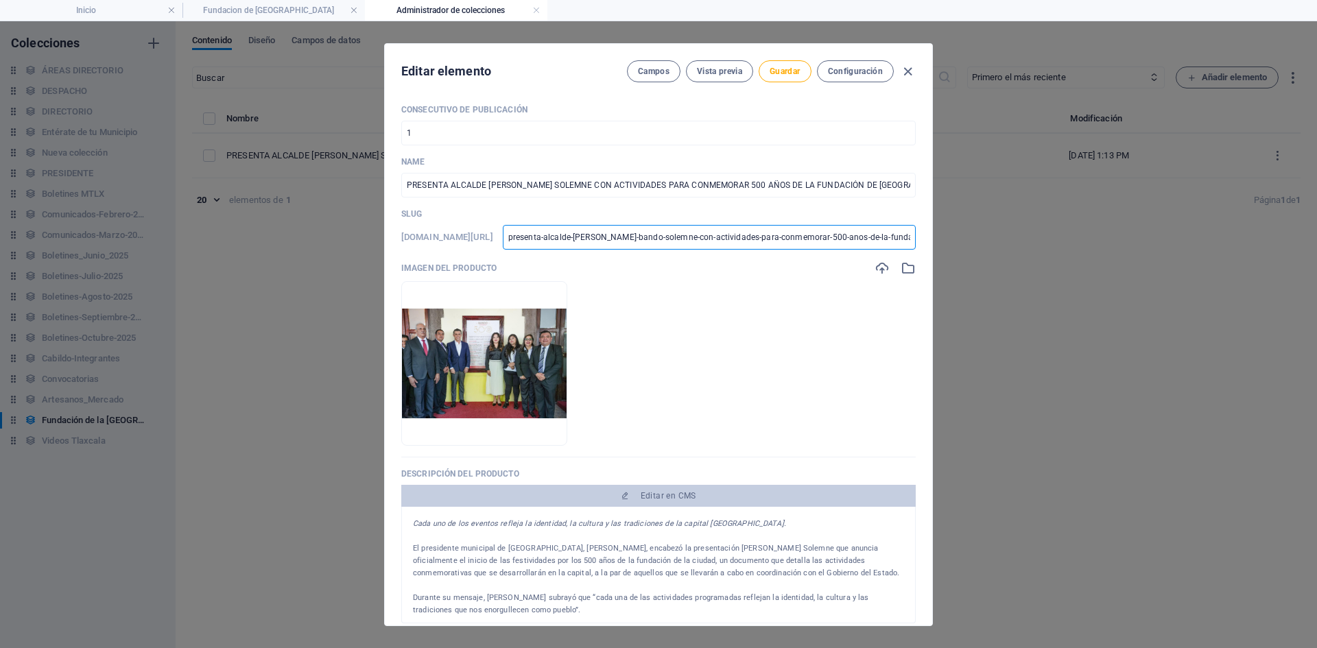
type input "0"
type input "02"
type input "022"
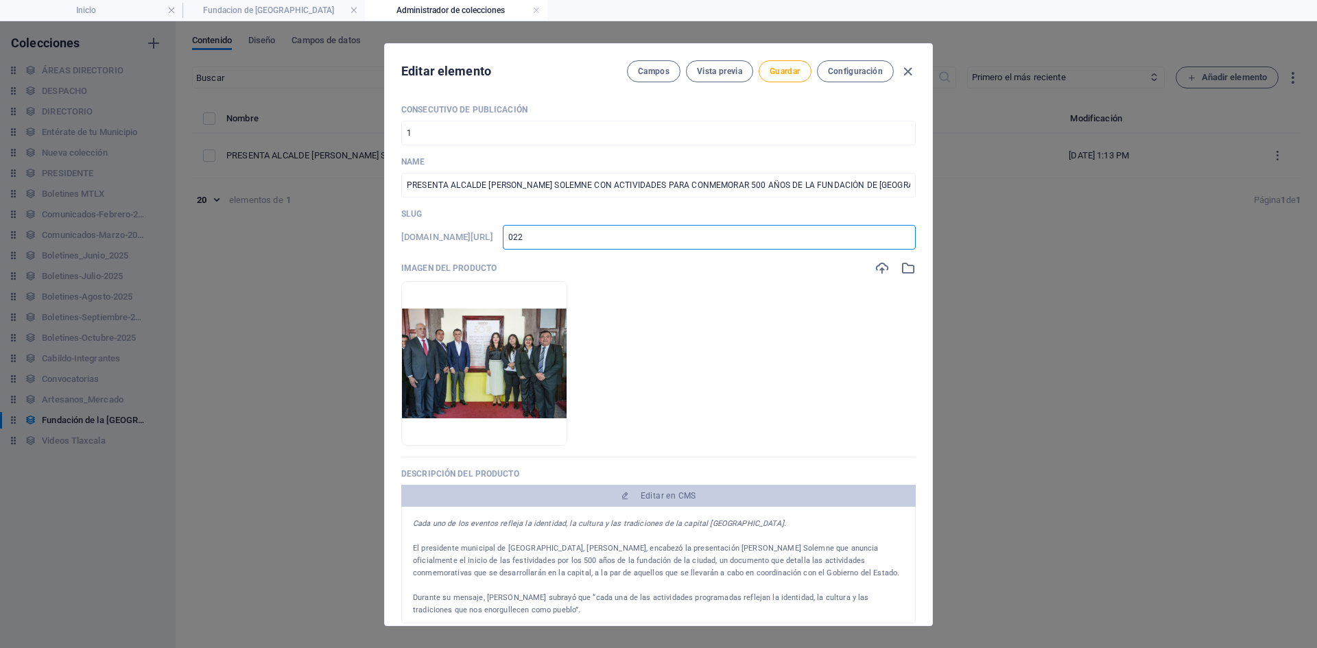
type input "02"
type input "021"
type input "0210"
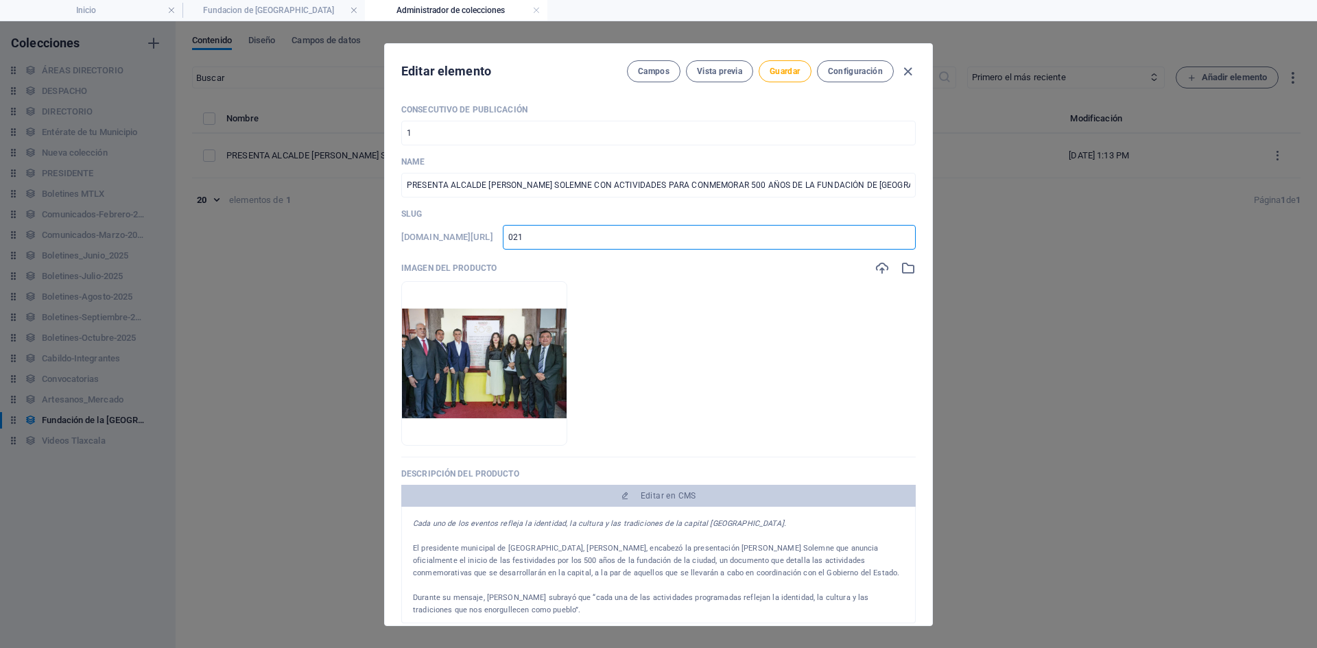
type input "0210"
type input "02102"
type input "021020"
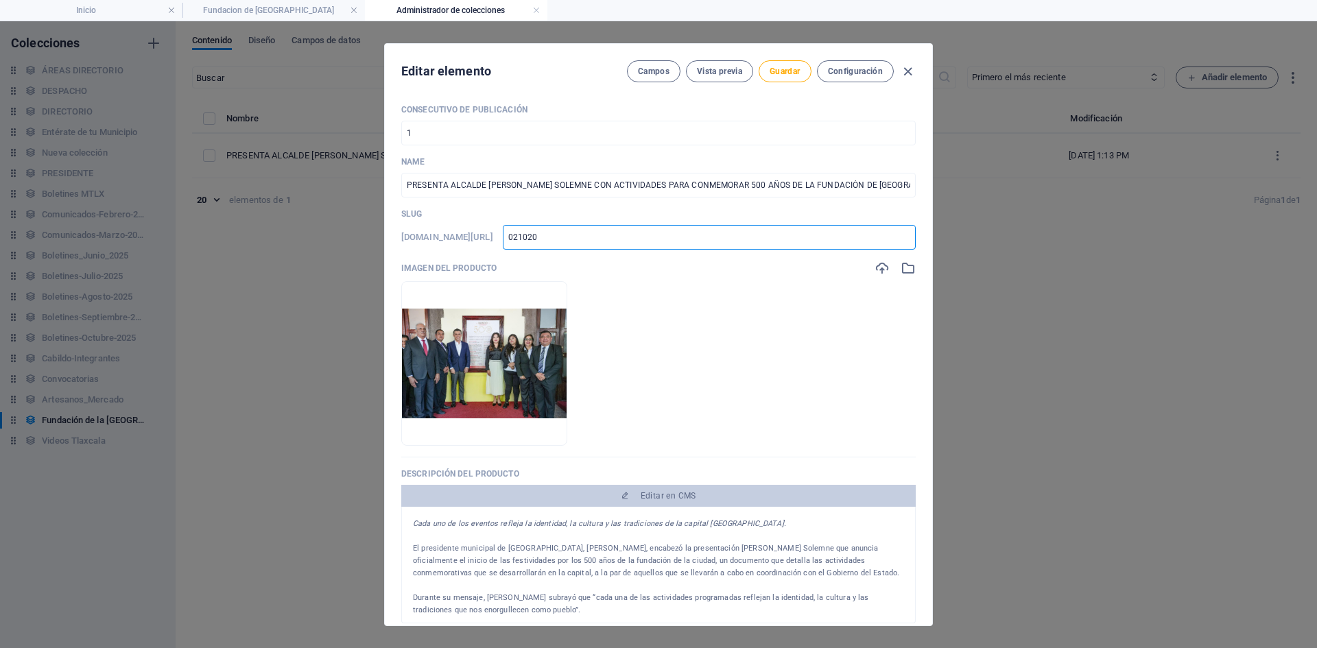
type input "0210202"
type input "02102025"
type input "02102025-"
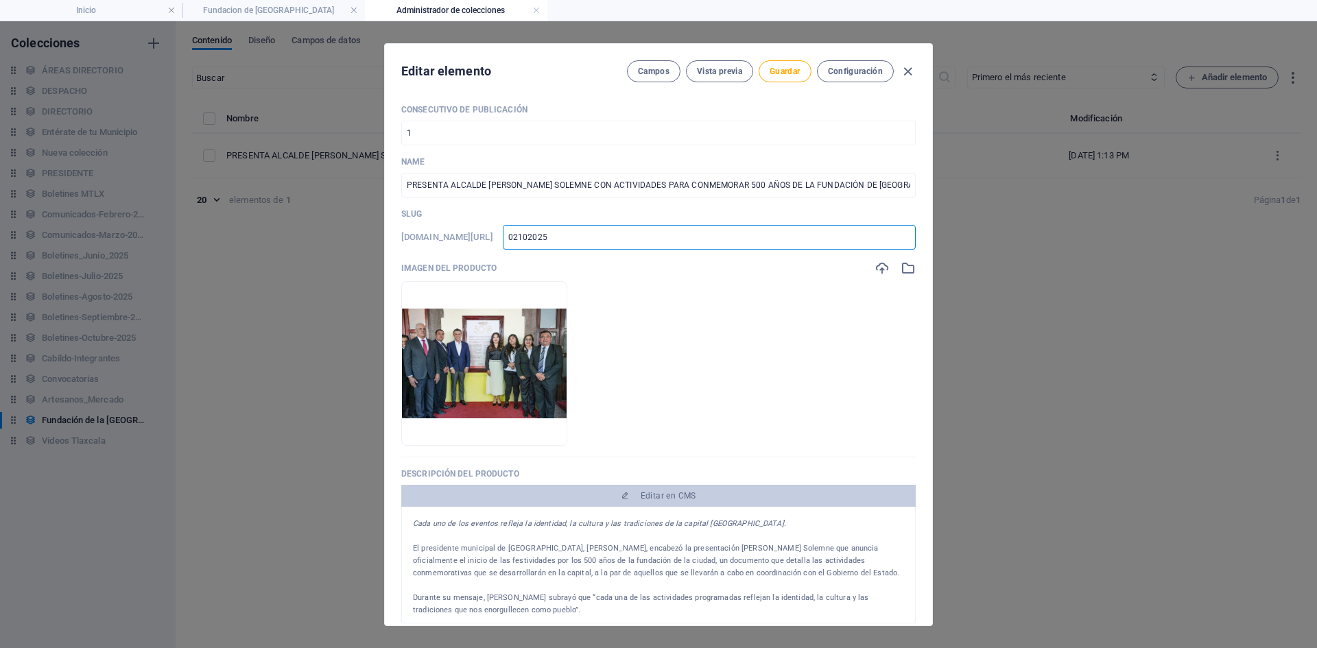
type input "02102025-"
type input "02102025-0"
type input "02102025-01"
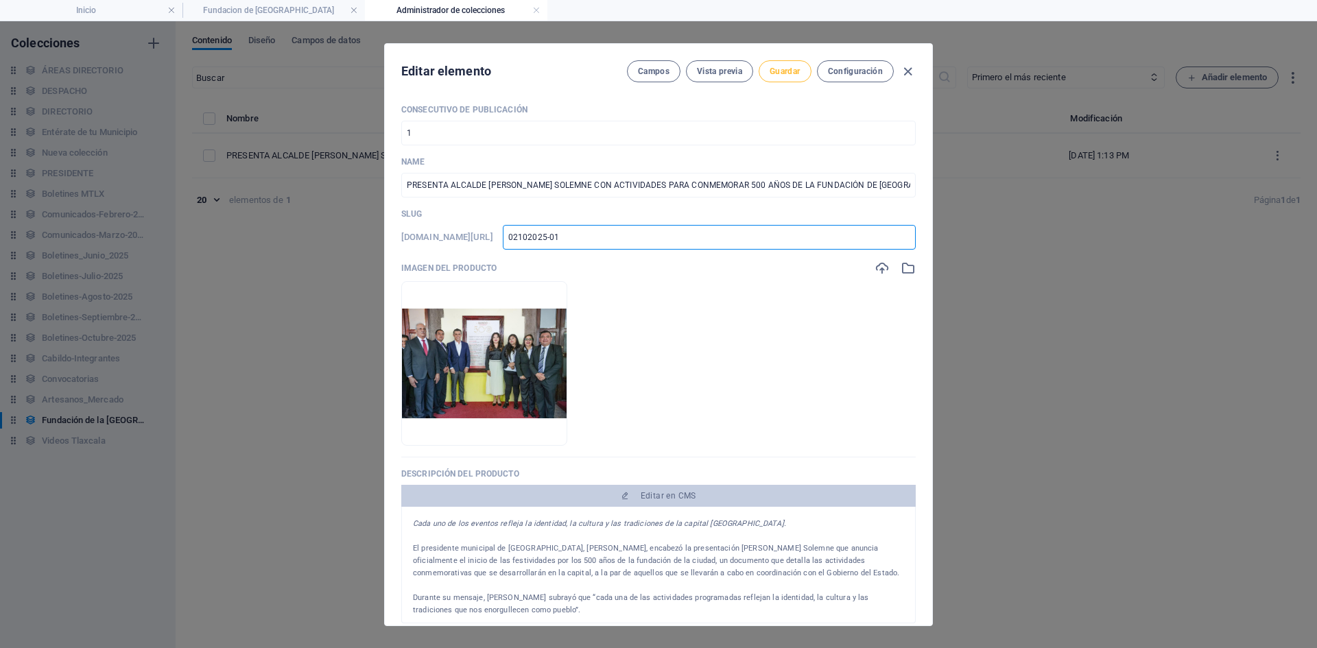
click at [787, 73] on span "Guardar" at bounding box center [785, 71] width 30 height 11
click at [908, 73] on icon "button" at bounding box center [908, 72] width 16 height 16
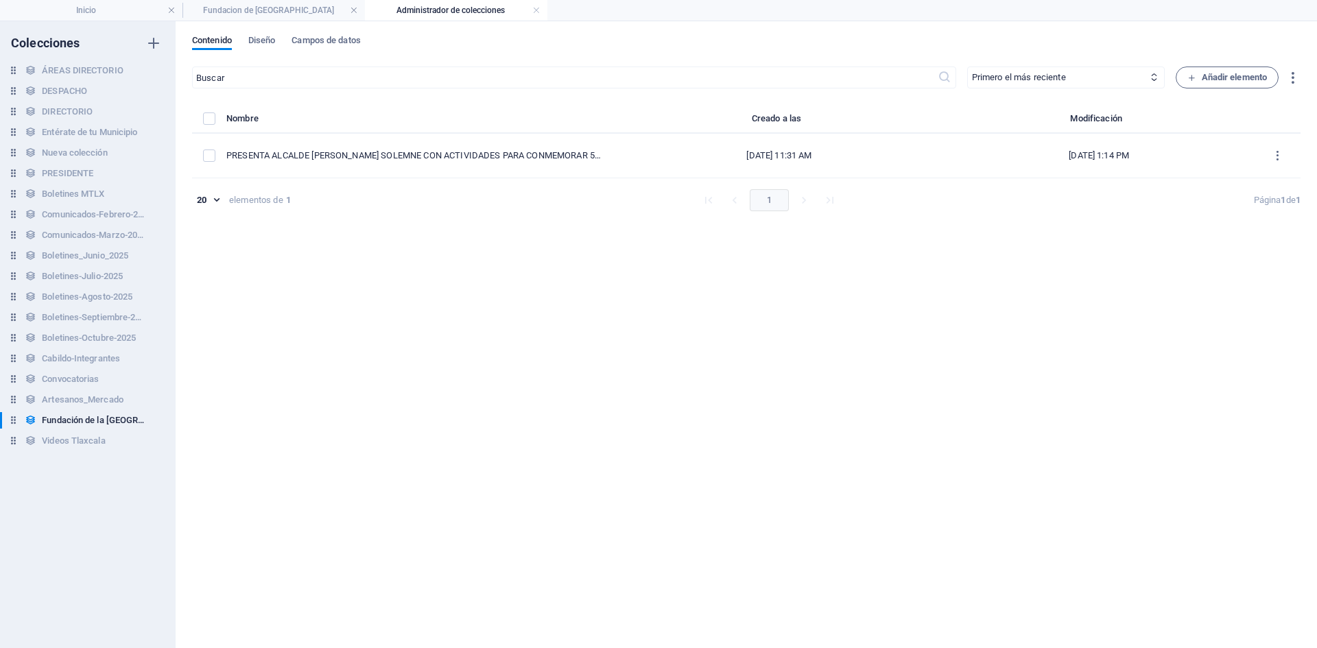
type input "presenta-alcalde-[PERSON_NAME]-bando-solemne-con-actividades-para-conmemorar-50…"
click at [298, 9] on h4 "Fundacion de [GEOGRAPHIC_DATA]" at bounding box center [274, 10] width 183 height 15
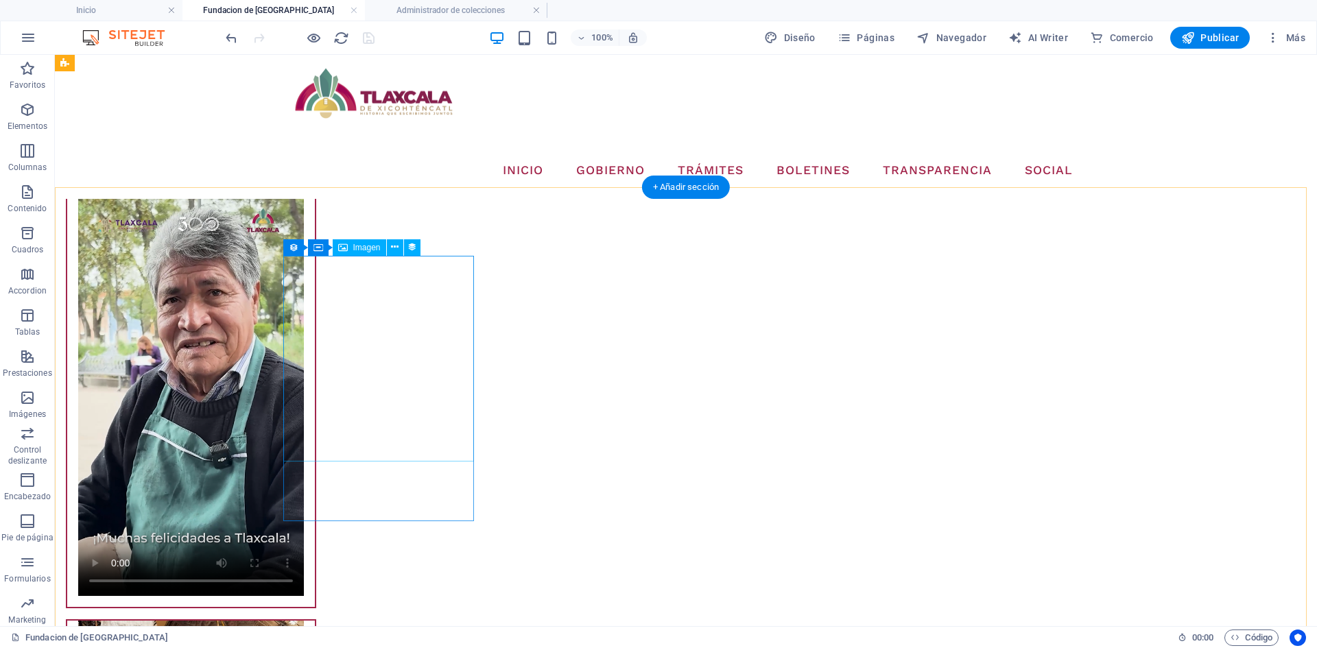
scroll to position [2153, 0]
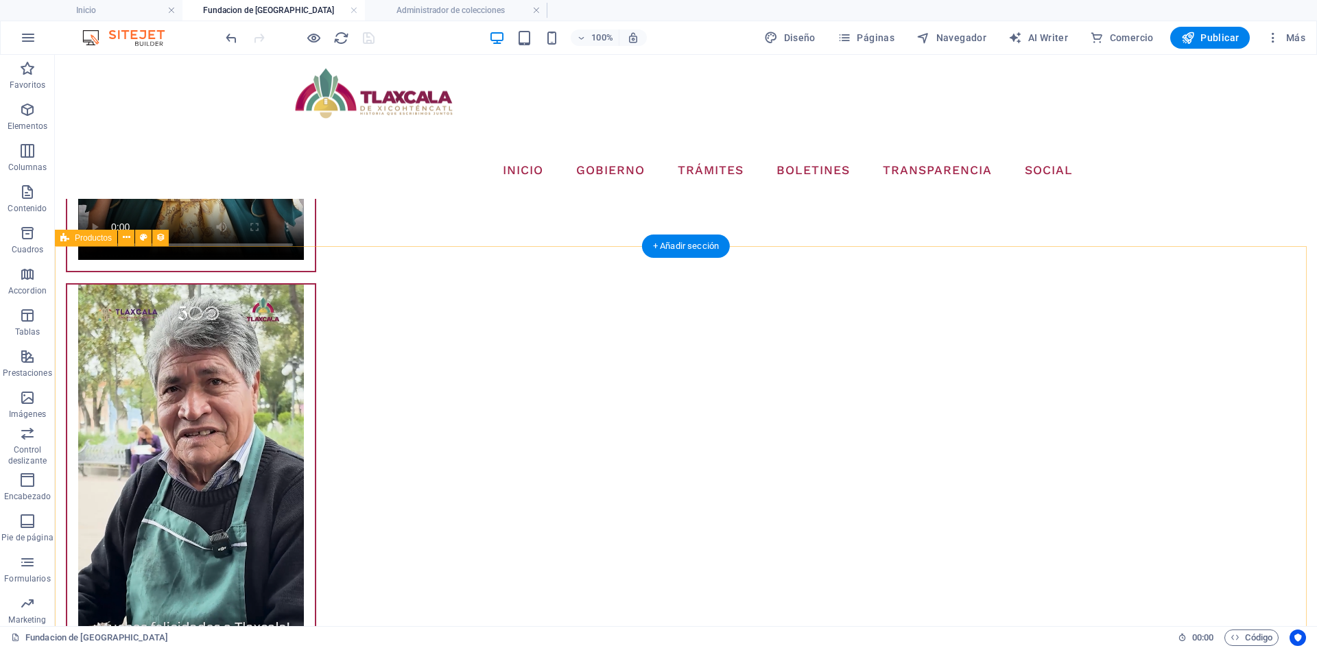
select select "68dd6577184da6c3070023a0"
select select "createdAt_DESC"
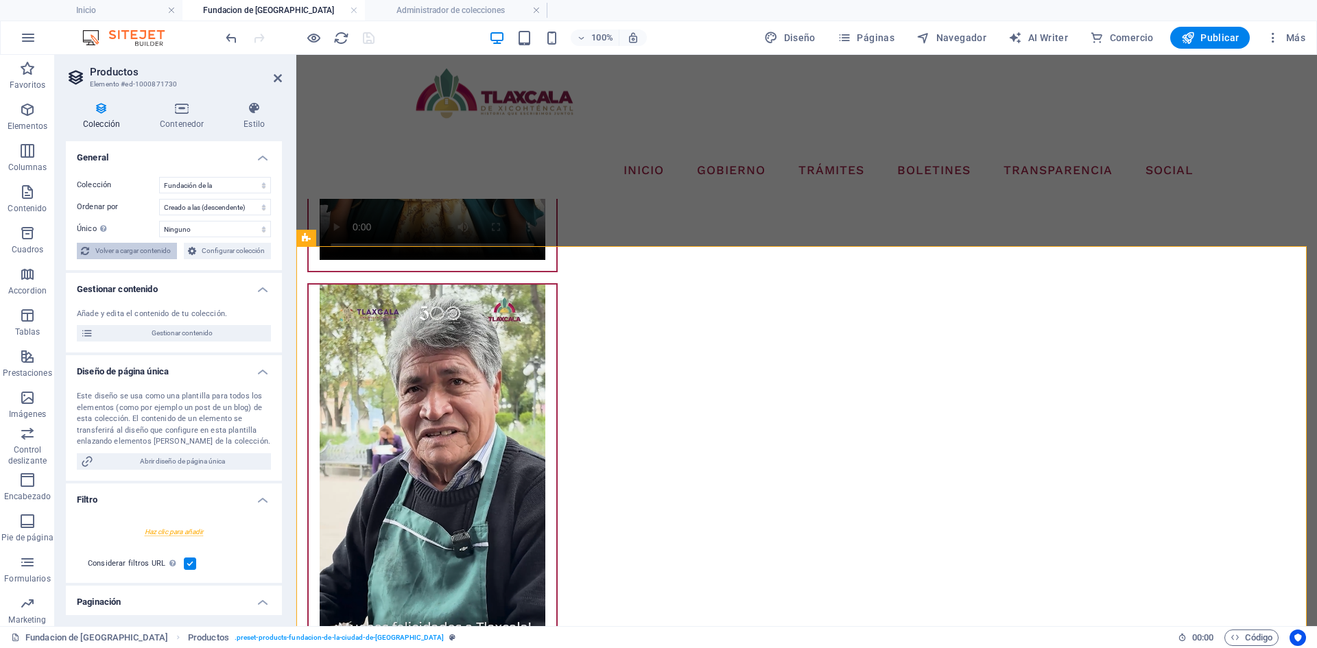
click at [139, 253] on span "Volver a cargar contenido" at bounding box center [133, 251] width 80 height 16
select select "68dd6577184da6c3070023a0"
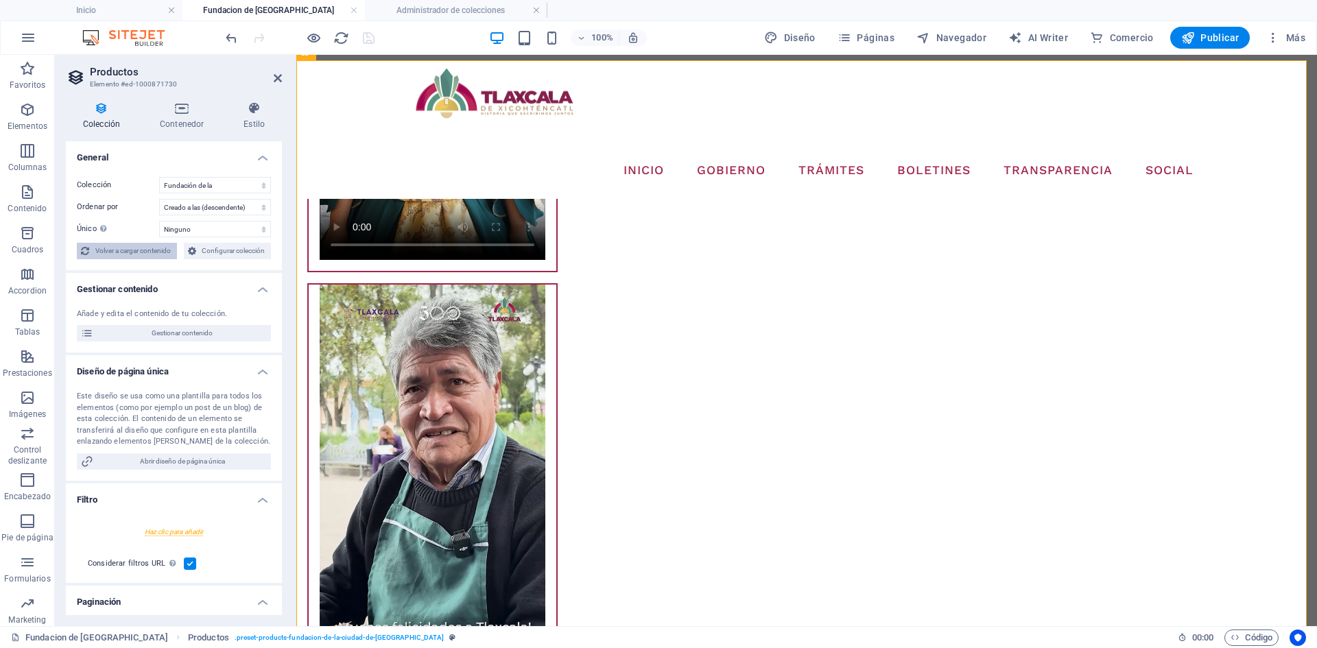
scroll to position [2339, 0]
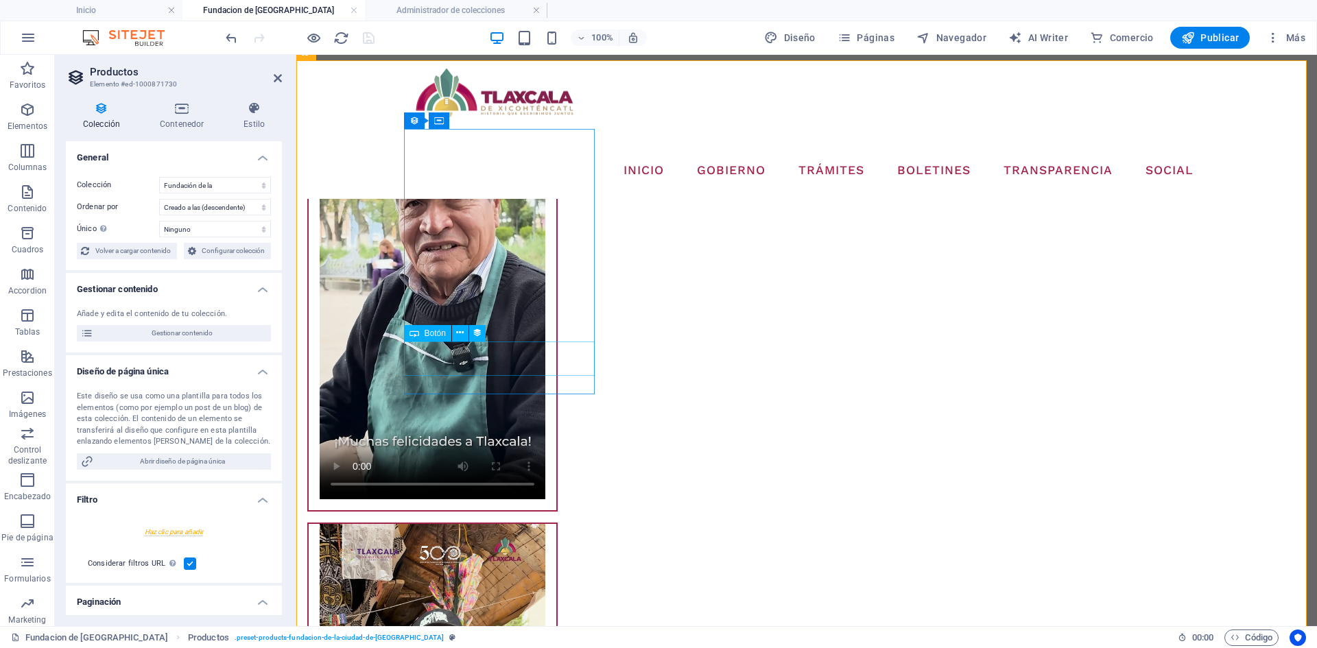
select select "createdAt_DESC"
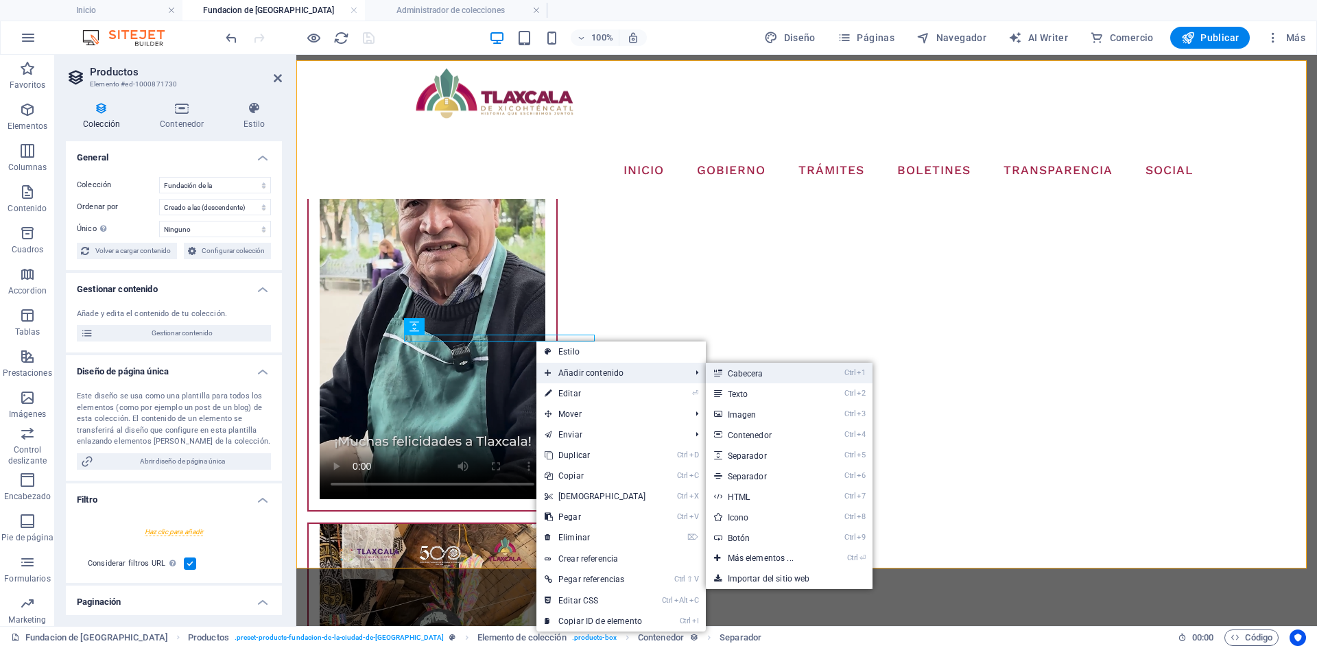
click at [733, 371] on link "Ctrl 1 Cabecera" at bounding box center [763, 373] width 115 height 21
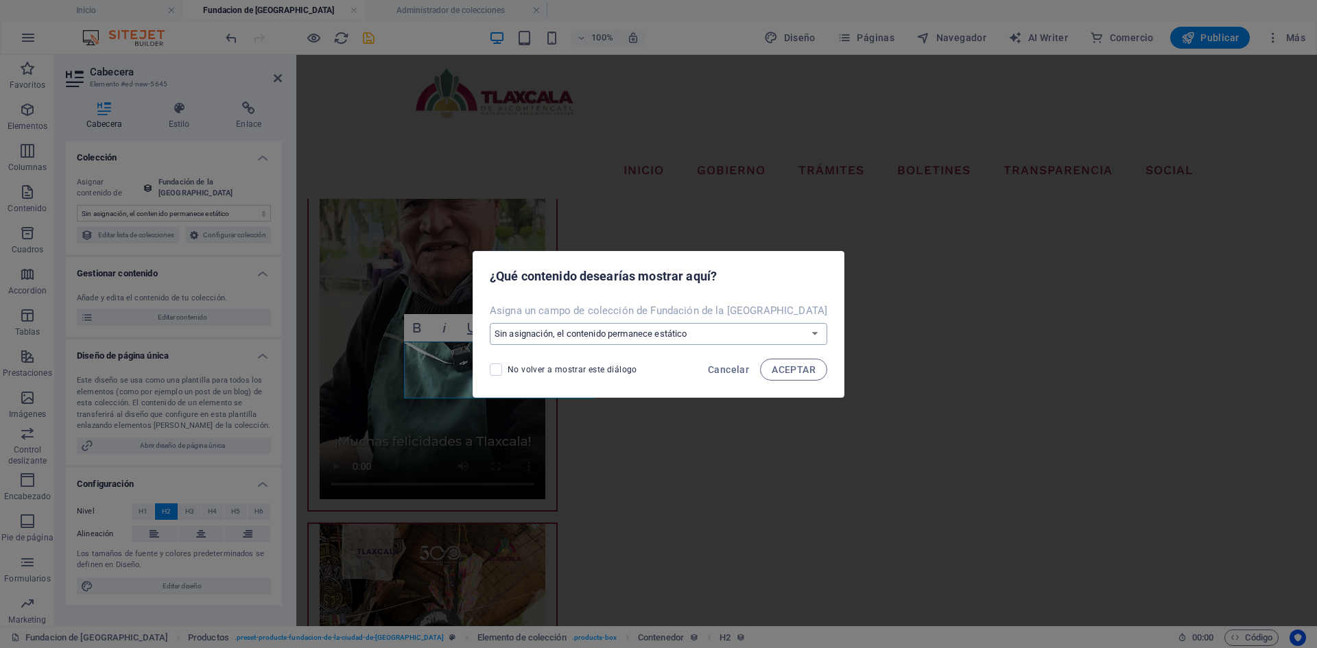
click at [747, 330] on select "Sin asignación, el contenido permanece estático Crear un campo nuevo Creado a l…" at bounding box center [659, 334] width 338 height 22
select select "name"
click at [496, 323] on select "Sin asignación, el contenido permanece estático Crear un campo nuevo Creado a l…" at bounding box center [659, 334] width 338 height 22
click at [772, 373] on span "ACEPTAR" at bounding box center [794, 369] width 44 height 11
select select "name"
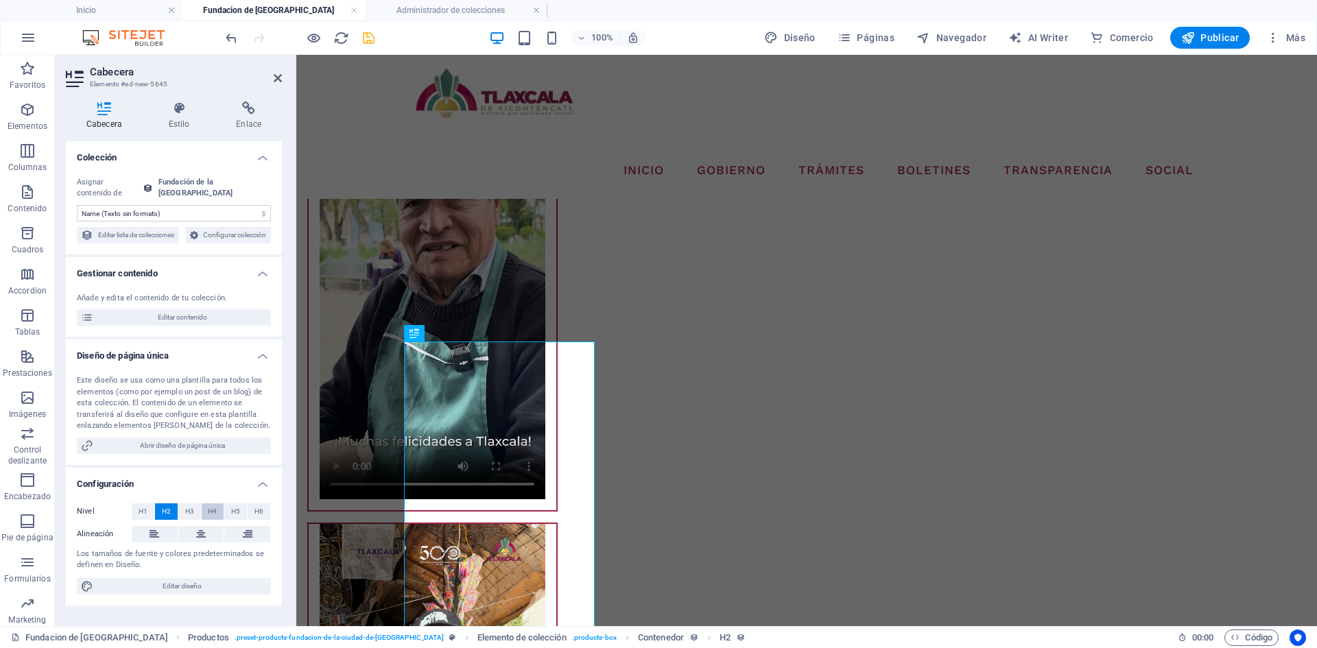
click at [209, 520] on span "H4" at bounding box center [212, 512] width 9 height 16
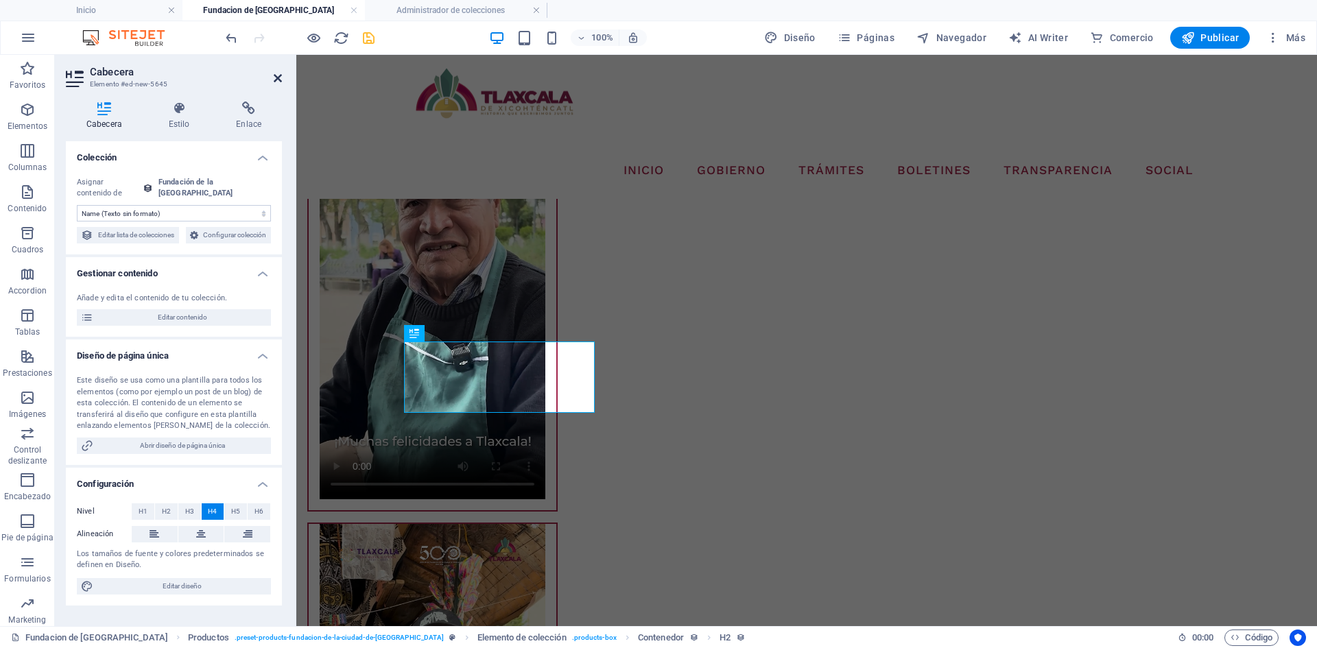
drag, startPoint x: 279, startPoint y: 84, endPoint x: 445, endPoint y: 326, distance: 293.3
click at [279, 84] on link at bounding box center [278, 79] width 8 height 12
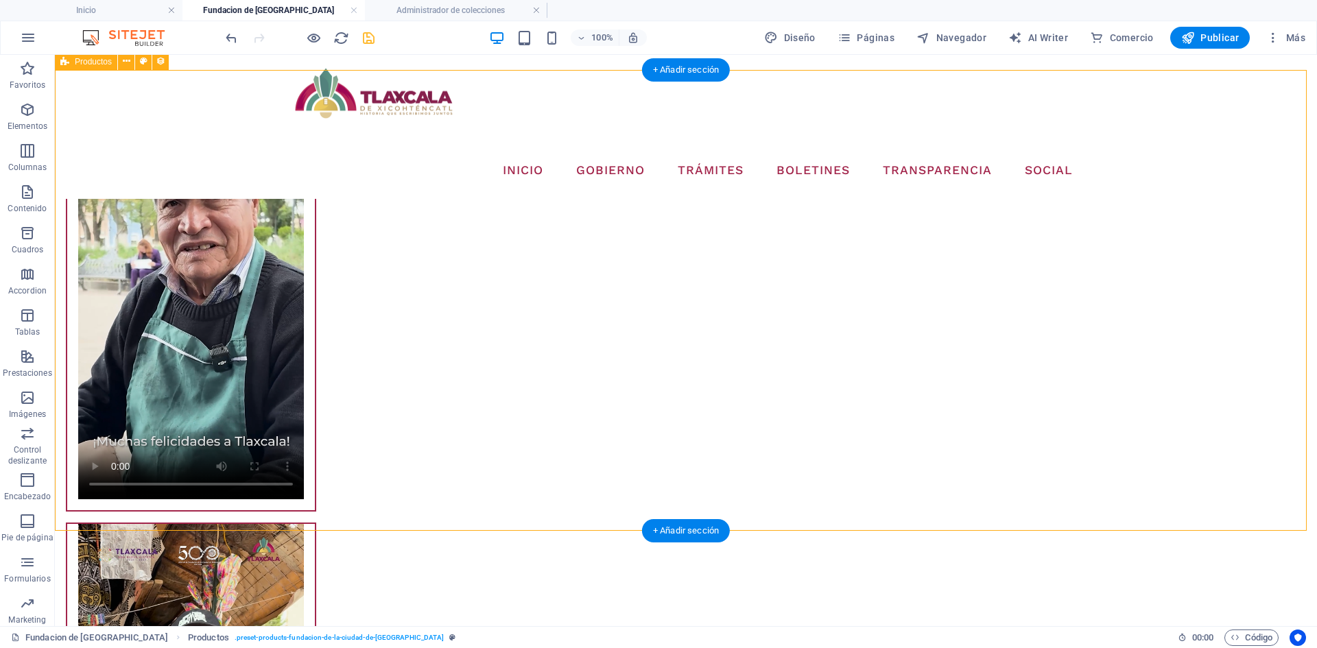
scroll to position [2270, 0]
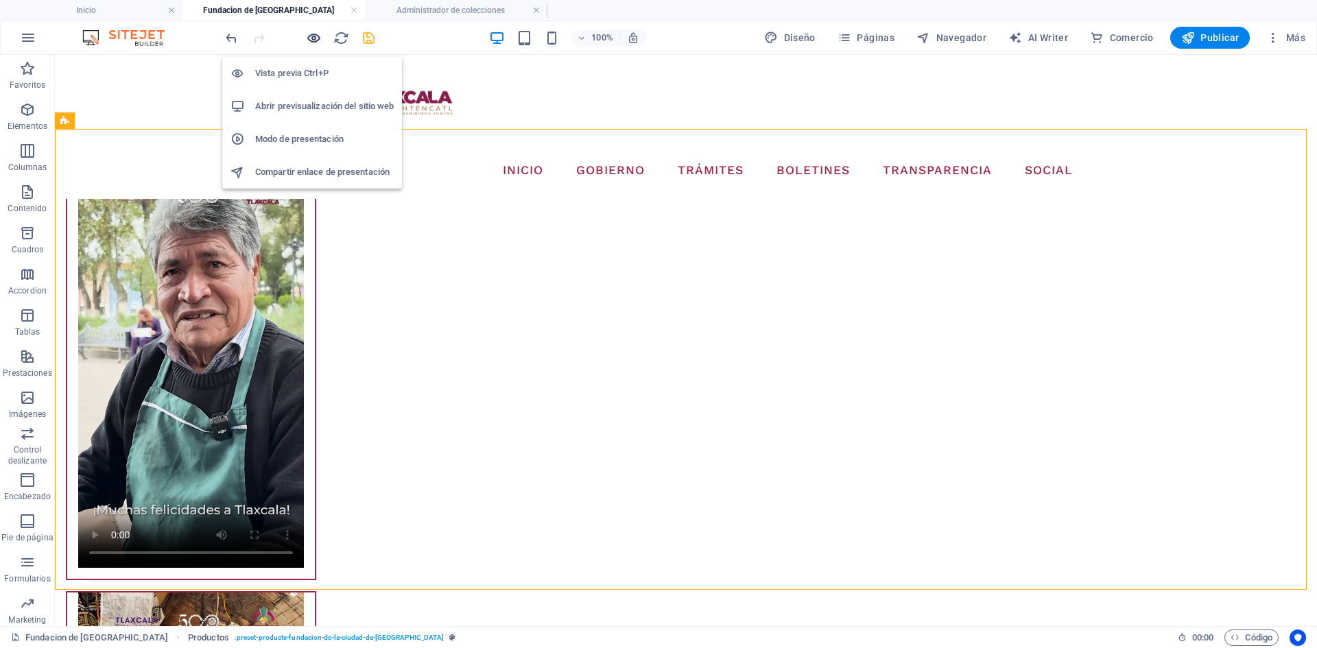
click at [320, 43] on icon "button" at bounding box center [314, 38] width 16 height 16
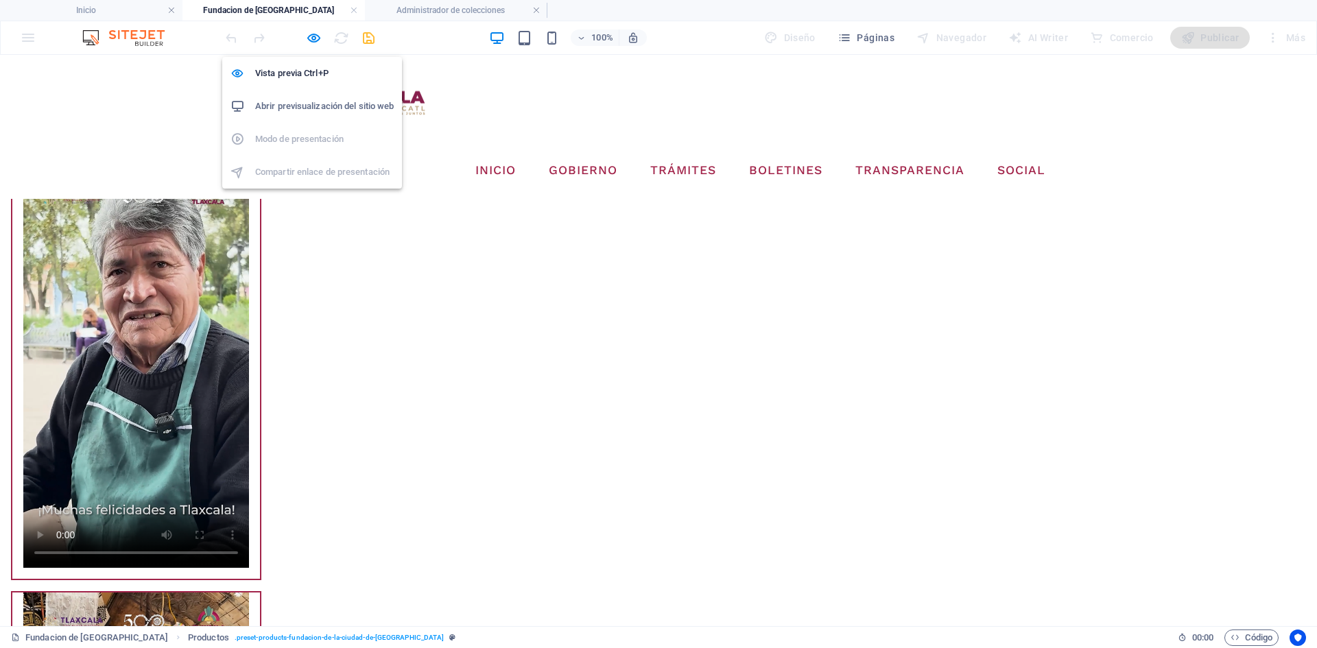
click at [315, 43] on icon "button" at bounding box center [314, 38] width 16 height 16
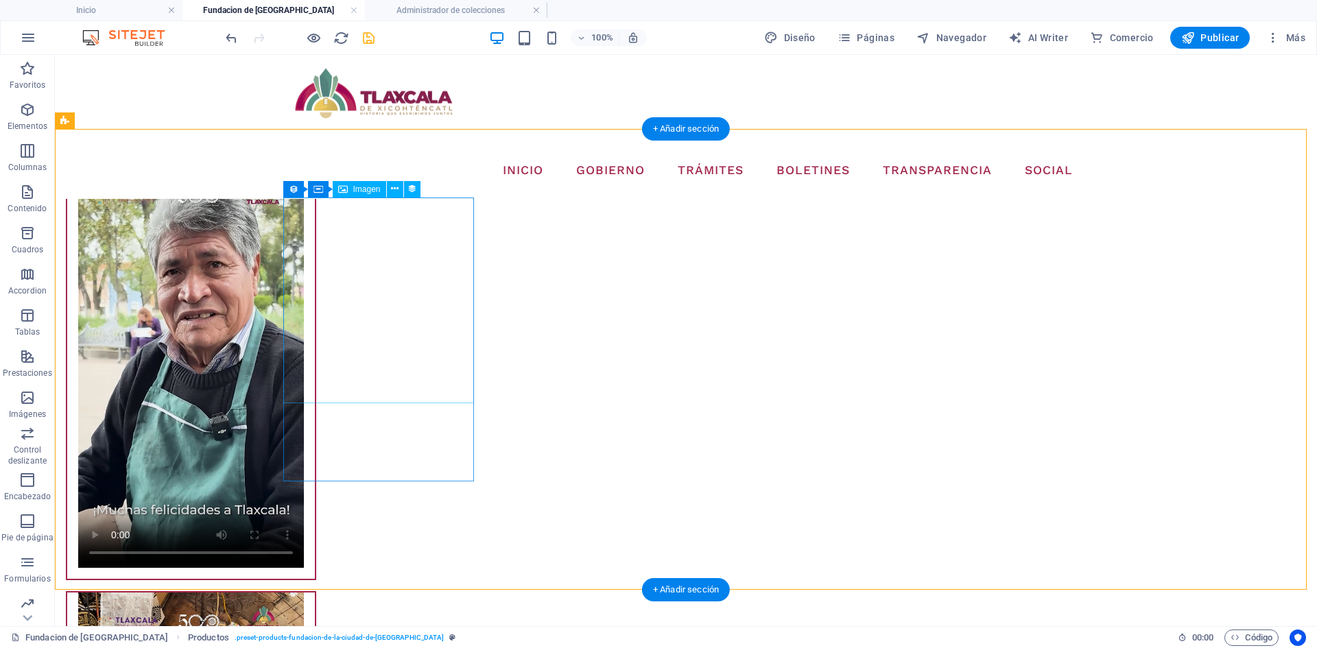
drag, startPoint x: 381, startPoint y: 364, endPoint x: 368, endPoint y: 406, distance: 44.7
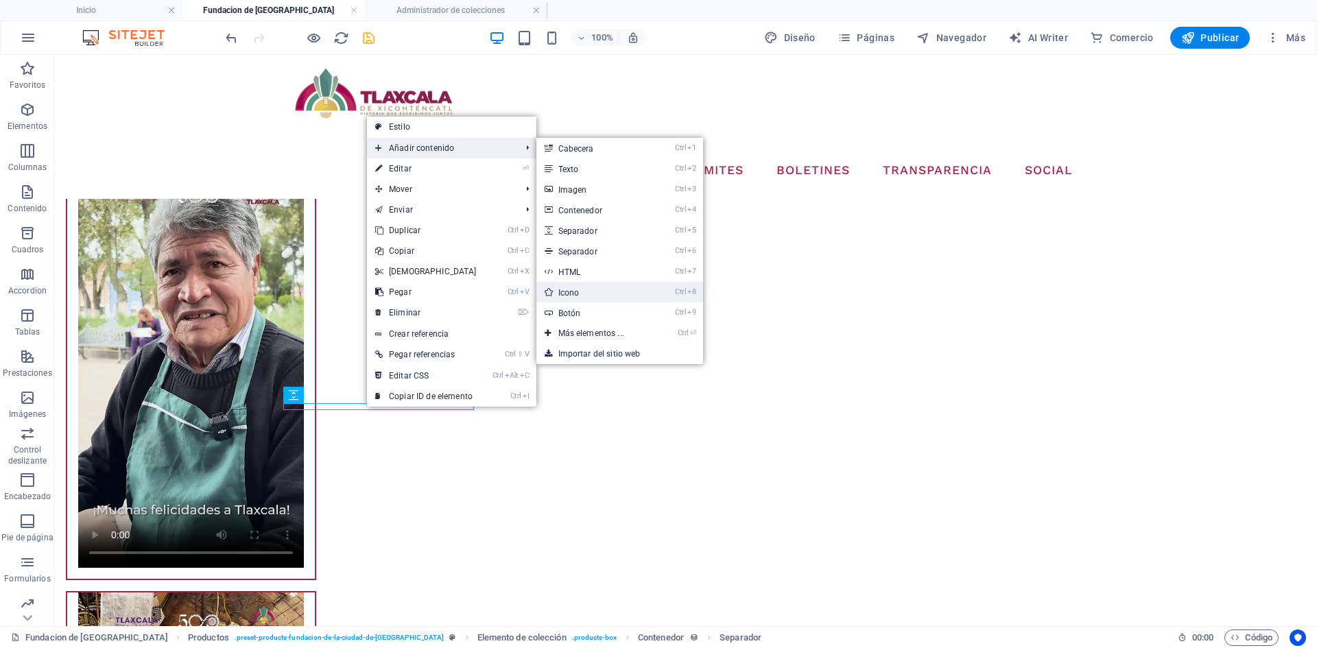
click at [582, 298] on link "Ctrl 8 Icono" at bounding box center [594, 292] width 115 height 21
select select "xMidYMid"
select select "px"
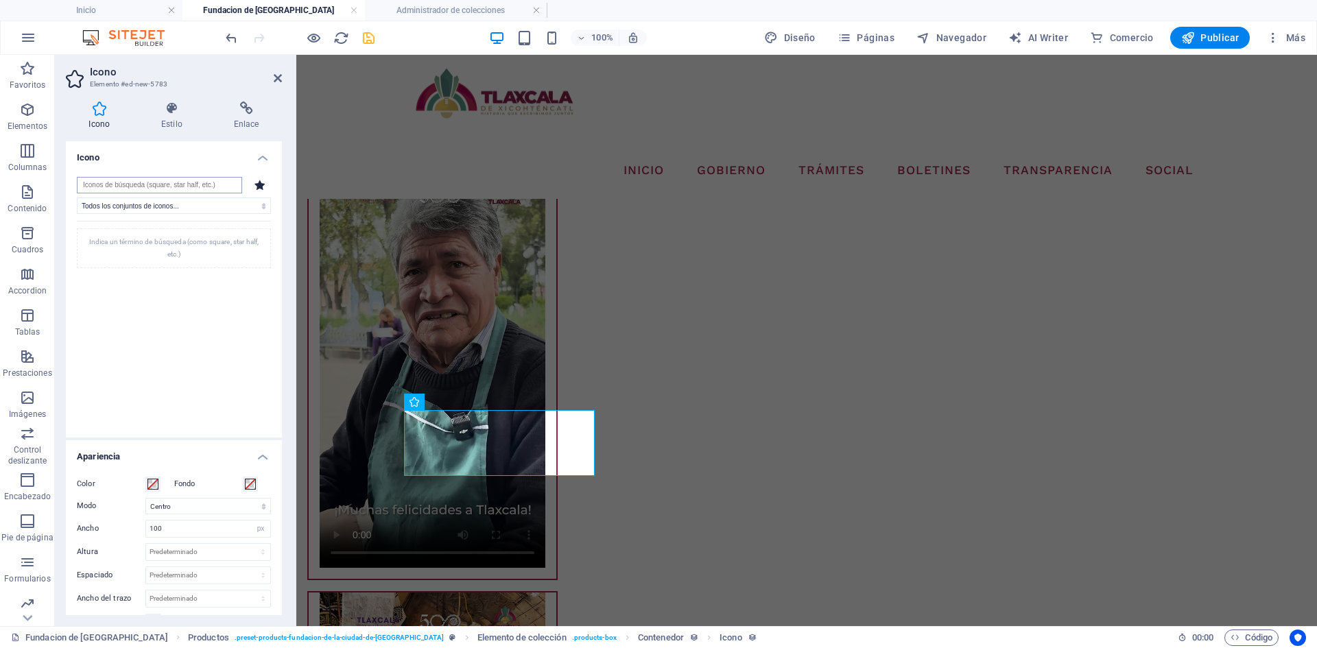
click at [196, 179] on input "search" at bounding box center [159, 185] width 165 height 16
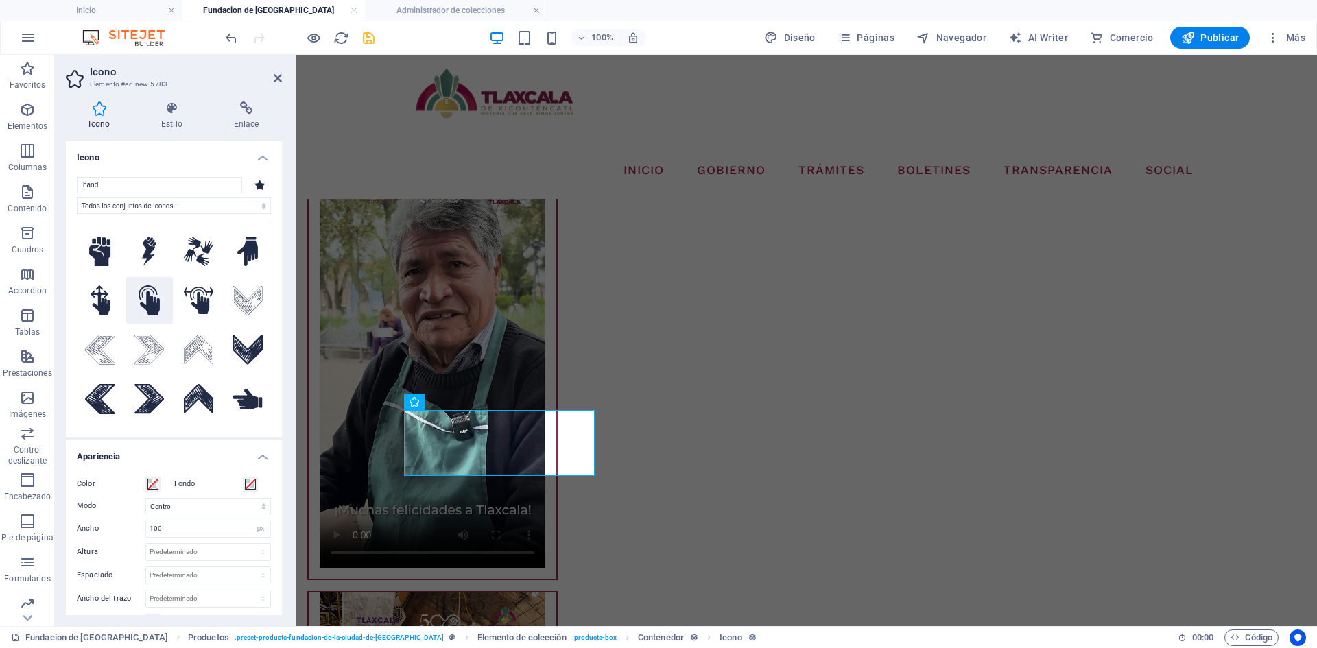
type input "hand"
click at [146, 300] on icon at bounding box center [149, 300] width 21 height 30
drag, startPoint x: 178, startPoint y: 530, endPoint x: 111, endPoint y: 522, distance: 67.0
click at [111, 522] on div "Ancho 100 Predeterminado automático px rem % em vh vw" at bounding box center [174, 529] width 194 height 18
drag, startPoint x: 176, startPoint y: 530, endPoint x: 137, endPoint y: 530, distance: 39.1
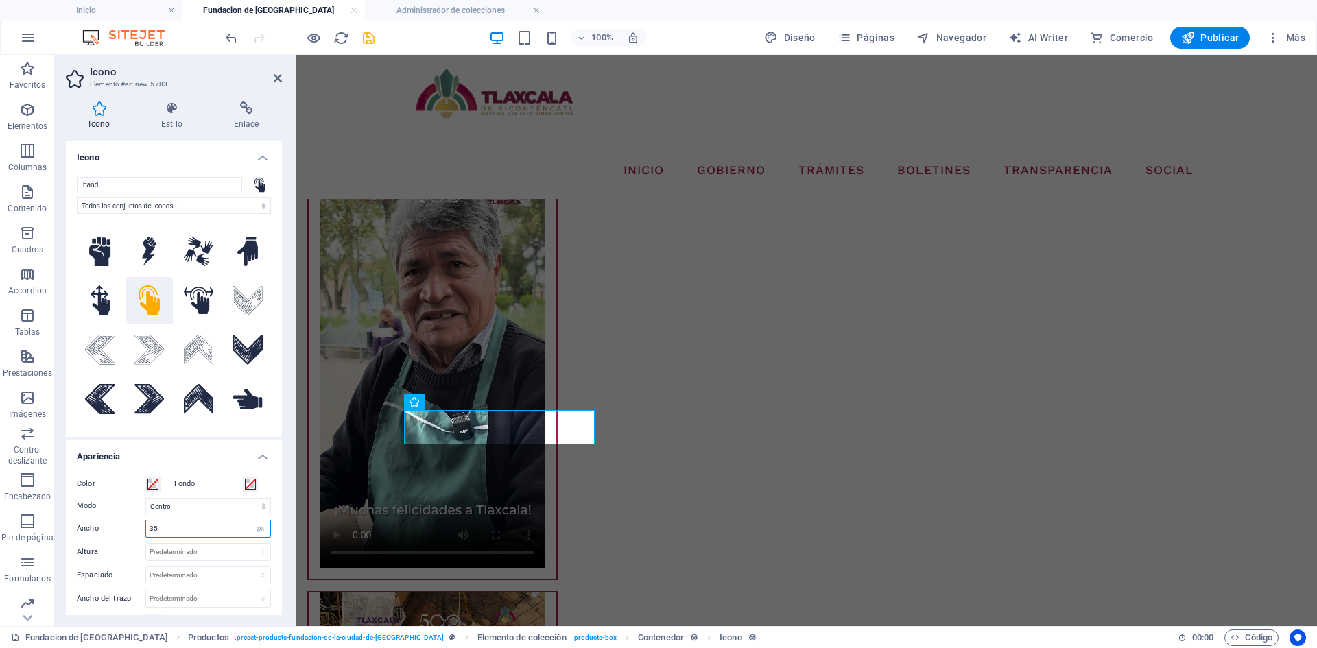
click at [137, 530] on div "Ancho 35 Predeterminado automático px rem % em vh vw" at bounding box center [174, 529] width 194 height 18
type input "25"
click at [154, 484] on span at bounding box center [153, 484] width 11 height 11
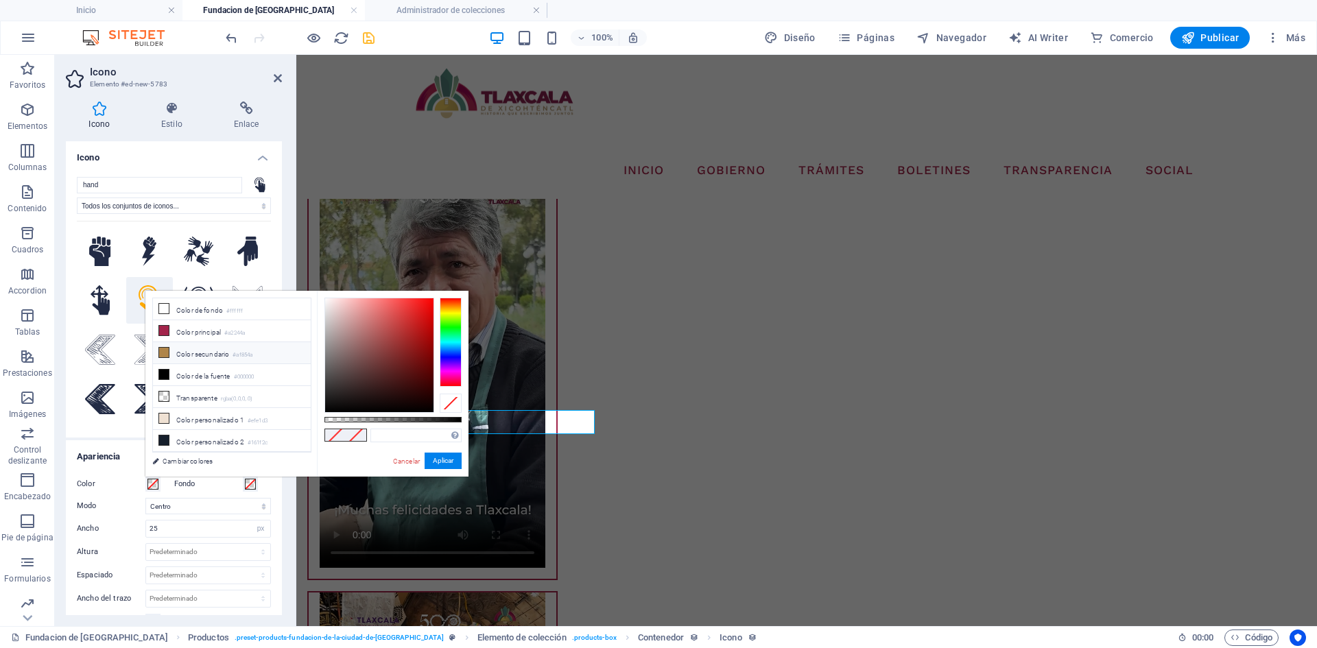
click at [187, 355] on li "Color secundario #af854a" at bounding box center [232, 353] width 158 height 22
type input "#af854a"
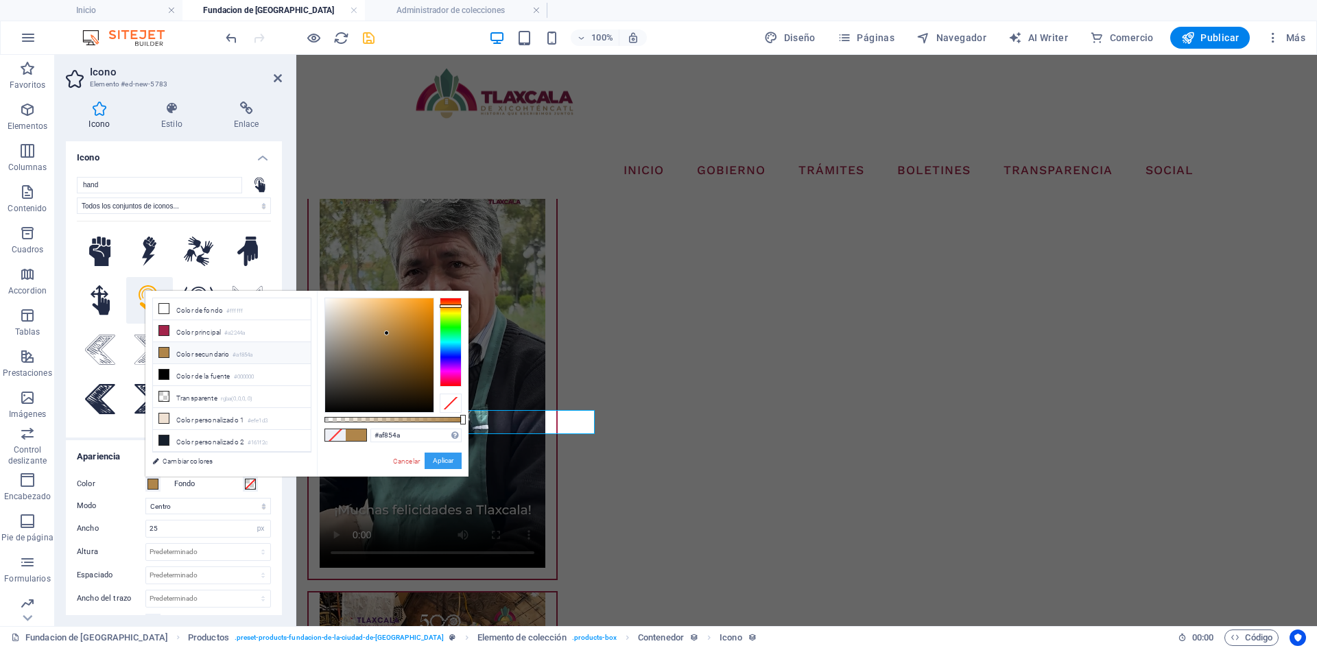
click at [445, 464] on button "Aplicar" at bounding box center [443, 461] width 37 height 16
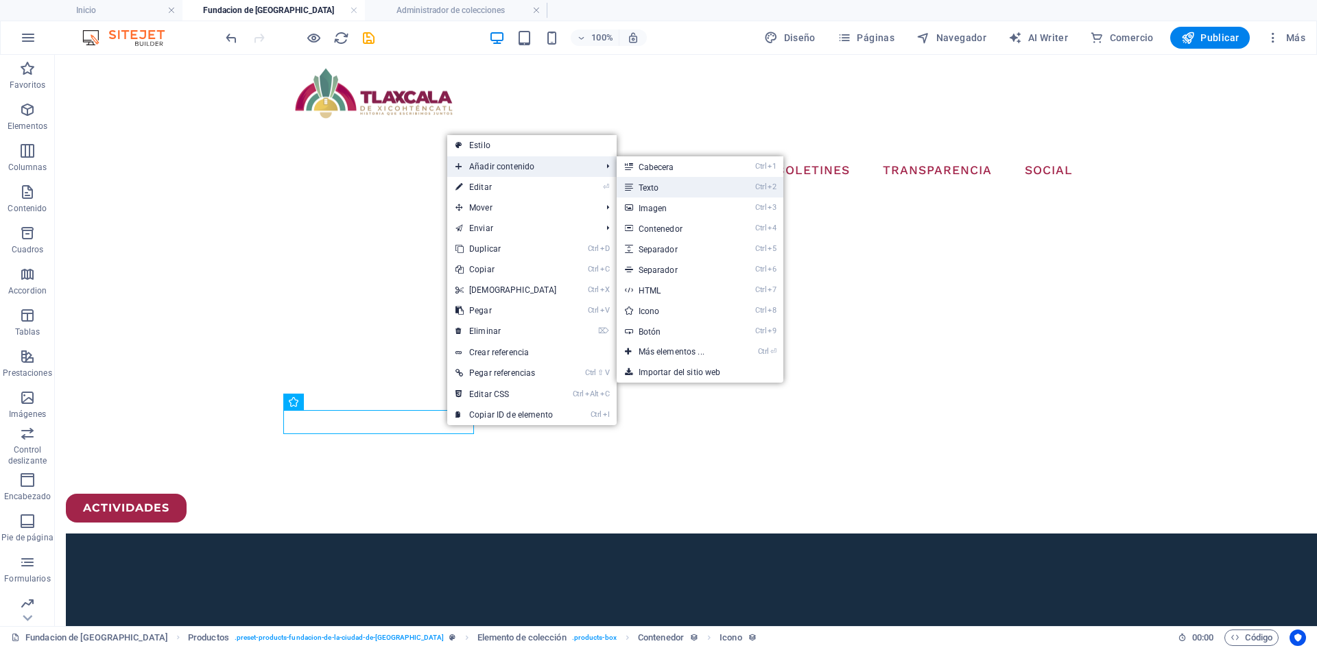
scroll to position [2270, 0]
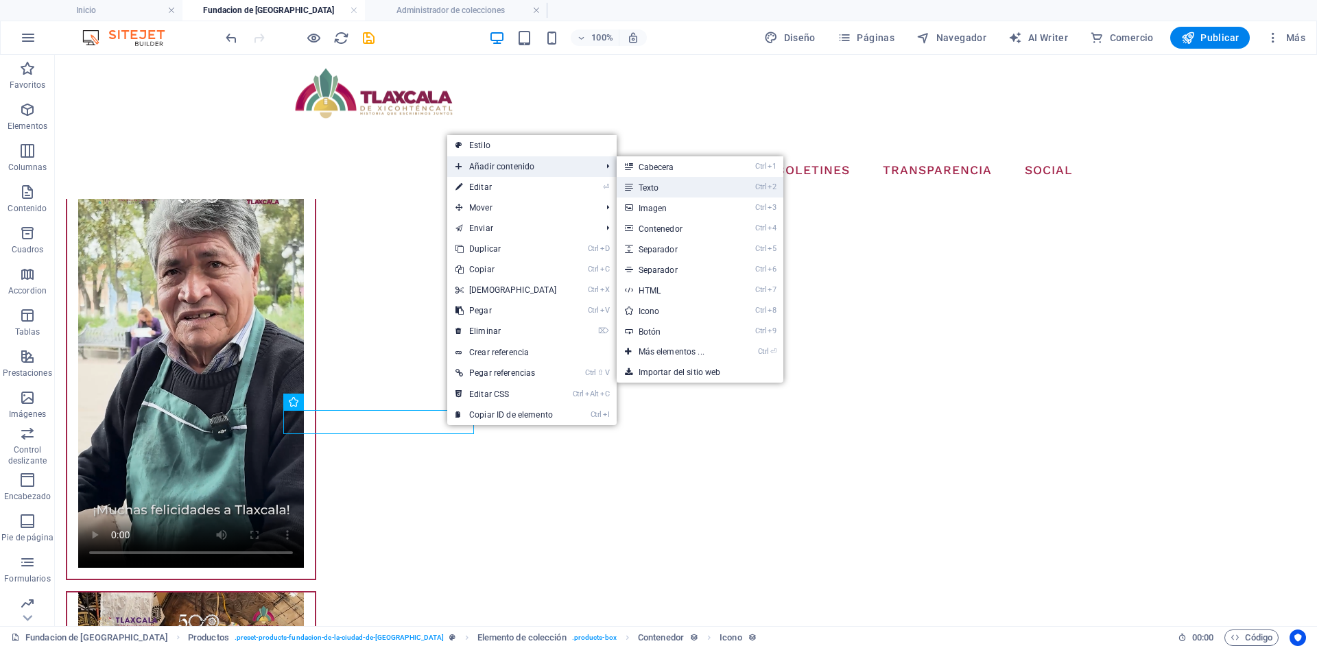
click at [664, 183] on link "Ctrl 2 Texto" at bounding box center [674, 187] width 115 height 21
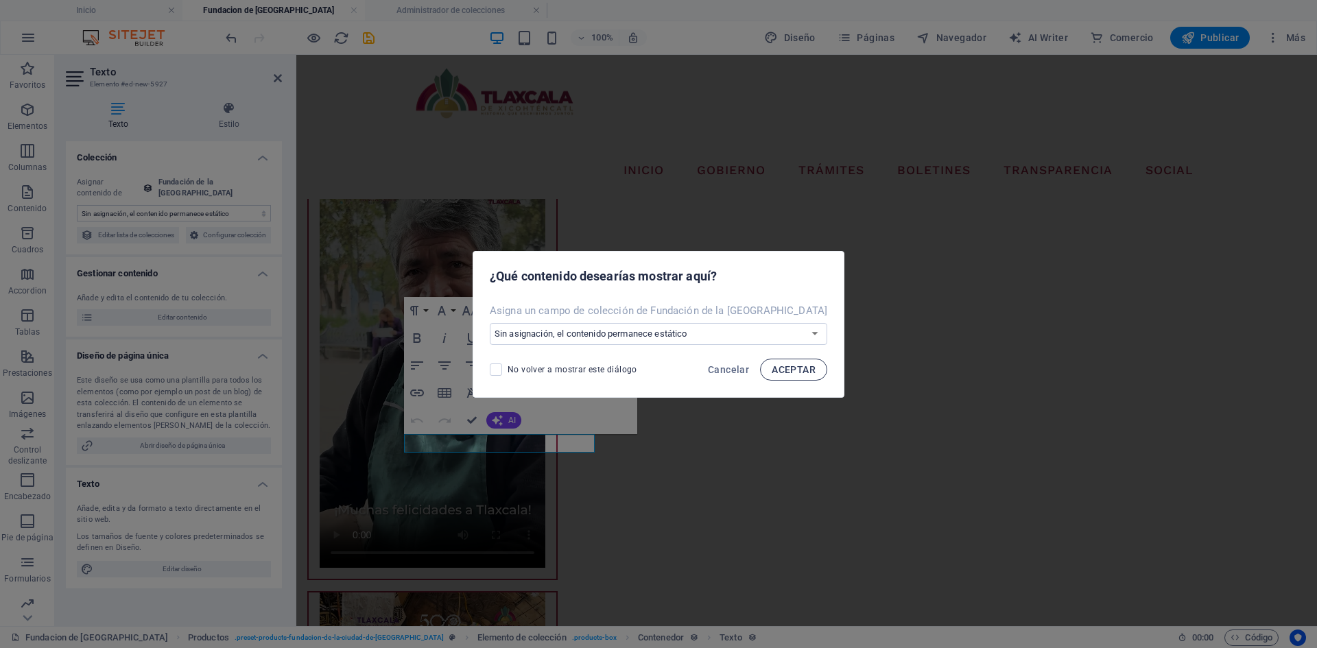
click at [791, 368] on span "ACEPTAR" at bounding box center [794, 369] width 44 height 11
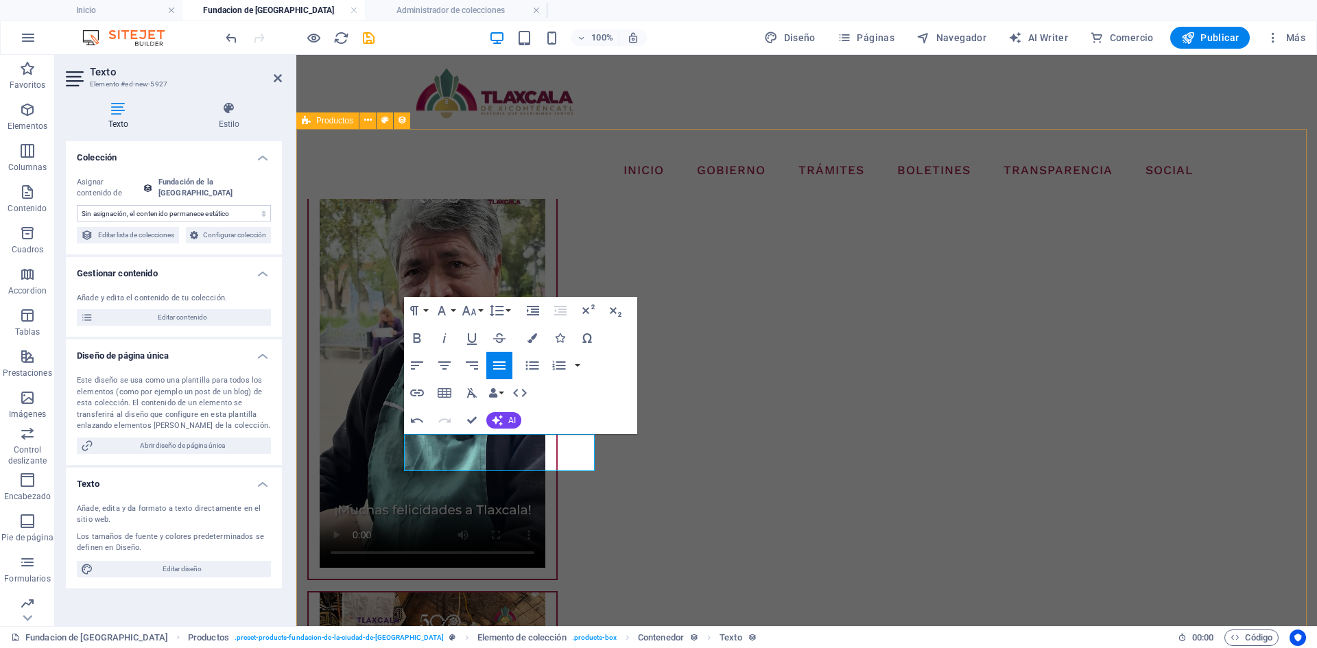
drag, startPoint x: 473, startPoint y: 456, endPoint x: 400, endPoint y: 447, distance: 73.3
click at [421, 344] on icon "button" at bounding box center [417, 338] width 16 height 16
click at [469, 305] on icon "button" at bounding box center [469, 311] width 16 height 16
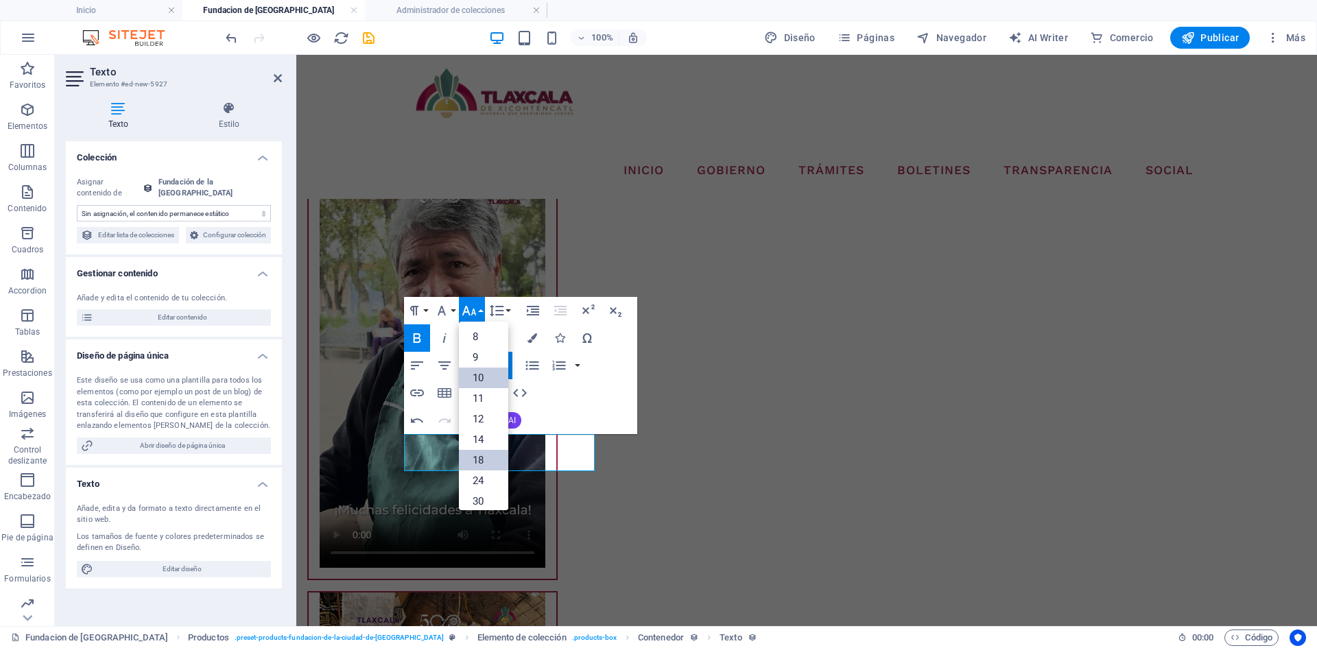
scroll to position [0, 0]
click at [484, 418] on link "12" at bounding box center [483, 420] width 49 height 21
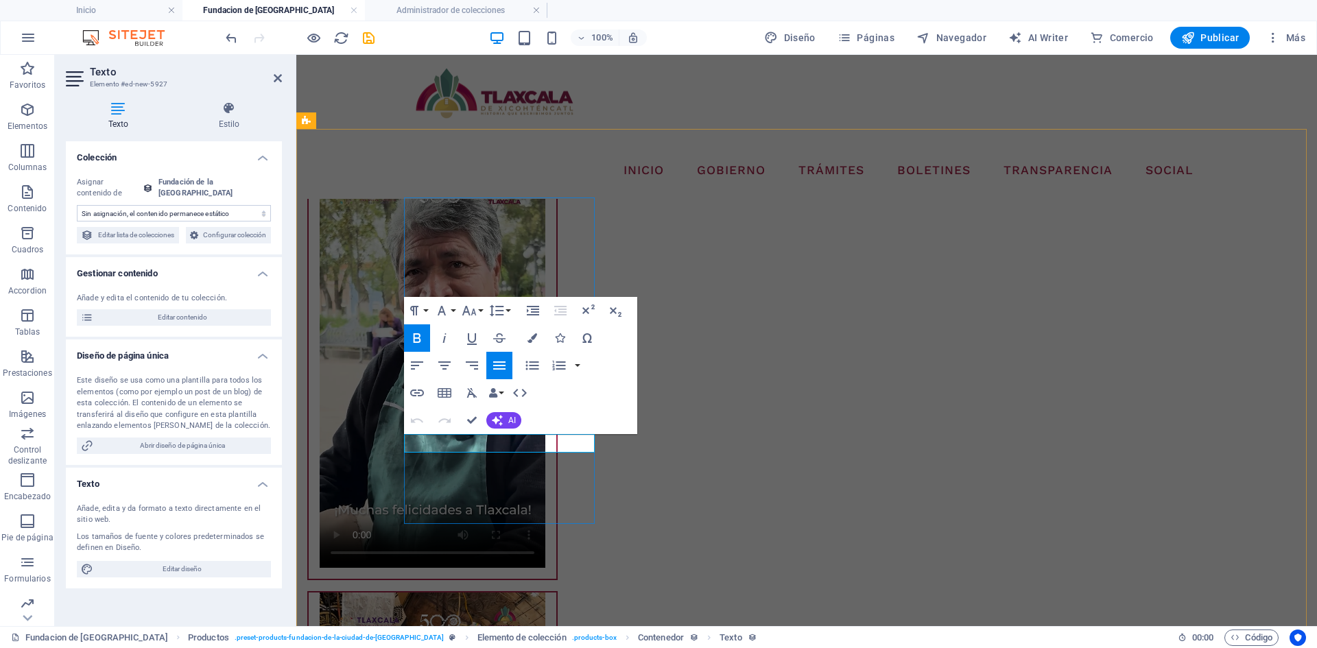
drag, startPoint x: 469, startPoint y: 421, endPoint x: 404, endPoint y: 368, distance: 83.9
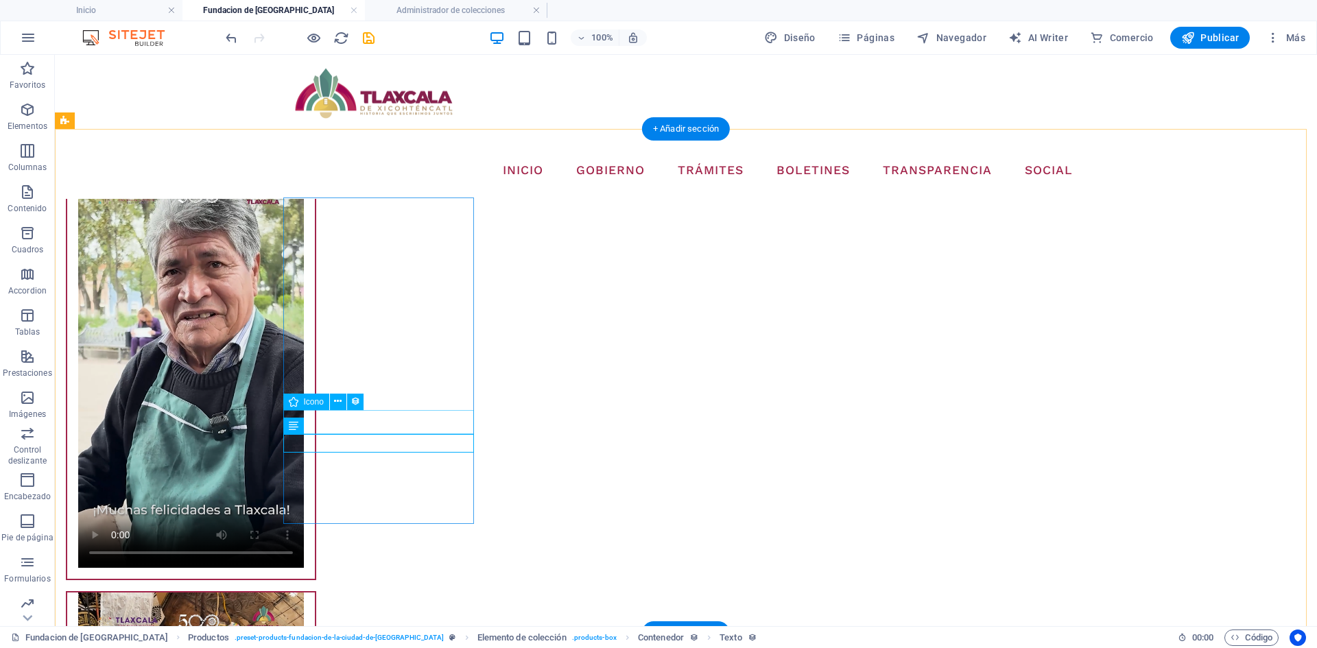
select select "xMidYMid"
select select "px"
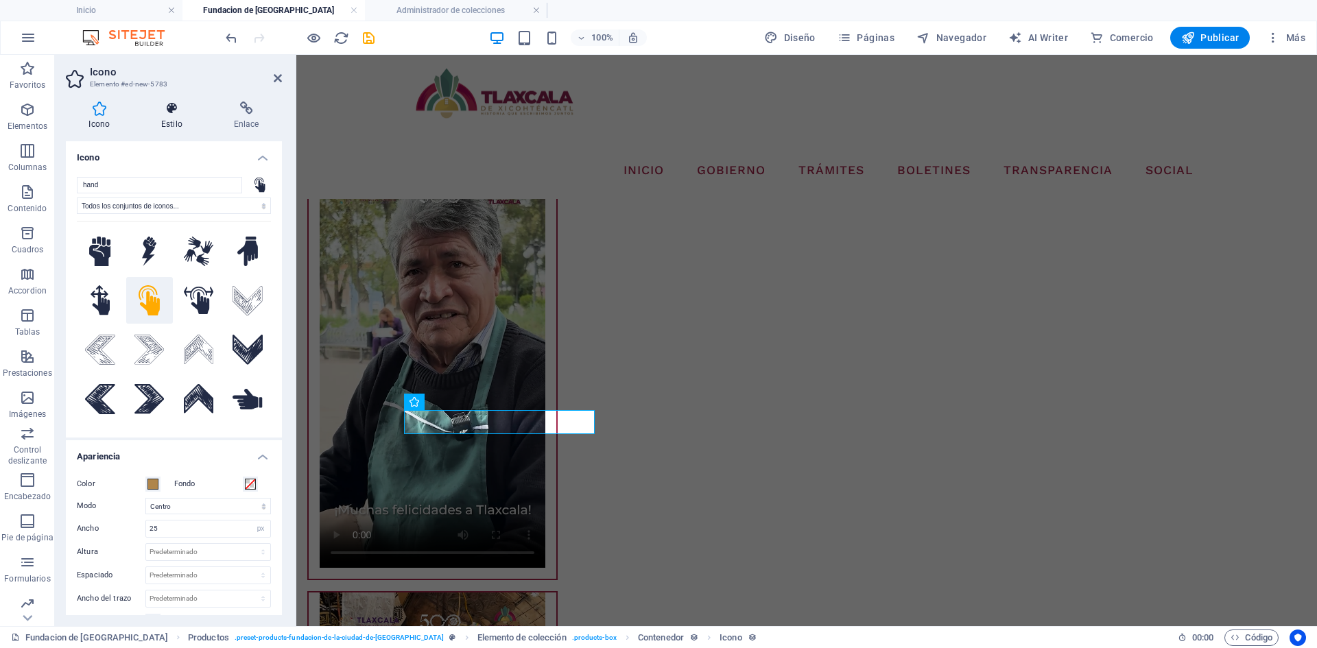
click at [182, 115] on h4 "Estilo" at bounding box center [175, 116] width 73 height 29
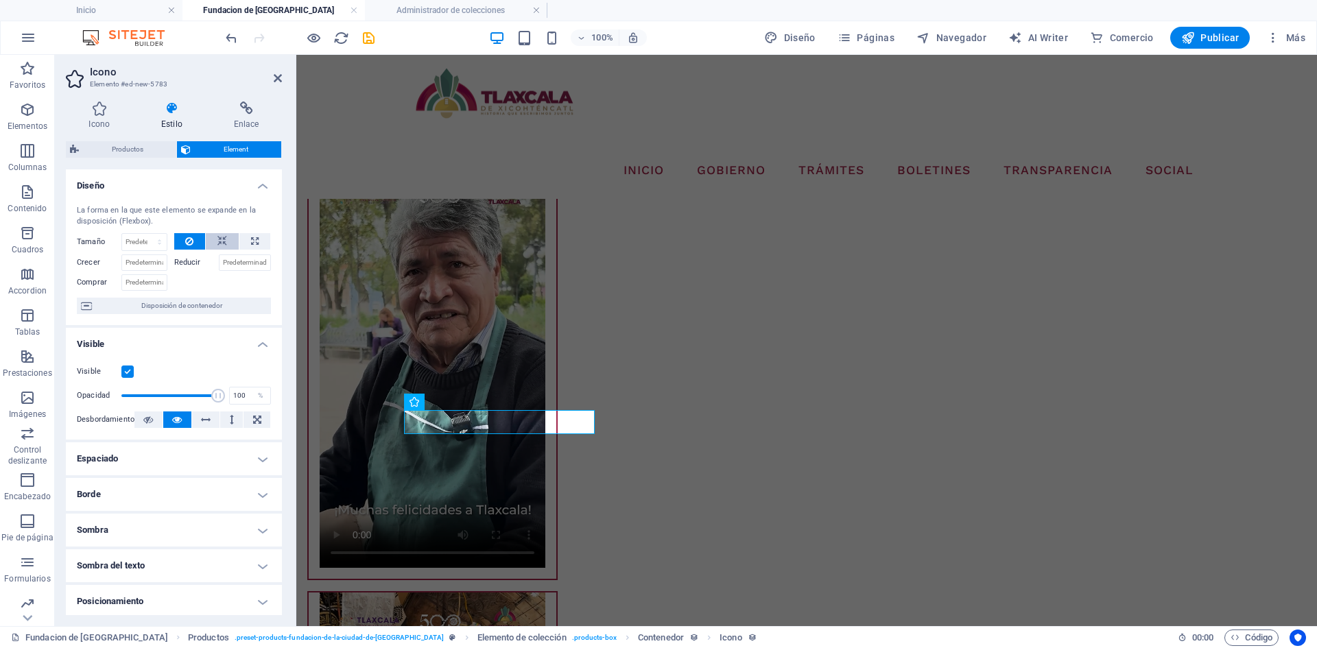
click at [220, 239] on icon at bounding box center [223, 241] width 10 height 16
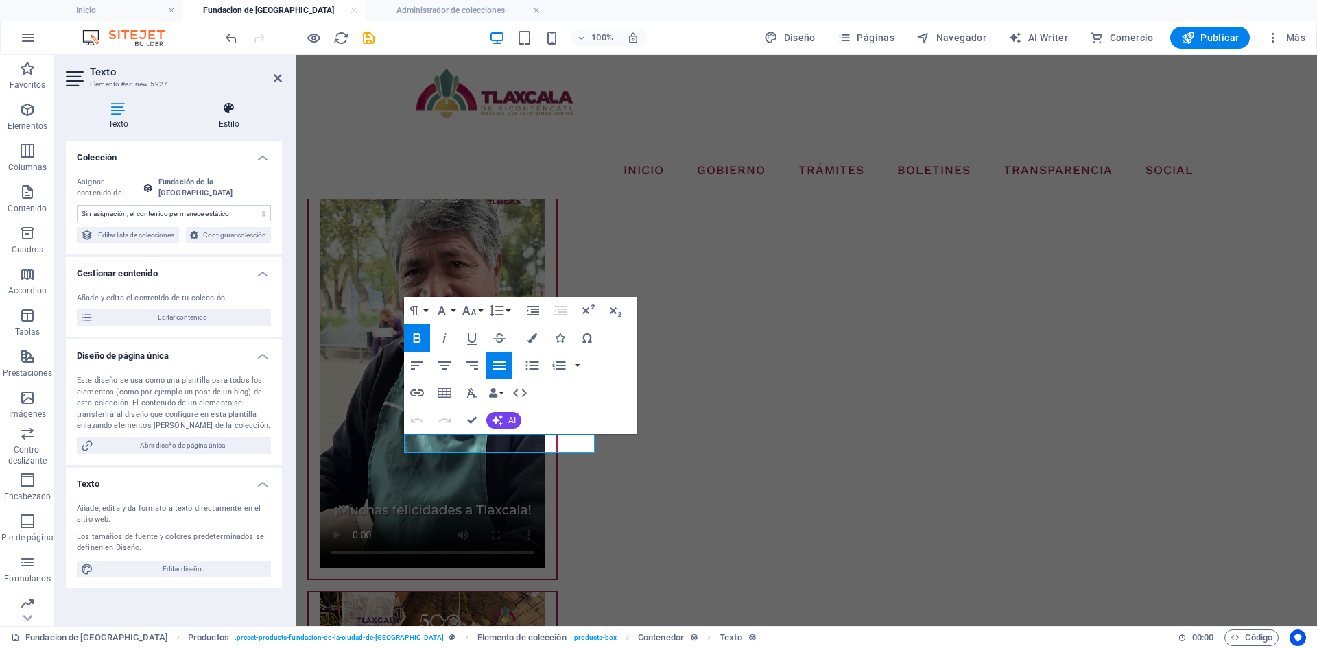
click at [216, 108] on icon at bounding box center [229, 109] width 106 height 14
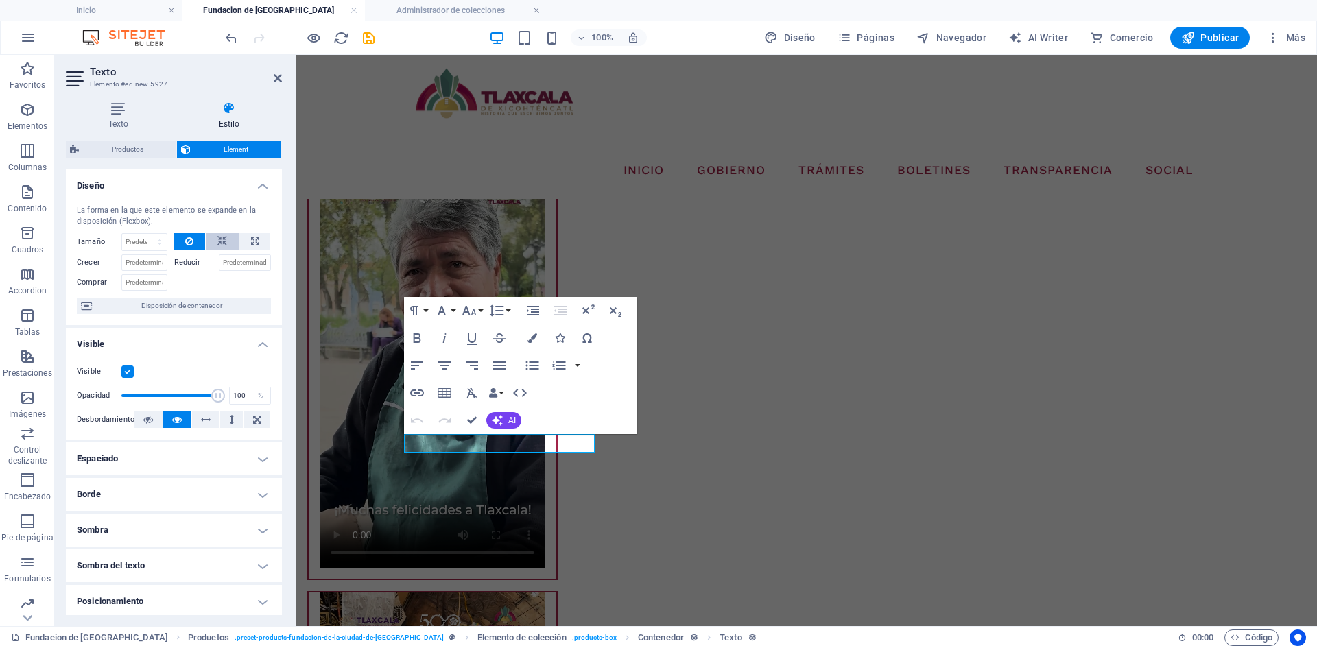
click at [218, 239] on icon at bounding box center [223, 241] width 10 height 16
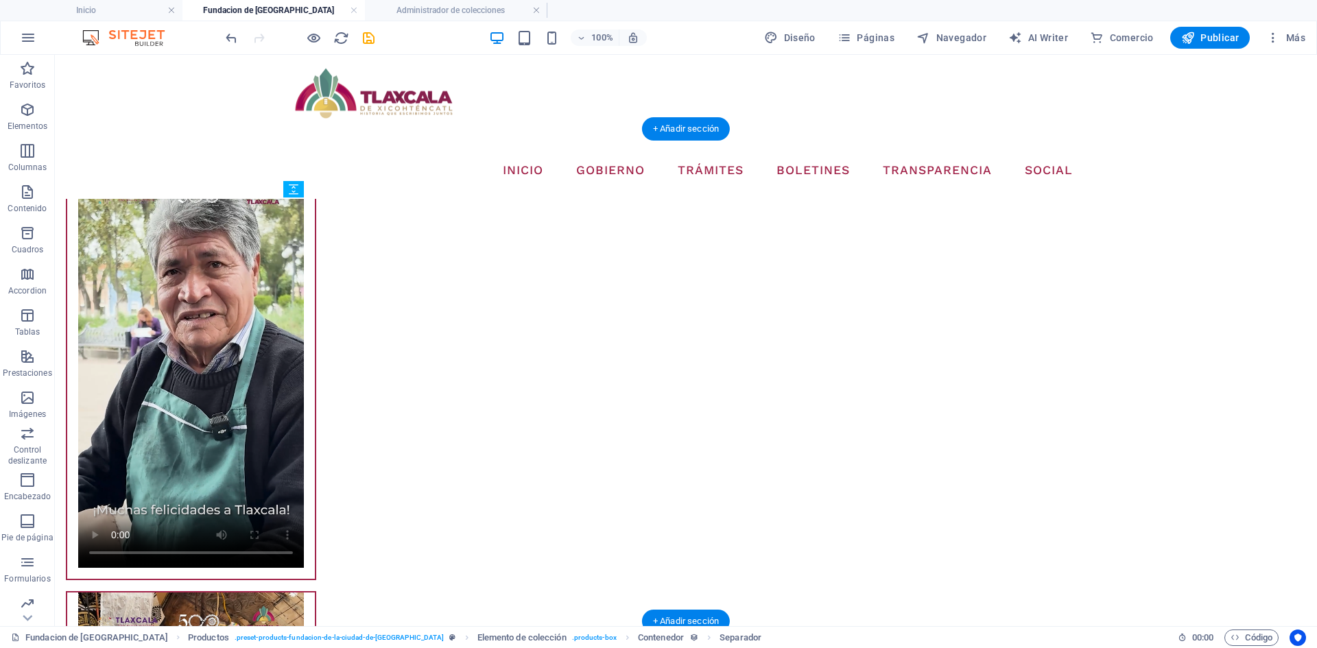
drag, startPoint x: 344, startPoint y: 554, endPoint x: 288, endPoint y: 435, distance: 131.4
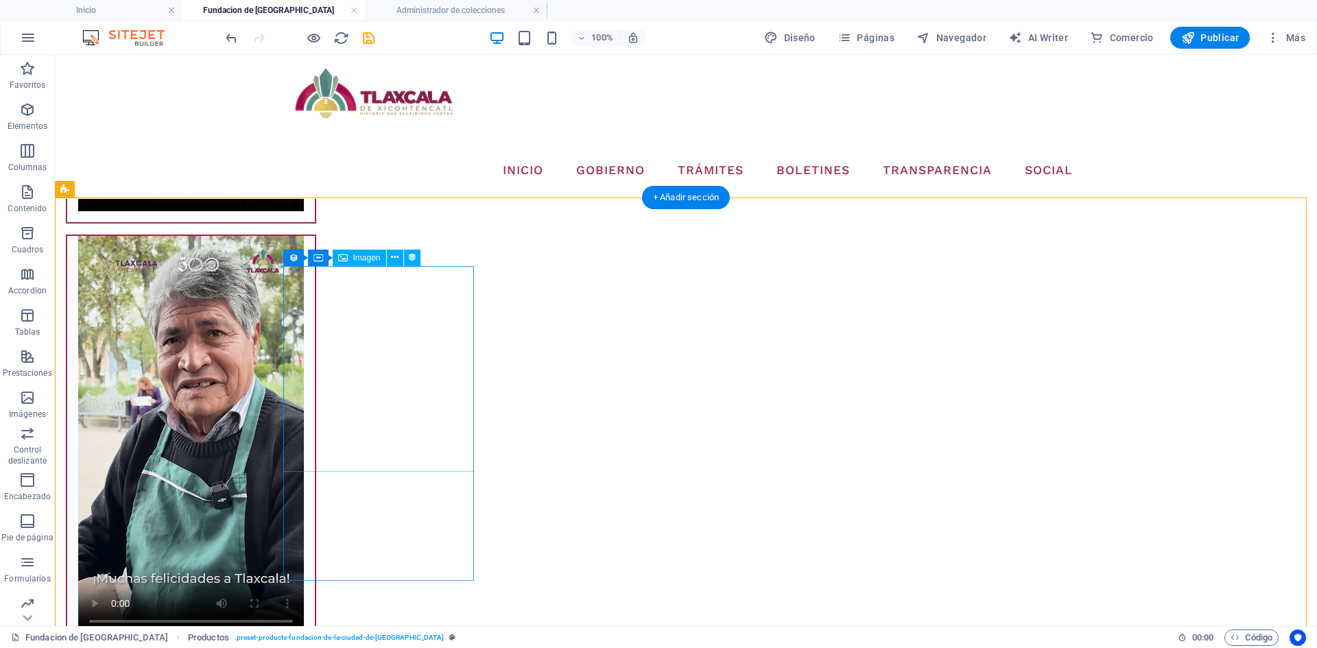
scroll to position [2133, 0]
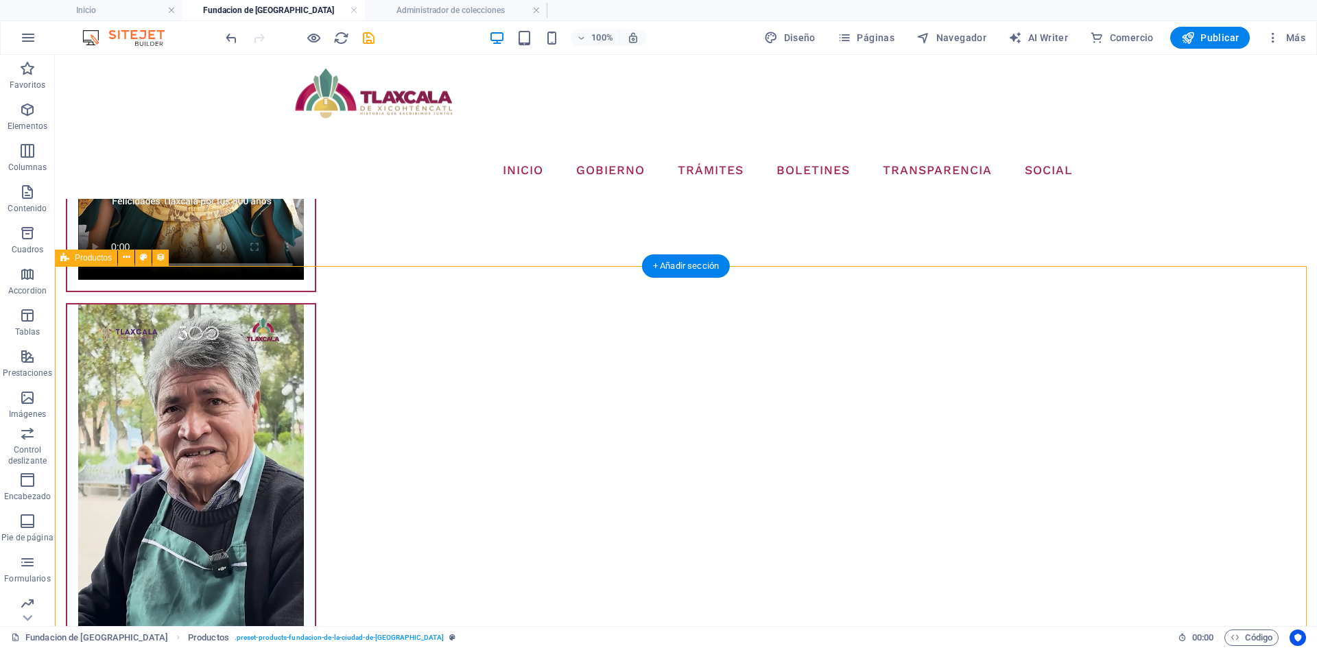
select select "68dd6577184da6c3070023a0"
select select "createdAt_DESC"
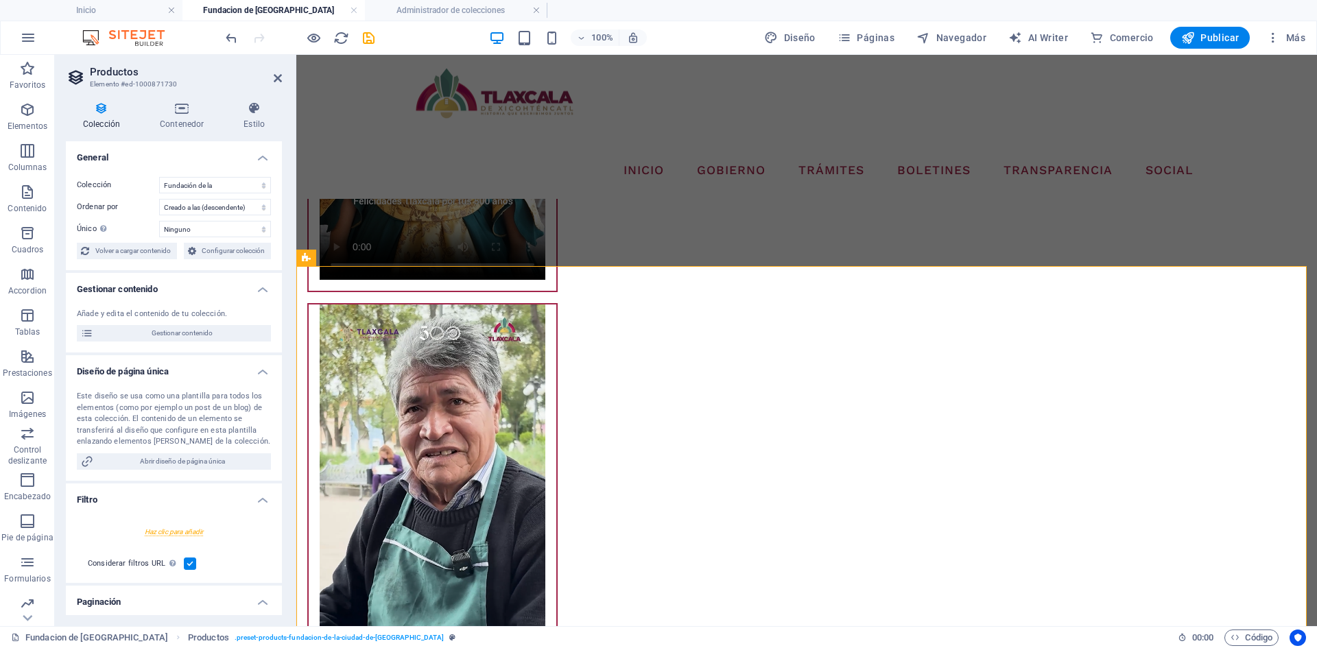
click at [143, 325] on div "Añade y edita el contenido de tu colección. Gestionar contenido" at bounding box center [174, 326] width 216 height 56
click at [426, 4] on h4 "Administrador de colecciones" at bounding box center [456, 10] width 183 height 15
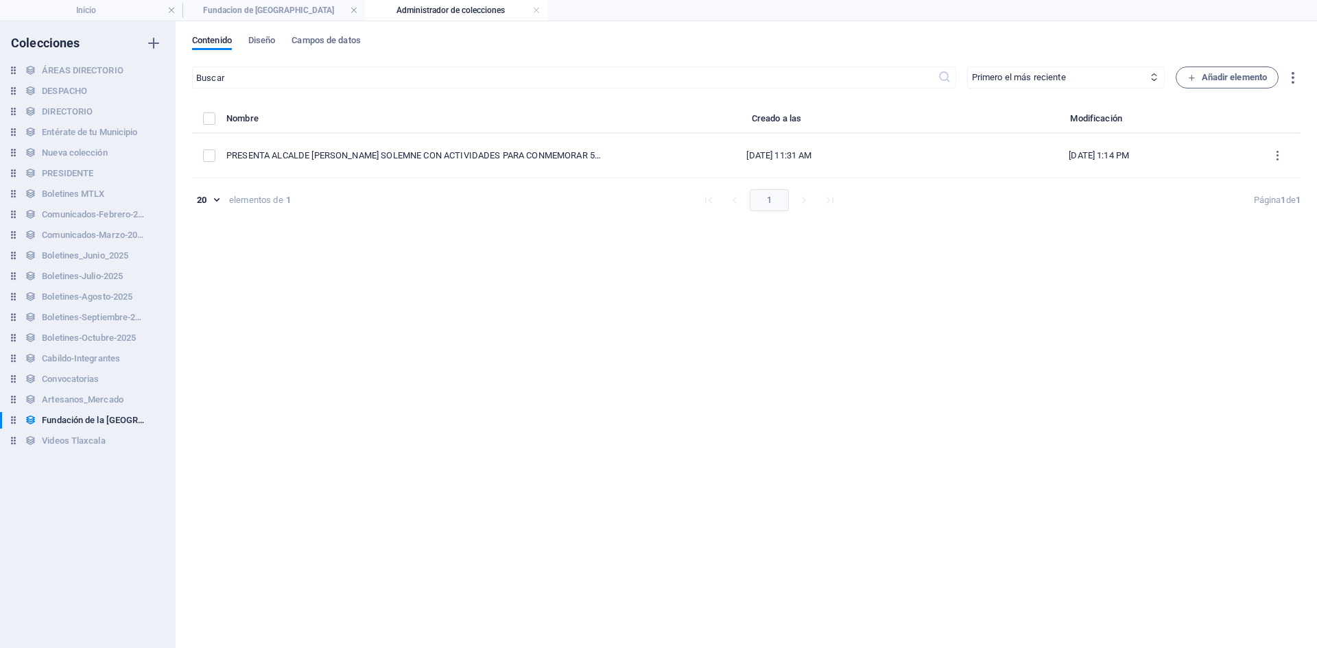
scroll to position [0, 0]
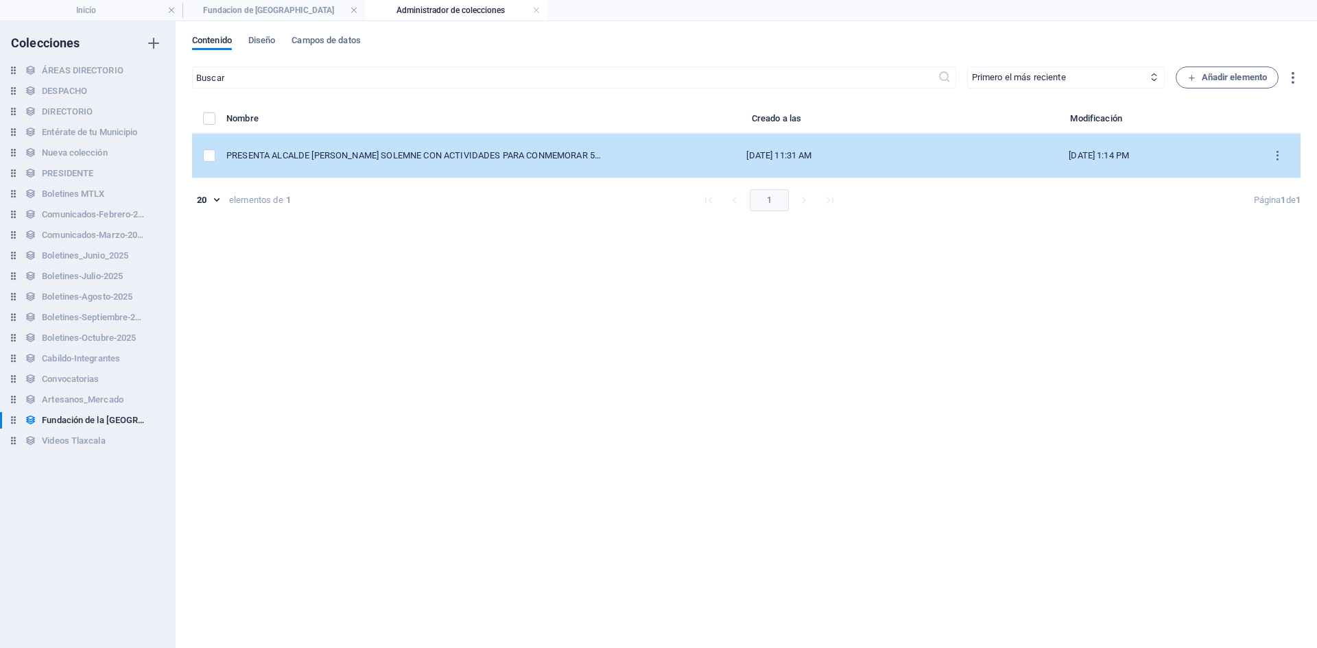
click at [314, 158] on div "PRESENTA ALCALDE [PERSON_NAME] SOLEMNE CON ACTIVIDADES PARA CONMEMORAR 500 AÑOS…" at bounding box center [414, 156] width 377 height 12
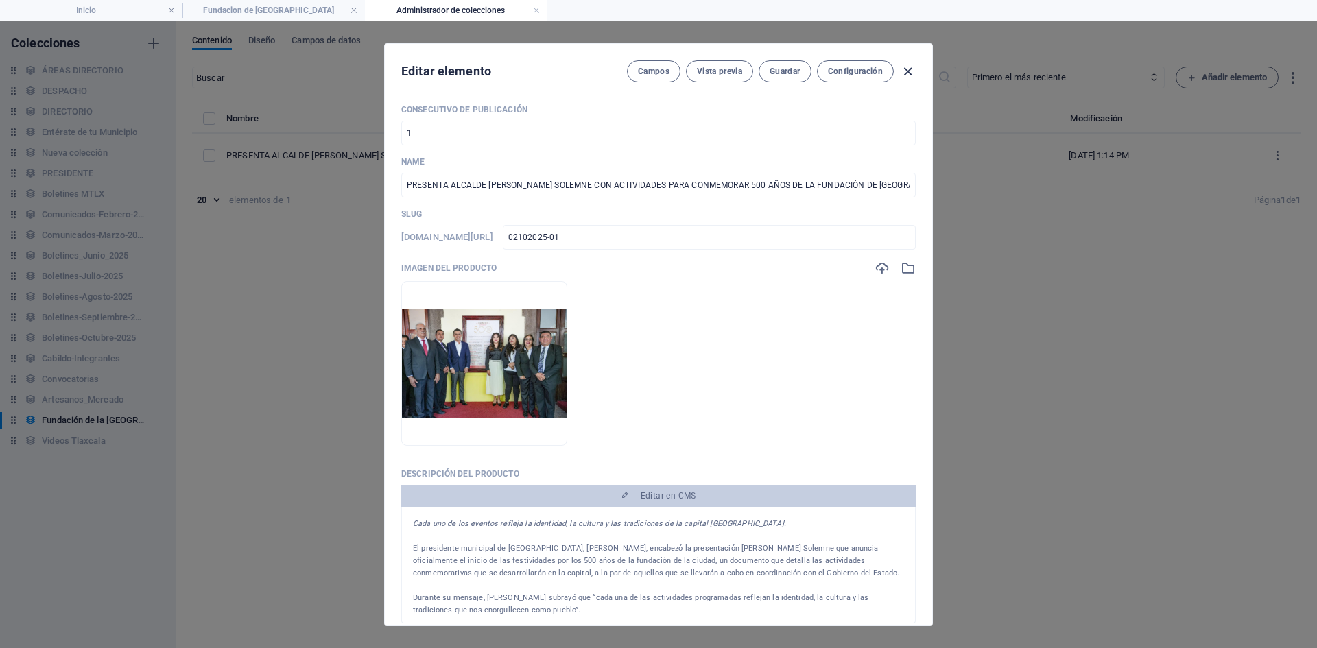
click at [908, 70] on icon "button" at bounding box center [908, 72] width 16 height 16
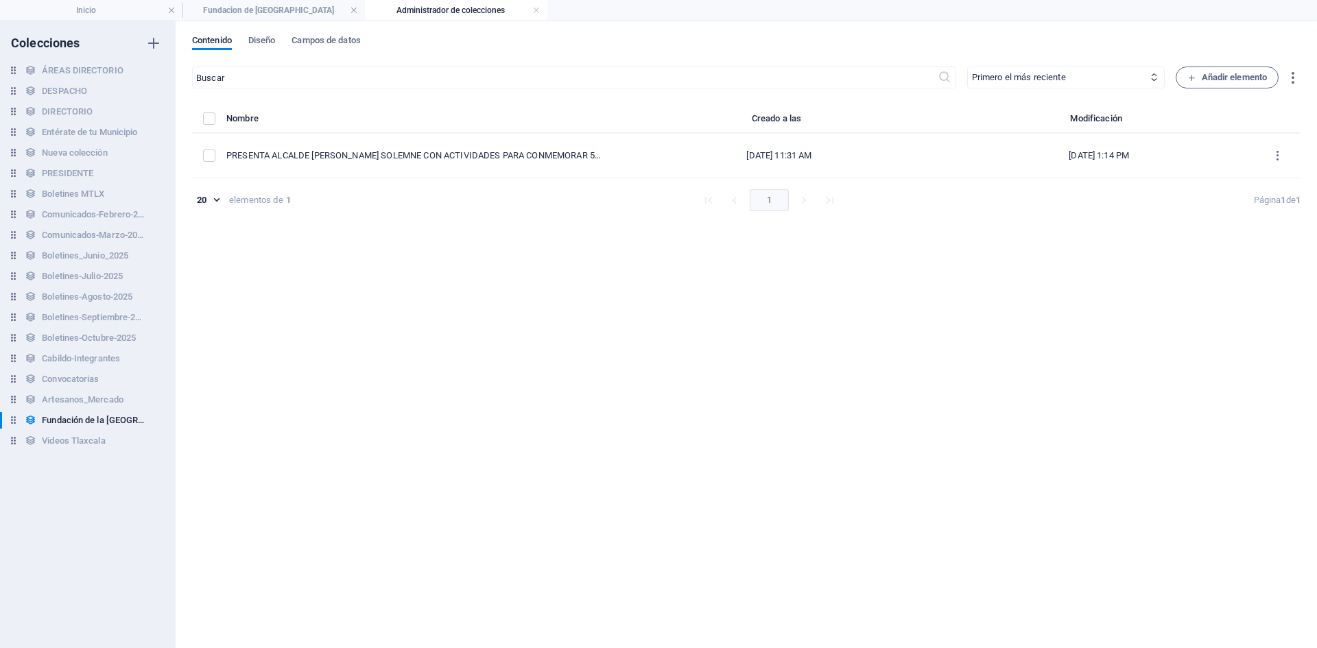
type input "presenta-alcalde-[PERSON_NAME]-bando-solemne-con-actividades-para-conmemorar-50…"
click at [340, 40] on span "Campos de datos" at bounding box center [326, 41] width 69 height 19
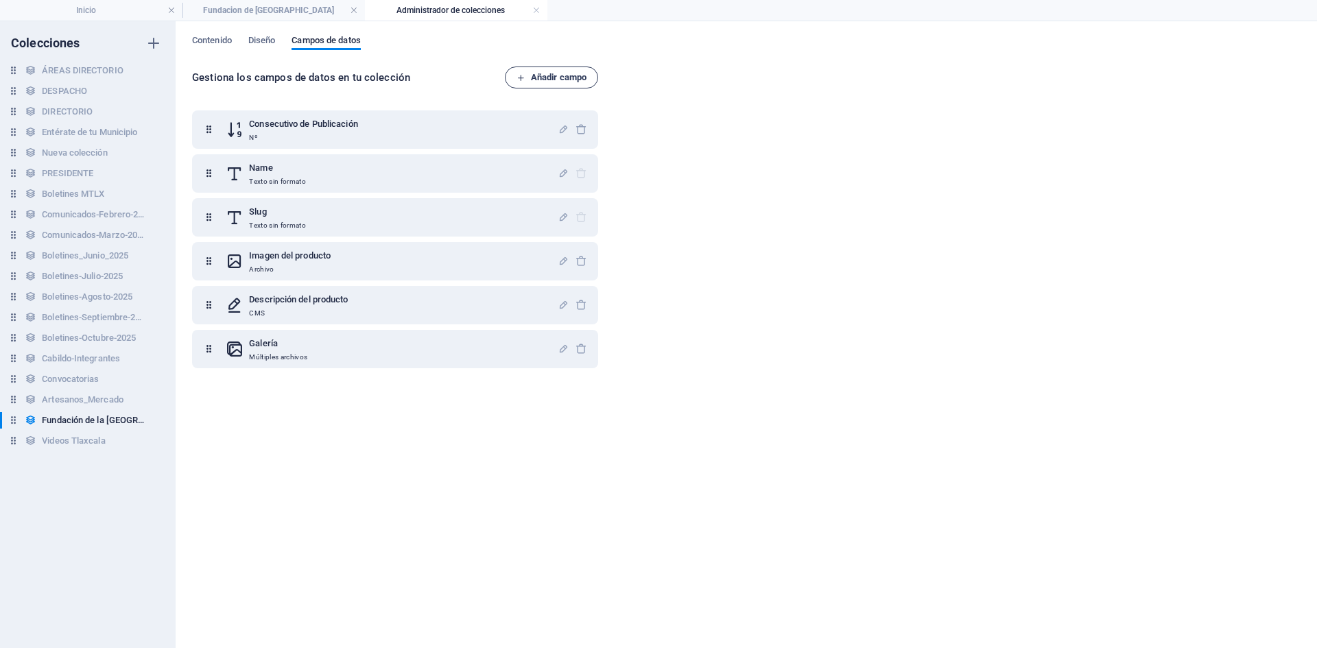
click at [567, 80] on span "Añadir campo" at bounding box center [552, 77] width 70 height 16
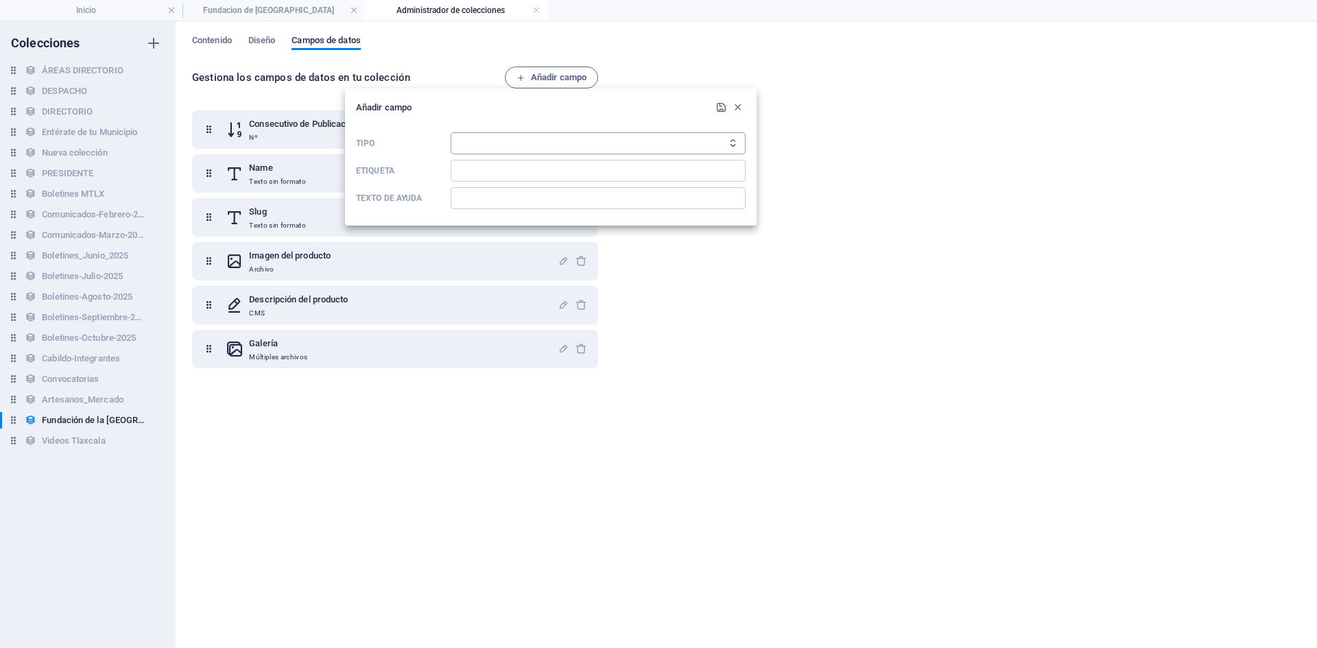
click at [521, 143] on select "Texto sin formato Enlace CMS Texto enriquecido Archivo Múltiples archivos Casil…" at bounding box center [598, 143] width 295 height 22
select select "text"
click at [451, 132] on select "Texto sin formato Enlace CMS Texto enriquecido Archivo Múltiples archivos Casil…" at bounding box center [598, 143] width 295 height 22
click at [506, 170] on input "Etiqueta" at bounding box center [598, 171] width 295 height 22
type input "Fecha del evento"
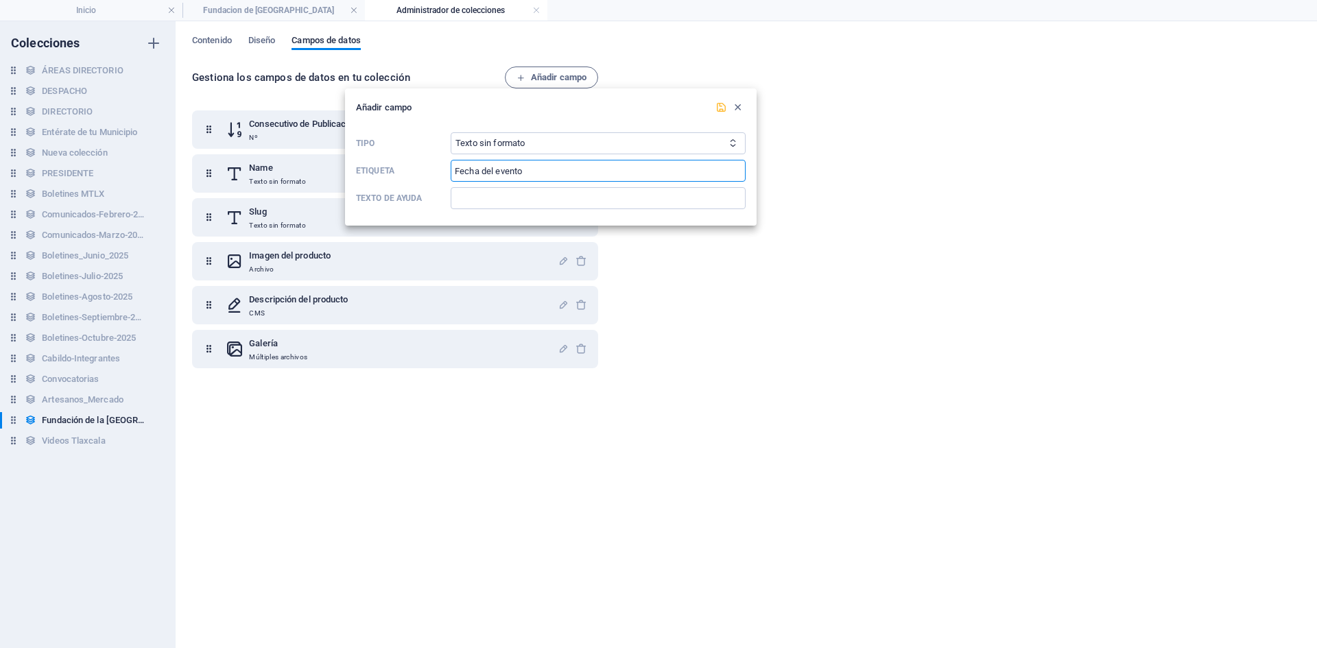
click at [721, 110] on icon "submit" at bounding box center [722, 108] width 12 height 12
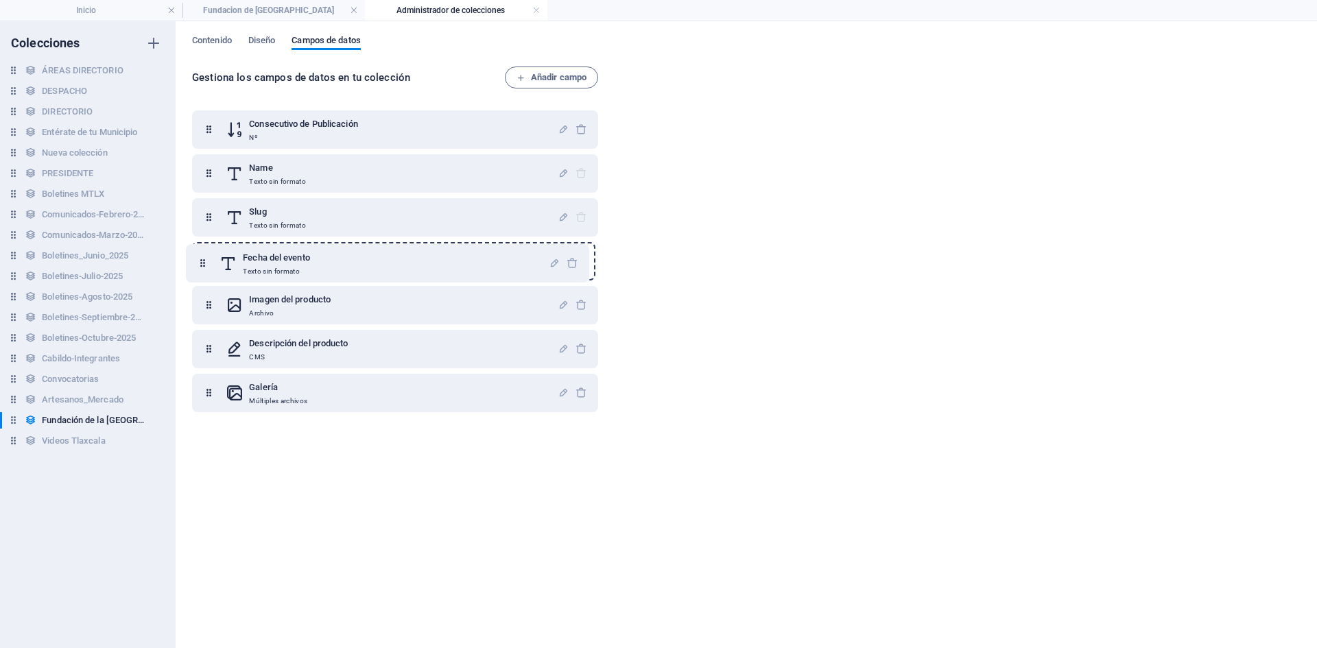
drag, startPoint x: 204, startPoint y: 389, endPoint x: 201, endPoint y: 246, distance: 142.8
click at [201, 247] on div "Consecutivo de Publicación Nº Name Texto sin formato Slug Texto sin formato Ima…" at bounding box center [395, 261] width 406 height 302
click at [216, 42] on span "Contenido" at bounding box center [212, 41] width 40 height 19
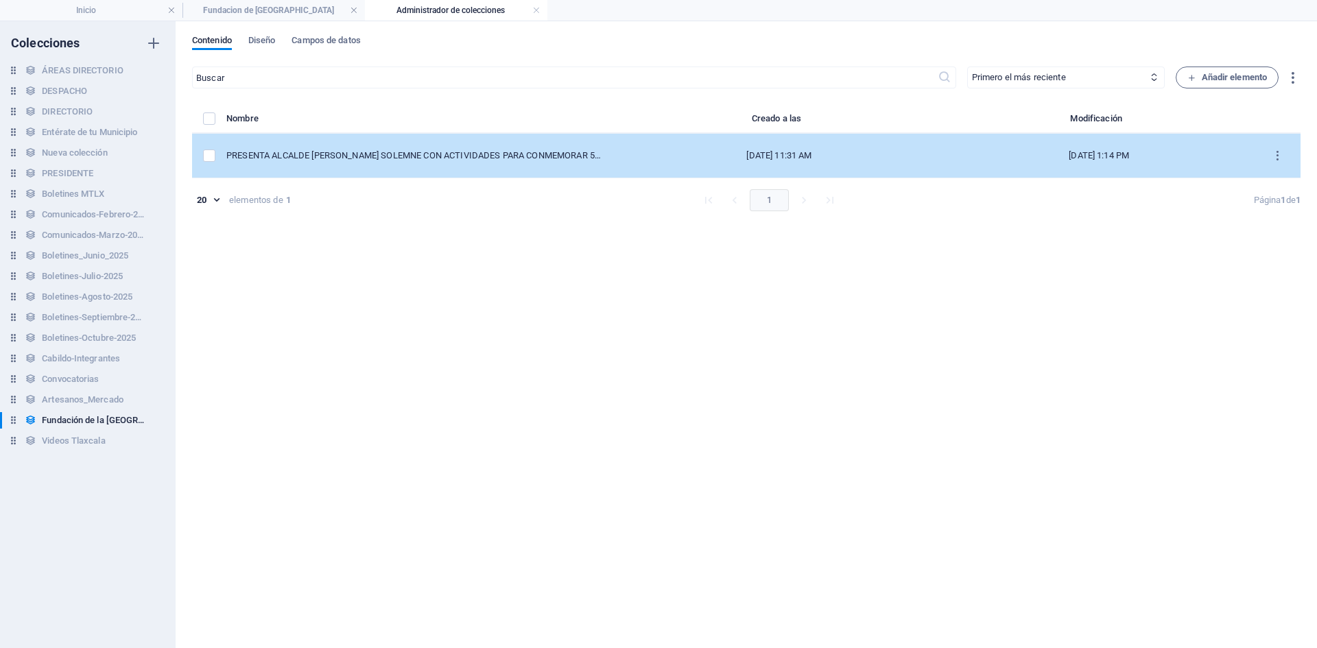
click at [392, 156] on div "PRESENTA ALCALDE [PERSON_NAME] SOLEMNE CON ACTIVIDADES PARA CONMEMORAR 500 AÑOS…" at bounding box center [414, 156] width 377 height 12
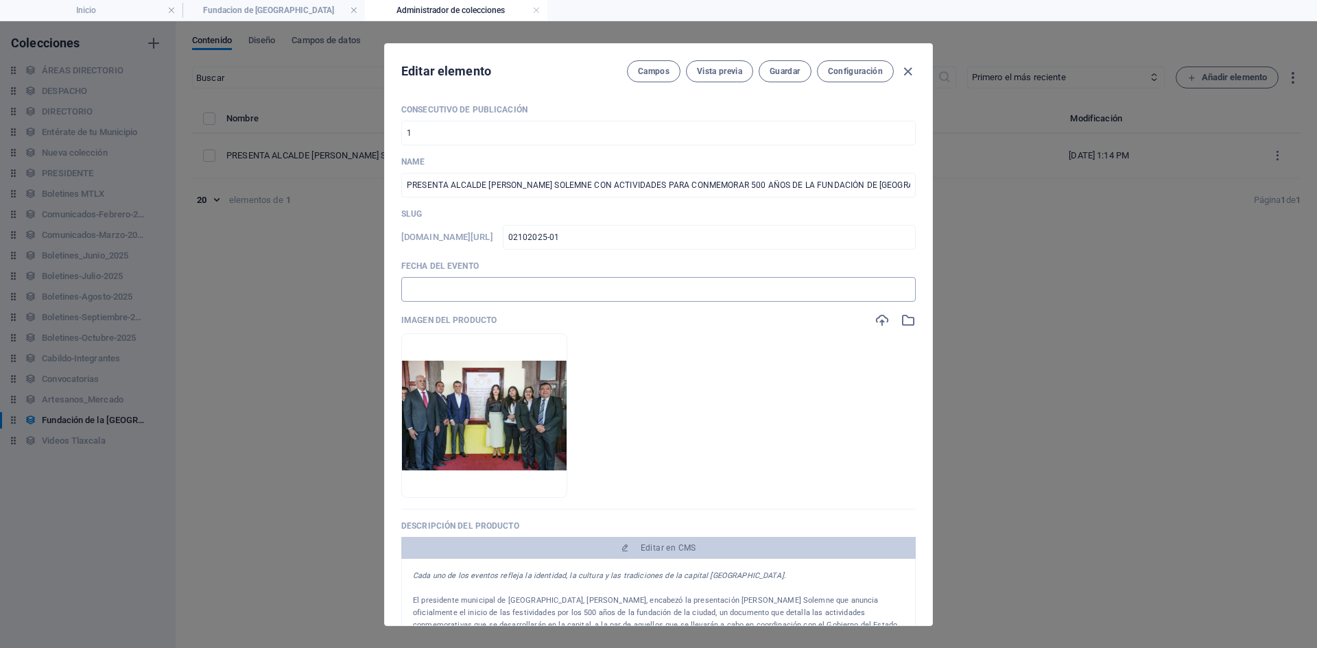
click at [487, 292] on input "text" at bounding box center [658, 289] width 515 height 25
click at [423, 294] on input "text" at bounding box center [658, 289] width 515 height 25
click at [505, 294] on input "text" at bounding box center [658, 289] width 515 height 25
paste input "📅"
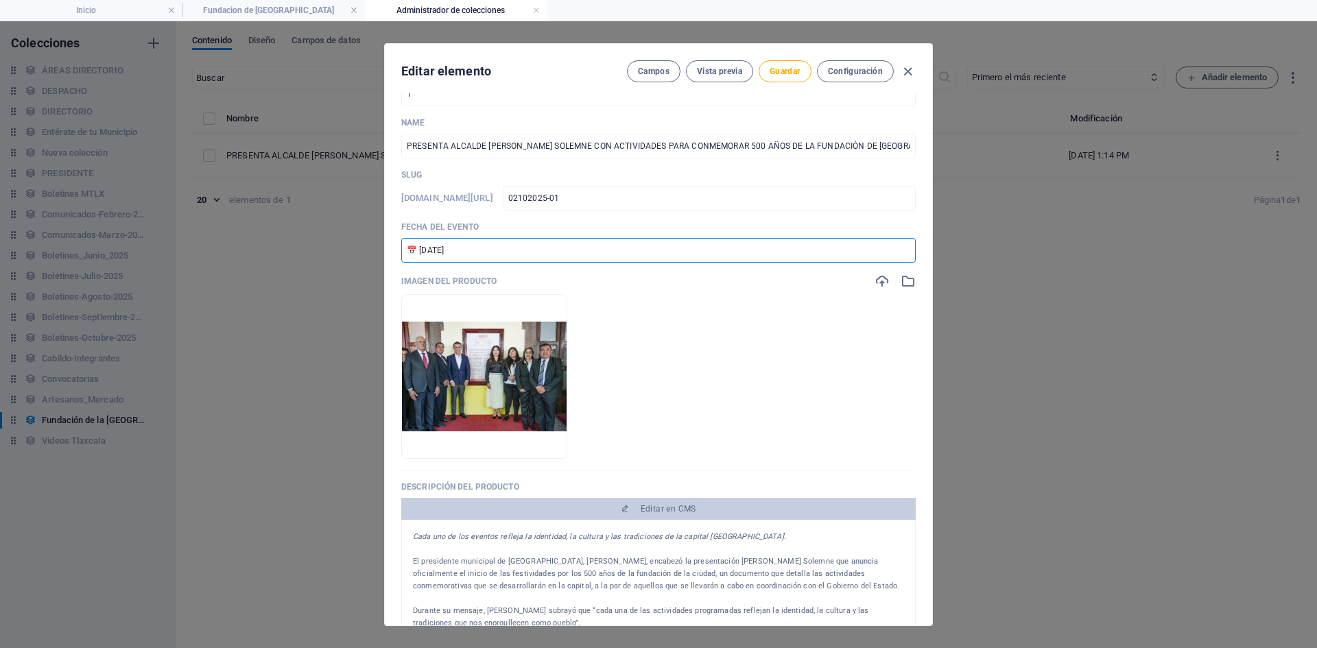
scroll to position [69, 0]
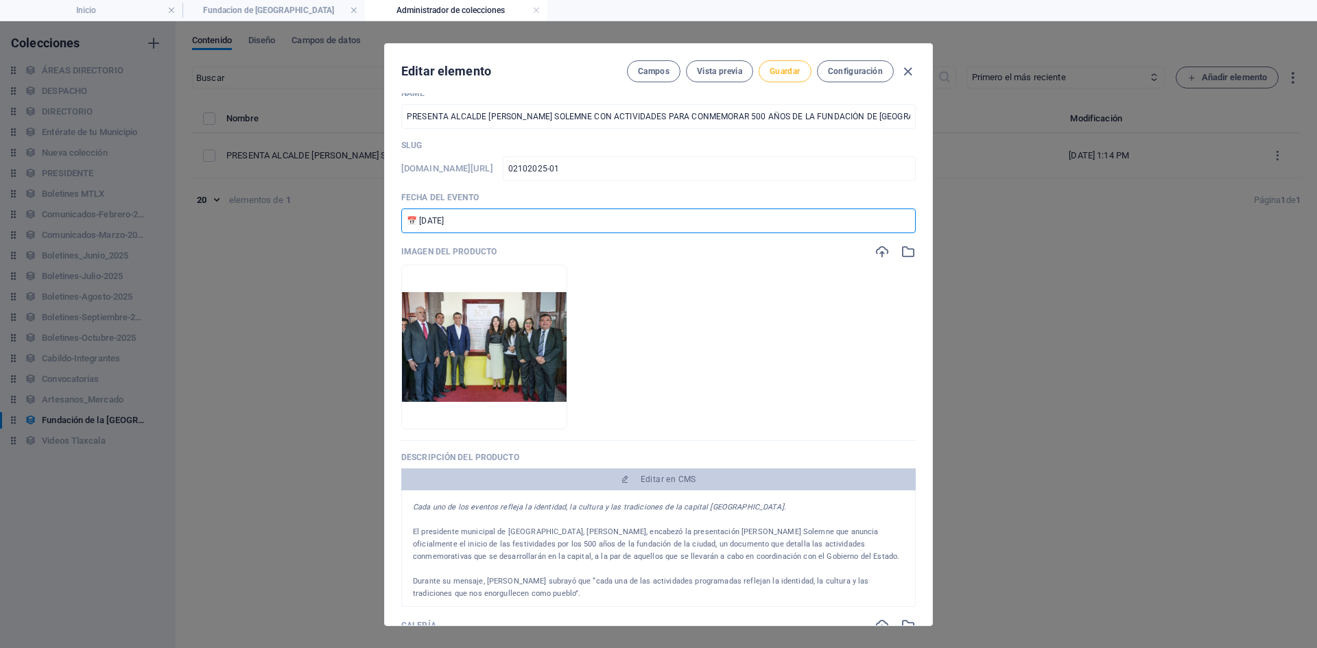
type input "📅 02 DE OCTUBRE 2025"
click at [786, 78] on button "Guardar" at bounding box center [785, 71] width 52 height 22
click at [908, 71] on icon "button" at bounding box center [908, 72] width 16 height 16
type input "02102025-01"
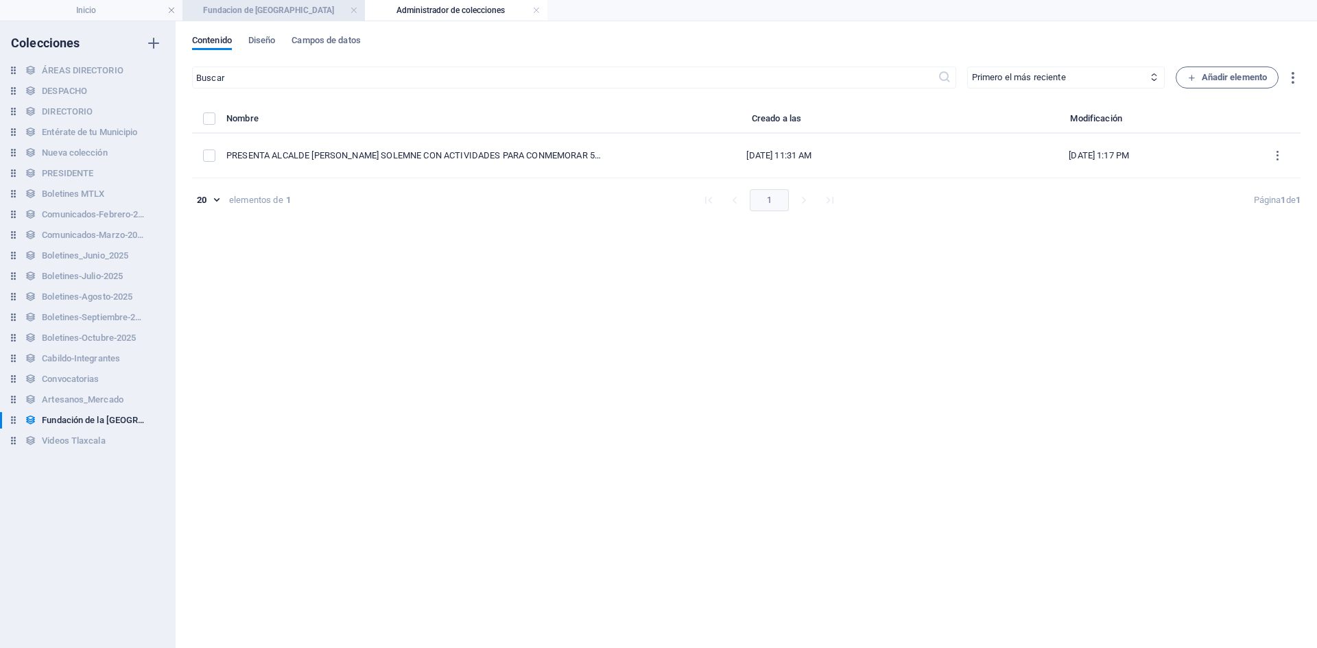
click at [277, 12] on h4 "Fundacion de [GEOGRAPHIC_DATA]" at bounding box center [274, 10] width 183 height 15
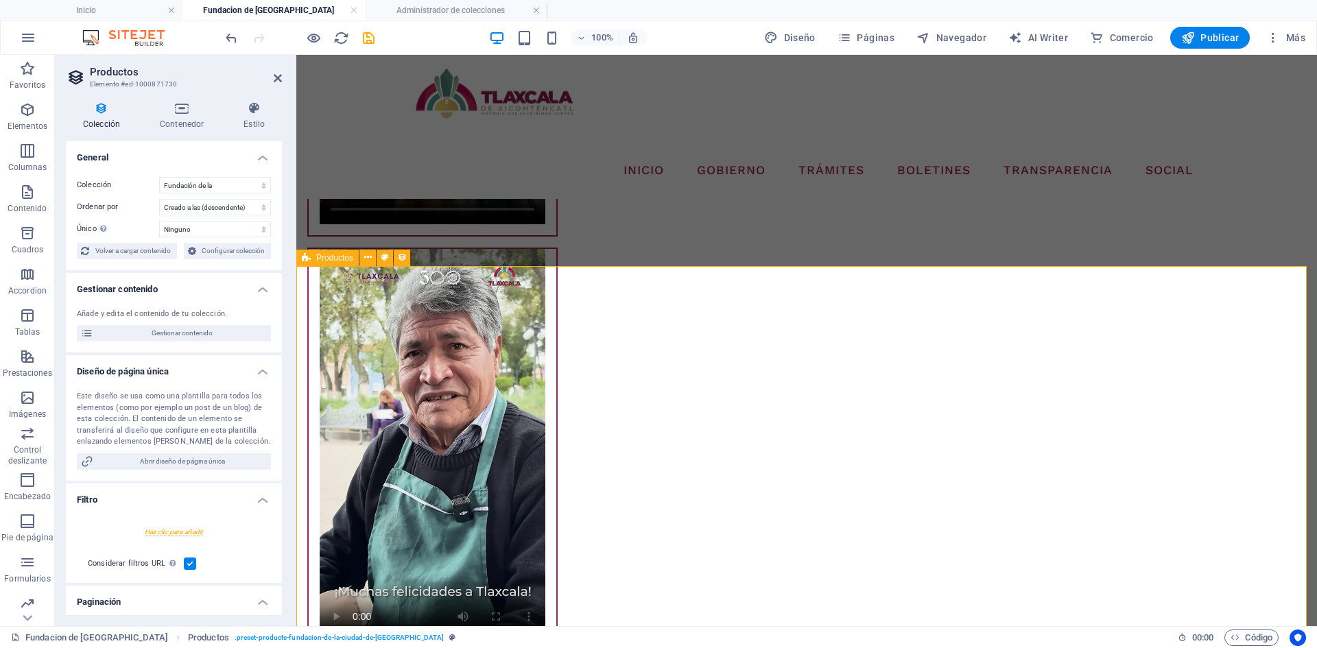
scroll to position [2270, 0]
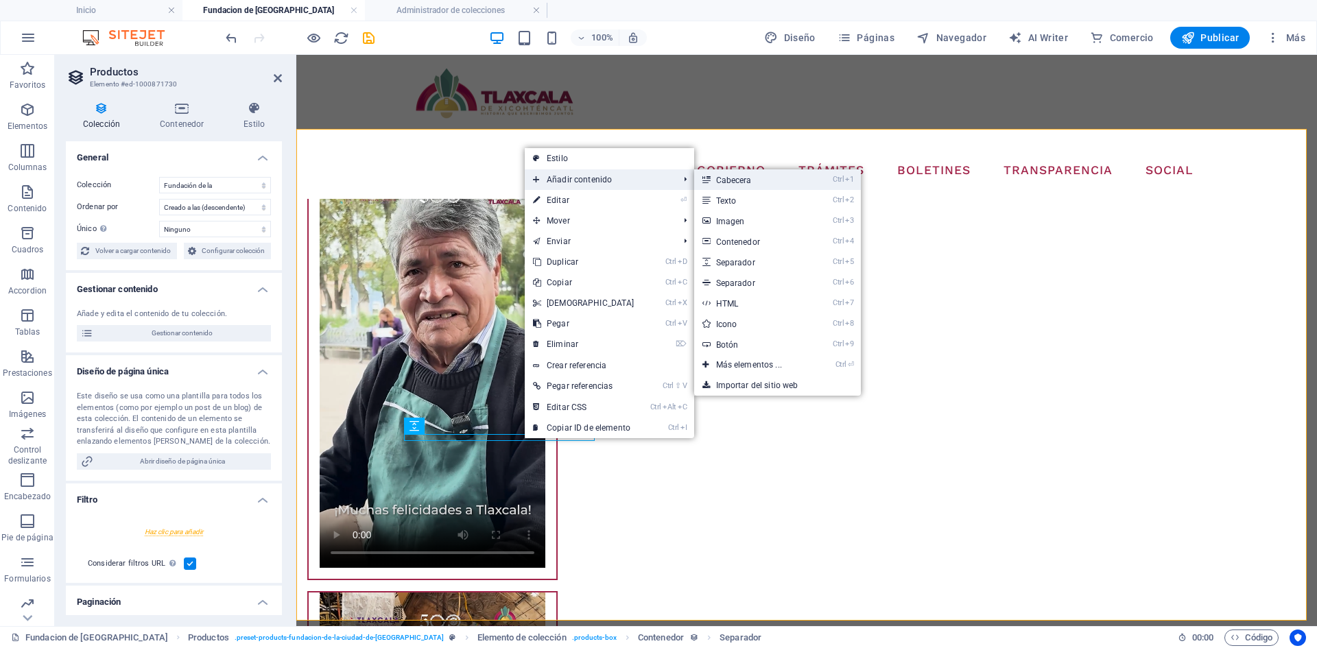
click at [764, 183] on link "Ctrl 1 Cabecera" at bounding box center [751, 179] width 115 height 21
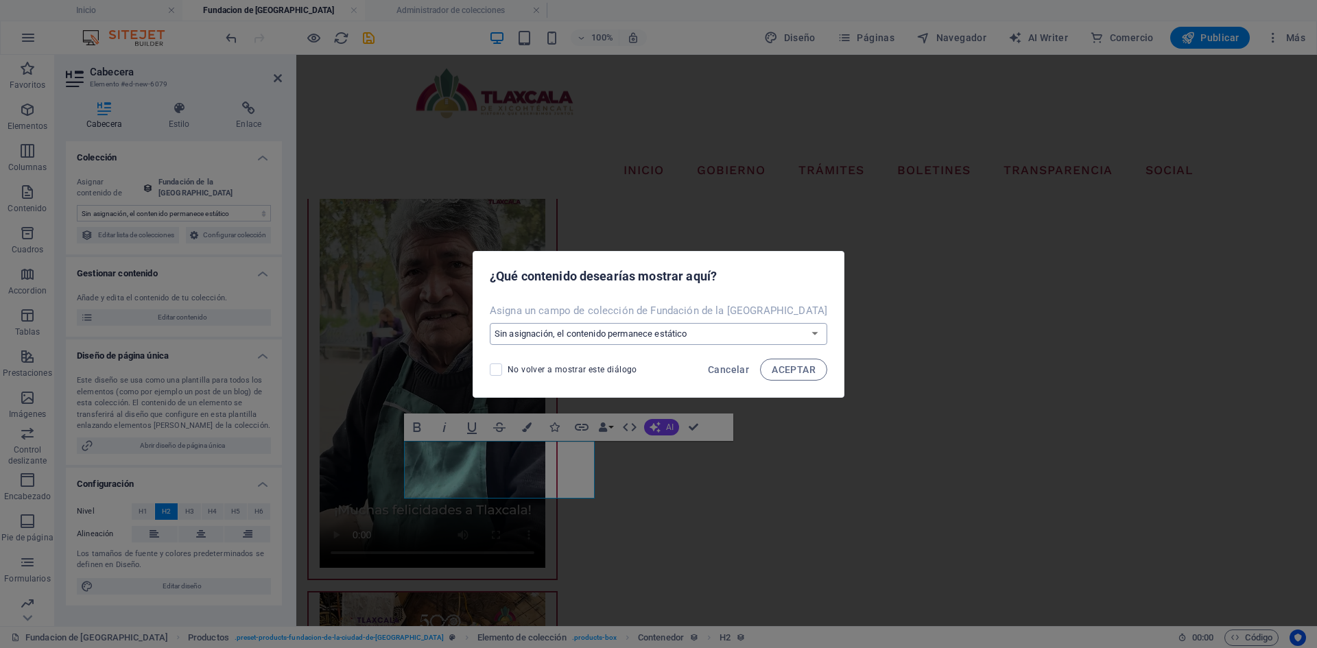
click at [713, 338] on select "Sin asignación, el contenido permanece estático Crear un campo nuevo Creado a l…" at bounding box center [659, 334] width 338 height 22
select select "fecha-del-evento"
click at [496, 323] on select "Sin asignación, el contenido permanece estático Crear un campo nuevo Creado a l…" at bounding box center [659, 334] width 338 height 22
click at [782, 373] on span "ACEPTAR" at bounding box center [794, 369] width 44 height 11
select select "fecha-del-evento"
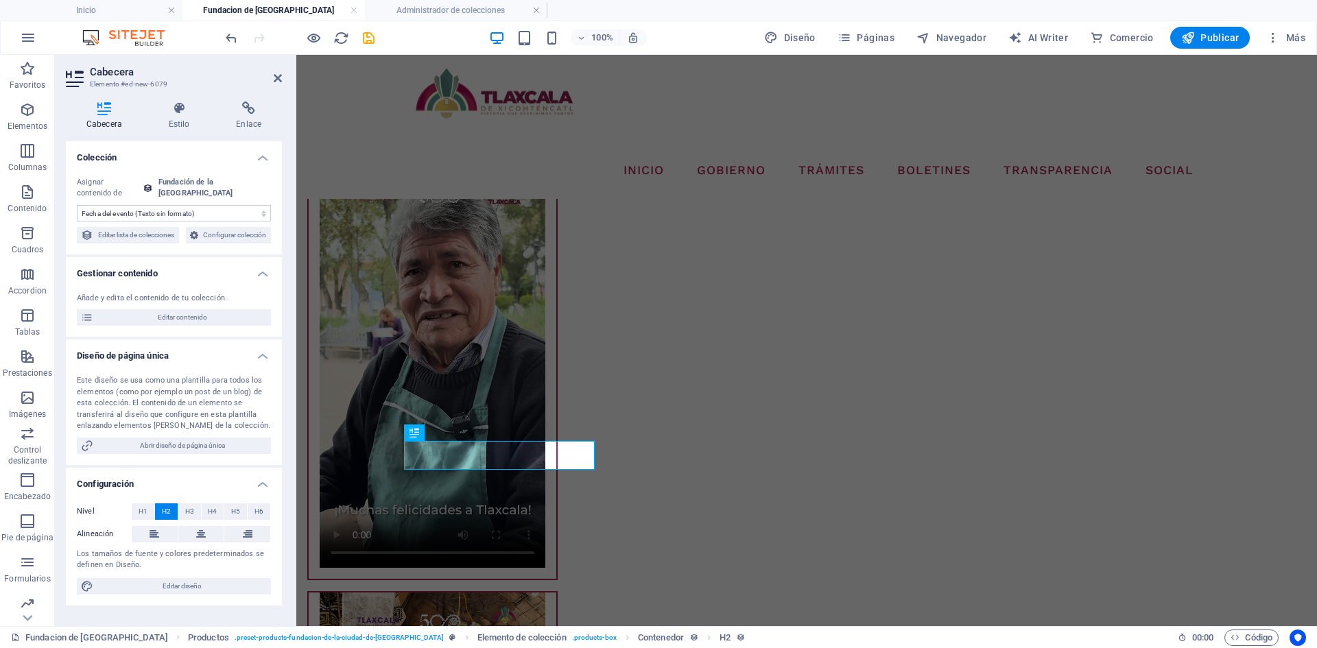
click at [167, 520] on span "H2" at bounding box center [166, 512] width 9 height 16
click at [166, 520] on span "H2" at bounding box center [166, 512] width 9 height 16
click at [367, 41] on icon "save" at bounding box center [369, 38] width 16 height 16
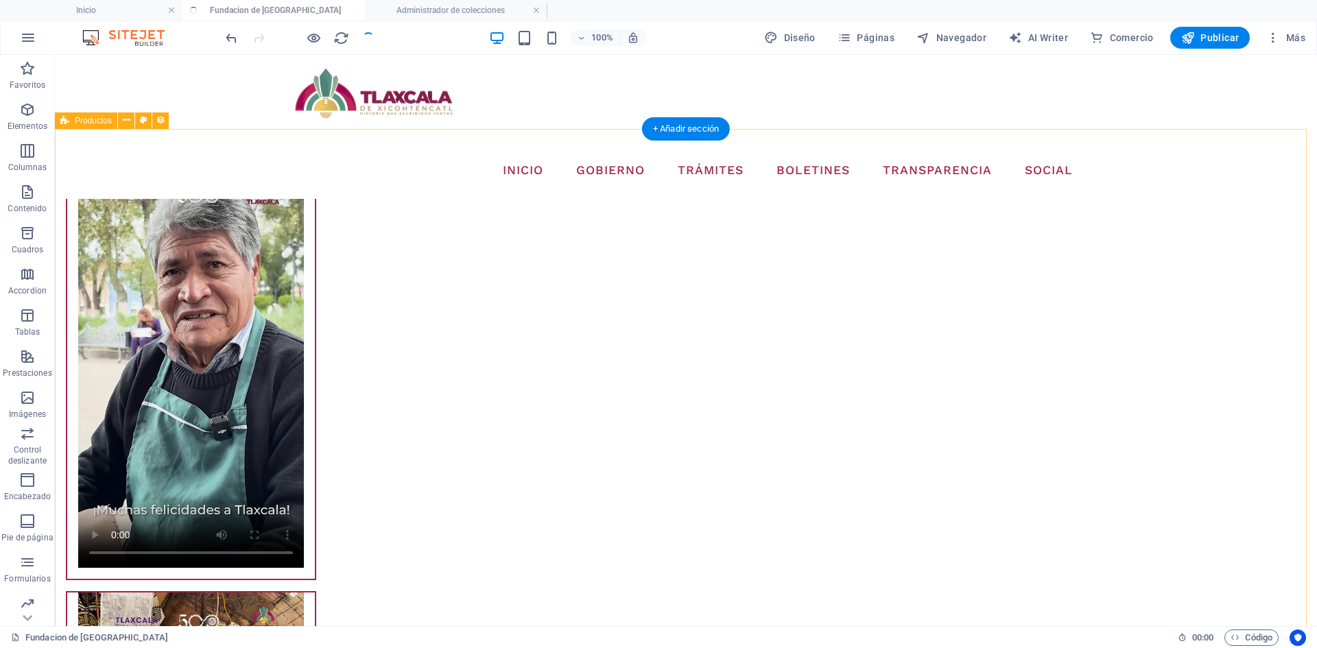
select select "68dd6577184da6c3070023a0"
select select "createdAt_DESC"
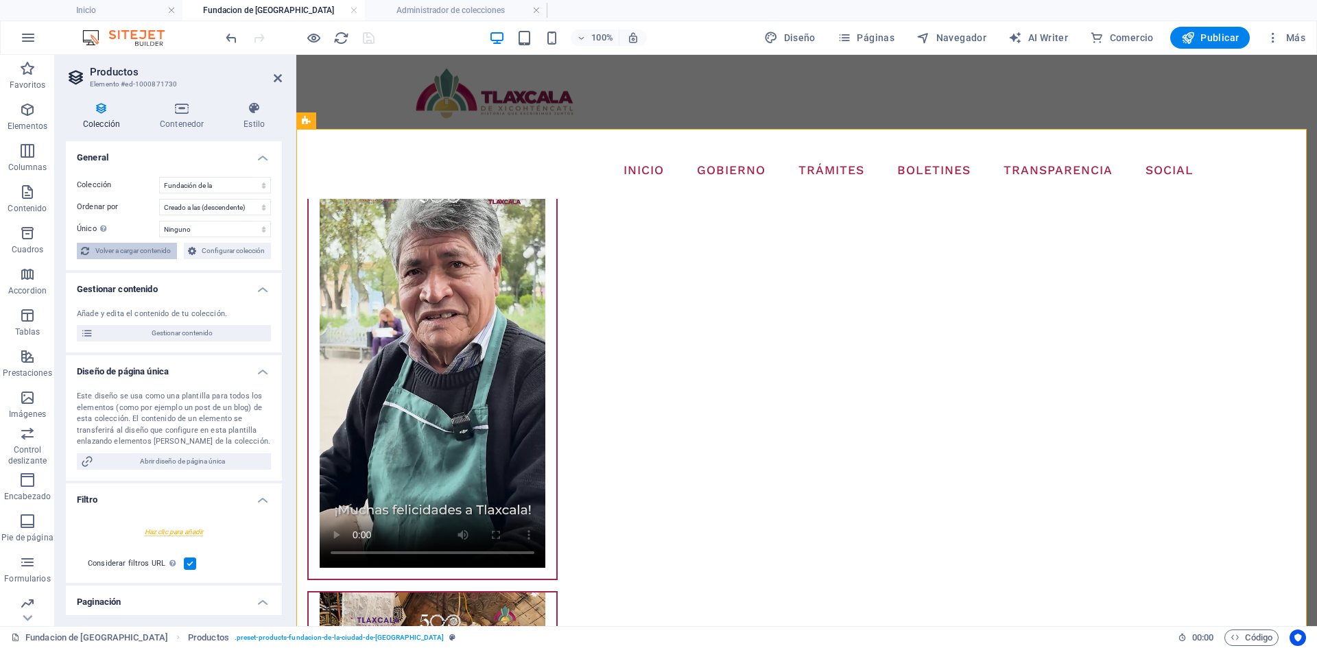
click at [134, 254] on span "Volver a cargar contenido" at bounding box center [133, 251] width 80 height 16
select select "68dd6577184da6c3070023a0"
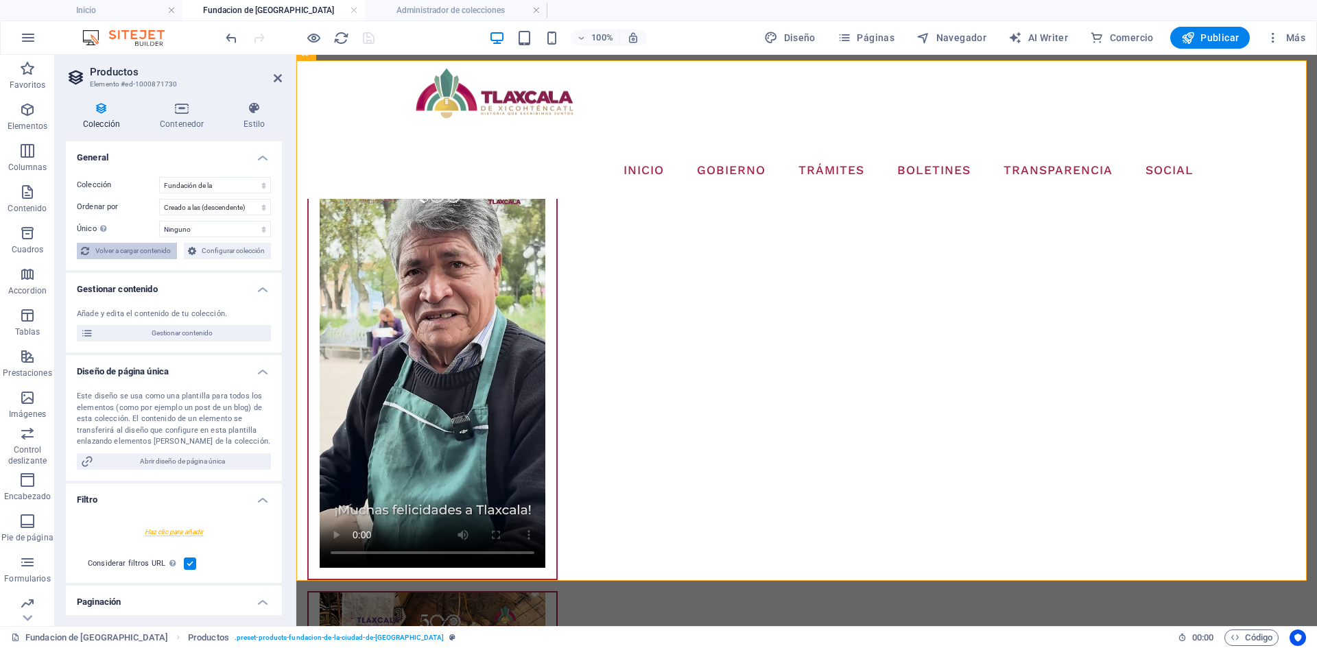
scroll to position [2339, 0]
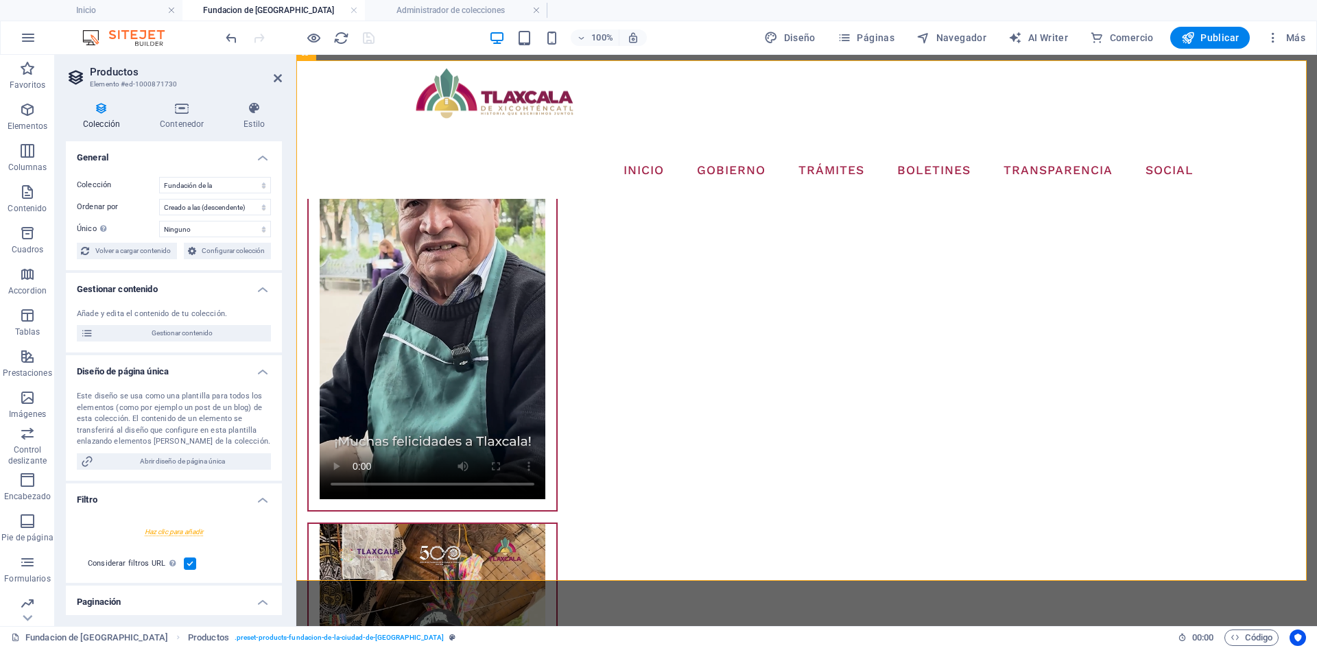
select select "createdAt_DESC"
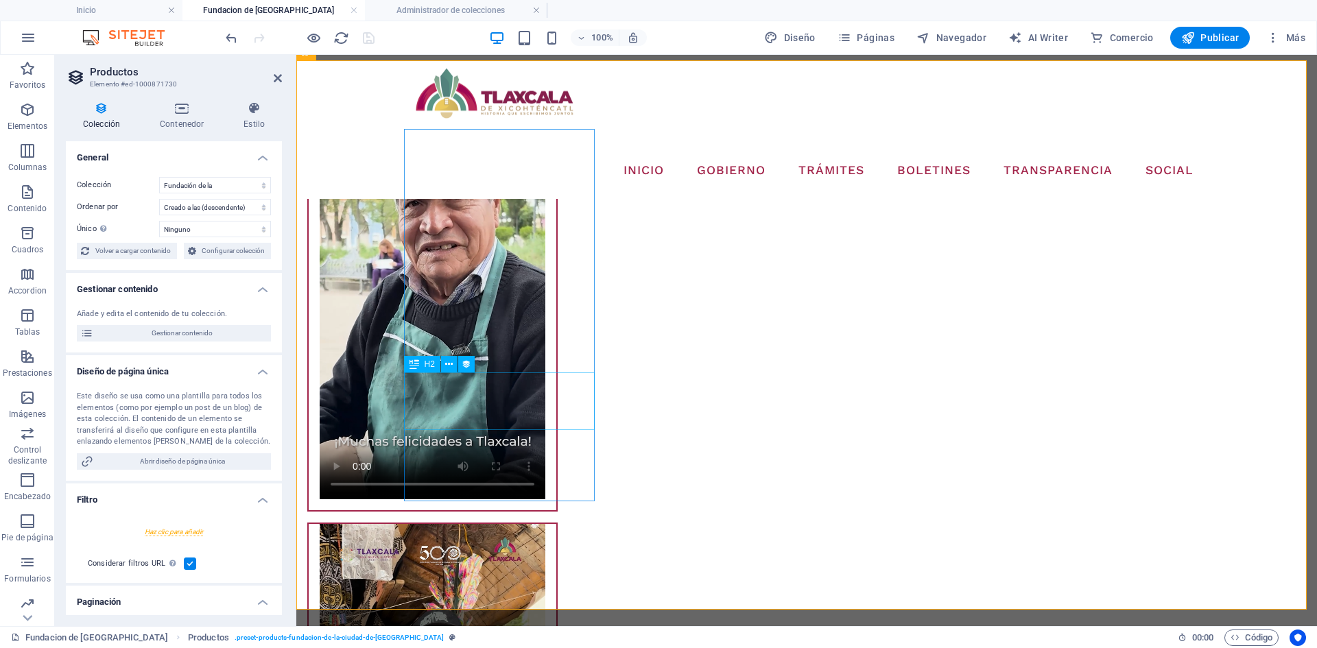
select select "fecha-del-evento"
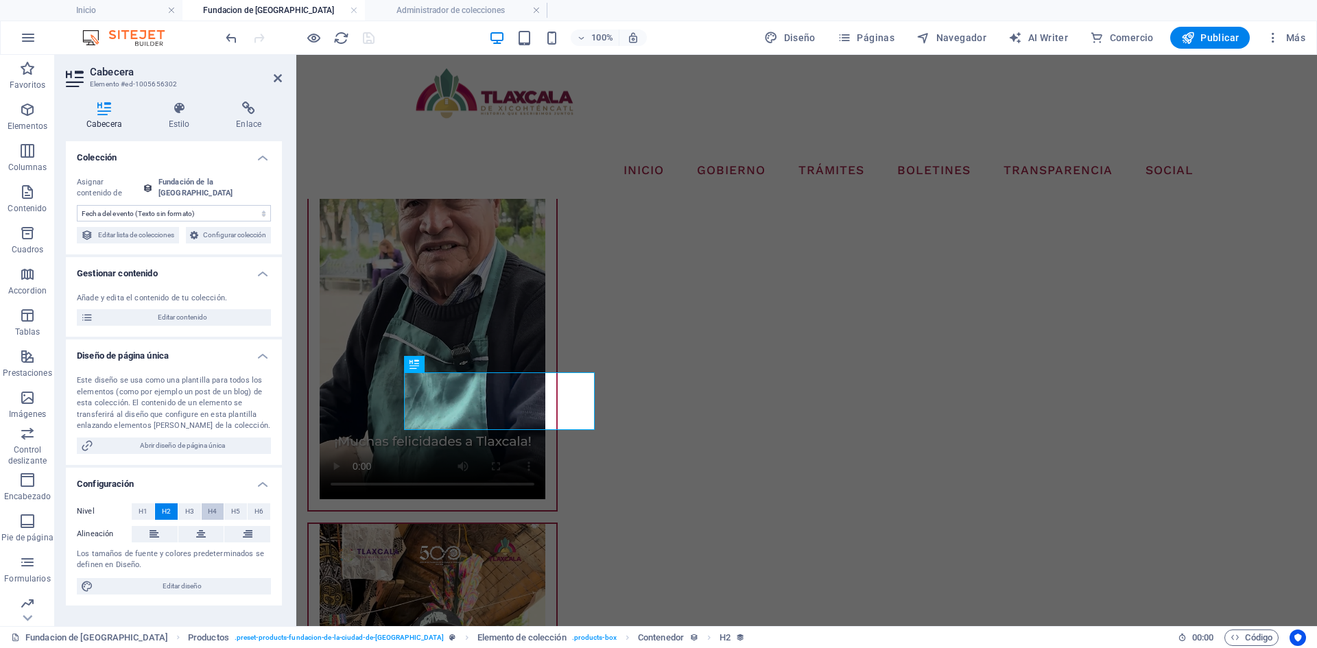
click at [214, 520] on span "H4" at bounding box center [212, 512] width 9 height 16
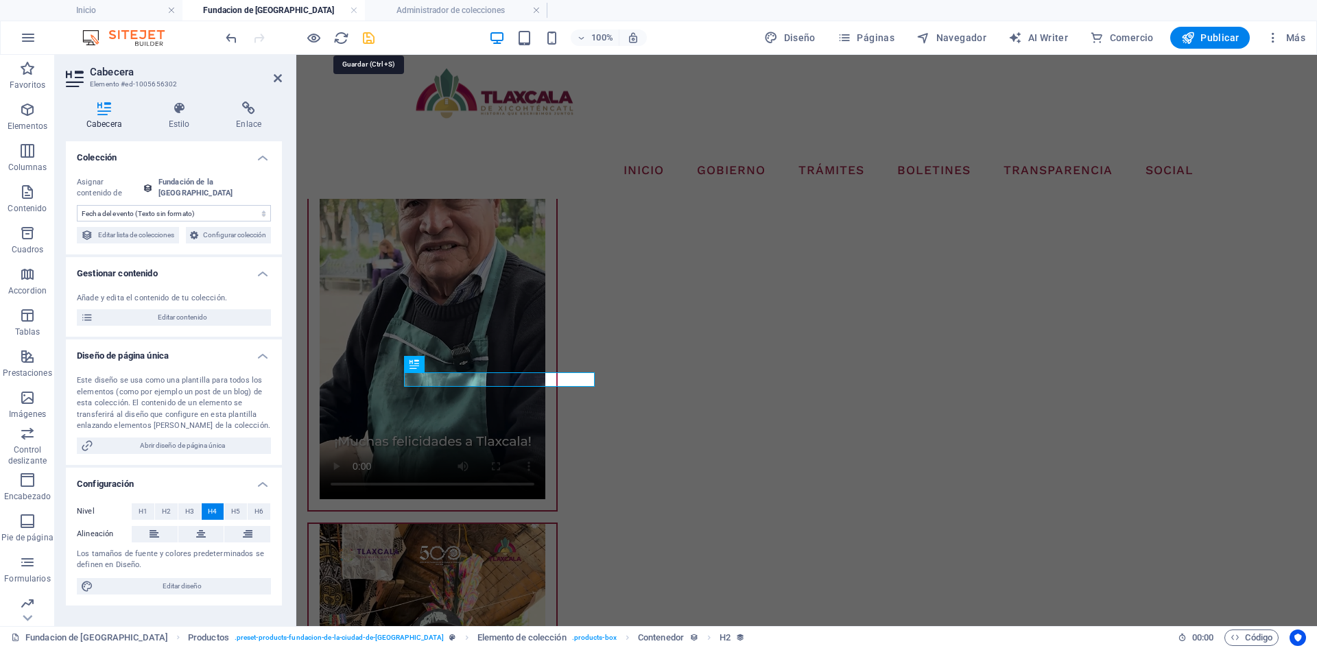
click at [375, 40] on icon "save" at bounding box center [369, 38] width 16 height 16
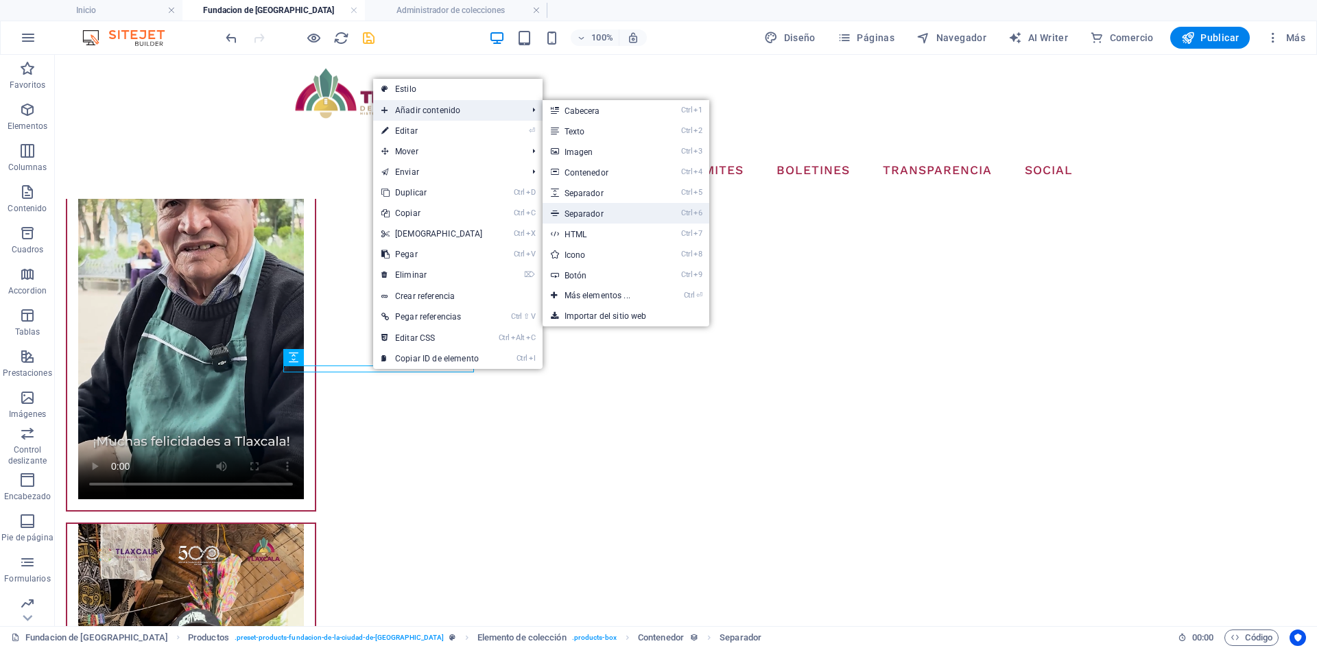
click at [581, 211] on link "Ctrl 6 Separador" at bounding box center [600, 213] width 115 height 21
select select "%"
select select "px"
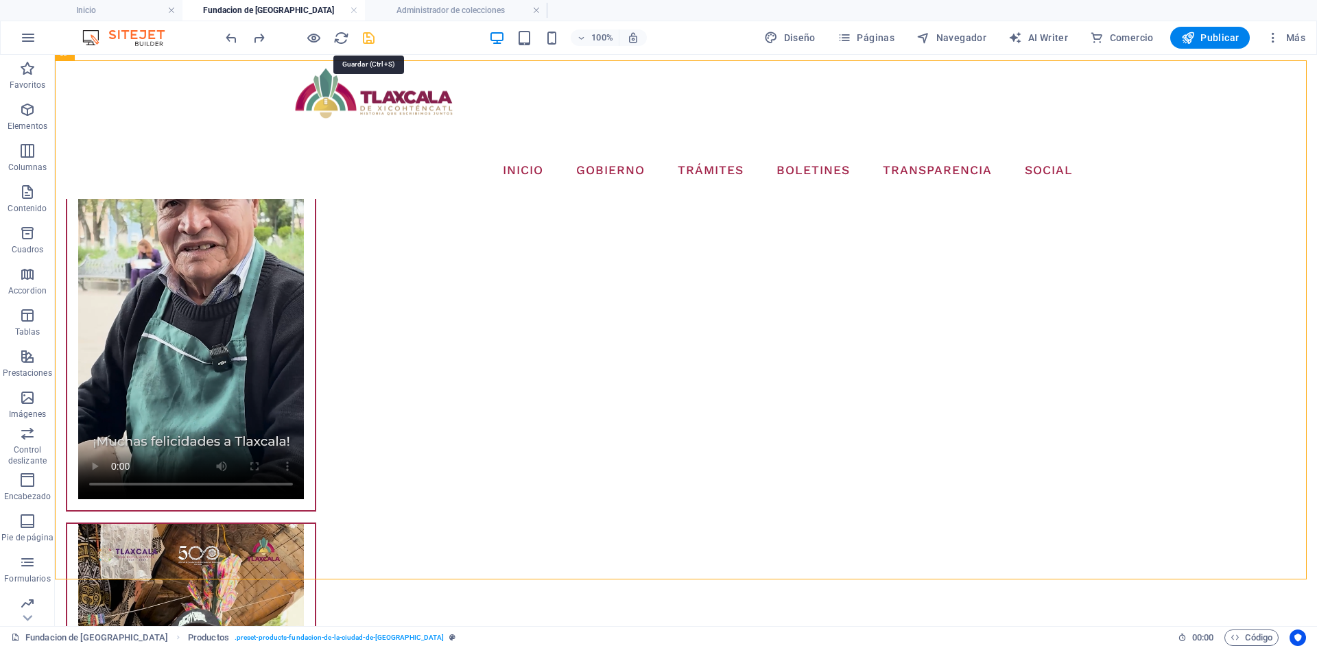
click at [367, 44] on icon "save" at bounding box center [369, 38] width 16 height 16
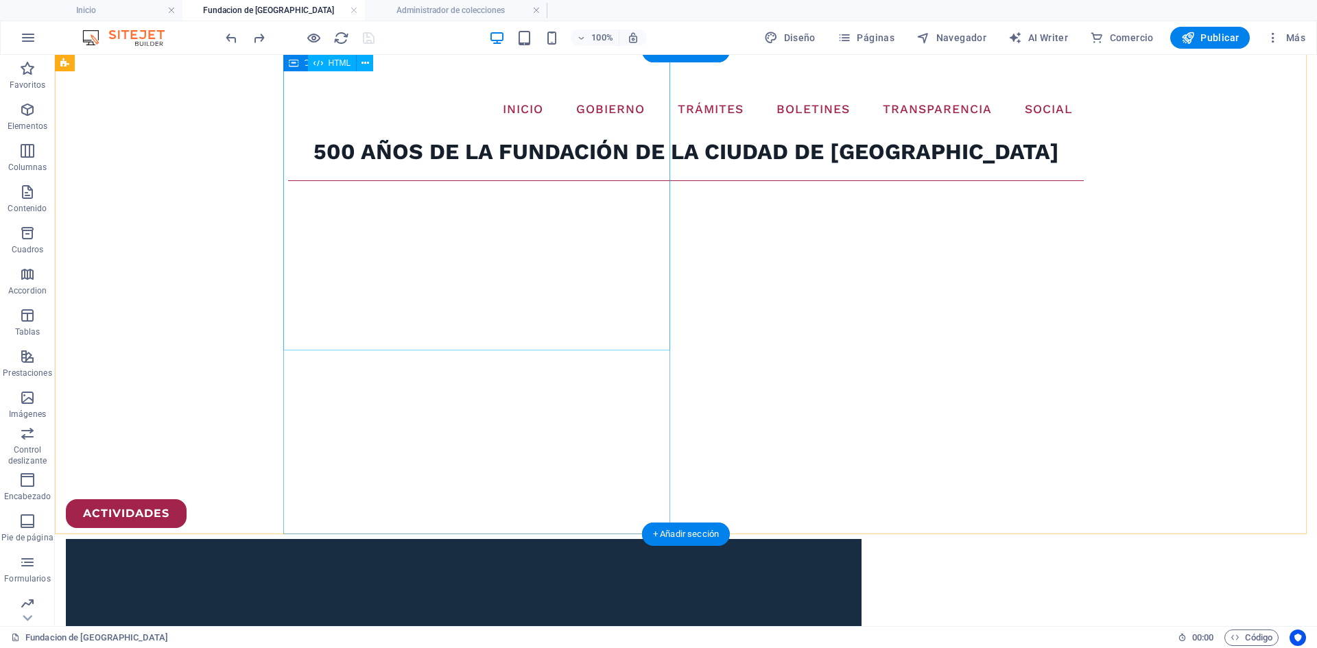
scroll to position [0, 0]
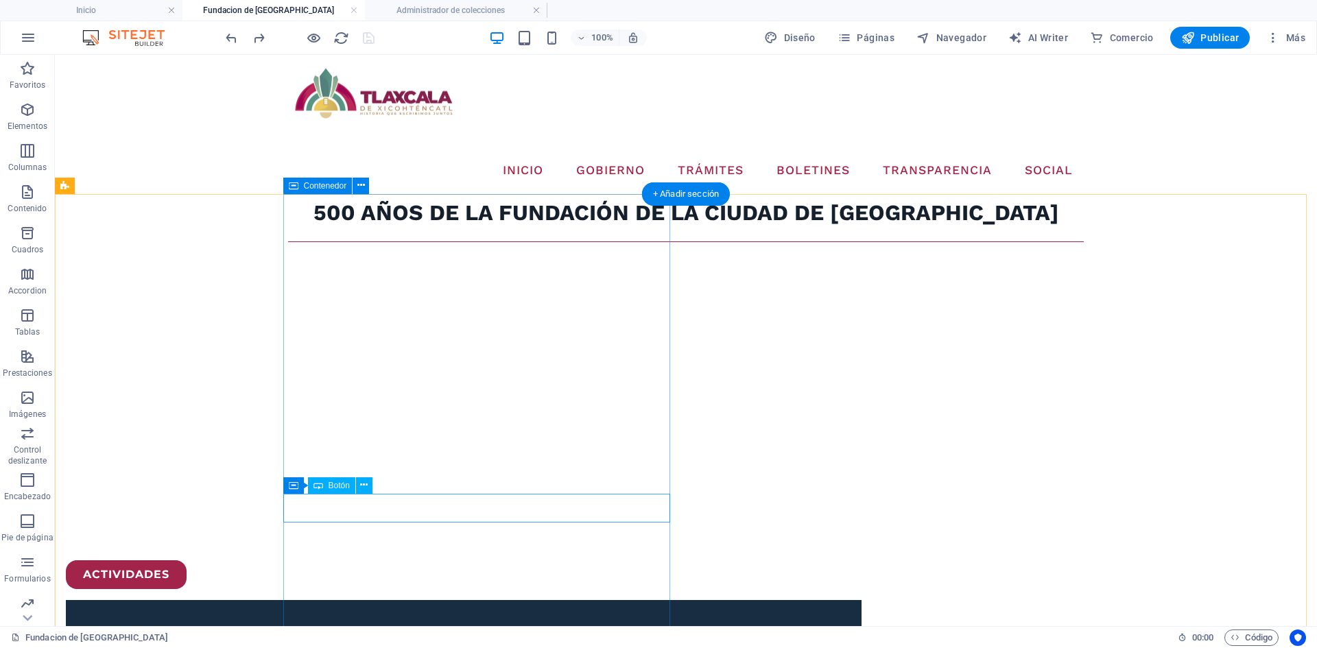
click at [363, 561] on div "ACTIVIDADES" at bounding box center [464, 575] width 796 height 29
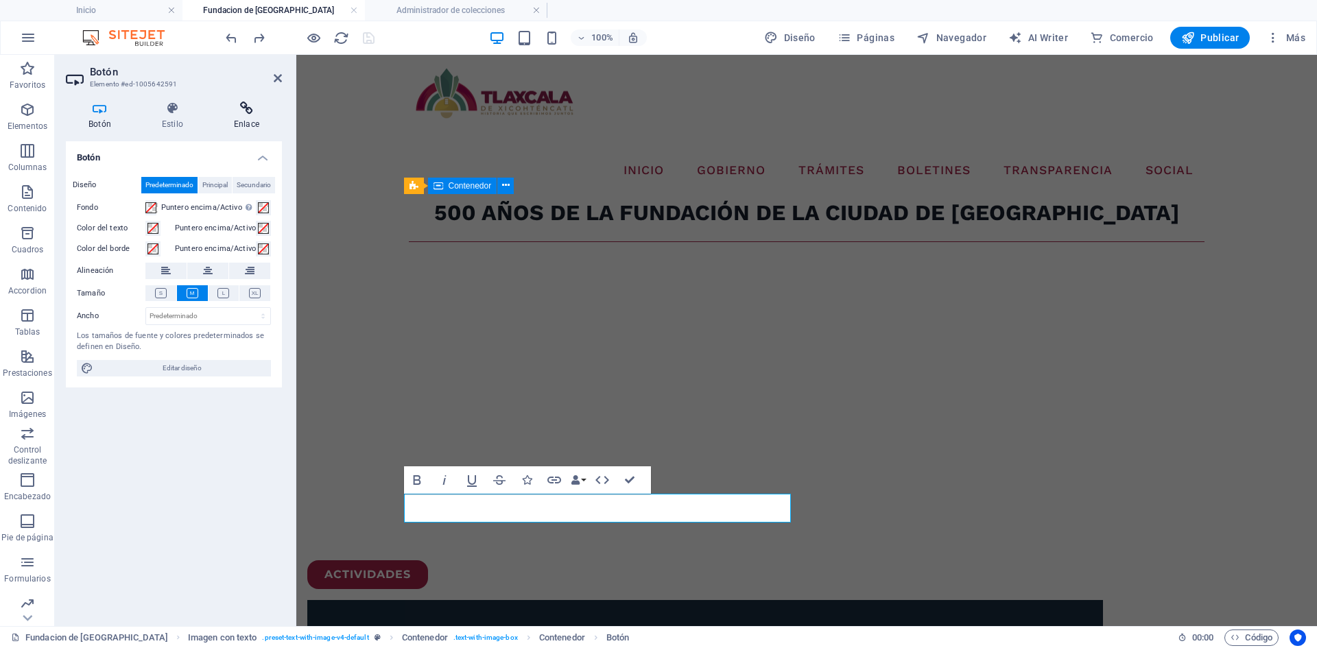
click at [224, 110] on icon at bounding box center [246, 109] width 71 height 14
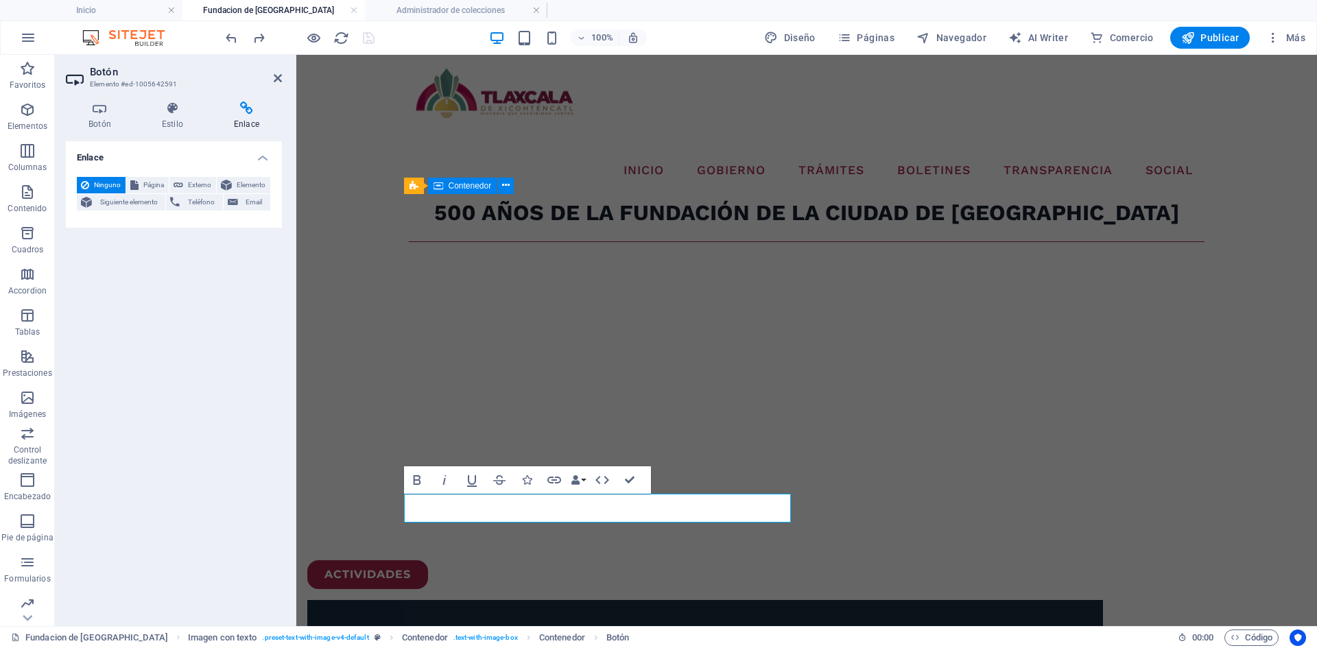
click at [251, 176] on div "Ninguno Página Externo Elemento Siguiente elemento Teléfono Email Página Inicio…" at bounding box center [174, 197] width 216 height 62
click at [238, 186] on span "Elemento" at bounding box center [251, 185] width 30 height 16
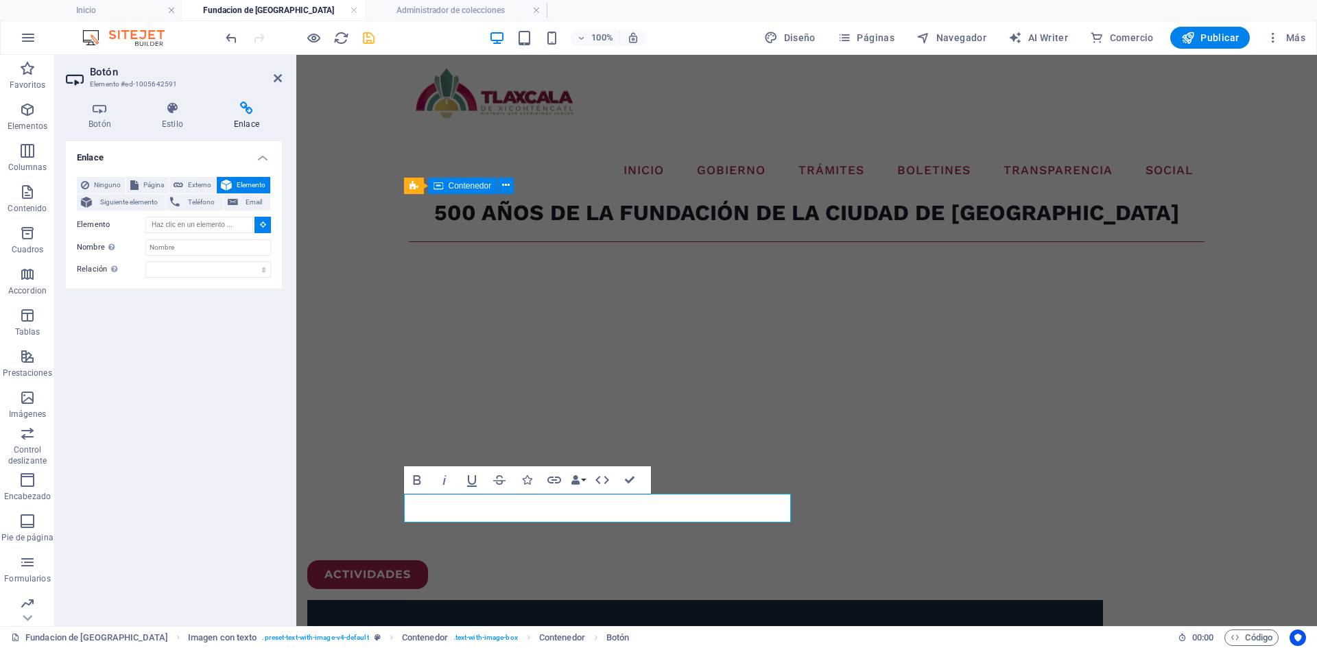
click at [258, 222] on button at bounding box center [263, 225] width 16 height 16
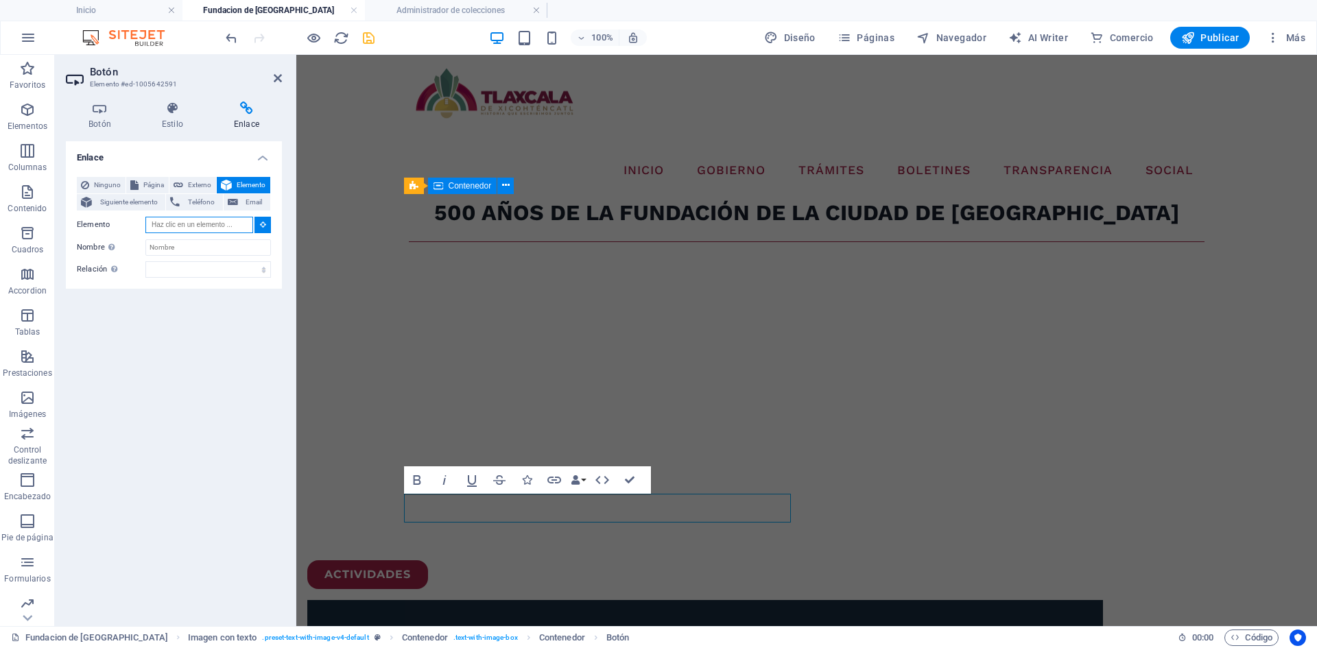
click at [222, 220] on input "Elemento" at bounding box center [199, 225] width 108 height 16
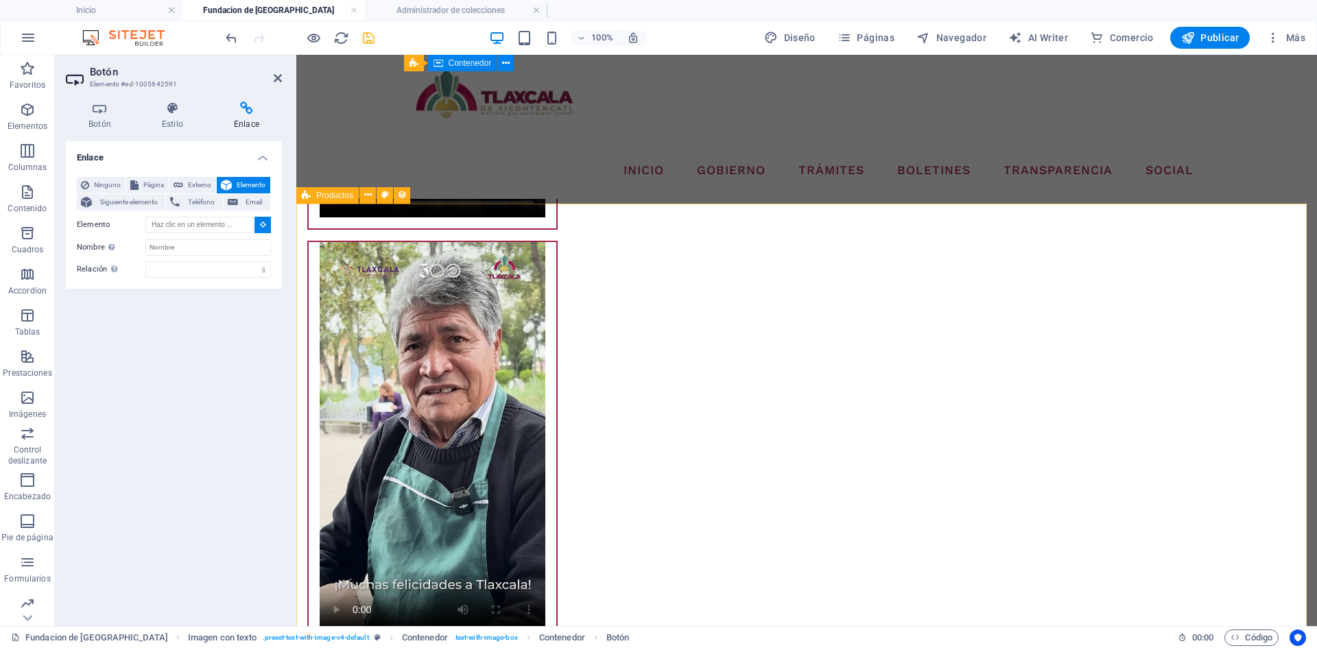
type input "#ed-1000871730"
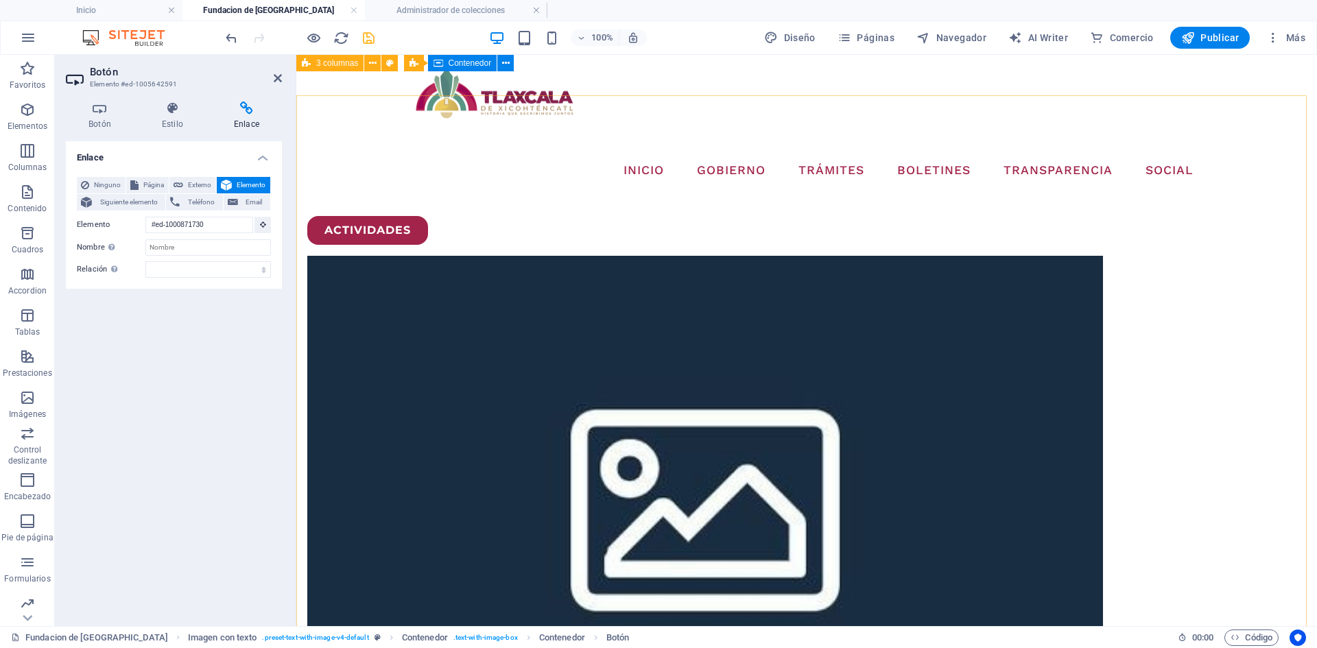
scroll to position [167, 0]
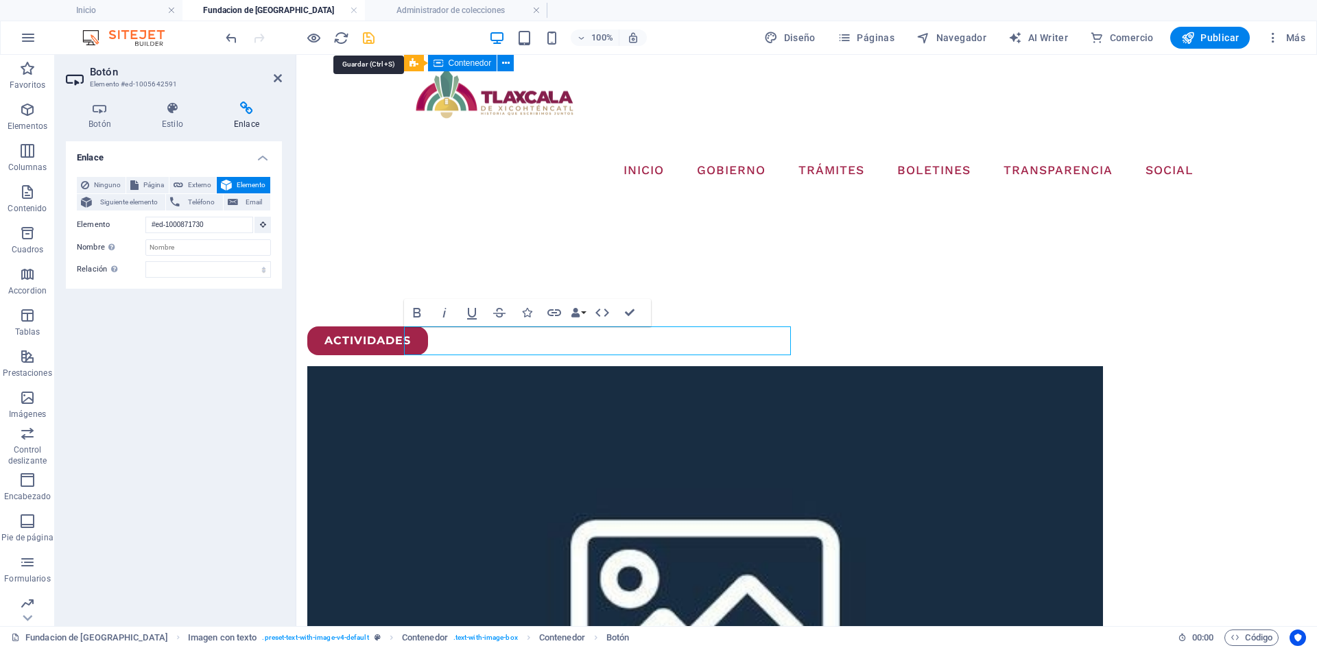
click at [368, 36] on icon "save" at bounding box center [369, 38] width 16 height 16
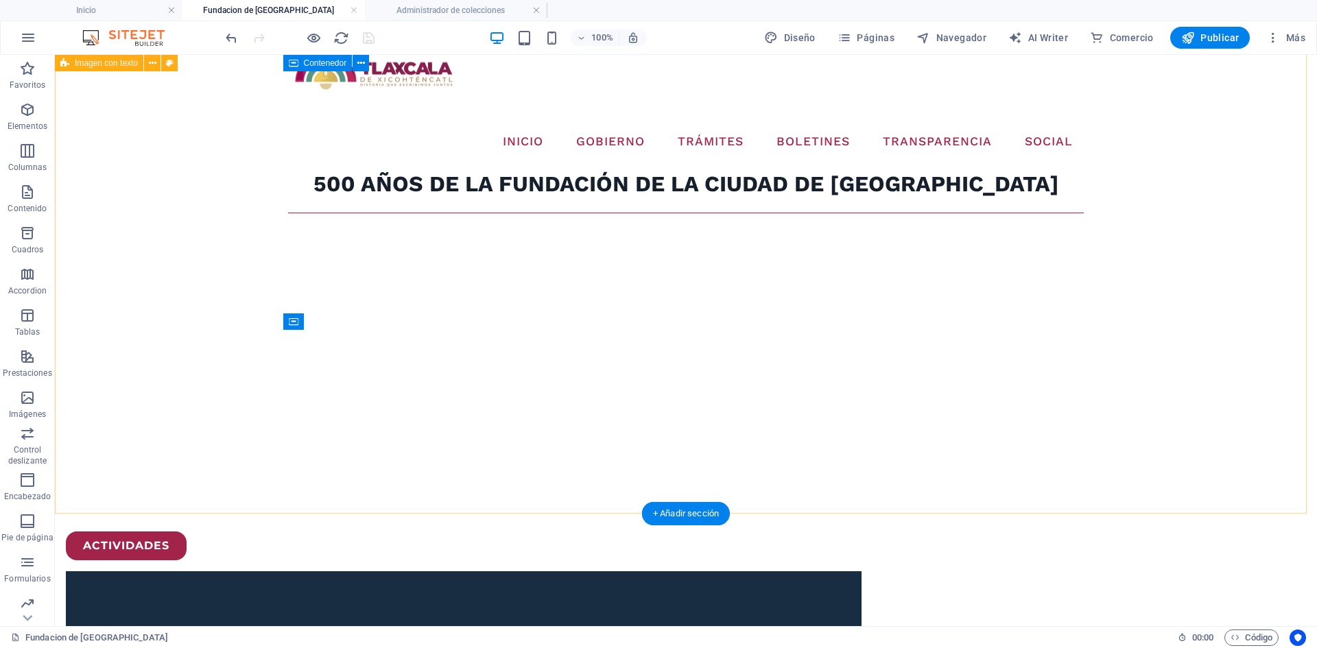
scroll to position [0, 0]
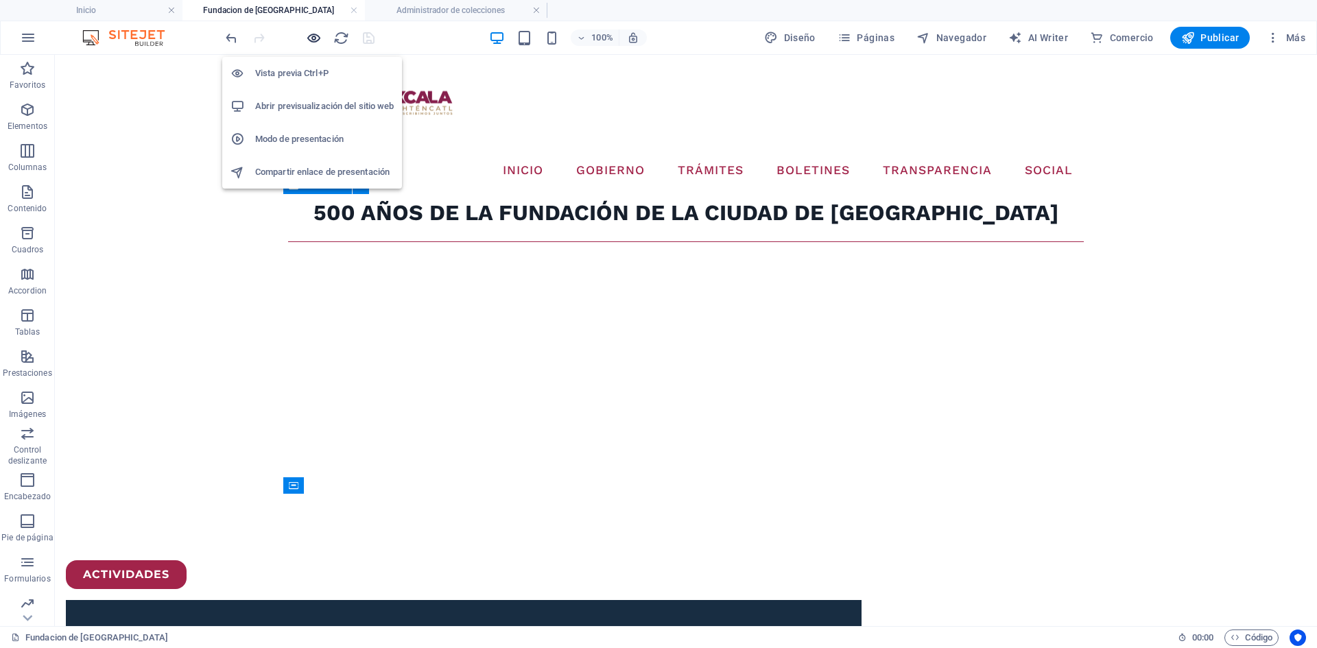
click at [312, 38] on icon "button" at bounding box center [314, 38] width 16 height 16
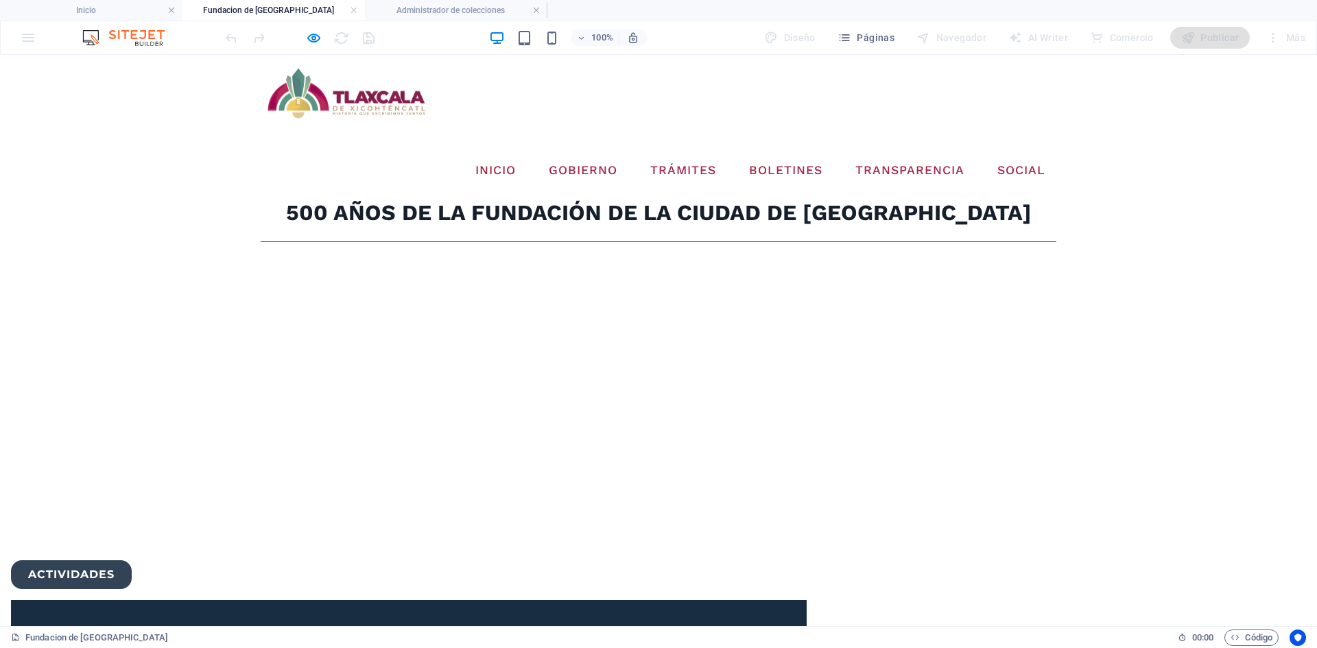
click at [132, 561] on link "ACTIVIDADES" at bounding box center [71, 575] width 121 height 29
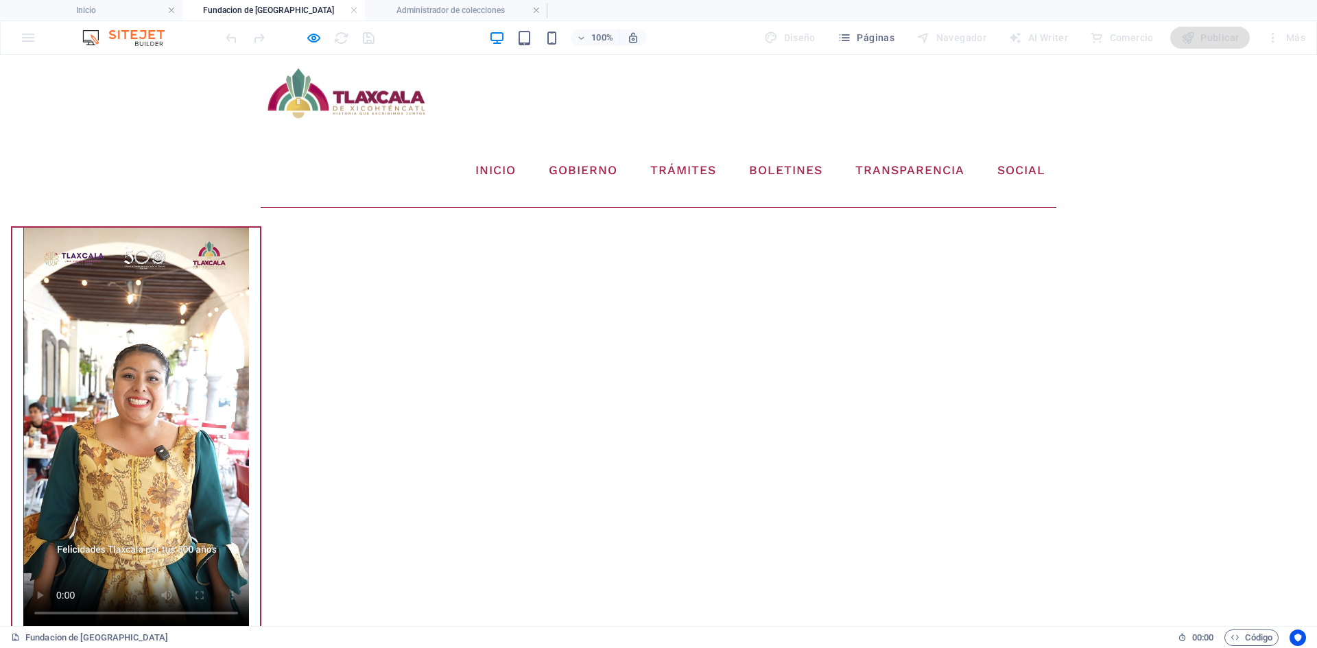
scroll to position [2255, 0]
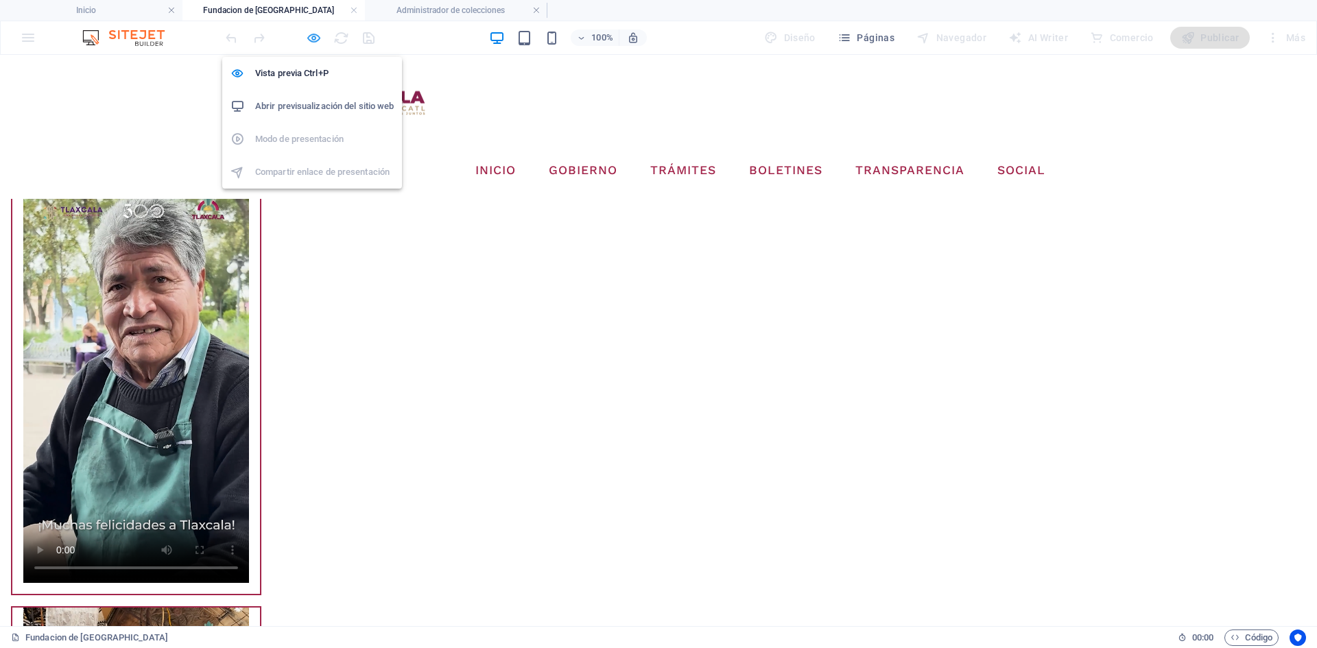
click at [313, 40] on icon "button" at bounding box center [314, 38] width 16 height 16
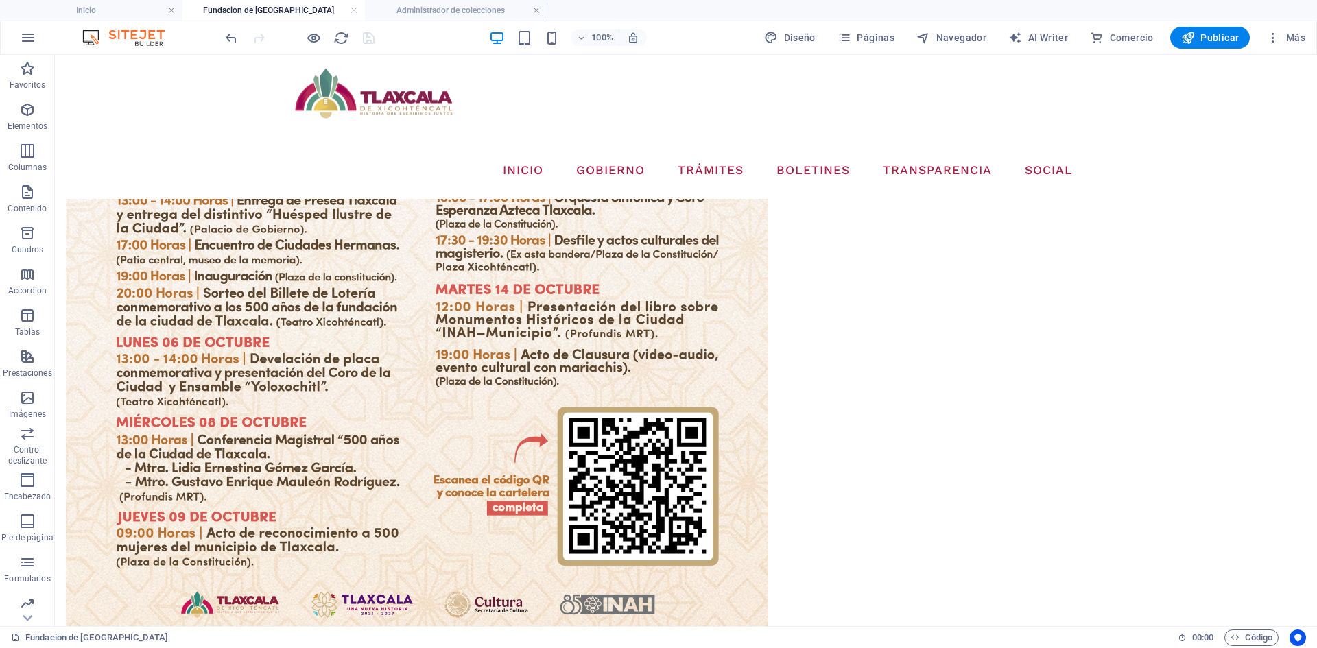
scroll to position [1372, 0]
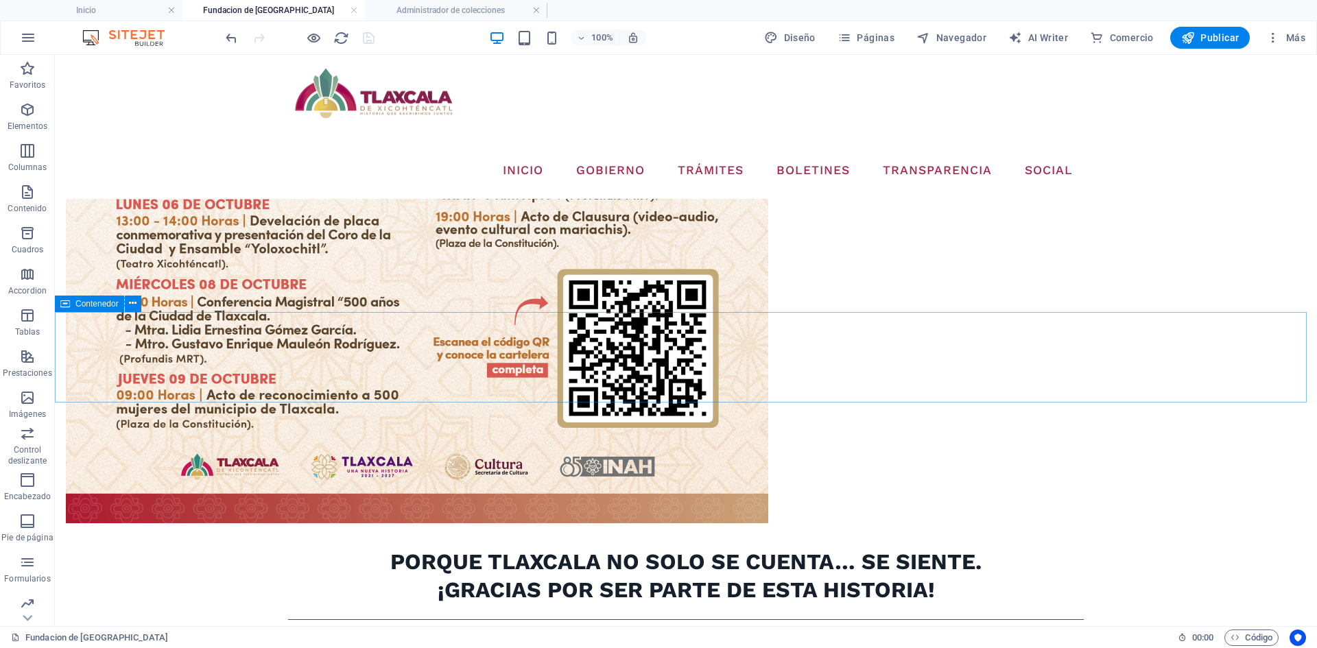
click at [102, 306] on span "Contenedor" at bounding box center [96, 304] width 43 height 8
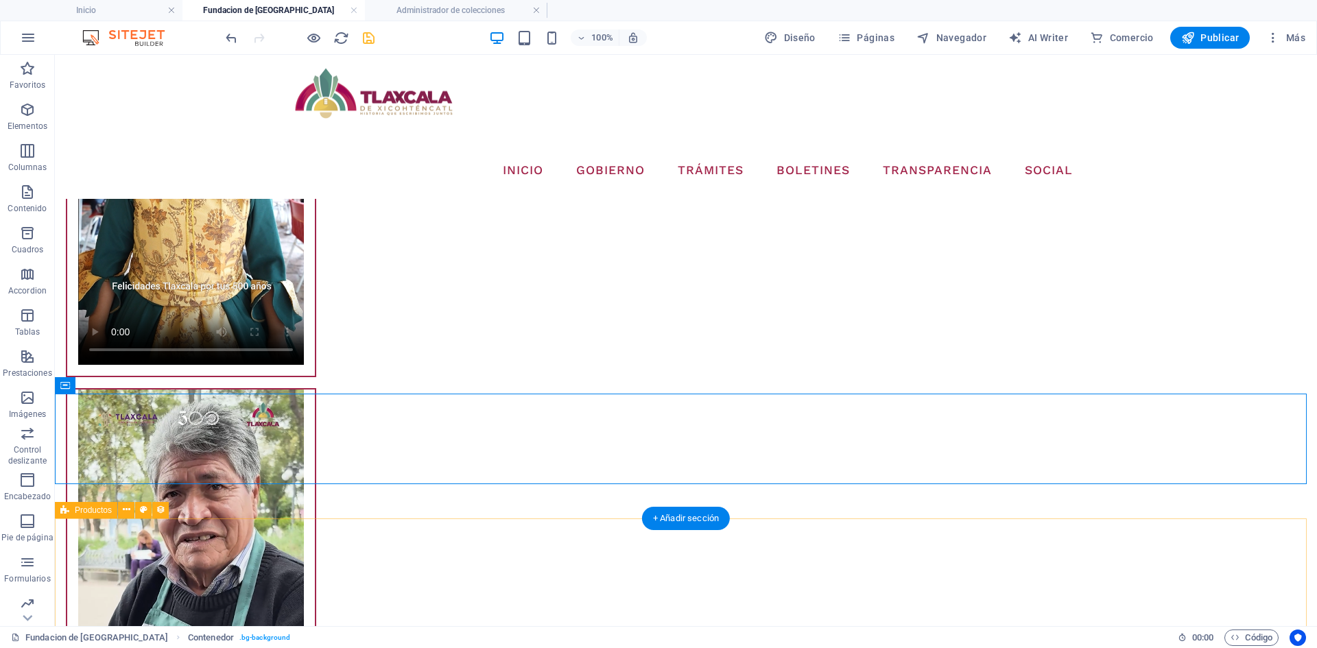
scroll to position [2058, 0]
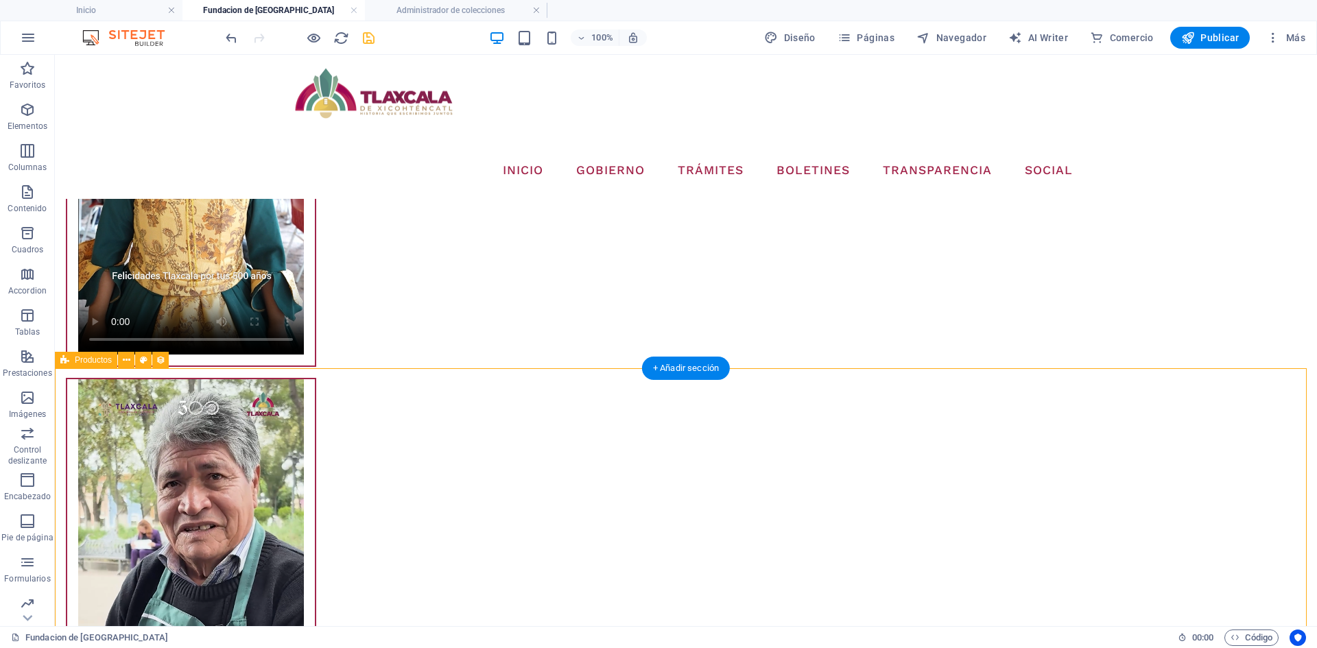
select select "68dd6577184da6c3070023a0"
select select "createdAt_DESC"
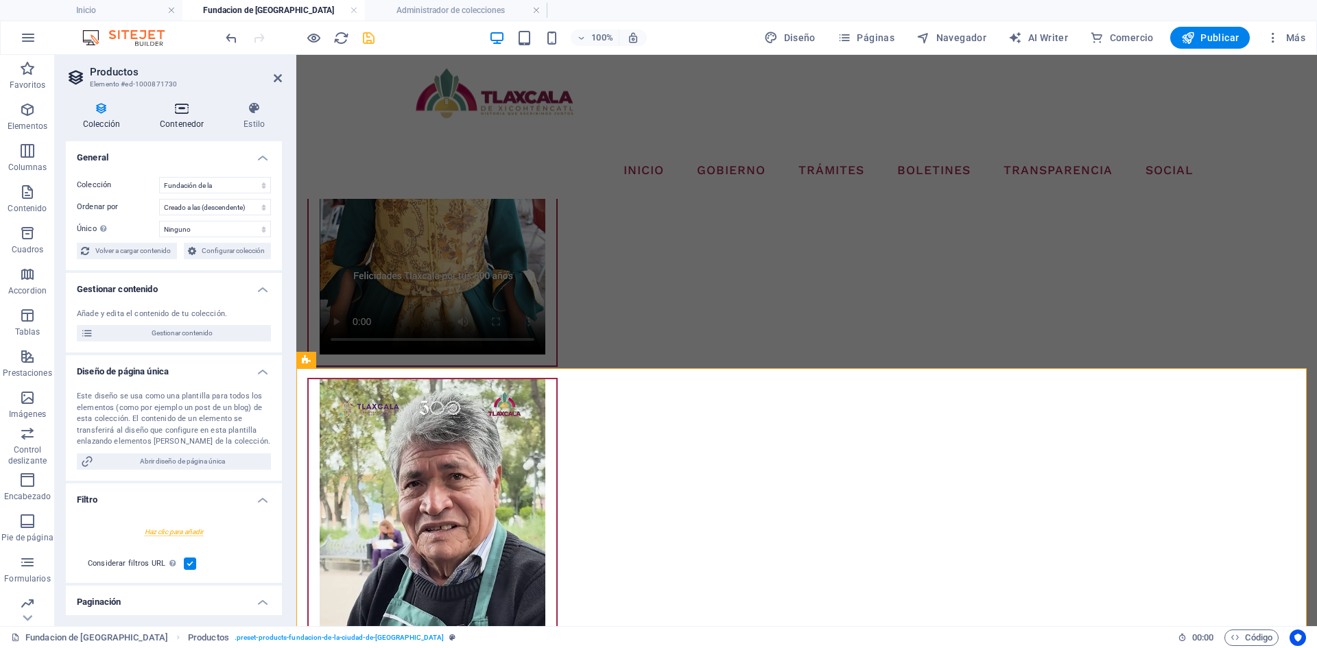
click at [191, 120] on h4 "Contenedor" at bounding box center [185, 116] width 84 height 29
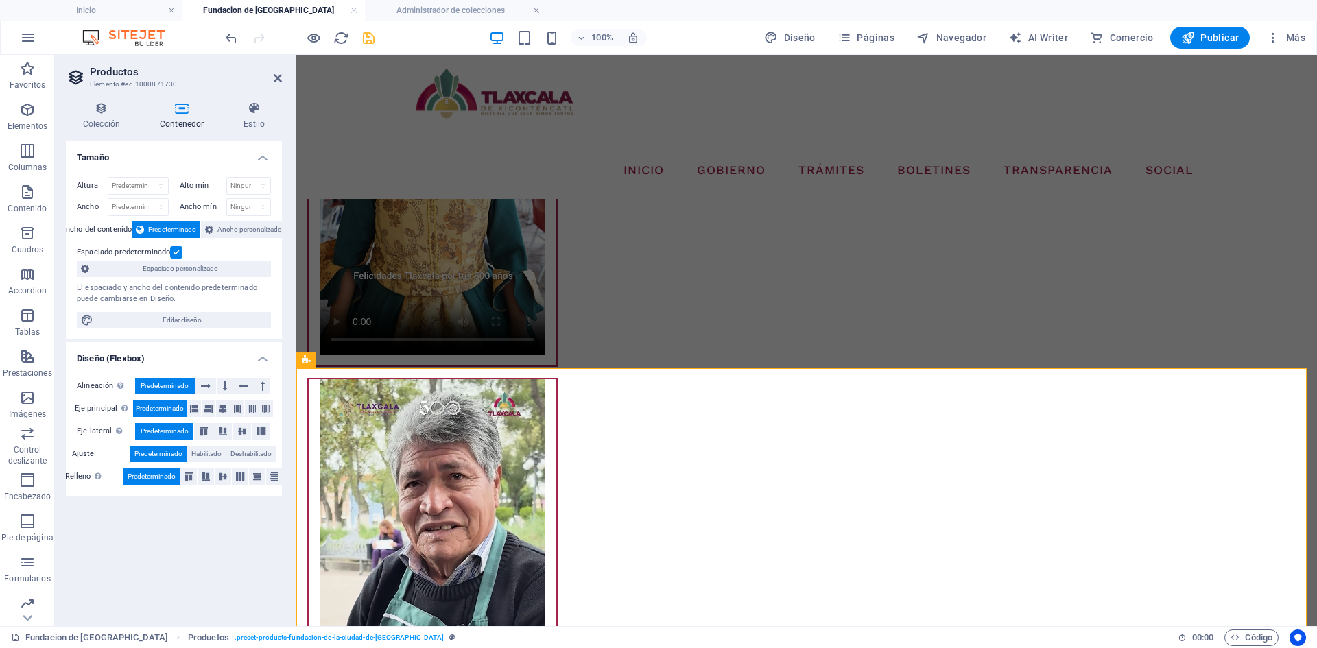
click at [173, 253] on label at bounding box center [176, 252] width 12 height 12
click at [0, 0] on input "Espaciado predeterminado" at bounding box center [0, 0] width 0 height 0
click at [279, 79] on icon at bounding box center [278, 78] width 8 height 11
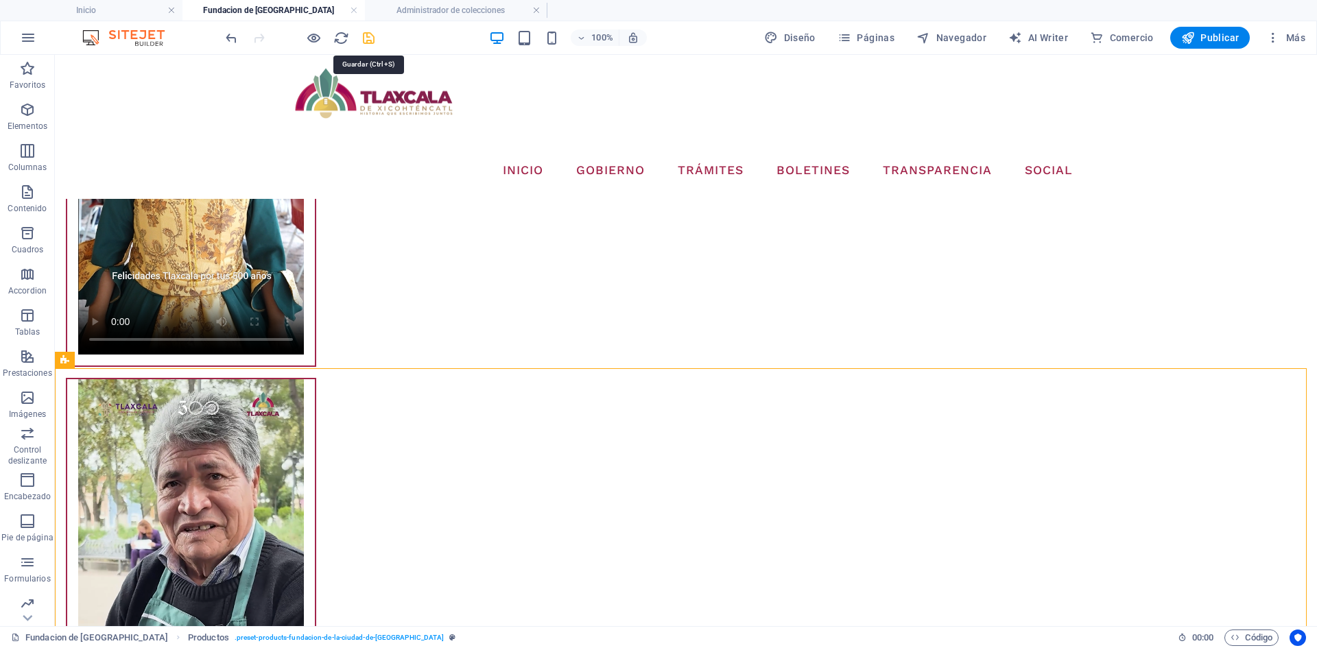
click at [365, 38] on icon "save" at bounding box center [369, 38] width 16 height 16
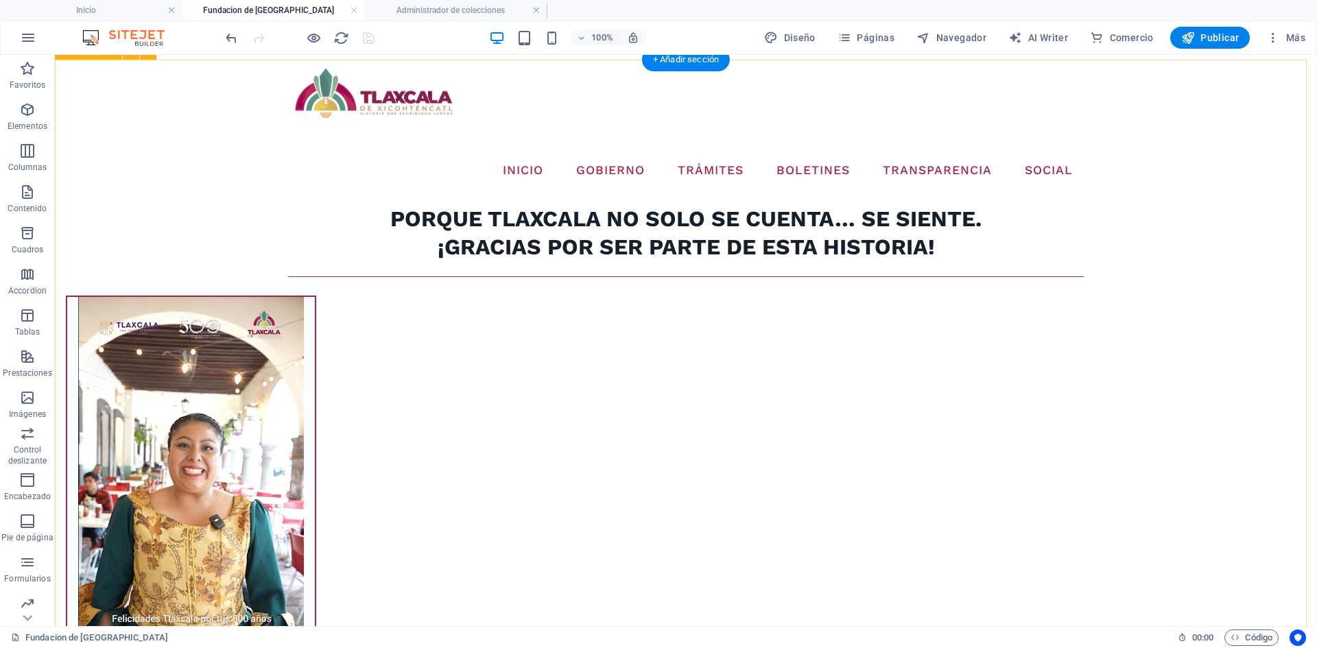
scroll to position [1372, 0]
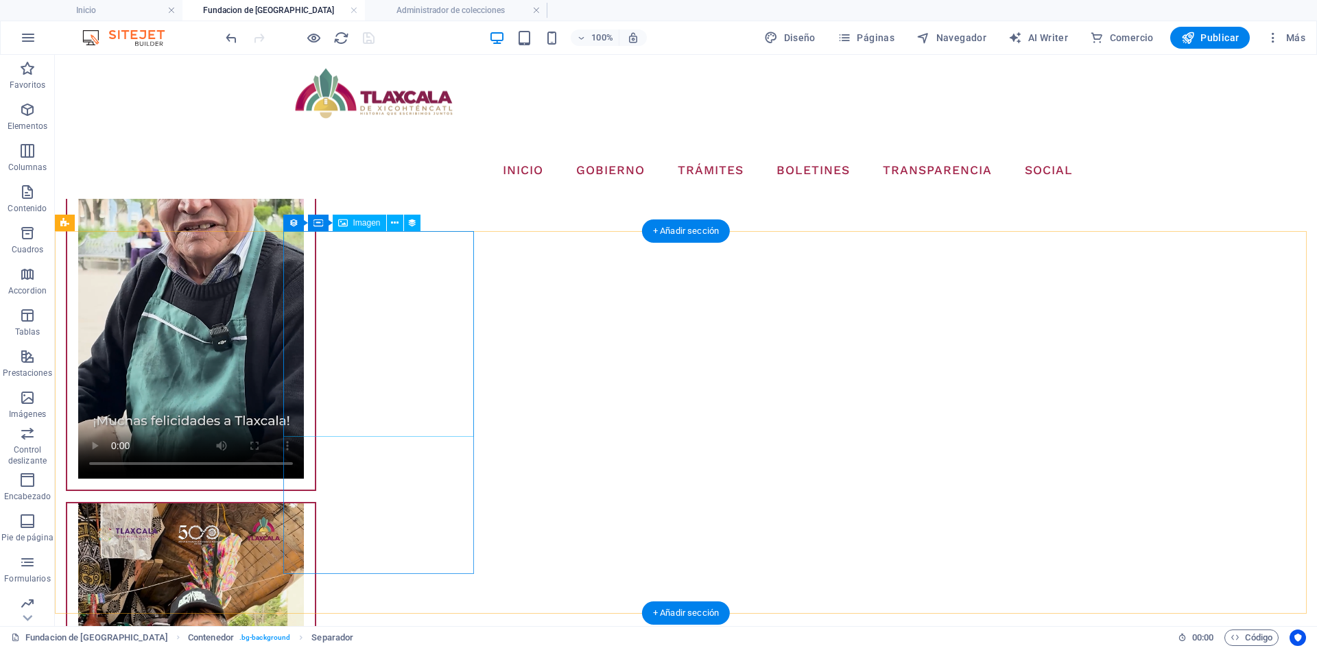
scroll to position [2462, 0]
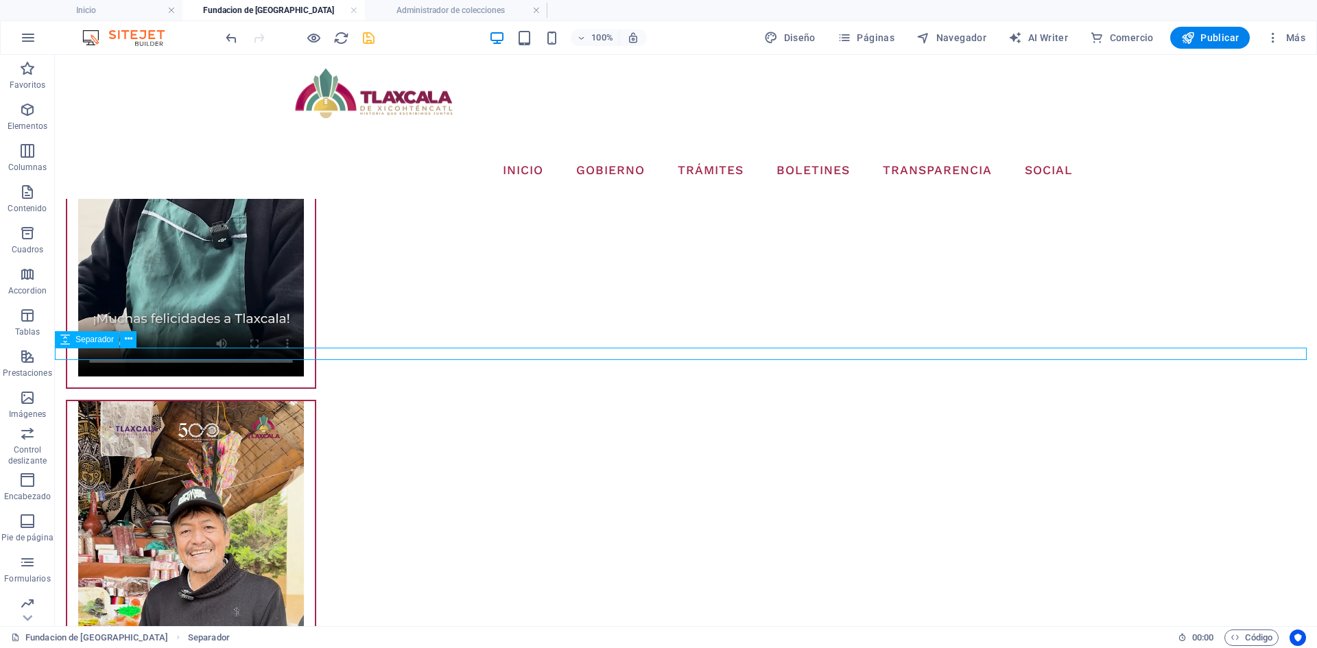
select select "px"
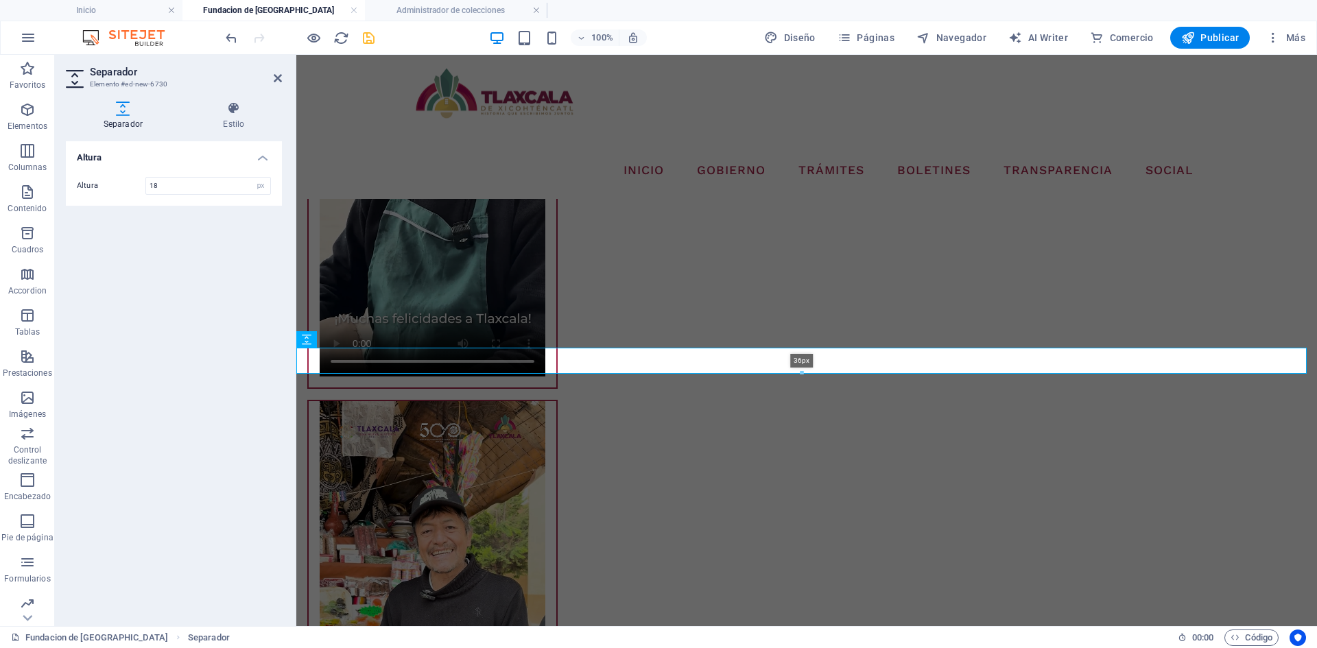
drag, startPoint x: 801, startPoint y: 365, endPoint x: 802, endPoint y: 372, distance: 7.0
click at [802, 372] on div at bounding box center [801, 373] width 1009 height 5
type input "36"
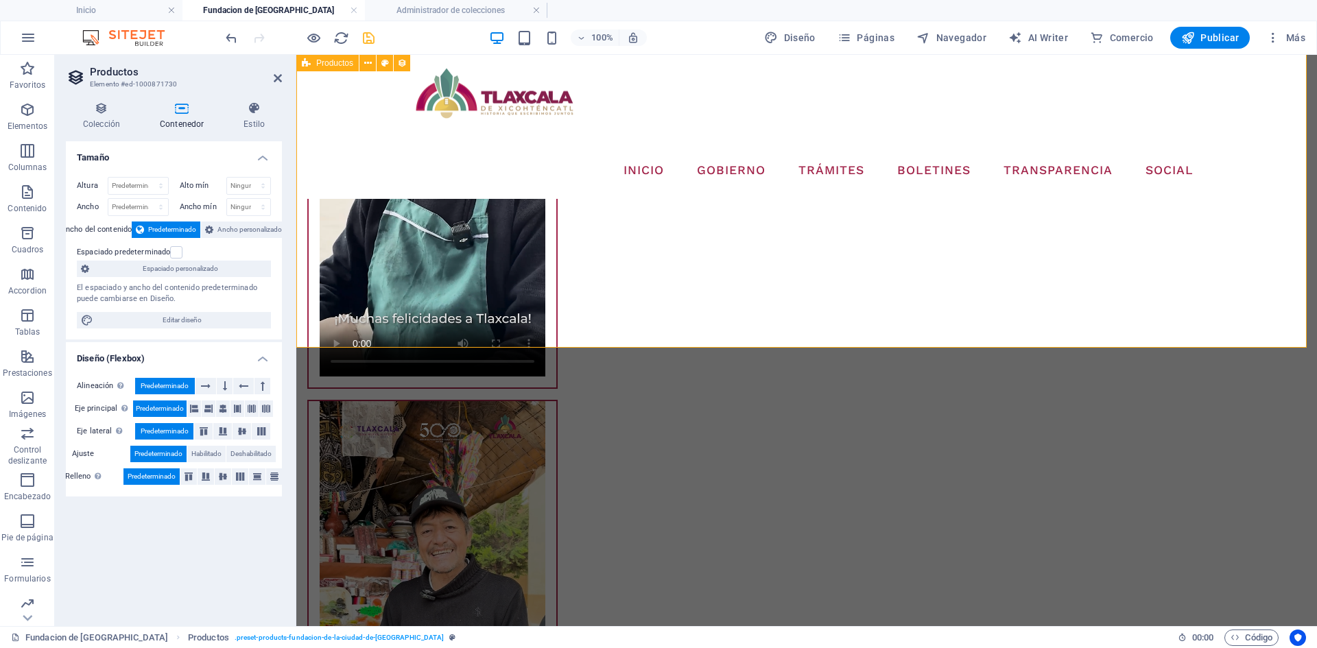
scroll to position [2256, 0]
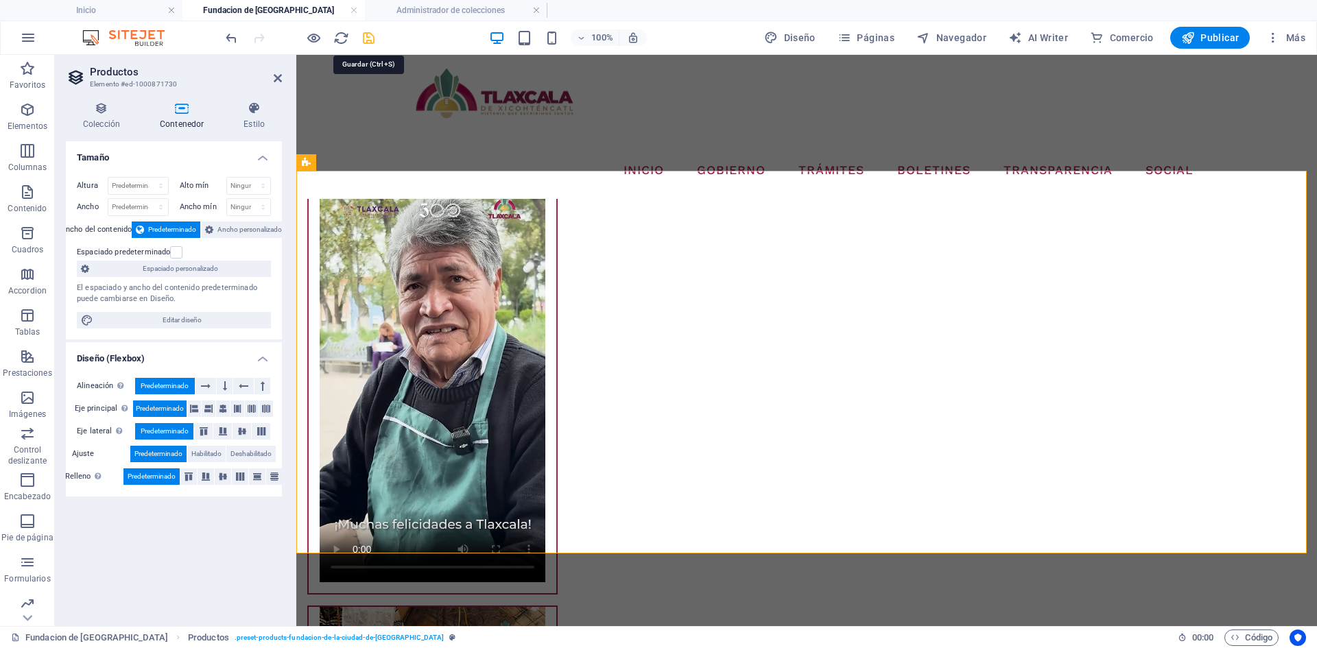
click at [376, 36] on icon "save" at bounding box center [369, 38] width 16 height 16
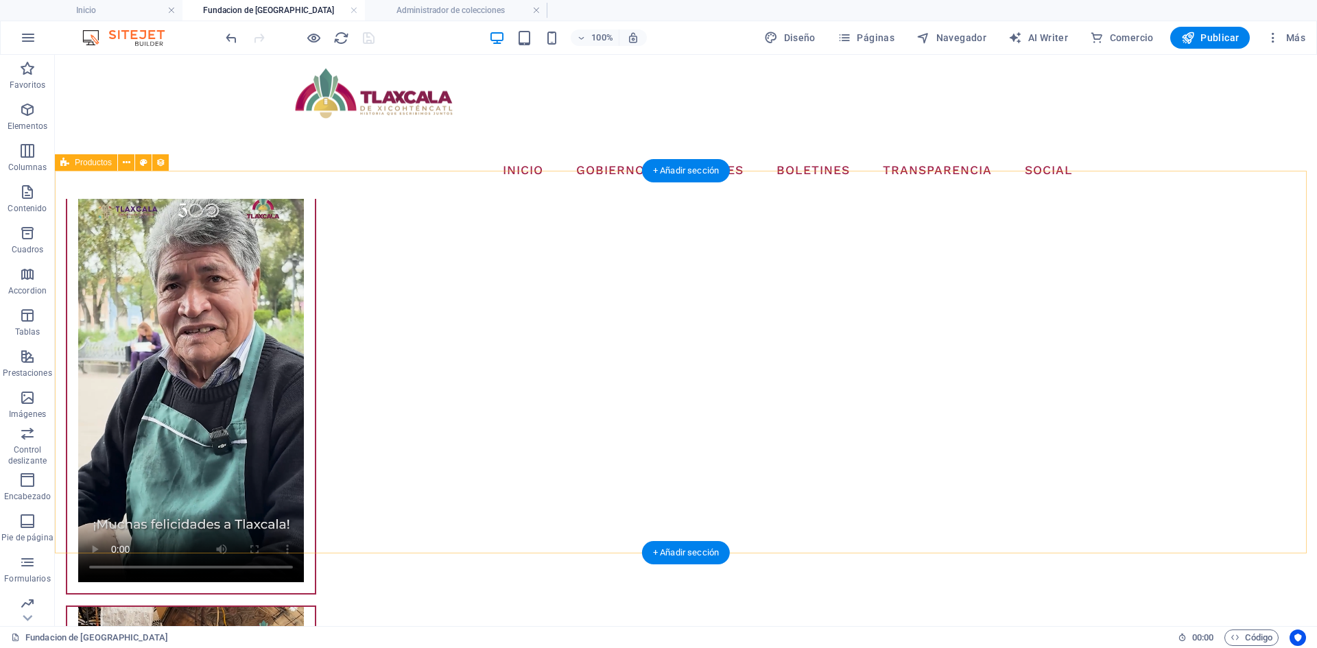
scroll to position [2187, 0]
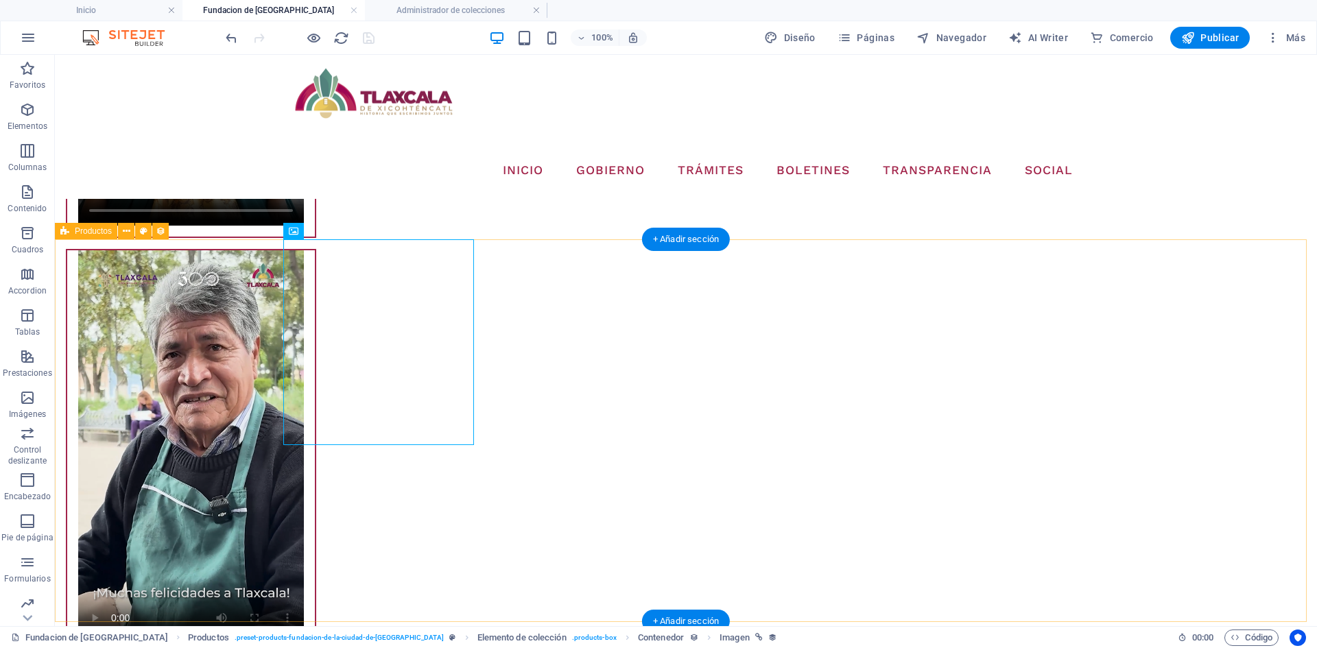
select select "68dd6577184da6c3070023a0"
select select "createdAt_DESC"
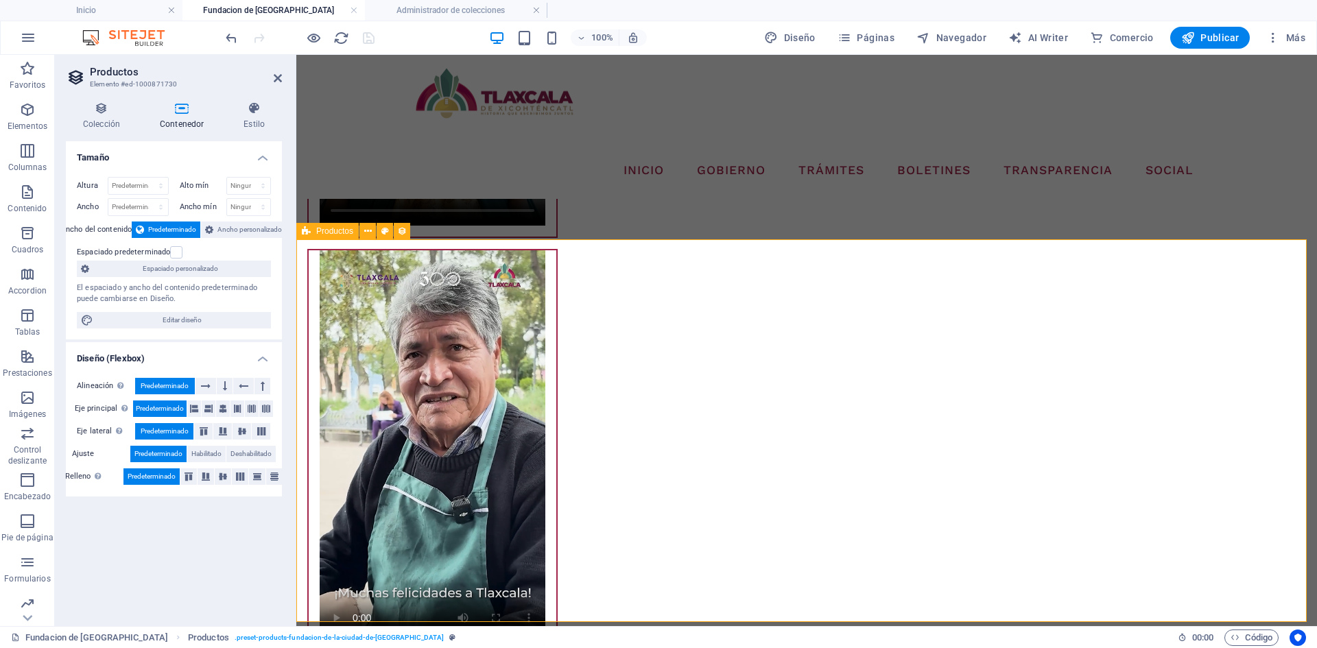
click at [105, 119] on h4 "Colección" at bounding box center [104, 116] width 77 height 29
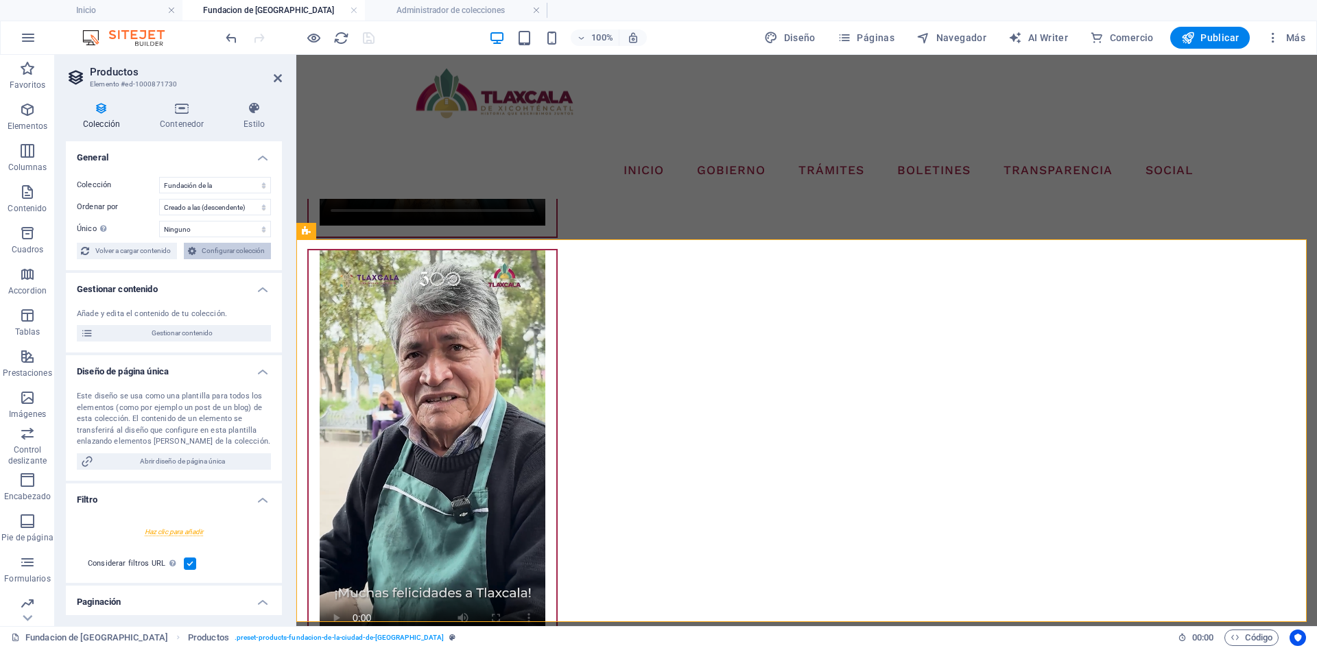
click at [213, 253] on span "Configurar colección" at bounding box center [233, 251] width 67 height 16
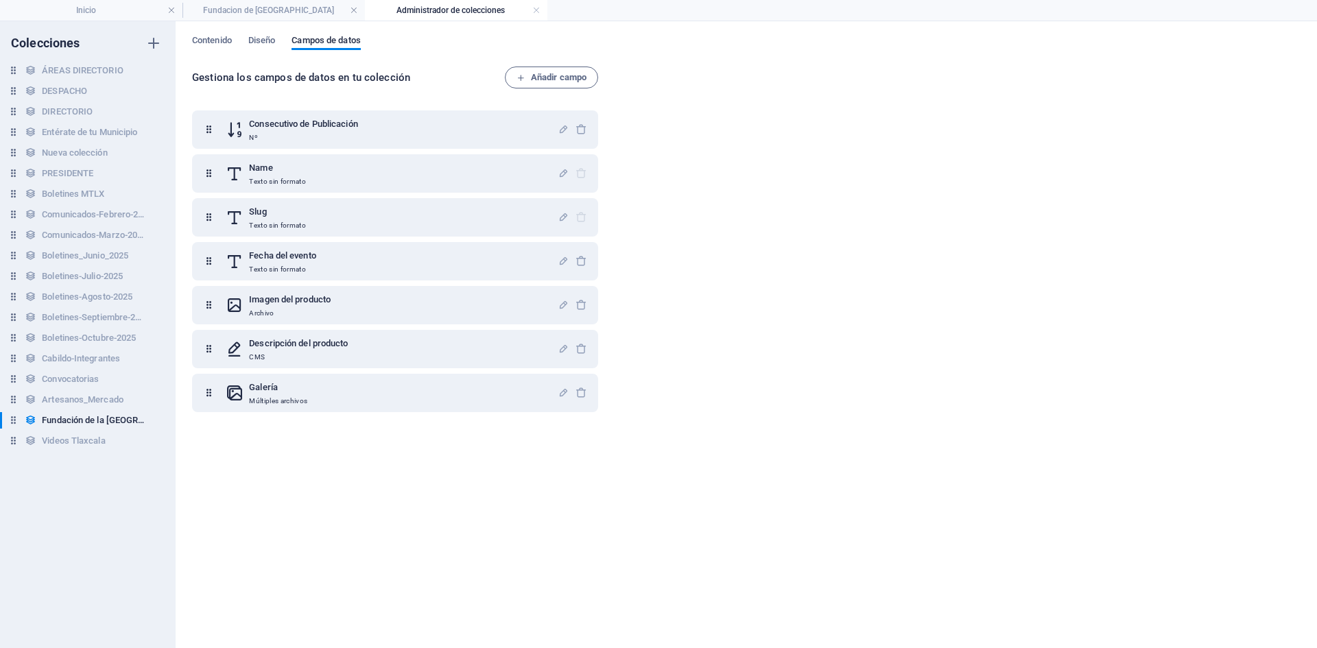
scroll to position [0, 0]
click at [225, 46] on span "Contenido" at bounding box center [212, 41] width 40 height 19
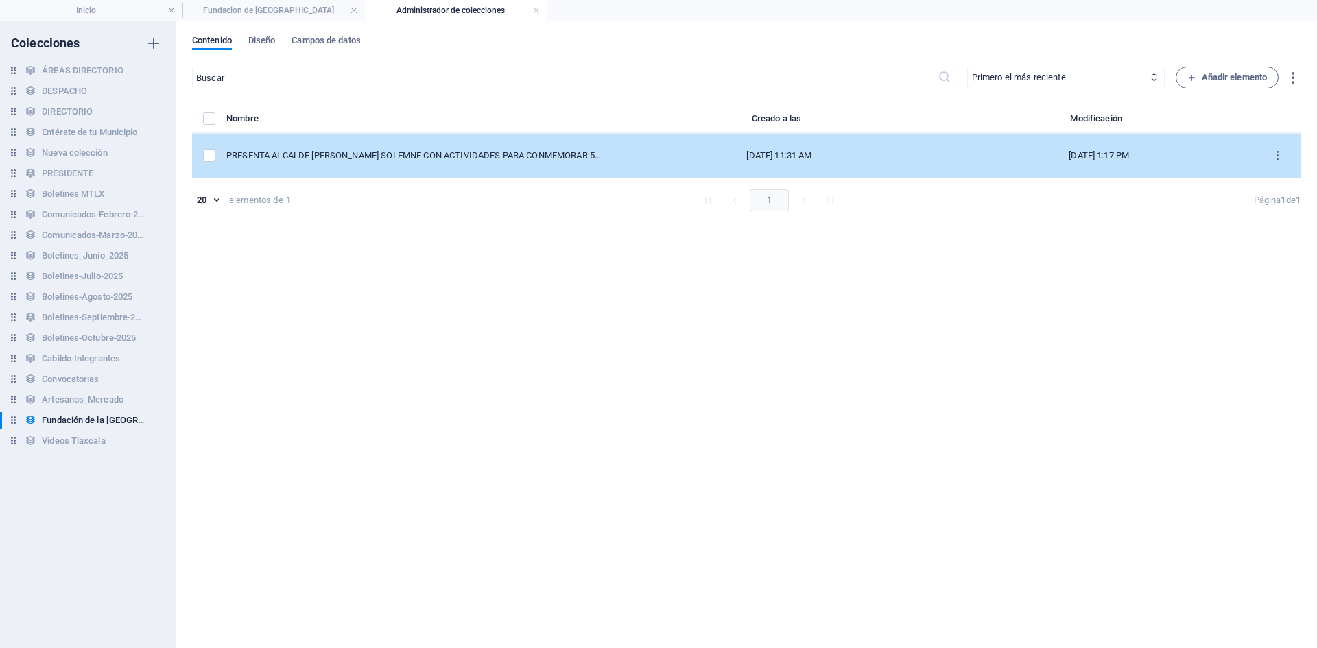
click at [476, 166] on td "PRESENTA ALCALDE [PERSON_NAME] SOLEMNE CON ACTIVIDADES PARA CONMEMORAR 500 AÑOS…" at bounding box center [420, 156] width 388 height 45
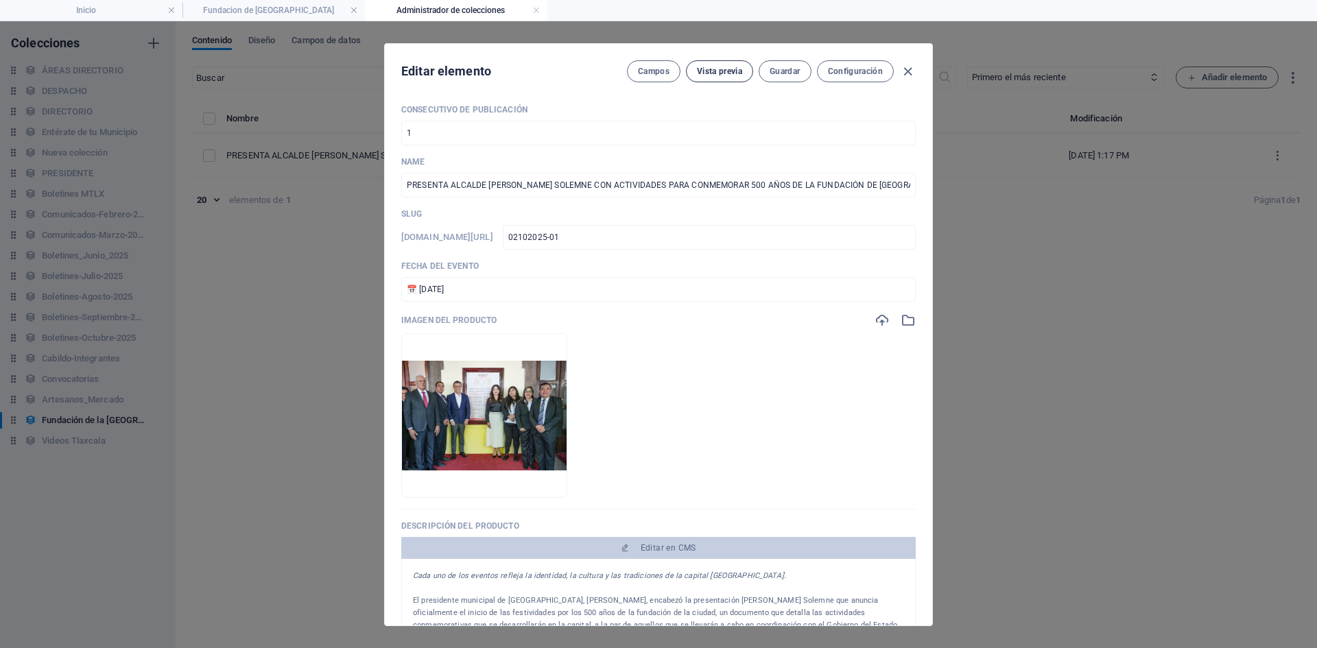
click at [714, 69] on span "Vista previa" at bounding box center [719, 71] width 45 height 11
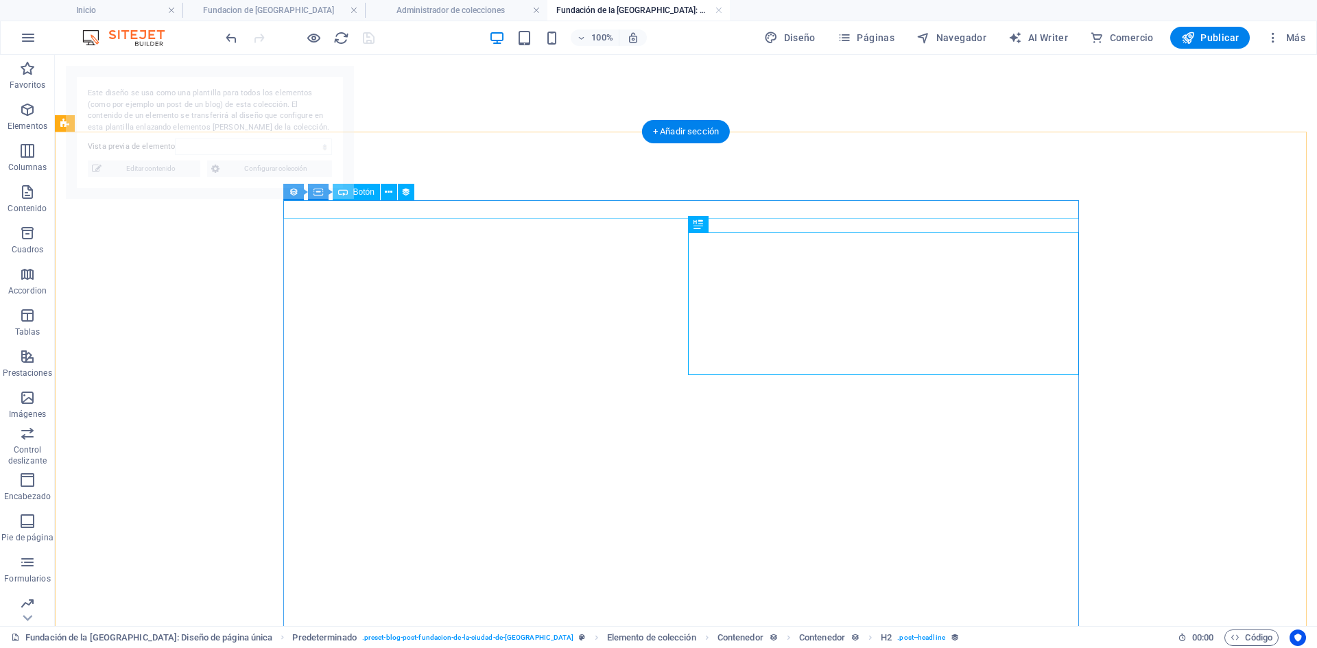
select select "68dd6579c637cfd02907f7b3"
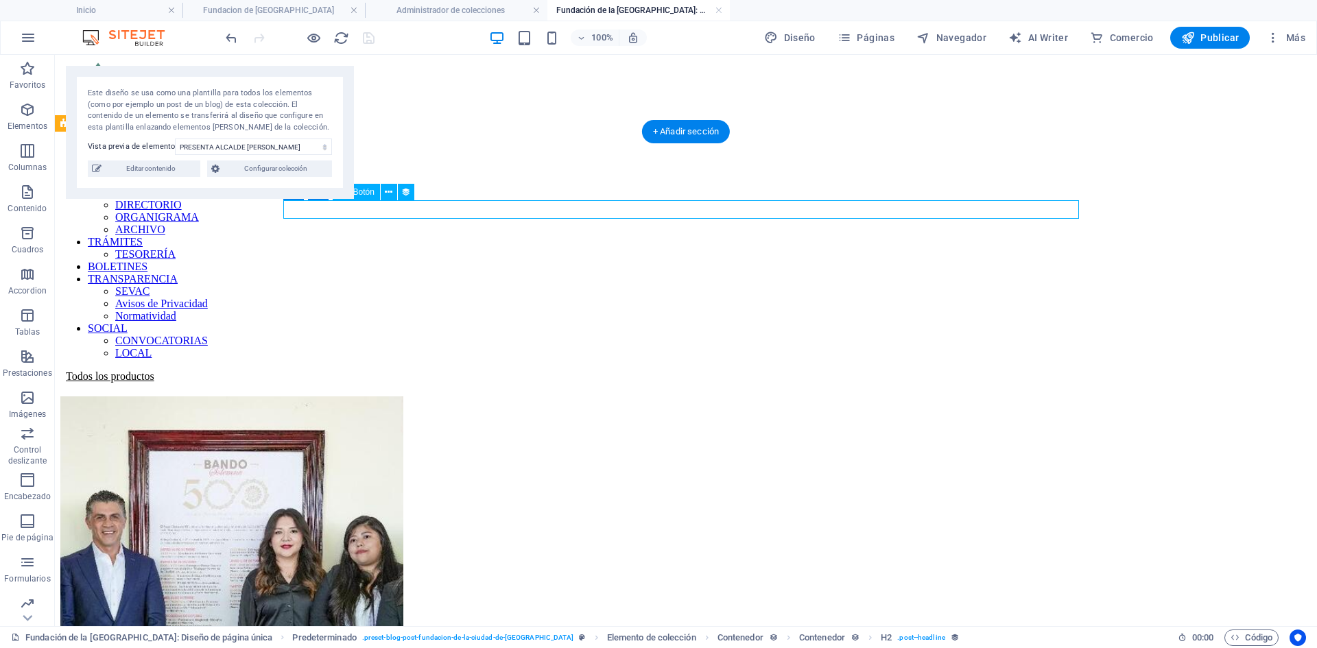
click at [480, 371] on div "Todos los productos" at bounding box center [686, 377] width 1252 height 12
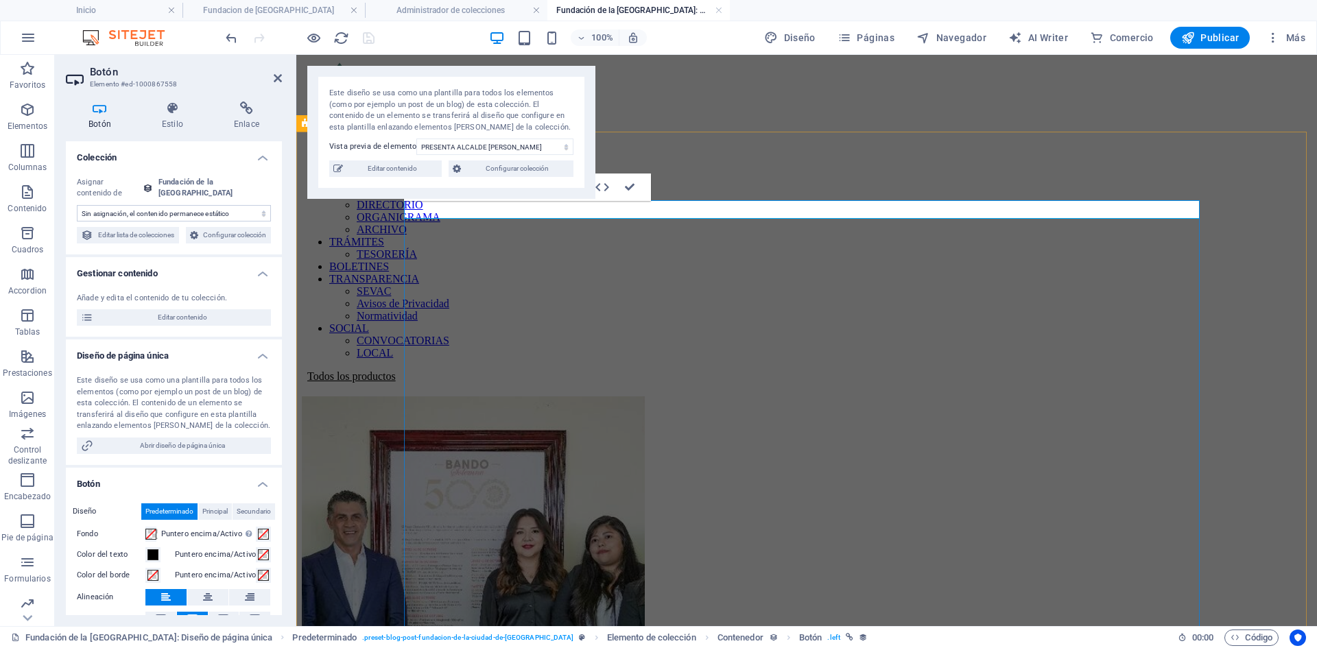
click at [583, 371] on div "Todos los productos" at bounding box center [807, 377] width 1010 height 12
drag, startPoint x: 583, startPoint y: 211, endPoint x: 532, endPoint y: 212, distance: 50.8
click at [498, 371] on div "Todos los productos" at bounding box center [807, 377] width 1010 height 12
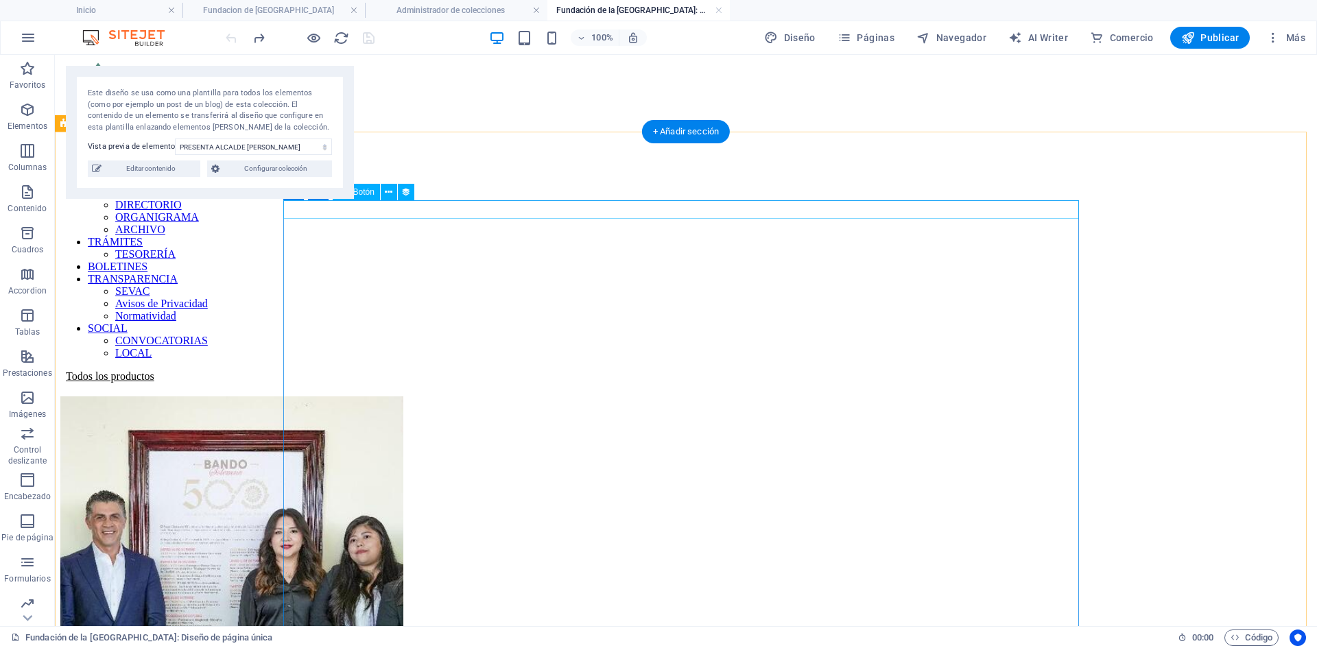
click at [502, 371] on div "Todos los productos" at bounding box center [686, 377] width 1252 height 12
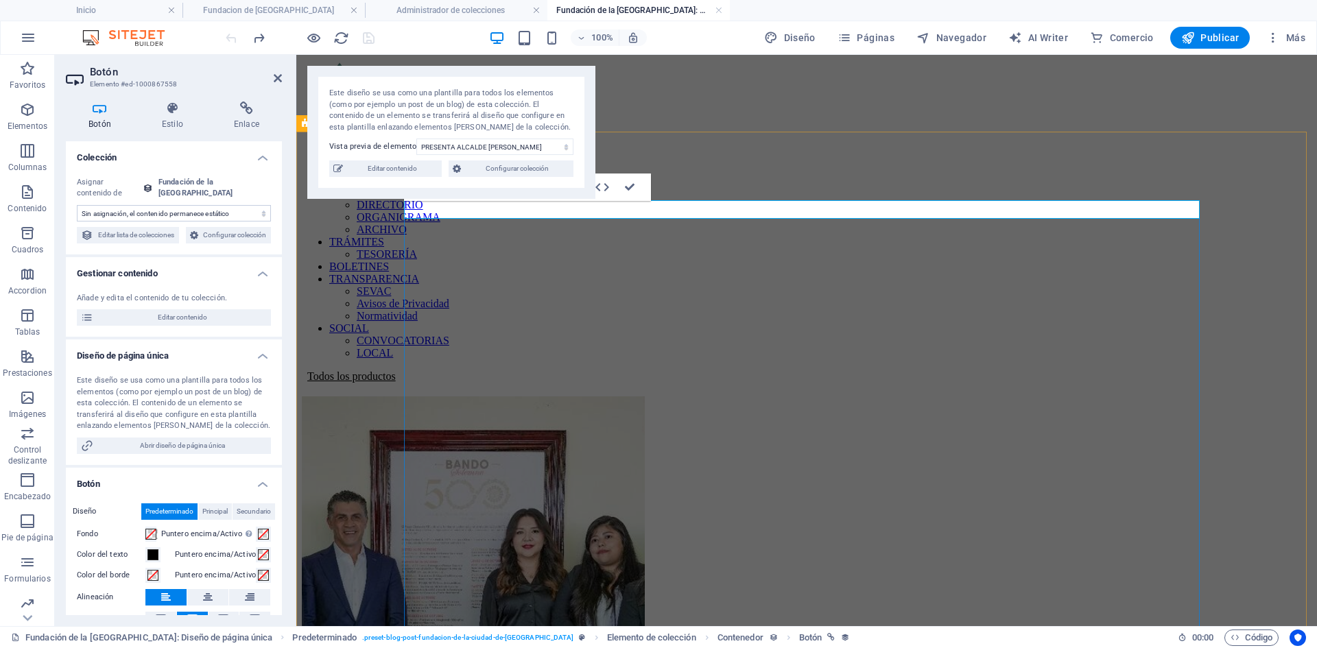
click at [396, 371] on link "Todos los productos" at bounding box center [349, 377] width 94 height 12
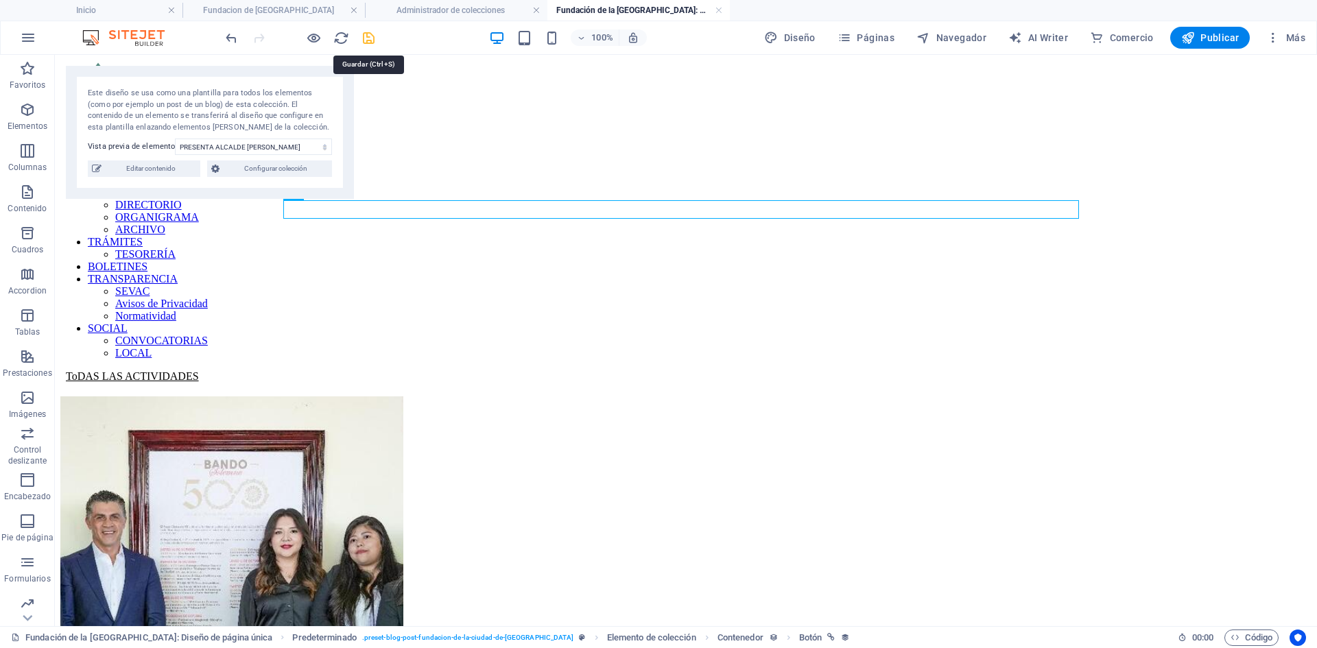
click at [368, 36] on icon "save" at bounding box center [369, 38] width 16 height 16
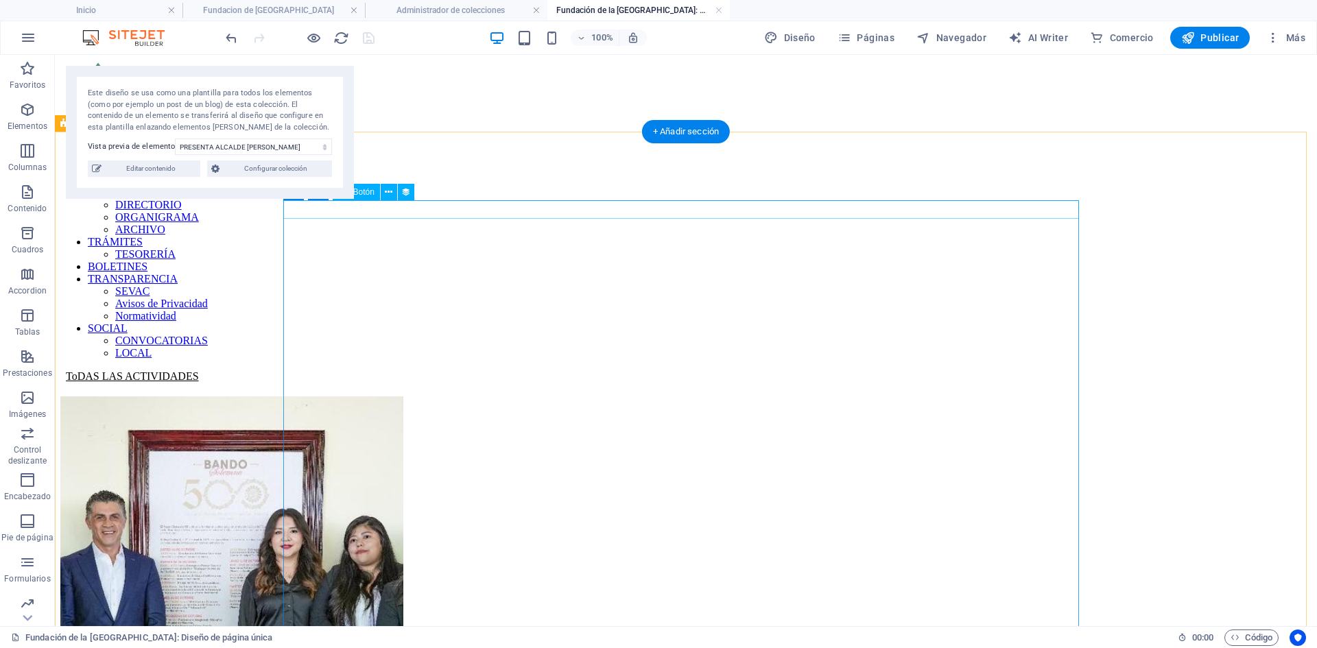
click at [513, 371] on div "ToDAS LAS ACTIVIDADES" at bounding box center [686, 377] width 1252 height 12
select select
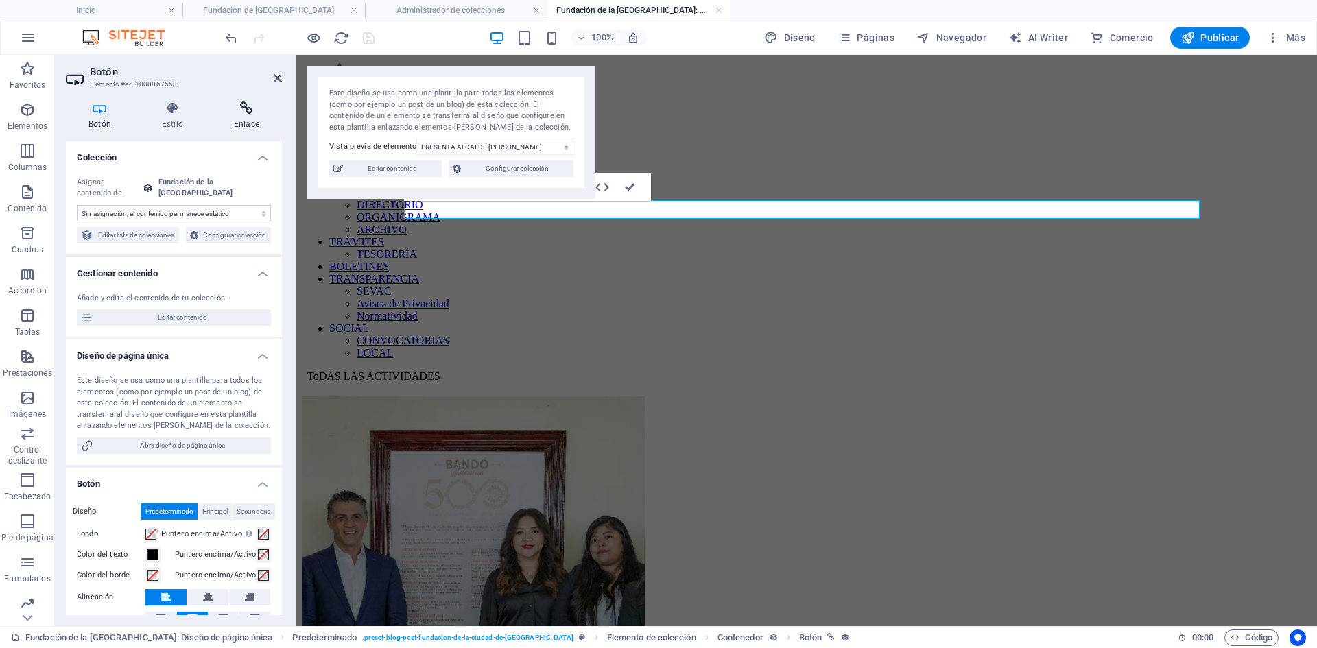
click at [239, 107] on icon at bounding box center [246, 109] width 71 height 14
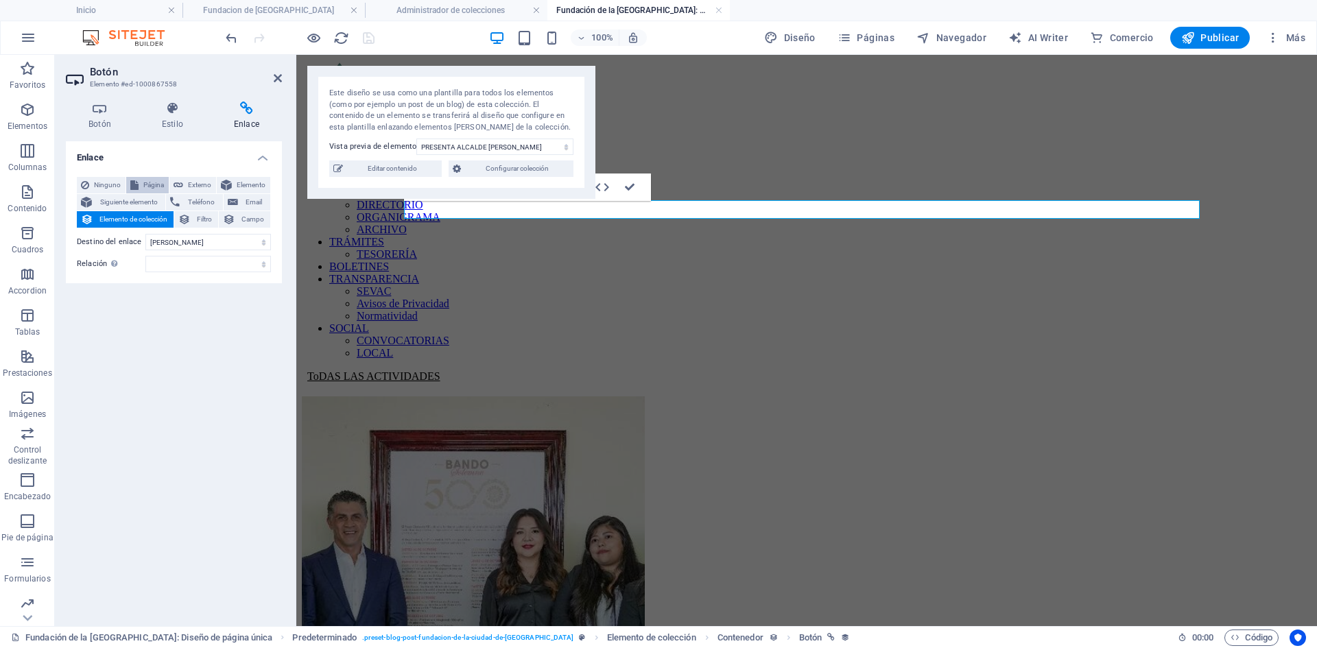
click at [152, 180] on span "Página" at bounding box center [154, 185] width 22 height 16
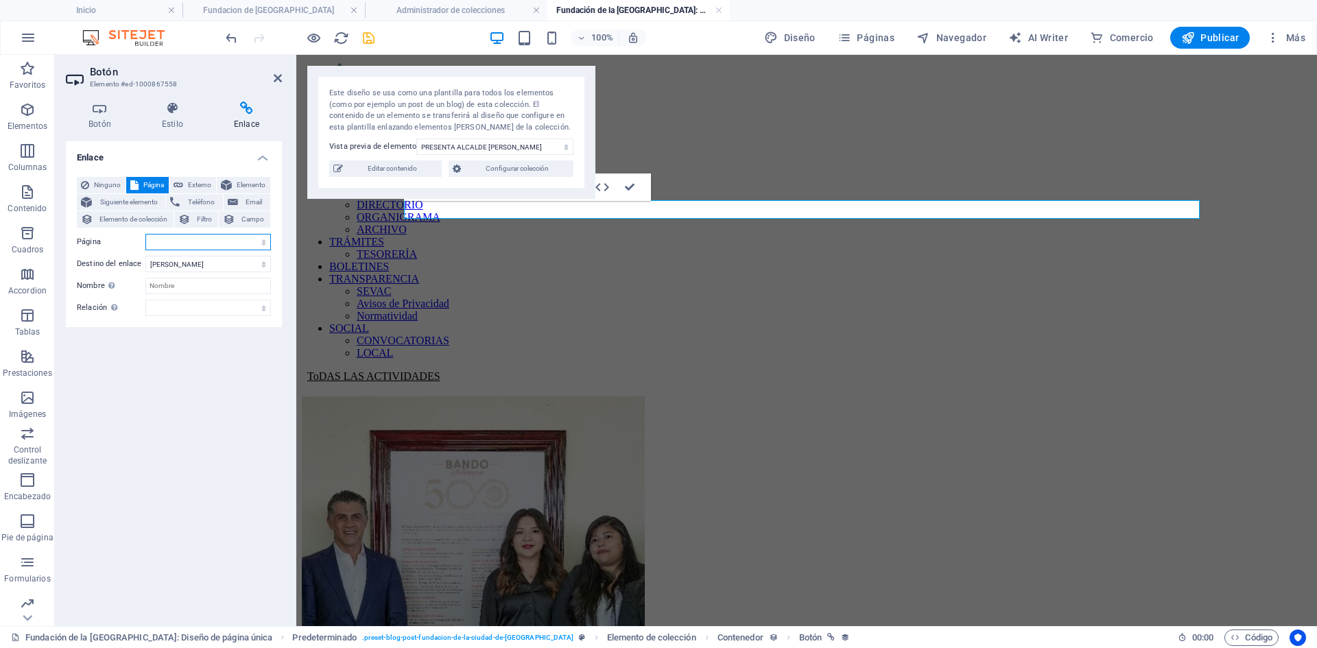
click at [197, 239] on select "Inicio Tramites-Tesoreria Noticias Tu Gobierno Contacto Transparencia SEVAC NOR…" at bounding box center [208, 242] width 126 height 16
select select "34"
click at [145, 234] on select "Inicio Tramites-Tesoreria Noticias Tu Gobierno Contacto Transparencia SEVAC NOR…" at bounding box center [208, 242] width 126 height 16
click at [373, 40] on icon "save" at bounding box center [369, 38] width 16 height 16
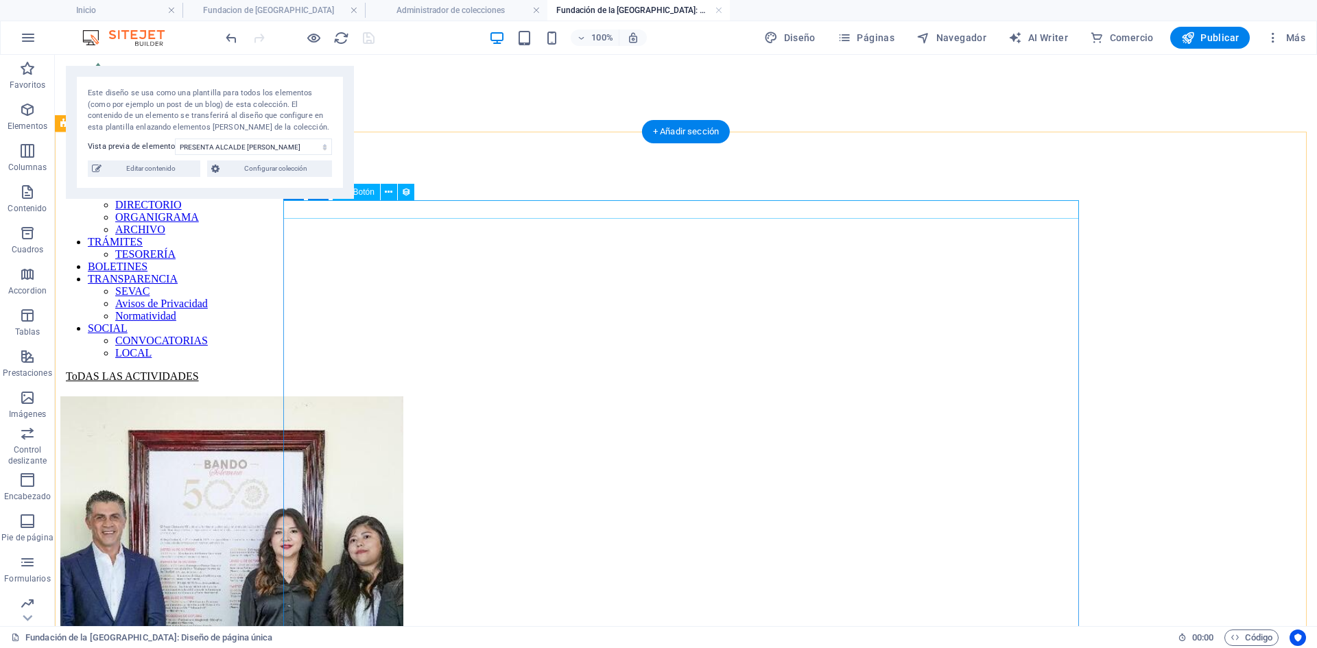
click at [495, 371] on div "ToDAS LAS ACTIVIDADES" at bounding box center [686, 377] width 1252 height 12
select select "34"
select select
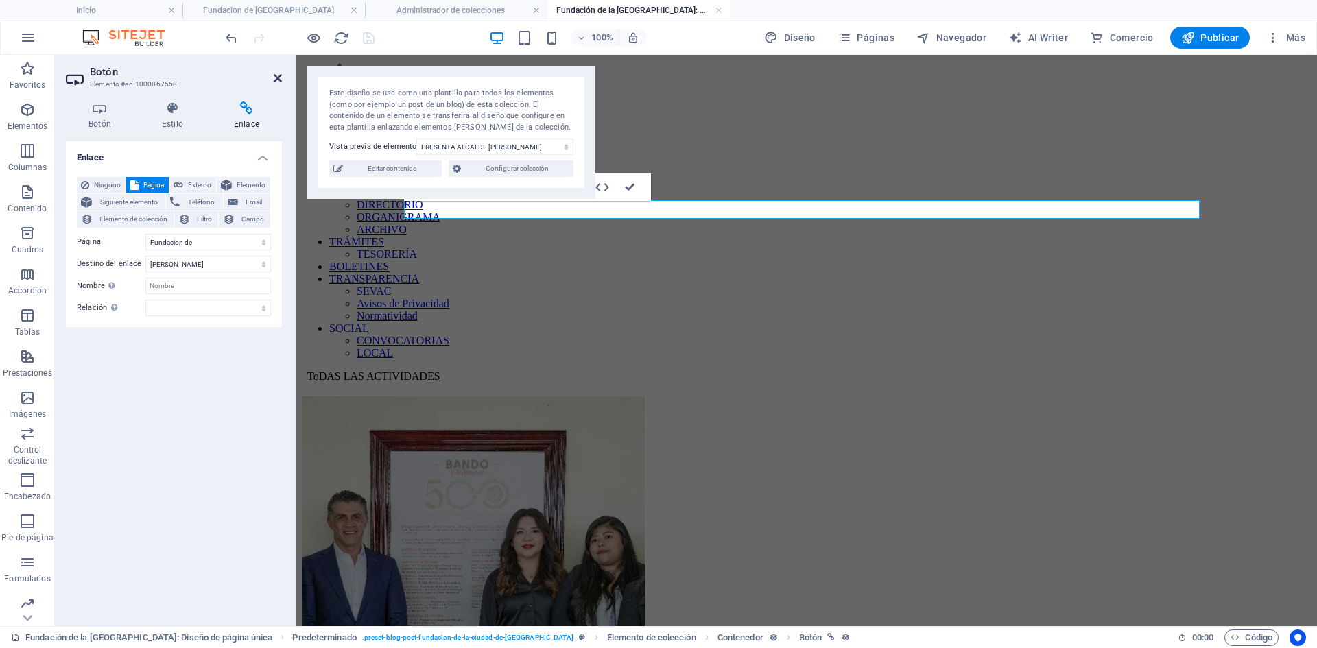
click at [277, 80] on icon at bounding box center [278, 78] width 8 height 11
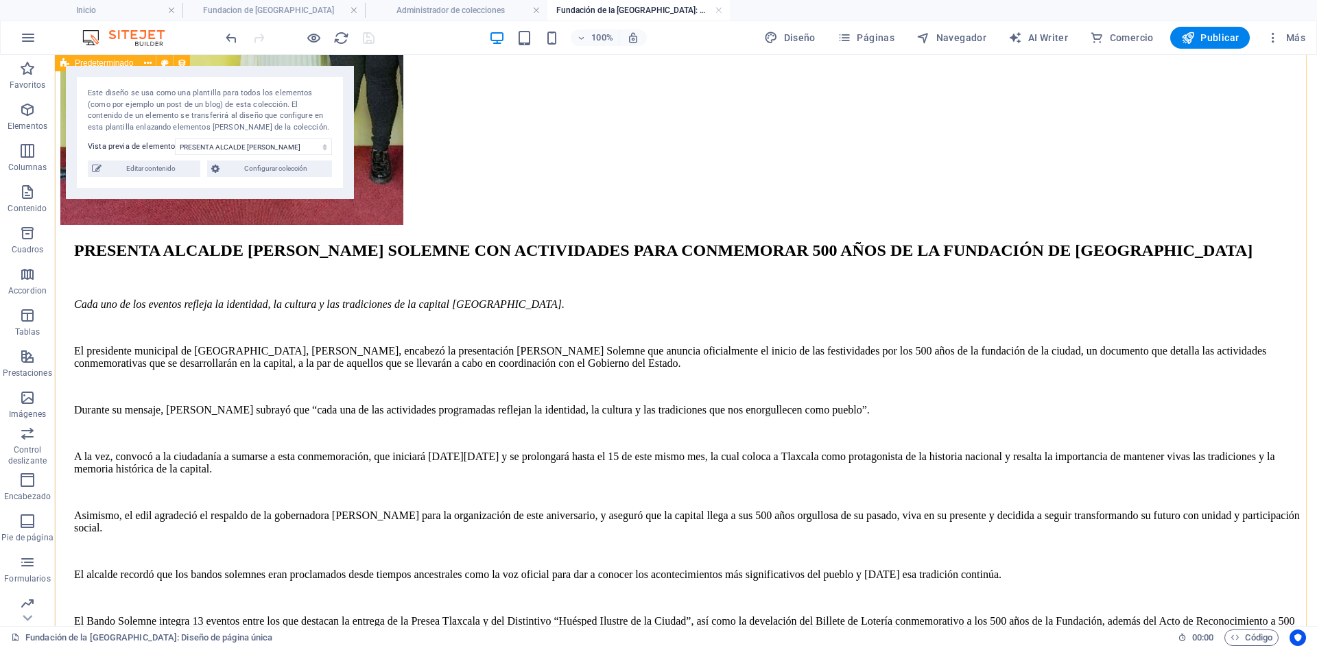
scroll to position [1029, 0]
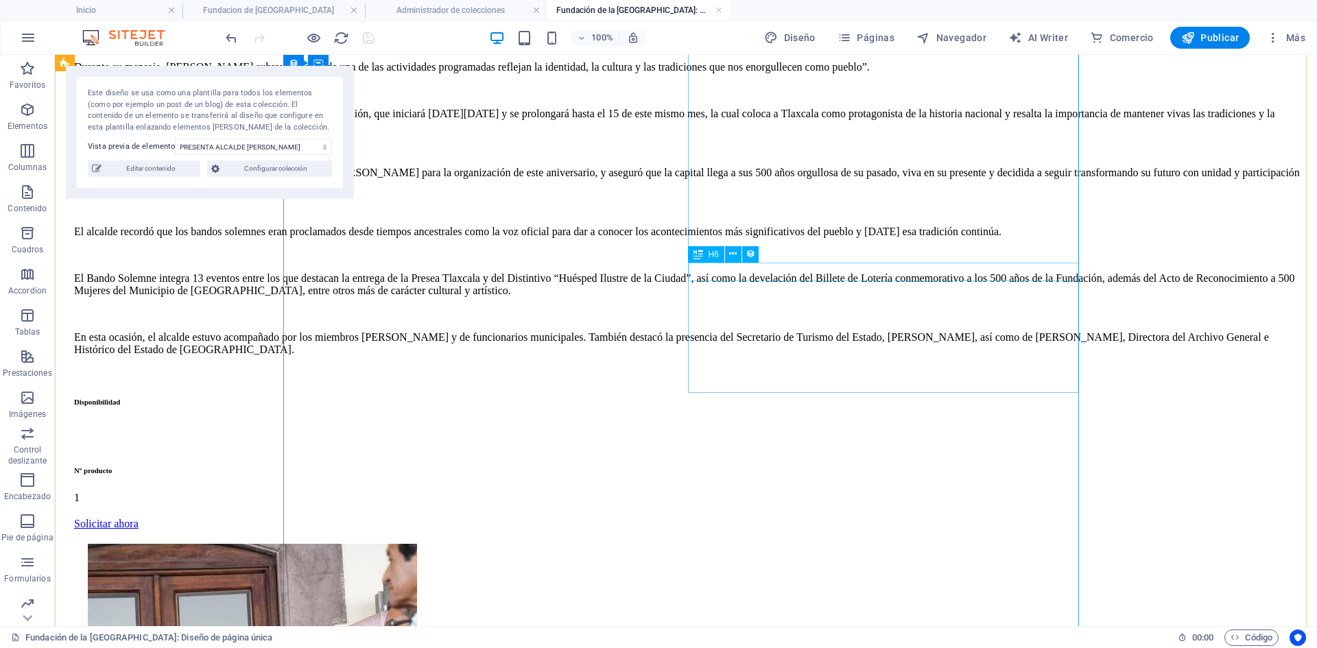
click at [784, 398] on div "Disponibilidad" at bounding box center [693, 402] width 1238 height 8
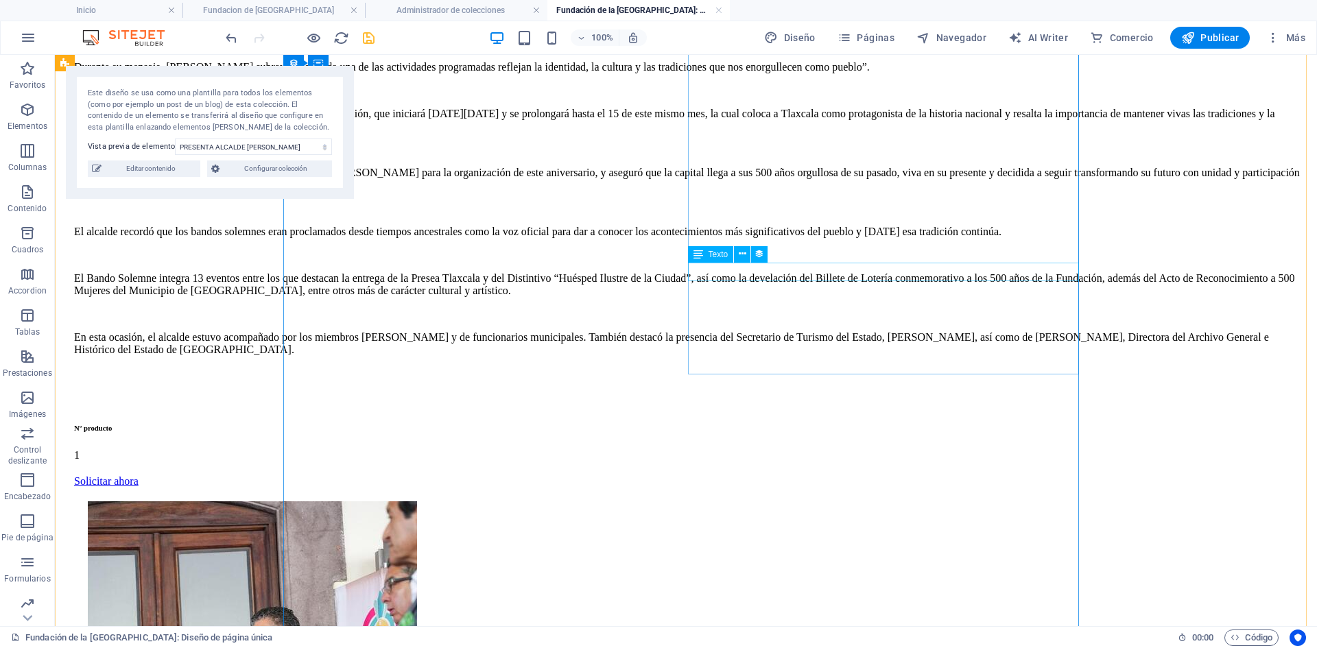
click at [771, 381] on div at bounding box center [693, 387] width 1238 height 12
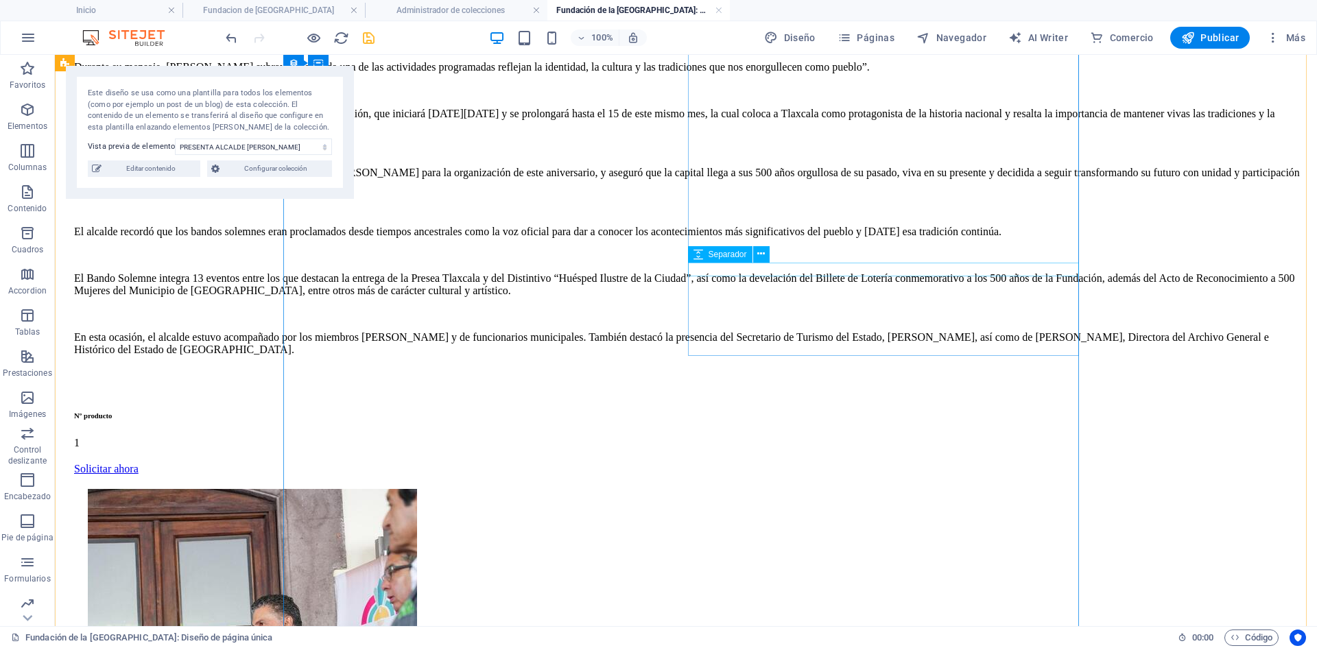
click at [790, 381] on div at bounding box center [693, 388] width 1238 height 14
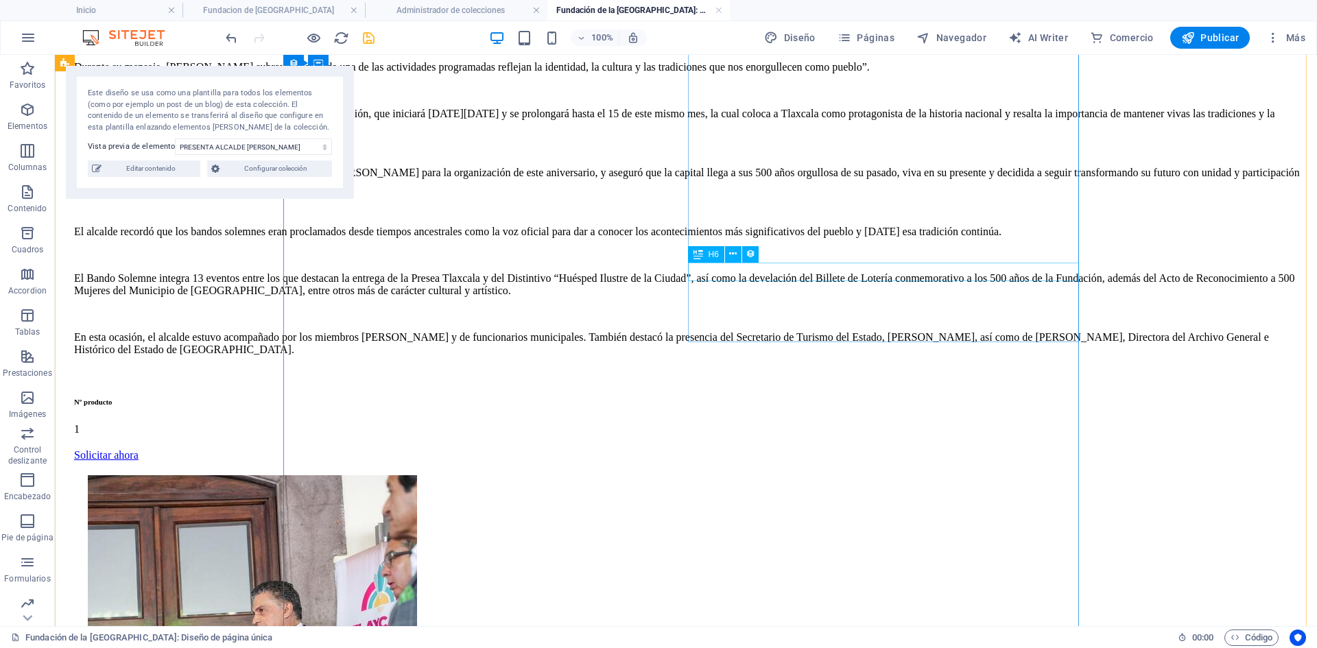
click at [797, 398] on div "Nº producto" at bounding box center [693, 402] width 1238 height 8
click at [795, 398] on div "Nº producto" at bounding box center [693, 402] width 1238 height 8
click at [871, 398] on div "Nº producto" at bounding box center [693, 402] width 1238 height 8
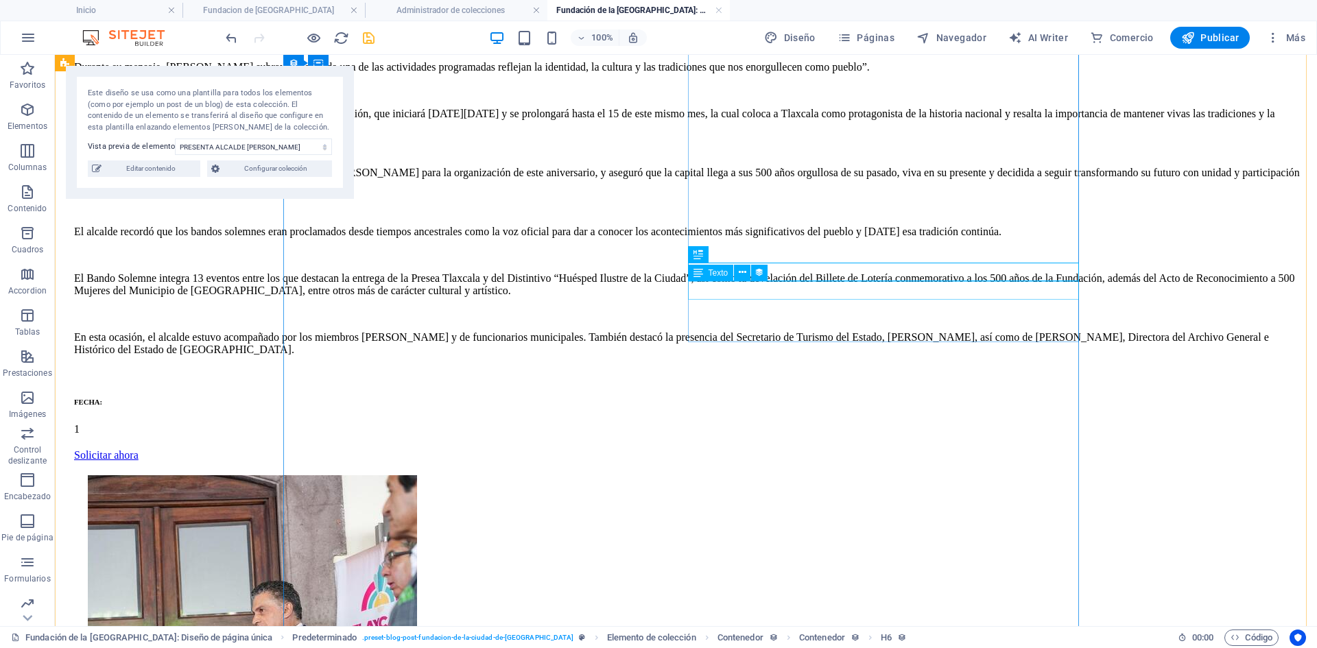
click at [719, 423] on div "1" at bounding box center [693, 429] width 1238 height 12
click at [727, 297] on div "Botón" at bounding box center [711, 305] width 47 height 16
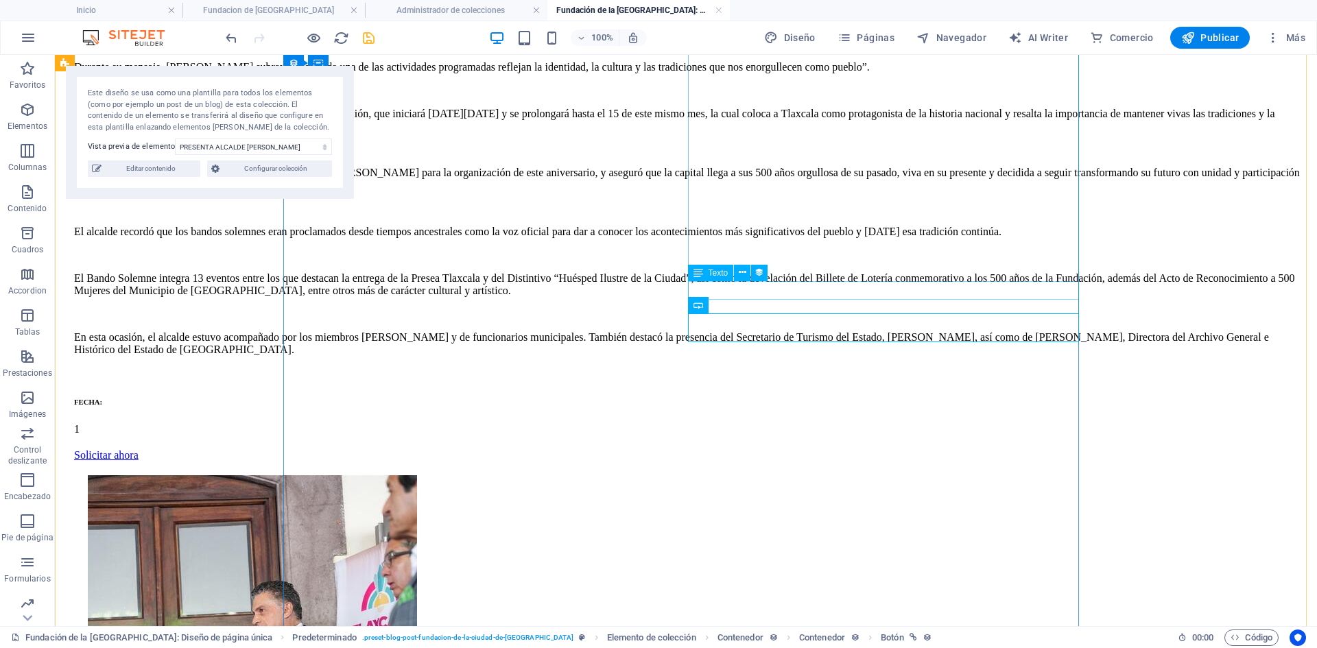
click at [731, 423] on div "1" at bounding box center [693, 429] width 1238 height 12
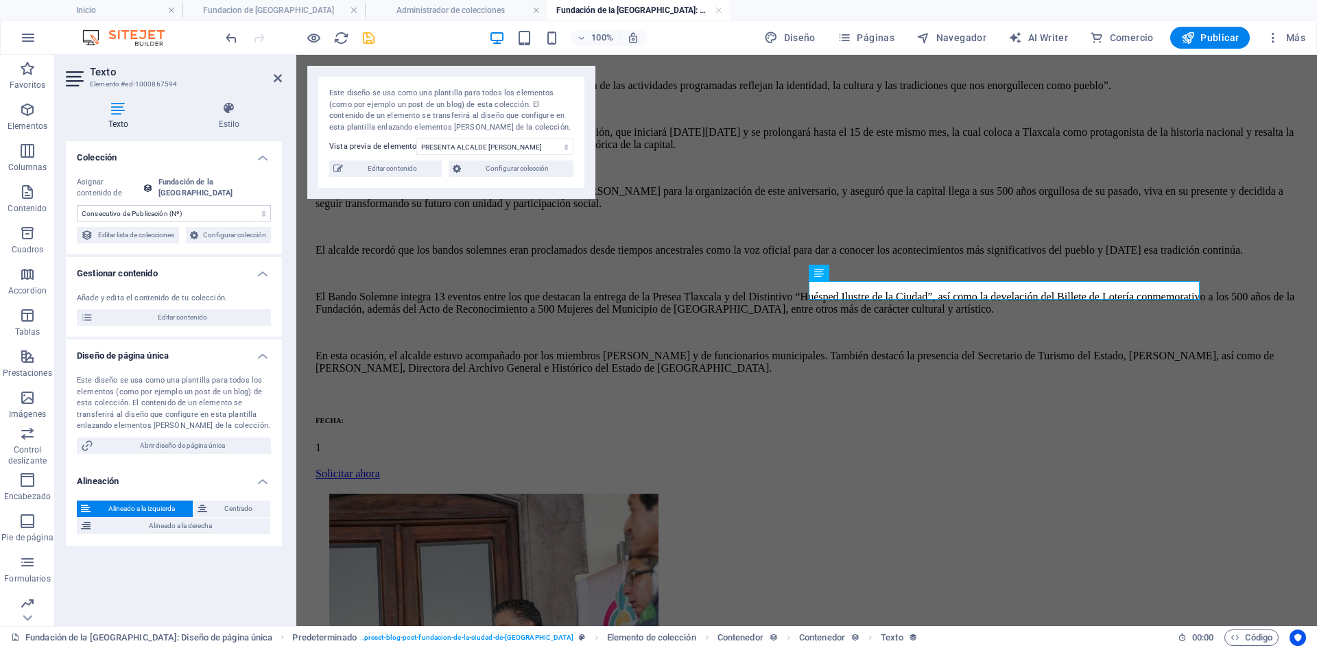
click at [219, 213] on select "Sin asignación, el contenido permanece estático Creado a las (Fecha) Actualizad…" at bounding box center [174, 213] width 194 height 16
select select "fecha-del-evento"
click at [77, 205] on select "Sin asignación, el contenido permanece estático Creado a las (Fecha) Actualizad…" at bounding box center [174, 213] width 194 height 16
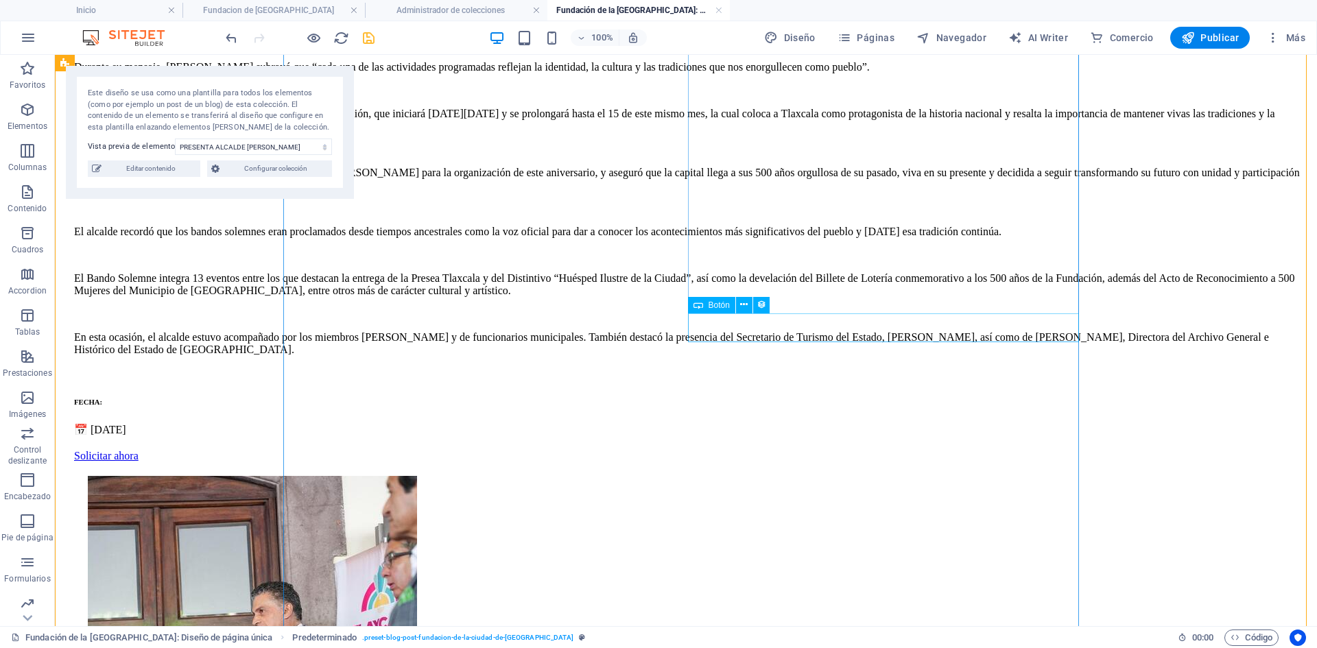
click at [882, 450] on div "Solicitar ahora" at bounding box center [693, 456] width 1238 height 12
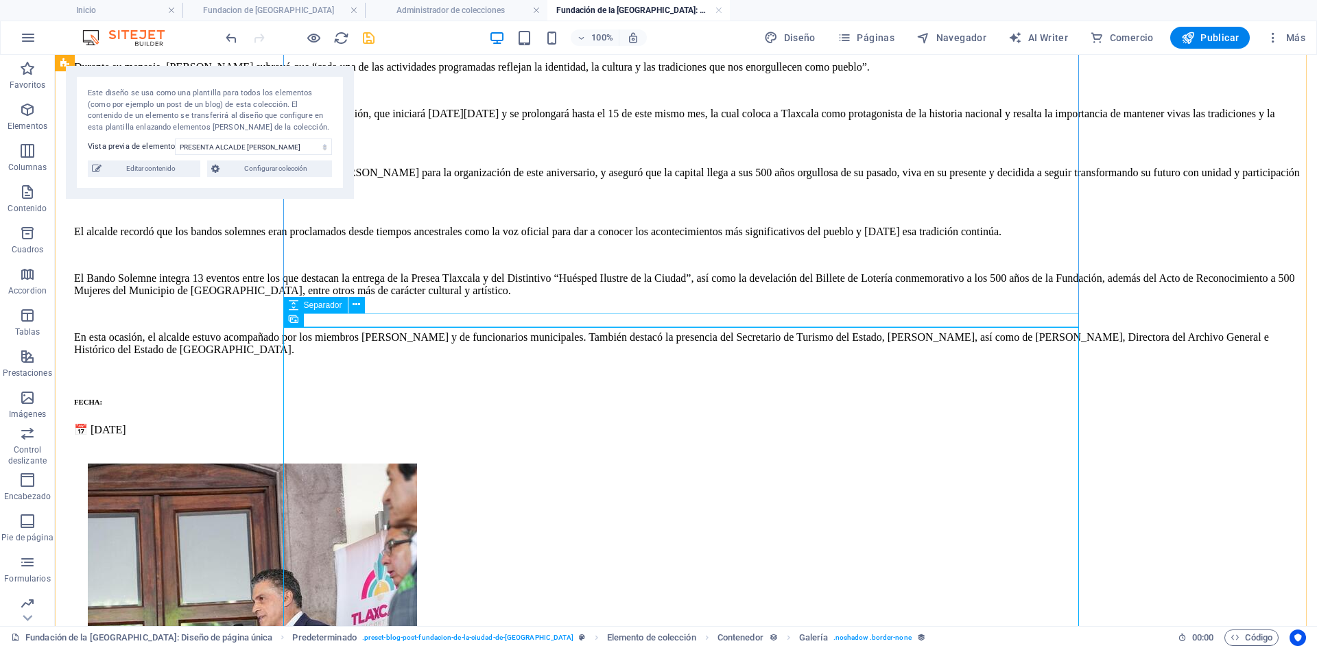
click at [578, 450] on div at bounding box center [686, 457] width 1252 height 14
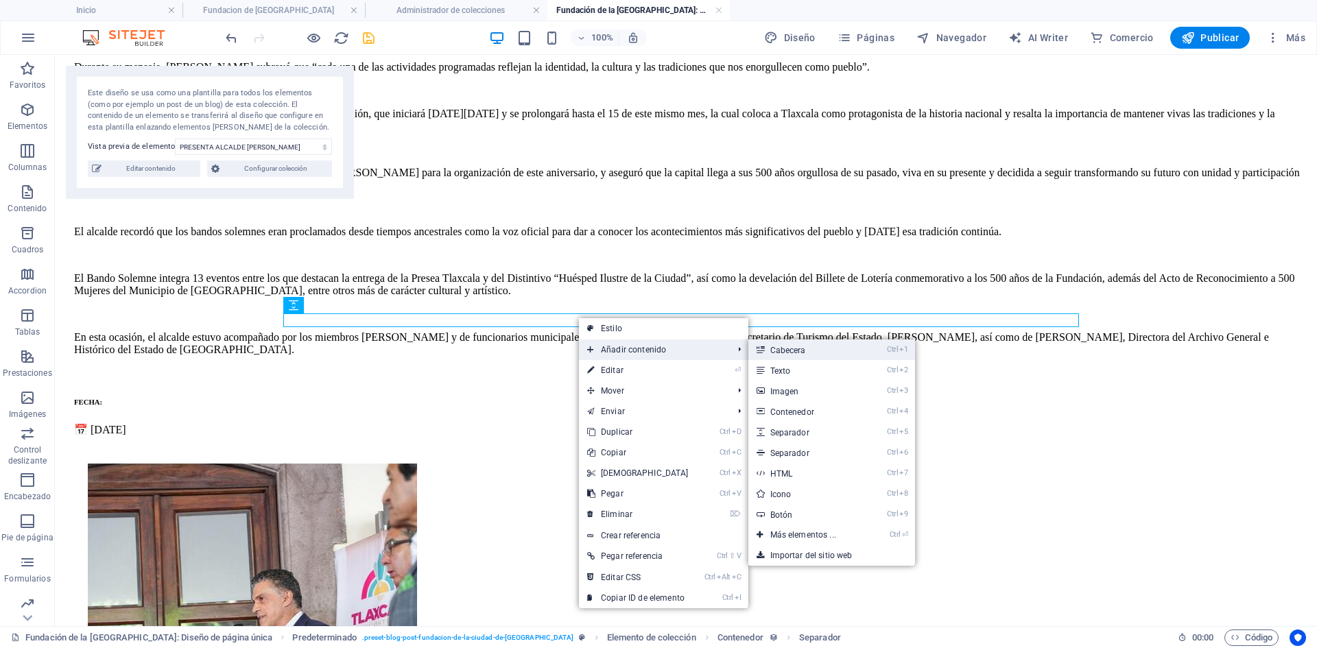
click at [793, 349] on link "Ctrl 1 Cabecera" at bounding box center [806, 350] width 115 height 21
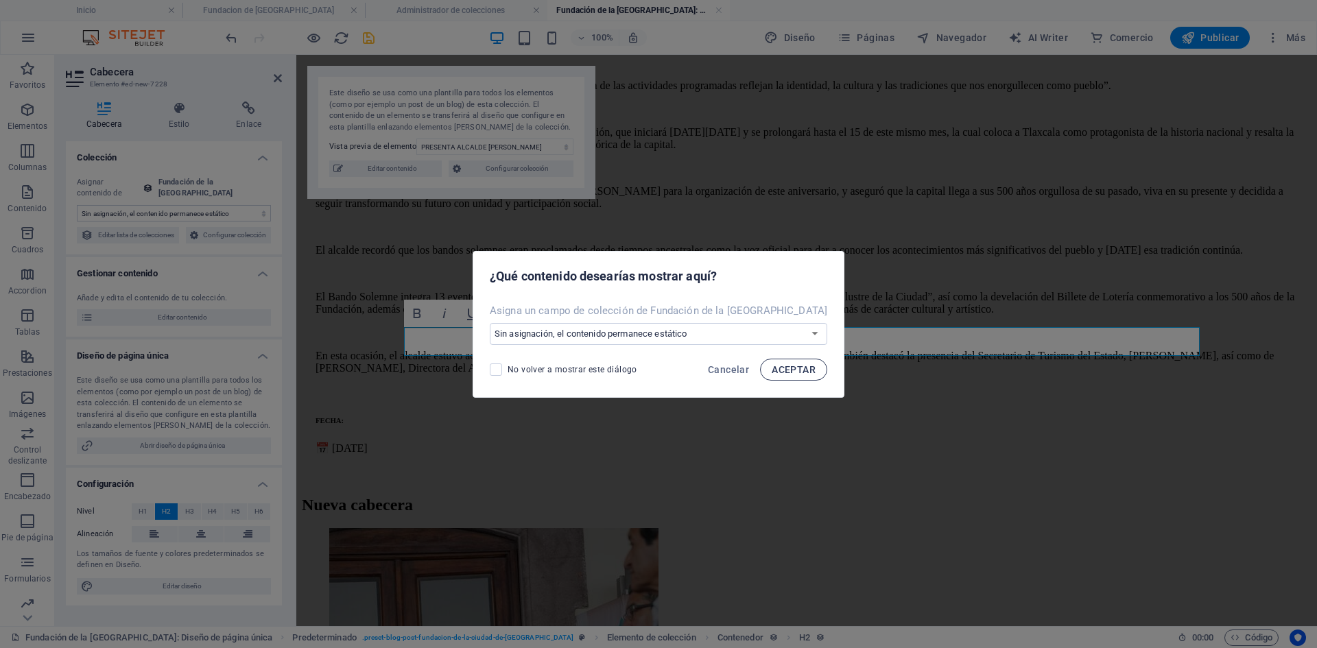
click at [779, 370] on span "ACEPTAR" at bounding box center [794, 369] width 44 height 11
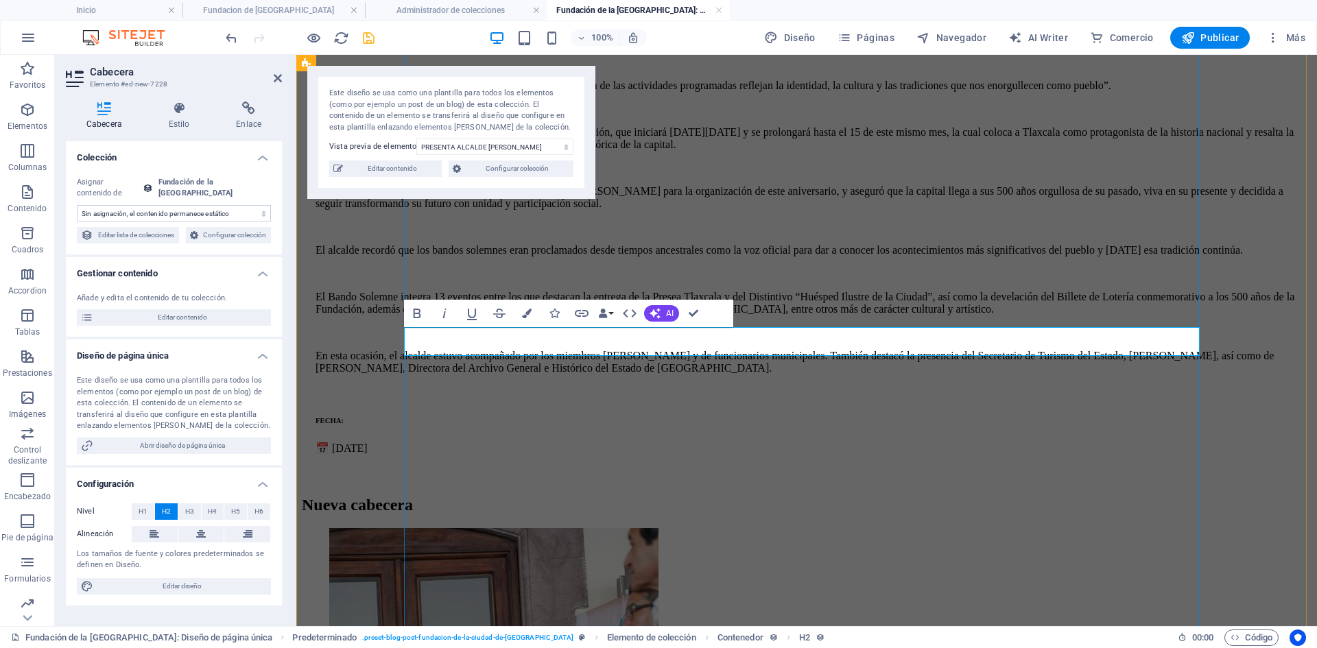
click at [777, 496] on h2 "Nueva cabecera" at bounding box center [807, 505] width 1010 height 19
click at [193, 543] on button at bounding box center [201, 534] width 46 height 16
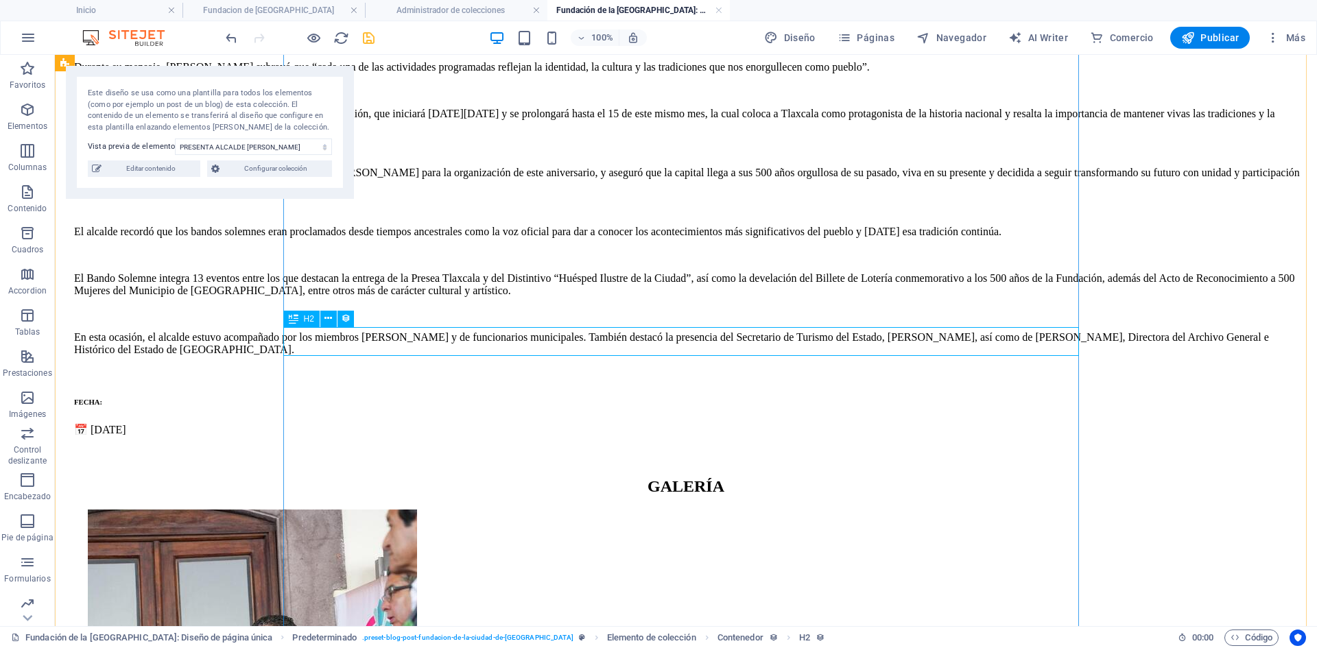
click at [757, 478] on div "GALERÍA" at bounding box center [686, 487] width 1252 height 19
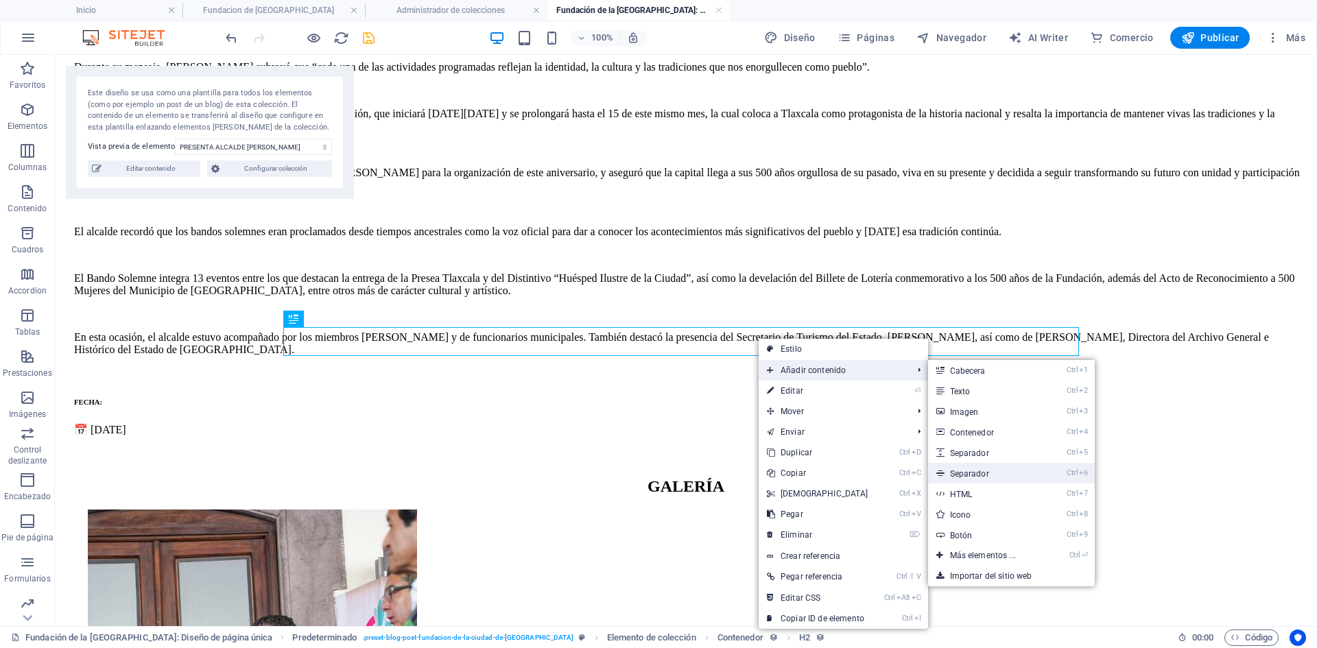
click at [965, 466] on link "Ctrl 6 Separador" at bounding box center [985, 473] width 115 height 21
select select "%"
select select "px"
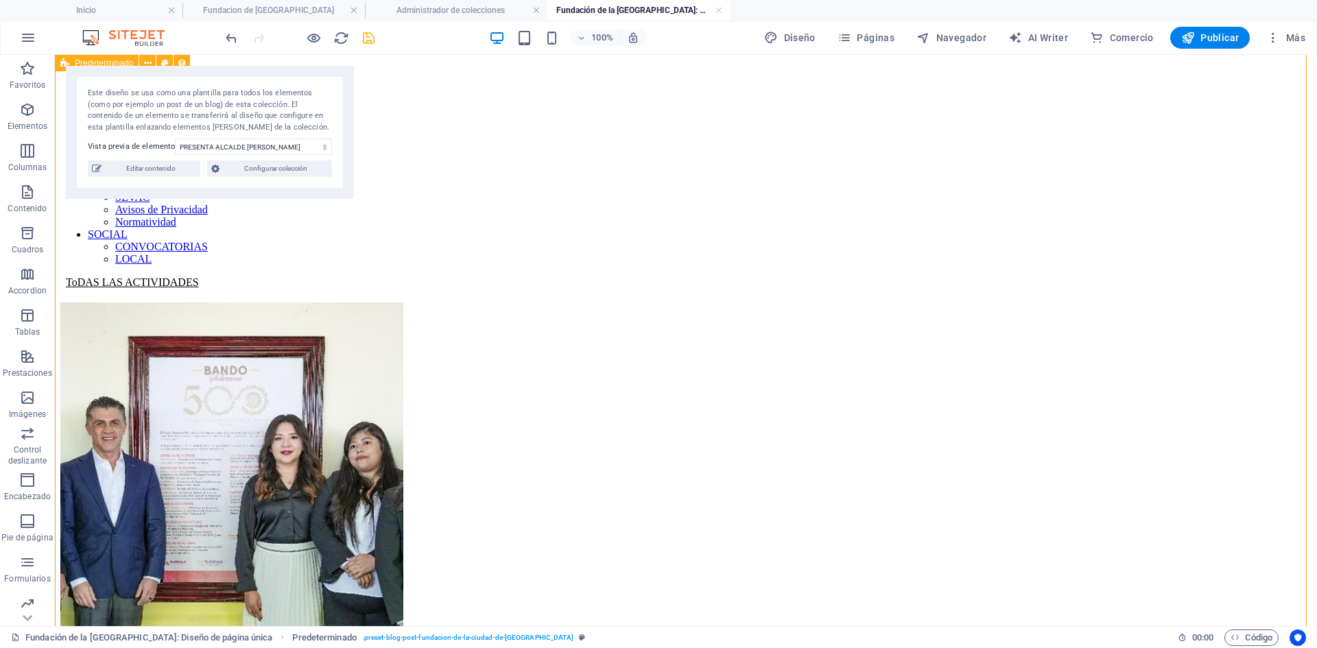
scroll to position [69, 0]
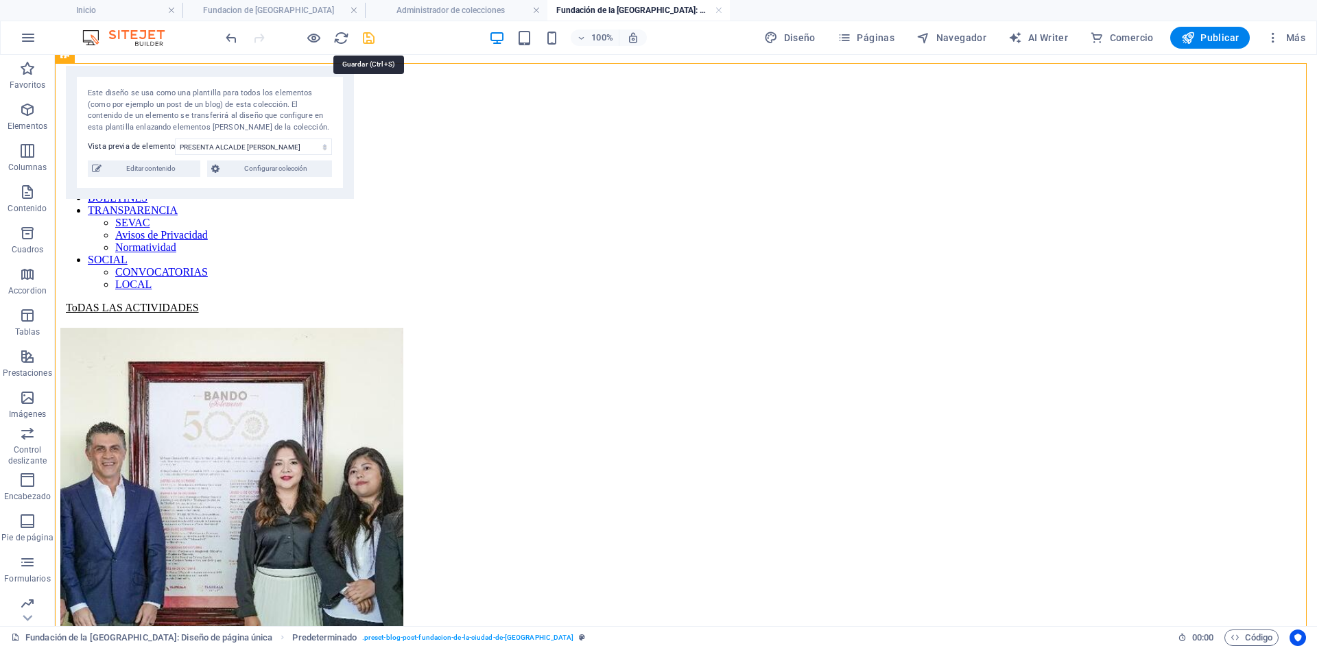
click at [371, 41] on icon "save" at bounding box center [369, 38] width 16 height 16
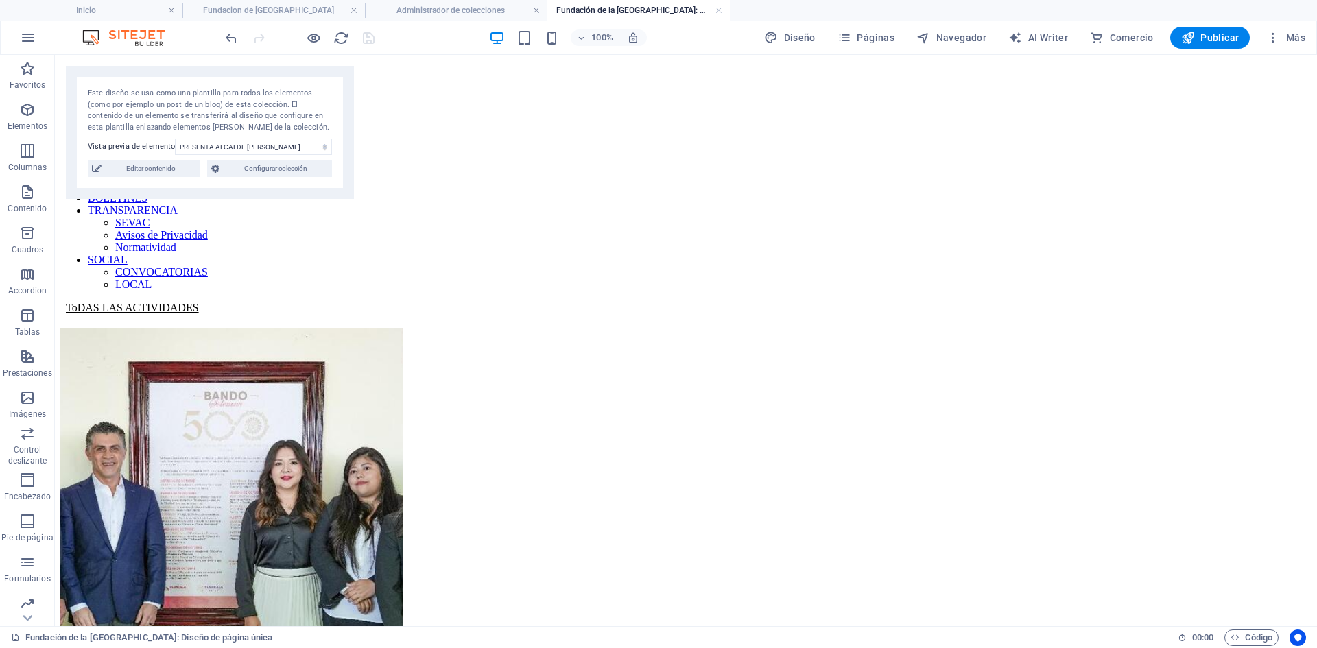
click at [723, 11] on h4 "Fundación de la [GEOGRAPHIC_DATA]: Diseño de página única" at bounding box center [639, 10] width 183 height 15
click at [718, 12] on link at bounding box center [719, 10] width 8 height 13
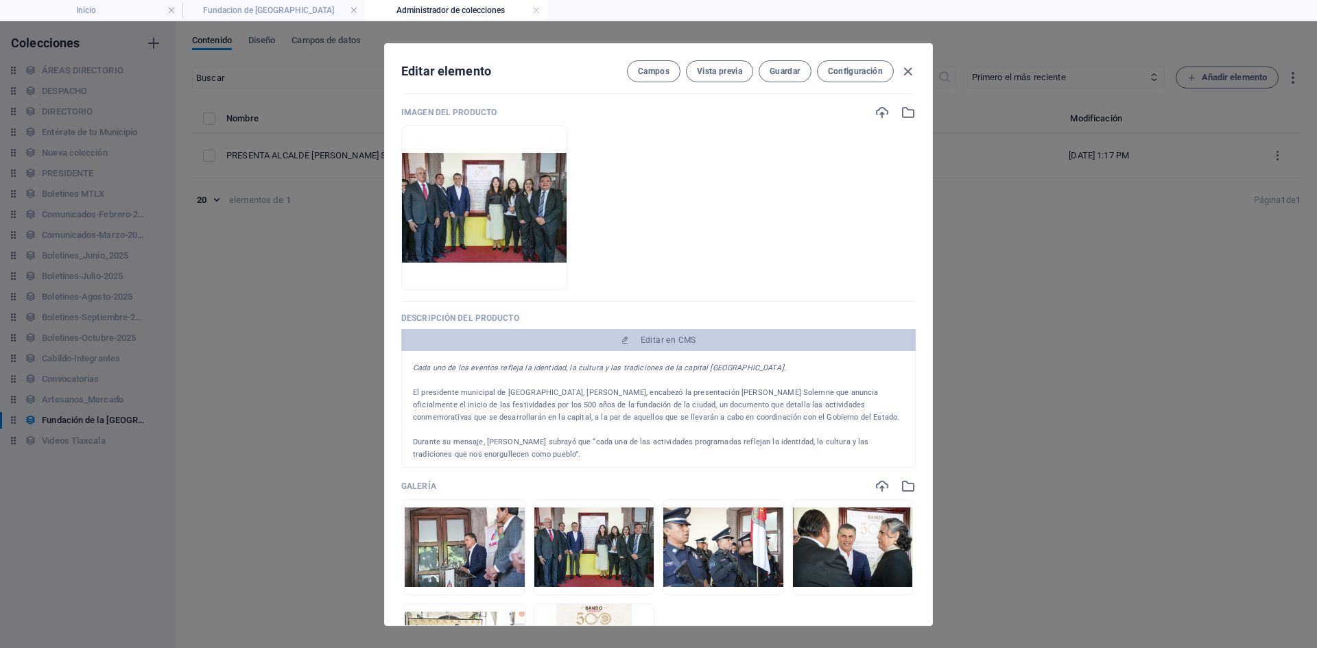
scroll to position [0, 0]
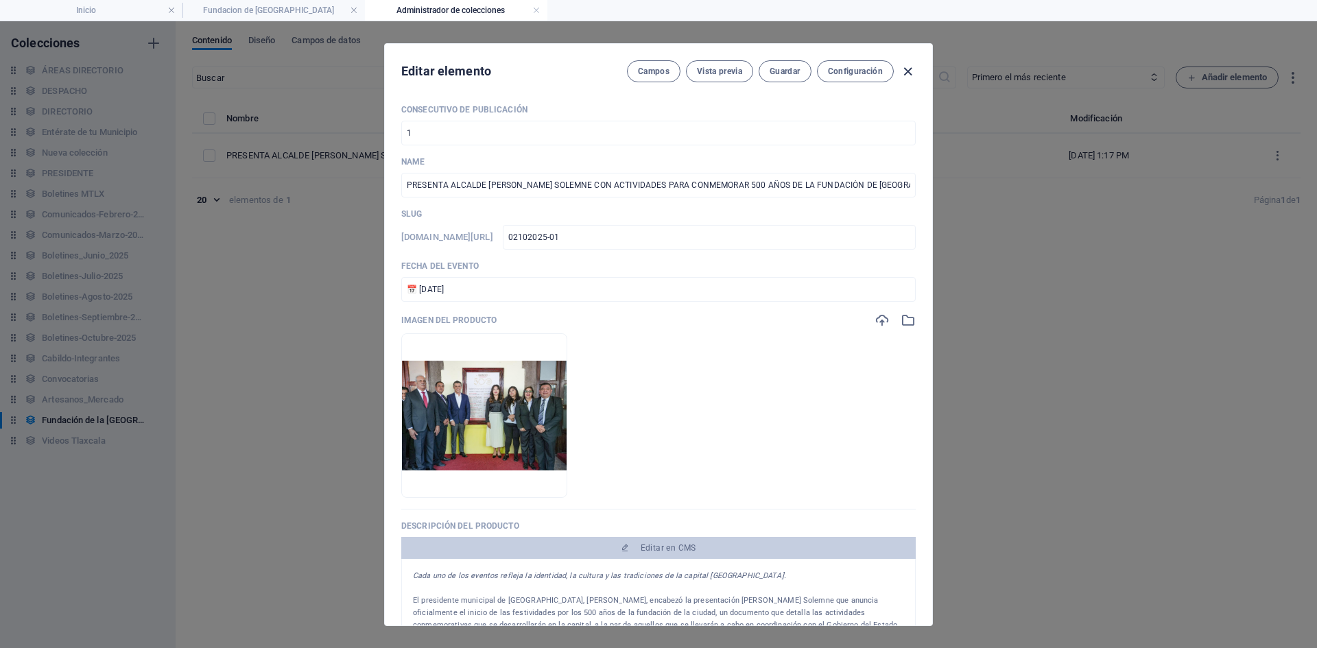
click at [907, 69] on icon "button" at bounding box center [908, 72] width 16 height 16
type input "02102025-01"
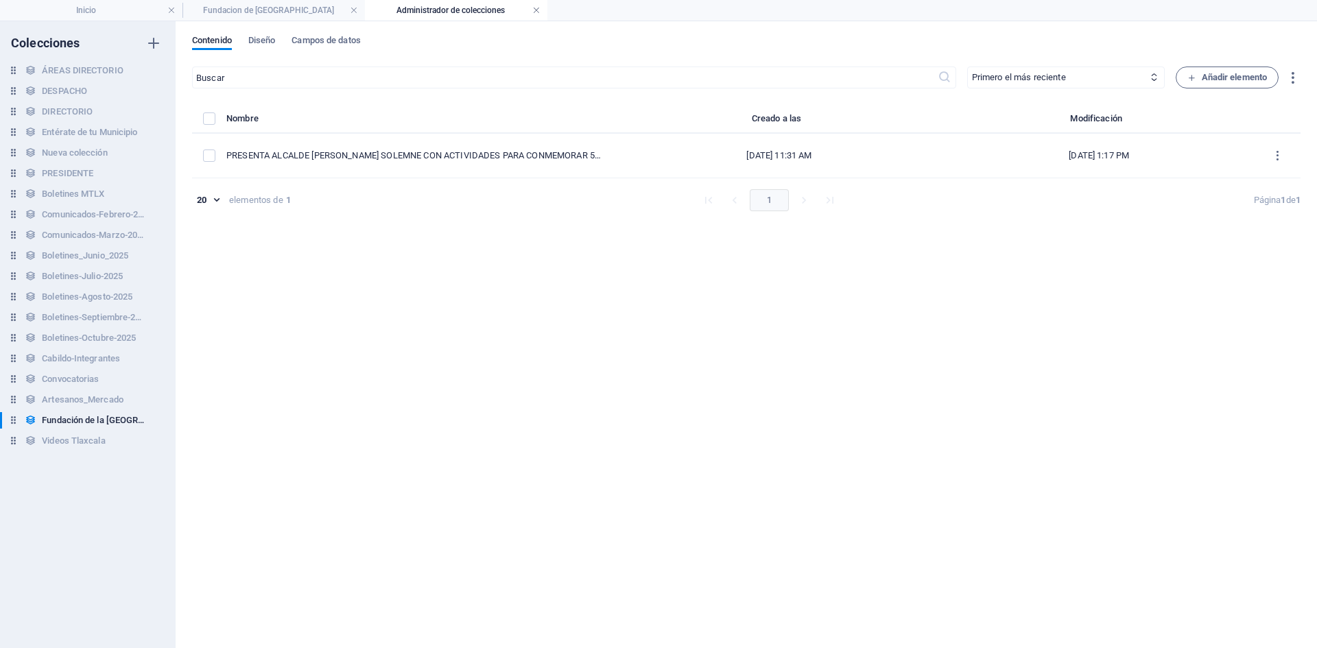
click at [535, 10] on link at bounding box center [536, 10] width 8 height 13
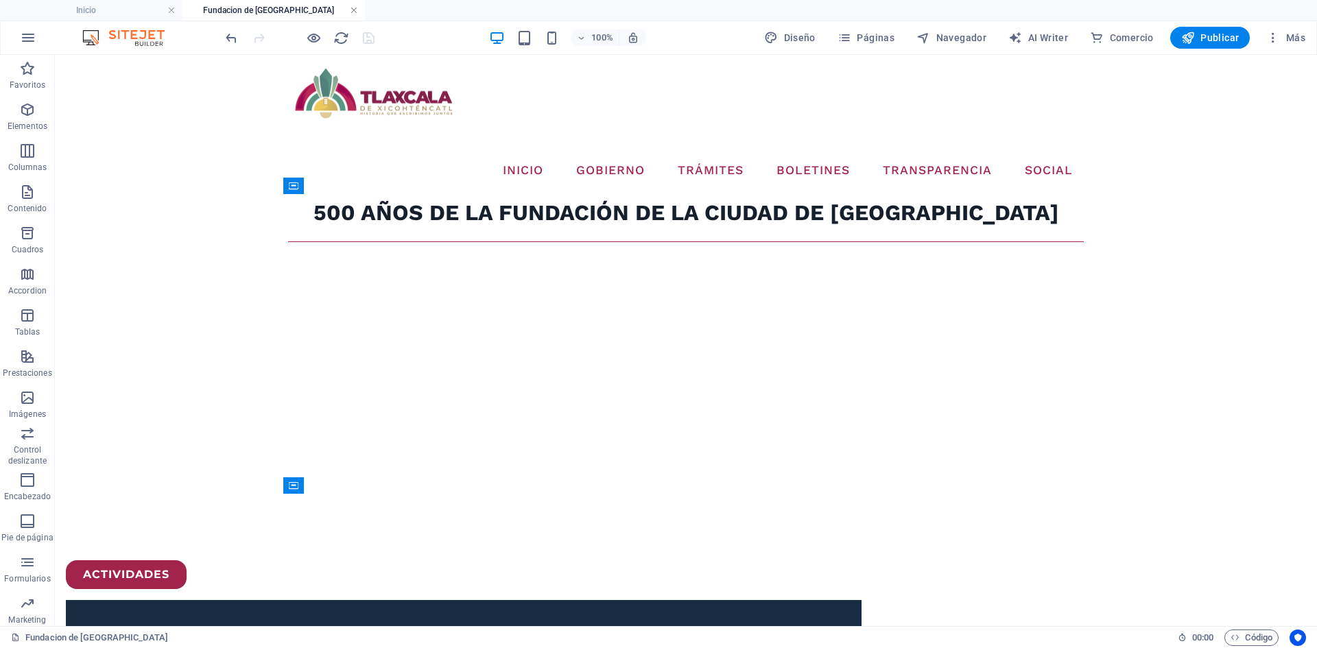
click at [353, 9] on link at bounding box center [354, 10] width 8 height 13
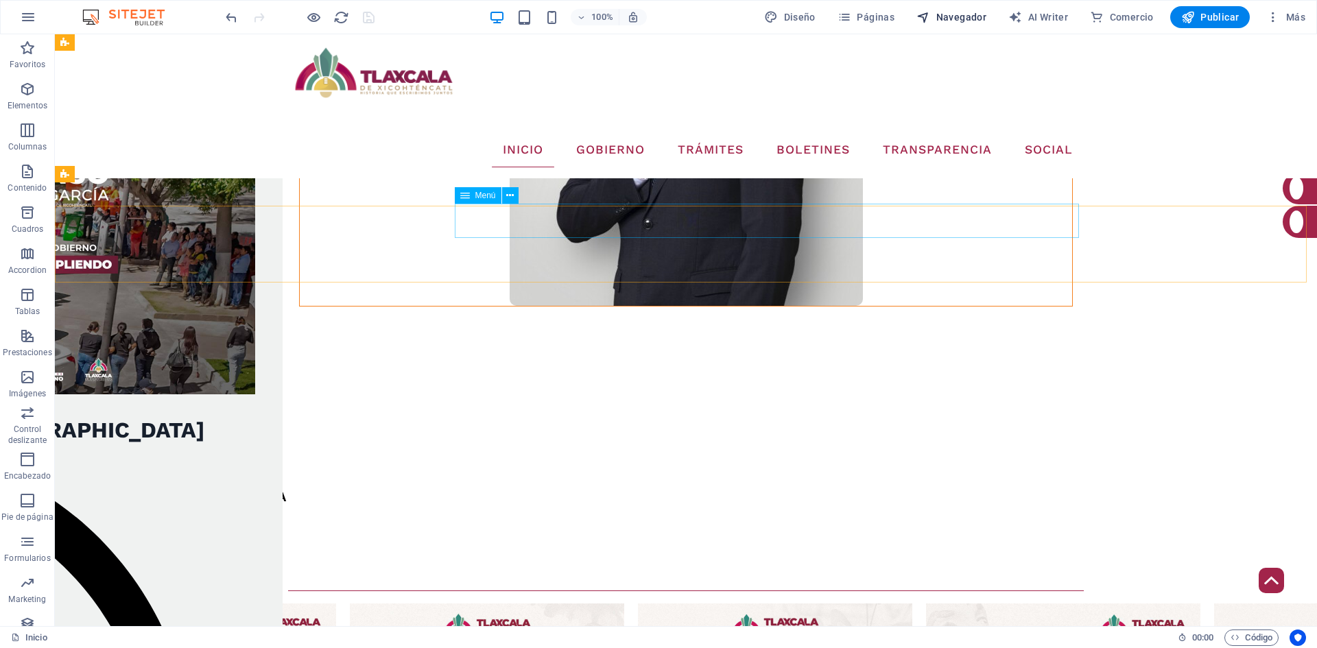
scroll to position [981, 0]
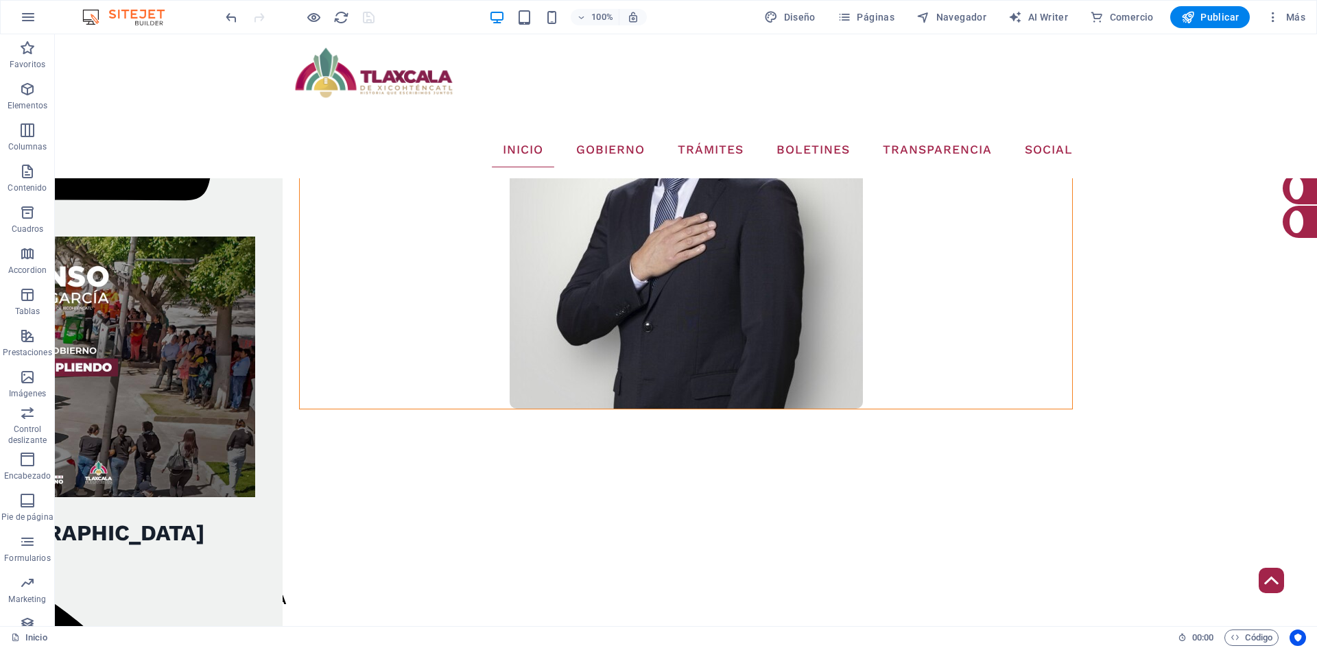
click at [872, 14] on span "Páginas" at bounding box center [866, 17] width 57 height 14
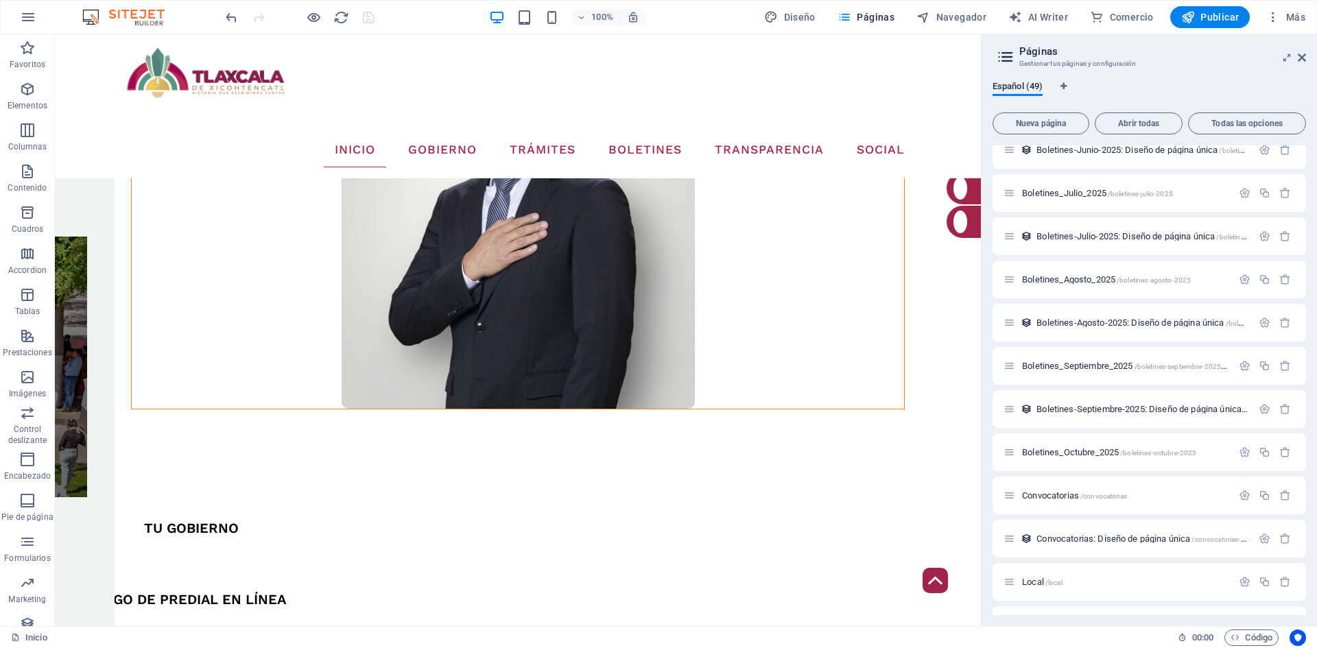
scroll to position [1648, 0]
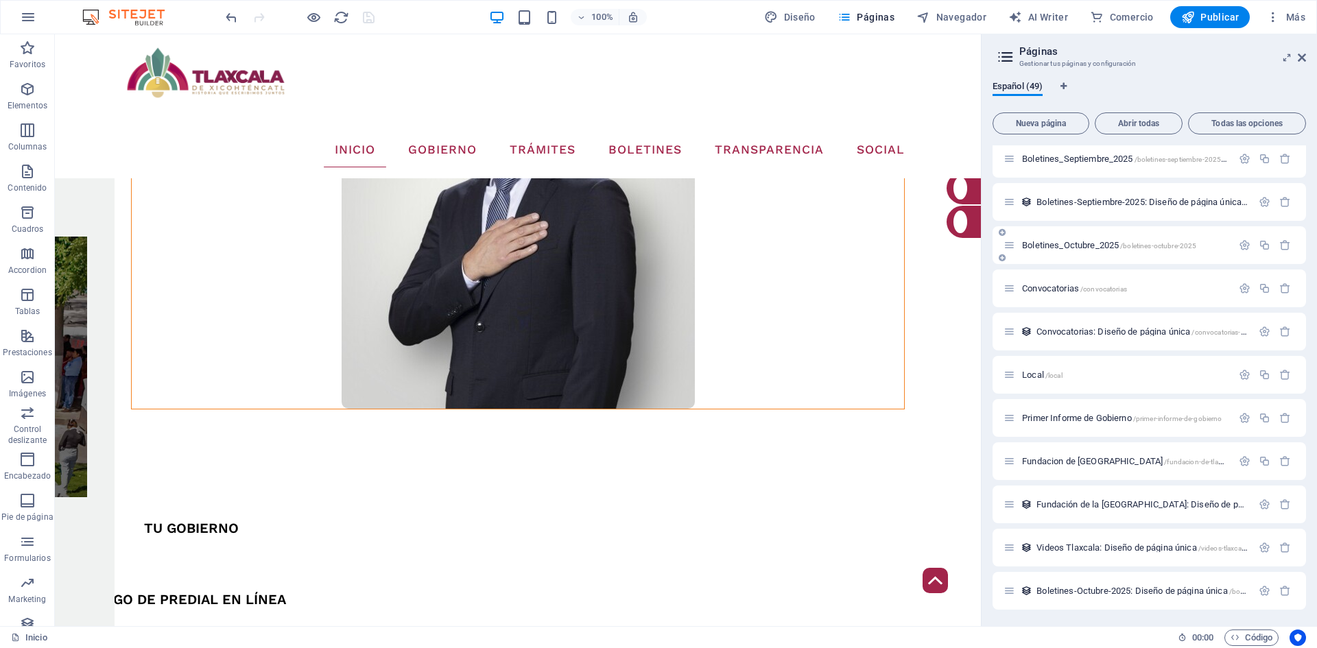
click at [1140, 243] on span "/boletines-octubre-2025" at bounding box center [1158, 246] width 76 height 8
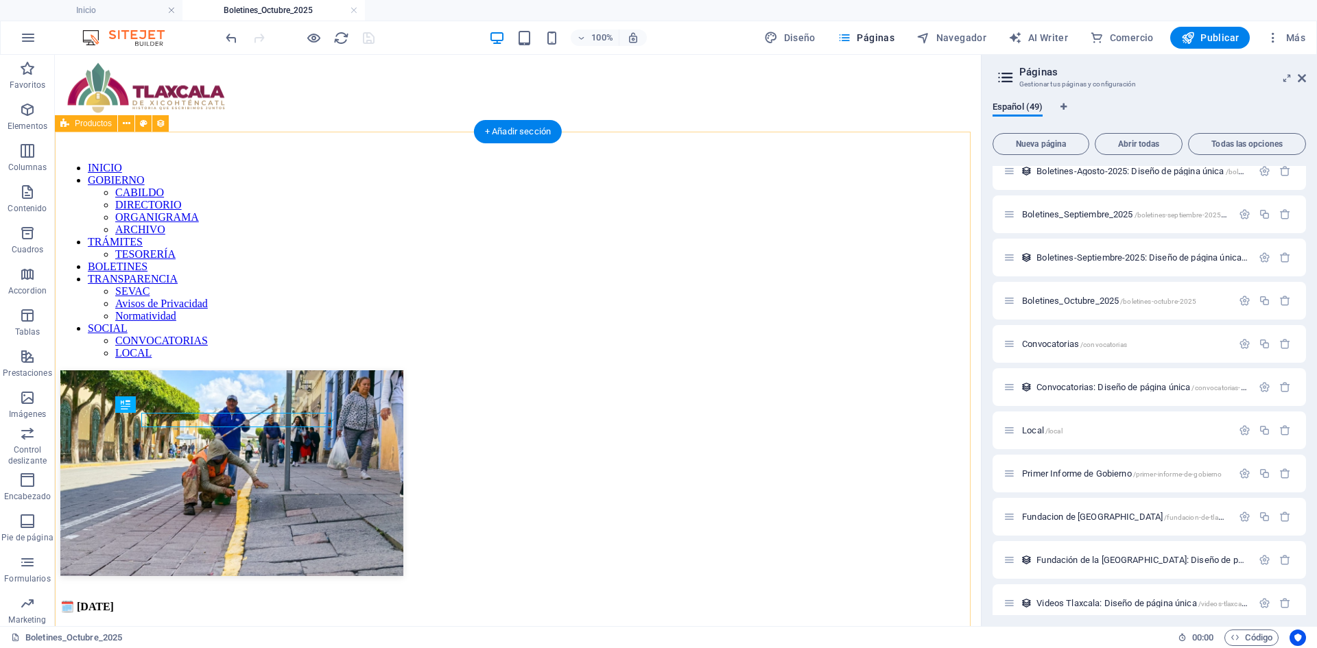
scroll to position [0, 0]
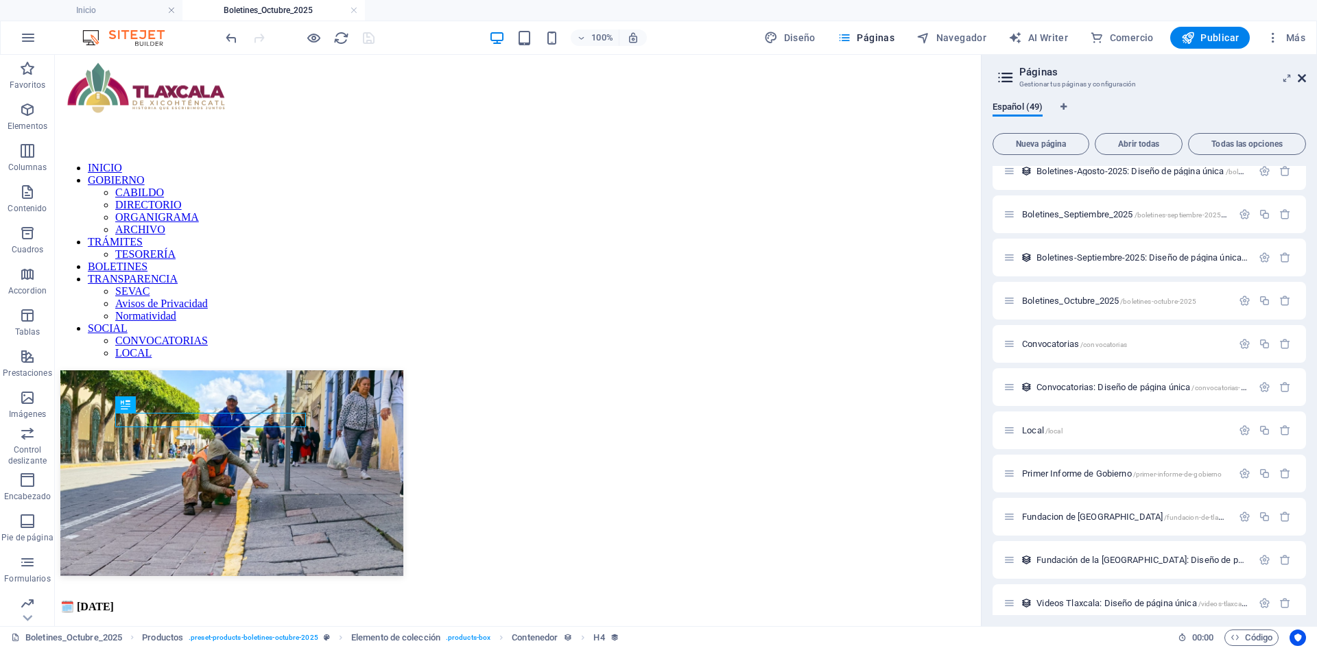
drag, startPoint x: 1300, startPoint y: 78, endPoint x: 625, endPoint y: 239, distance: 694.2
click at [1300, 78] on icon at bounding box center [1302, 78] width 8 height 11
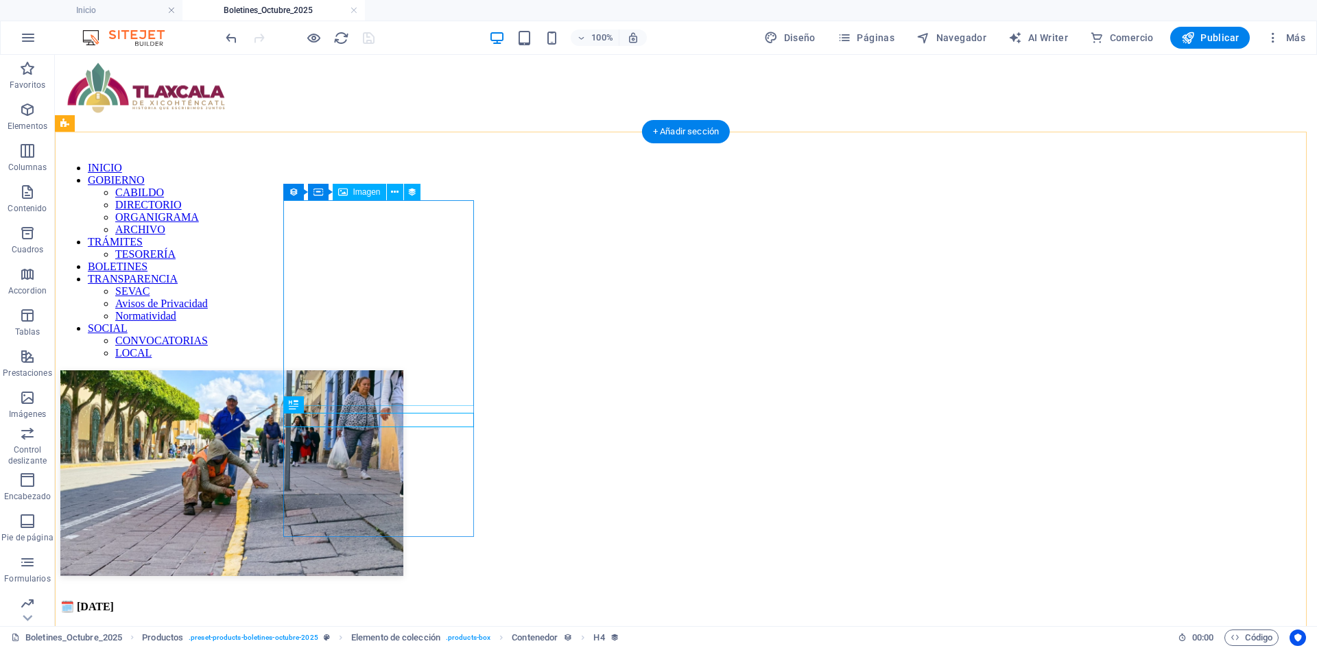
click at [231, 371] on div "🗓️ [DATE] LA PREGONERA ANUNCIA LAS NOVEDADES EN LA CAPITAL A UNOS DÍAS DE LOS F…" at bounding box center [686, 568] width 1252 height 395
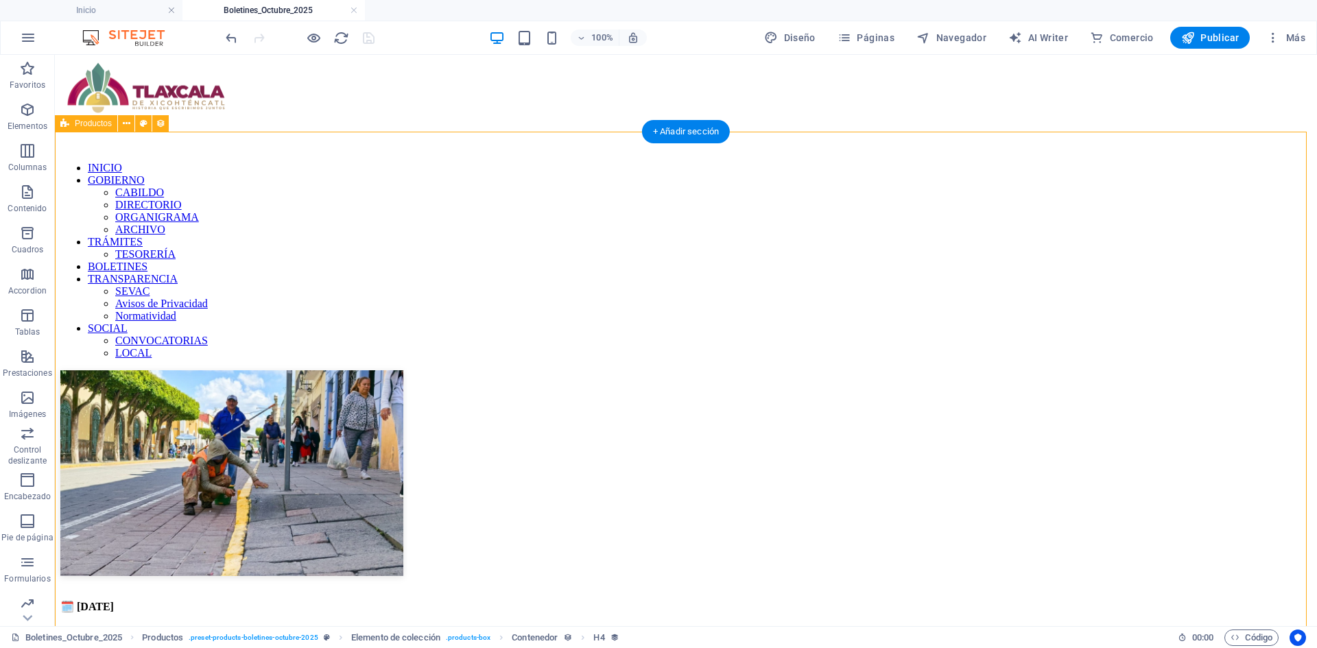
click at [231, 371] on div "🗓️ [DATE] LA PREGONERA ANUNCIA LAS NOVEDADES EN LA CAPITAL A UNOS DÍAS DE LOS F…" at bounding box center [686, 568] width 1252 height 395
select select "68dea3b2527db34b01023148"
select select "createdAt_DESC"
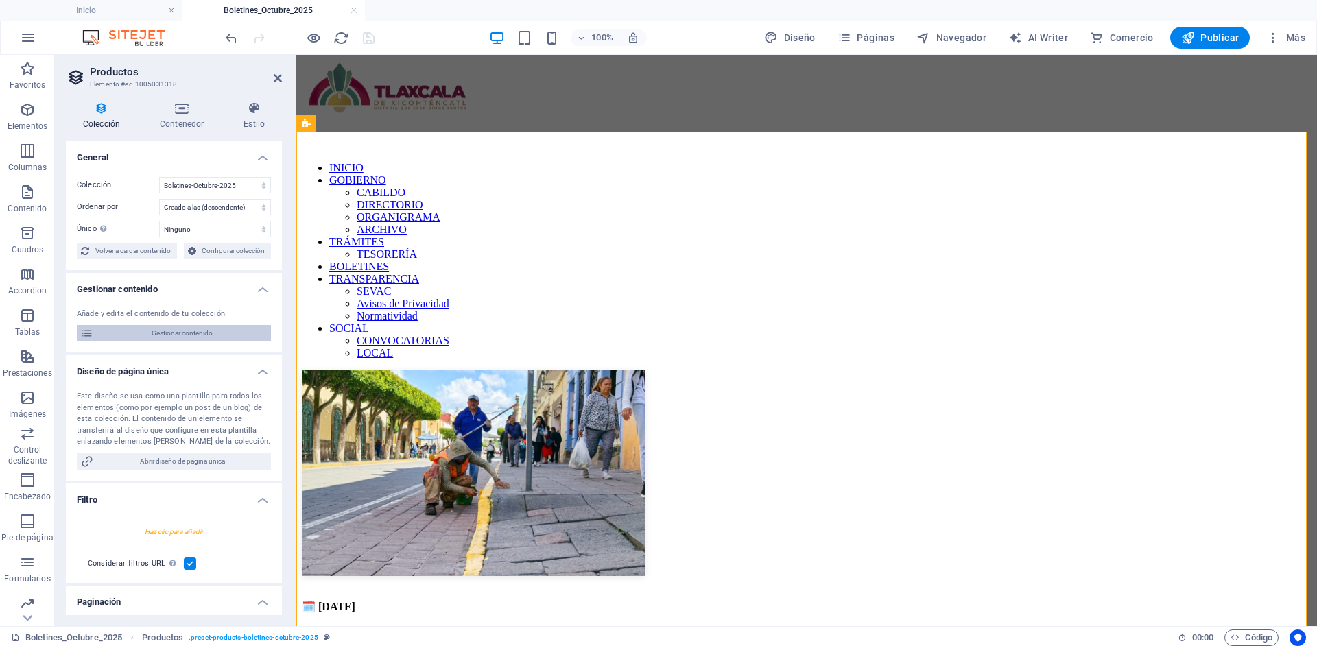
click at [193, 337] on span "Gestionar contenido" at bounding box center [181, 333] width 169 height 16
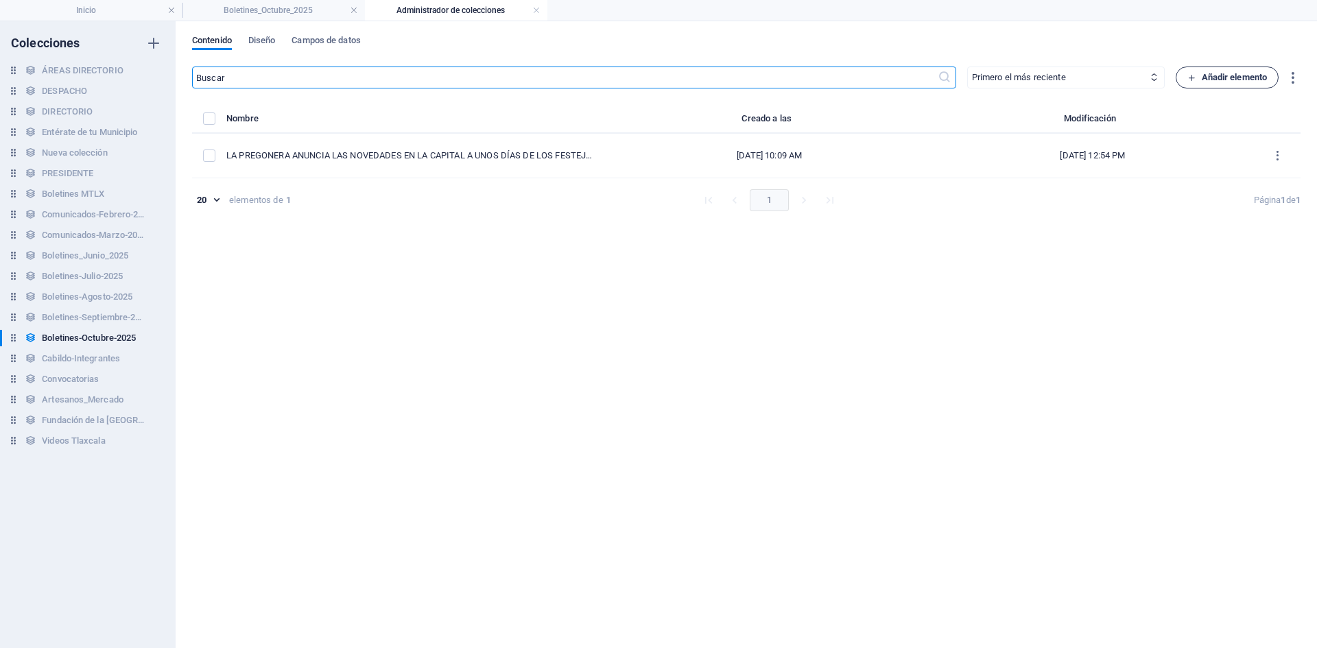
click at [1197, 71] on span "Añadir elemento" at bounding box center [1228, 77] width 80 height 16
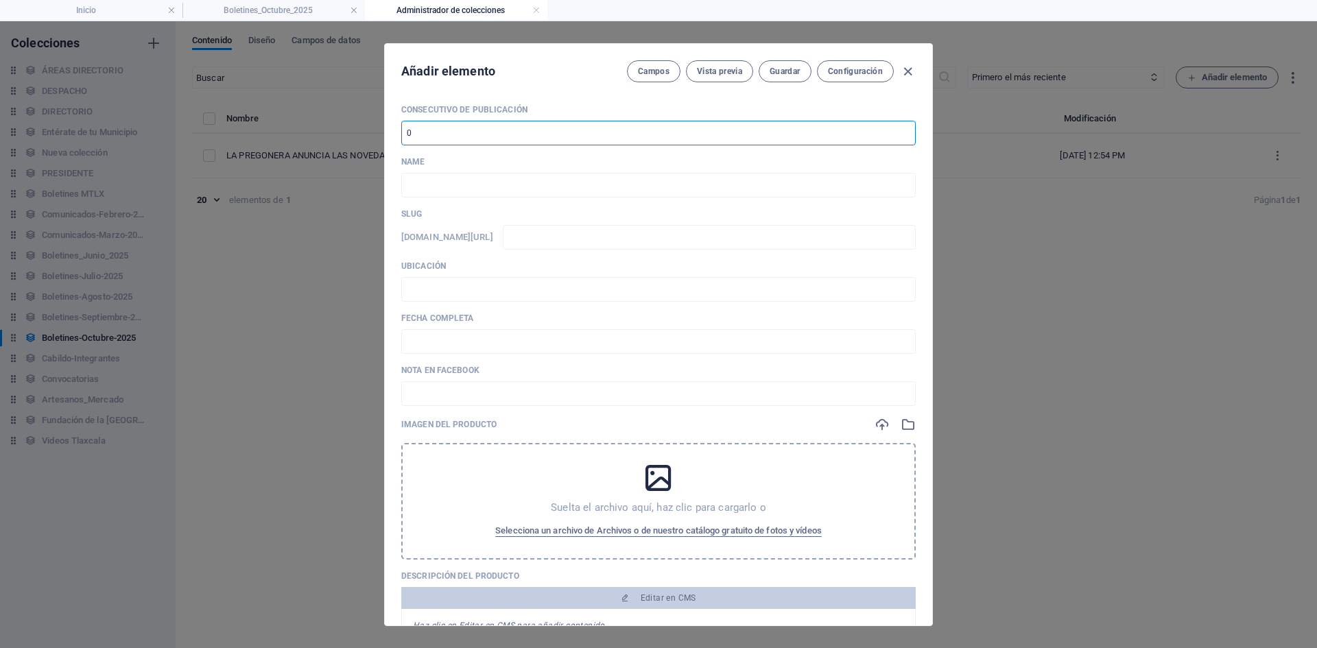
click at [515, 135] on input "number" at bounding box center [658, 133] width 515 height 25
type input "2"
click at [443, 183] on input "text" at bounding box center [658, 185] width 515 height 25
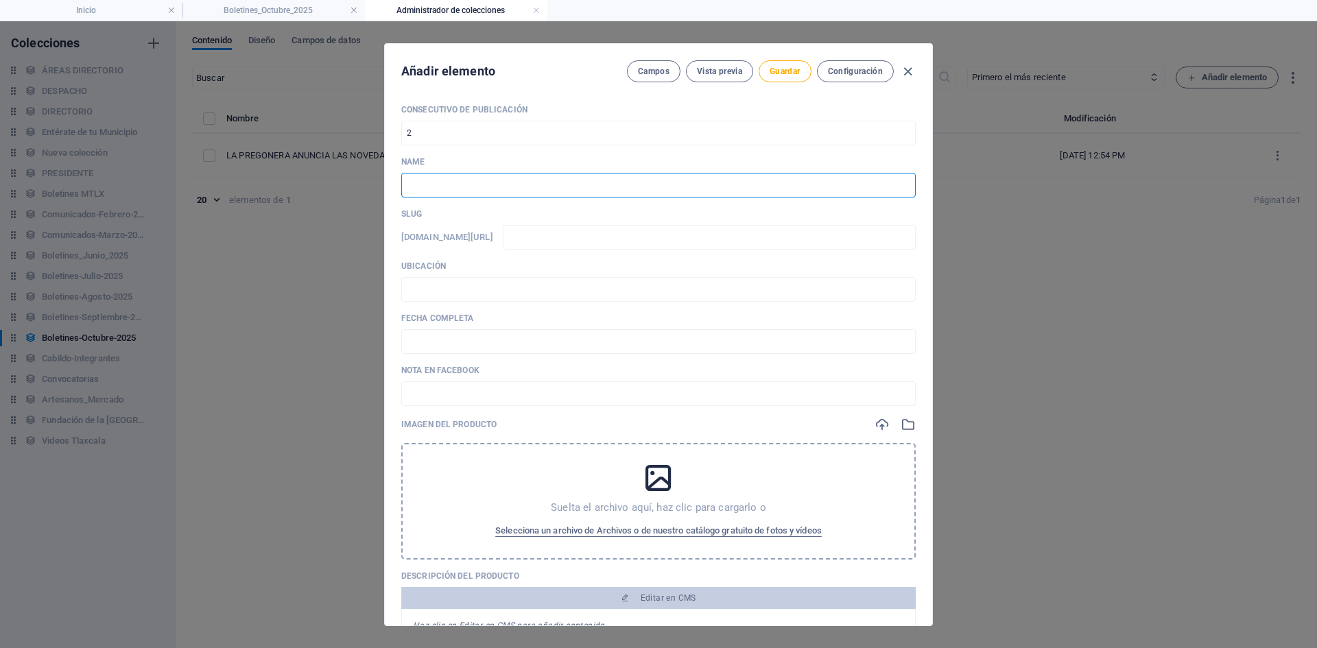
paste input "PRESENTA ALCALDE [PERSON_NAME] SOLEMNE CON ACTIVIDADES PARA CONMEMORAR 500 AÑOS…"
type input "PRESENTA ALCALDE [PERSON_NAME] SOLEMNE CON ACTIVIDADES PARA CONMEMORAR 500 AÑOS…"
type input "presenta-alcalde-[PERSON_NAME]-bando-solemne-con-actividades-para-conmemorar-50…"
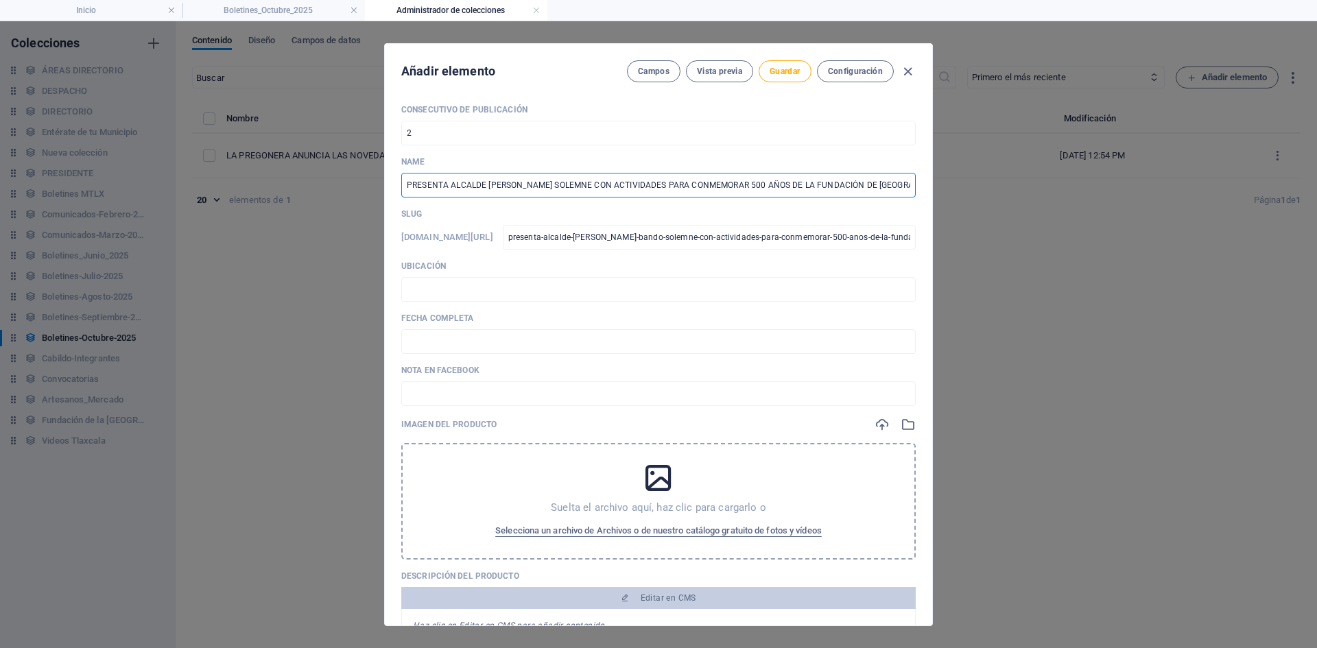
scroll to position [0, 84]
type input "PRESENTA ALCALDE [PERSON_NAME] SOLEMNE CON ACTIVIDADES PARA CONMEMORAR 500 AÑOS…"
click at [711, 243] on input "presenta-alcalde-[PERSON_NAME]-bando-solemne-con-actividades-para-conmemorar-50…" at bounding box center [709, 237] width 413 height 25
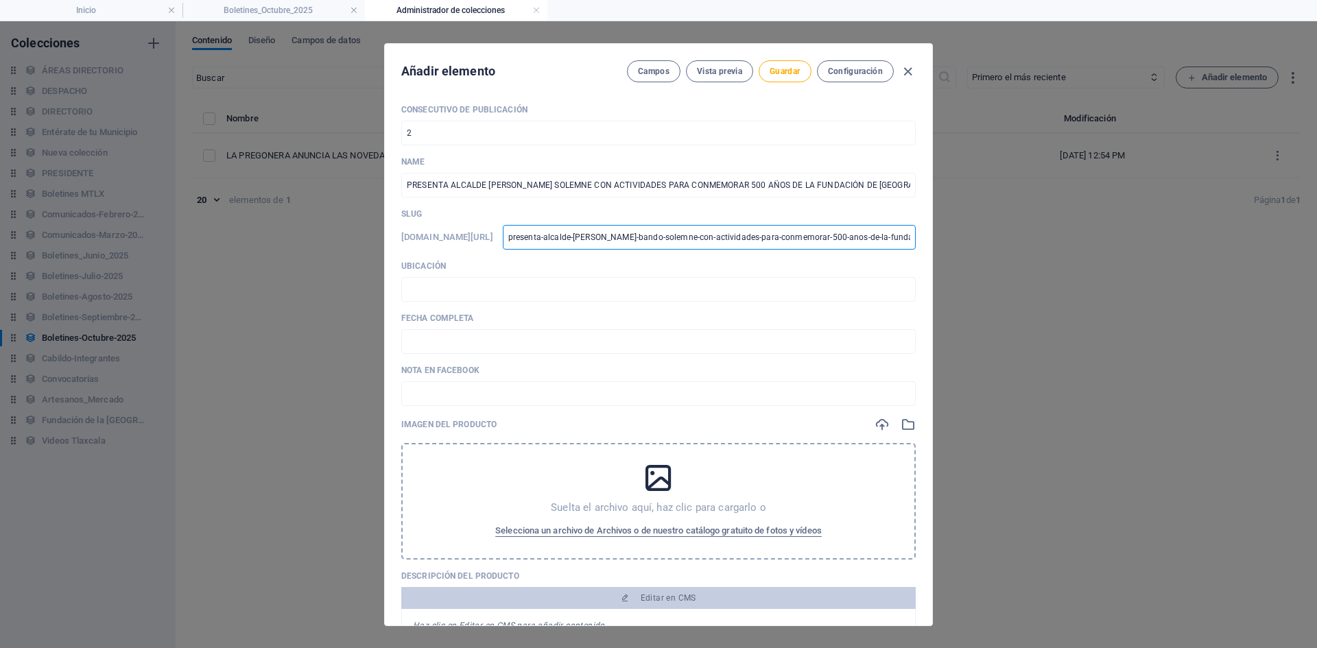
click at [711, 243] on input "presenta-alcalde-[PERSON_NAME]-bando-solemne-con-actividades-para-conmemorar-50…" at bounding box center [709, 237] width 413 height 25
type input "0"
type input "02"
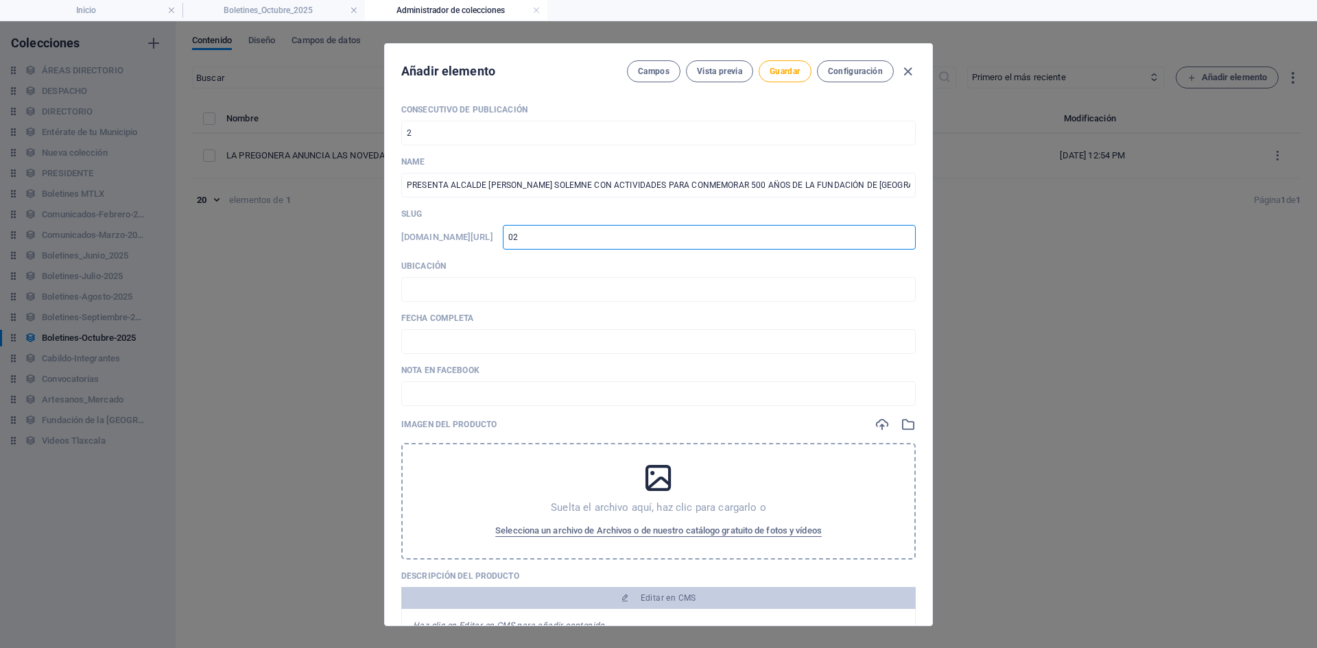
type input "021"
type input "0210"
type input "02102"
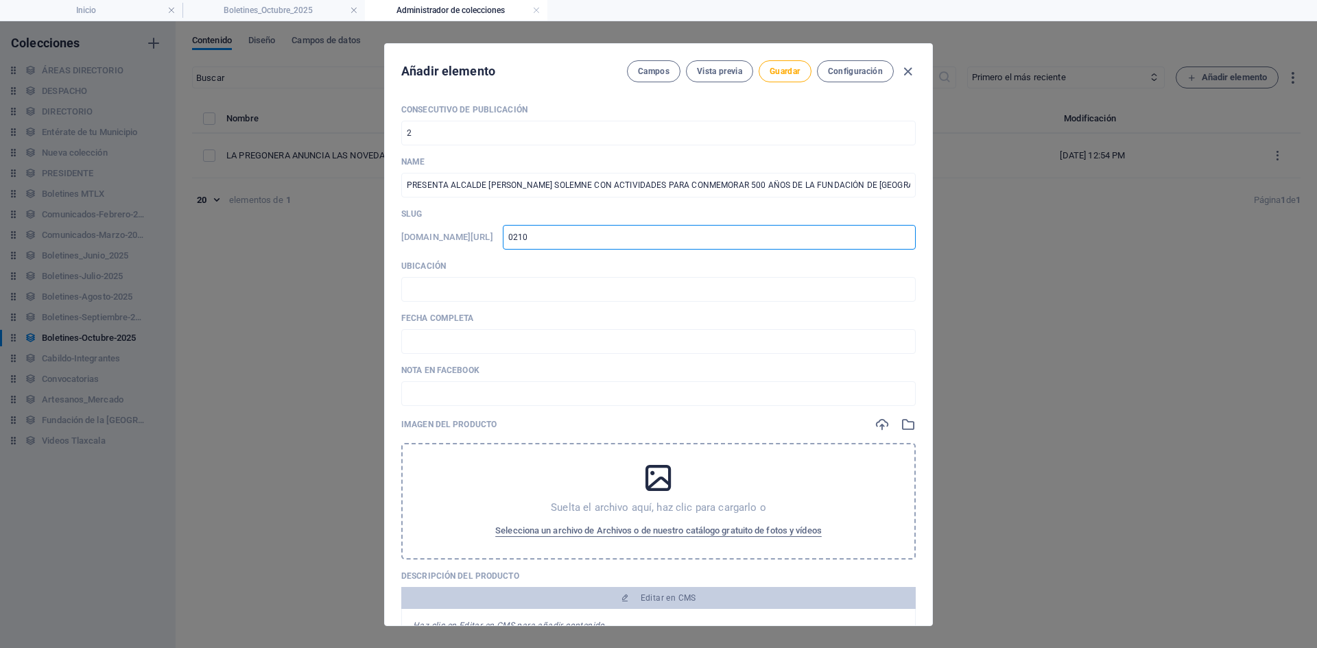
type input "02102"
type input "021025"
type input "0210252"
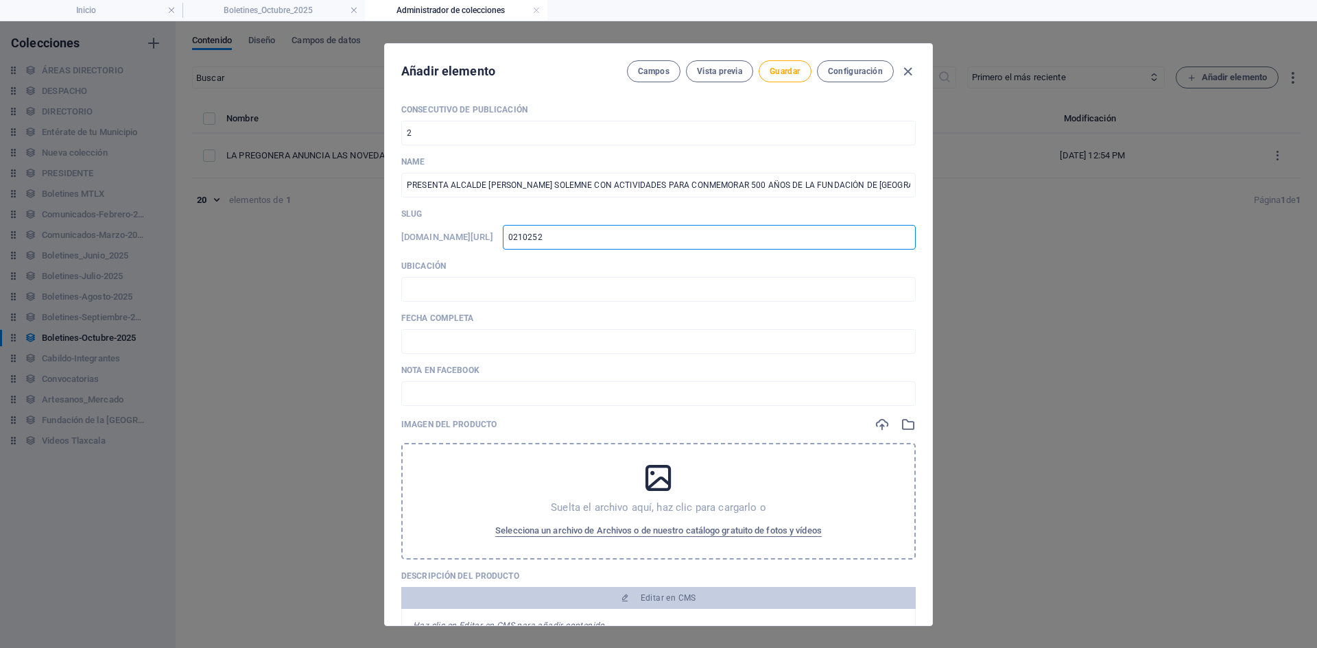
type input "02102525"
type input "0210252"
type input "021025"
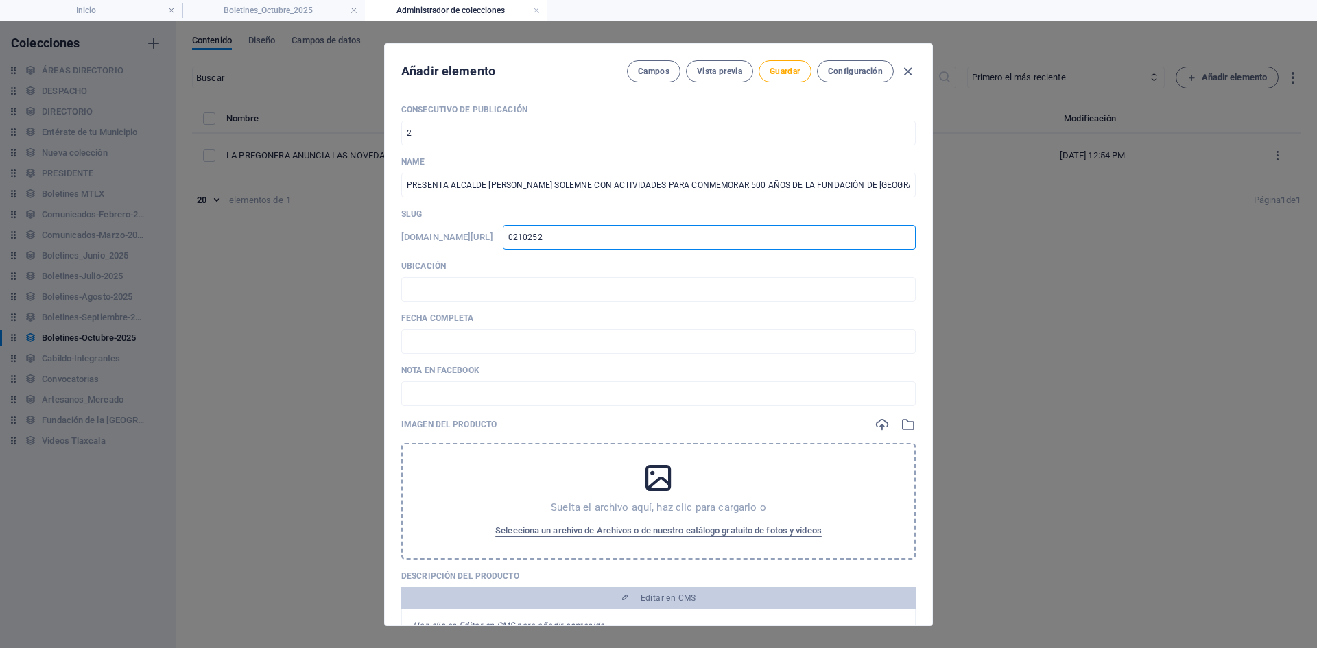
type input "021025"
type input "02102"
type input "021025"
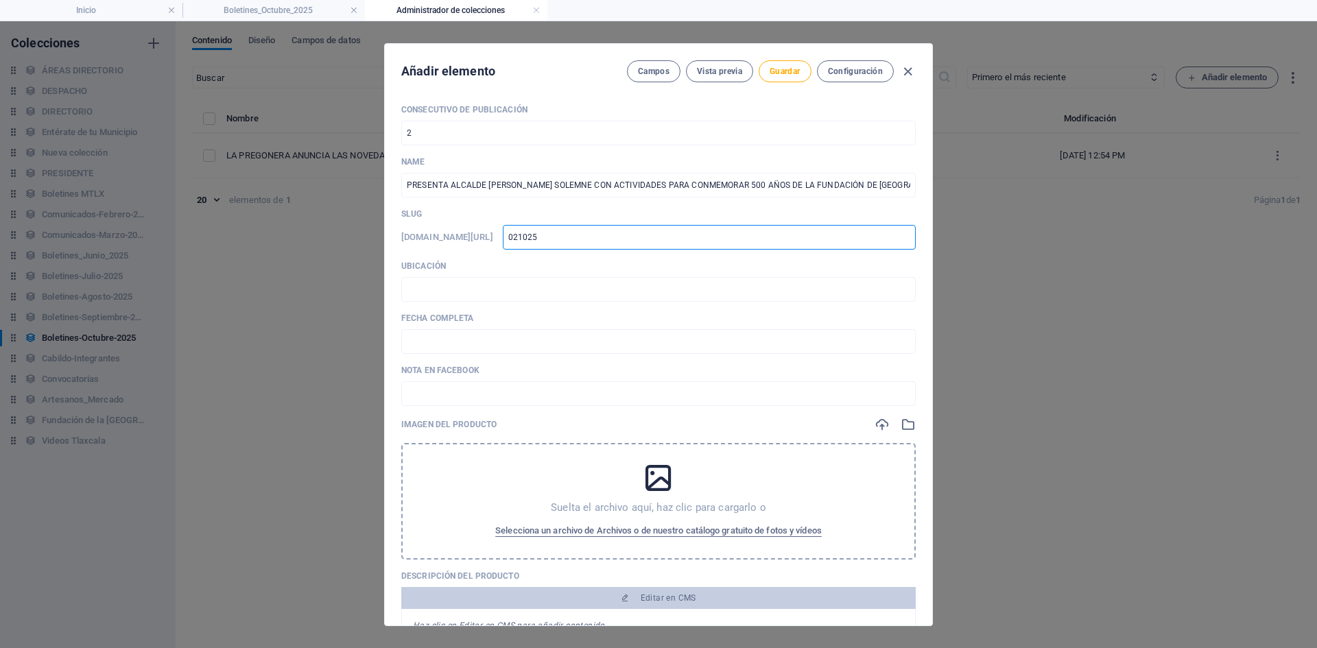
type input "021025."
type input "021025"
type input "021025-"
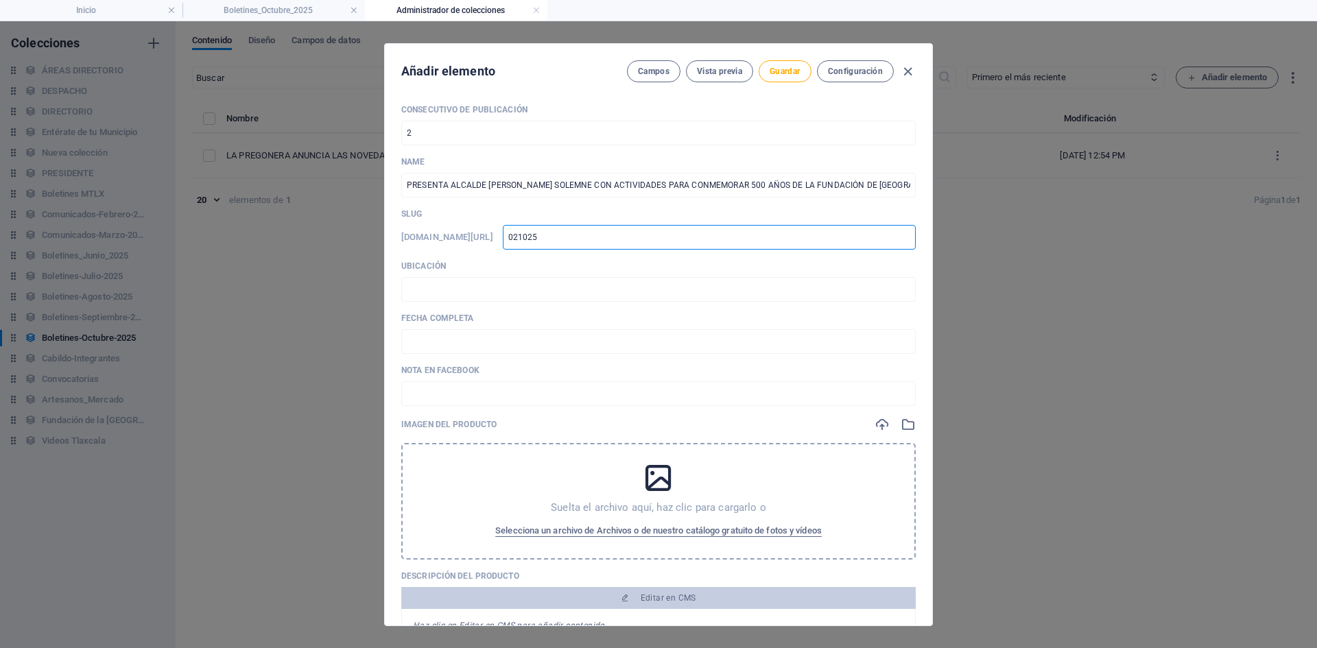
type input "021025-"
type input "021025-0"
type input "021025-01"
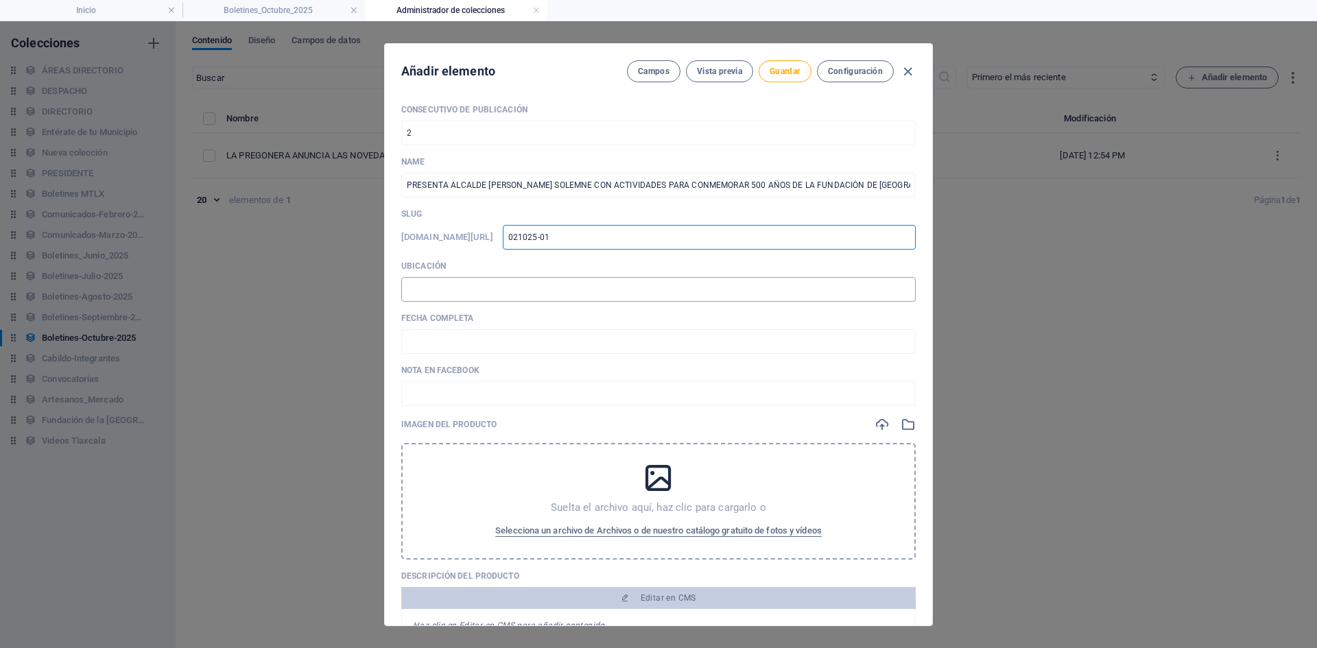
type input "021025-01"
click at [441, 293] on input "text" at bounding box center [658, 289] width 515 height 25
type input "📍 TLAXCALA [PERSON_NAME]"
click at [475, 340] on input "text" at bounding box center [658, 341] width 515 height 25
click at [430, 347] on input "🗓️ 18 DE AGOSTO 2025" at bounding box center [658, 341] width 515 height 25
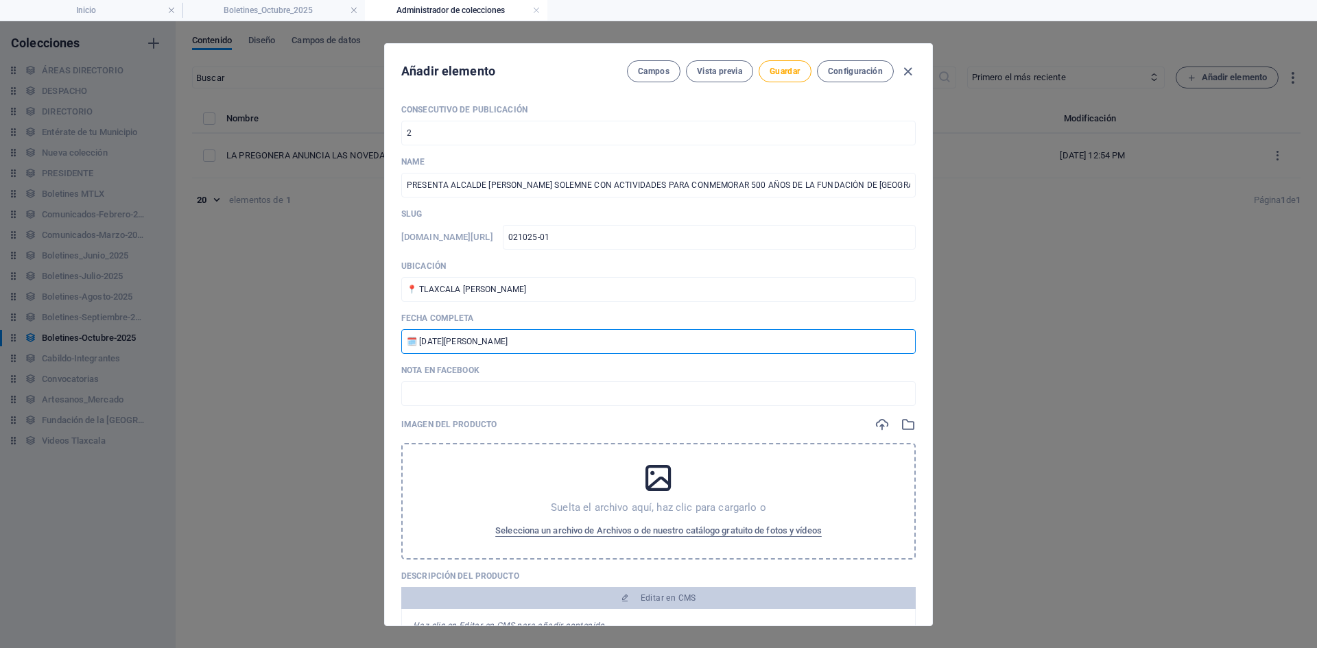
drag, startPoint x: 475, startPoint y: 340, endPoint x: 445, endPoint y: 343, distance: 29.6
click at [445, 343] on input "🗓️ 02 DE AGOSTO 2025" at bounding box center [658, 341] width 515 height 25
type input "🗓️ 02 DE OCTUBRE 2025"
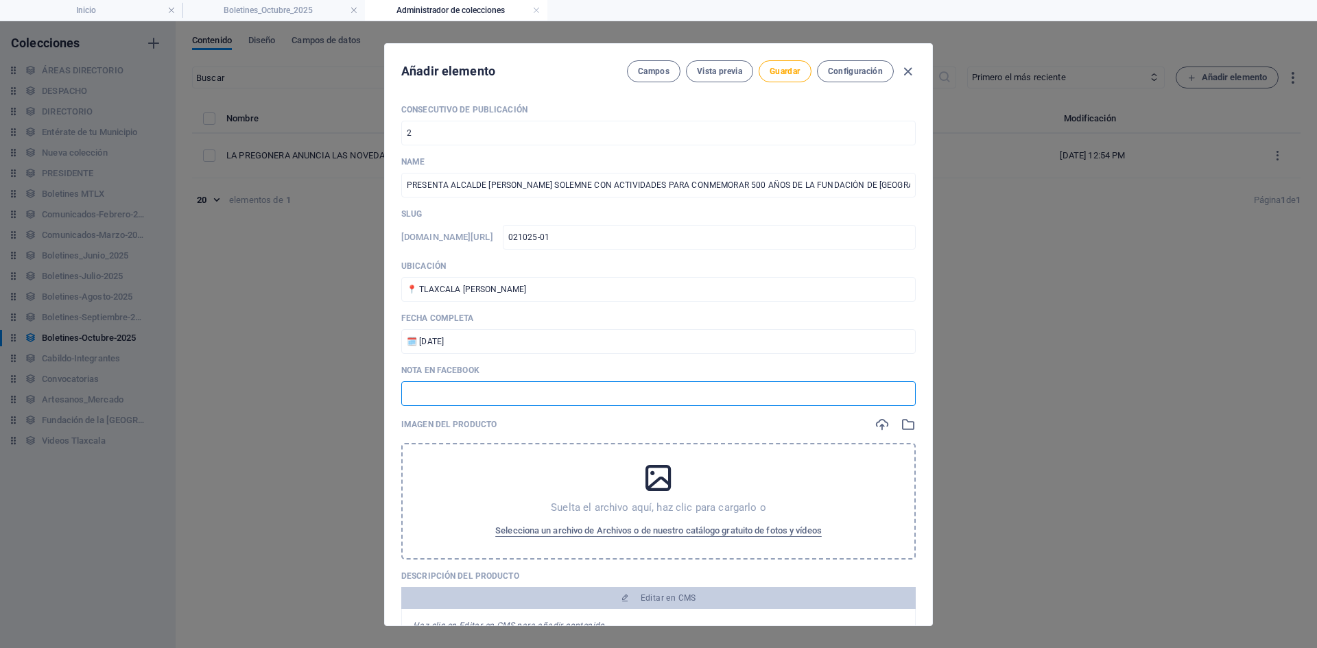
click at [446, 395] on input "text" at bounding box center [658, 393] width 515 height 25
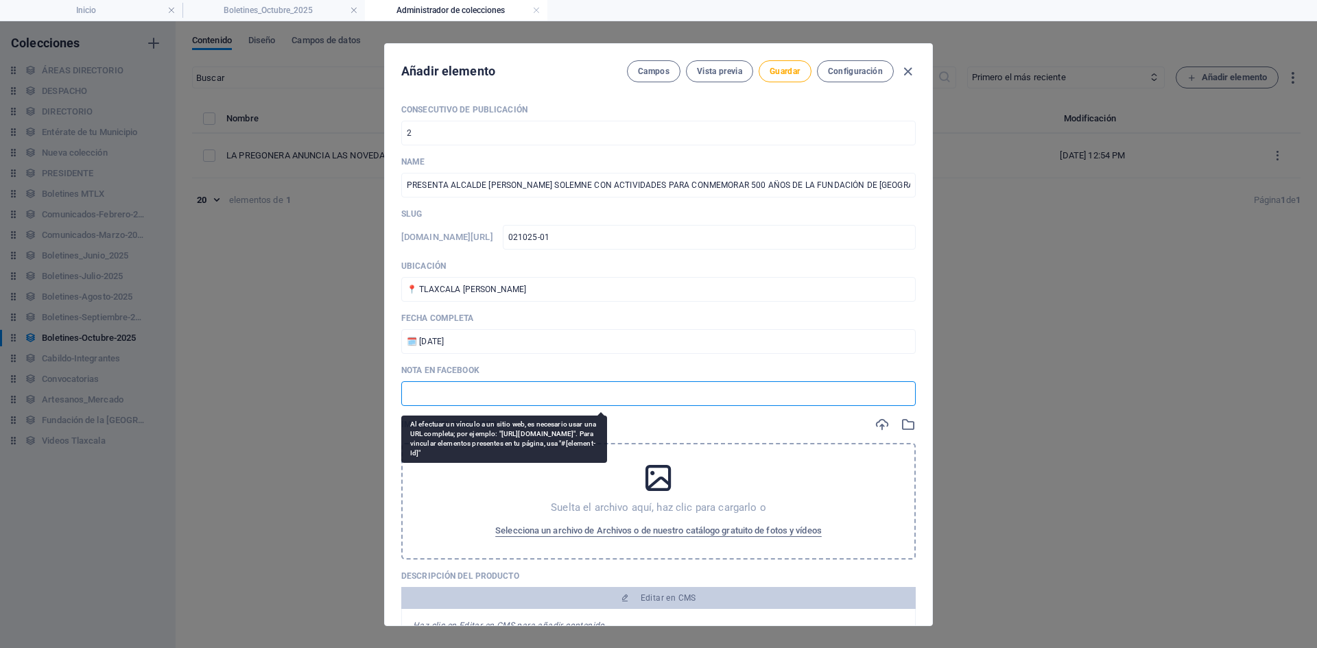
paste input "https://www.facebook.com/share/p/1Cuw6w6ACe/"
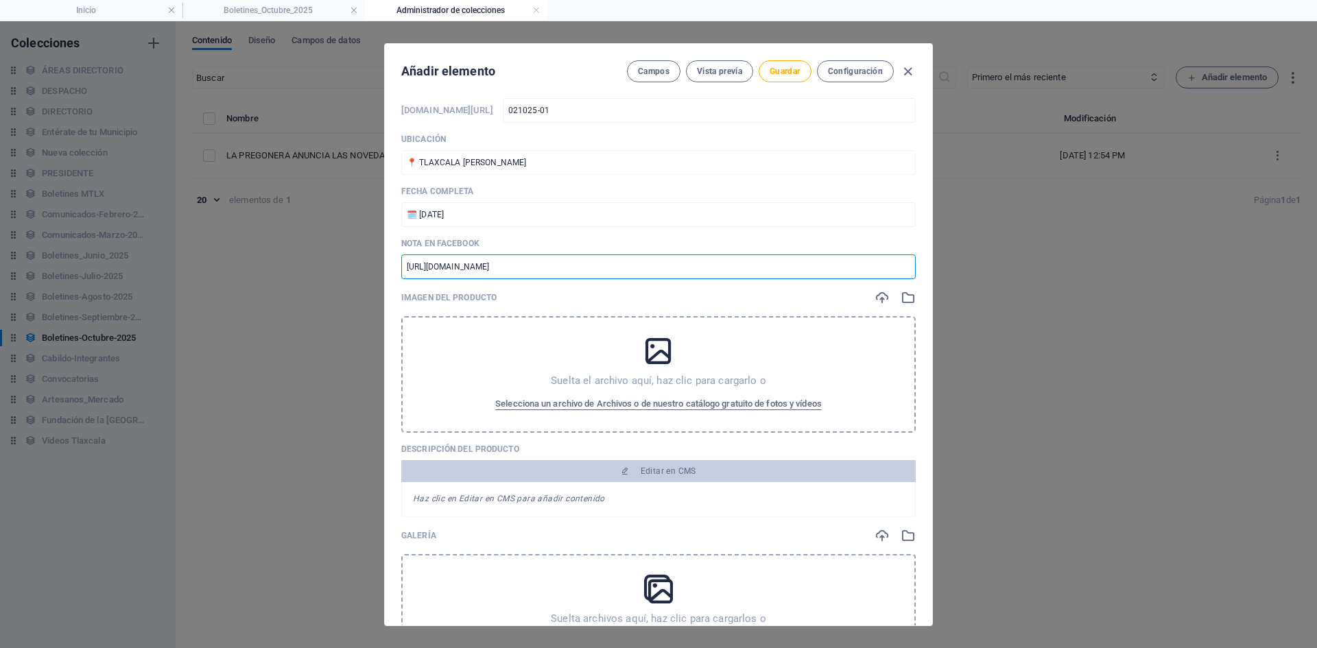
scroll to position [137, 0]
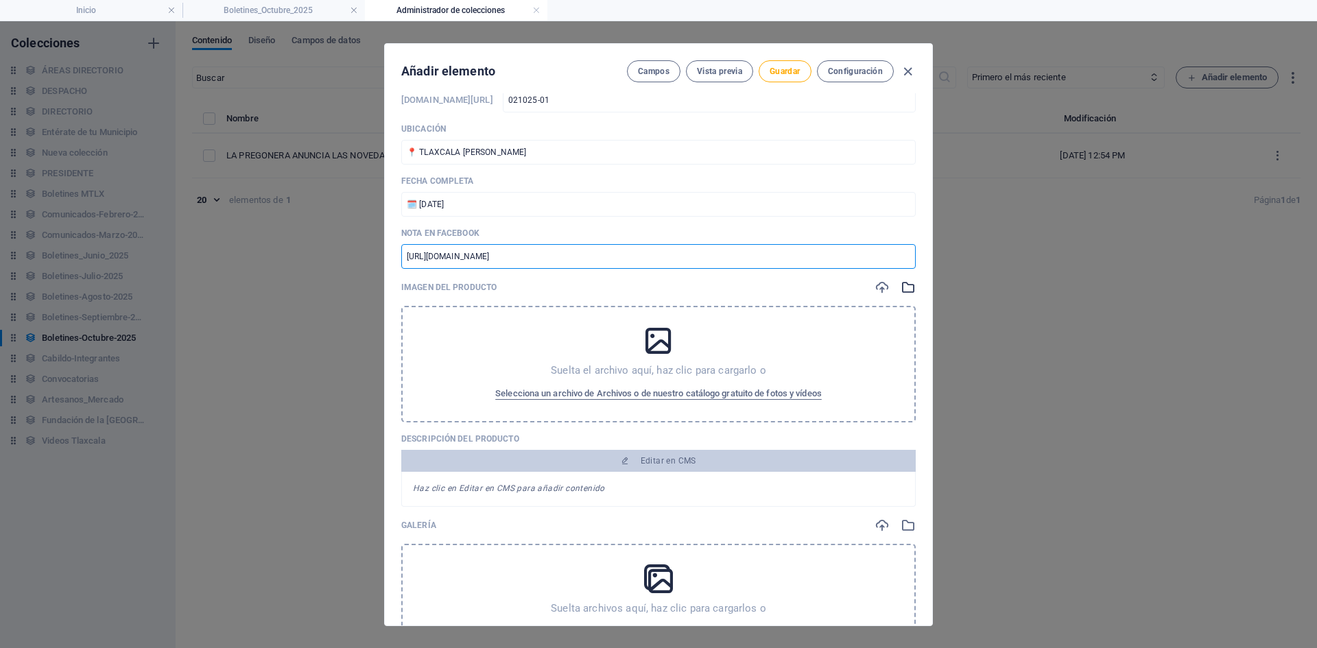
type input "https://www.facebook.com/share/p/1Cuw6w6ACe/"
click at [905, 285] on icon "button" at bounding box center [908, 287] width 15 height 15
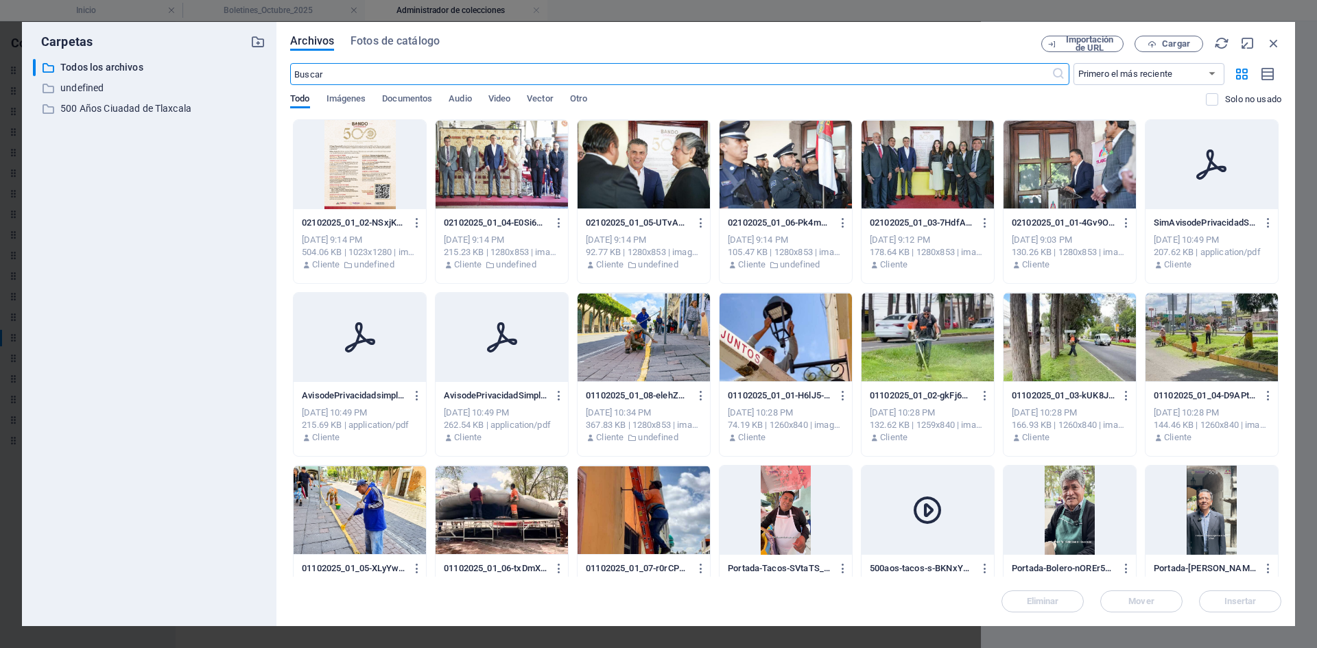
click at [1055, 180] on div at bounding box center [1070, 164] width 132 height 89
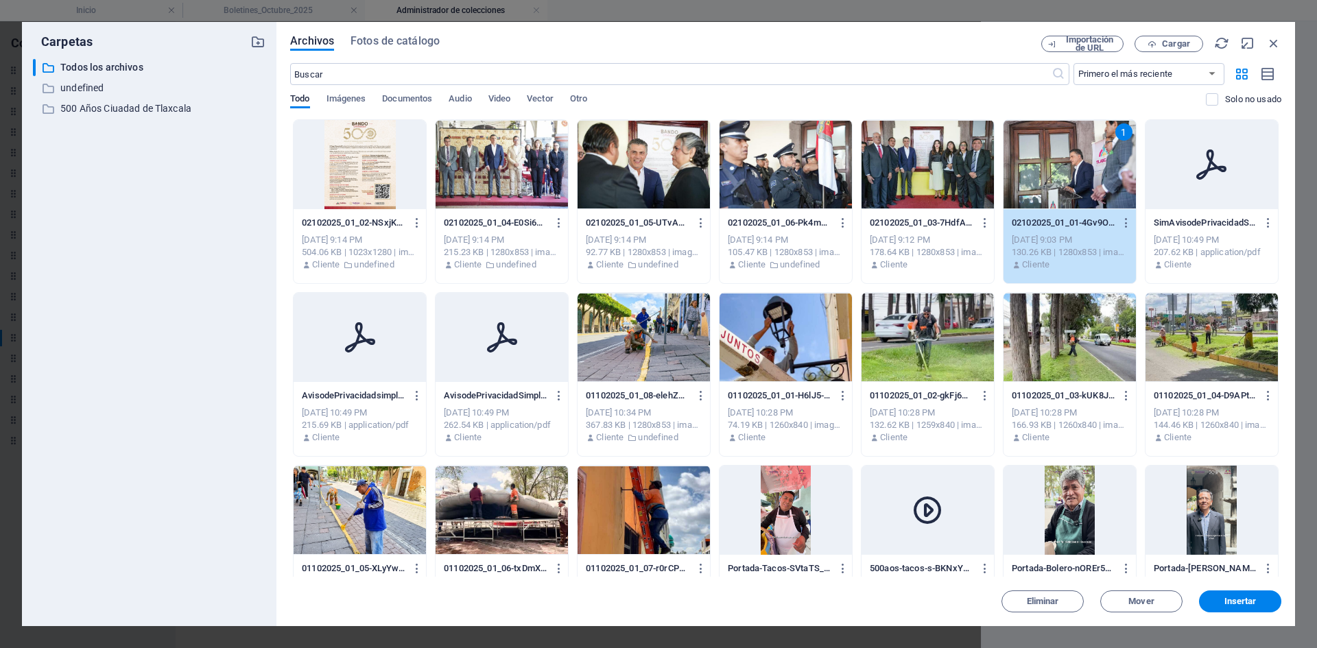
click at [1055, 180] on div "1" at bounding box center [1070, 164] width 132 height 89
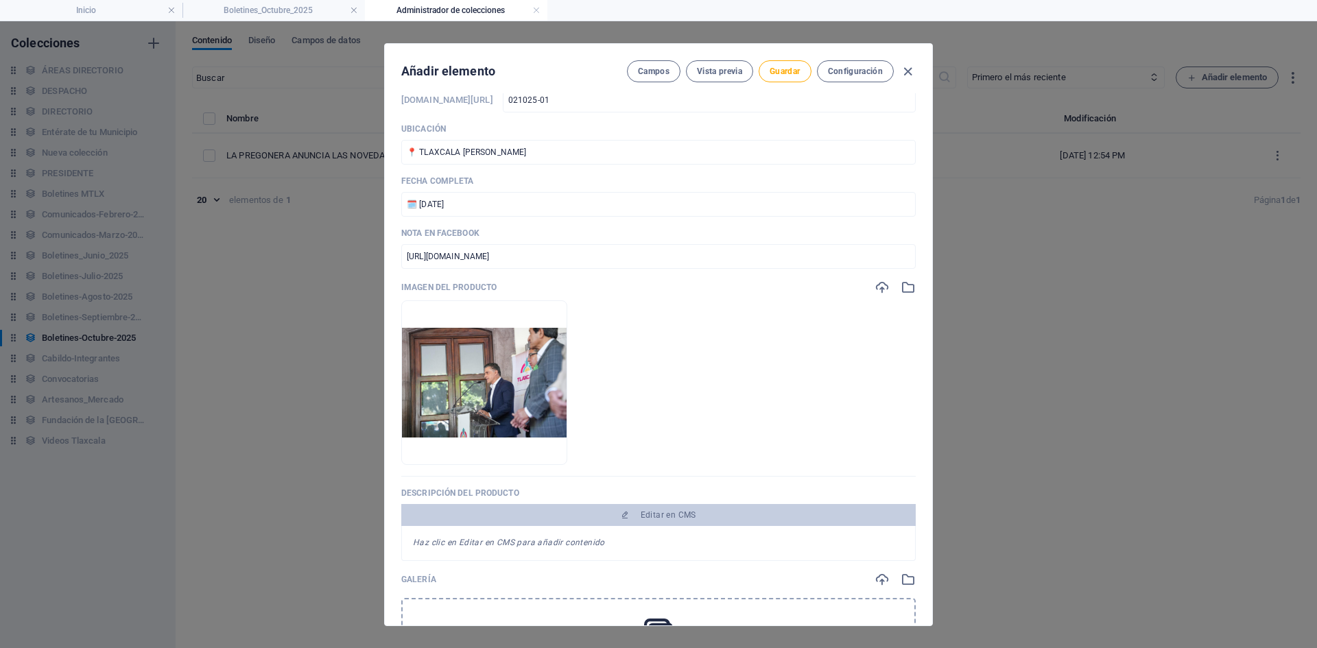
scroll to position [412, 0]
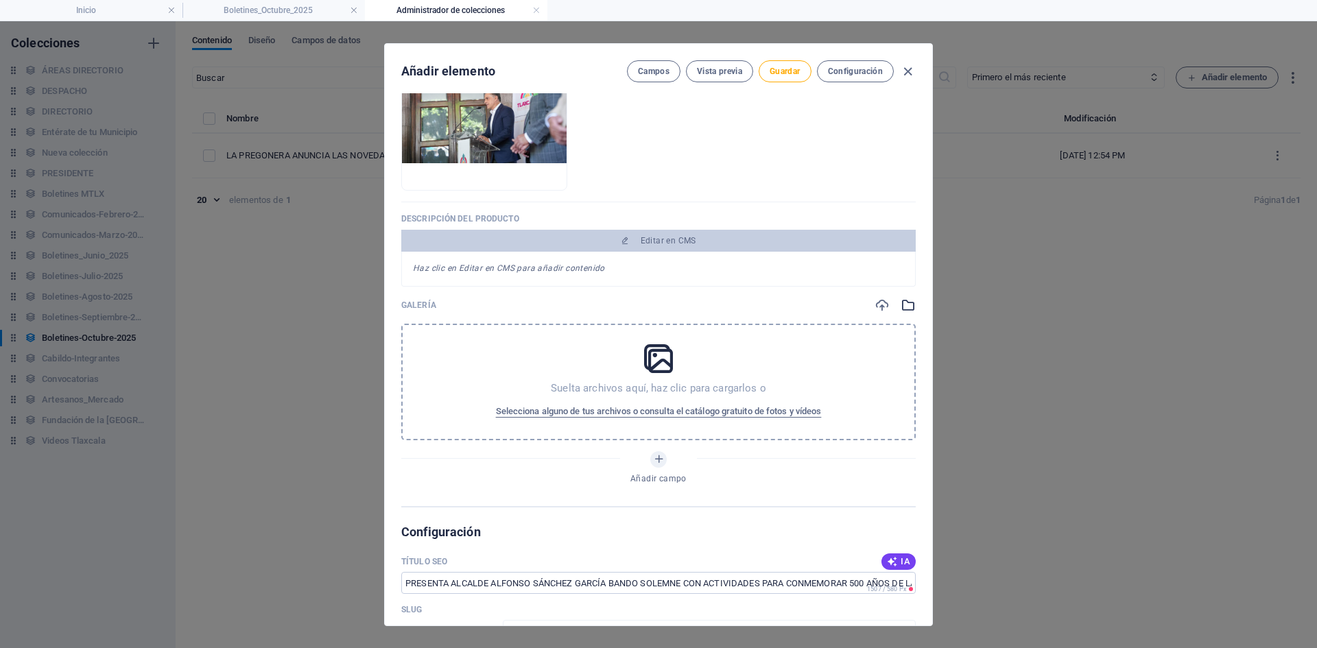
click at [904, 306] on icon "button" at bounding box center [908, 305] width 15 height 15
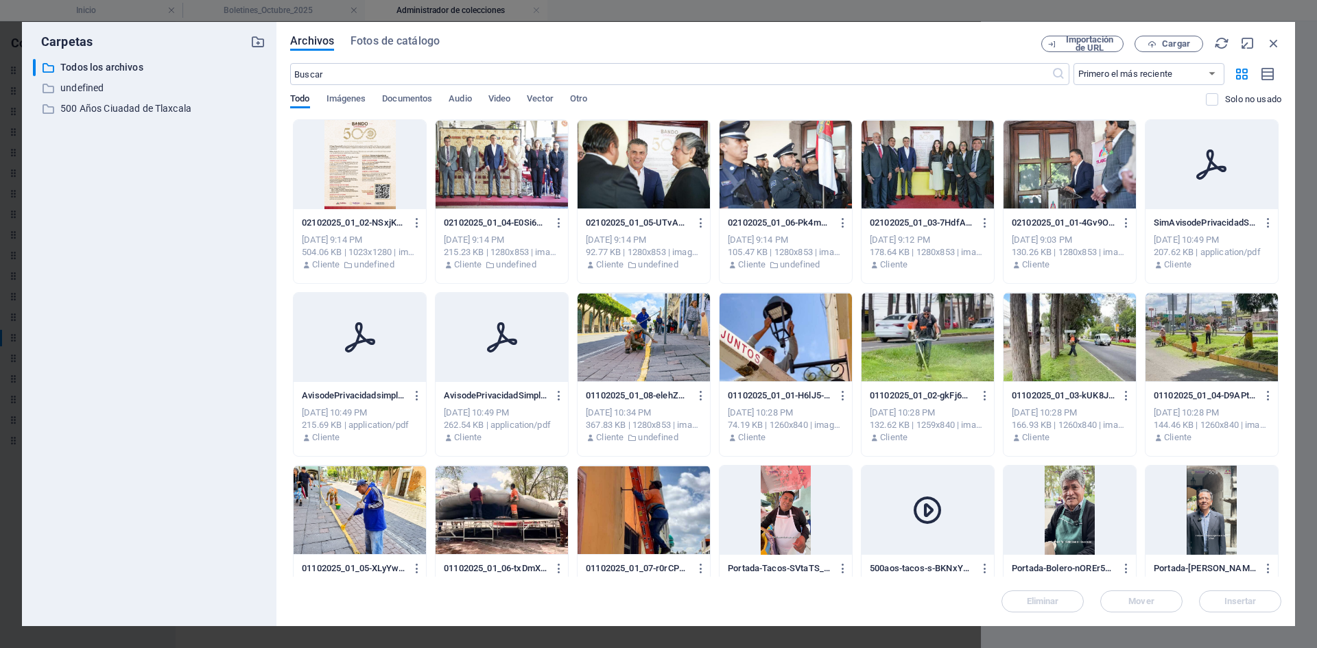
click at [384, 177] on div at bounding box center [360, 164] width 132 height 89
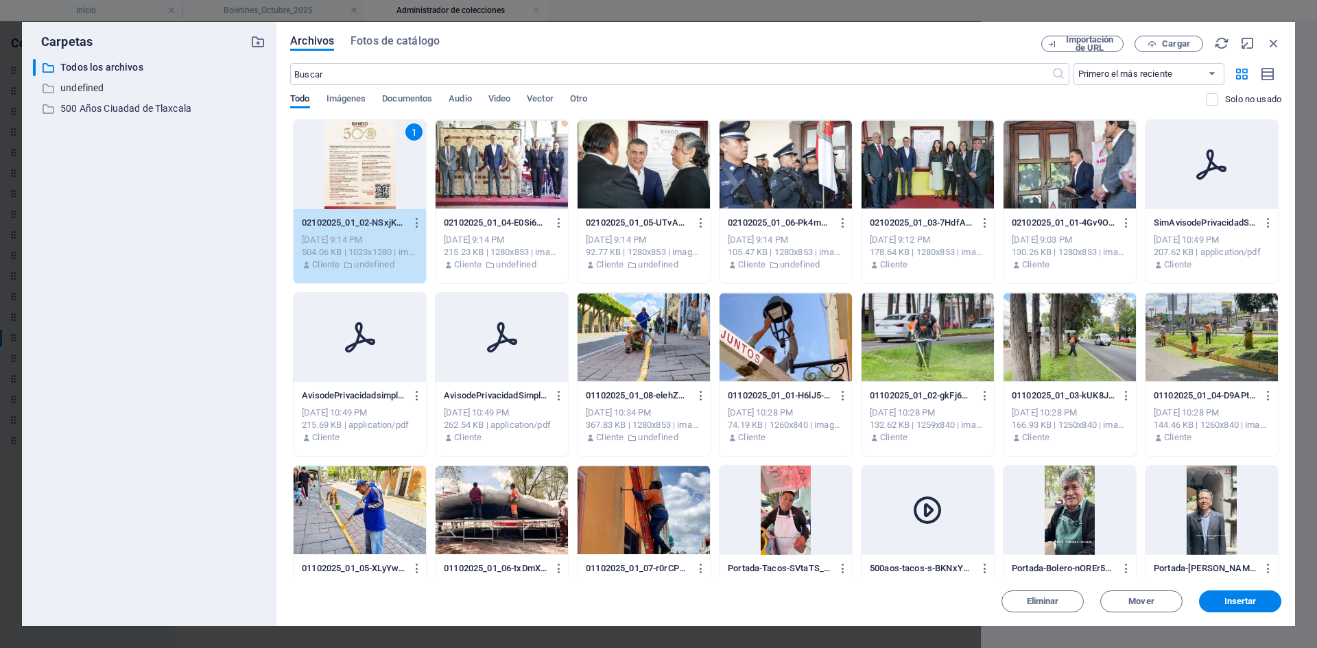
click at [504, 163] on div at bounding box center [502, 164] width 132 height 89
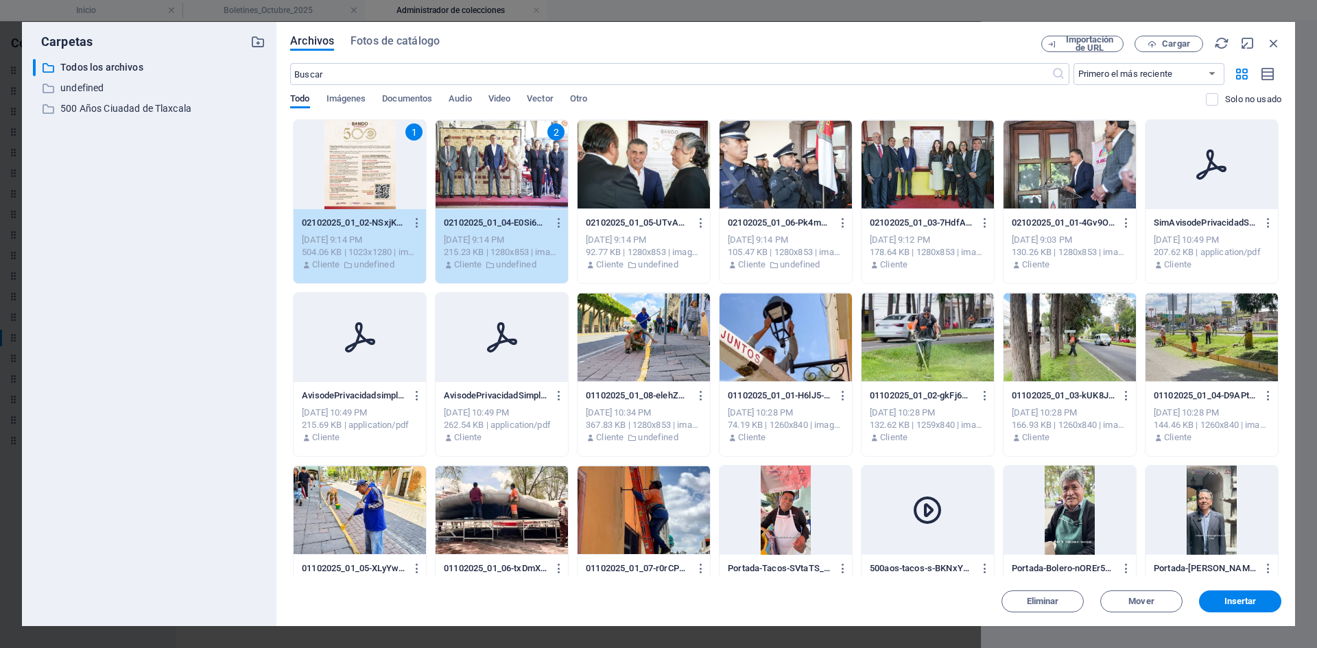
click at [631, 169] on div at bounding box center [644, 164] width 132 height 89
click at [757, 169] on div at bounding box center [786, 164] width 132 height 89
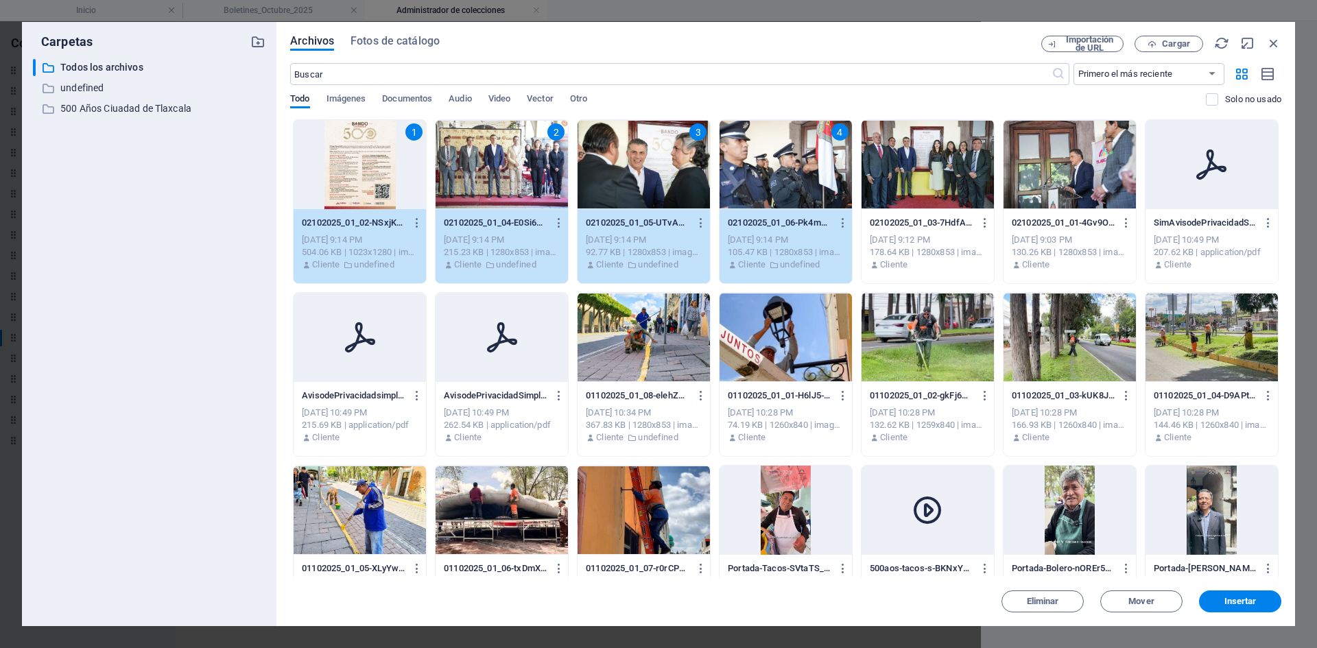
click at [939, 167] on div at bounding box center [928, 164] width 132 height 89
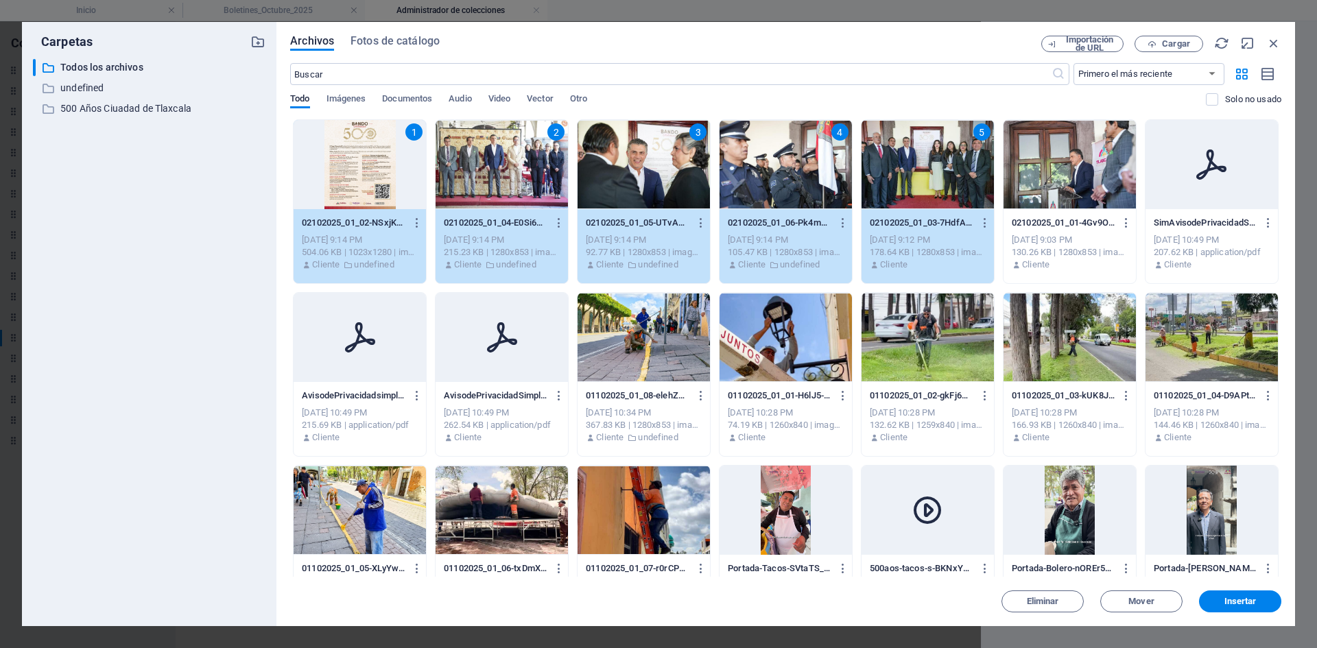
click at [1064, 188] on div at bounding box center [1070, 164] width 132 height 89
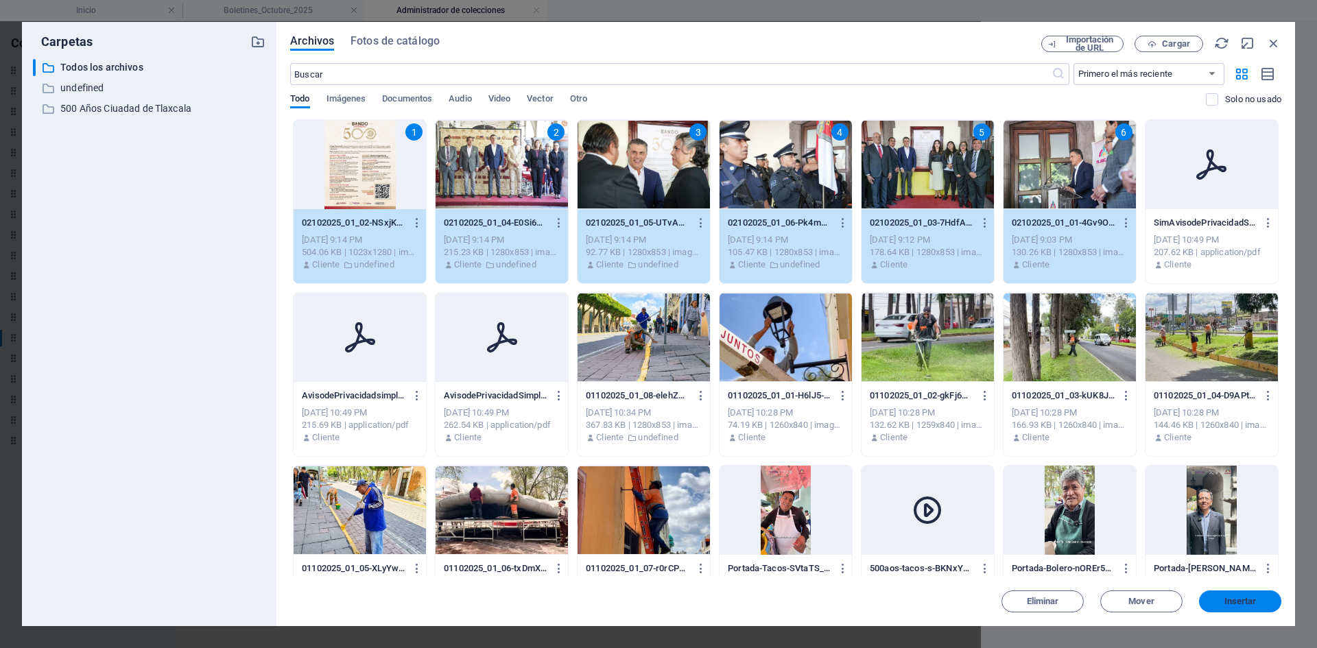
click at [1226, 602] on span "Insertar" at bounding box center [1241, 602] width 32 height 8
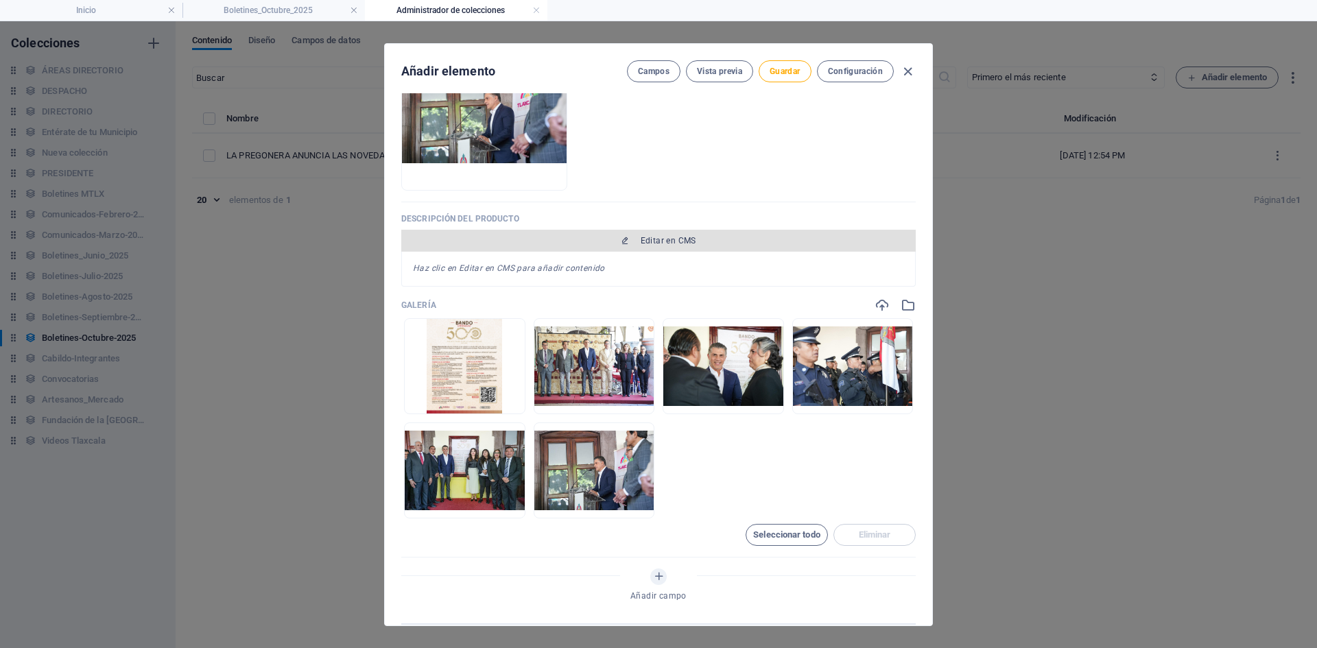
click at [694, 241] on span "Editar en CMS" at bounding box center [669, 240] width 56 height 11
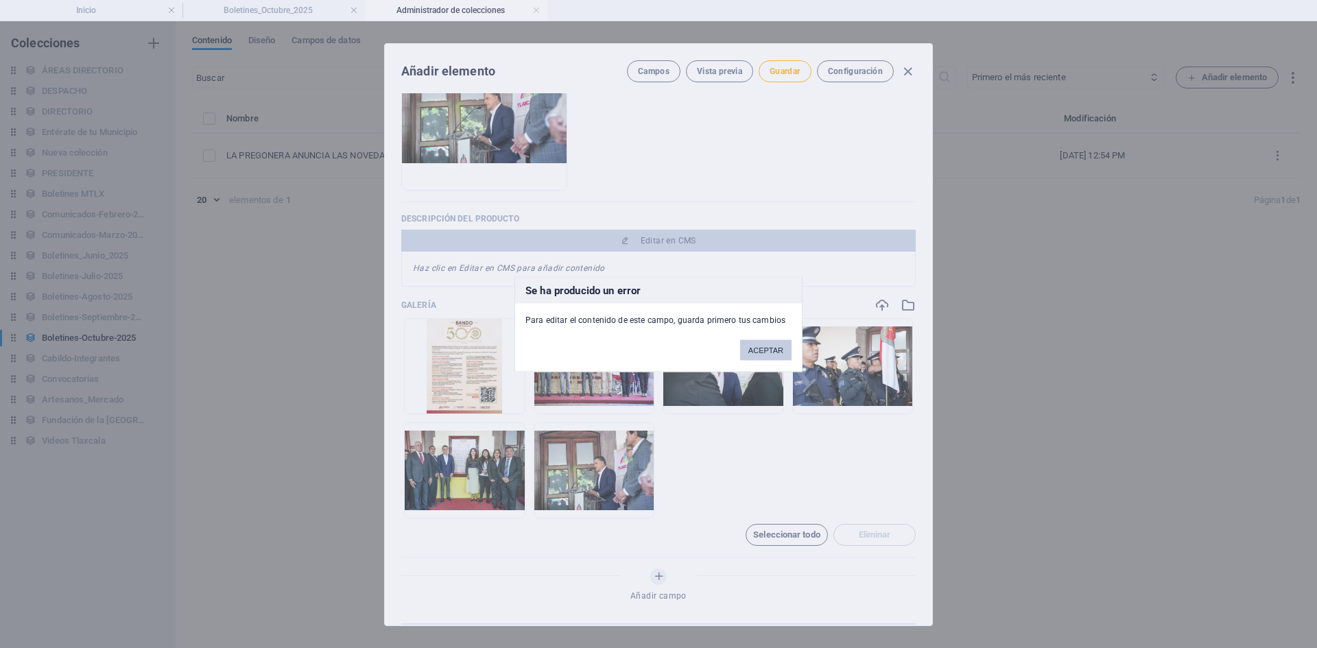
click at [763, 357] on button "ACEPTAR" at bounding box center [765, 350] width 51 height 21
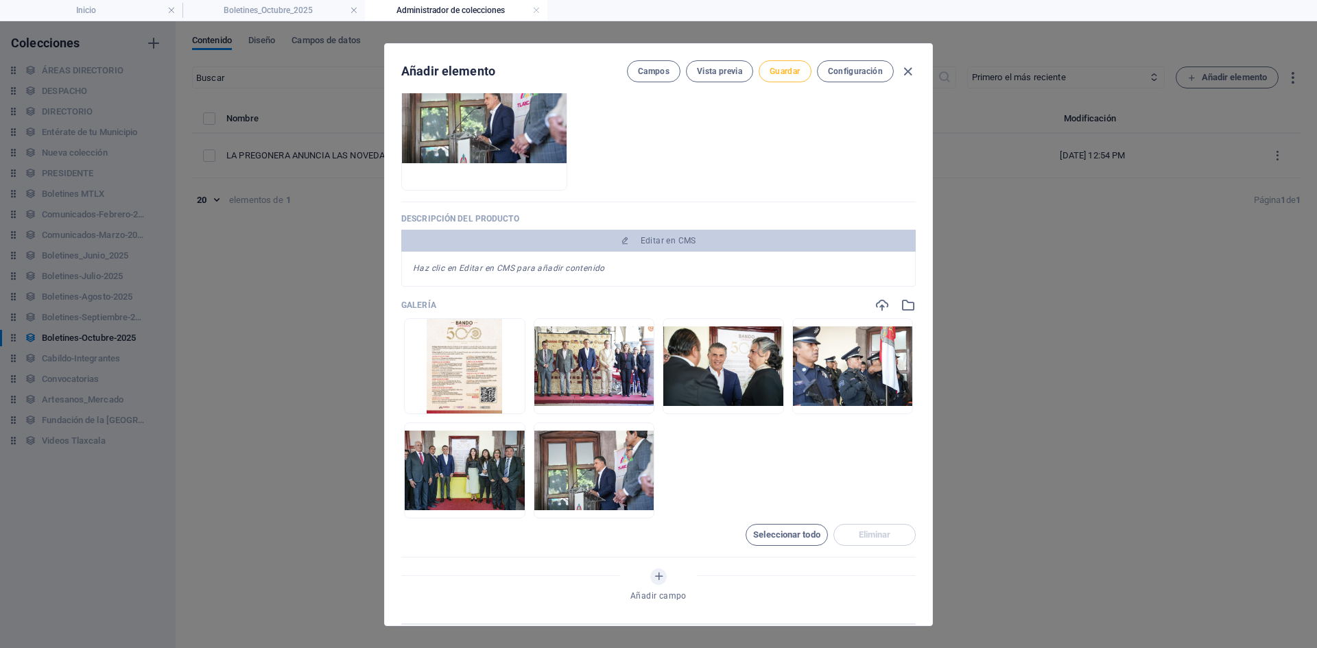
click at [795, 69] on span "Guardar" at bounding box center [785, 71] width 30 height 11
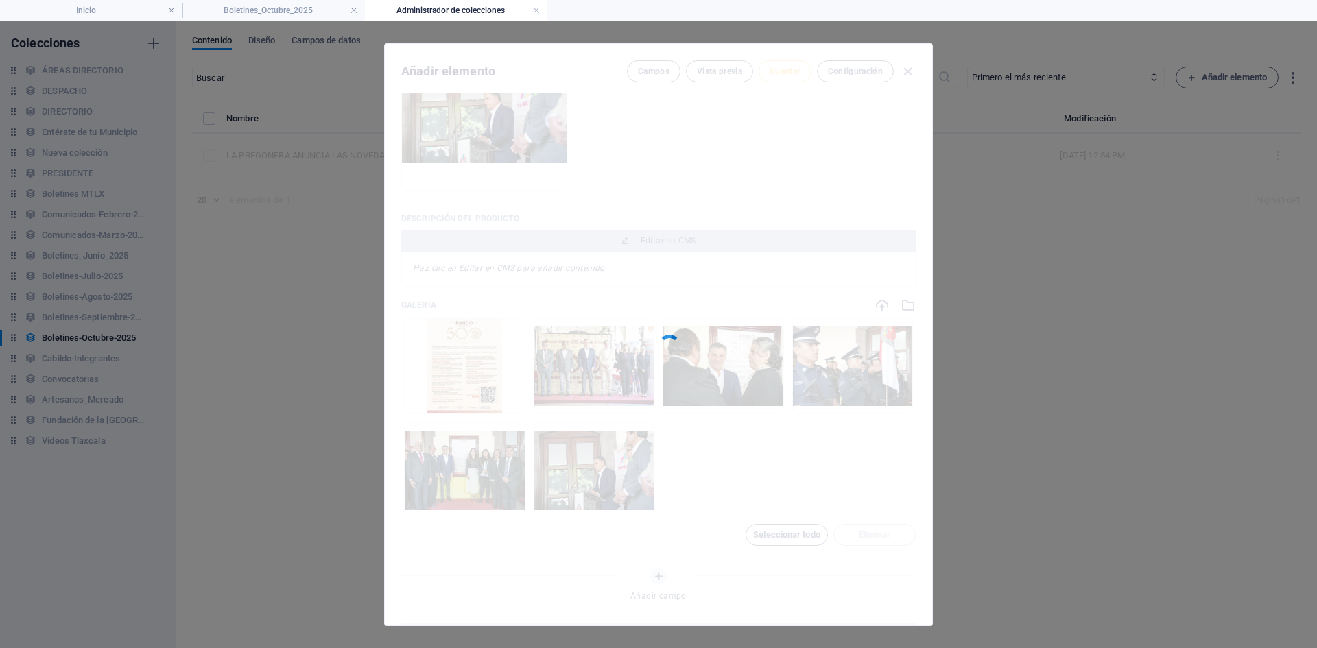
type input "021025-01"
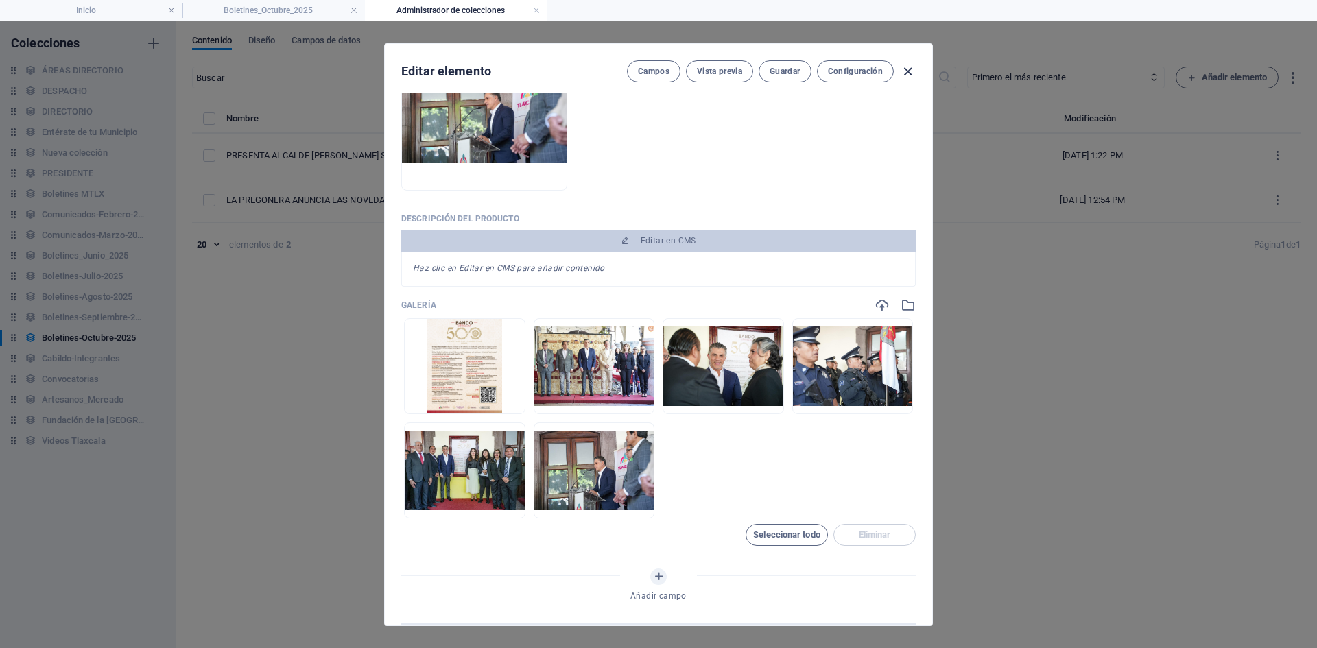
click at [909, 75] on icon "button" at bounding box center [908, 72] width 16 height 16
type input "presenta-alcalde-[PERSON_NAME]-bando-solemne-con-actividades-para-conmemorar-50…"
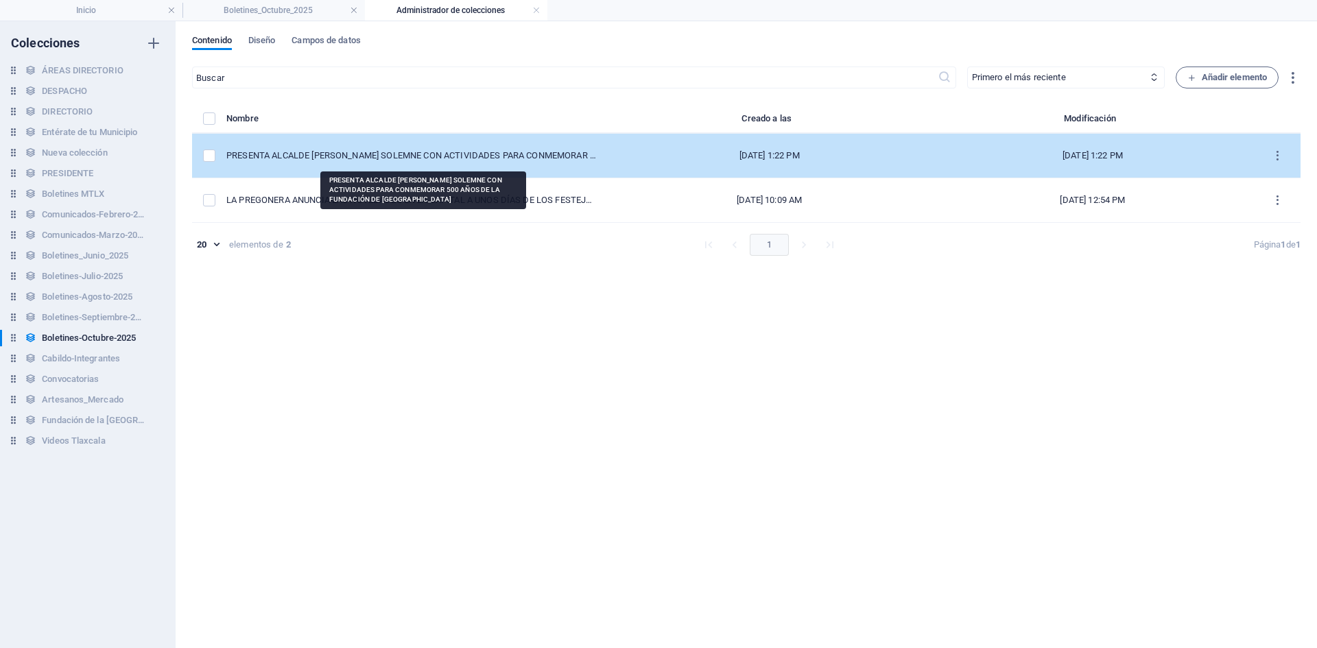
click at [462, 156] on div "PRESENTA ALCALDE [PERSON_NAME] SOLEMNE CON ACTIVIDADES PARA CONMEMORAR 500 AÑOS…" at bounding box center [411, 156] width 371 height 12
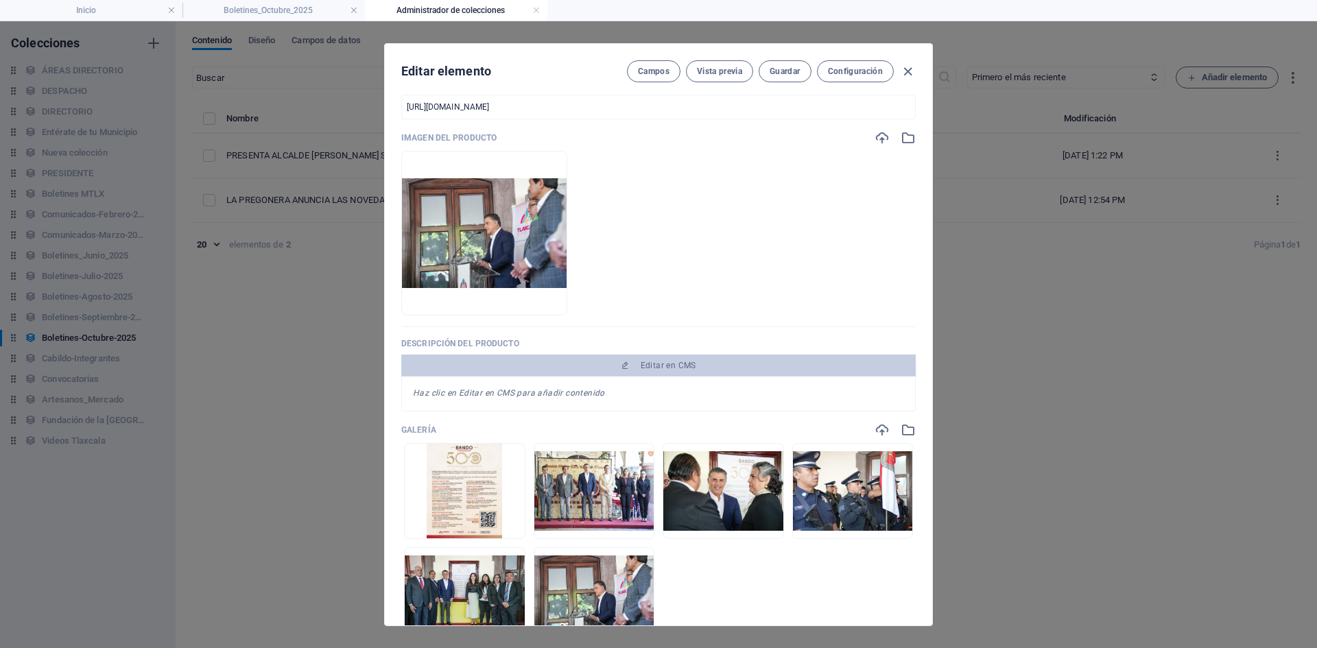
scroll to position [343, 0]
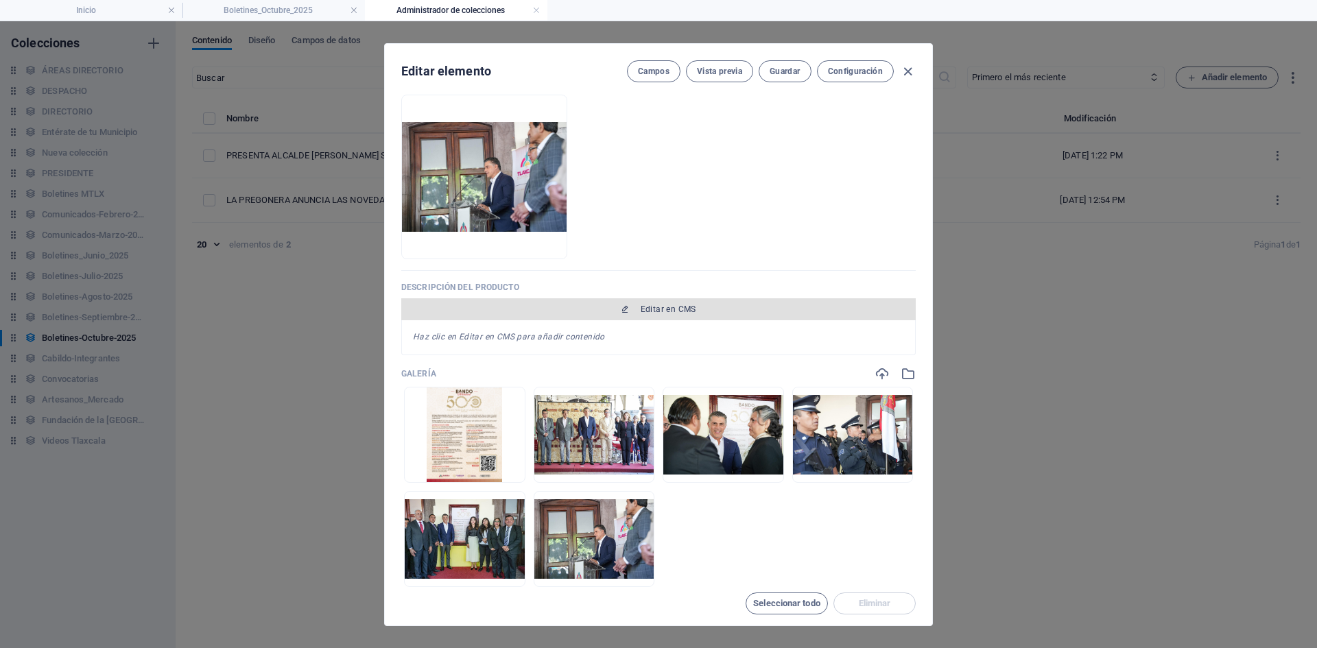
click at [671, 309] on span "Editar en CMS" at bounding box center [669, 309] width 56 height 11
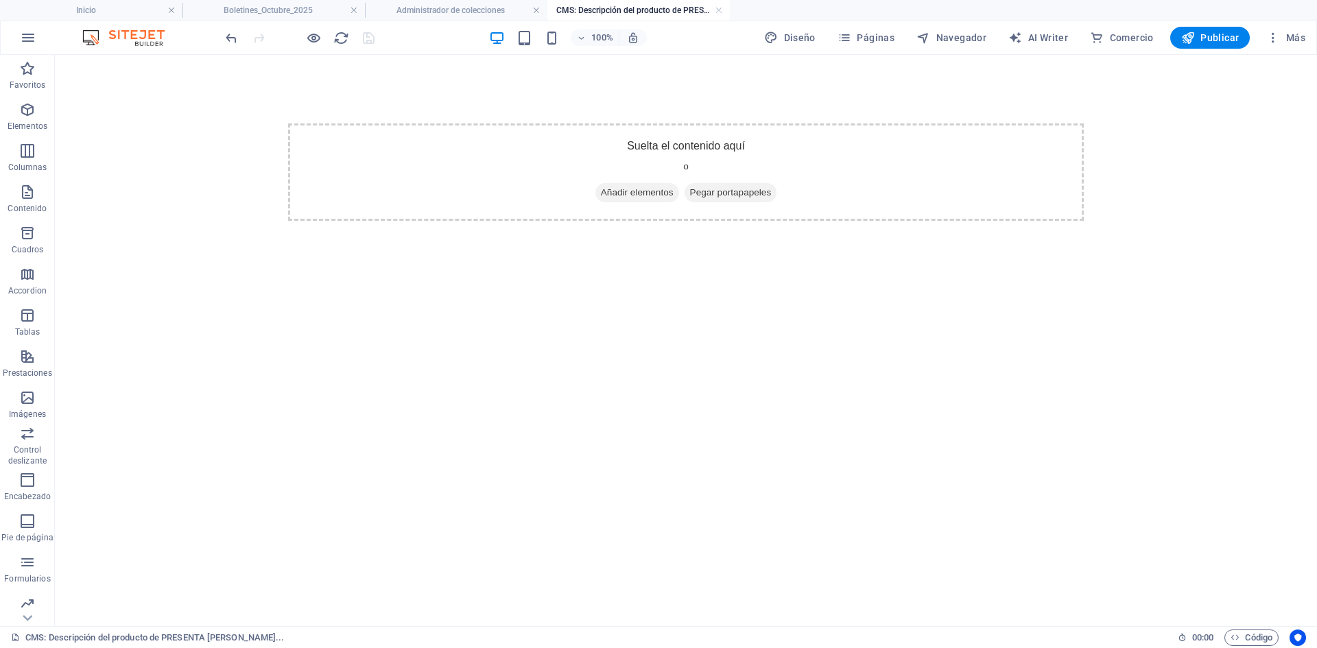
scroll to position [0, 0]
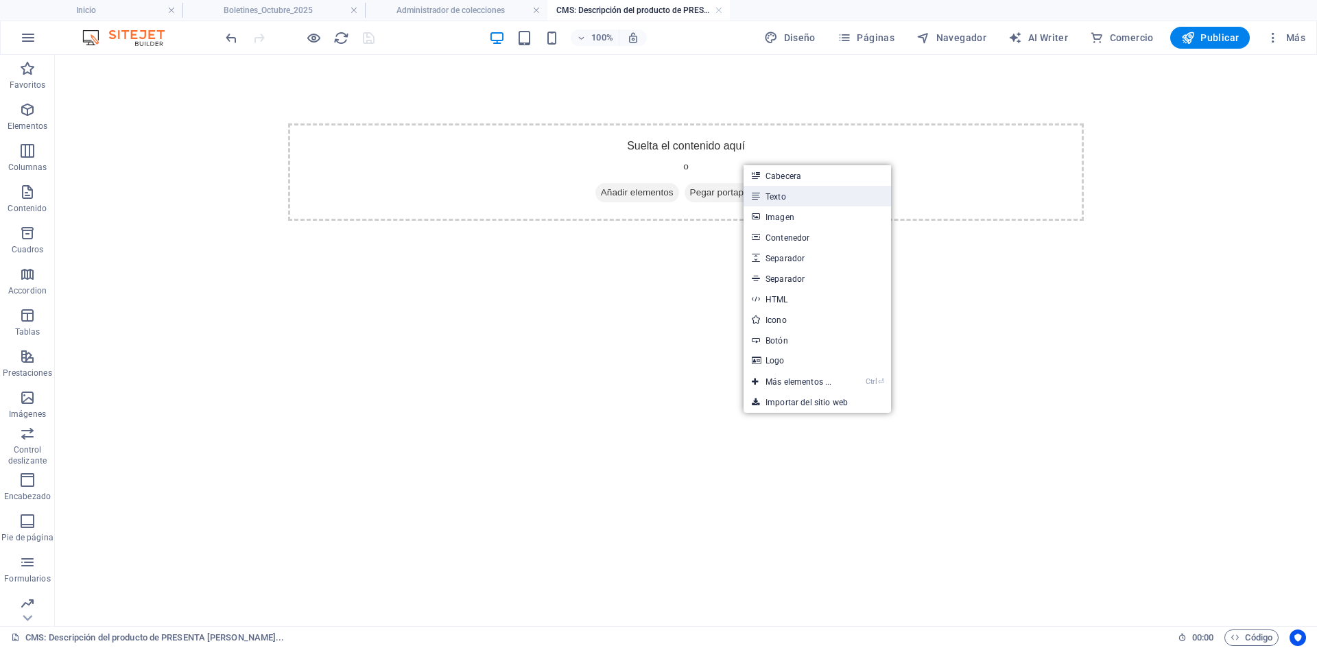
click at [776, 194] on link "Texto" at bounding box center [818, 196] width 148 height 21
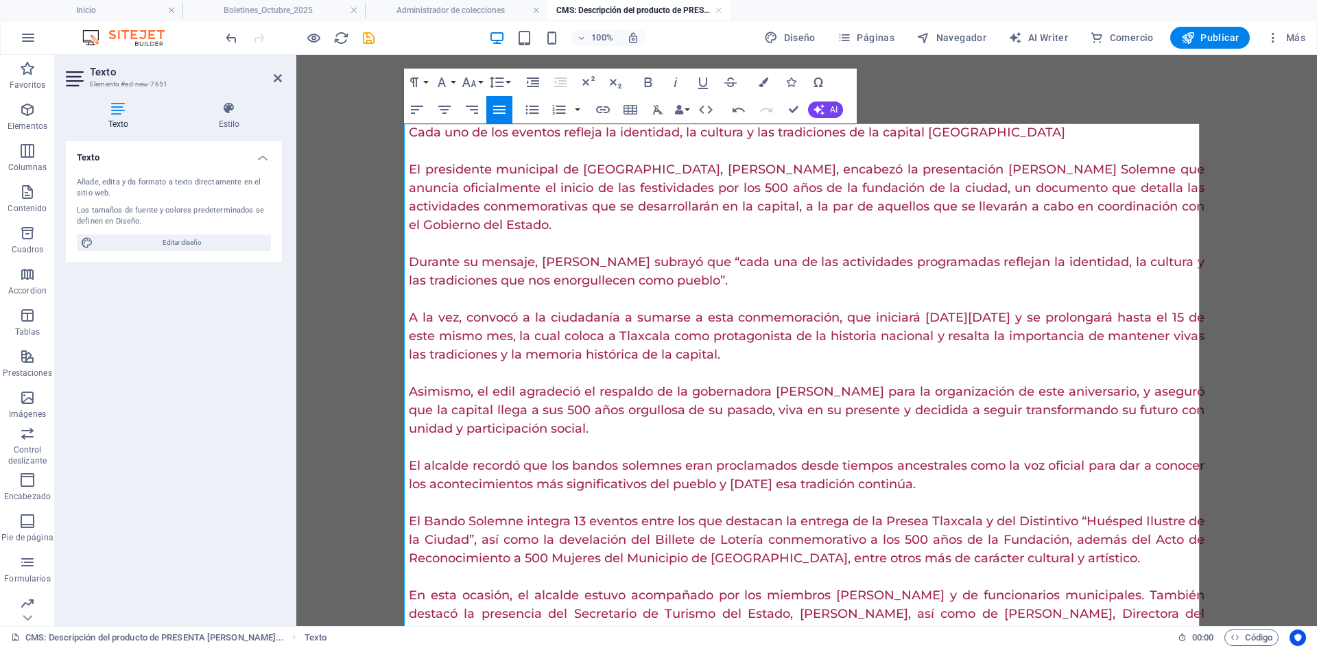
scroll to position [30641, 2]
click at [768, 80] on button "Colors" at bounding box center [764, 82] width 26 height 27
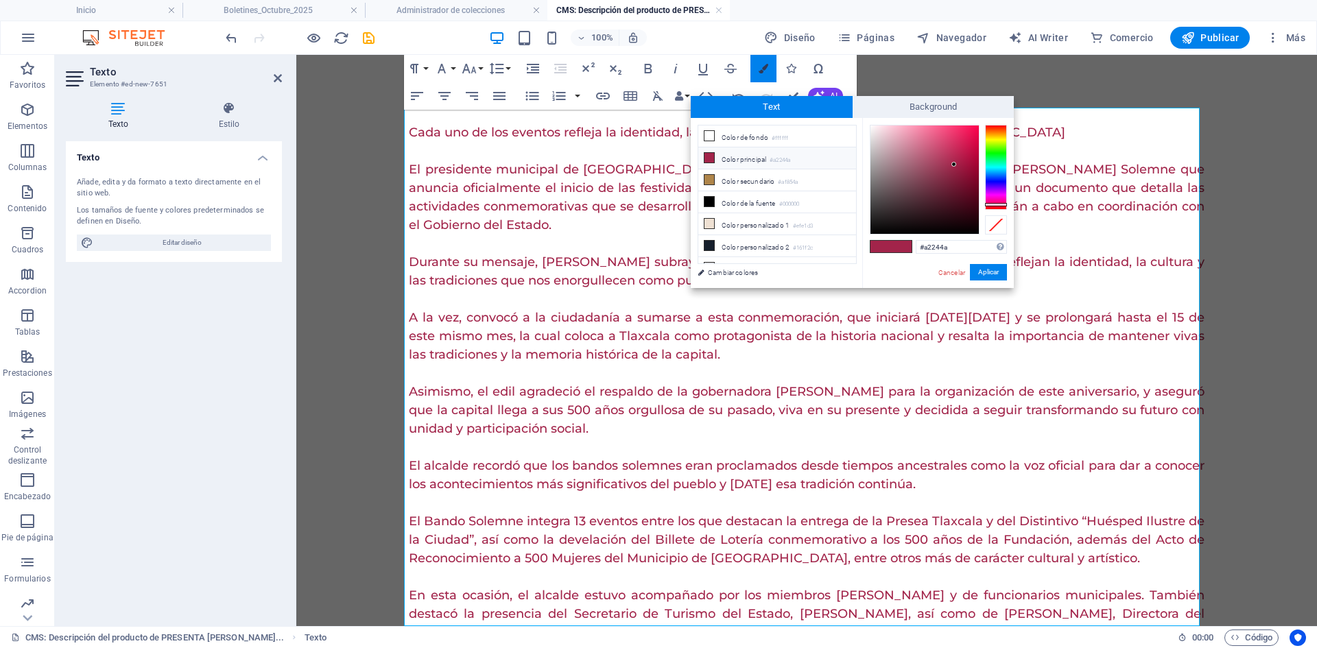
scroll to position [16, 0]
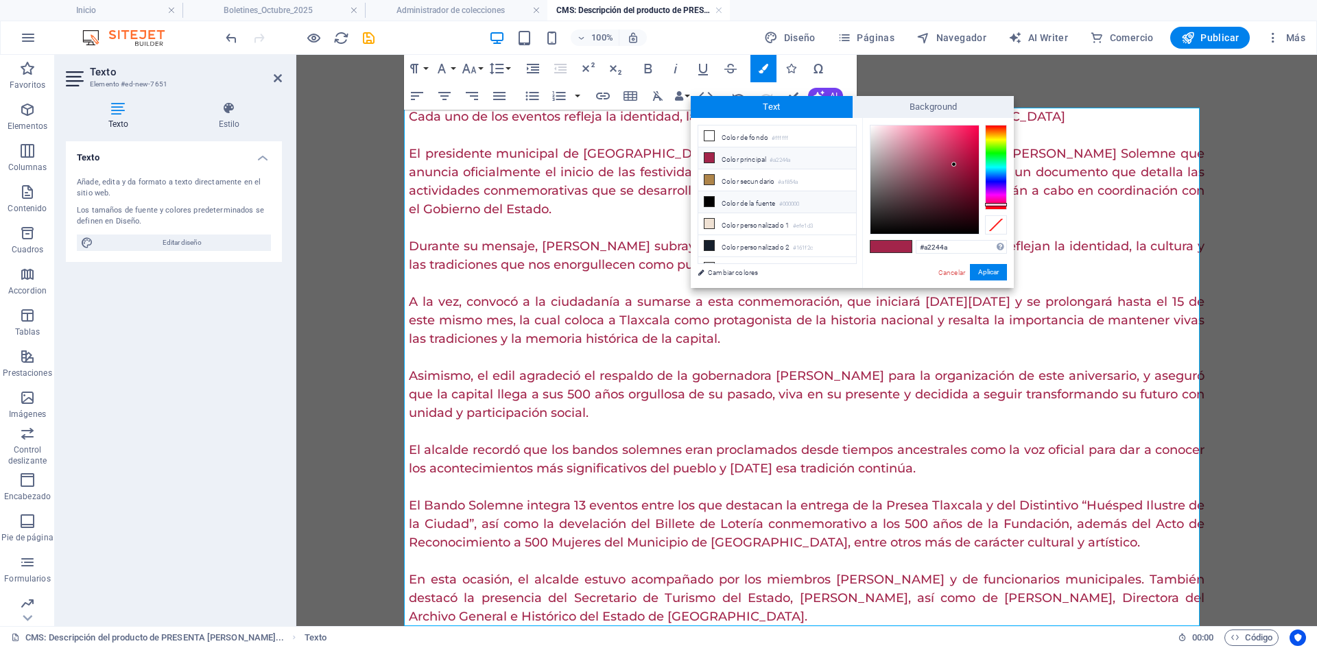
click at [716, 201] on li "Color de la fuente #000000" at bounding box center [777, 202] width 158 height 22
type input "#000000"
click at [991, 274] on button "Aplicar" at bounding box center [988, 272] width 37 height 16
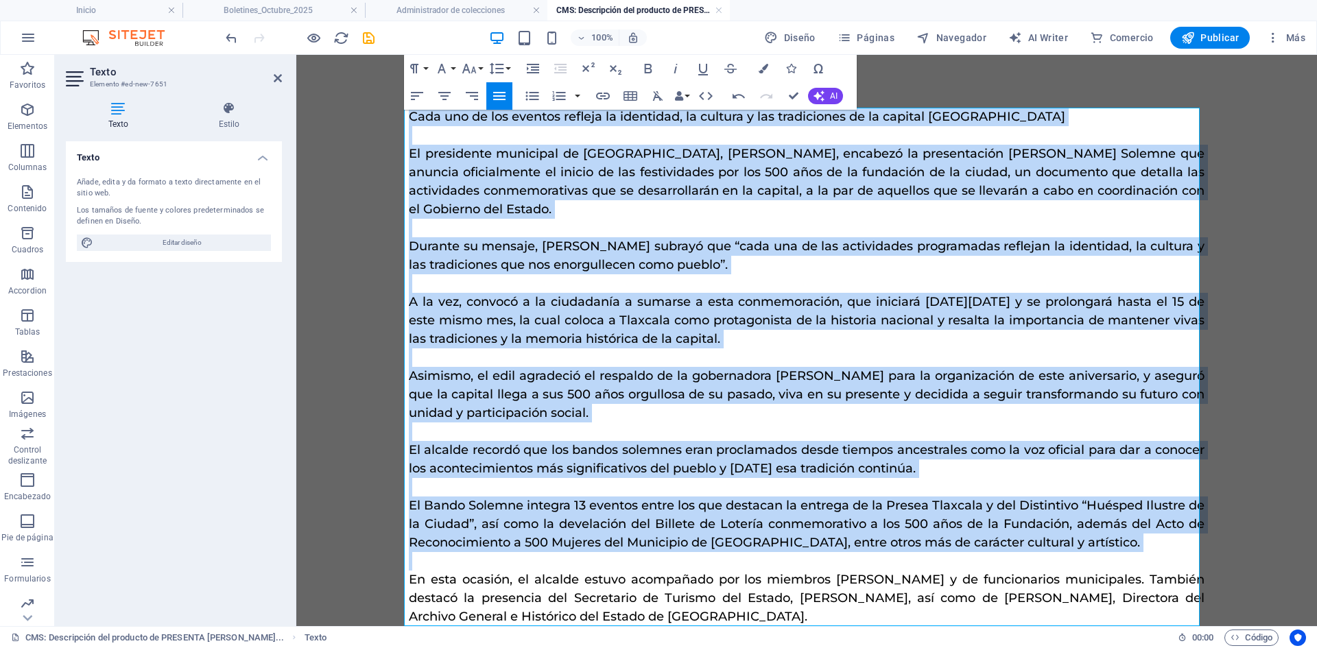
click at [595, 180] on p "El presidente municipal de [GEOGRAPHIC_DATA], [PERSON_NAME], encabezó la presen…" at bounding box center [807, 182] width 796 height 74
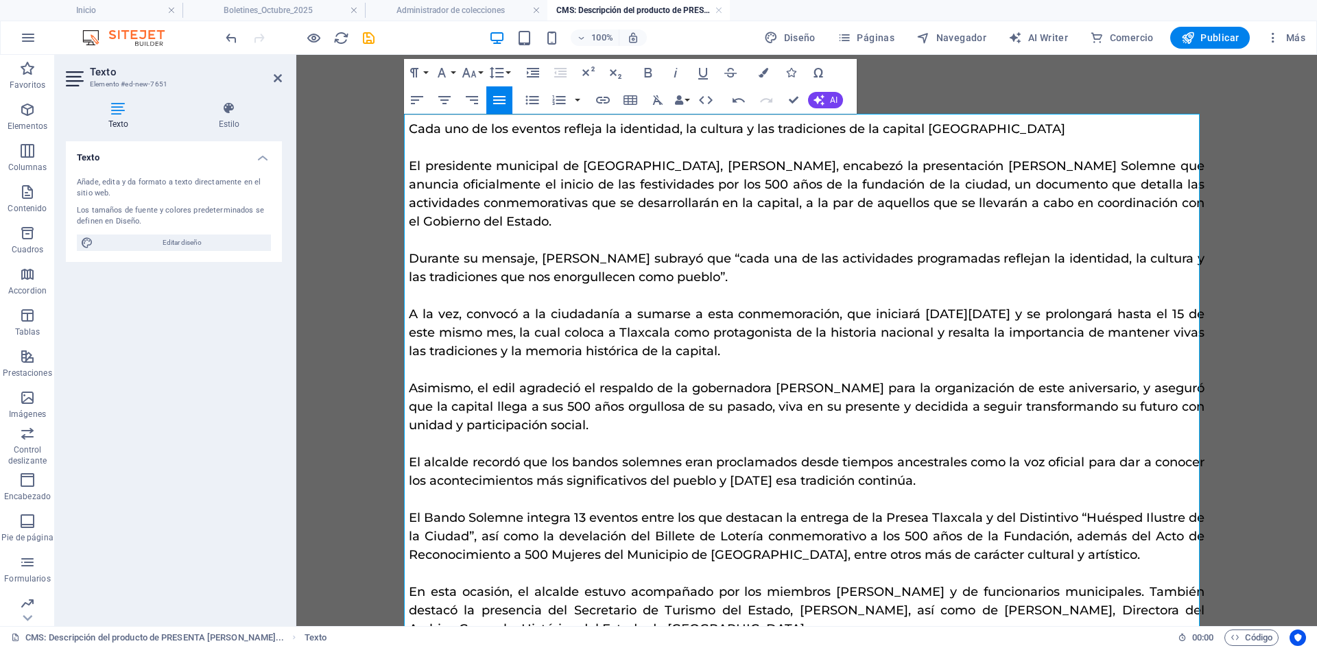
scroll to position [0, 0]
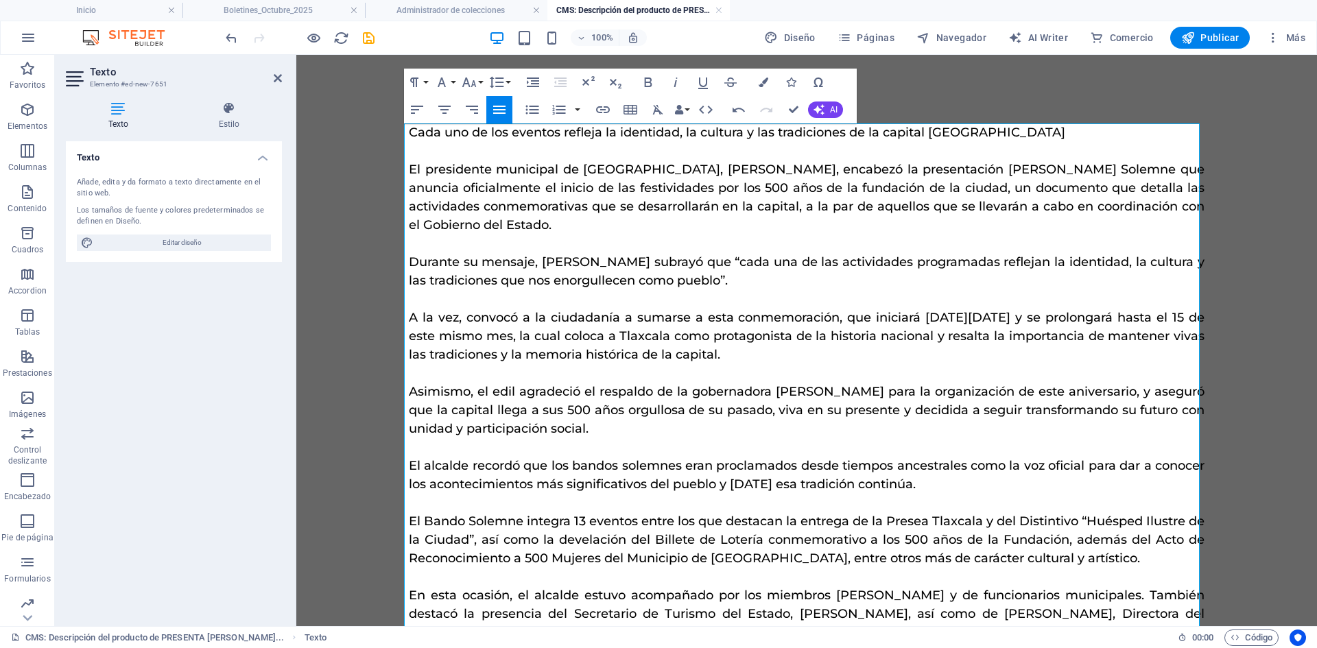
click at [1014, 136] on p "Cada uno de los eventos refleja la identidad, la cultura y las tradiciones de l…" at bounding box center [807, 133] width 796 height 19
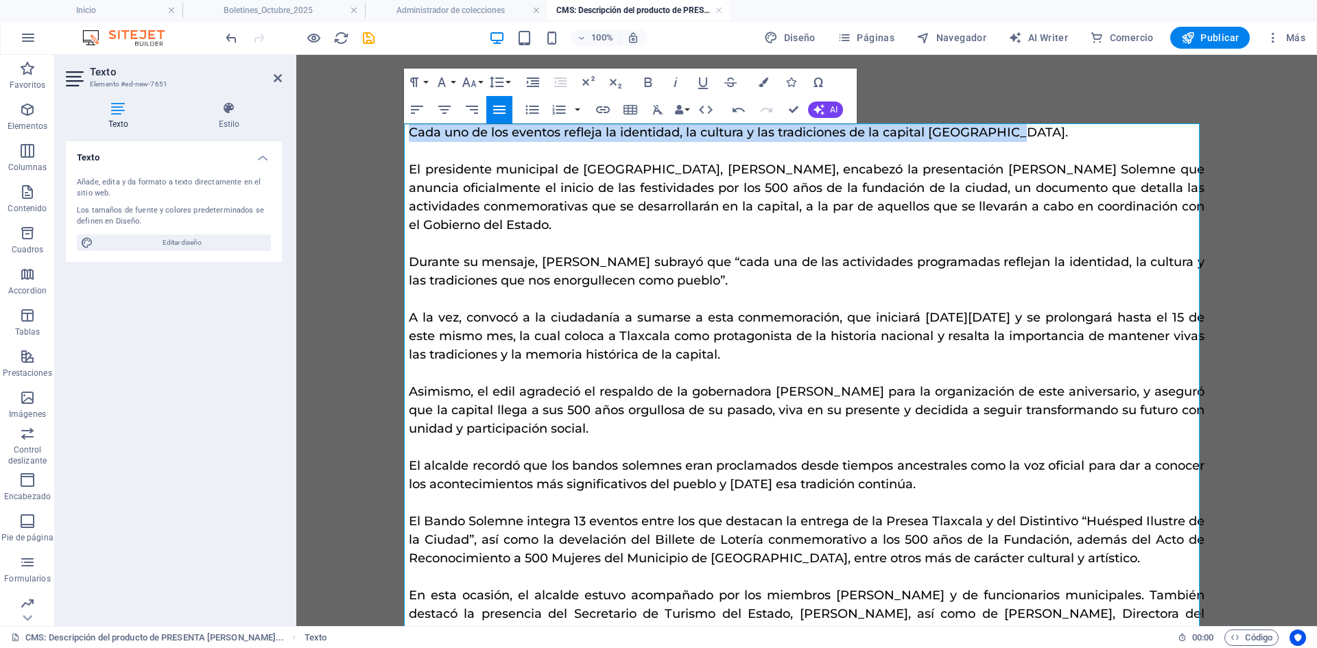
drag, startPoint x: 1009, startPoint y: 130, endPoint x: 406, endPoint y: 136, distance: 603.1
click at [409, 136] on p "Cada uno de los eventos refleja la identidad, la cultura y las tradiciones de l…" at bounding box center [807, 133] width 796 height 19
click at [672, 82] on icon "button" at bounding box center [676, 82] width 16 height 16
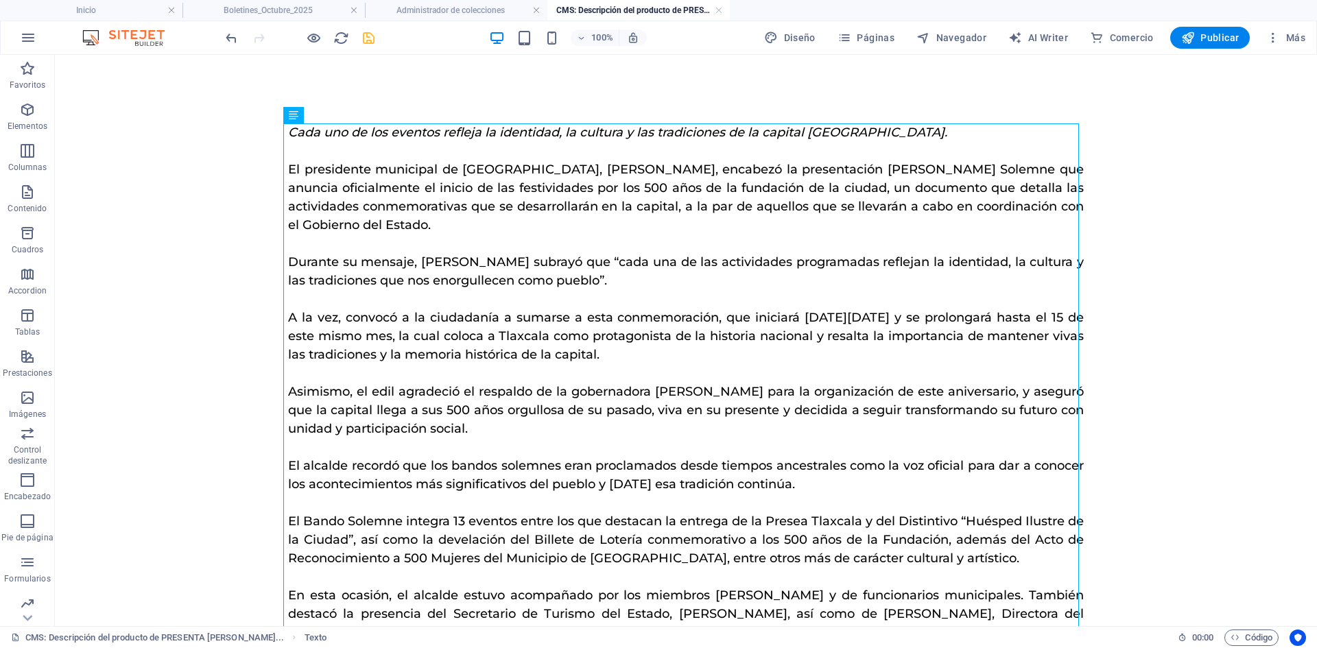
click at [367, 40] on icon "save" at bounding box center [369, 38] width 16 height 16
click at [718, 11] on link at bounding box center [719, 10] width 8 height 13
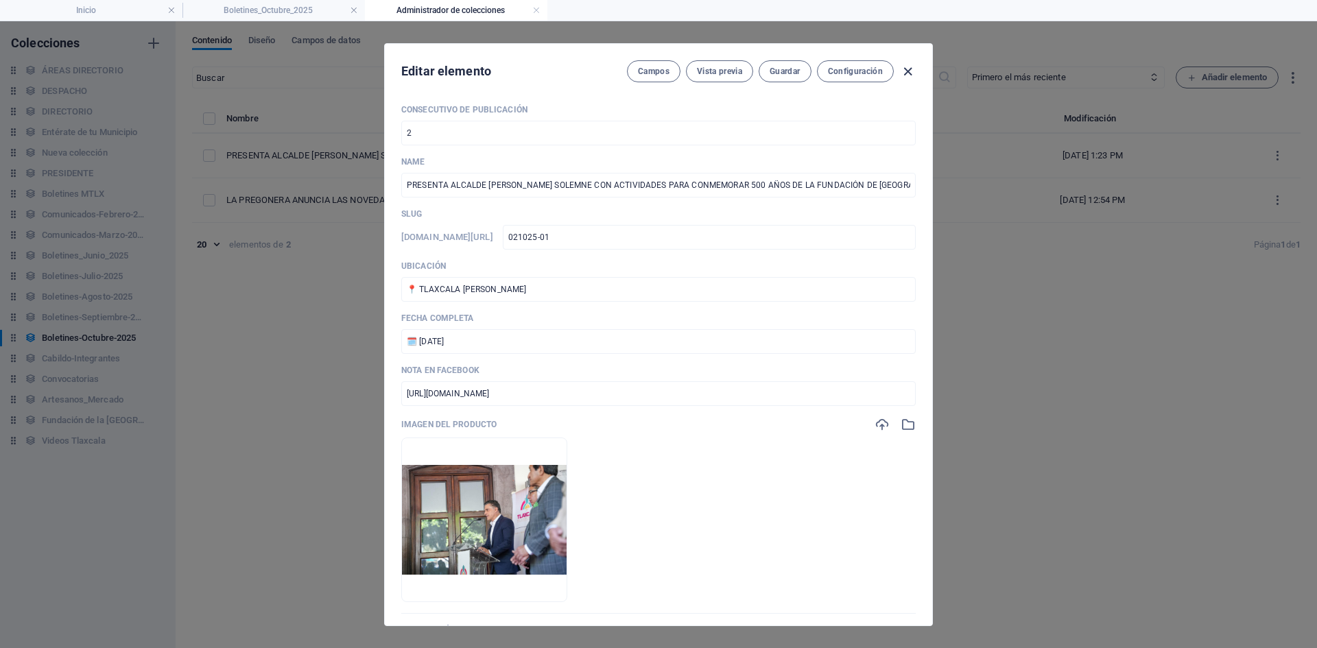
click at [906, 71] on icon "button" at bounding box center [908, 72] width 16 height 16
type input "presenta-alcalde-[PERSON_NAME]-bando-solemne-con-actividades-para-conmemorar-50…"
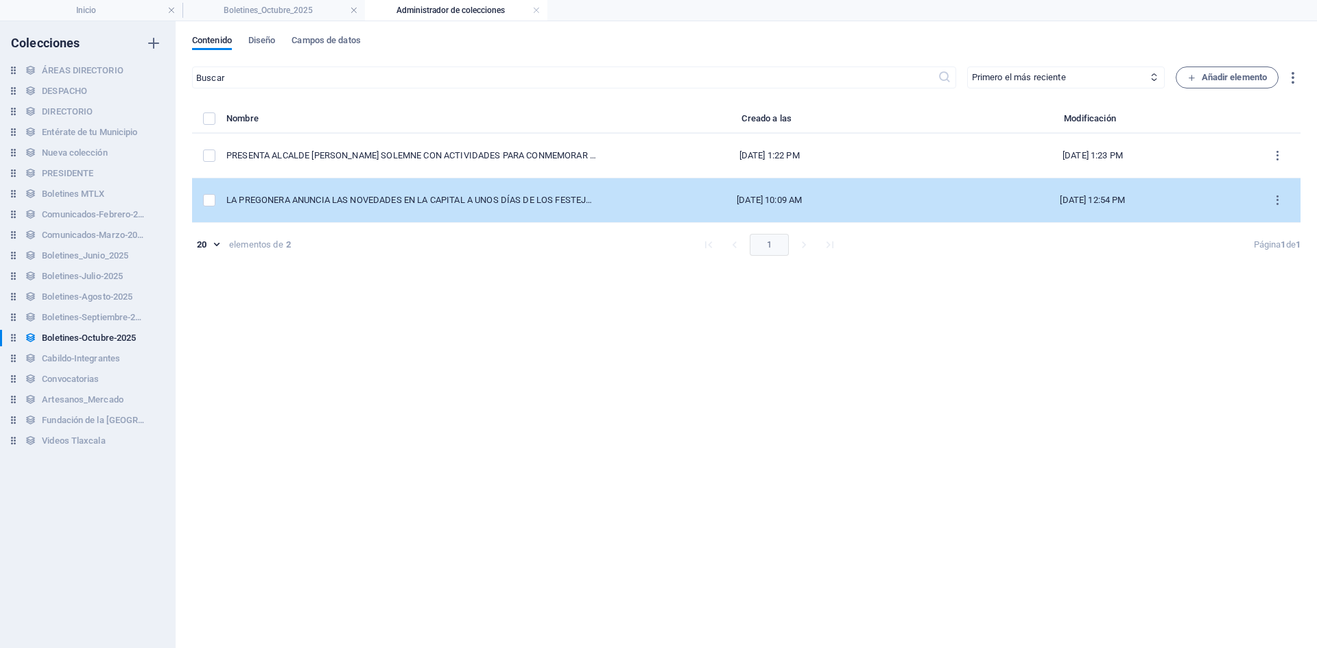
click at [404, 203] on div "LA PREGONERA ANUNCIA LAS NOVEDADES EN LA CAPITAL A UNOS DÍAS DE LOS FESTEJOS PO…" at bounding box center [411, 200] width 371 height 12
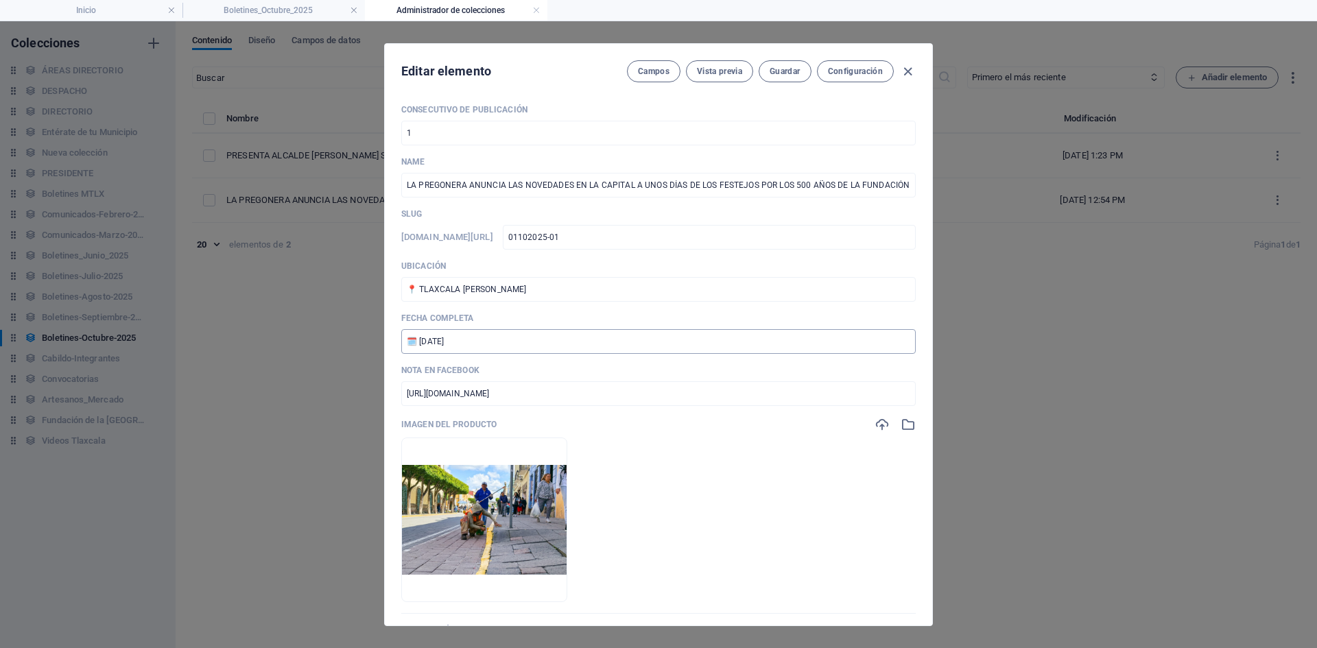
click at [421, 342] on input "🗓️ [DATE]" at bounding box center [658, 341] width 515 height 25
type input "🗓️ 01 DE OCTUBRE 2025"
click at [788, 73] on span "Guardar" at bounding box center [785, 71] width 30 height 11
click at [907, 70] on icon "button" at bounding box center [908, 72] width 16 height 16
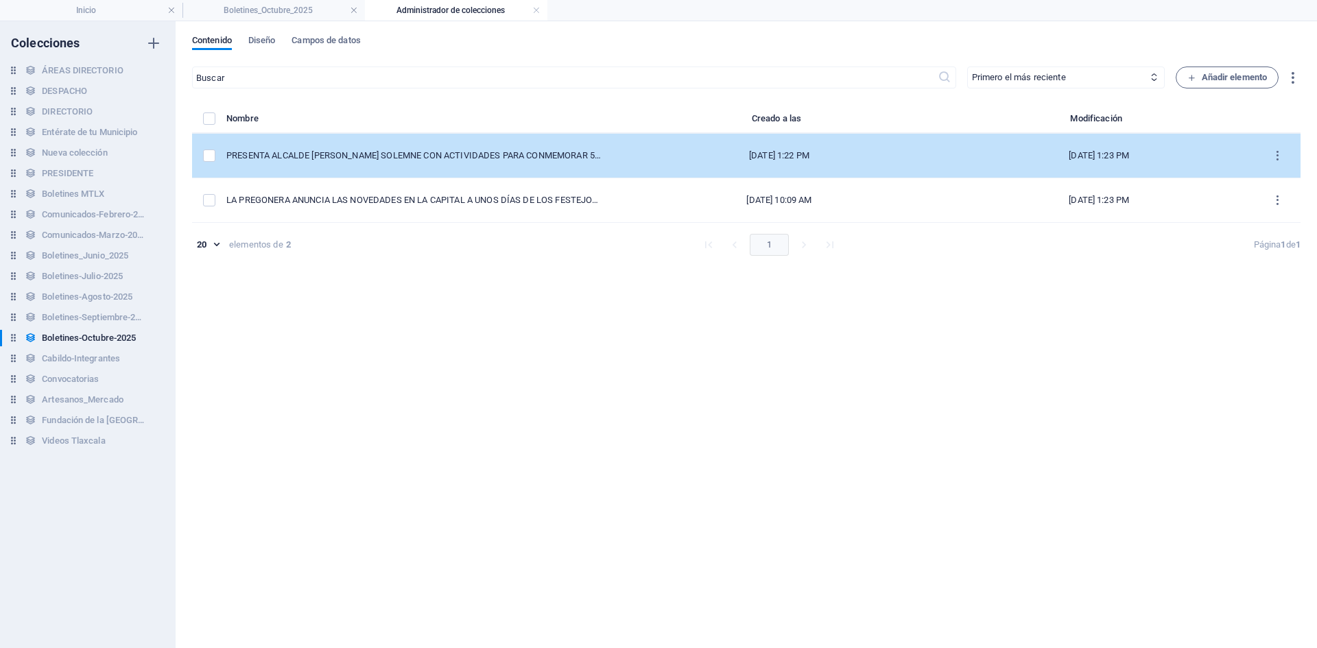
type input "la-pregonera-anuncia-las-novedades-en-la-capital-a-unos-dias-de-los-festejos-po…"
click at [386, 152] on div "PRESENTA ALCALDE [PERSON_NAME] SOLEMNE CON ACTIVIDADES PARA CONMEMORAR 500 AÑOS…" at bounding box center [414, 156] width 377 height 12
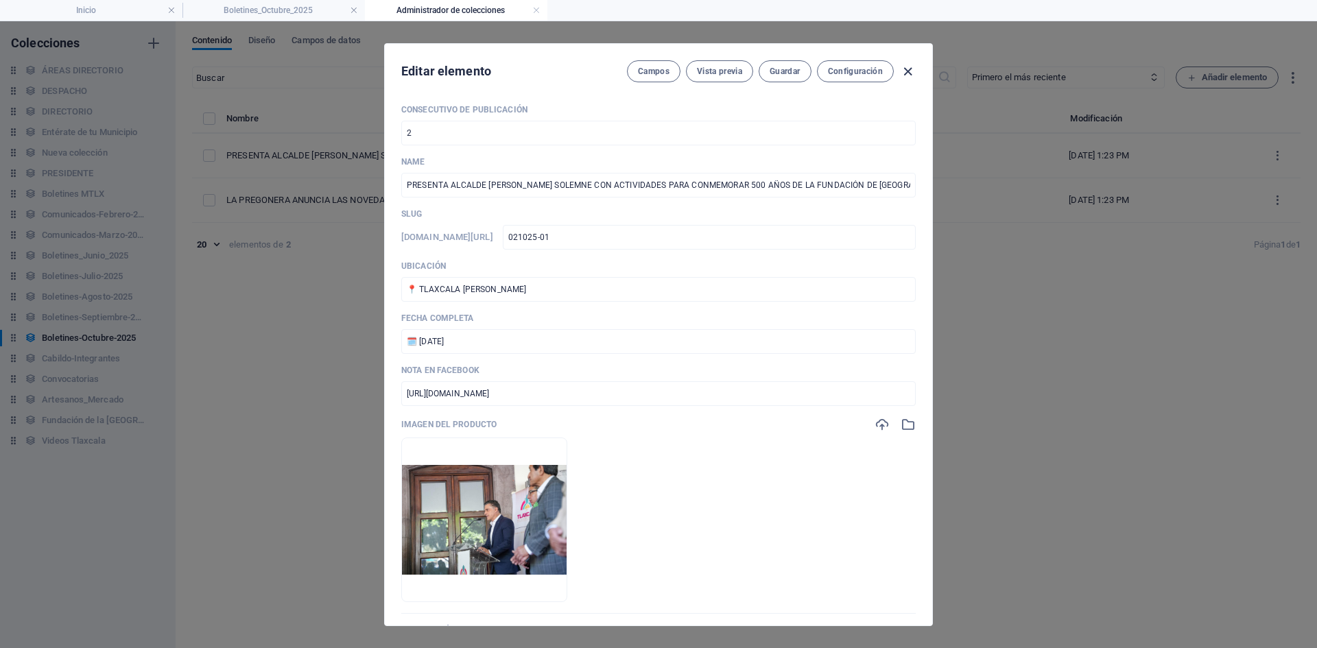
click at [908, 71] on icon "button" at bounding box center [908, 72] width 16 height 16
type input "presenta-alcalde-[PERSON_NAME]-bando-solemne-con-actividades-para-conmemorar-50…"
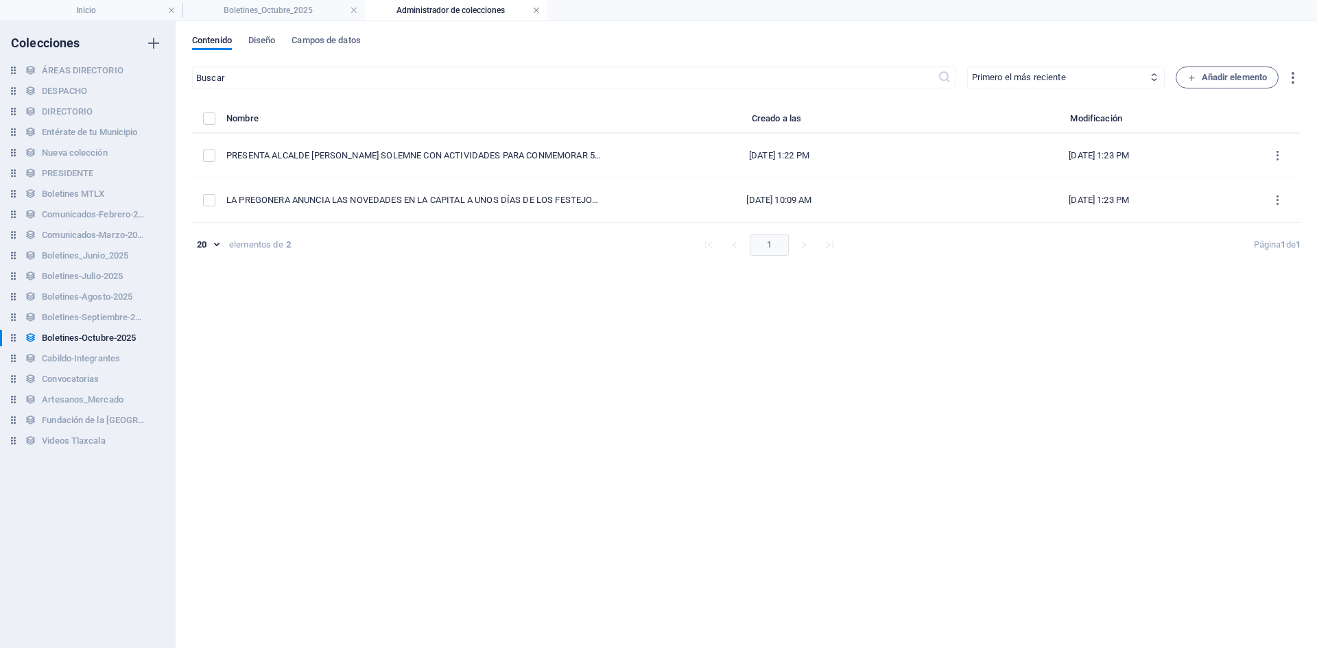
click at [539, 13] on link at bounding box center [536, 10] width 8 height 13
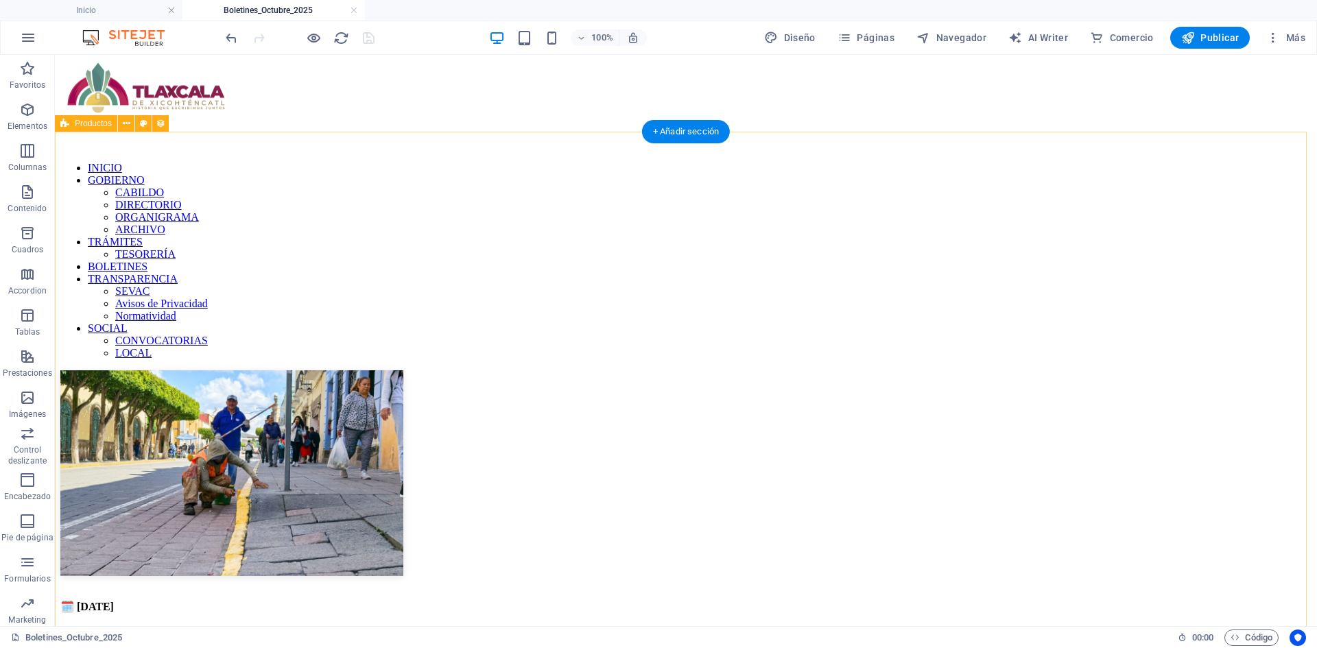
click at [163, 371] on div "🗓️ [DATE] LA PREGONERA ANUNCIA LAS NOVEDADES EN LA CAPITAL A UNOS DÍAS DE LOS F…" at bounding box center [686, 568] width 1252 height 395
select select "68dea3b2527db34b01023148"
select select "createdAt_DESC"
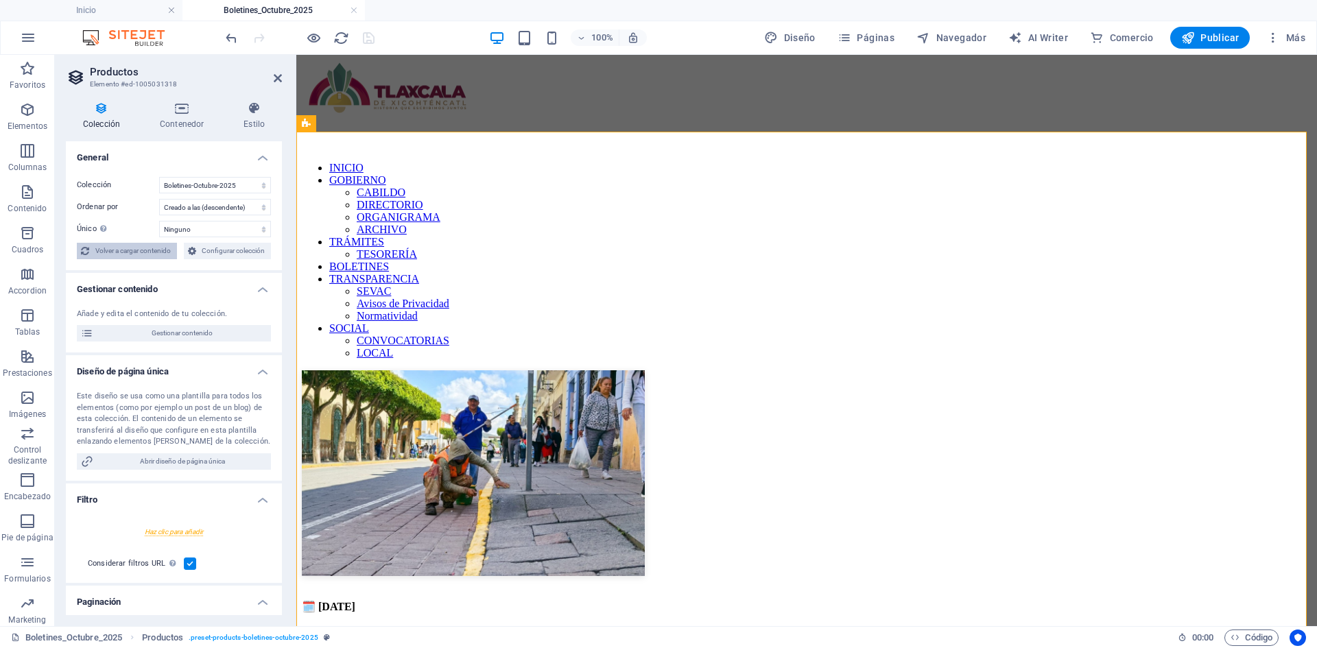
click at [144, 248] on span "Volver a cargar contenido" at bounding box center [133, 251] width 80 height 16
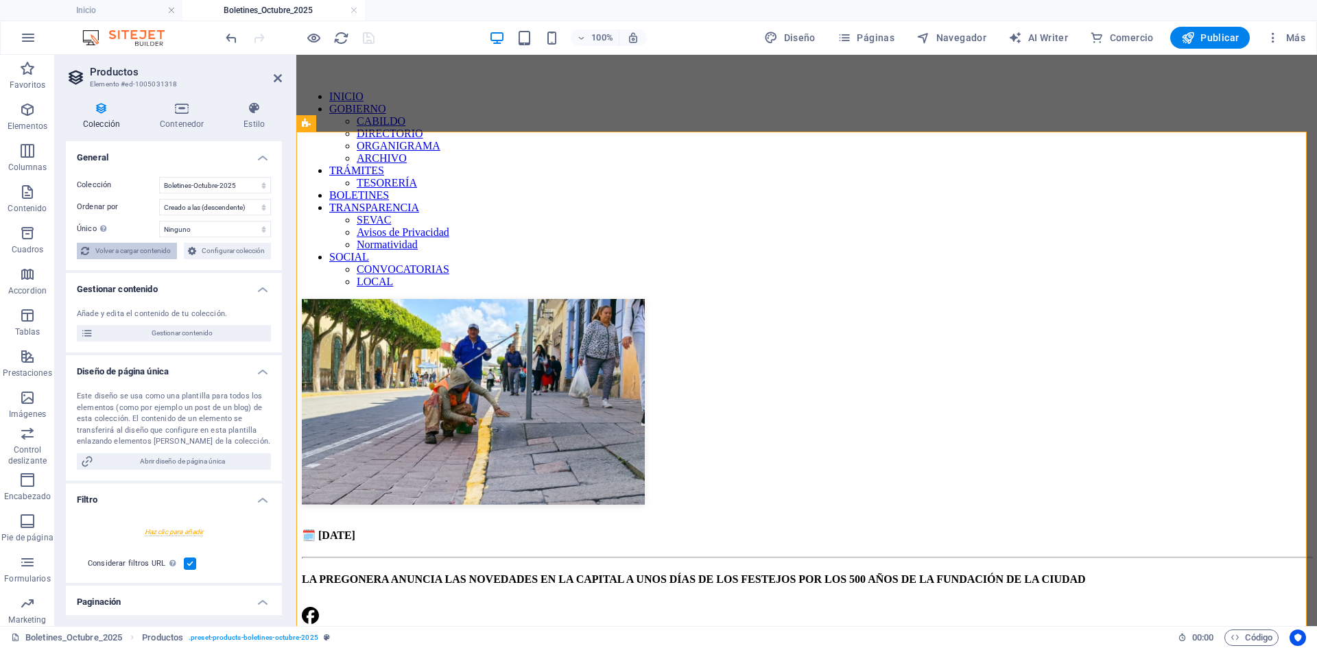
select select "68dea3b2527db34b01023148"
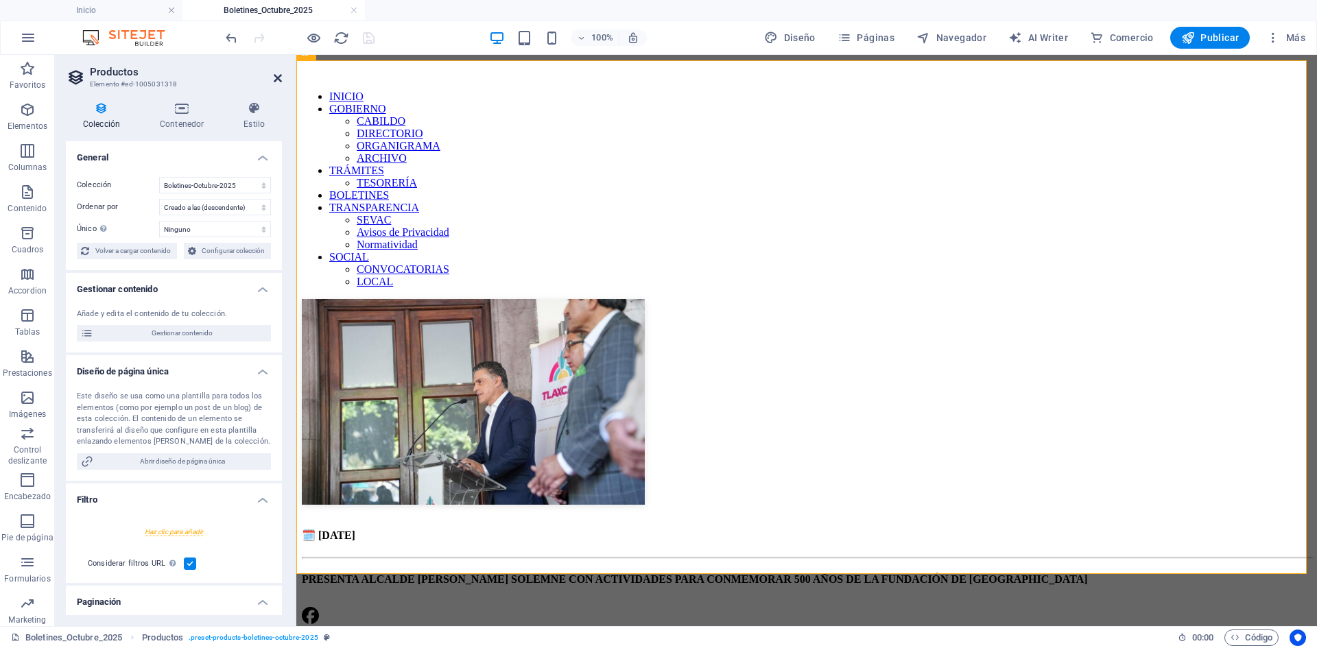
click at [278, 78] on icon at bounding box center [278, 78] width 8 height 11
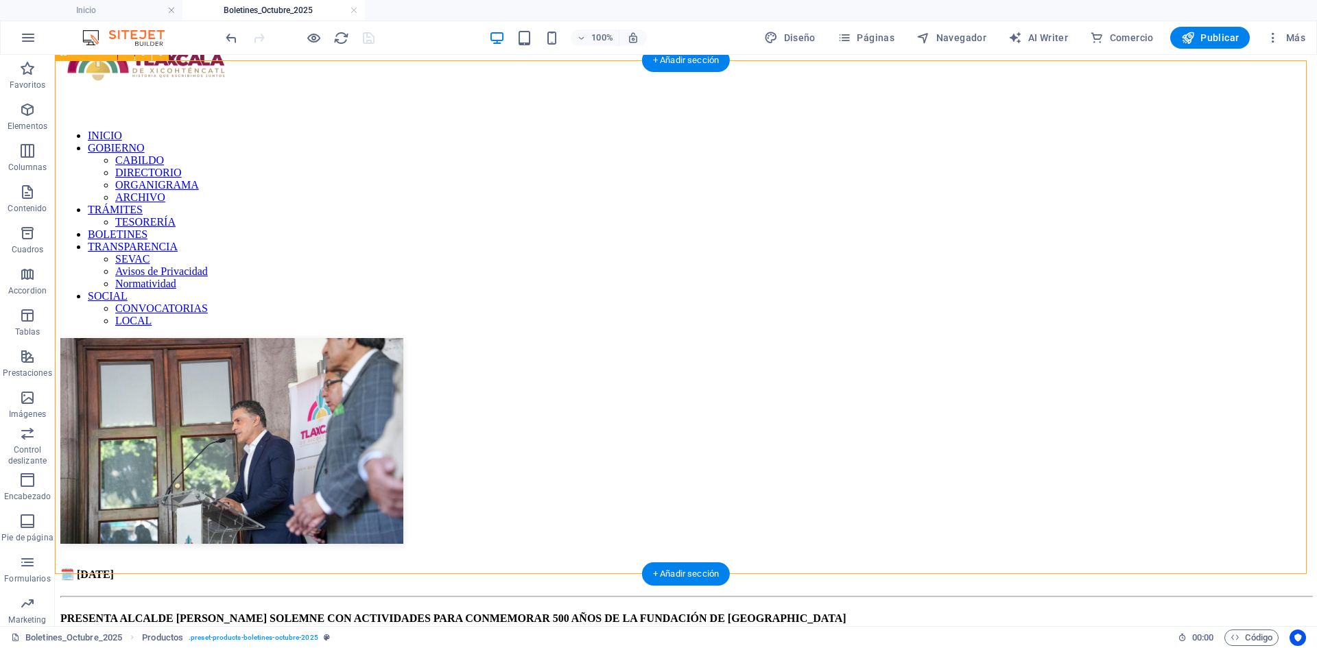
scroll to position [0, 0]
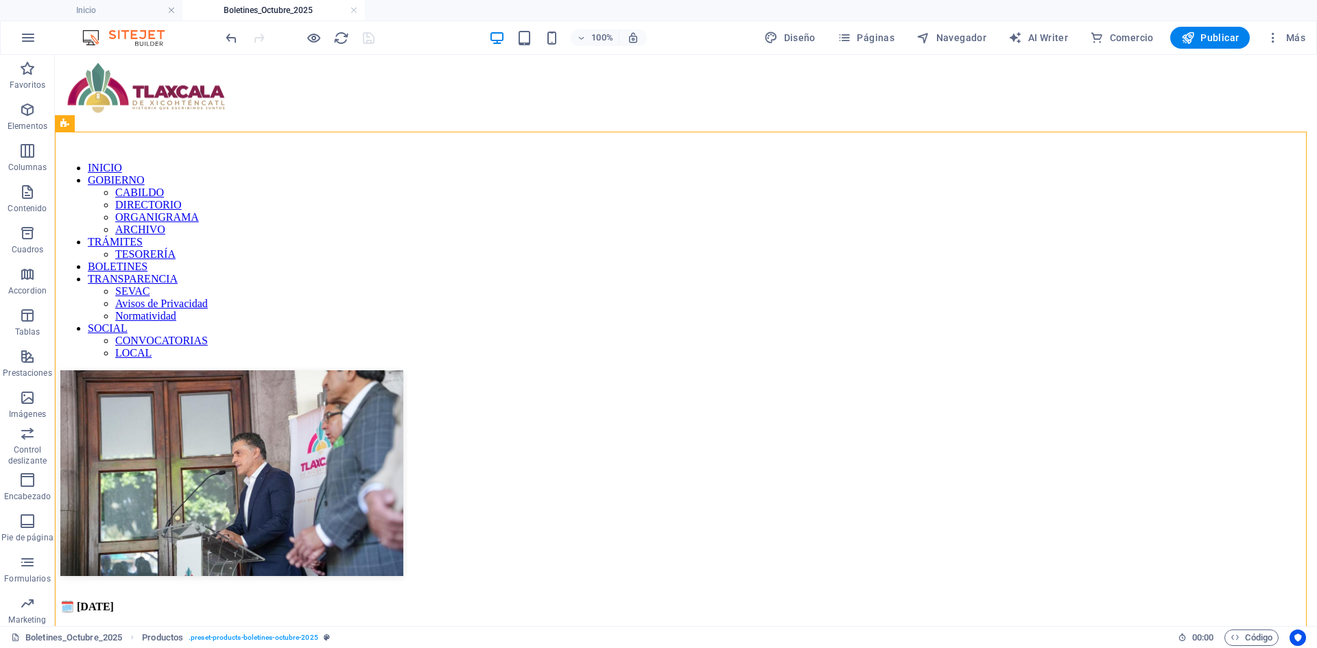
click at [349, 8] on h4 "Boletines_Octubre_2025" at bounding box center [274, 10] width 183 height 15
click at [353, 10] on link at bounding box center [354, 10] width 8 height 13
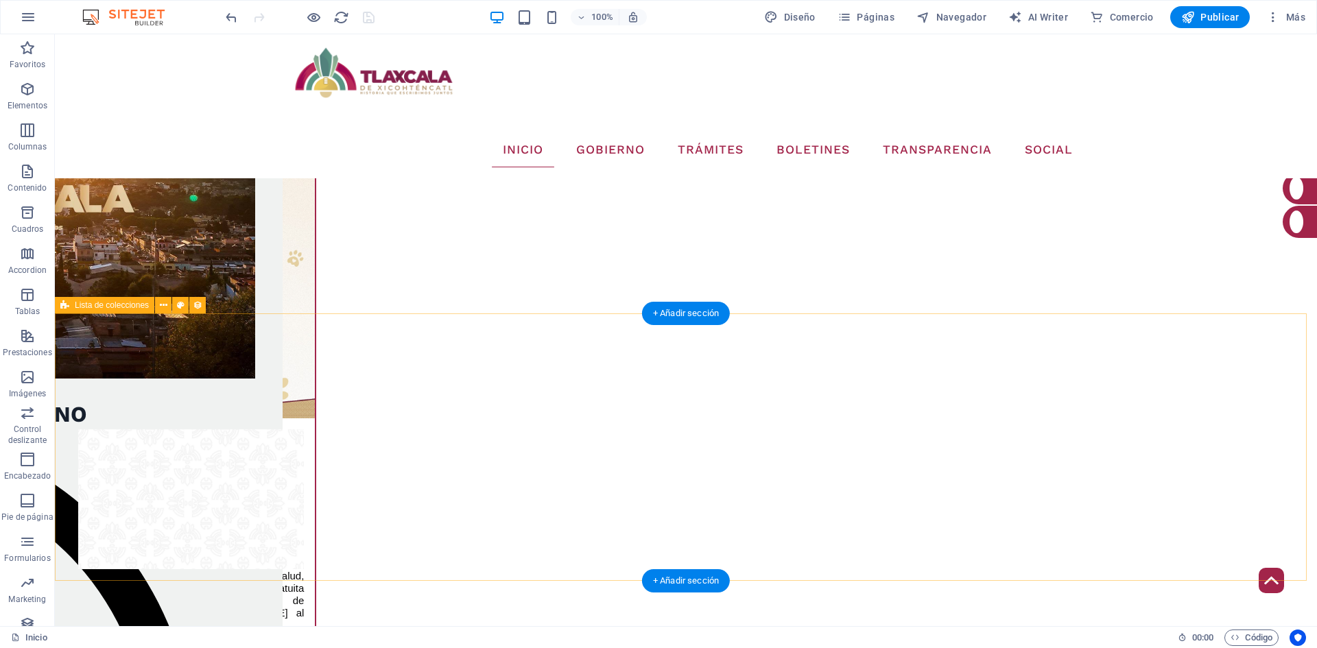
scroll to position [2628, 0]
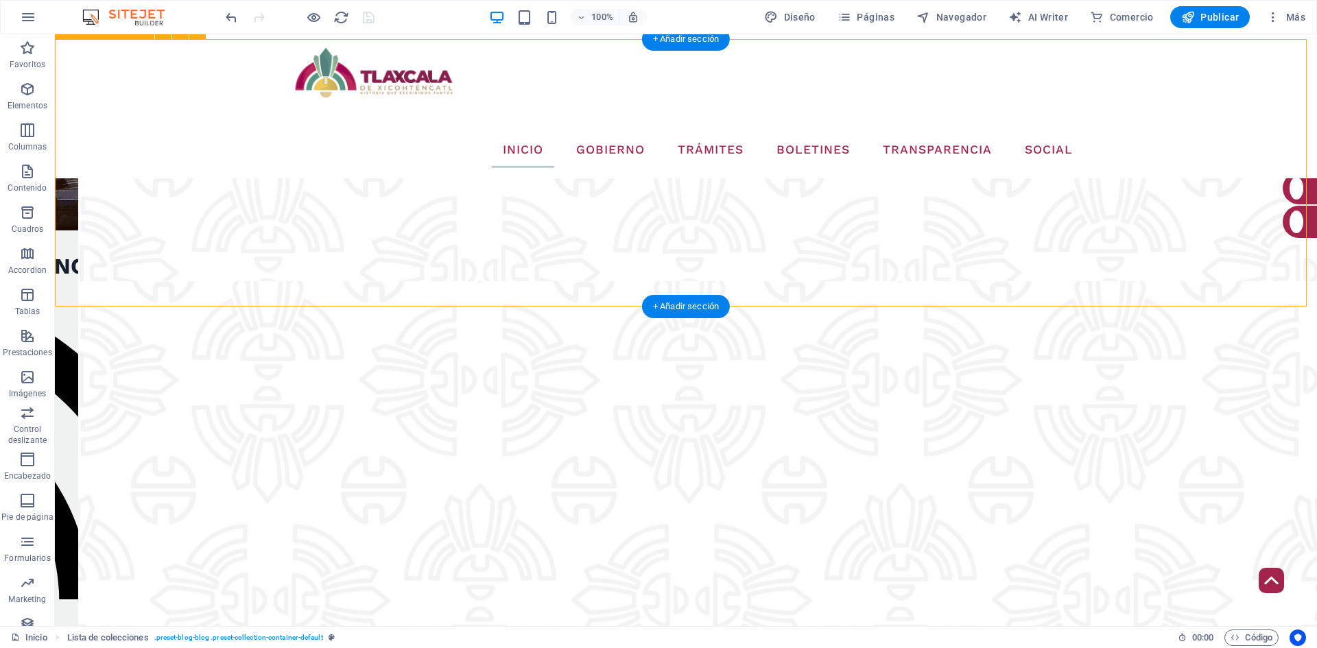
select select "68dea3b2527db34b01023148"
select select "createdAt_DESC"
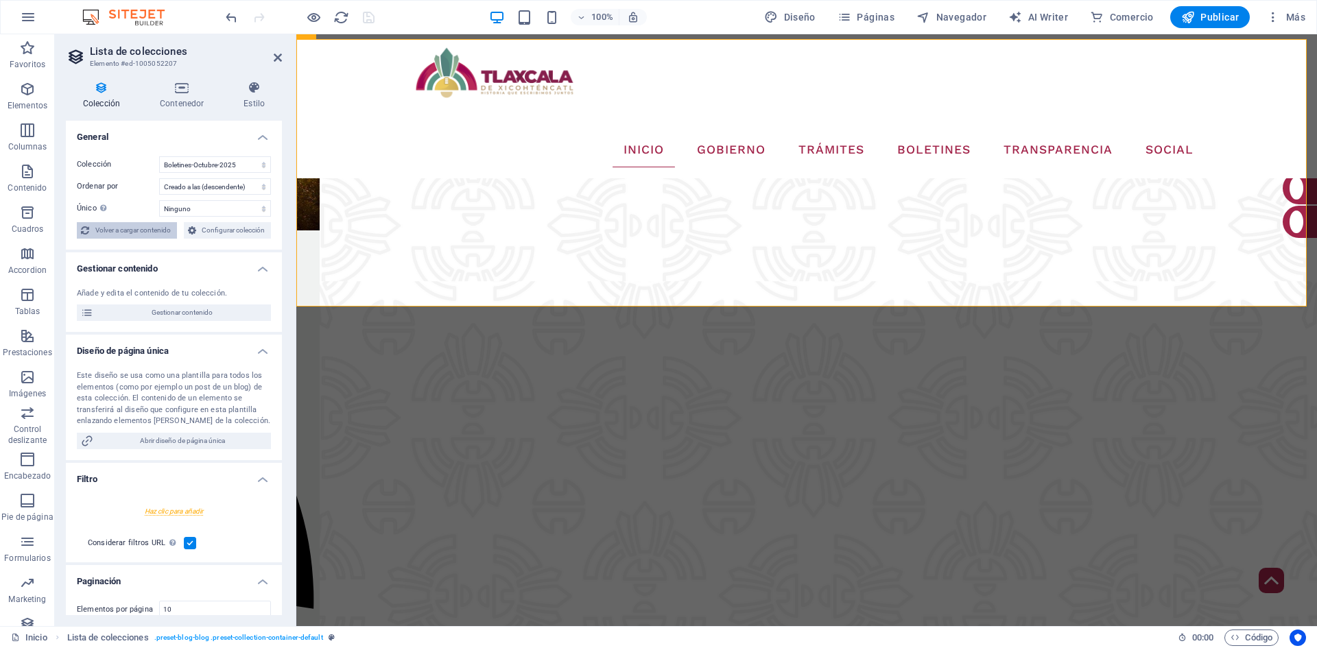
click at [137, 233] on span "Volver a cargar contenido" at bounding box center [133, 230] width 80 height 16
select select "68dea3b2527db34b01023148"
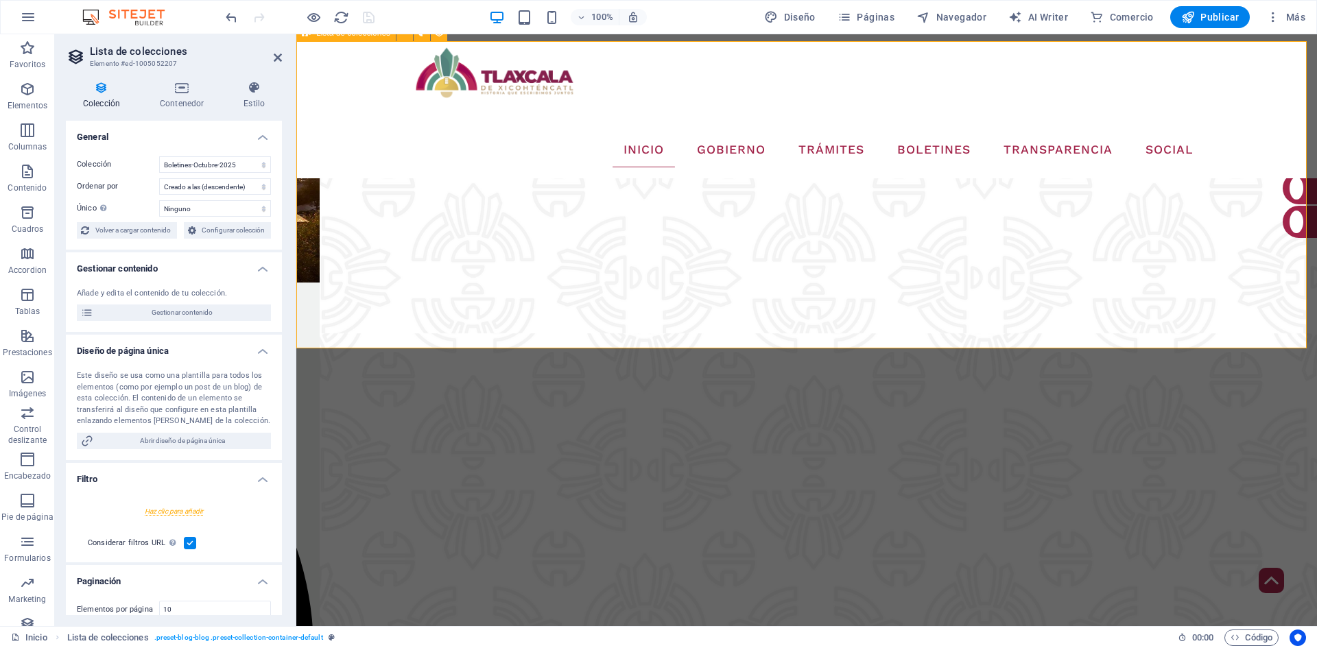
scroll to position [2559, 0]
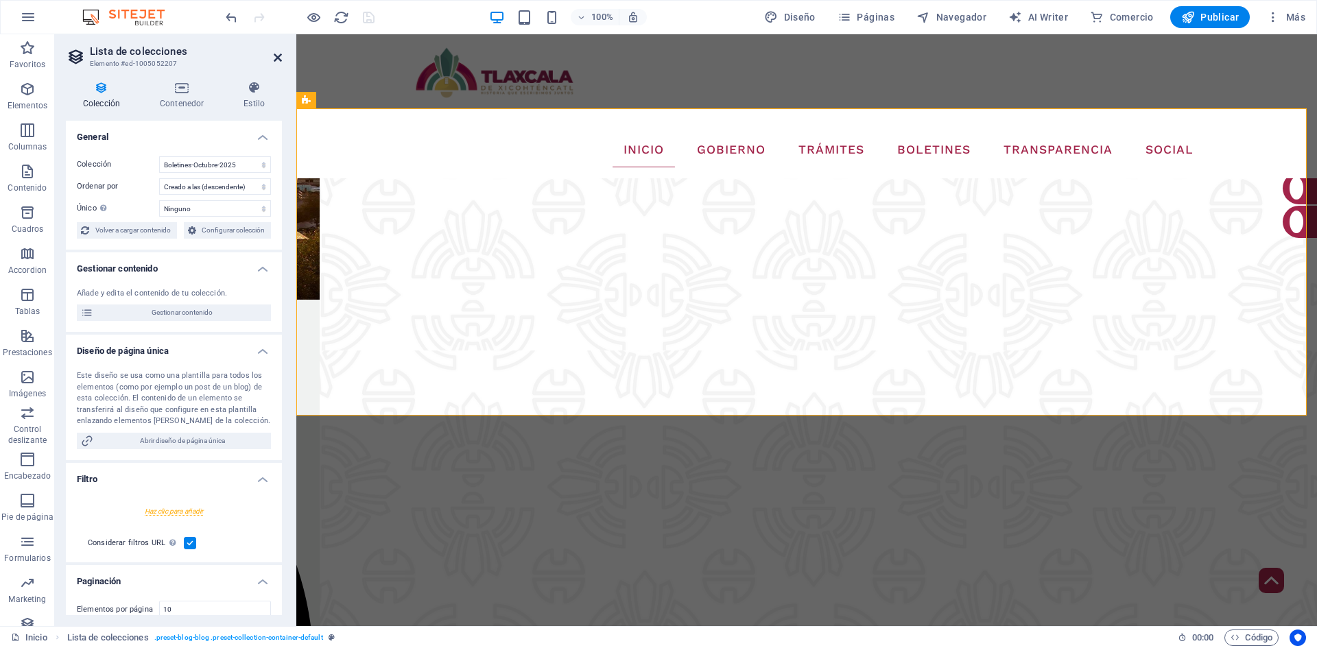
click at [274, 55] on icon at bounding box center [278, 57] width 8 height 11
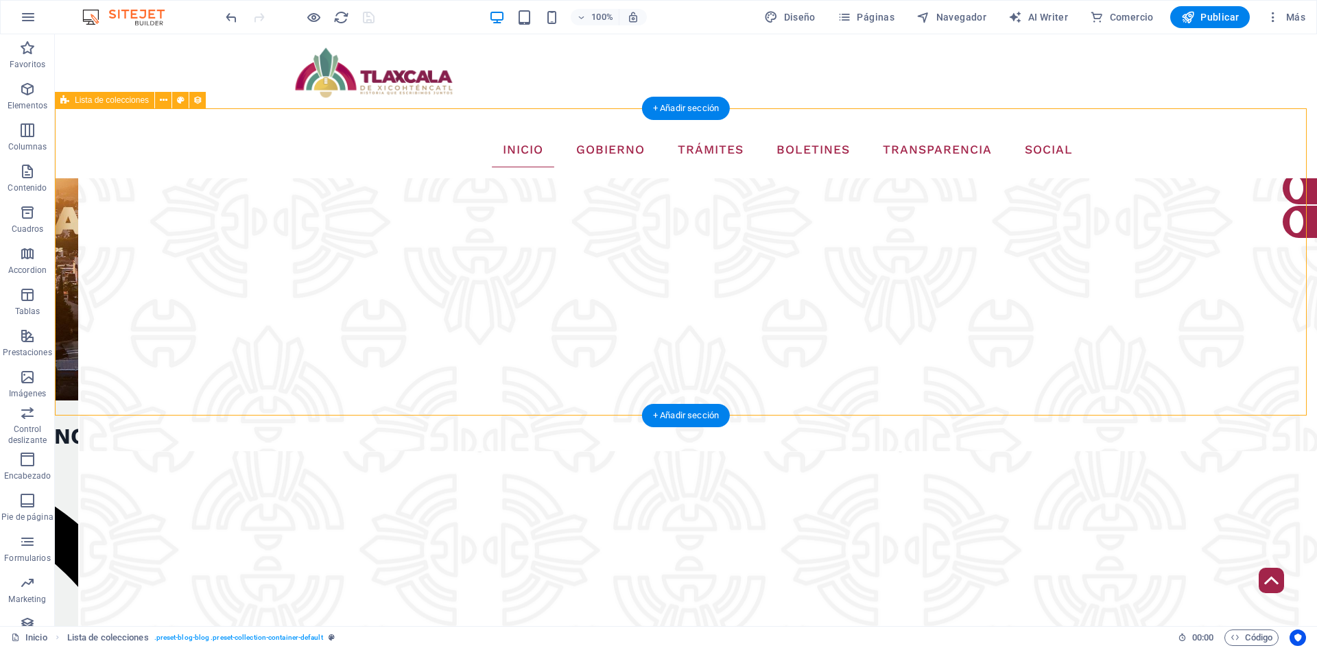
scroll to position [2353, 0]
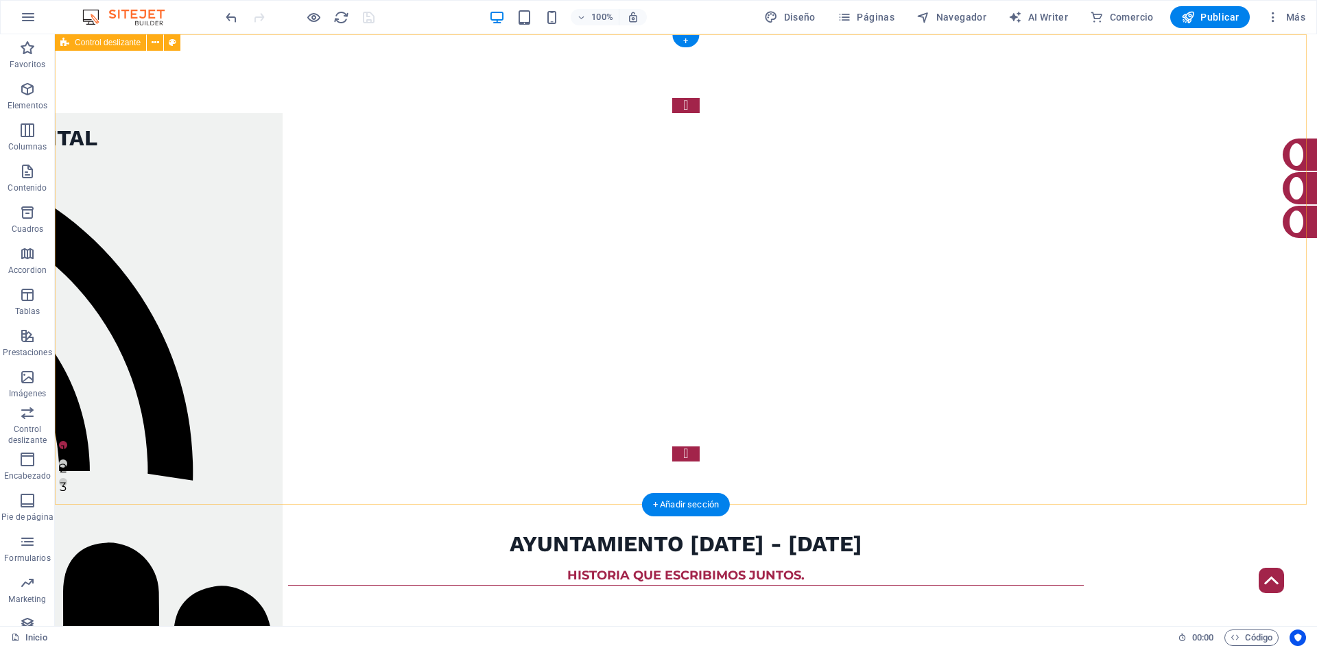
scroll to position [0, 0]
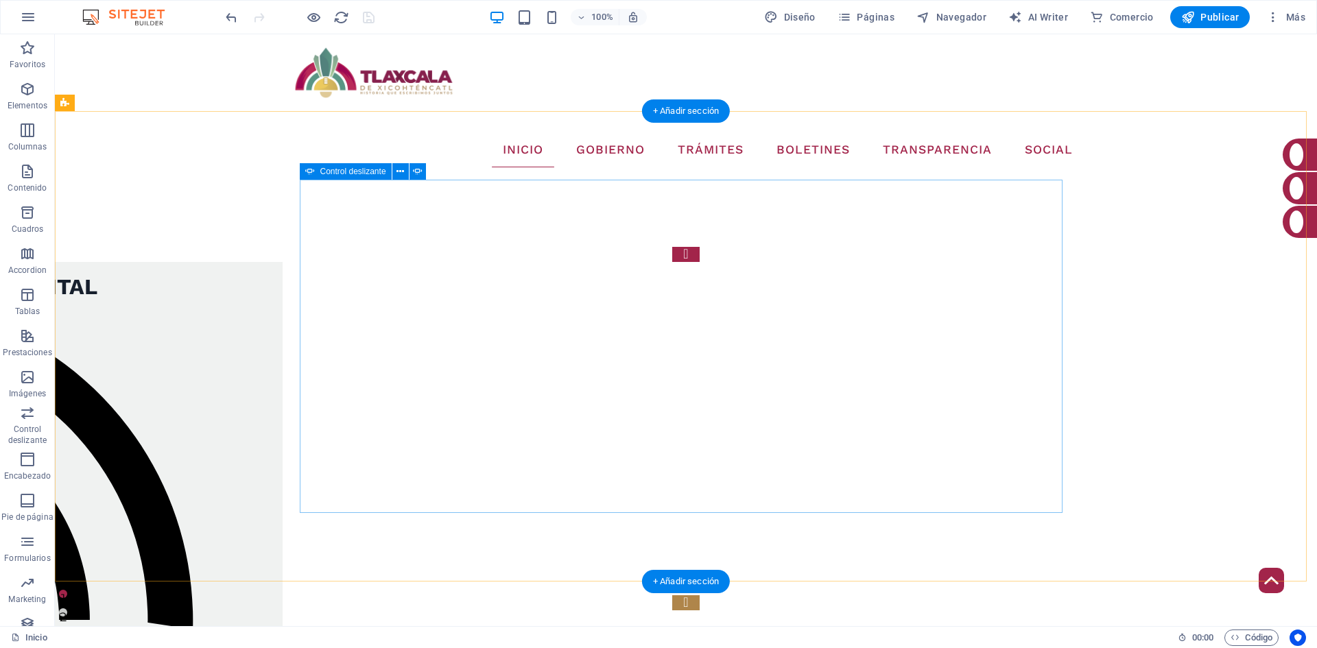
click at [700, 596] on button "Content Slider" at bounding box center [685, 603] width 27 height 15
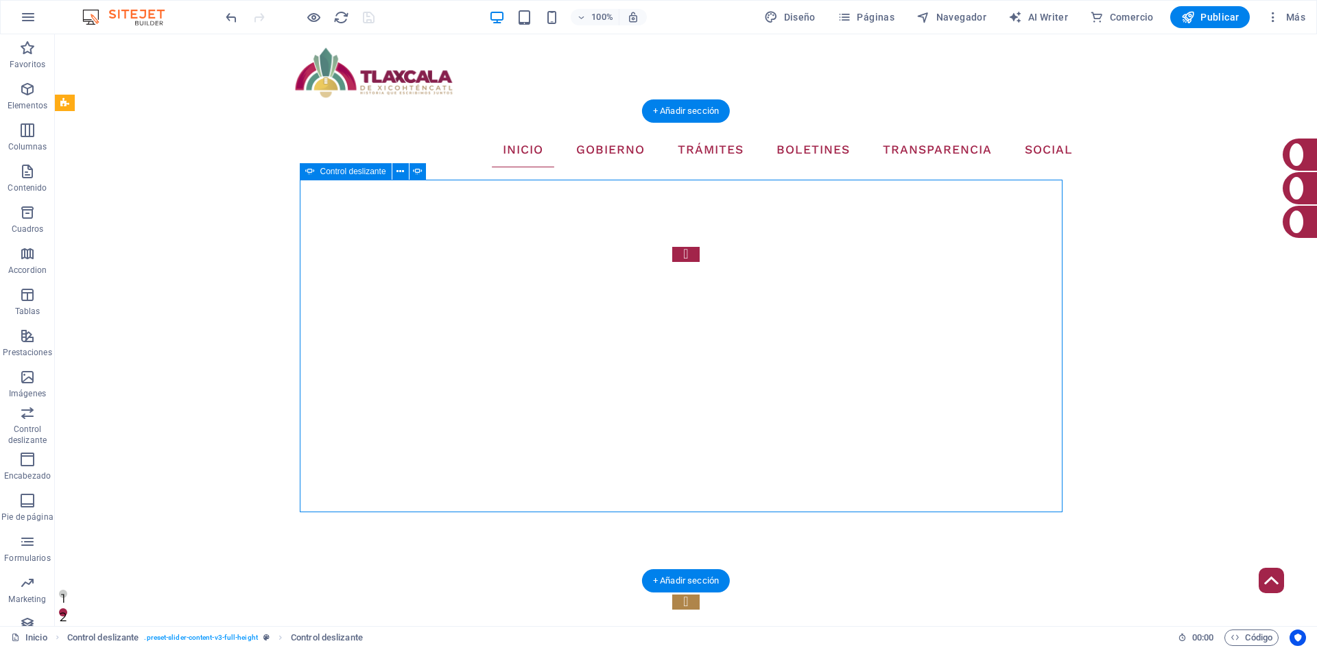
click at [700, 595] on button "Content Slider" at bounding box center [685, 602] width 27 height 15
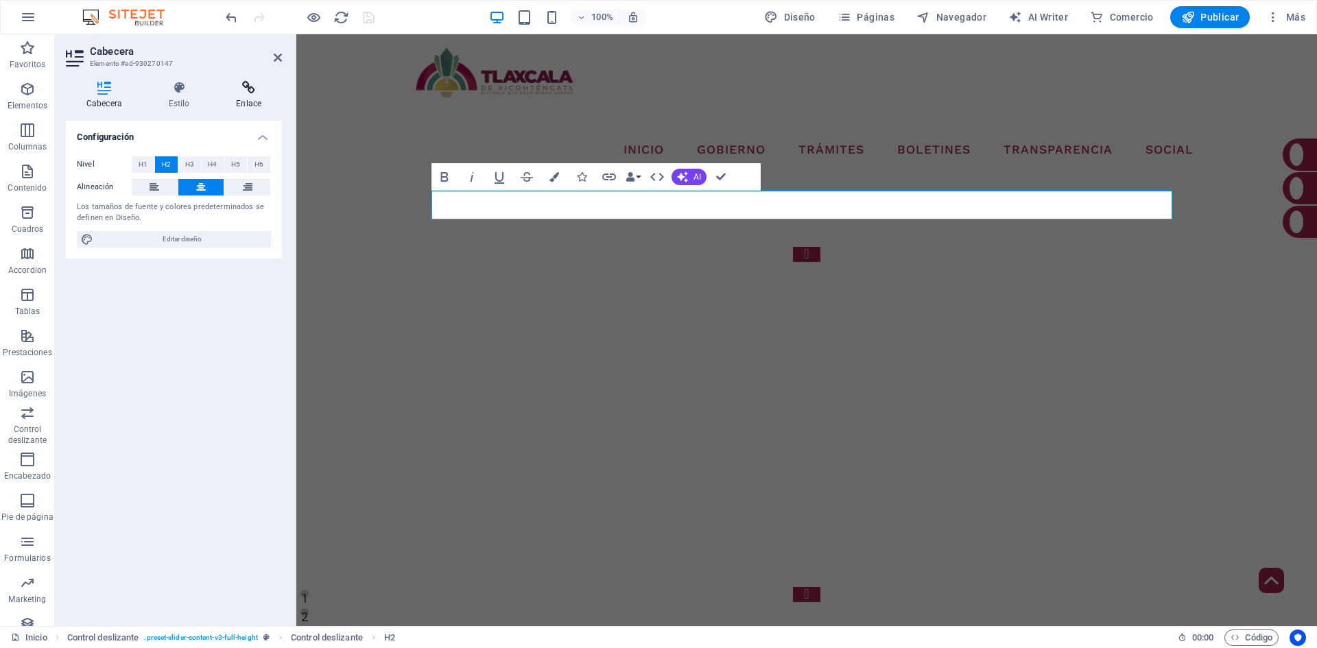
click at [256, 92] on icon at bounding box center [248, 88] width 67 height 14
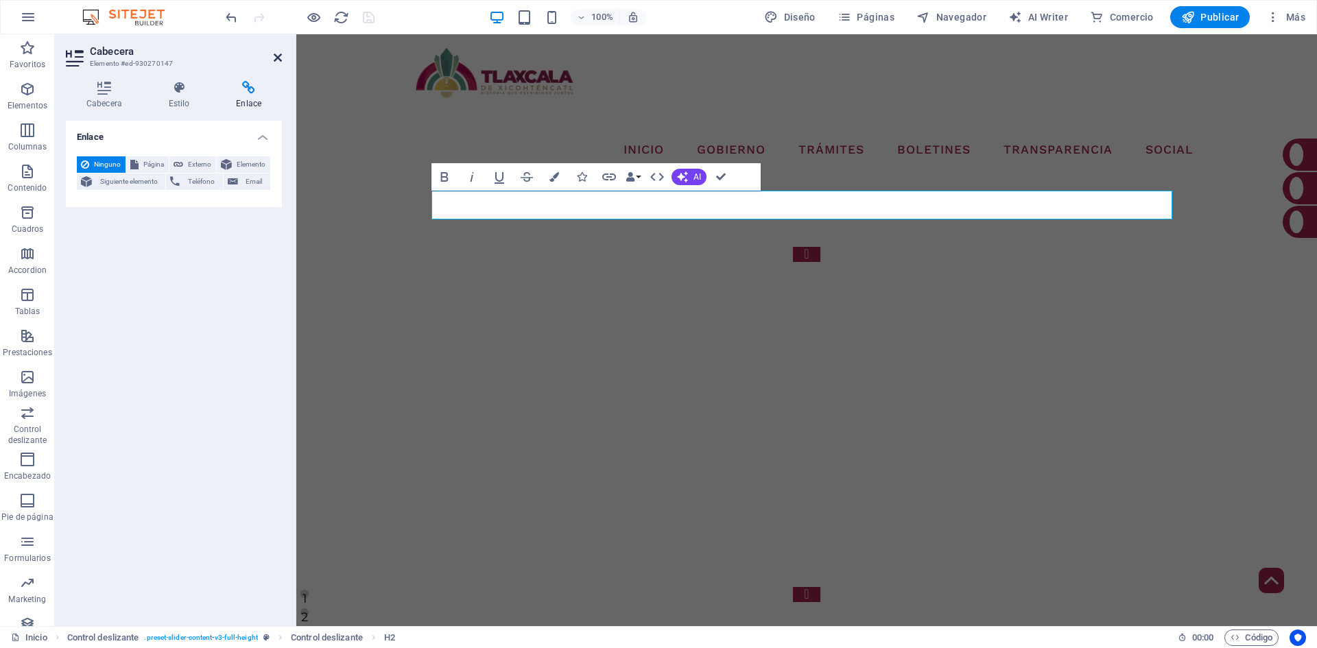
click at [274, 57] on icon at bounding box center [278, 57] width 8 height 11
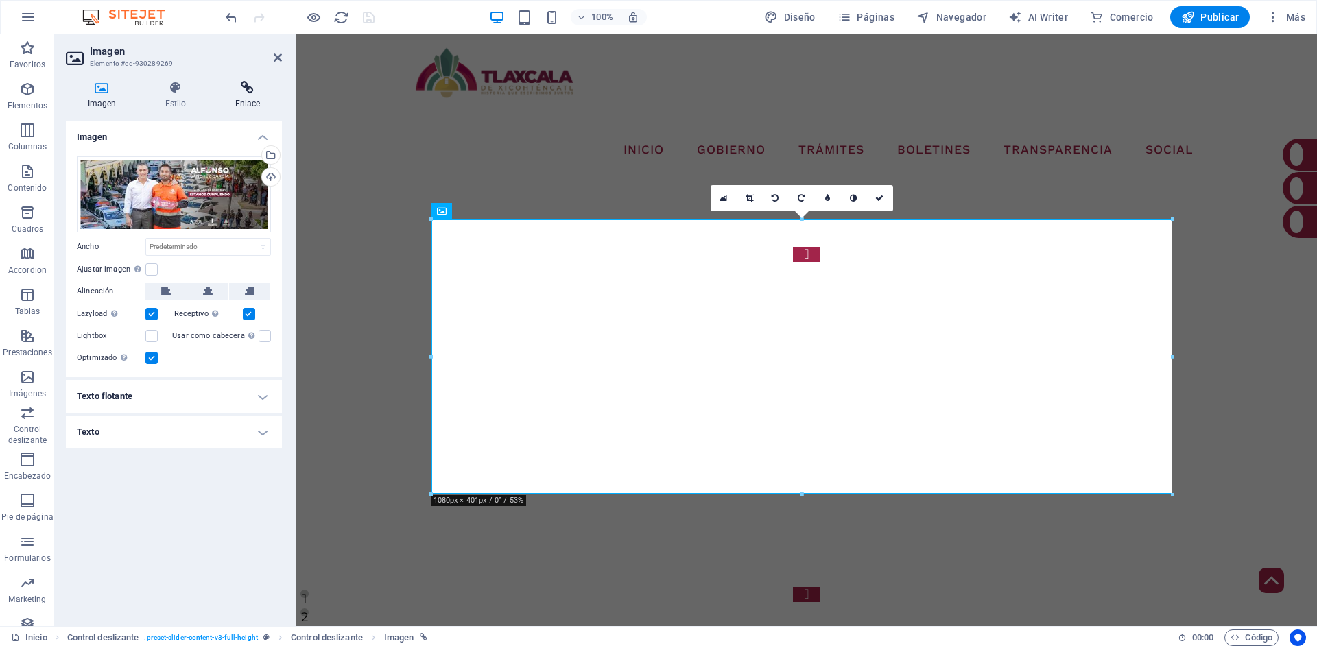
click at [244, 97] on h4 "Enlace" at bounding box center [247, 95] width 69 height 29
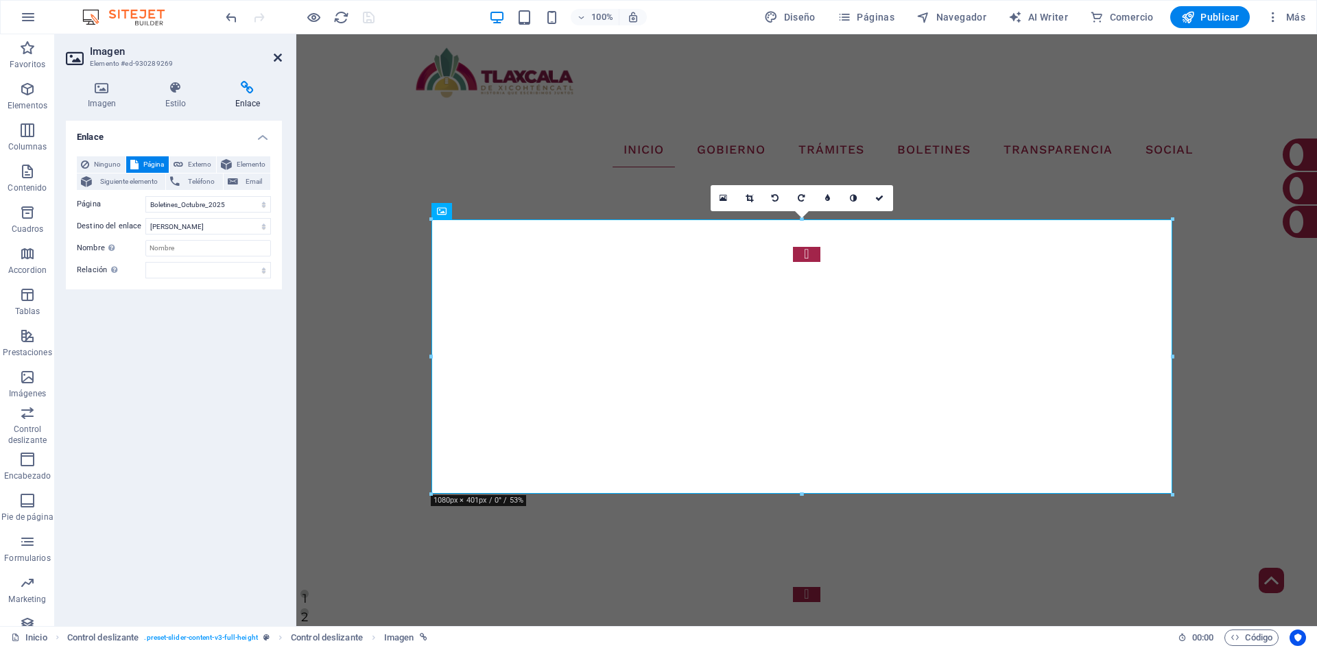
click at [278, 56] on icon at bounding box center [278, 57] width 8 height 11
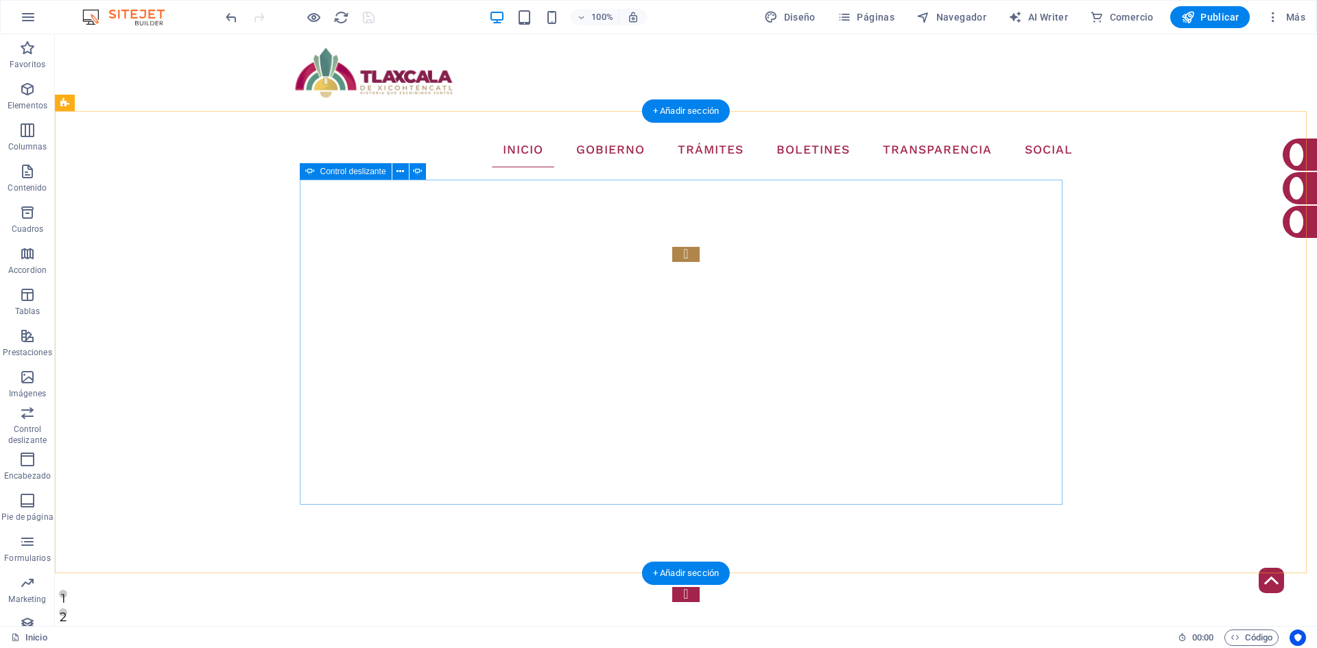
click at [672, 262] on button "Content Slider" at bounding box center [685, 254] width 27 height 15
select select "ms"
select select "s"
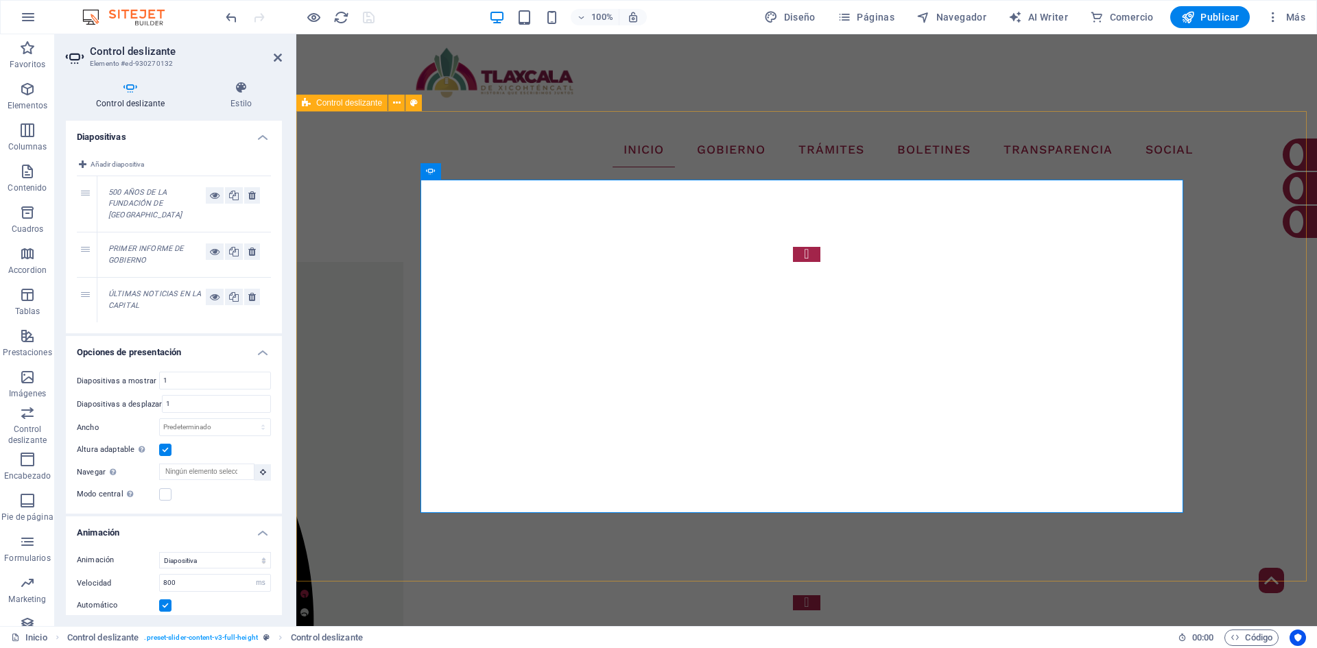
click at [1295, 336] on div "ÚLTIMAS NOTICIAS EN LA CAPITAL   500 AÑOS DE LA FUNDACIÓN DE [GEOGRAPHIC_DATA] …" at bounding box center [806, 428] width 1021 height 501
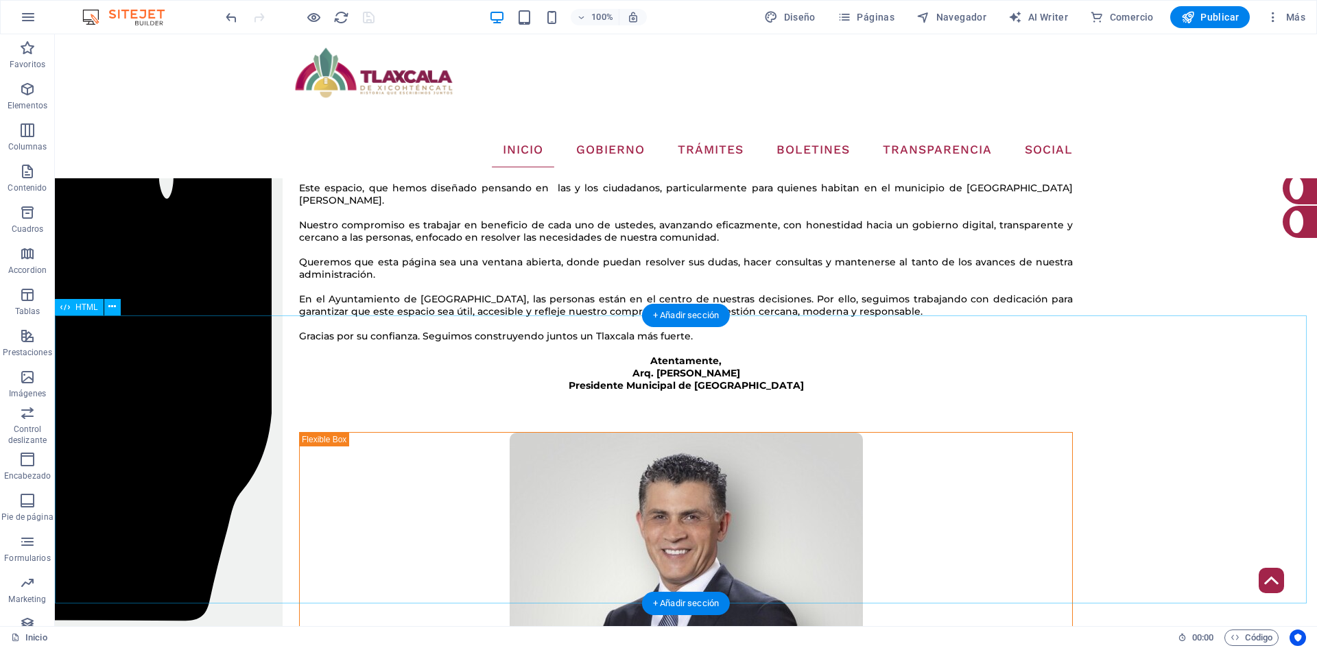
scroll to position [472, 0]
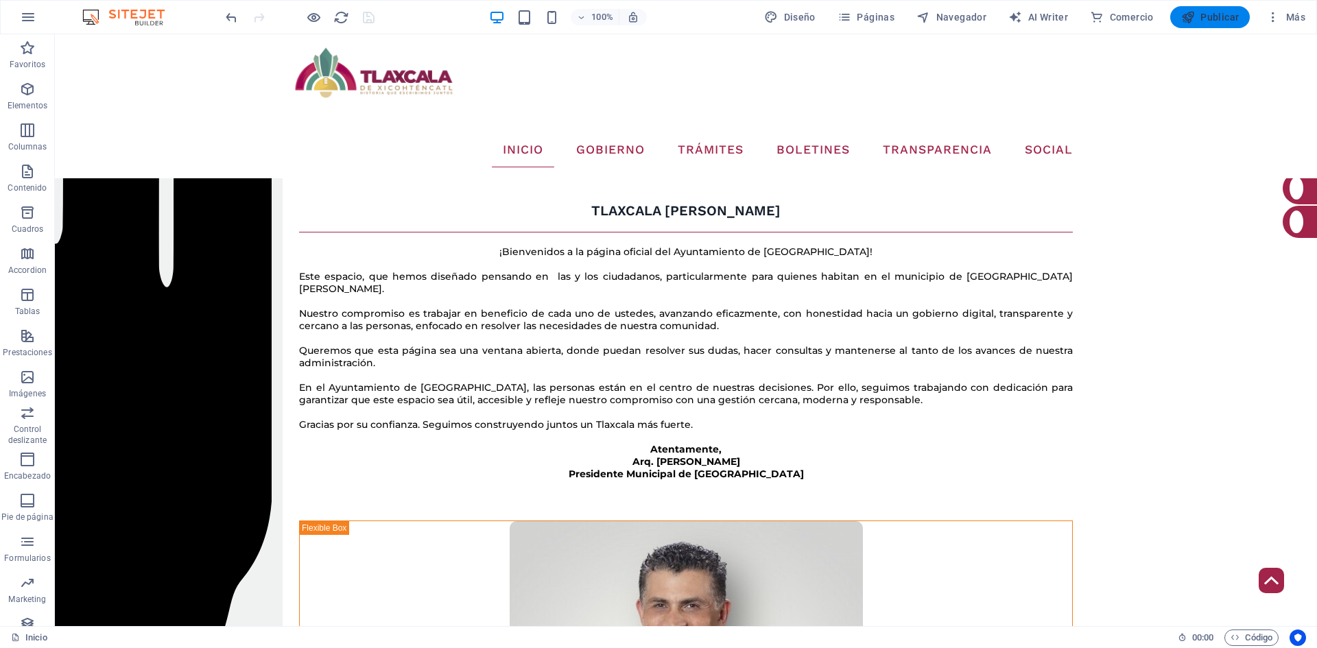
click at [1205, 19] on span "Publicar" at bounding box center [1211, 17] width 58 height 14
